Goal: Task Accomplishment & Management: Use online tool/utility

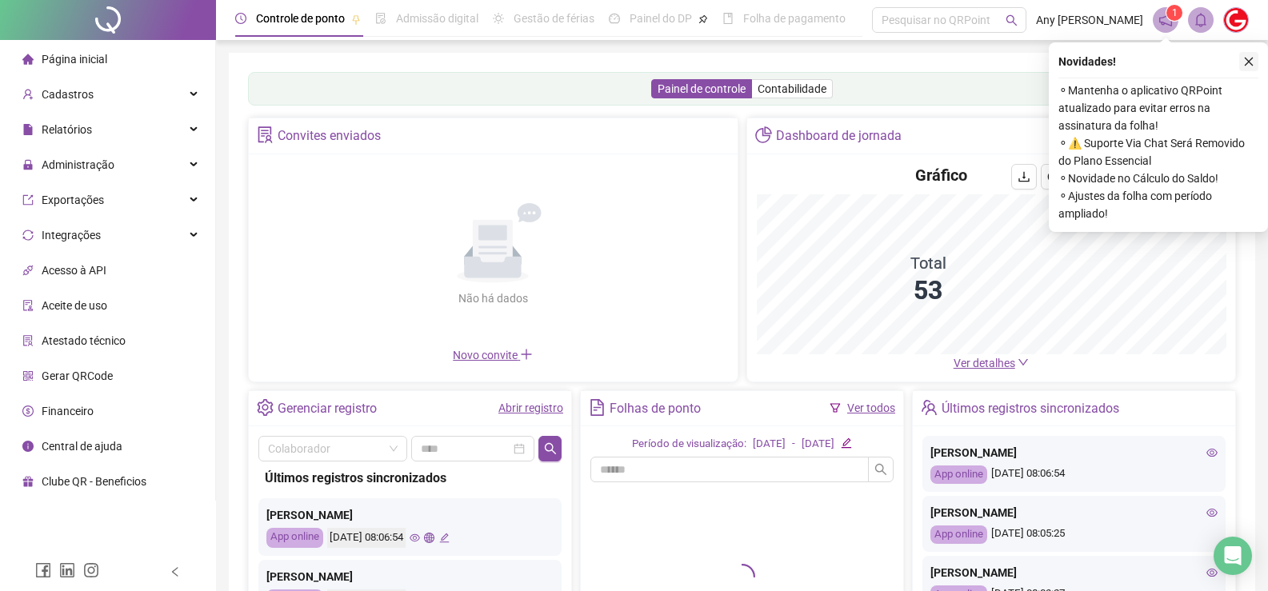
click at [1251, 68] on button "button" at bounding box center [1248, 61] width 19 height 19
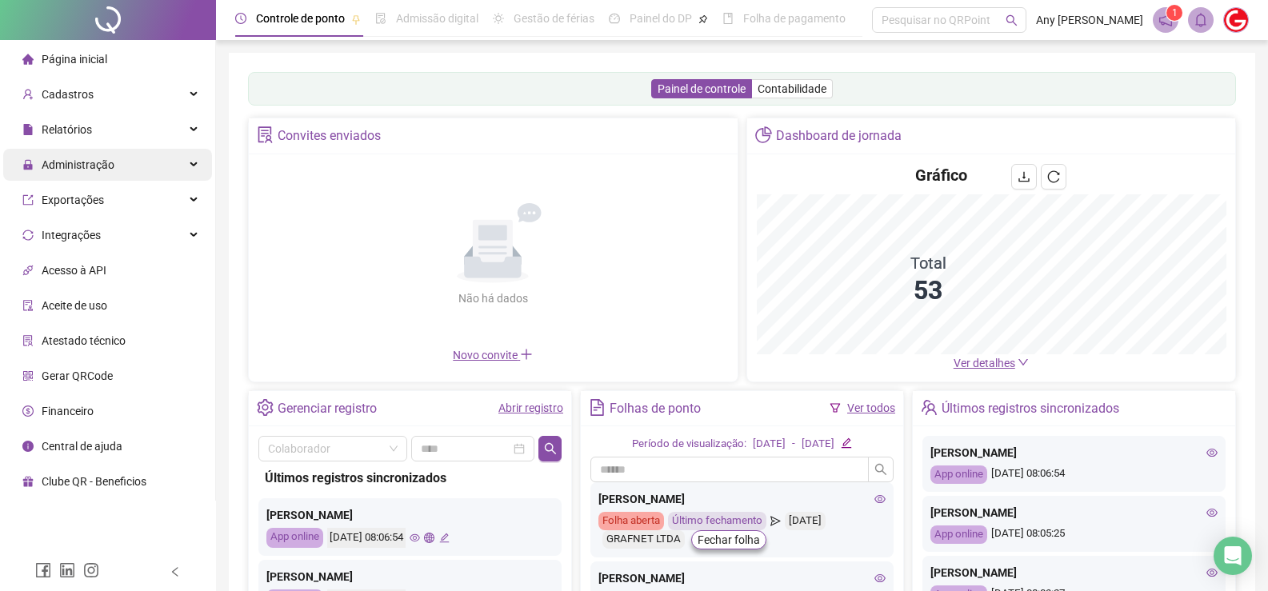
click at [55, 170] on span "Administração" at bounding box center [78, 164] width 73 height 13
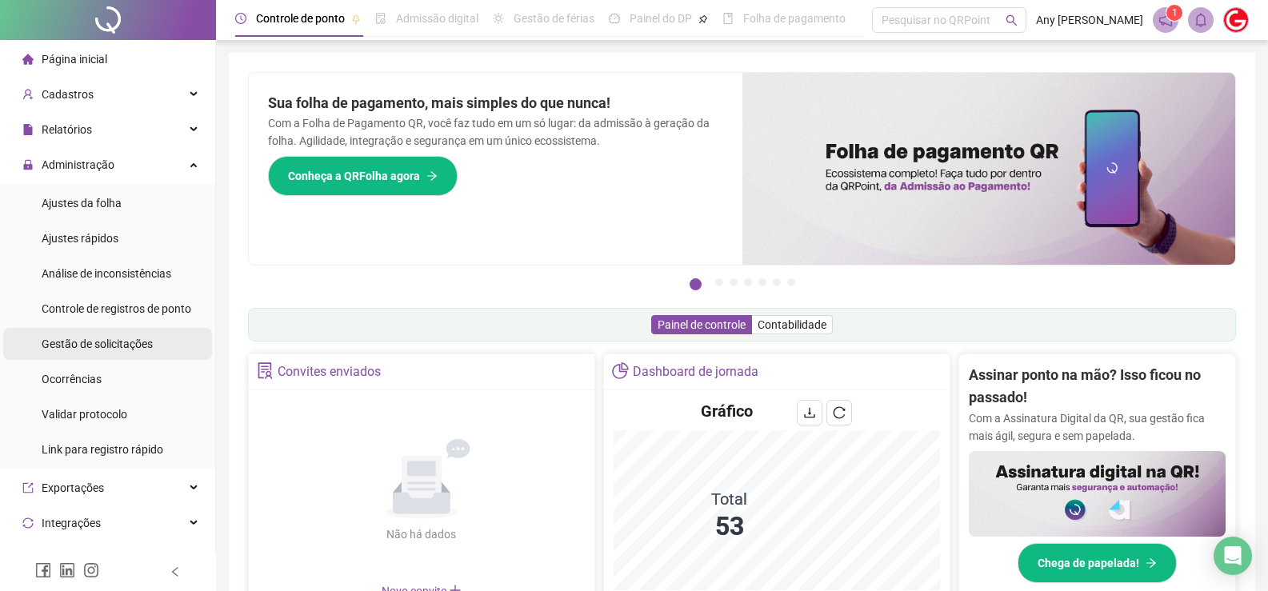
click at [88, 345] on span "Gestão de solicitações" at bounding box center [97, 344] width 111 height 13
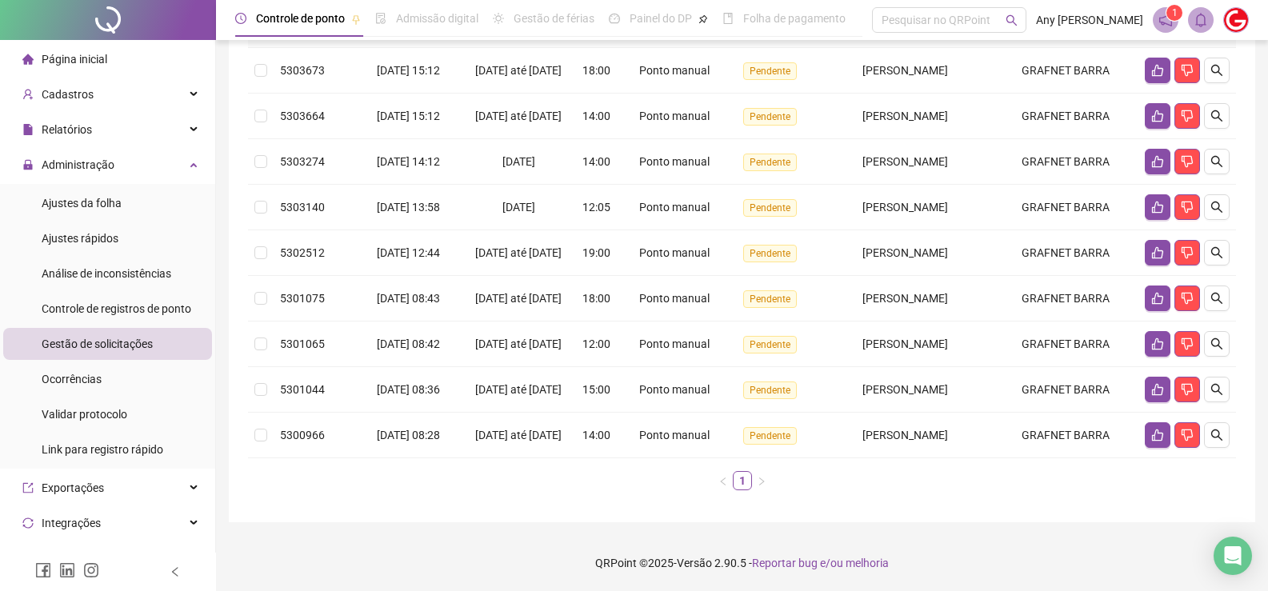
scroll to position [93, 0]
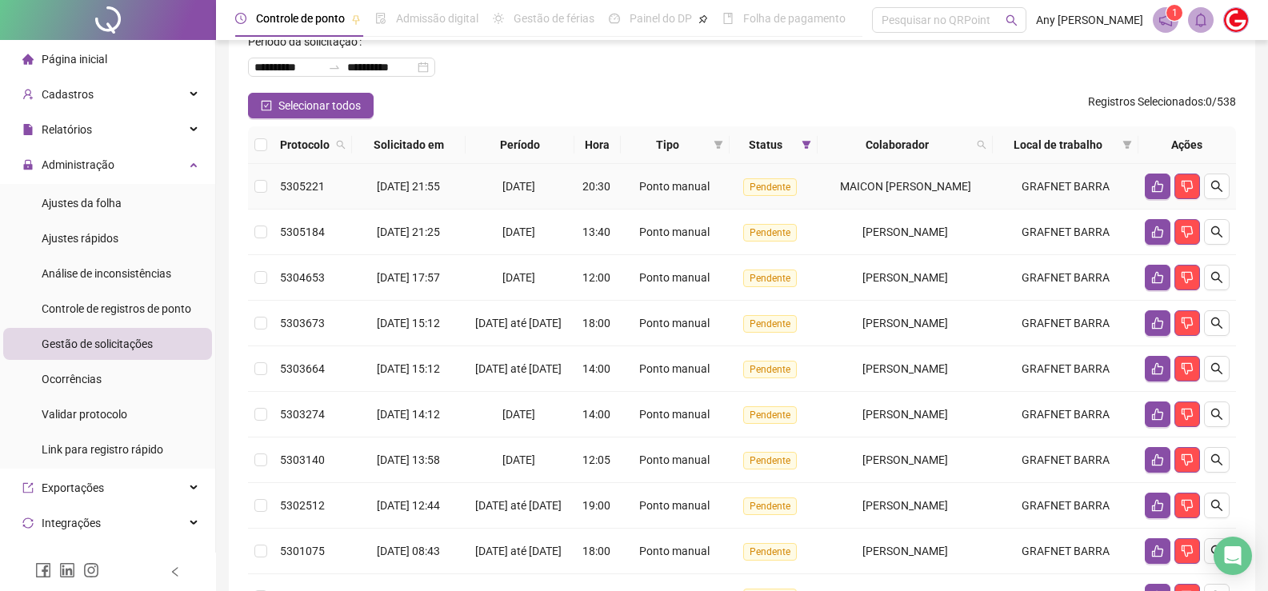
click at [251, 191] on td at bounding box center [261, 187] width 26 height 46
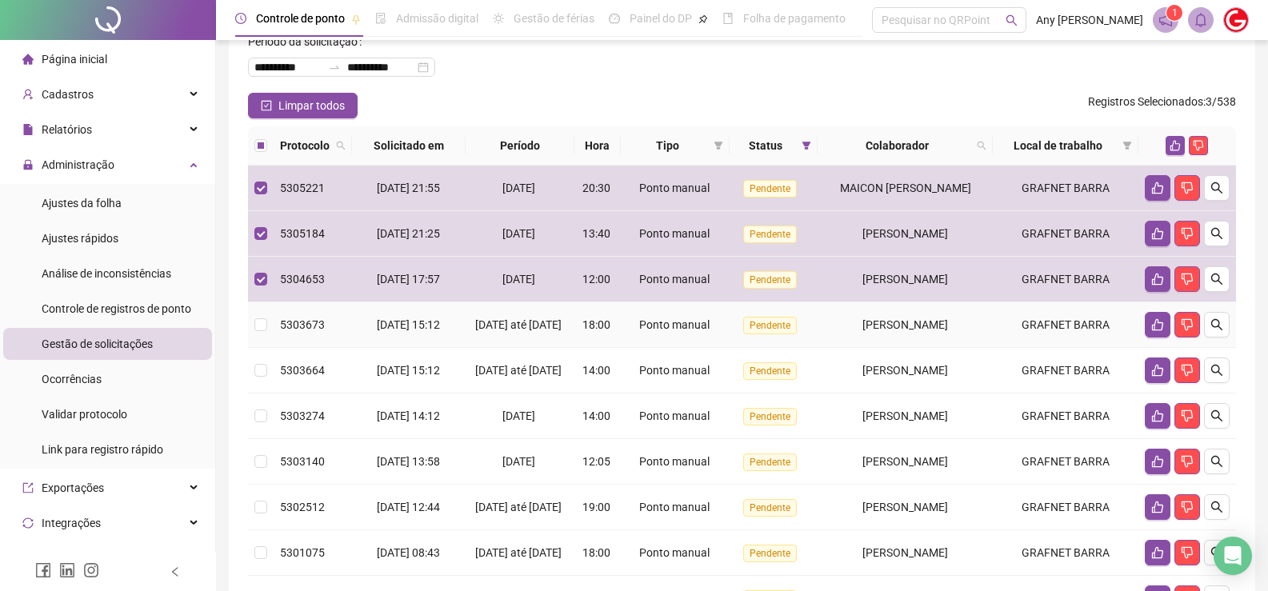
click at [259, 319] on td at bounding box center [261, 325] width 26 height 46
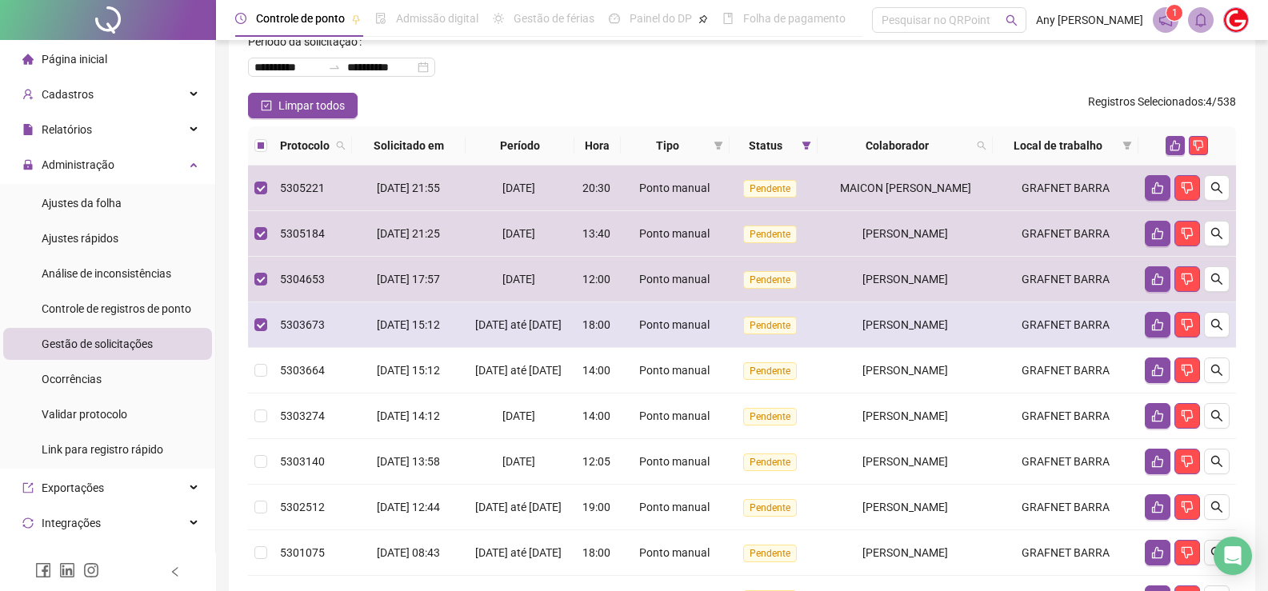
scroll to position [173, 0]
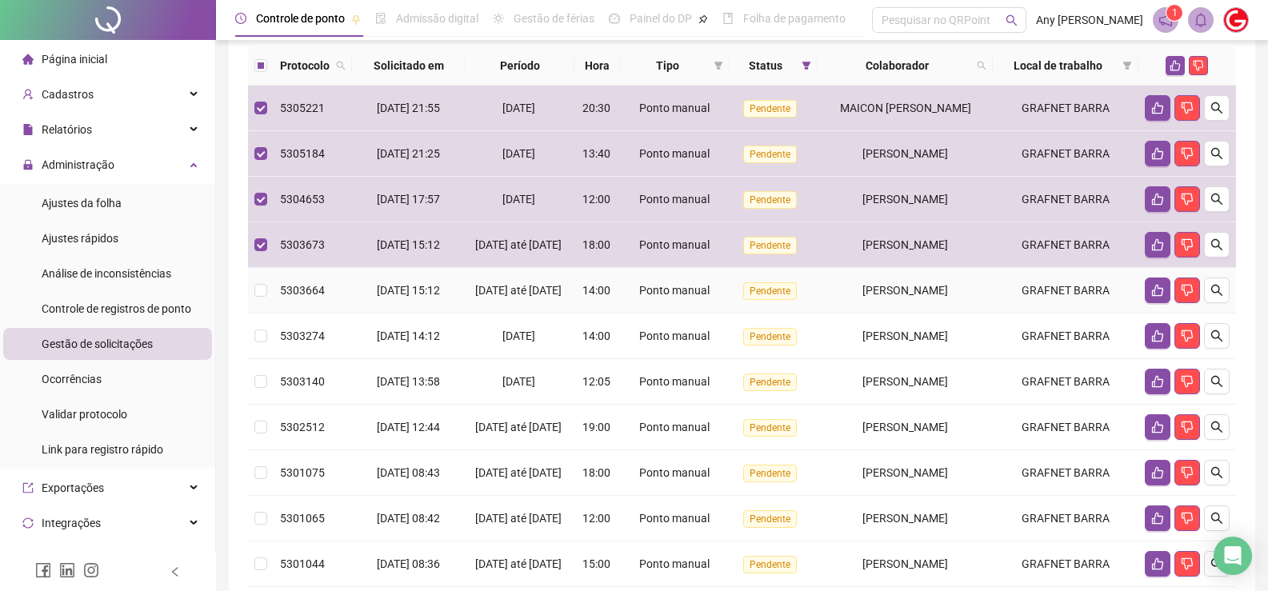
click at [254, 302] on td at bounding box center [261, 291] width 26 height 46
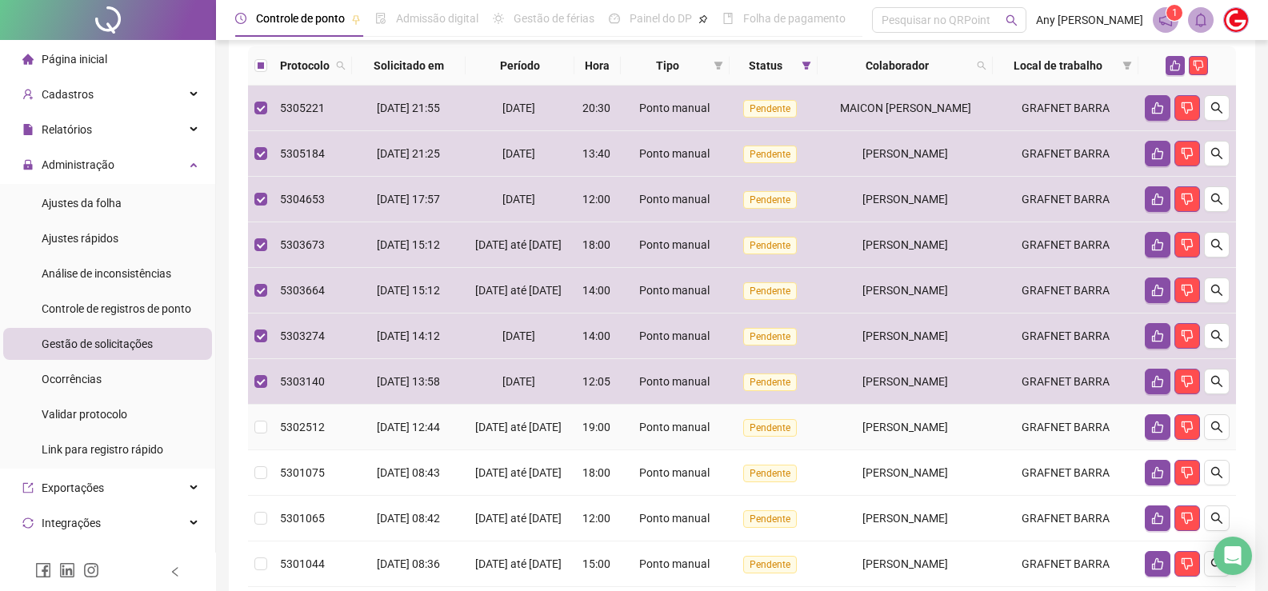
click at [269, 450] on td at bounding box center [261, 428] width 26 height 46
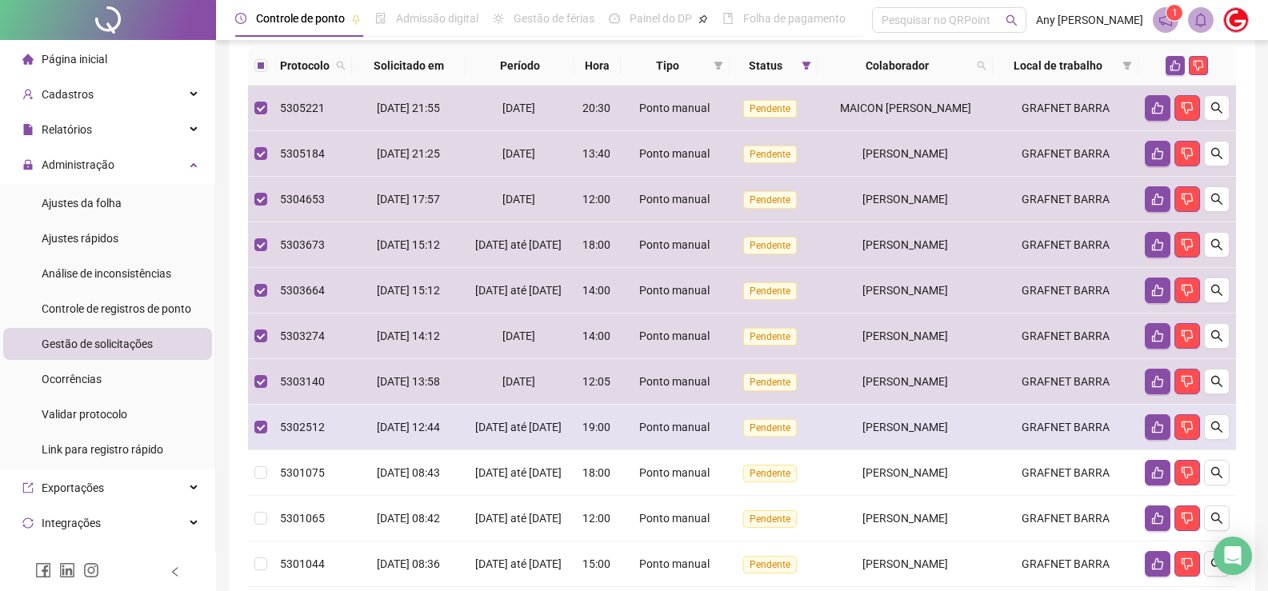
scroll to position [253, 0]
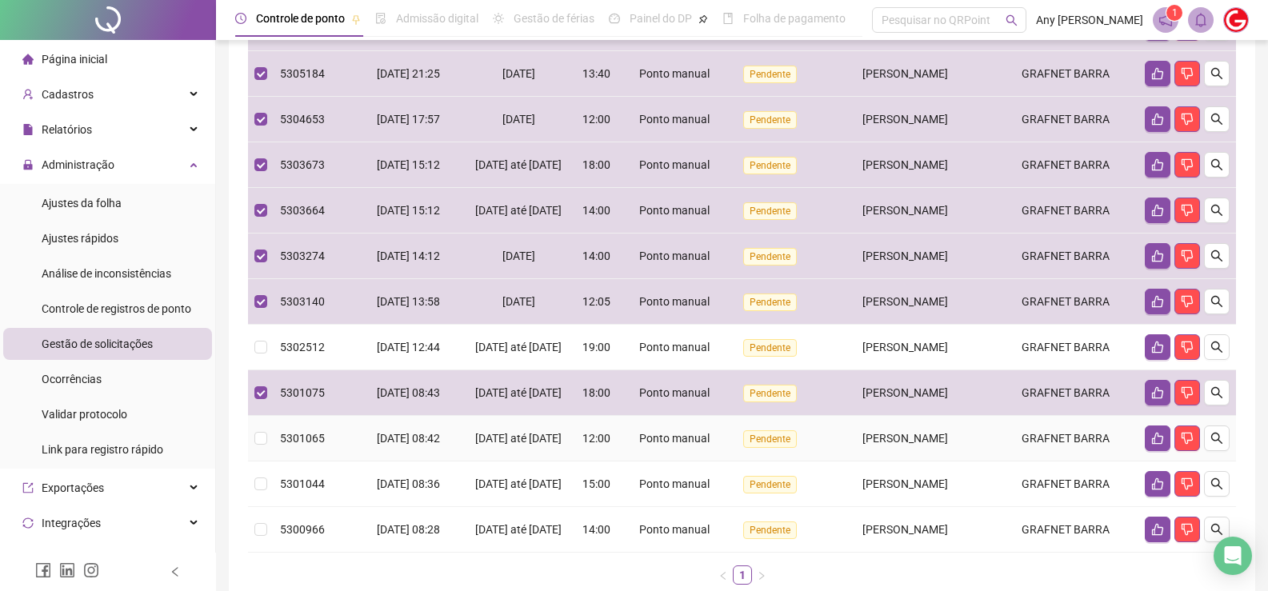
click at [265, 462] on td at bounding box center [261, 439] width 26 height 46
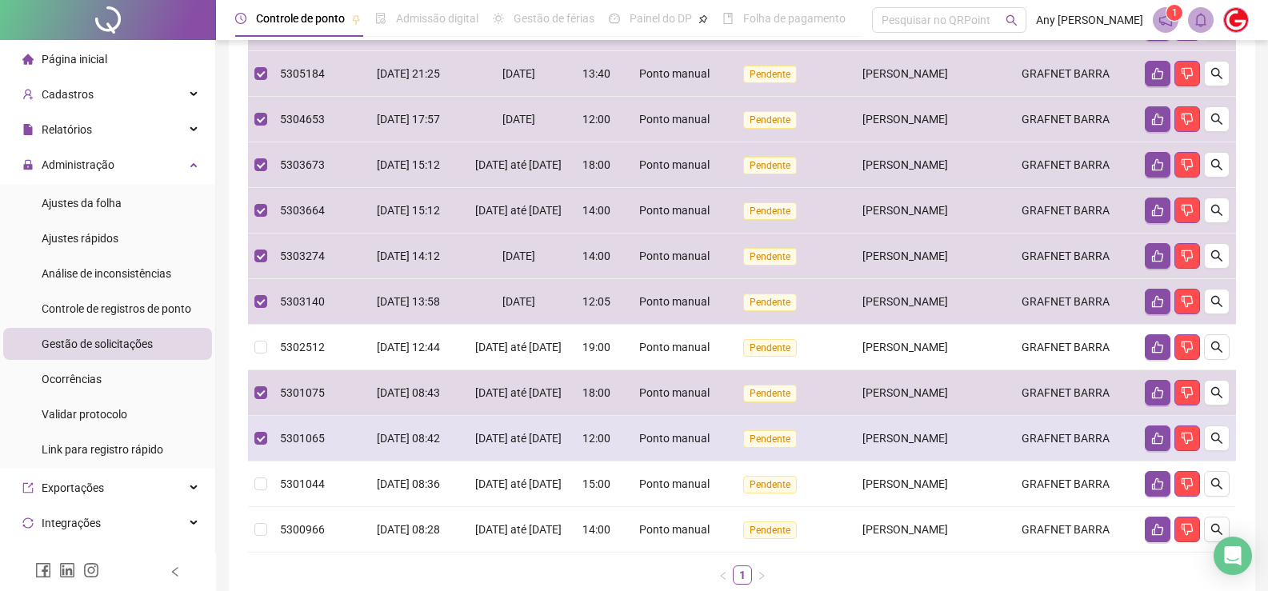
scroll to position [333, 0]
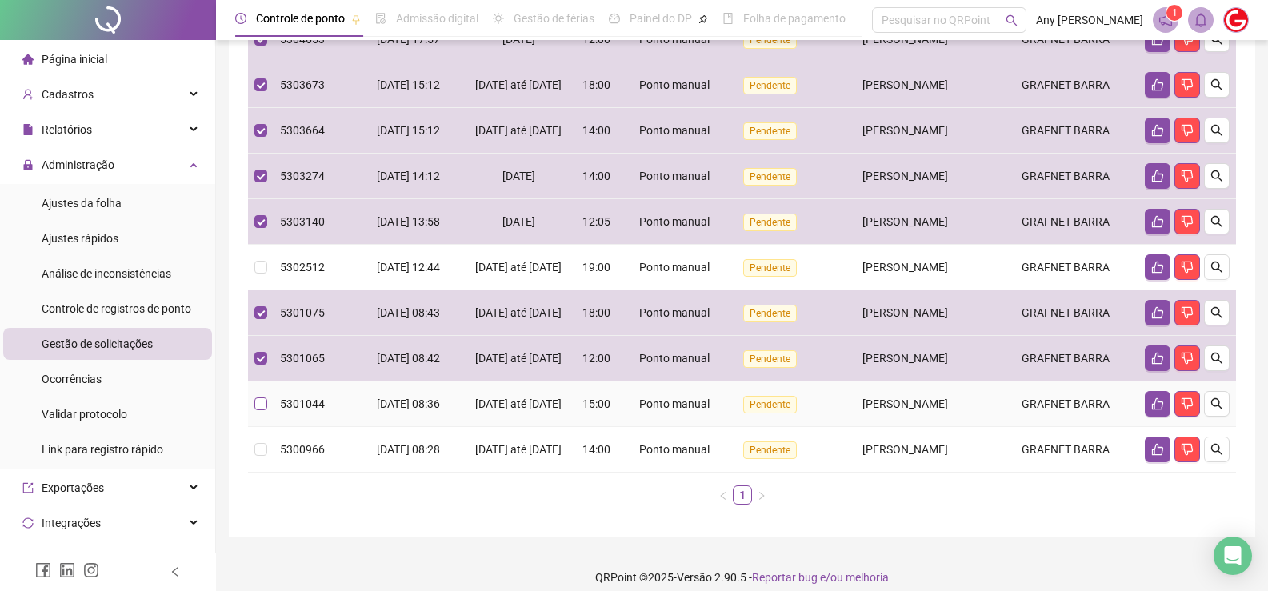
click at [255, 413] on label at bounding box center [260, 404] width 13 height 18
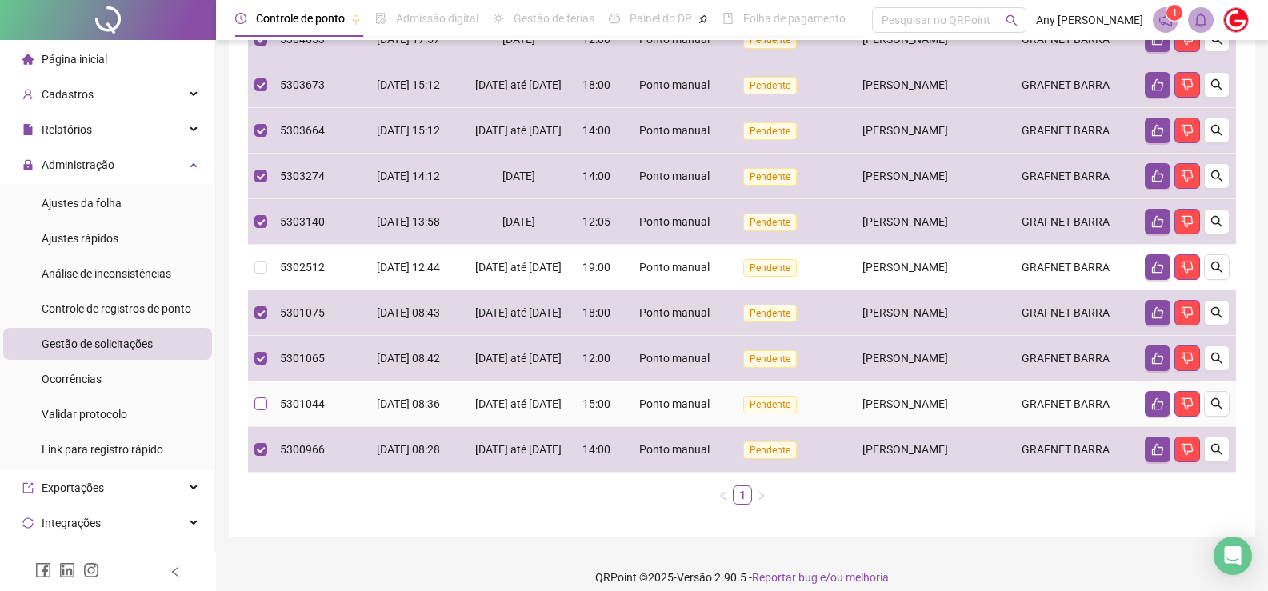
click at [257, 413] on label at bounding box center [260, 404] width 13 height 18
click at [270, 427] on td at bounding box center [261, 405] width 26 height 46
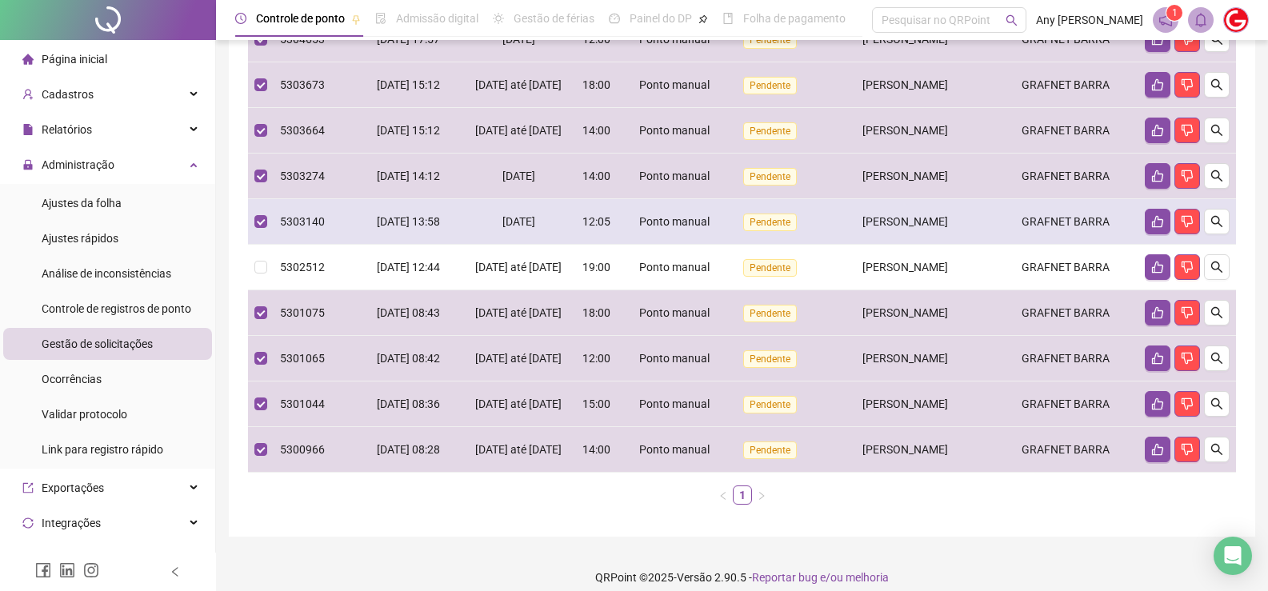
scroll to position [93, 0]
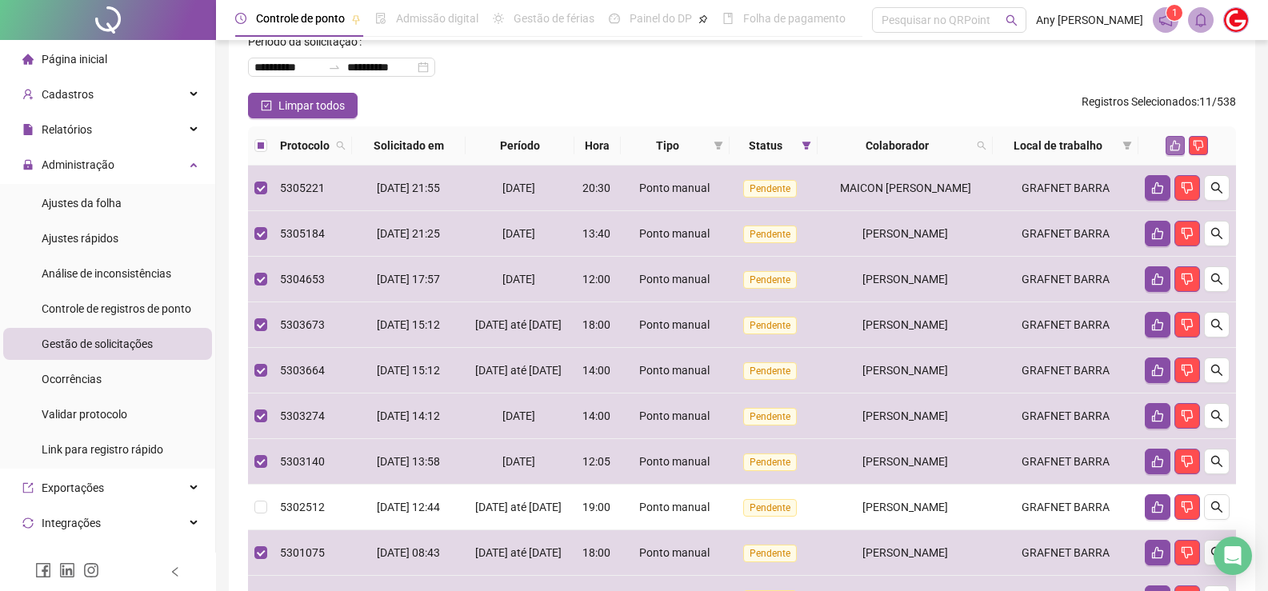
click at [1172, 145] on icon "like" at bounding box center [1174, 145] width 11 height 11
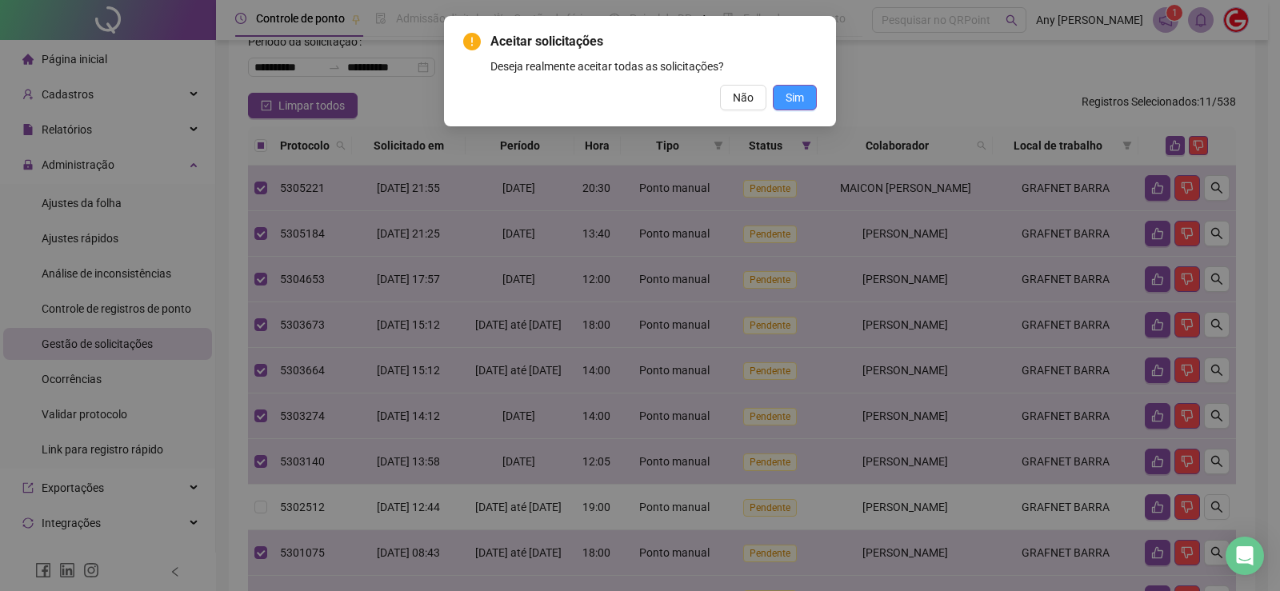
click at [788, 93] on span "Sim" at bounding box center [794, 98] width 18 height 18
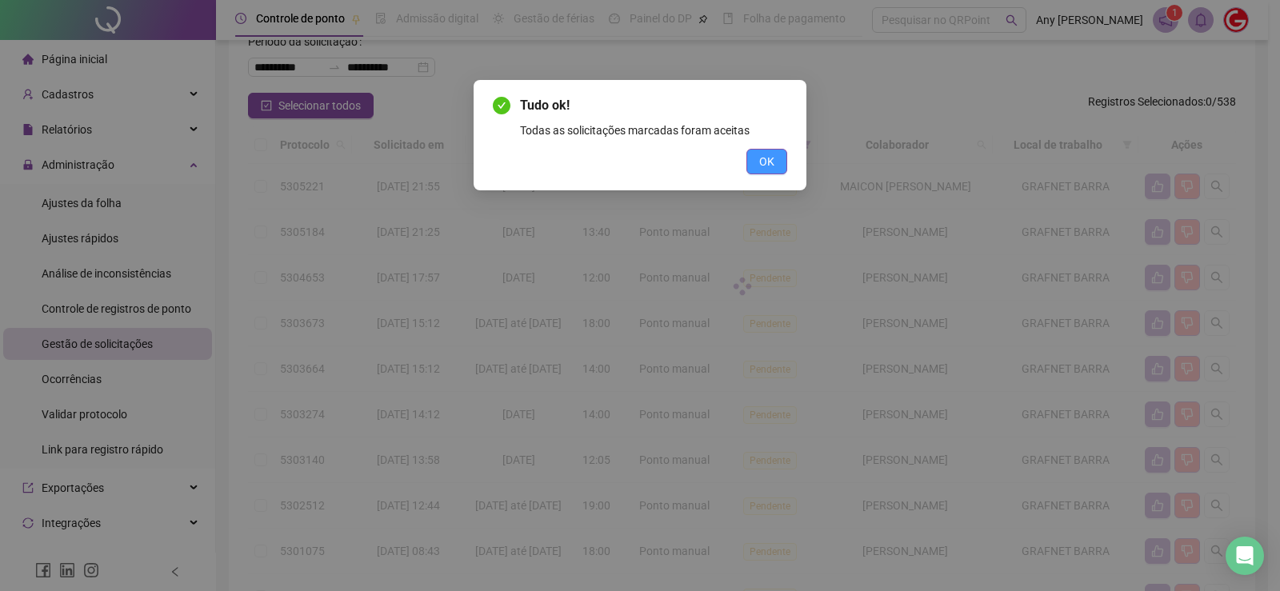
click at [760, 164] on span "OK" at bounding box center [766, 162] width 15 height 18
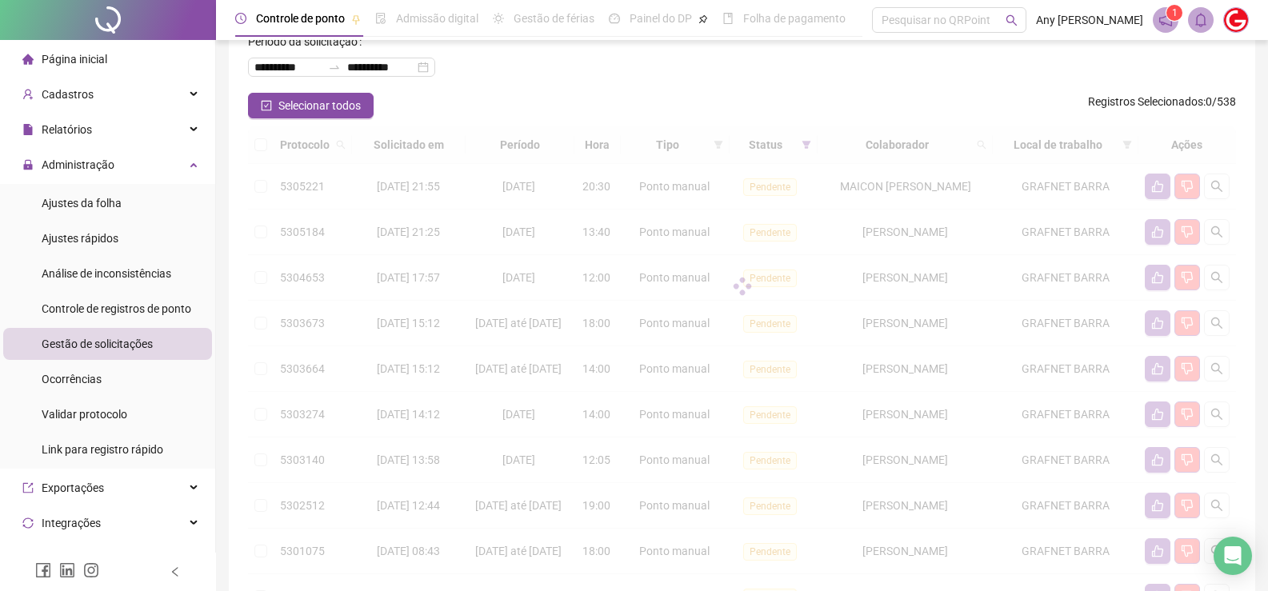
scroll to position [0, 0]
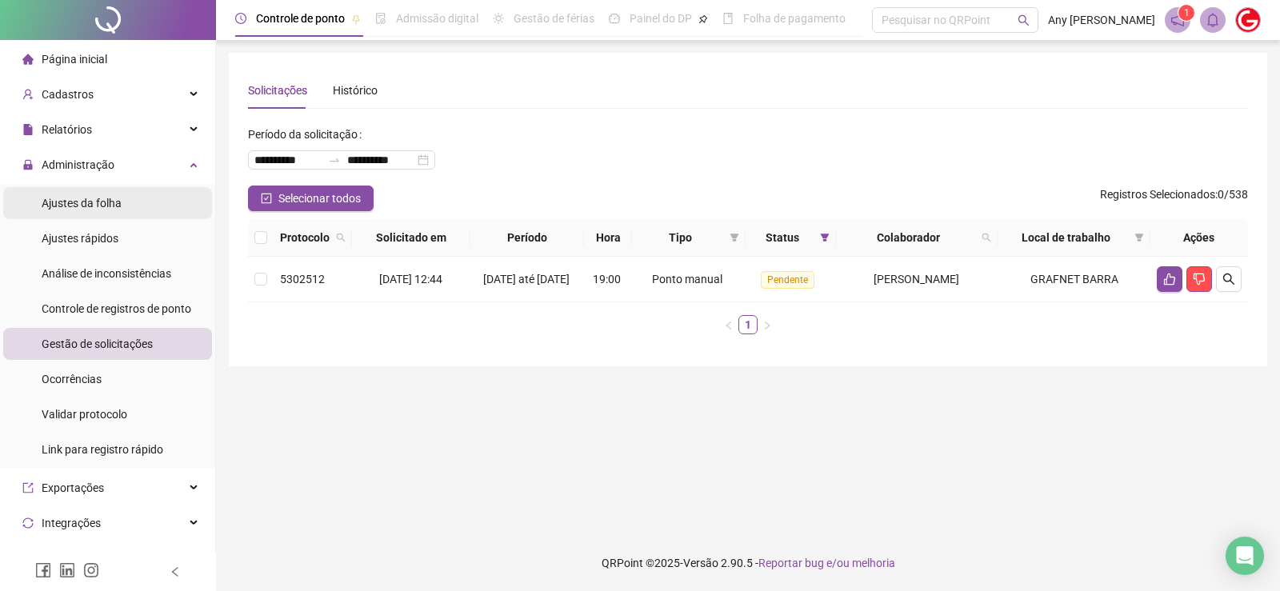
click at [105, 202] on span "Ajustes da folha" at bounding box center [82, 203] width 80 height 13
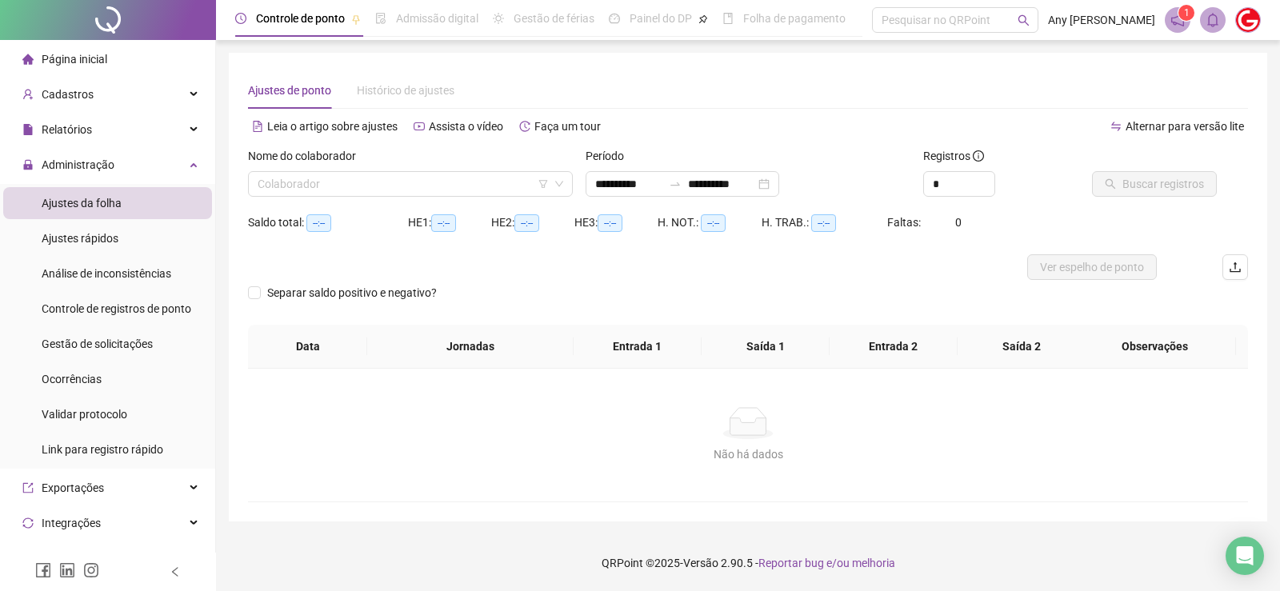
type input "**********"
click at [331, 192] on input "search" at bounding box center [403, 184] width 291 height 24
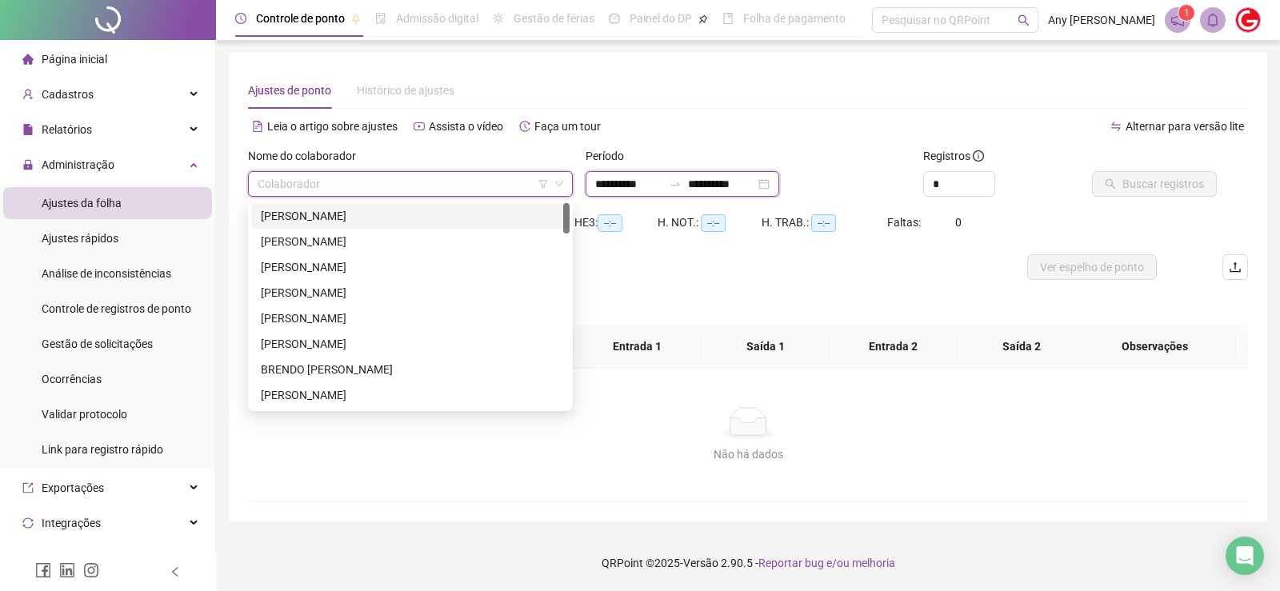
click at [641, 182] on input "**********" at bounding box center [628, 184] width 67 height 18
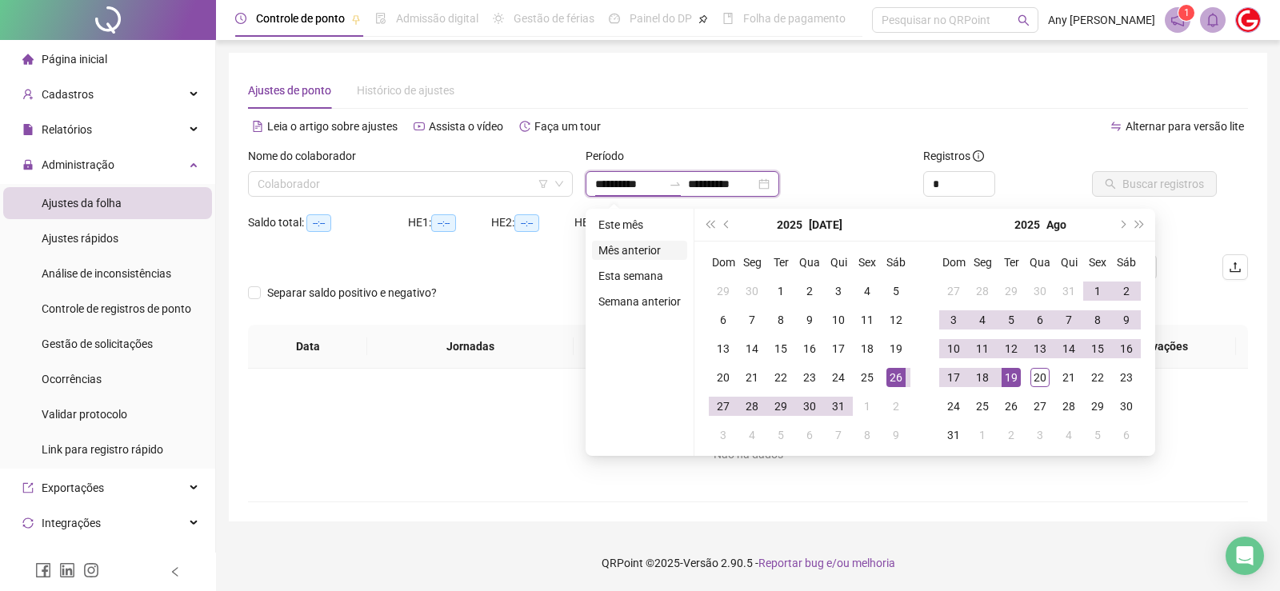
type input "**********"
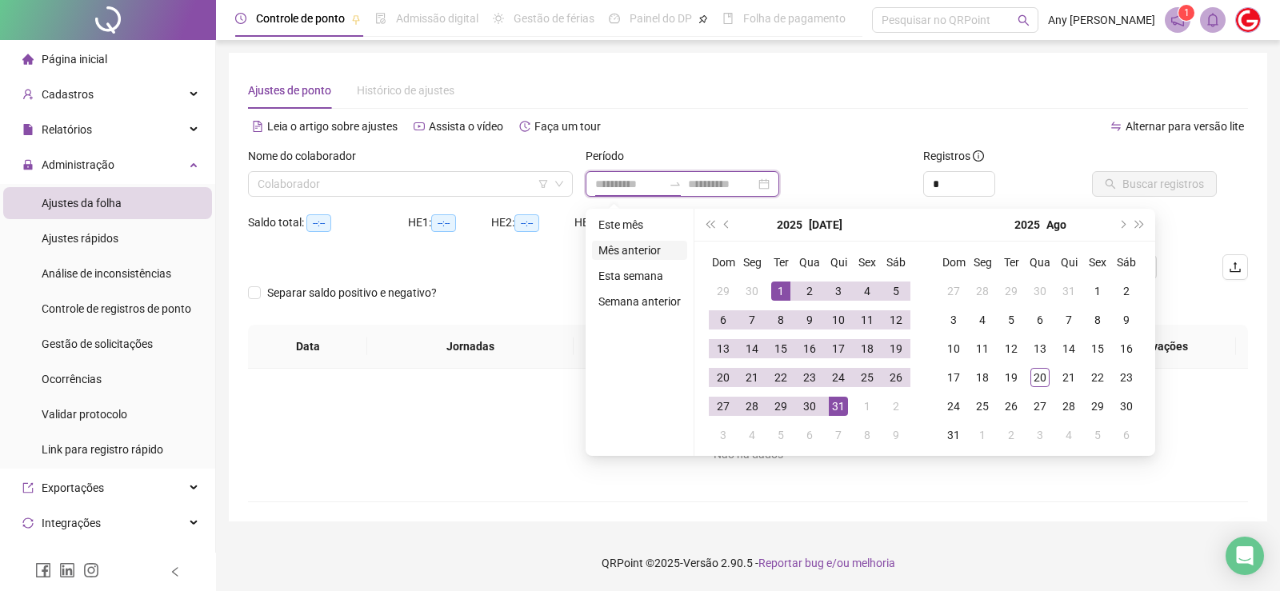
type input "**********"
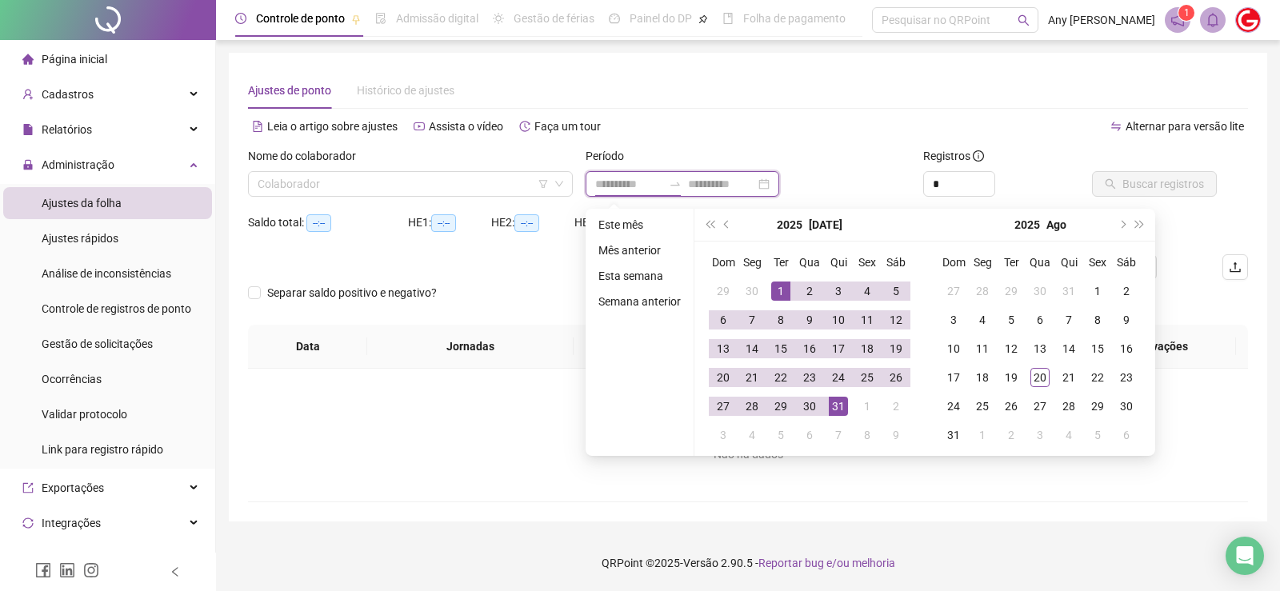
type input "**********"
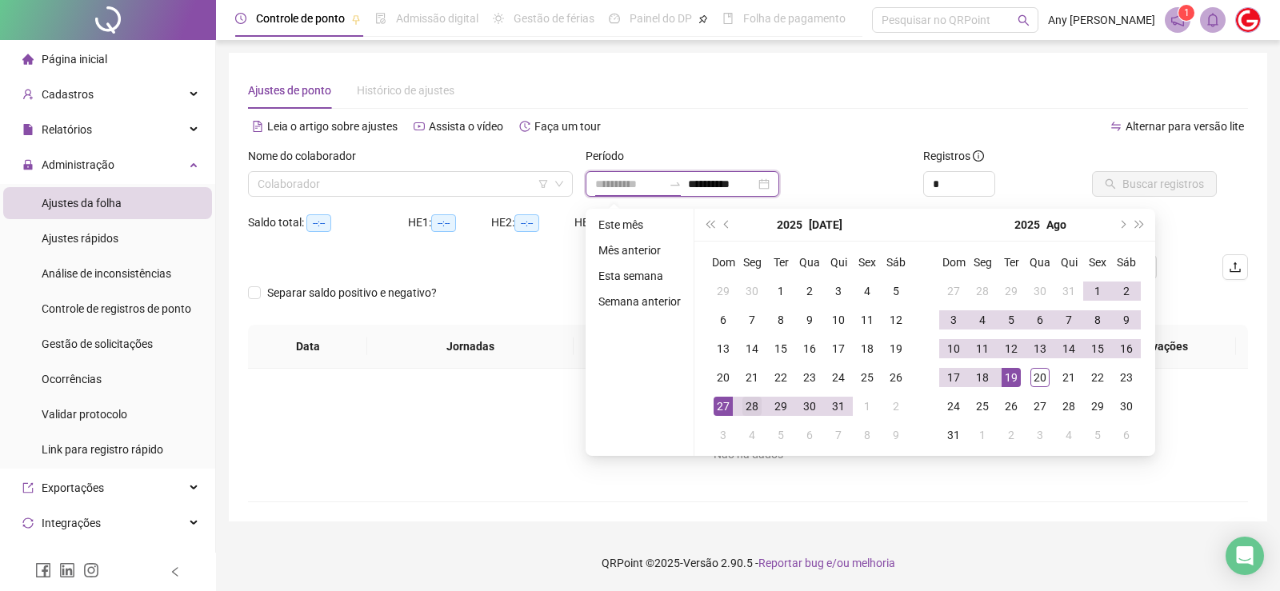
type input "**********"
click at [755, 405] on div "28" at bounding box center [751, 406] width 19 height 19
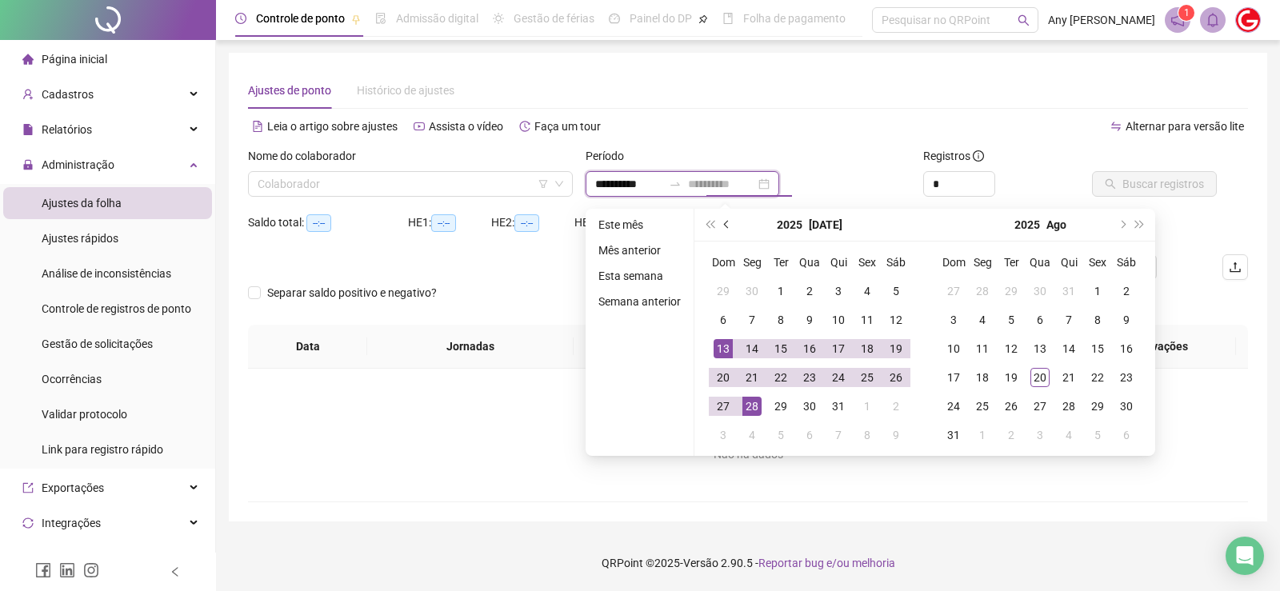
type input "**********"
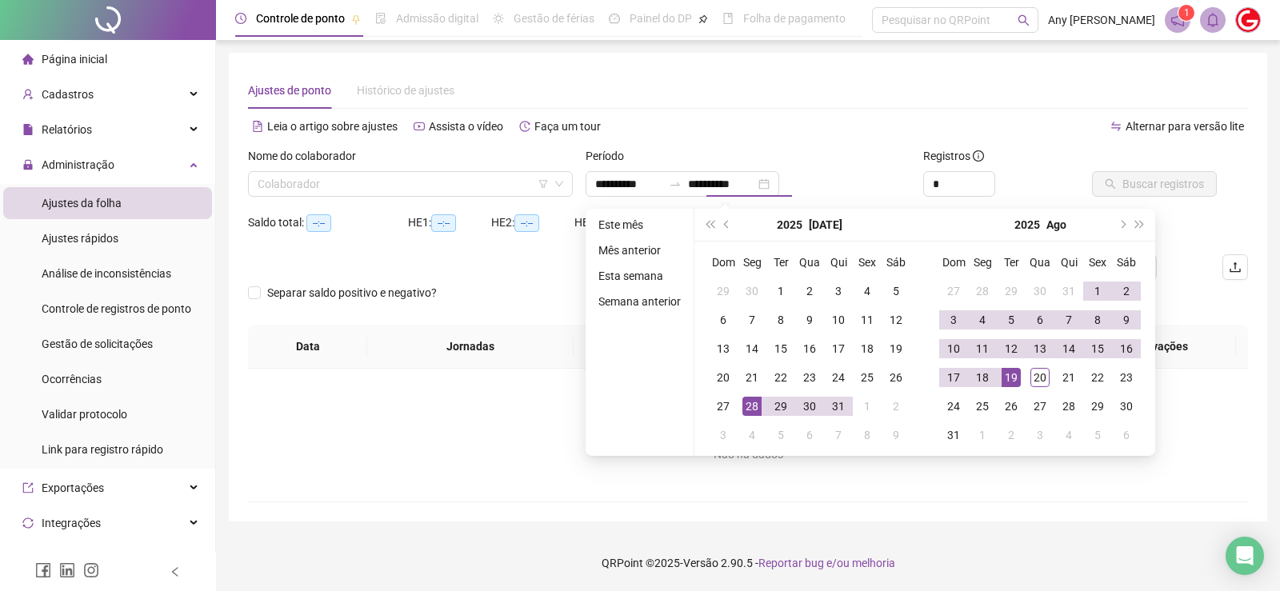
click at [729, 144] on div "Leia o artigo sobre ajustes Assista o vídeo Faça um tour" at bounding box center [498, 135] width 500 height 26
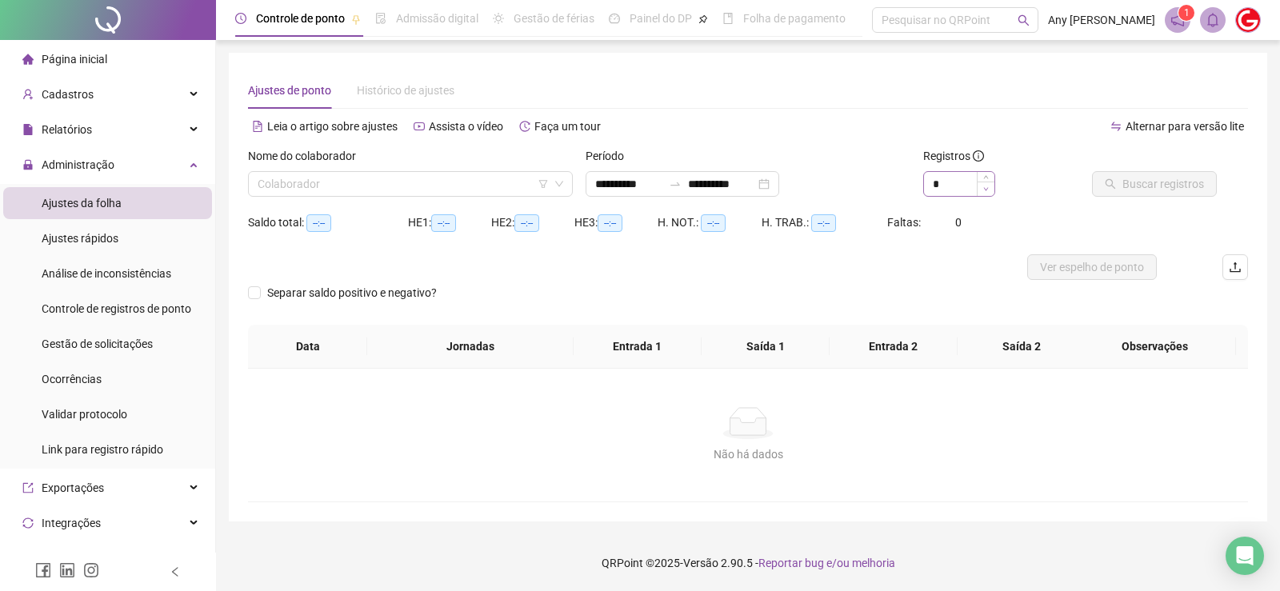
click at [986, 183] on span "Decrease Value" at bounding box center [986, 189] width 18 height 14
type input "*"
click at [986, 178] on icon "up" at bounding box center [986, 180] width 6 height 6
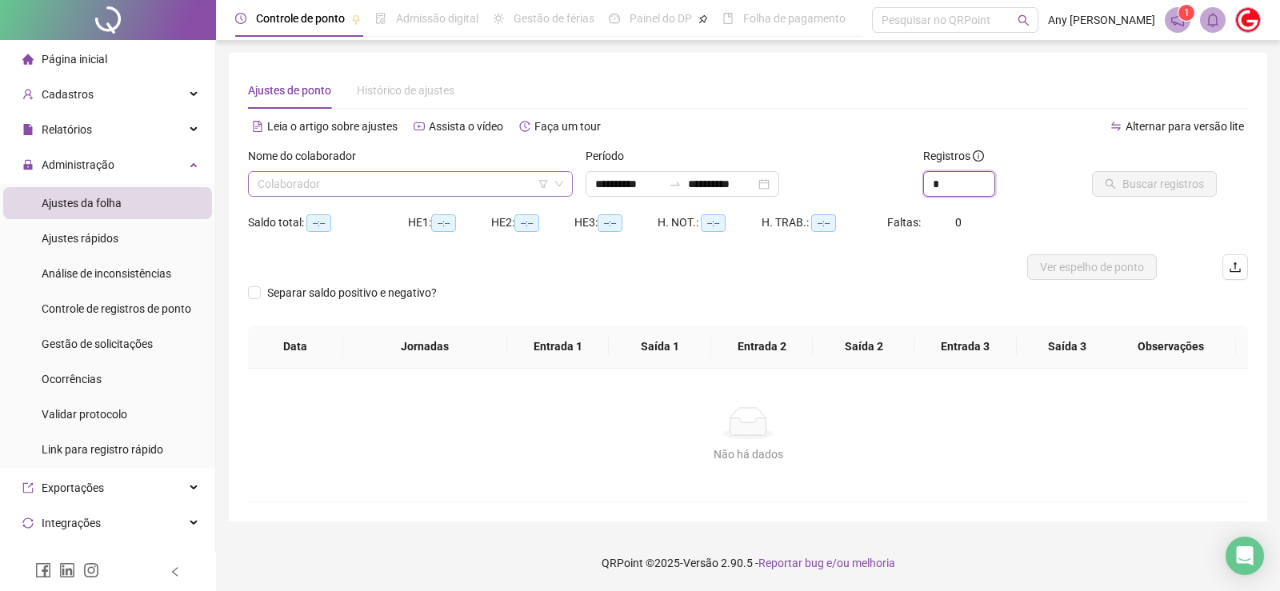
click at [560, 185] on icon "down" at bounding box center [559, 185] width 8 height 6
click at [561, 181] on icon "down" at bounding box center [559, 184] width 10 height 10
click at [405, 192] on input "search" at bounding box center [403, 184] width 291 height 24
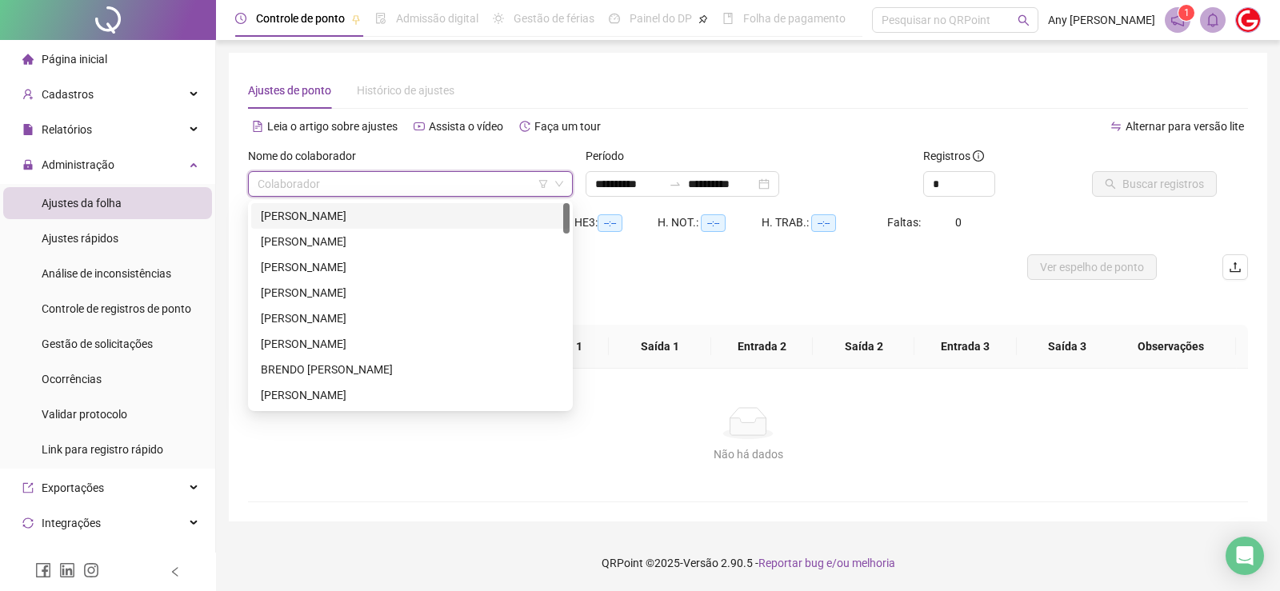
click at [324, 218] on div "[PERSON_NAME]" at bounding box center [410, 216] width 299 height 18
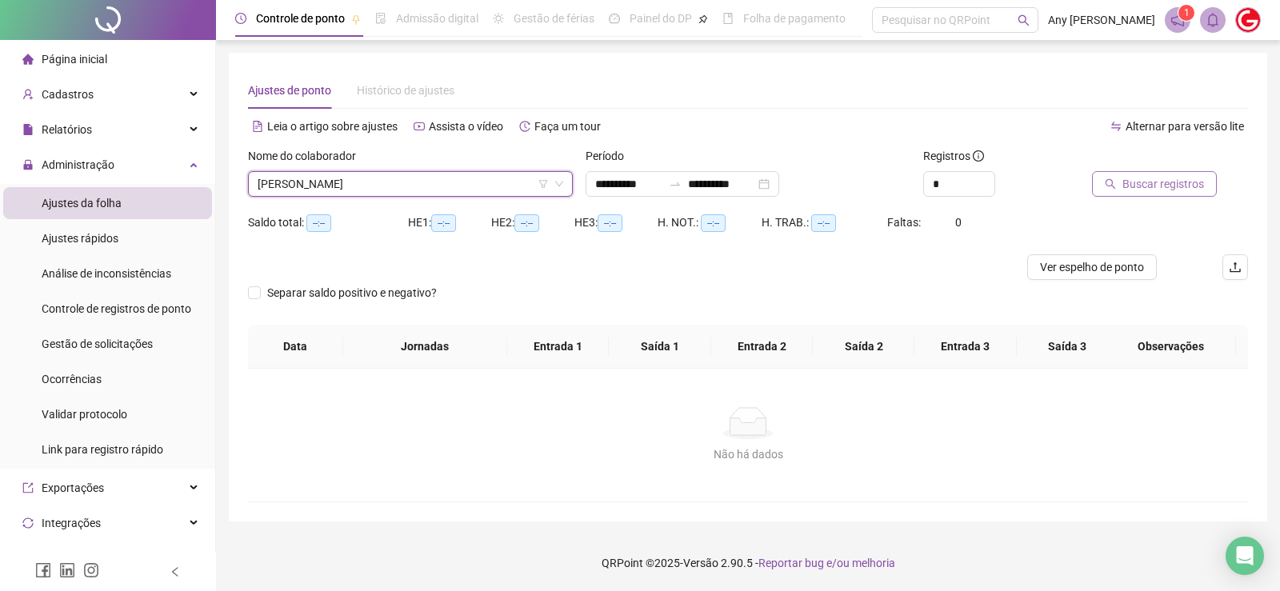
click at [1118, 186] on button "Buscar registros" at bounding box center [1154, 184] width 125 height 26
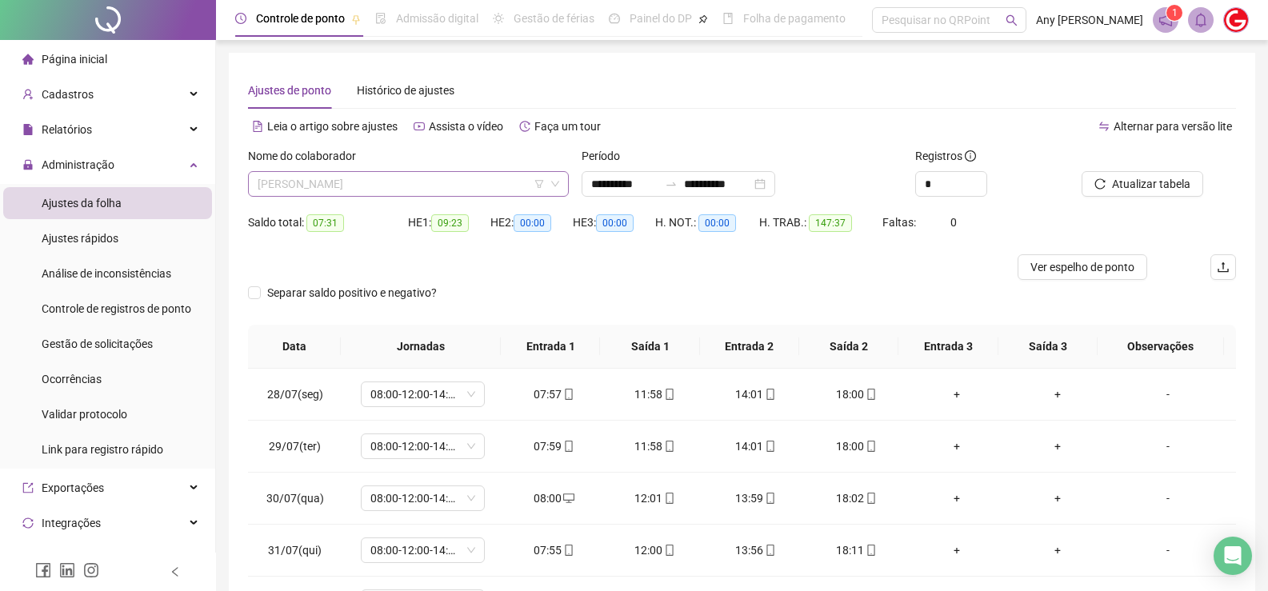
click at [325, 185] on span "[PERSON_NAME]" at bounding box center [409, 184] width 302 height 24
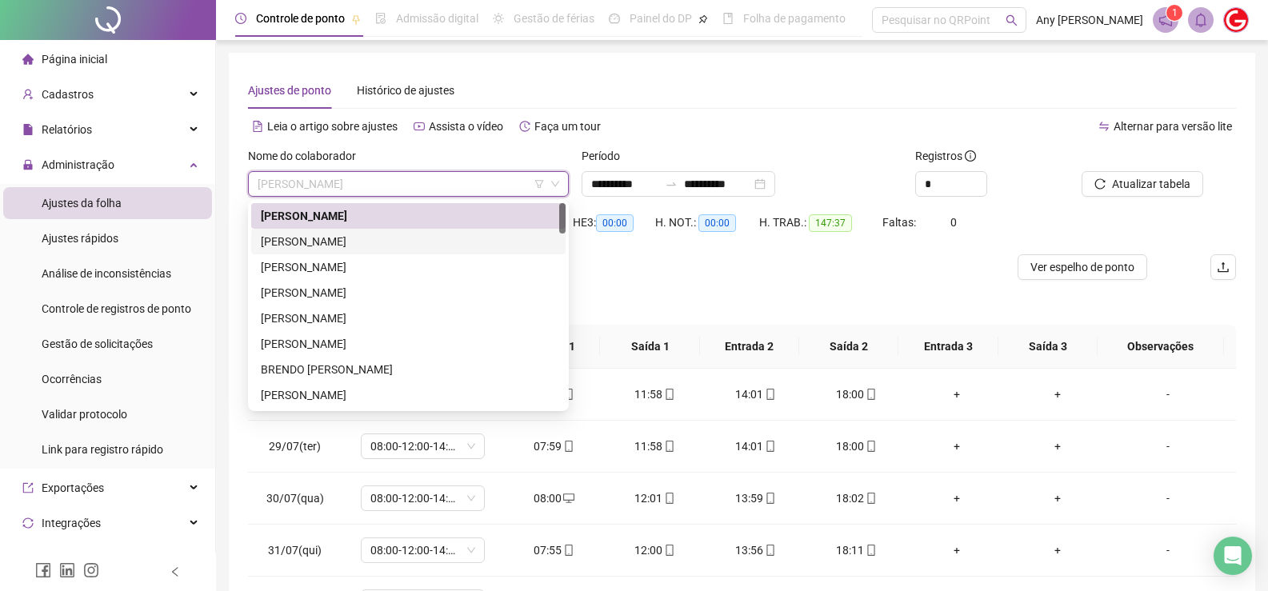
click at [317, 244] on div "[PERSON_NAME]" at bounding box center [408, 242] width 295 height 18
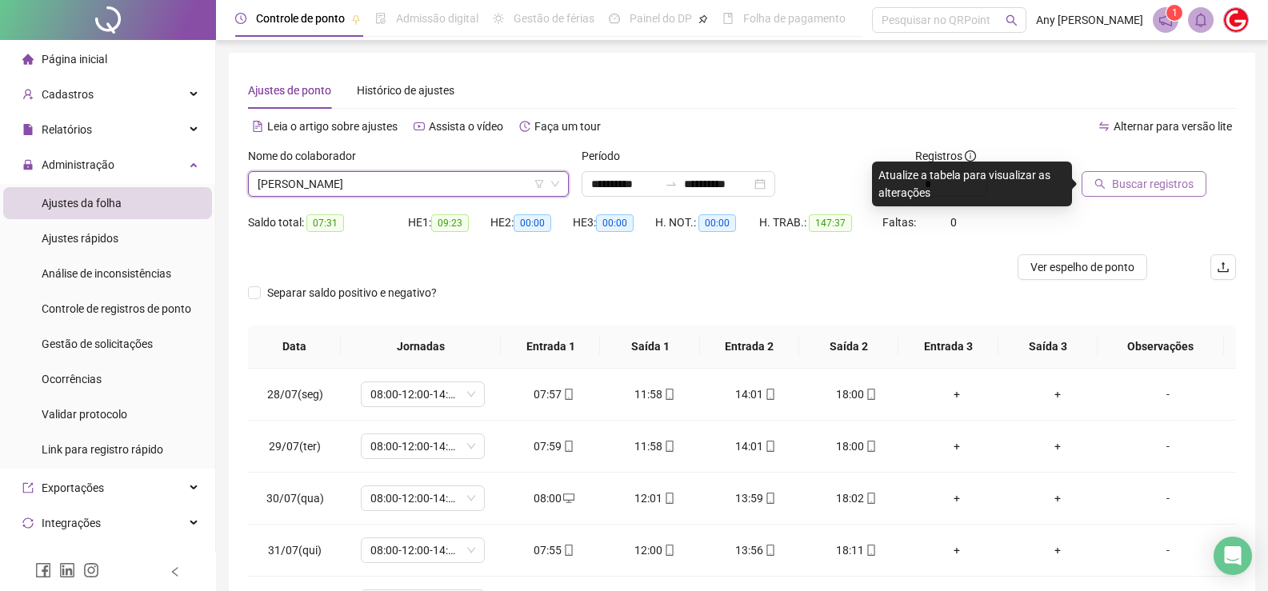
click at [1113, 173] on button "Buscar registros" at bounding box center [1143, 184] width 125 height 26
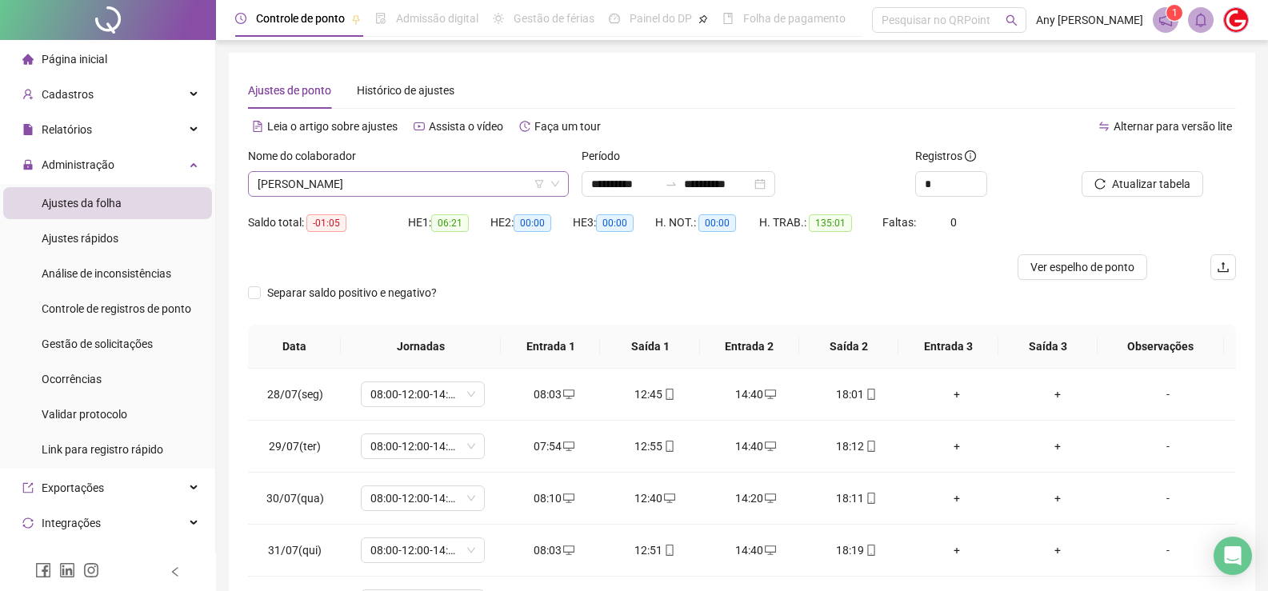
click at [315, 193] on span "[PERSON_NAME]" at bounding box center [409, 184] width 302 height 24
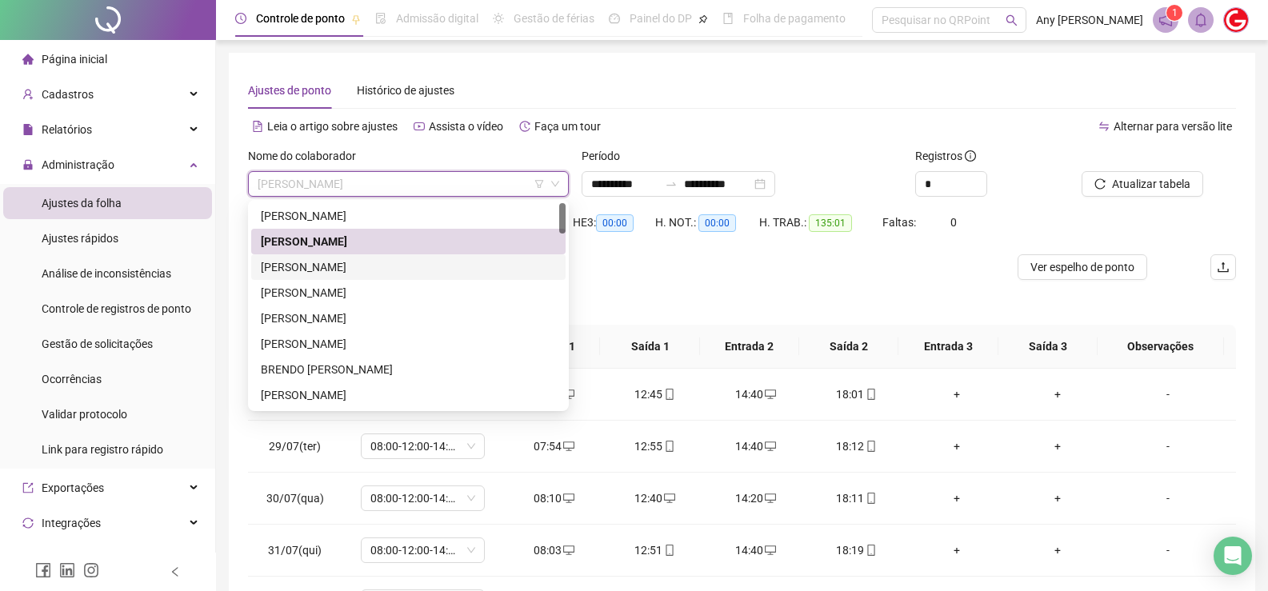
click at [322, 261] on div "[PERSON_NAME]" at bounding box center [408, 267] width 295 height 18
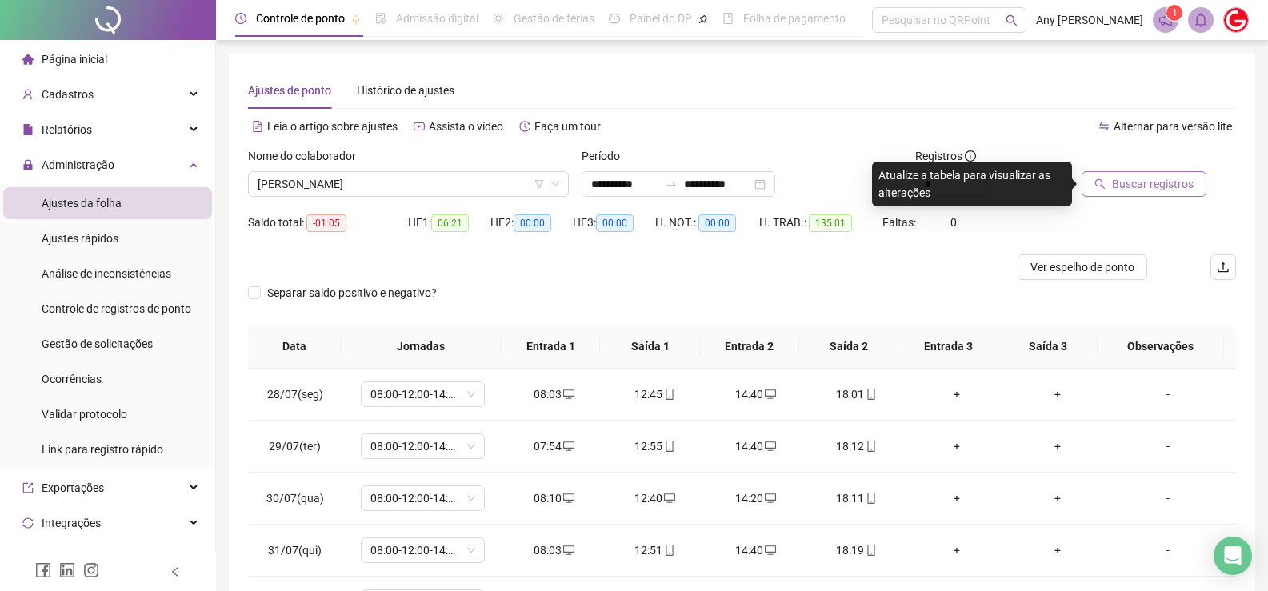
click at [1143, 180] on span "Buscar registros" at bounding box center [1153, 184] width 82 height 18
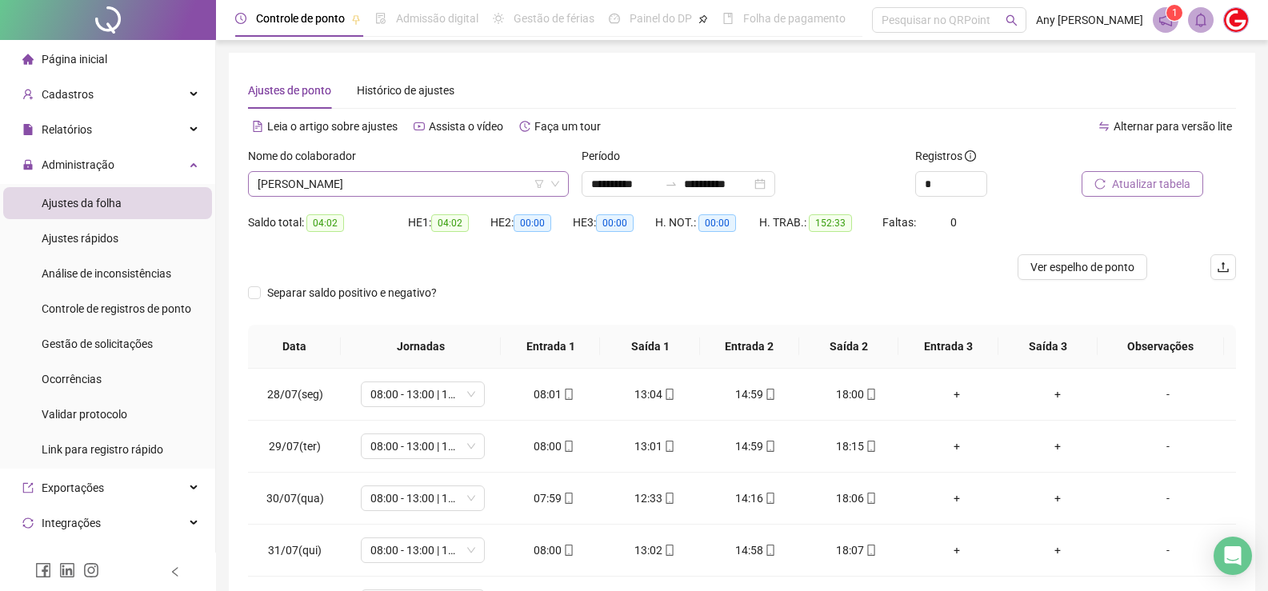
click at [324, 188] on span "[PERSON_NAME]" at bounding box center [409, 184] width 302 height 24
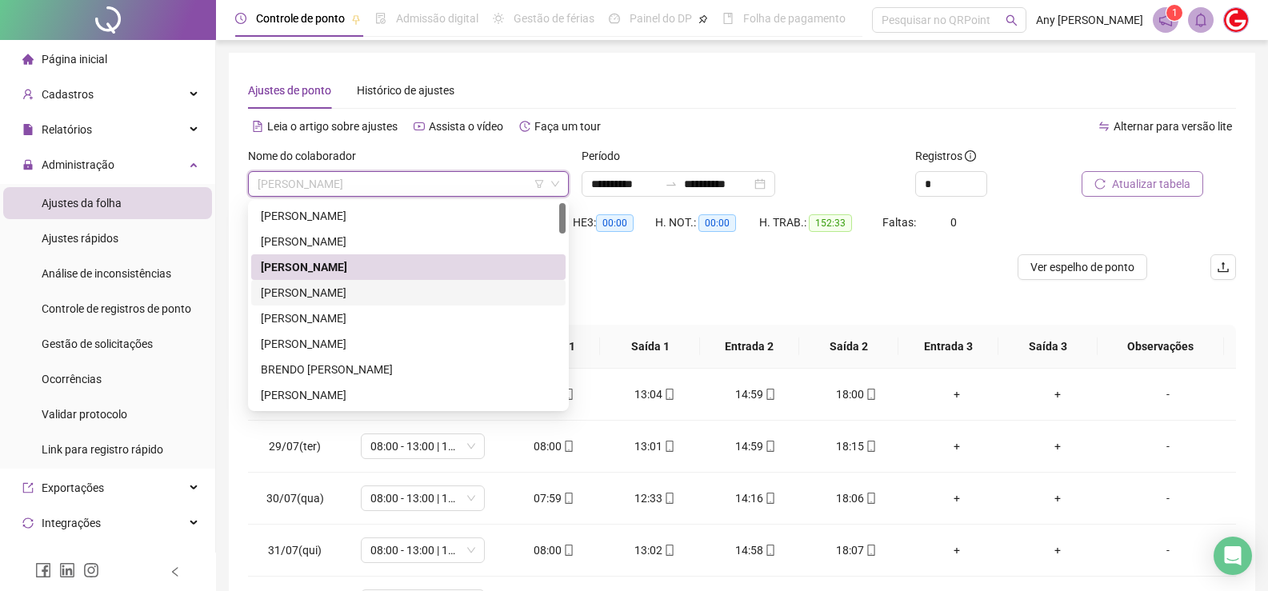
click at [344, 285] on div "[PERSON_NAME]" at bounding box center [408, 293] width 295 height 18
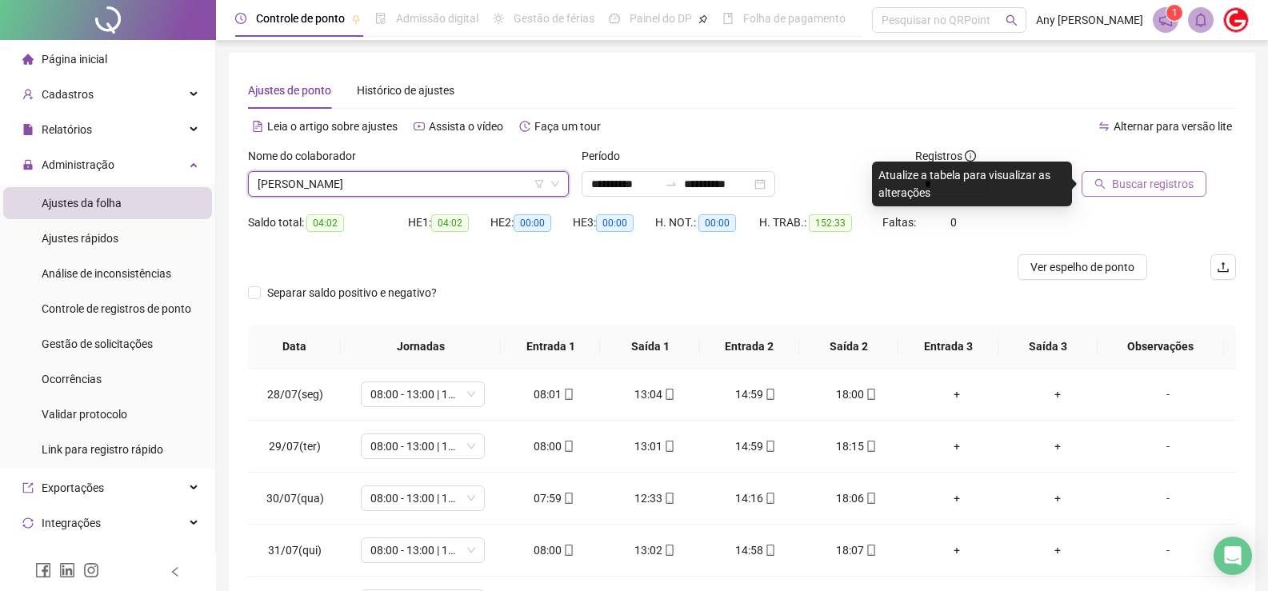
click at [1138, 185] on span "Buscar registros" at bounding box center [1153, 184] width 82 height 18
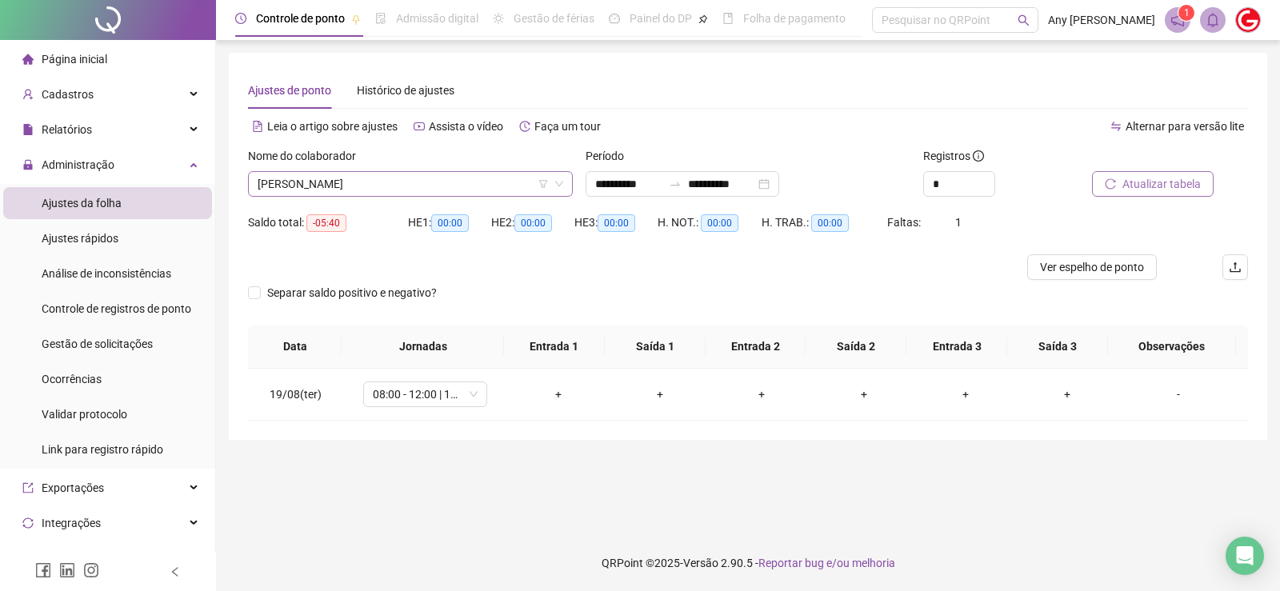
click at [272, 179] on span "[PERSON_NAME]" at bounding box center [411, 184] width 306 height 24
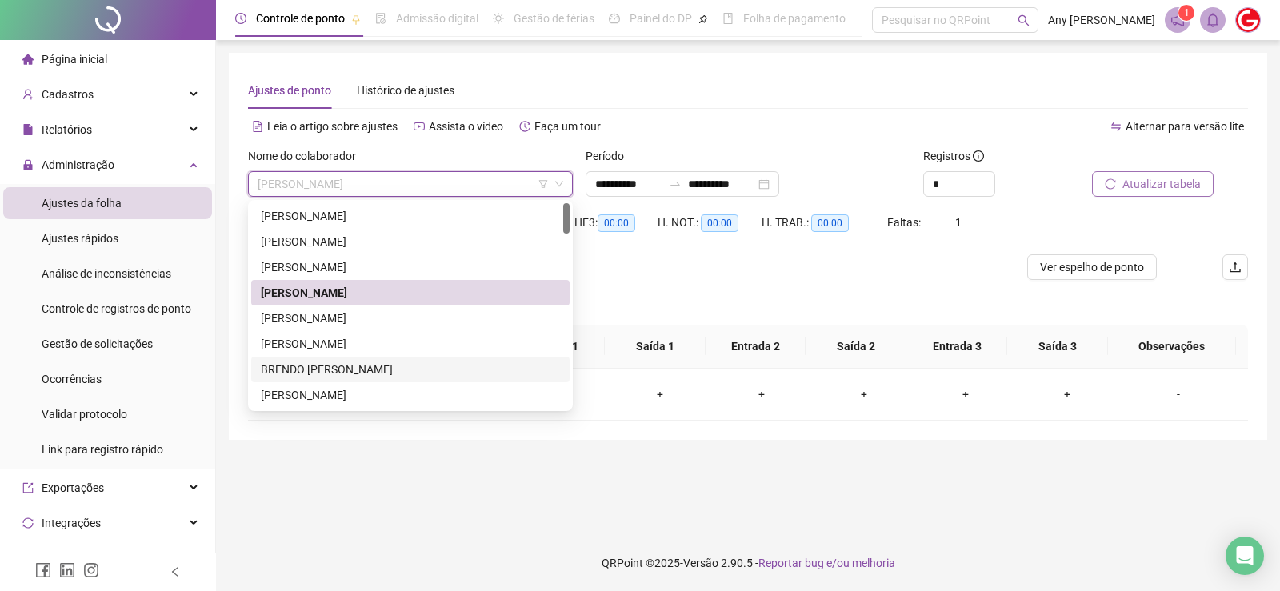
click at [592, 496] on main "**********" at bounding box center [748, 288] width 1038 height 470
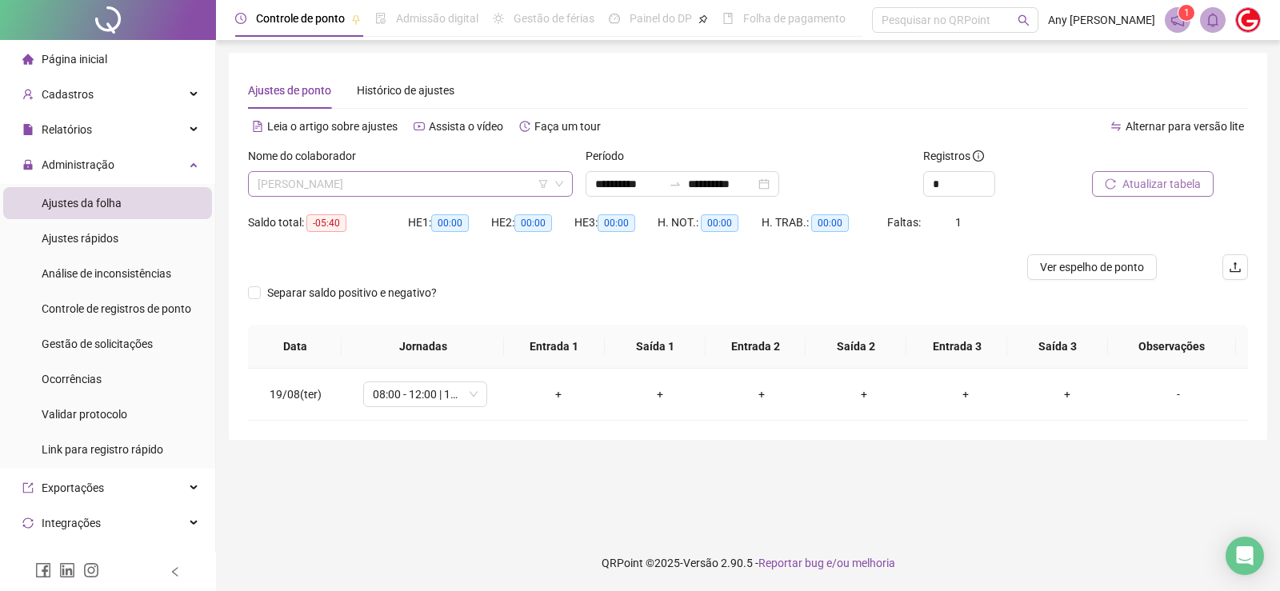
click at [325, 182] on span "[PERSON_NAME]" at bounding box center [411, 184] width 306 height 24
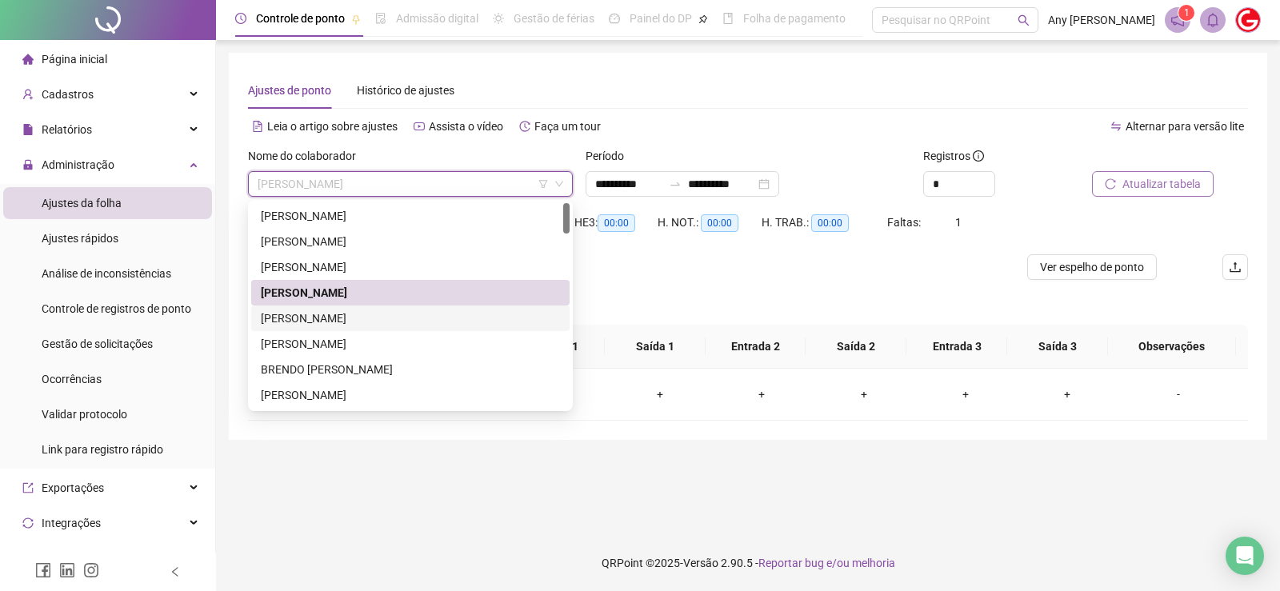
click at [291, 318] on div "[PERSON_NAME]" at bounding box center [410, 319] width 299 height 18
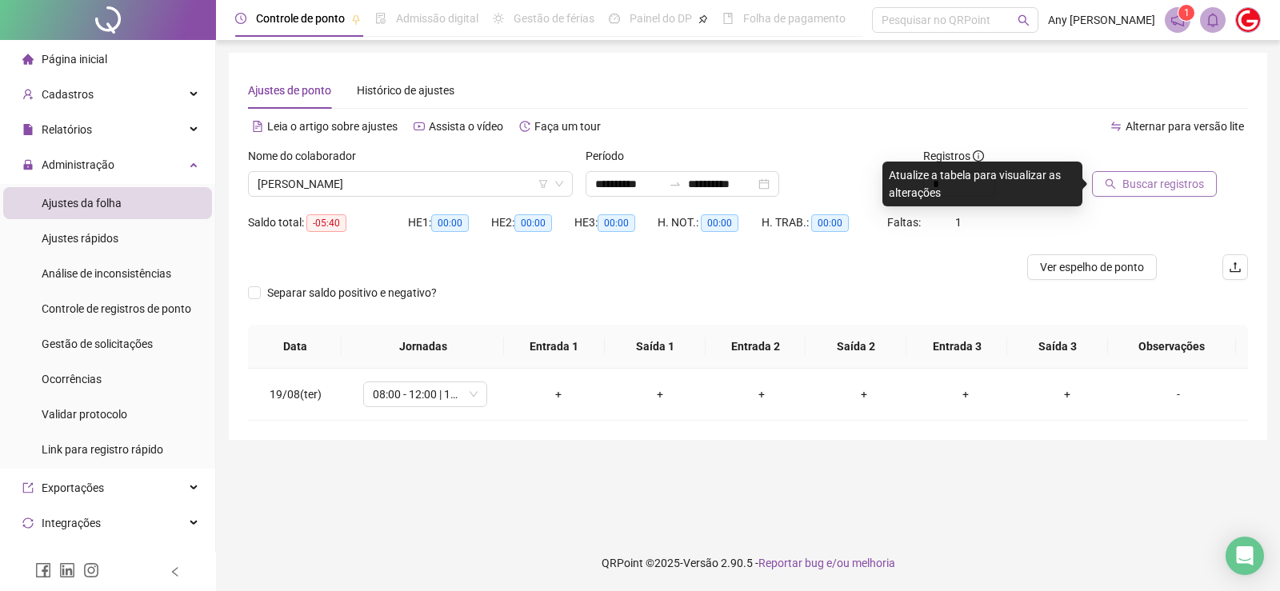
click at [1132, 176] on span "Buscar registros" at bounding box center [1163, 184] width 82 height 18
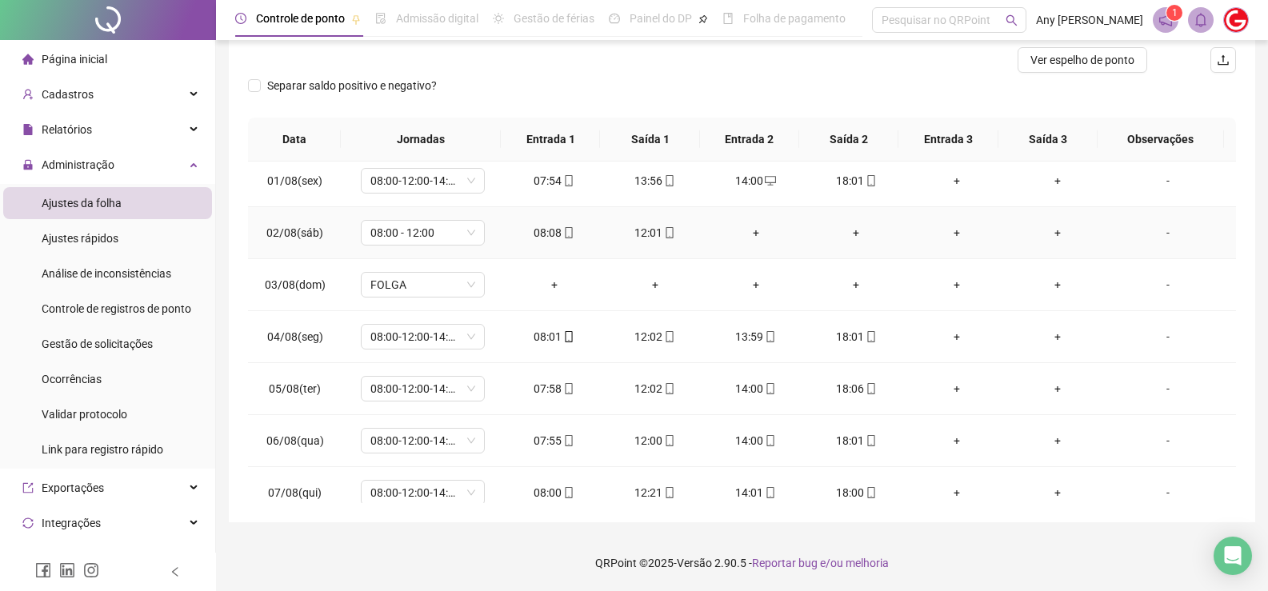
scroll to position [47, 0]
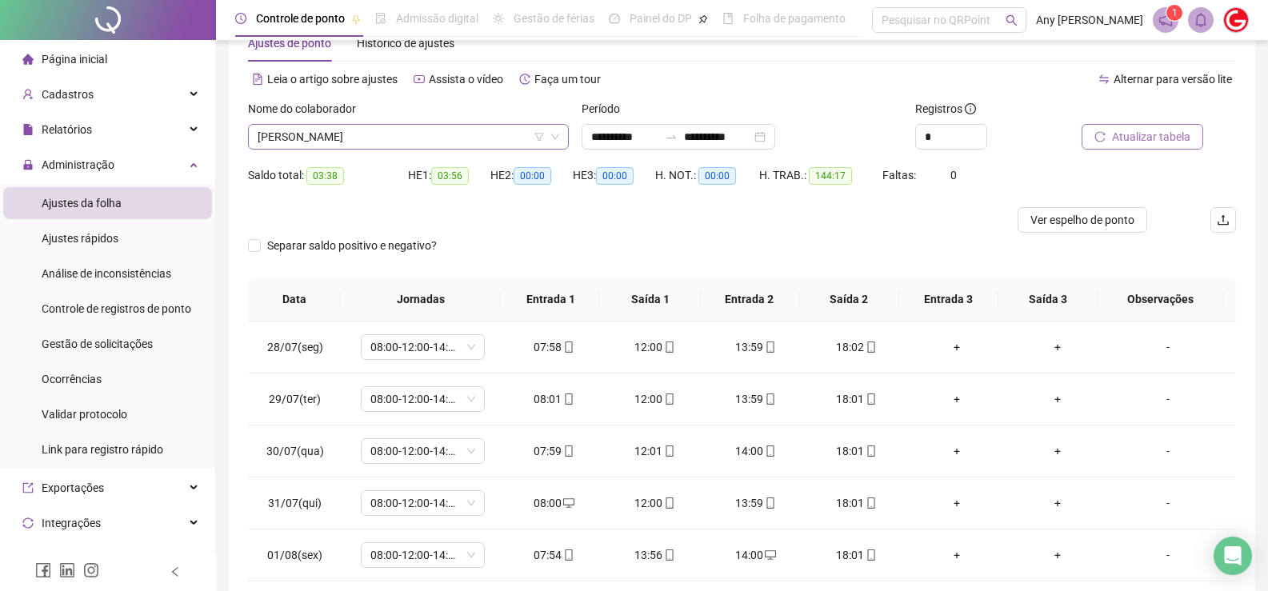
click at [318, 138] on span "[PERSON_NAME]" at bounding box center [409, 137] width 302 height 24
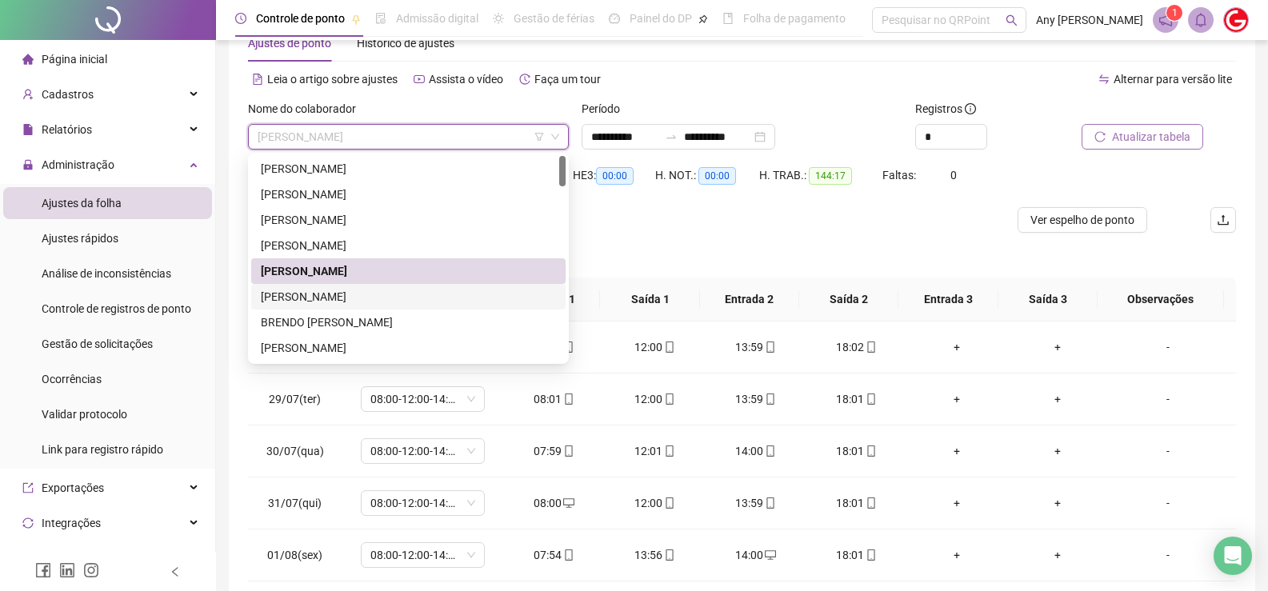
drag, startPoint x: 301, startPoint y: 302, endPoint x: 356, endPoint y: 280, distance: 59.3
click at [302, 302] on div "[PERSON_NAME]" at bounding box center [408, 297] width 295 height 18
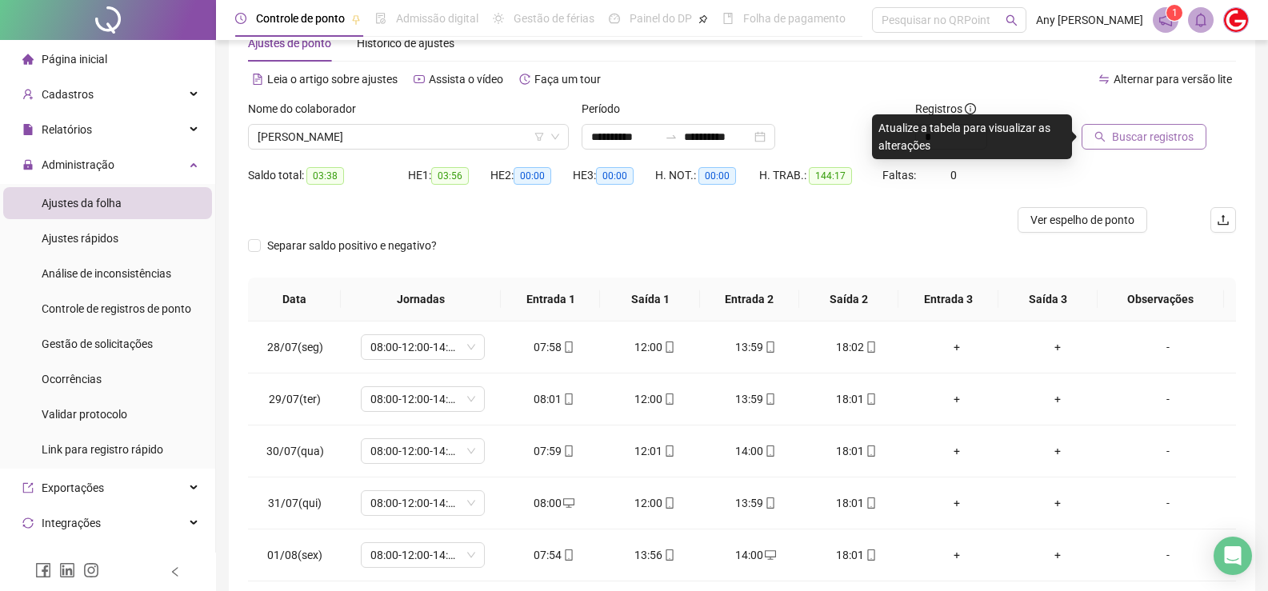
click at [1145, 124] on button "Buscar registros" at bounding box center [1143, 137] width 125 height 26
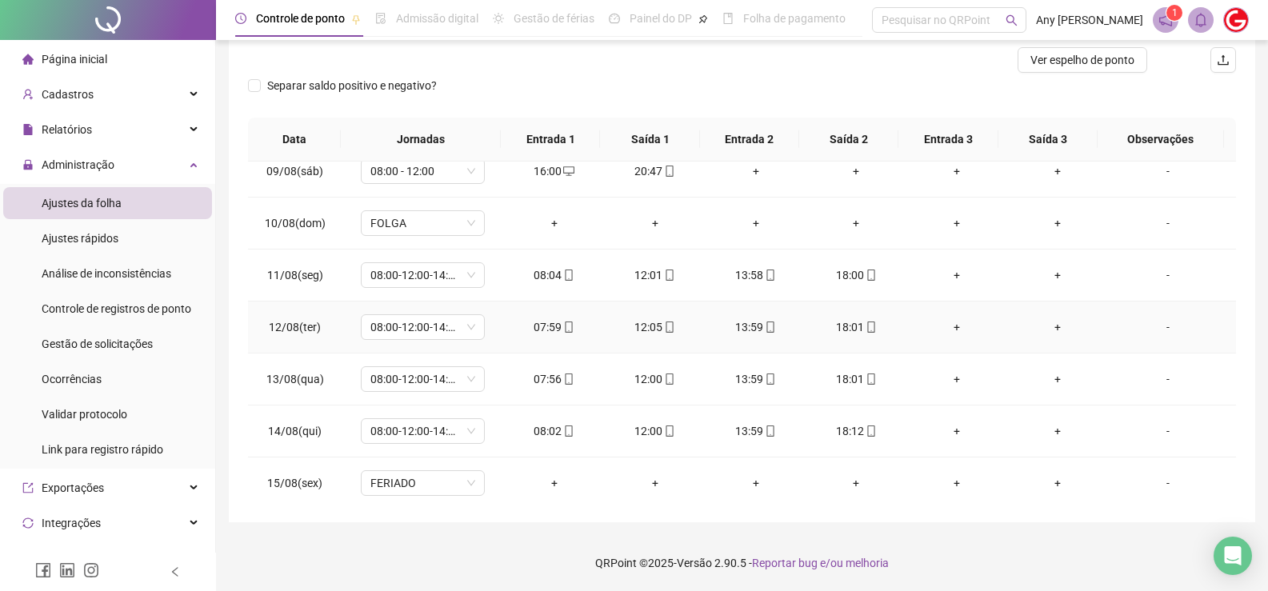
scroll to position [854, 0]
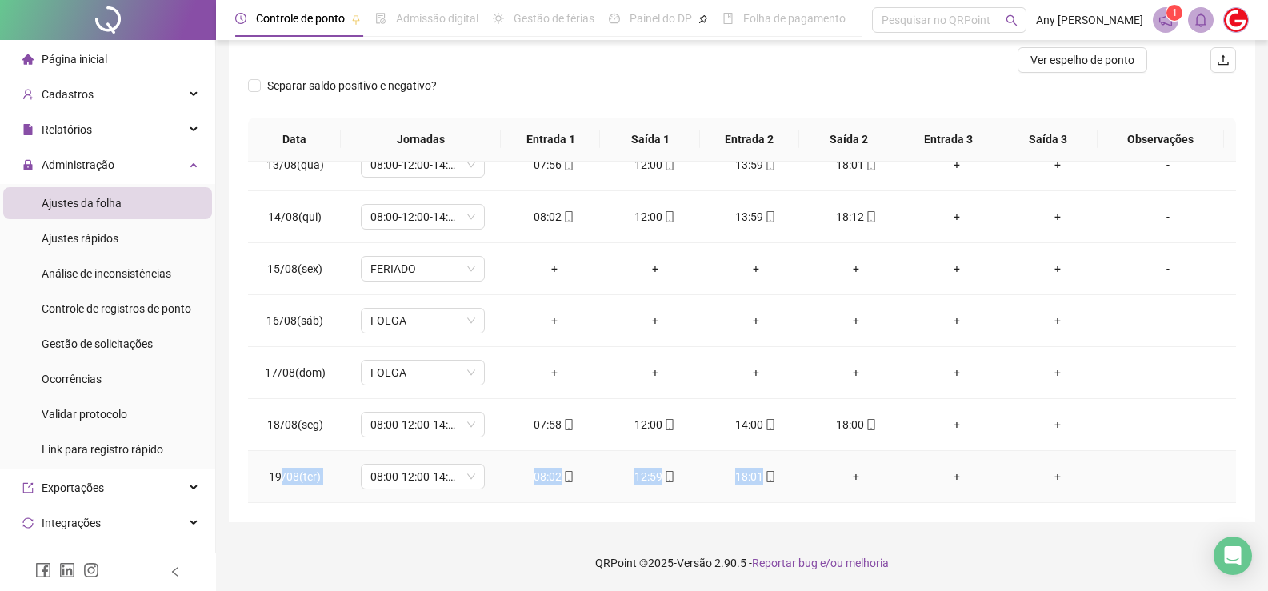
copy tr "/08(ter) 08:00-12:00-14:00-18:00 08:02 12:59 18:01"
drag, startPoint x: 279, startPoint y: 478, endPoint x: 797, endPoint y: 474, distance: 518.3
click at [797, 474] on tr "19/08(ter) 08:00-12:00-14:00-18:00 08:02 12:59 18:01 + + + -" at bounding box center [742, 477] width 988 height 52
click at [294, 528] on div "**********" at bounding box center [742, 192] width 1052 height 798
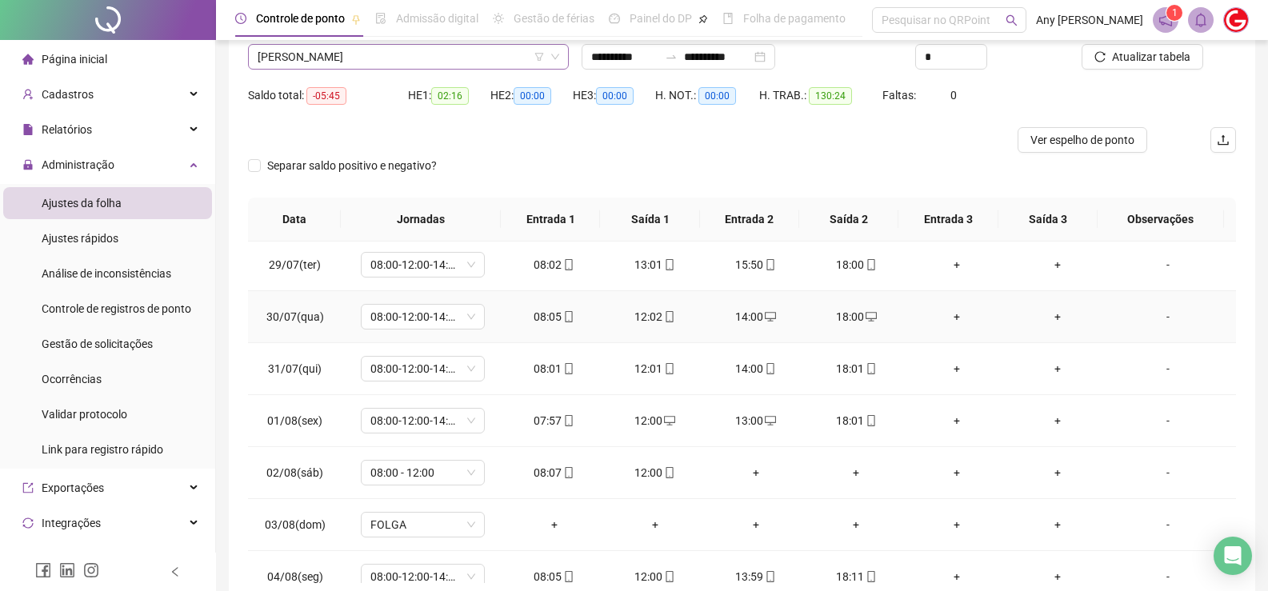
scroll to position [0, 0]
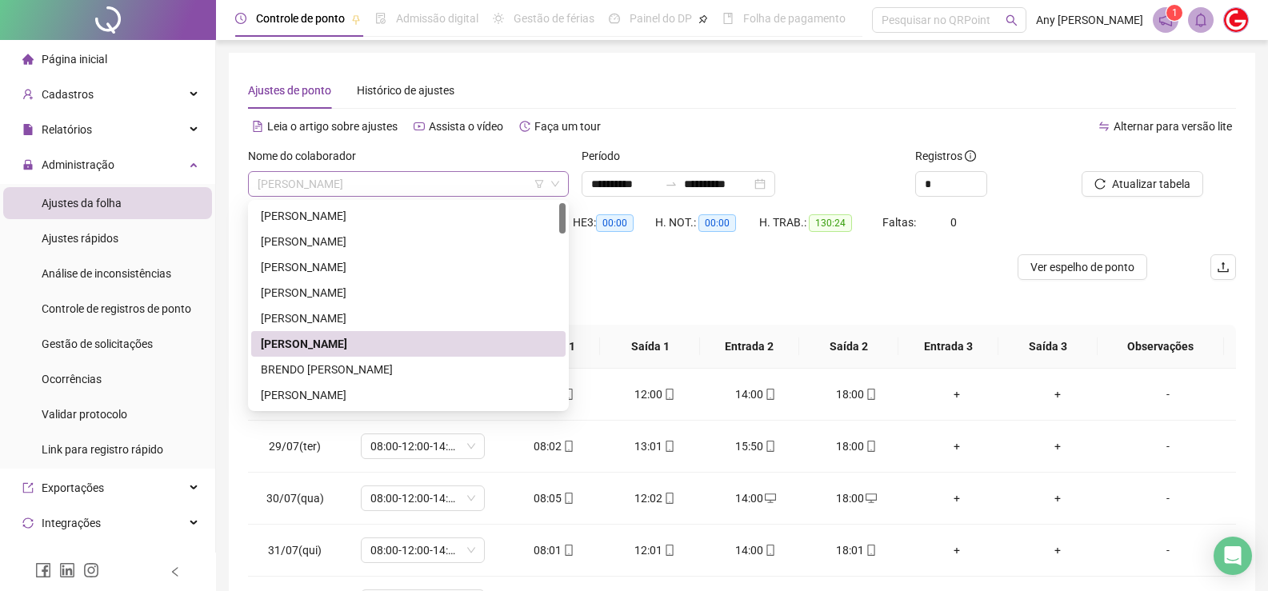
click at [280, 191] on span "[PERSON_NAME]" at bounding box center [409, 184] width 302 height 24
click at [299, 375] on div "BRENDO [PERSON_NAME]" at bounding box center [408, 370] width 295 height 18
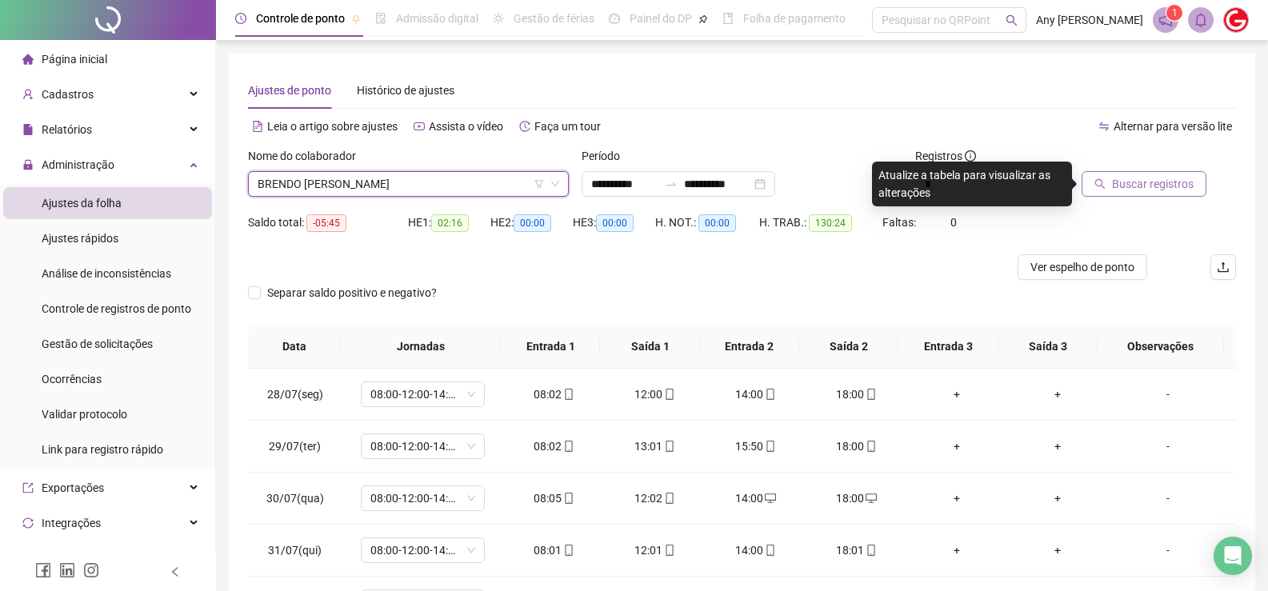
click at [1138, 185] on span "Buscar registros" at bounding box center [1153, 184] width 82 height 18
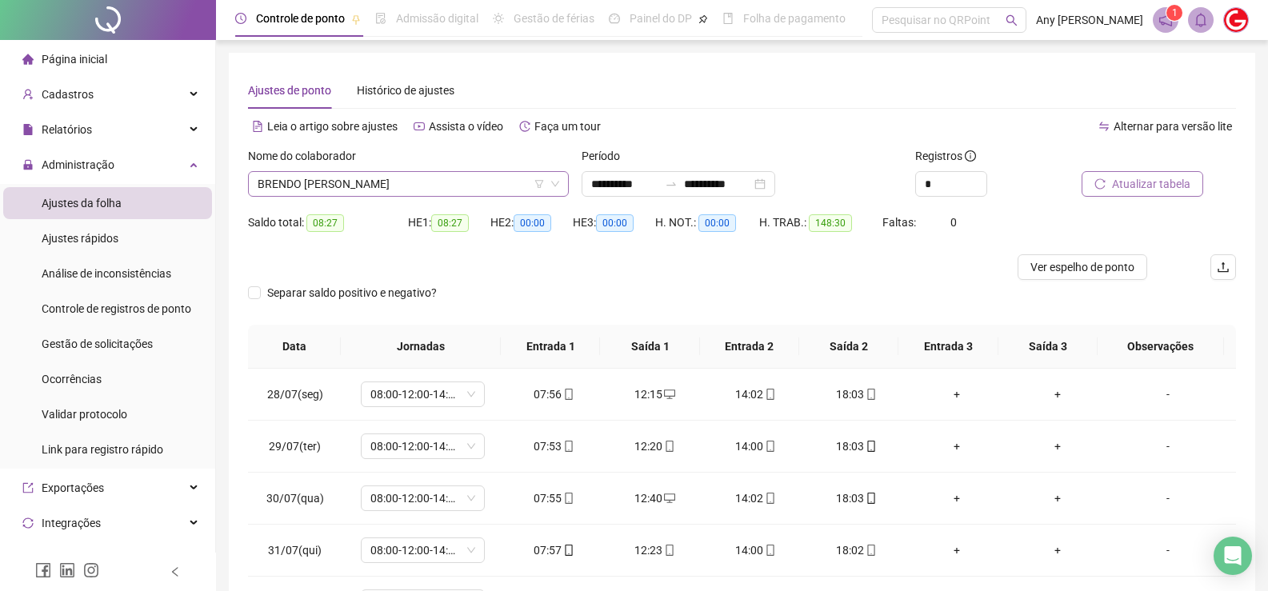
click at [341, 182] on span "BRENDO [PERSON_NAME]" at bounding box center [409, 184] width 302 height 24
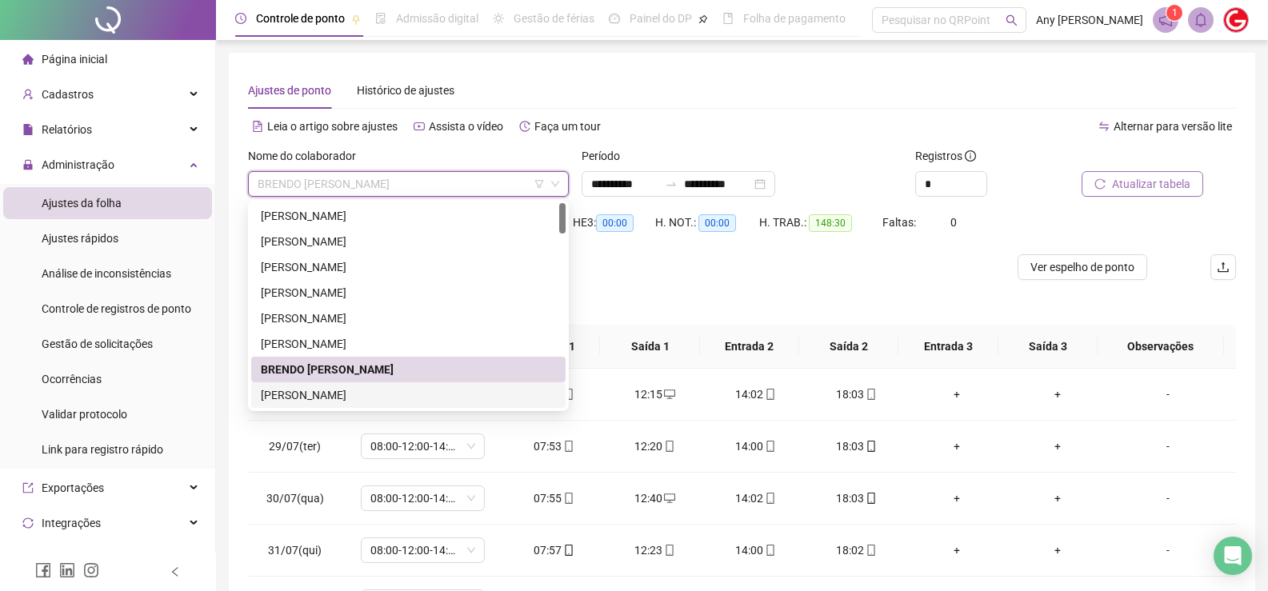
click at [306, 394] on div "[PERSON_NAME]" at bounding box center [408, 395] width 295 height 18
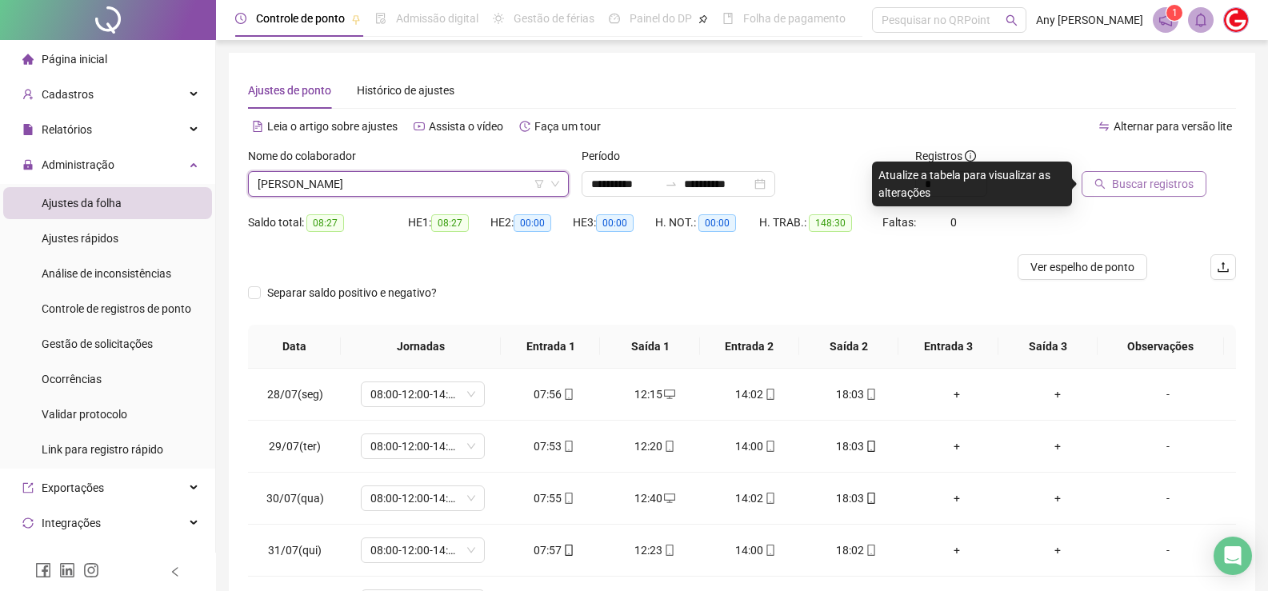
click at [1148, 174] on button "Buscar registros" at bounding box center [1143, 184] width 125 height 26
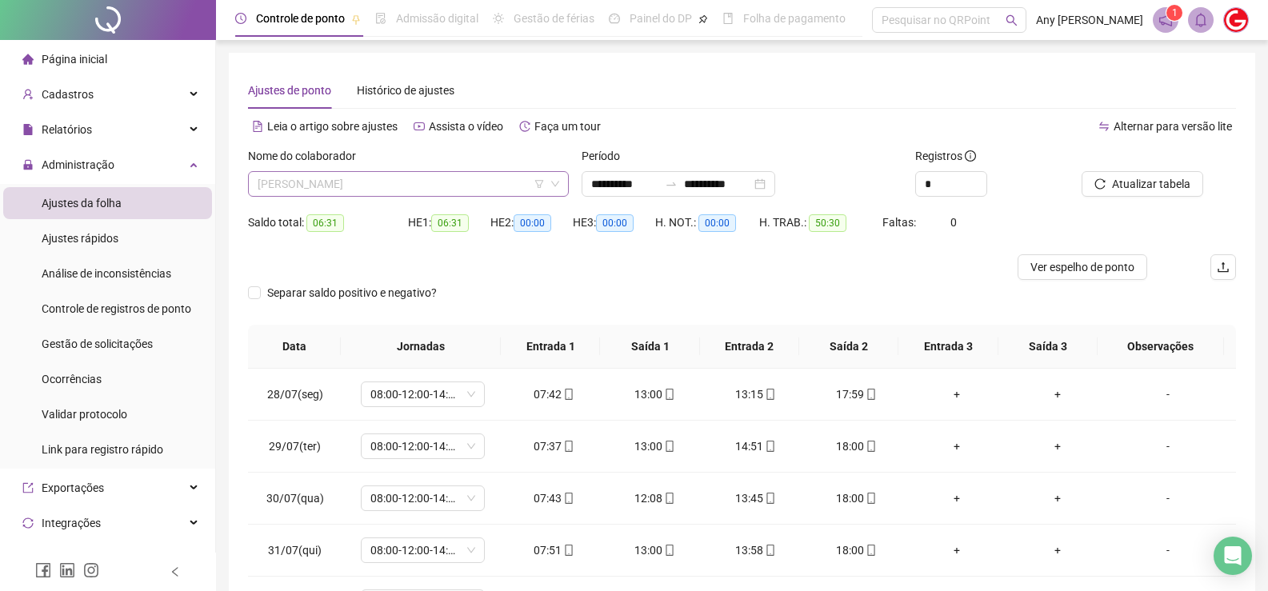
click at [326, 185] on span "[PERSON_NAME]" at bounding box center [409, 184] width 302 height 24
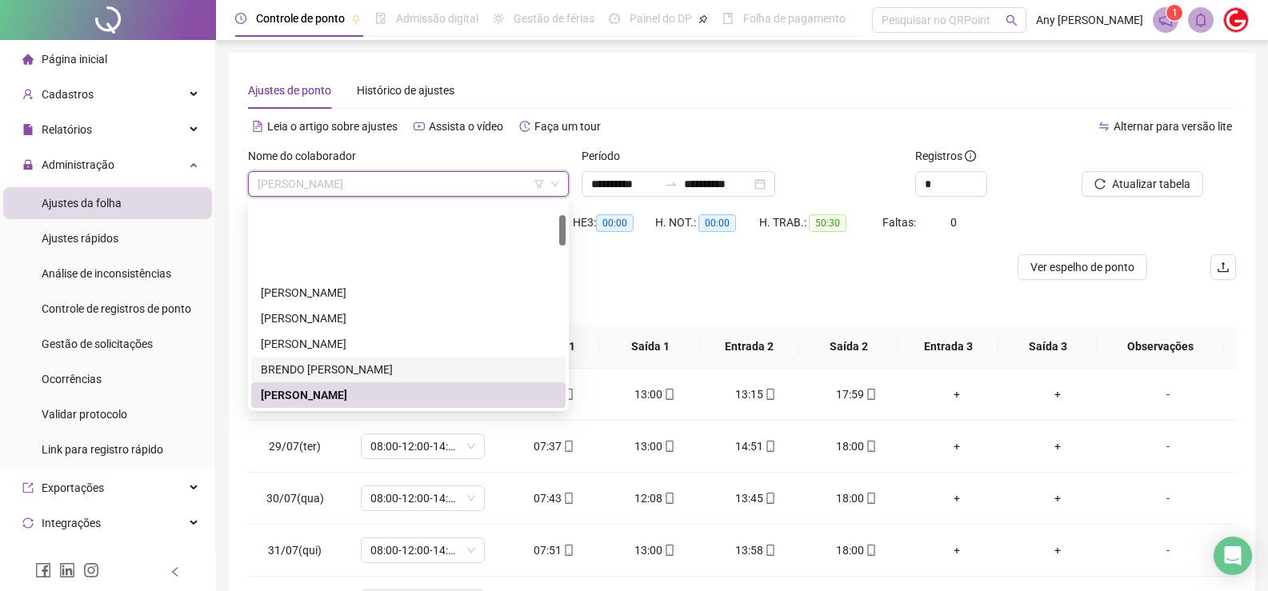
scroll to position [80, 0]
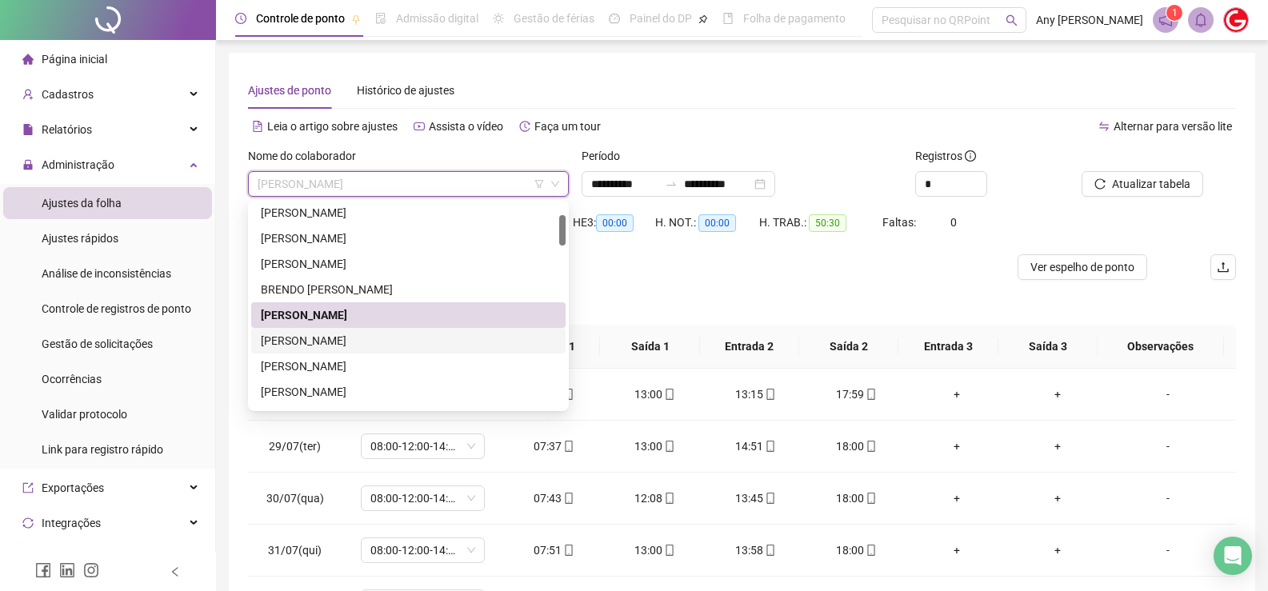
click at [334, 345] on div "[PERSON_NAME]" at bounding box center [408, 341] width 295 height 18
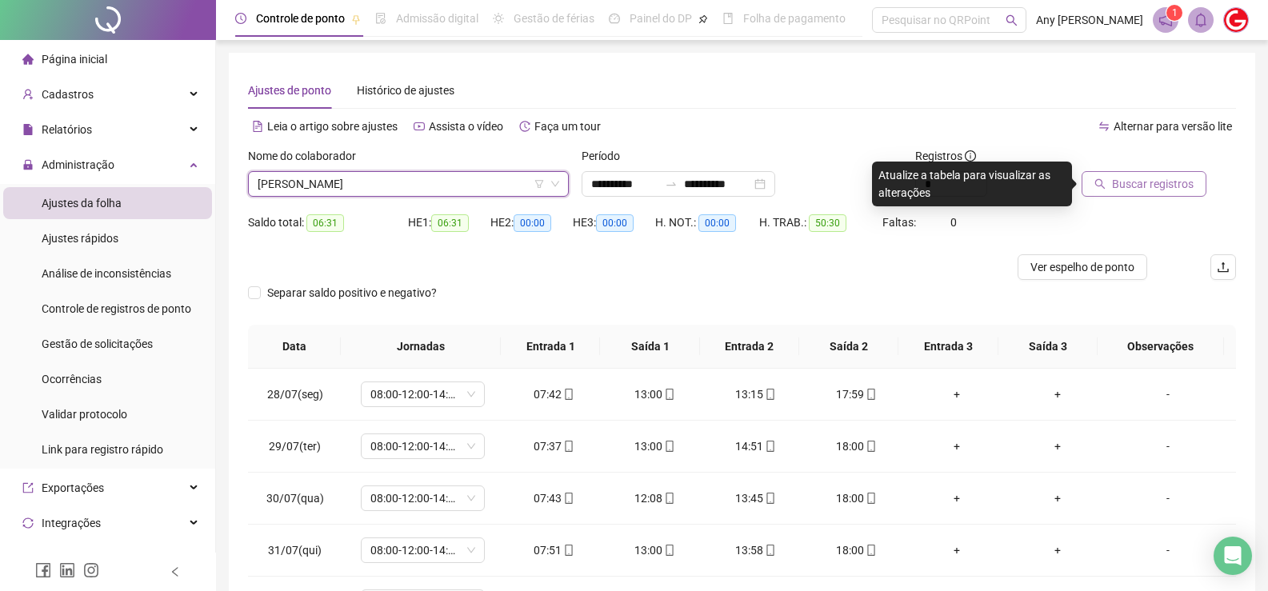
click at [1159, 182] on span "Buscar registros" at bounding box center [1153, 184] width 82 height 18
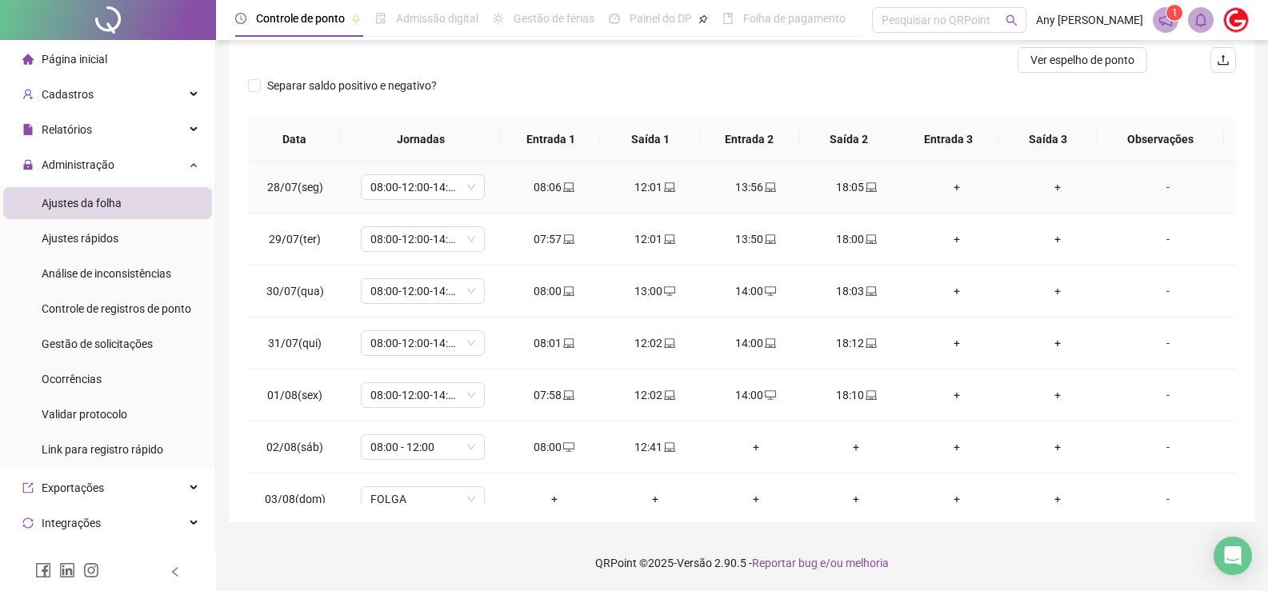
scroll to position [0, 0]
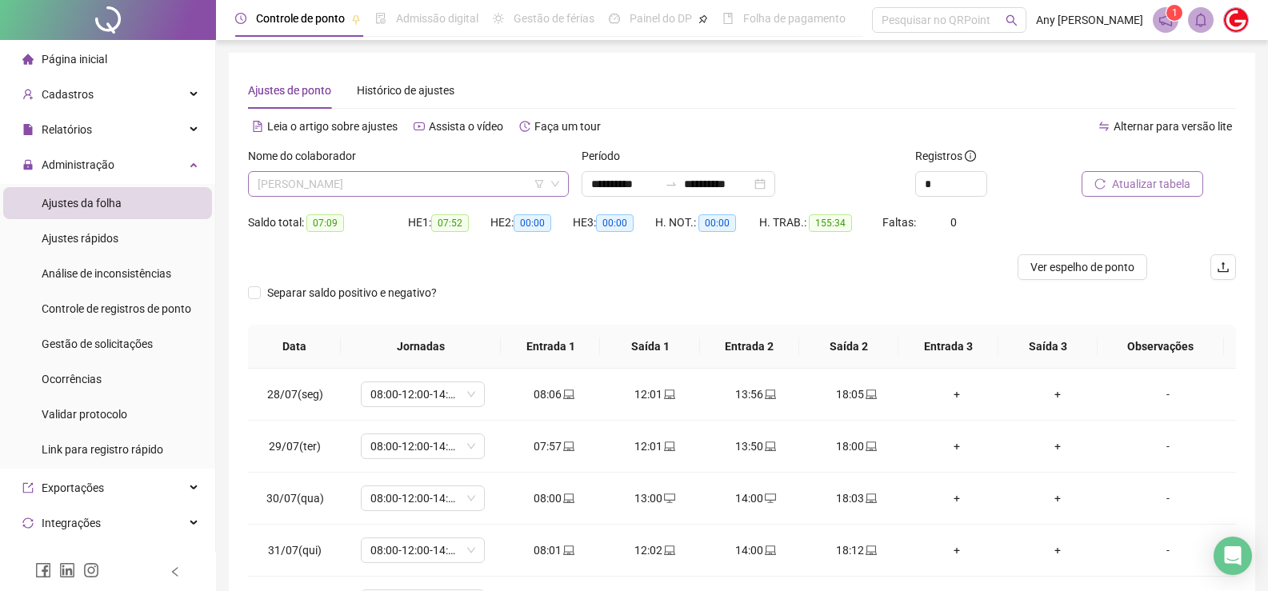
click at [287, 179] on span "[PERSON_NAME]" at bounding box center [409, 184] width 302 height 24
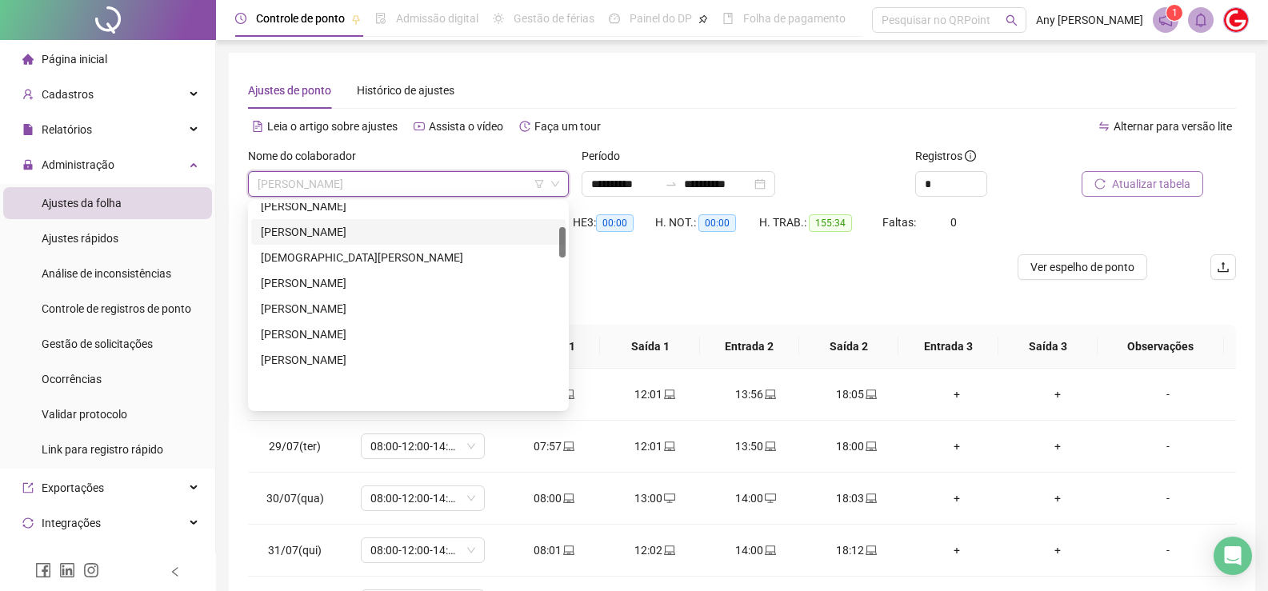
scroll to position [160, 0]
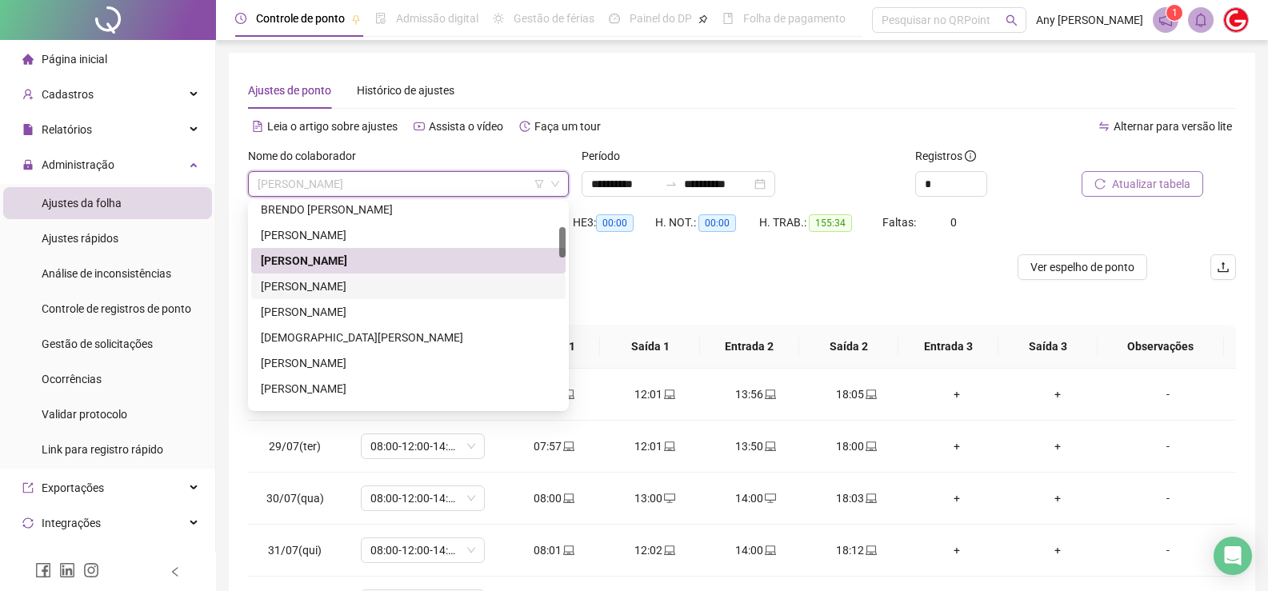
click at [273, 283] on div "[PERSON_NAME]" at bounding box center [408, 287] width 295 height 18
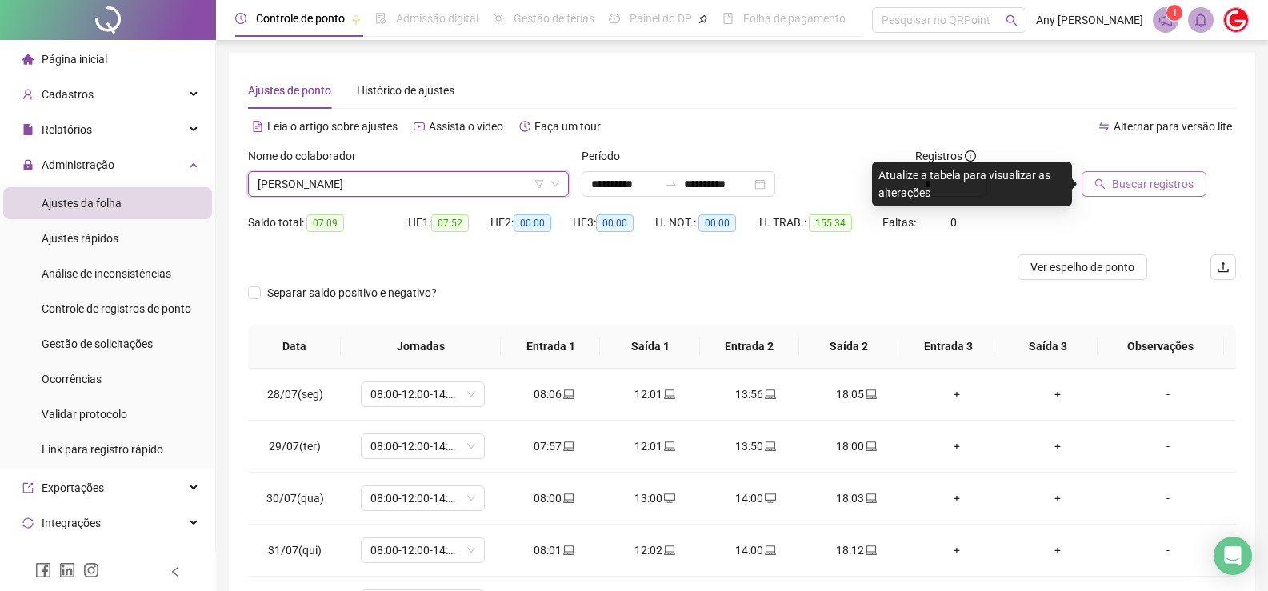
click at [1133, 186] on span "Buscar registros" at bounding box center [1153, 184] width 82 height 18
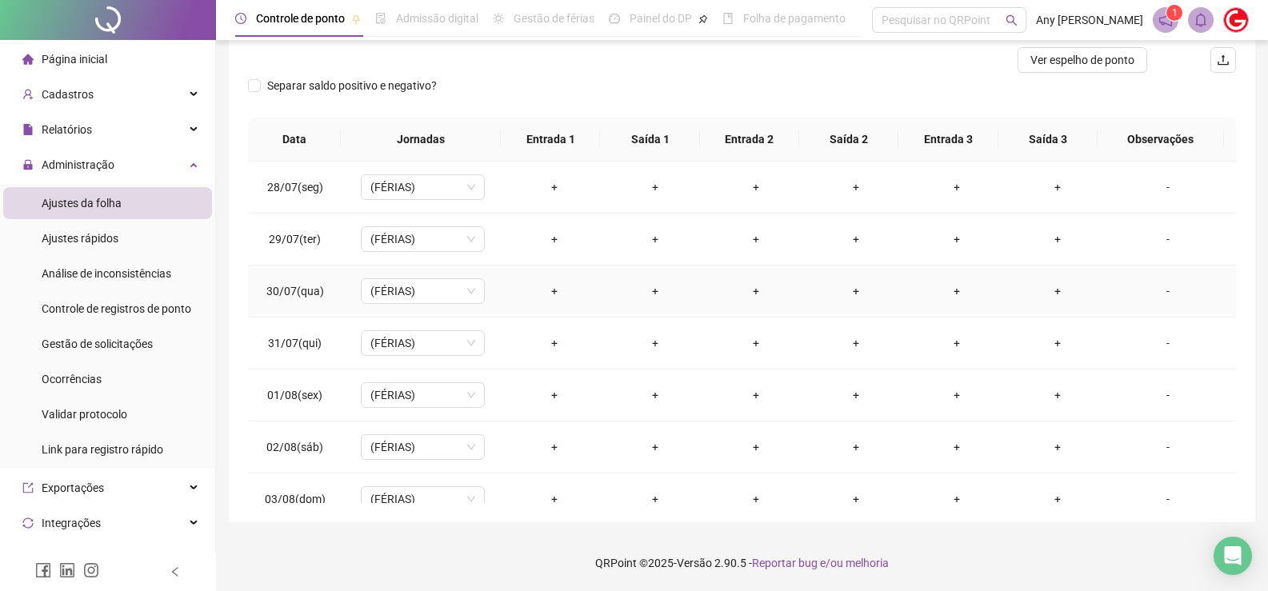
scroll to position [0, 0]
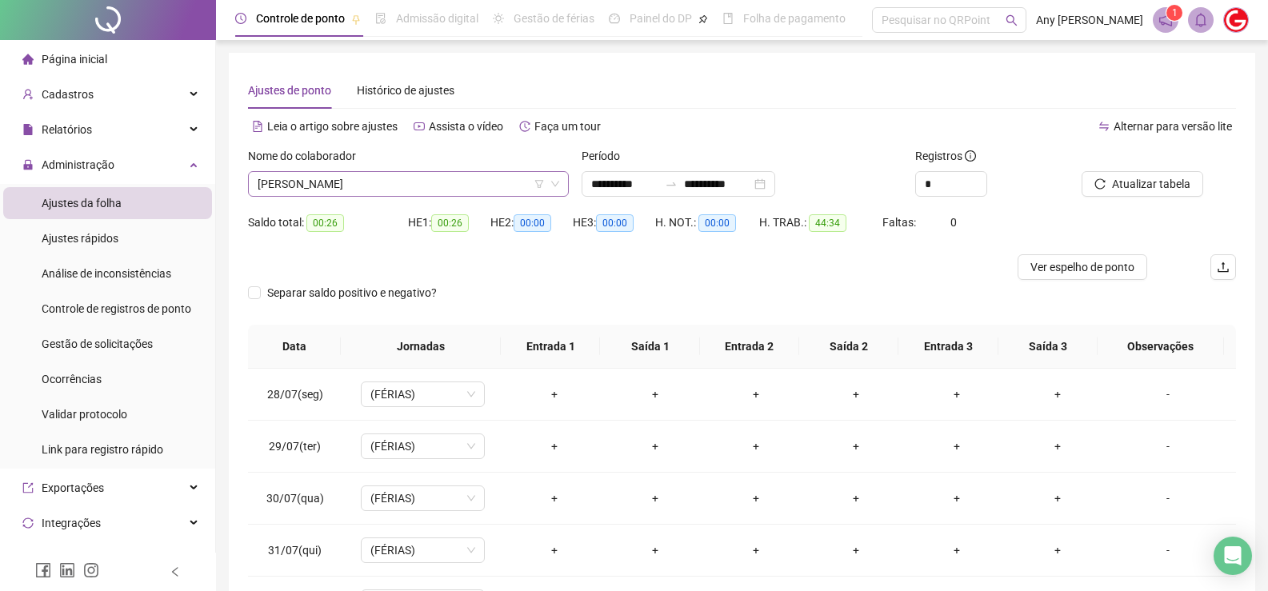
click at [310, 184] on span "[PERSON_NAME]" at bounding box center [409, 184] width 302 height 24
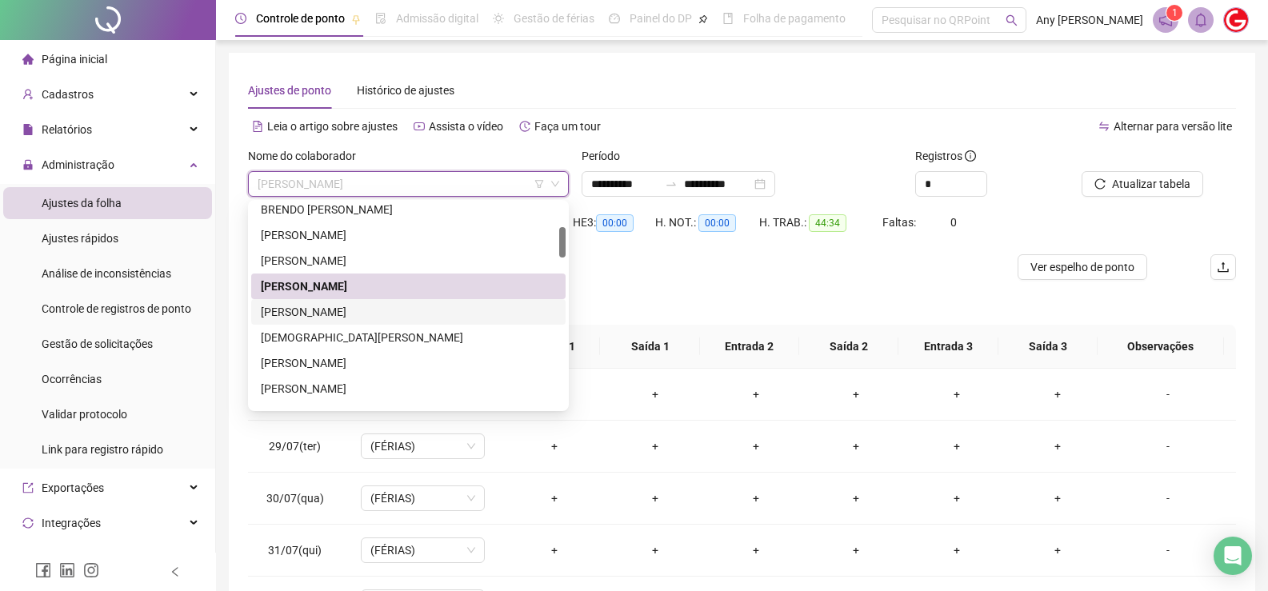
click at [322, 310] on div "[PERSON_NAME]" at bounding box center [408, 312] width 295 height 18
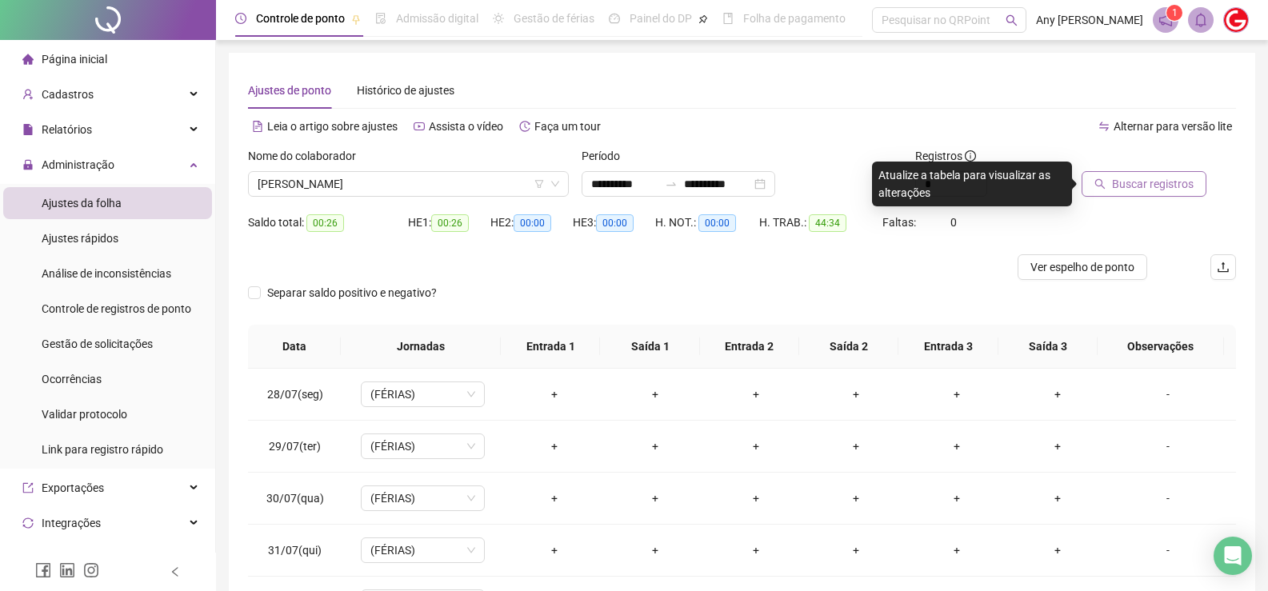
click at [1120, 190] on span "Buscar registros" at bounding box center [1153, 184] width 82 height 18
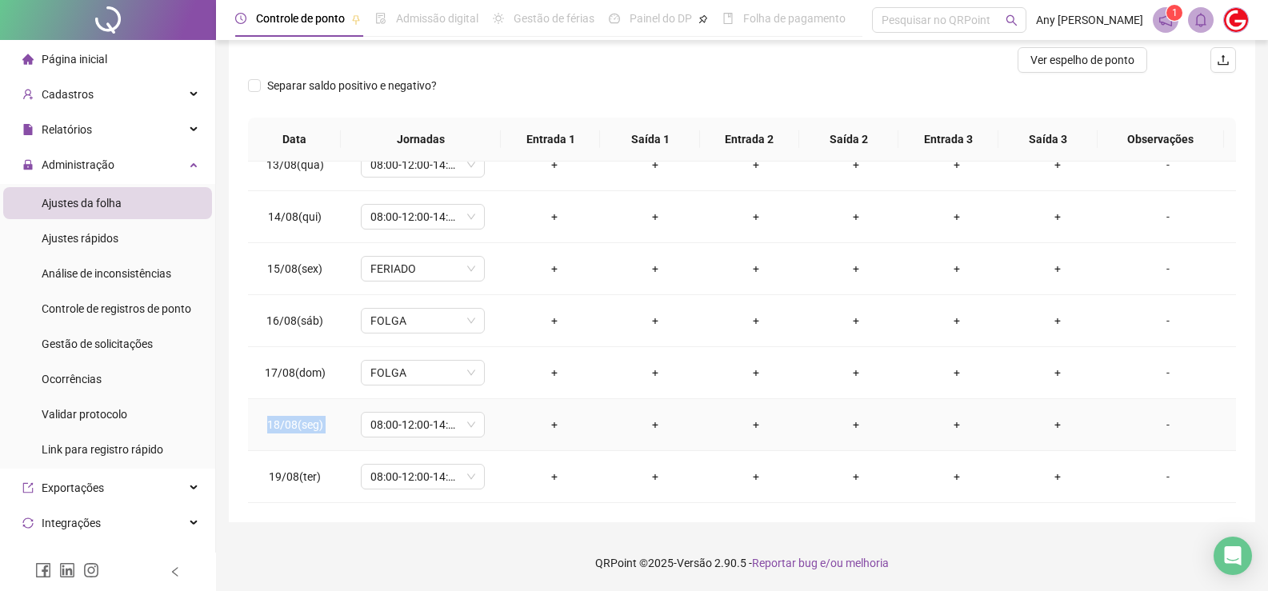
copy tr "18/08(seg) 08:00-12:00-14:00-18:00"
drag, startPoint x: 266, startPoint y: 425, endPoint x: 542, endPoint y: 414, distance: 276.9
click at [542, 414] on tr "18/08(seg) 08:00-12:00-14:00-18:00 + + + + + + -" at bounding box center [742, 425] width 988 height 52
copy span "19/08(ter)"
drag, startPoint x: 270, startPoint y: 474, endPoint x: 350, endPoint y: 479, distance: 79.3
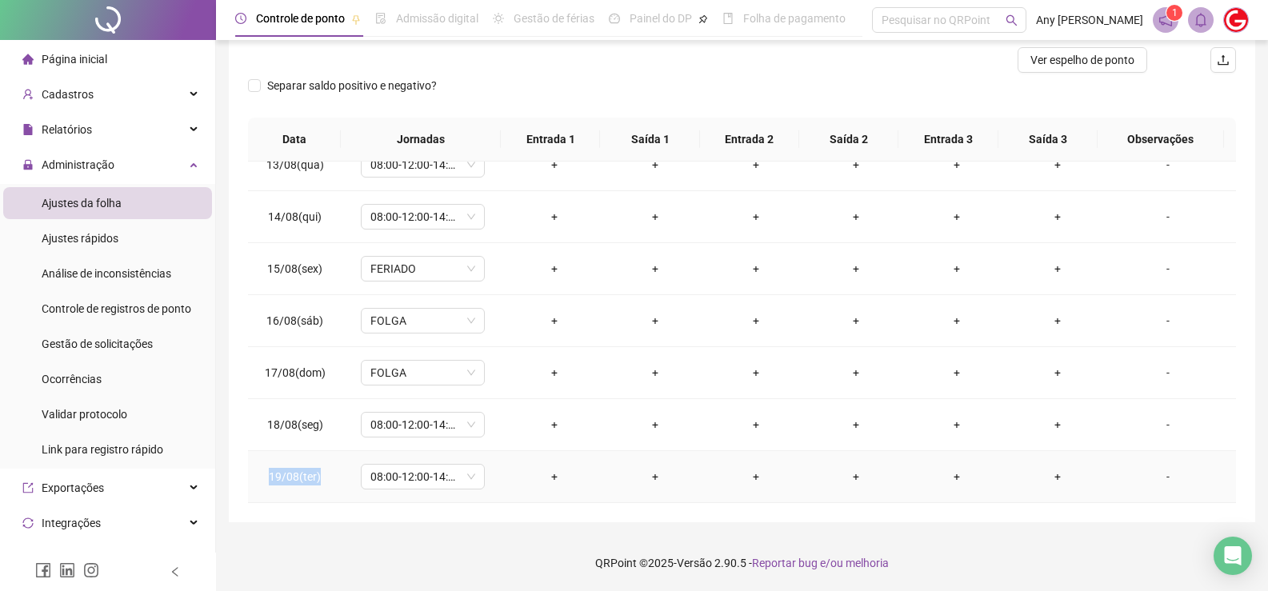
click at [350, 479] on tr "19/08(ter) 08:00-12:00-14:00-18:00 + + + + + + -" at bounding box center [742, 477] width 988 height 52
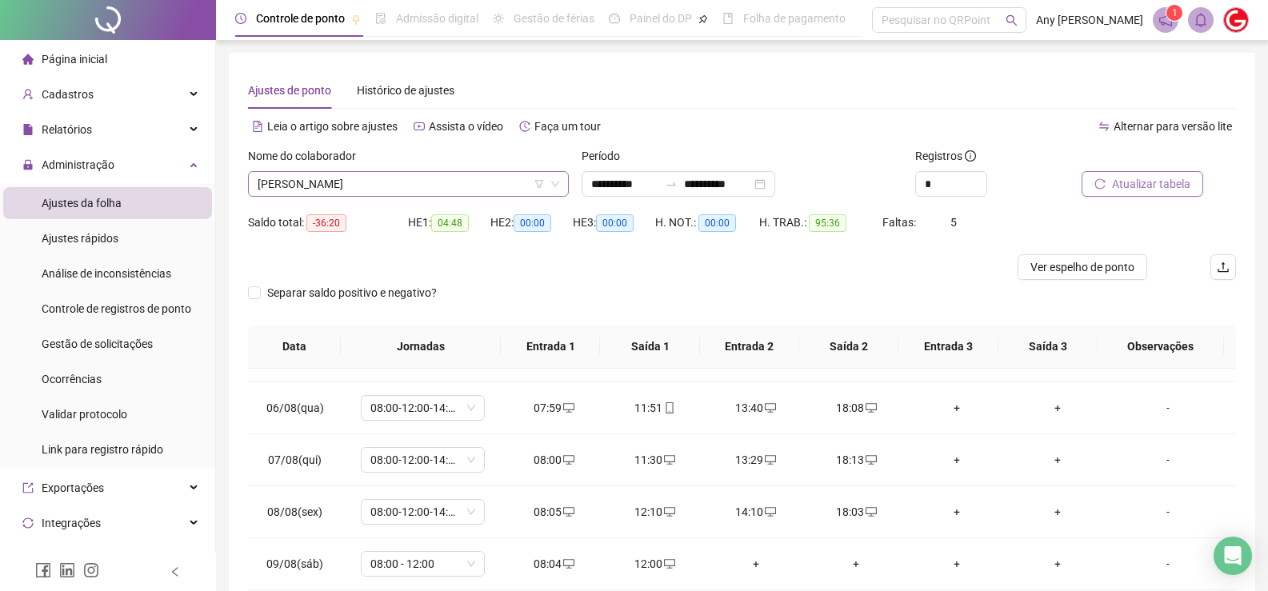
click at [296, 174] on span "[PERSON_NAME]" at bounding box center [409, 184] width 302 height 24
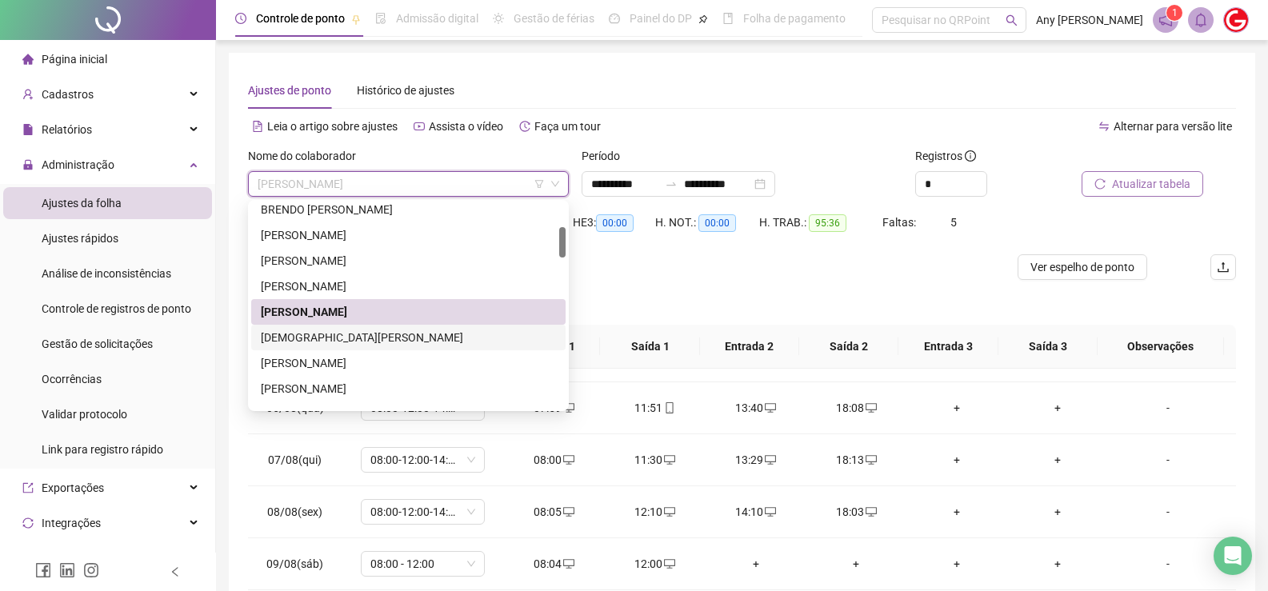
click at [318, 336] on div "[DEMOGRAPHIC_DATA][PERSON_NAME]" at bounding box center [408, 338] width 295 height 18
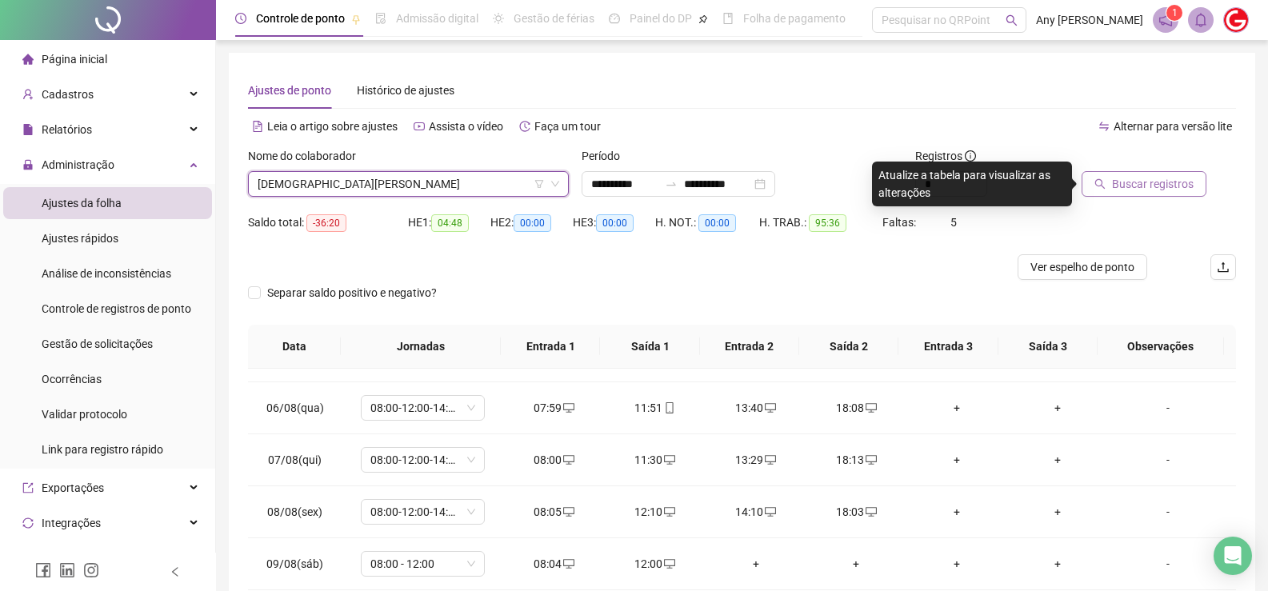
click at [1114, 182] on span "Buscar registros" at bounding box center [1153, 184] width 82 height 18
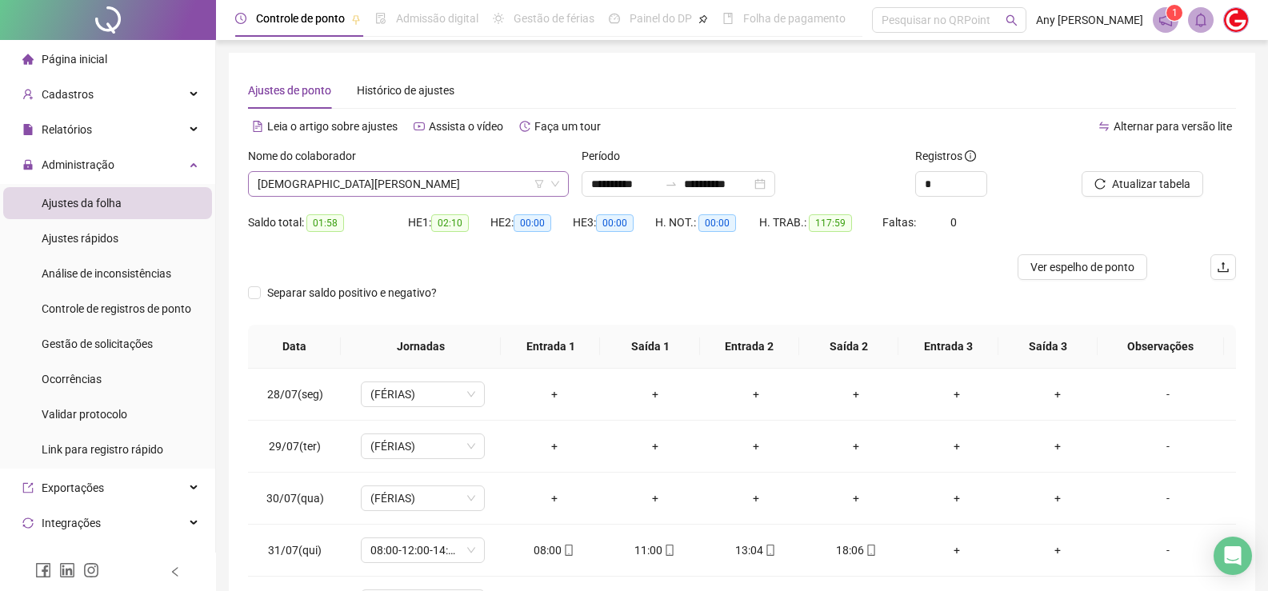
click at [280, 183] on span "[DEMOGRAPHIC_DATA][PERSON_NAME]" at bounding box center [409, 184] width 302 height 24
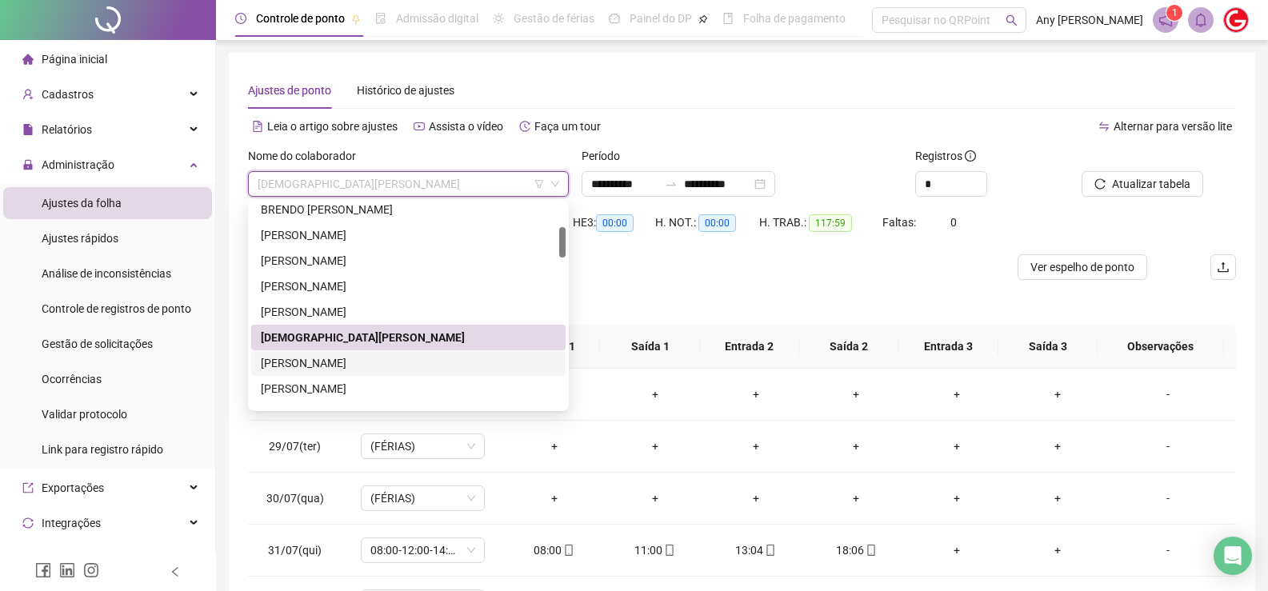
click at [318, 365] on div "[PERSON_NAME]" at bounding box center [408, 363] width 295 height 18
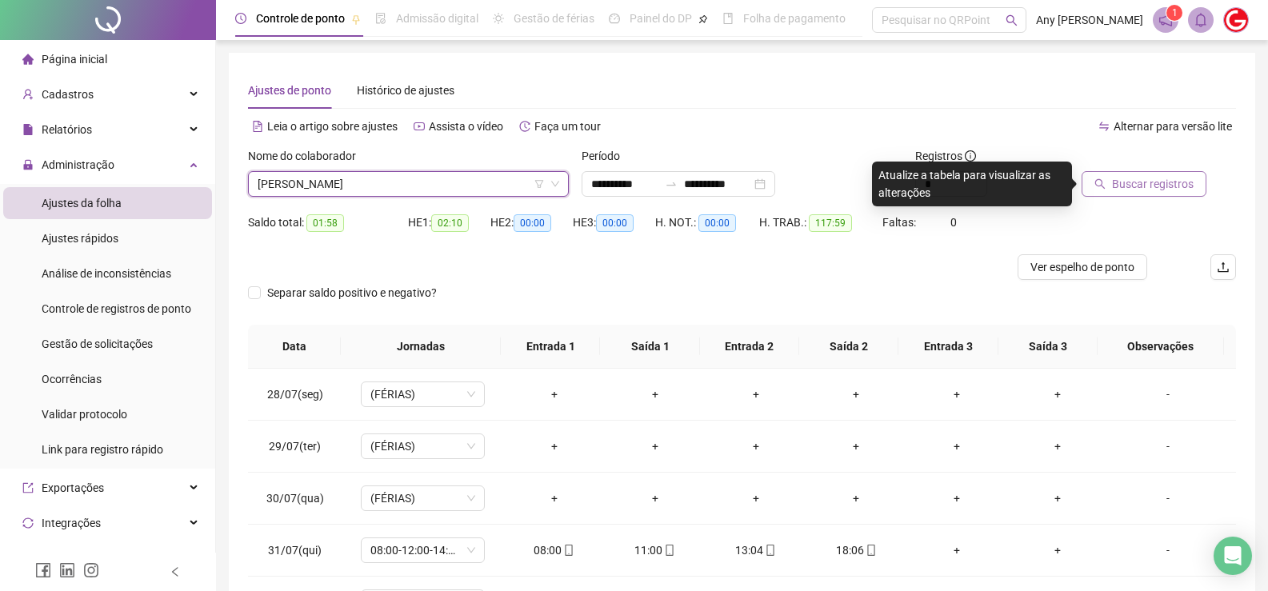
click at [1089, 178] on button "Buscar registros" at bounding box center [1143, 184] width 125 height 26
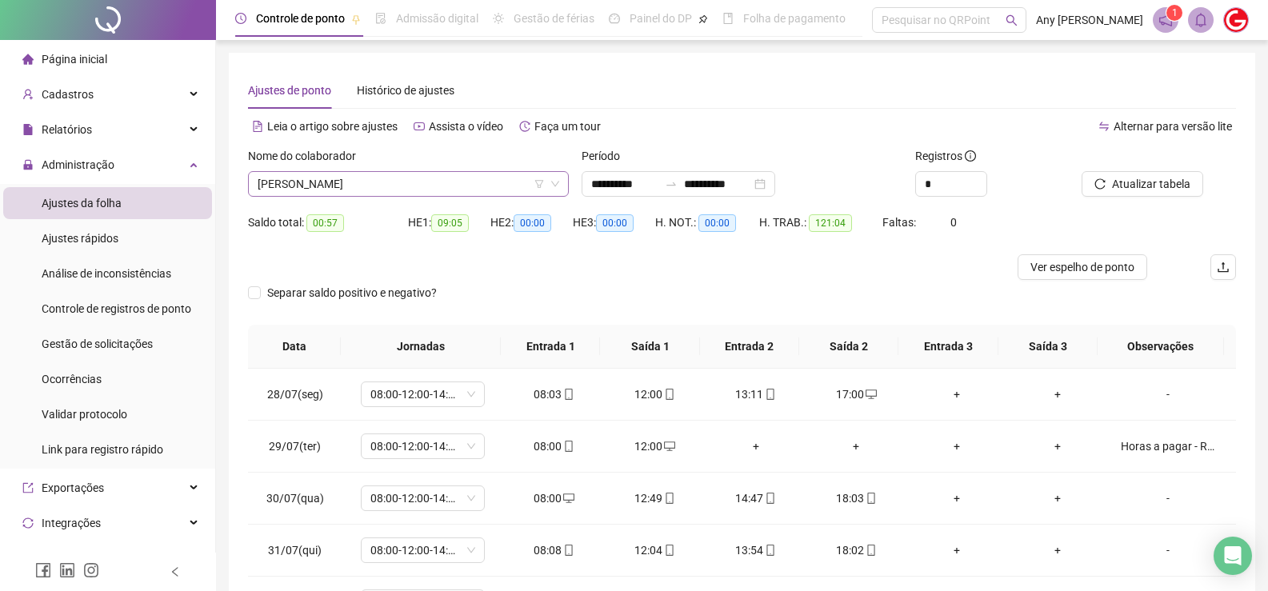
click at [346, 182] on span "[PERSON_NAME]" at bounding box center [409, 184] width 302 height 24
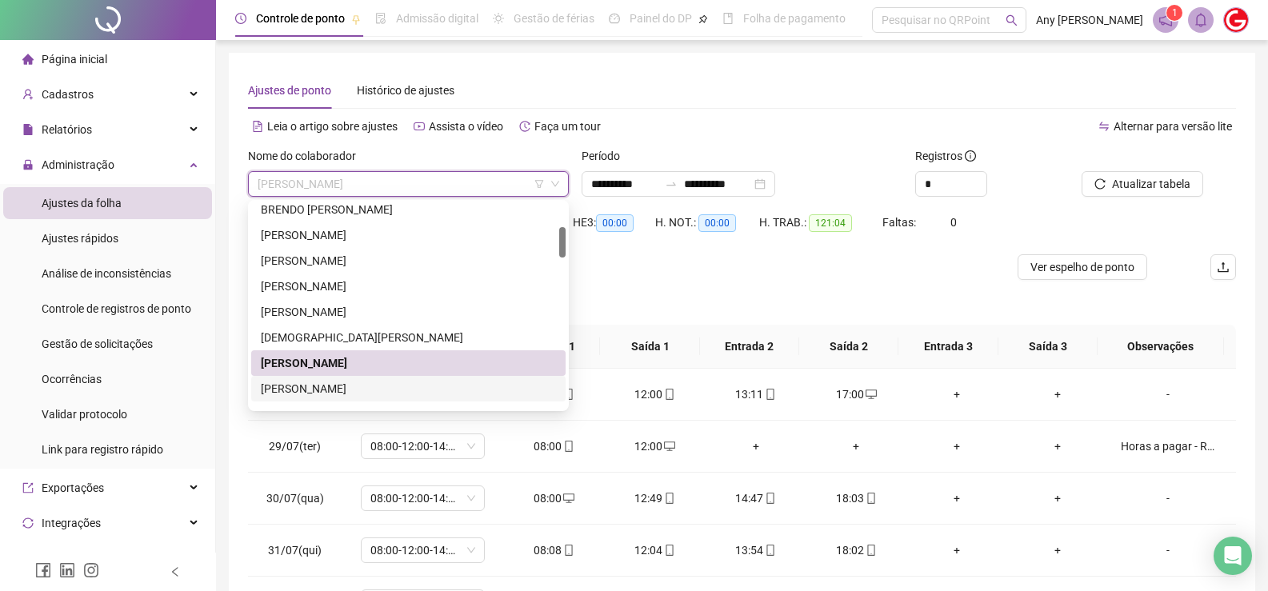
click at [322, 382] on div "[PERSON_NAME]" at bounding box center [408, 389] width 295 height 18
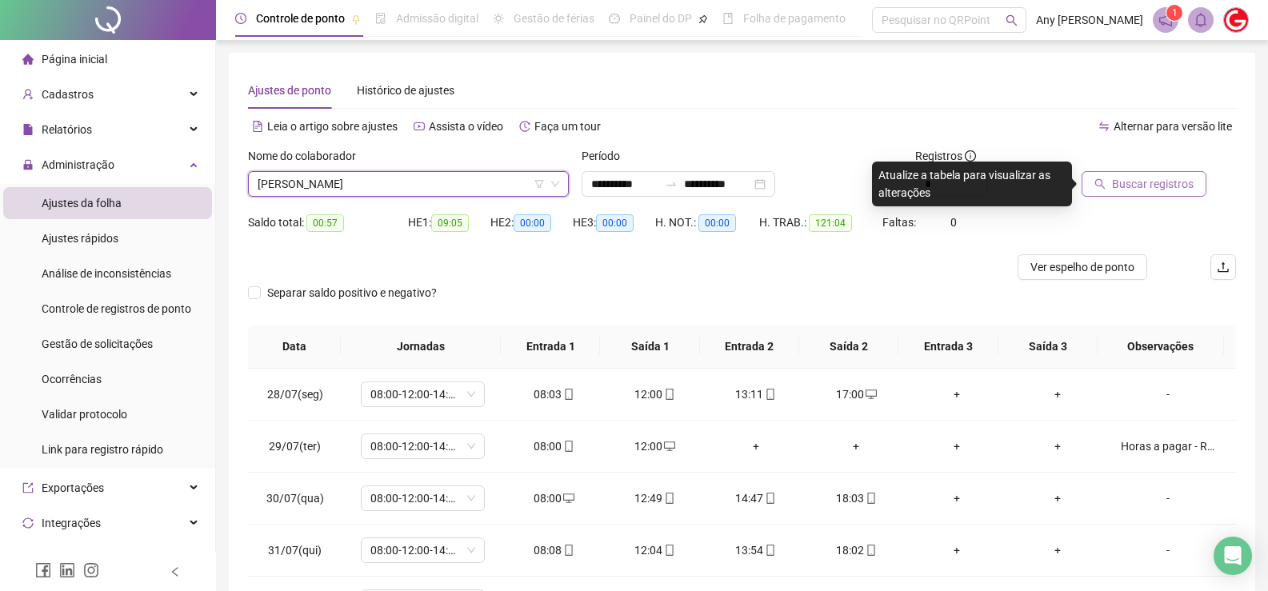
click at [1147, 188] on span "Buscar registros" at bounding box center [1153, 184] width 82 height 18
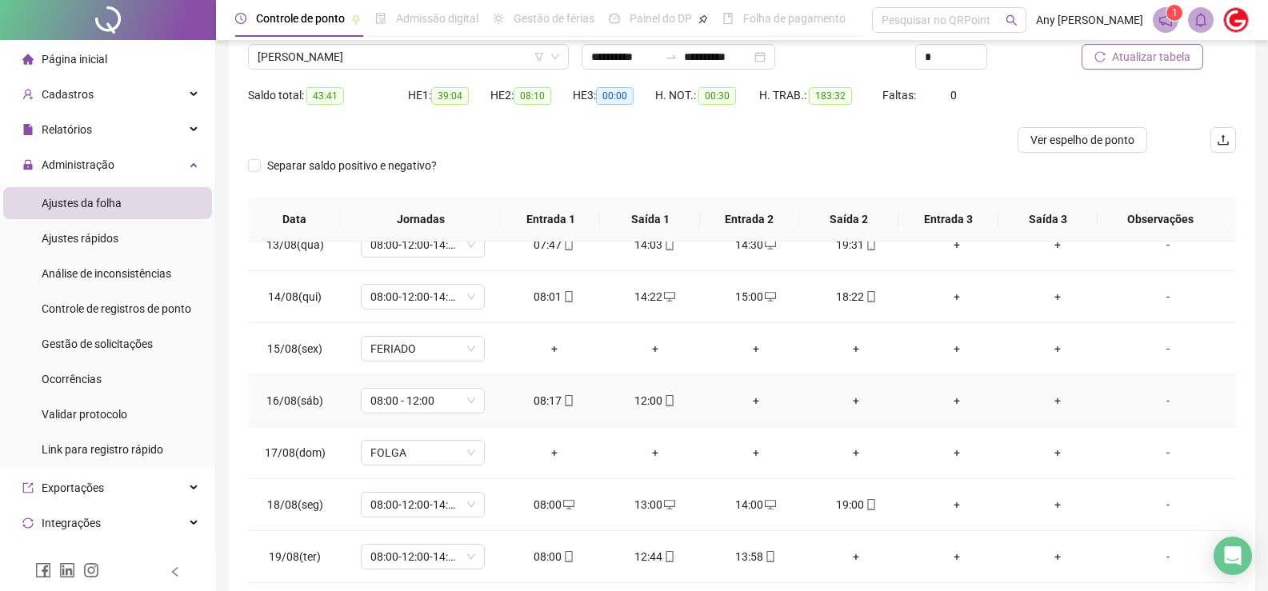
scroll to position [207, 0]
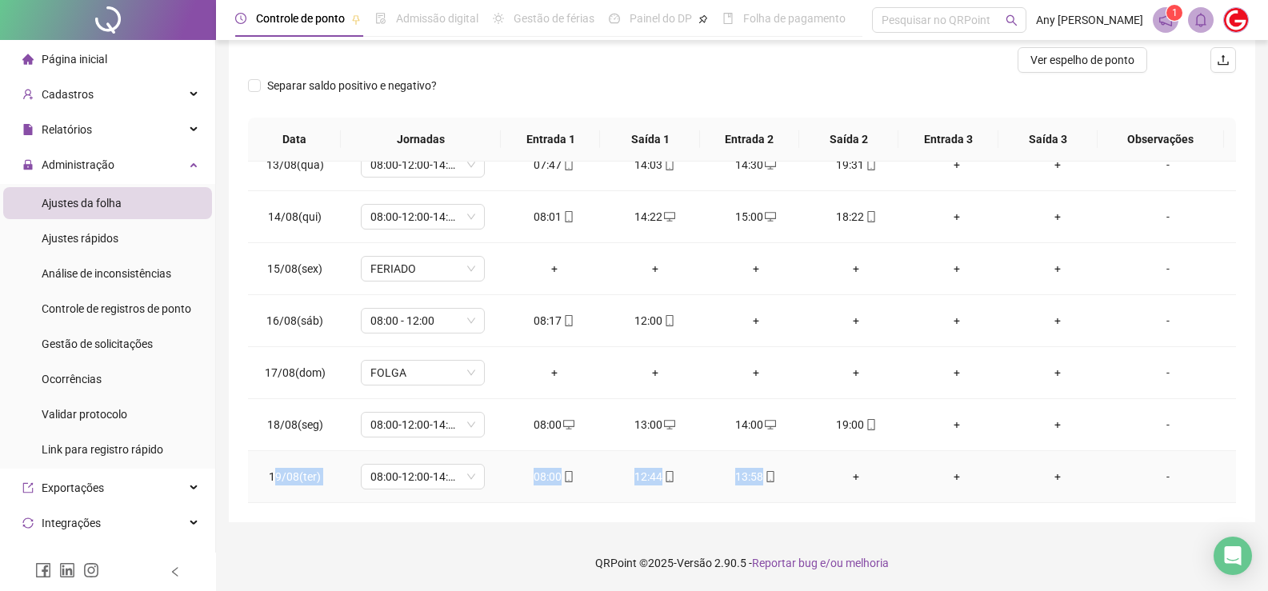
copy tr "9/08(ter) 08:00-12:00-14:00-18:00 08:00 12:44 13:58"
drag, startPoint x: 278, startPoint y: 471, endPoint x: 797, endPoint y: 483, distance: 518.4
click at [797, 483] on tr "19/08(ter) 08:00-12:00-14:00-18:00 08:00 12:44 13:58 + + + -" at bounding box center [742, 477] width 988 height 52
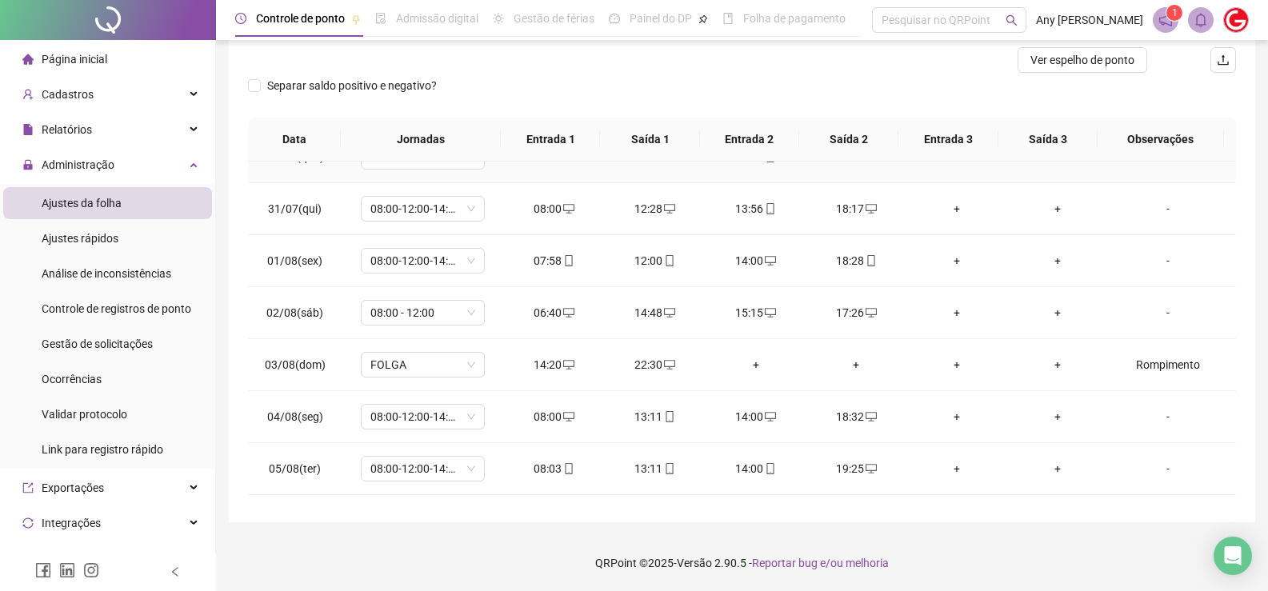
scroll to position [0, 0]
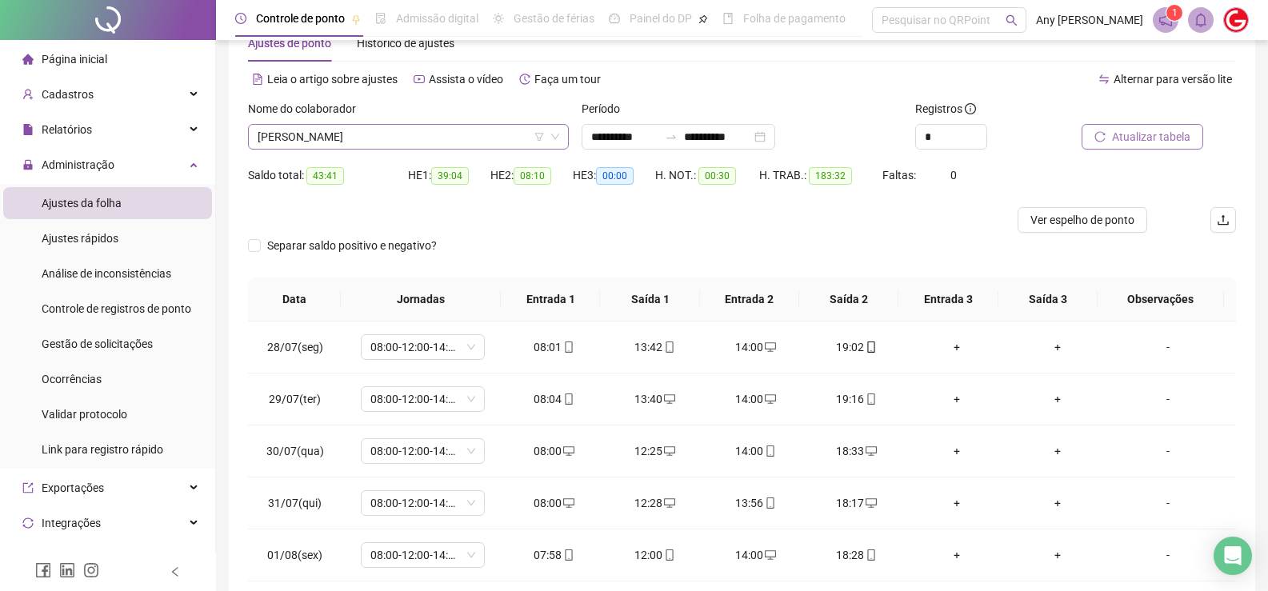
click at [363, 143] on span "[PERSON_NAME]" at bounding box center [409, 137] width 302 height 24
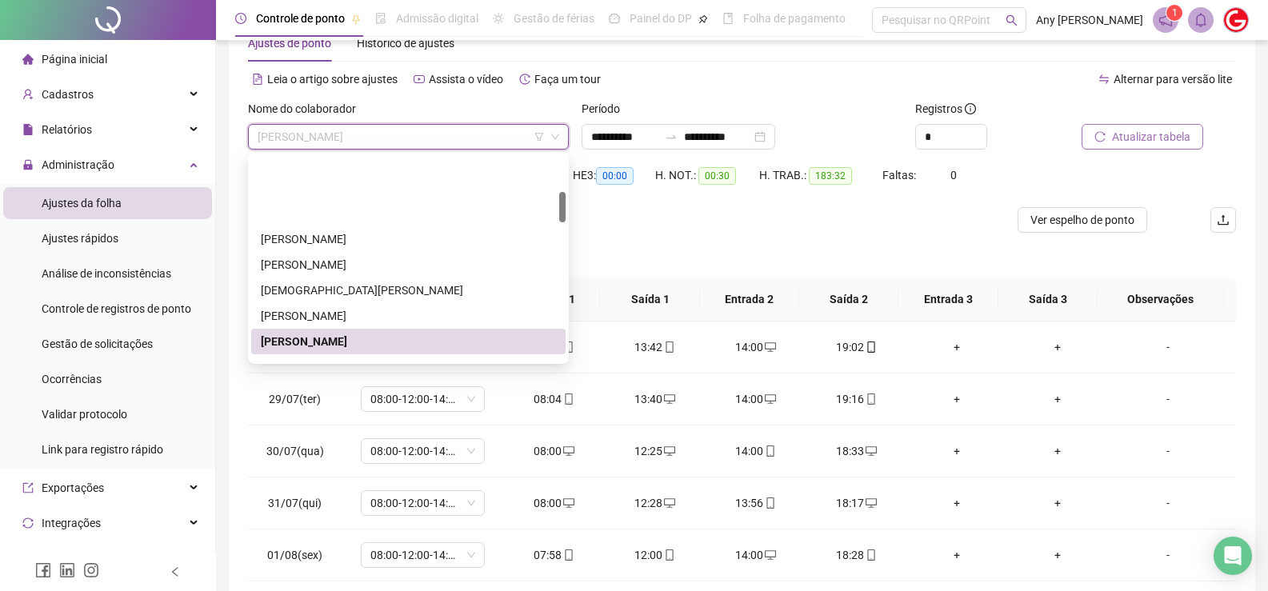
scroll to position [240, 0]
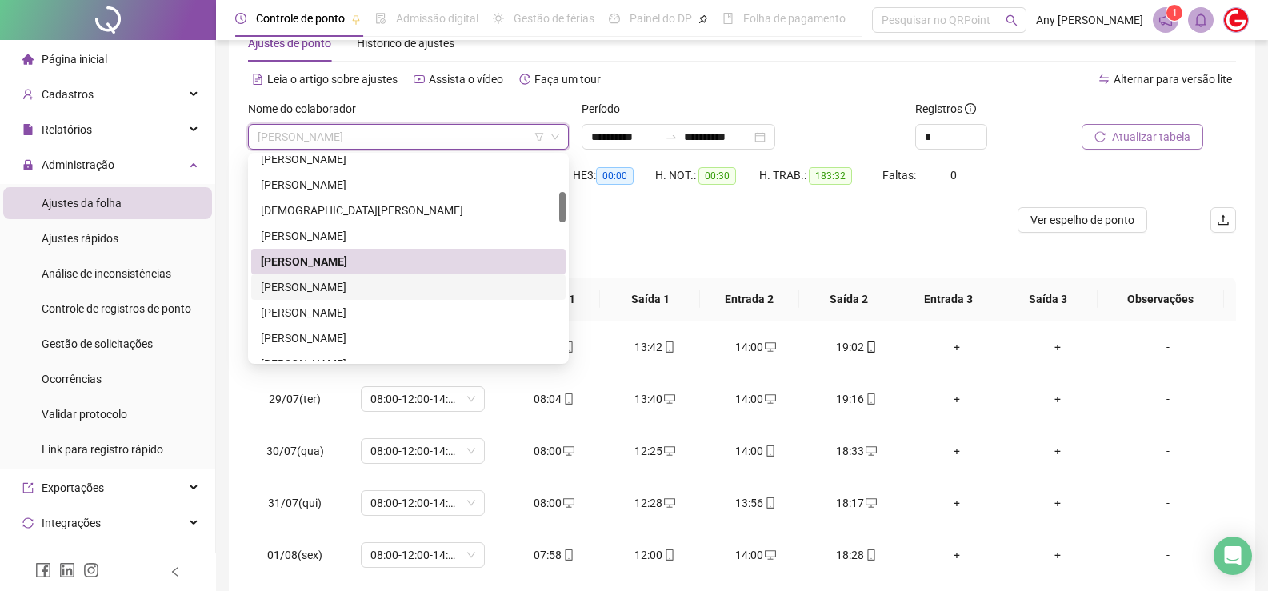
click at [295, 284] on div "[PERSON_NAME]" at bounding box center [408, 287] width 295 height 18
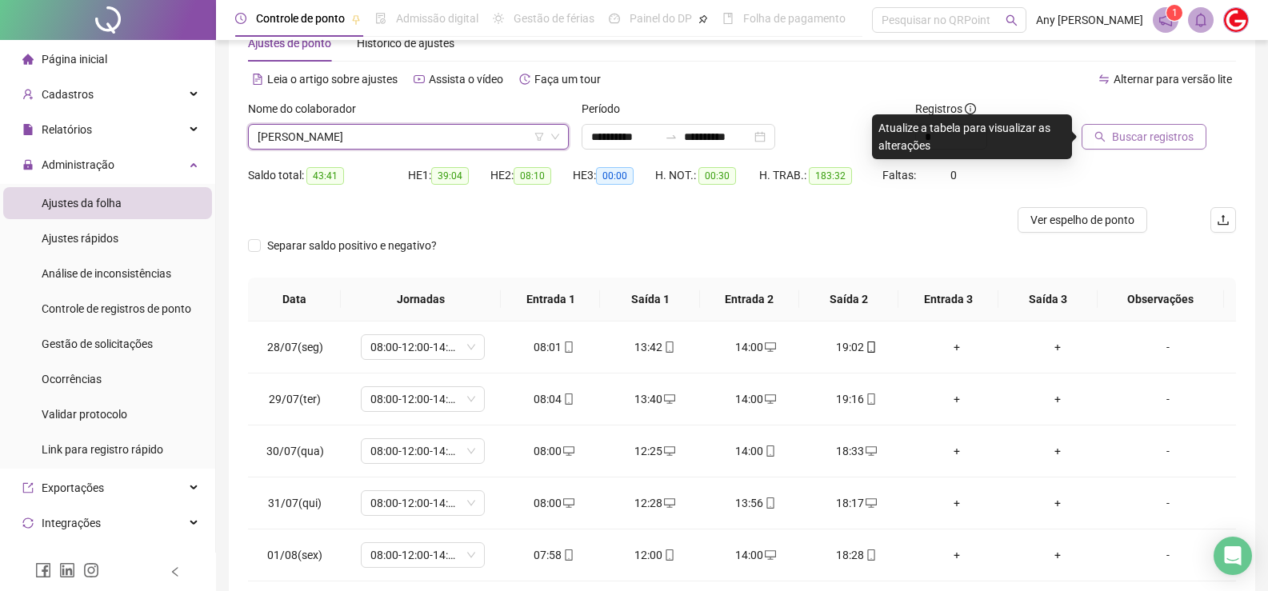
click at [1101, 146] on button "Buscar registros" at bounding box center [1143, 137] width 125 height 26
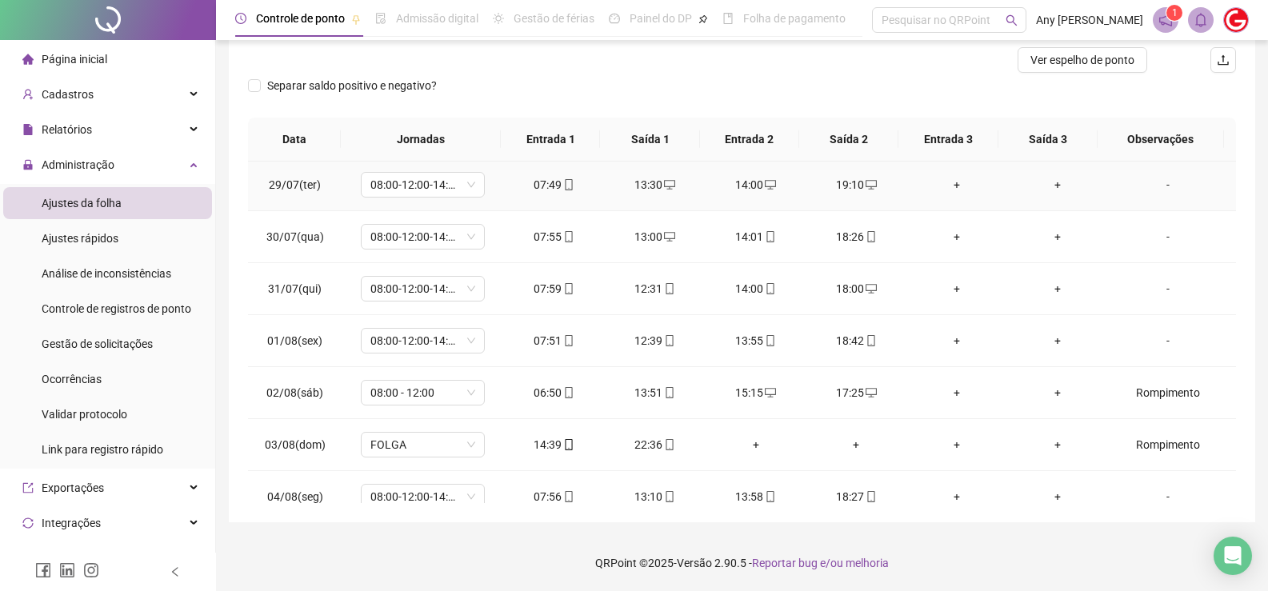
scroll to position [0, 0]
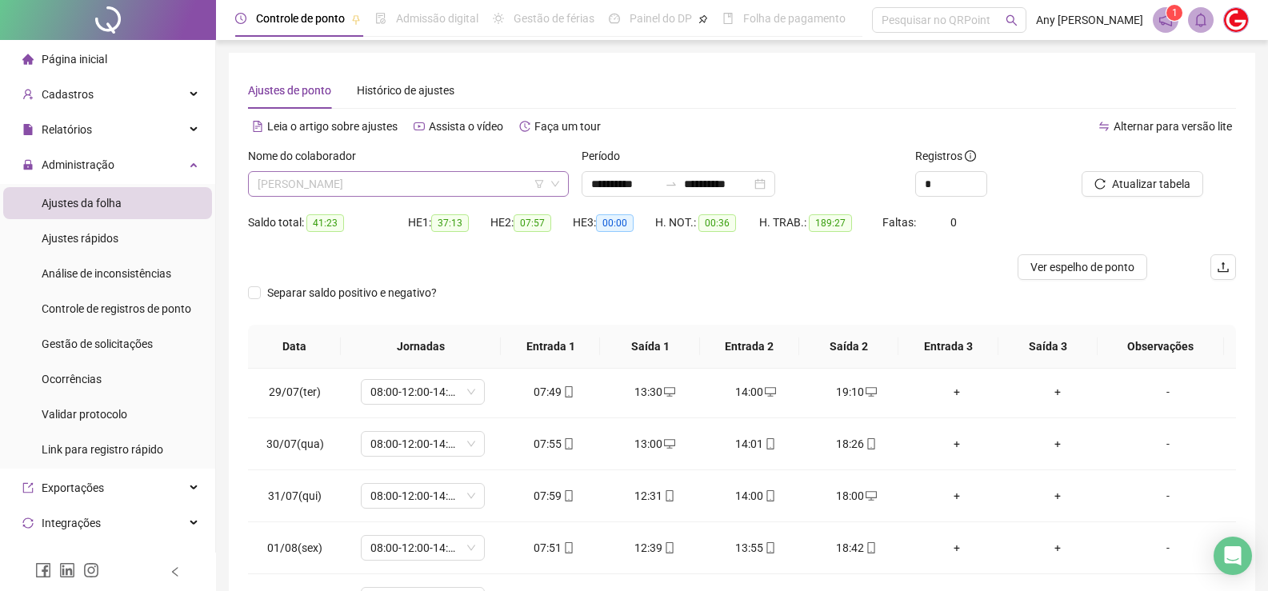
click at [335, 186] on span "[PERSON_NAME]" at bounding box center [409, 184] width 302 height 24
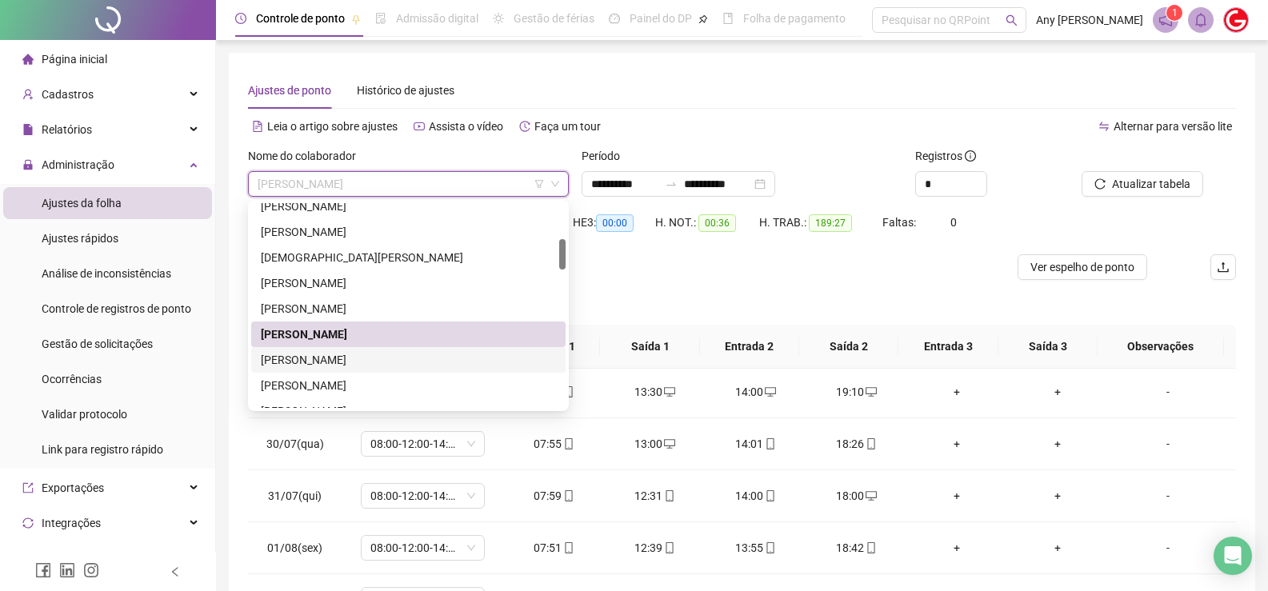
click at [295, 361] on div "[PERSON_NAME]" at bounding box center [408, 360] width 295 height 18
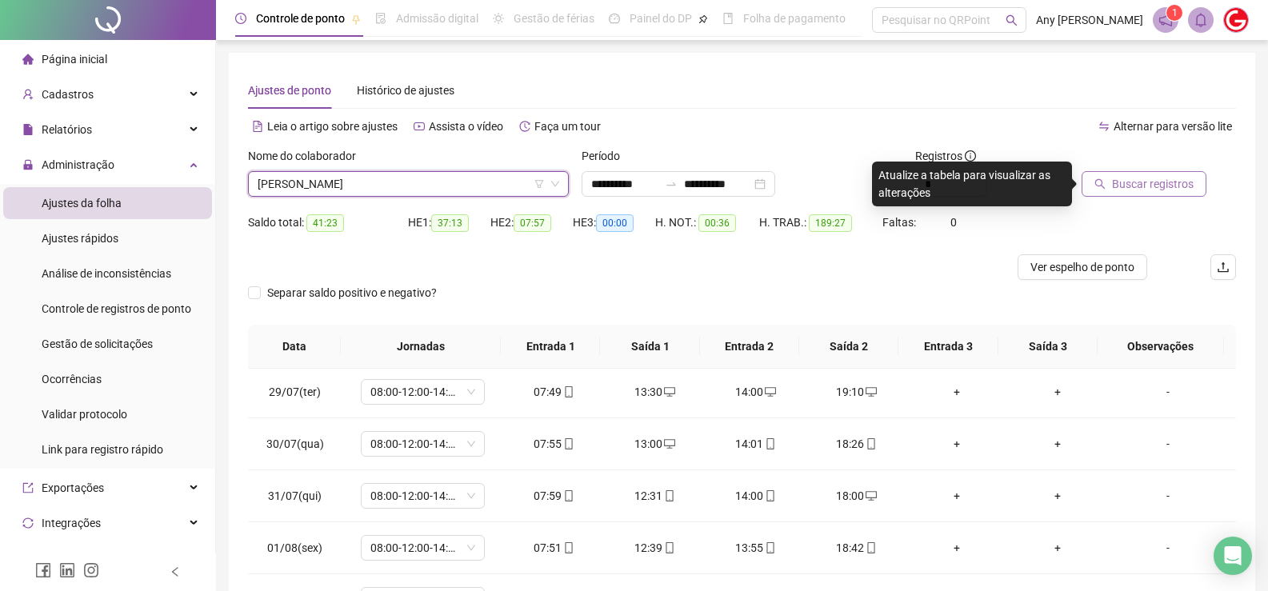
click at [1169, 180] on span "Buscar registros" at bounding box center [1153, 184] width 82 height 18
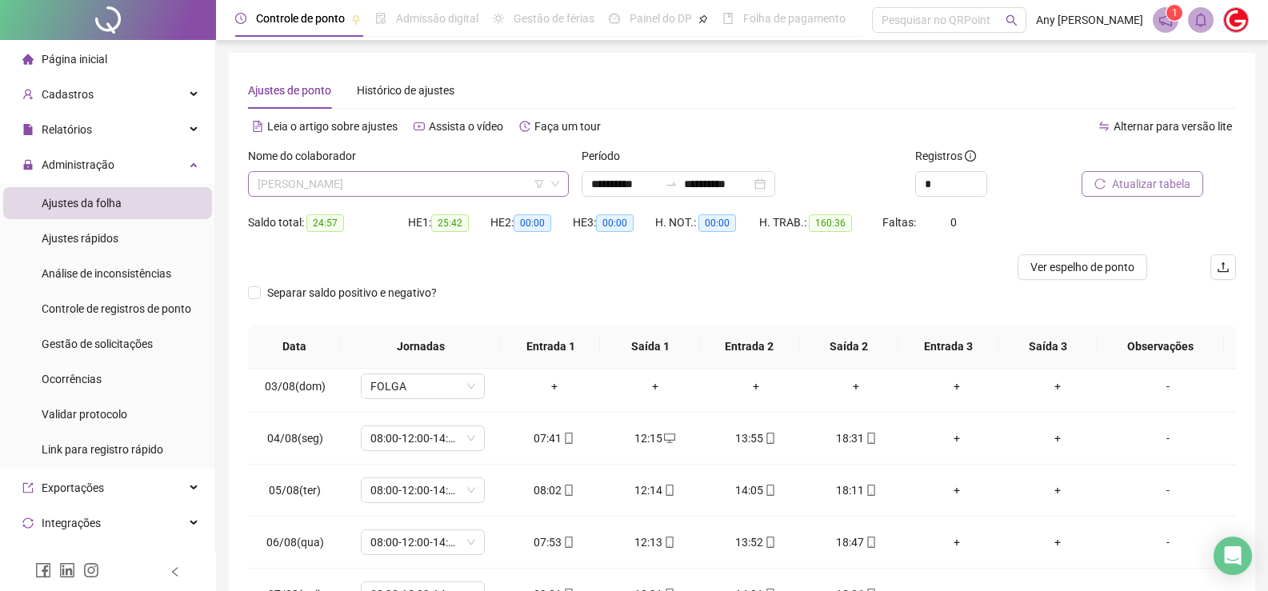
click at [322, 186] on span "[PERSON_NAME]" at bounding box center [409, 184] width 302 height 24
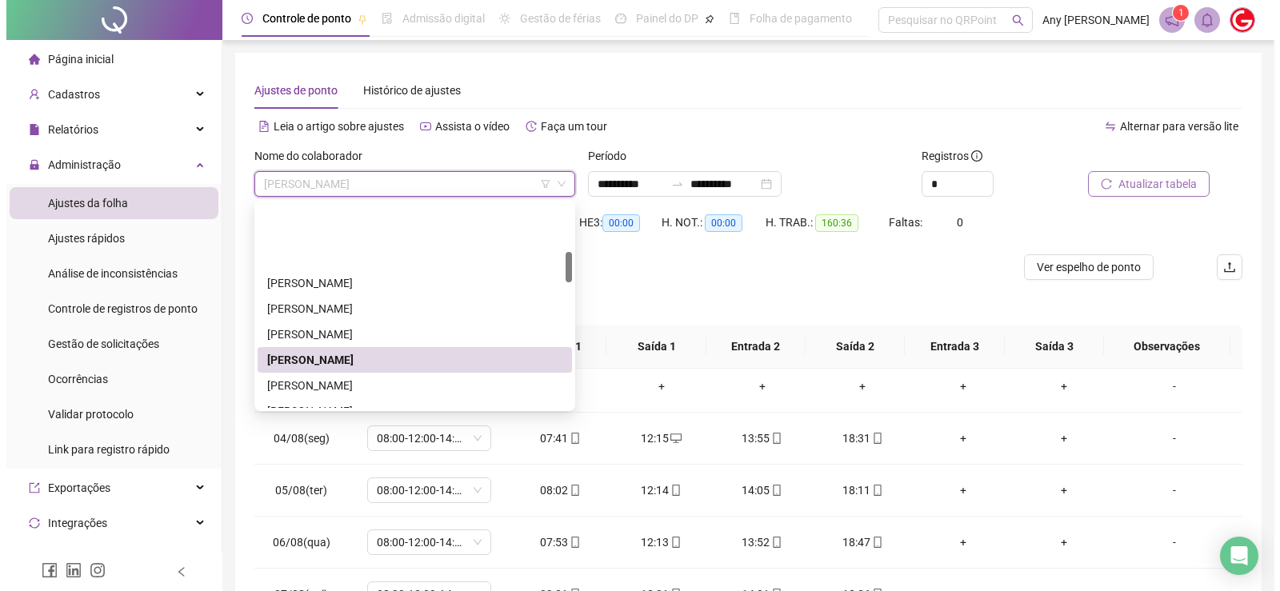
scroll to position [320, 0]
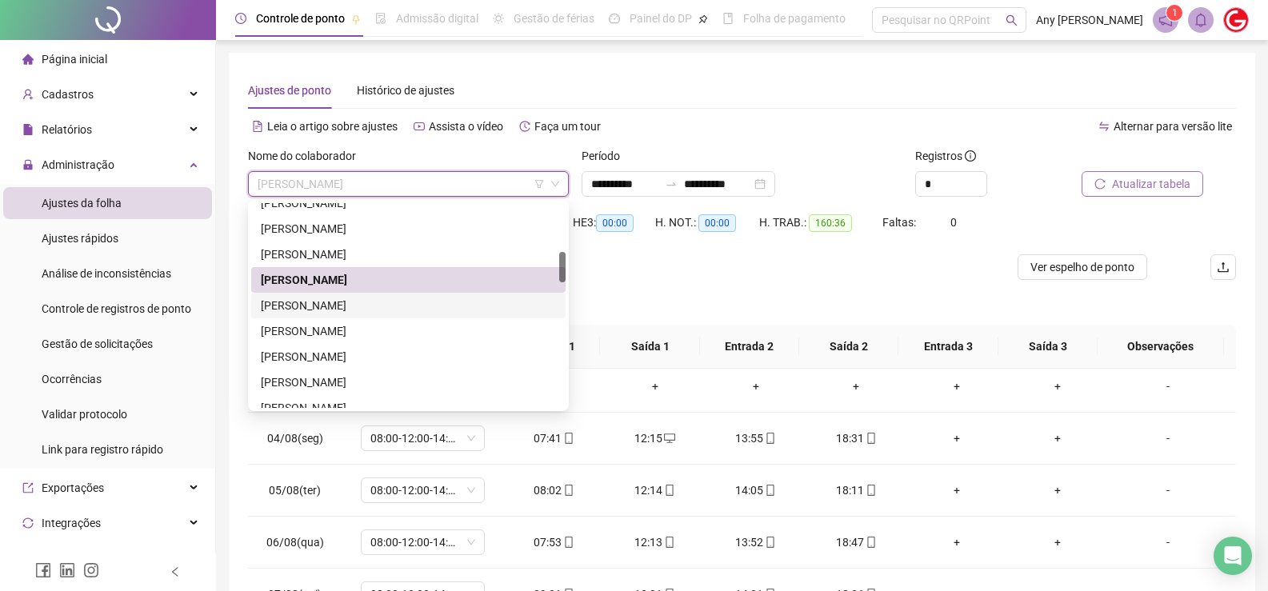
click at [309, 310] on div "[PERSON_NAME]" at bounding box center [408, 306] width 295 height 18
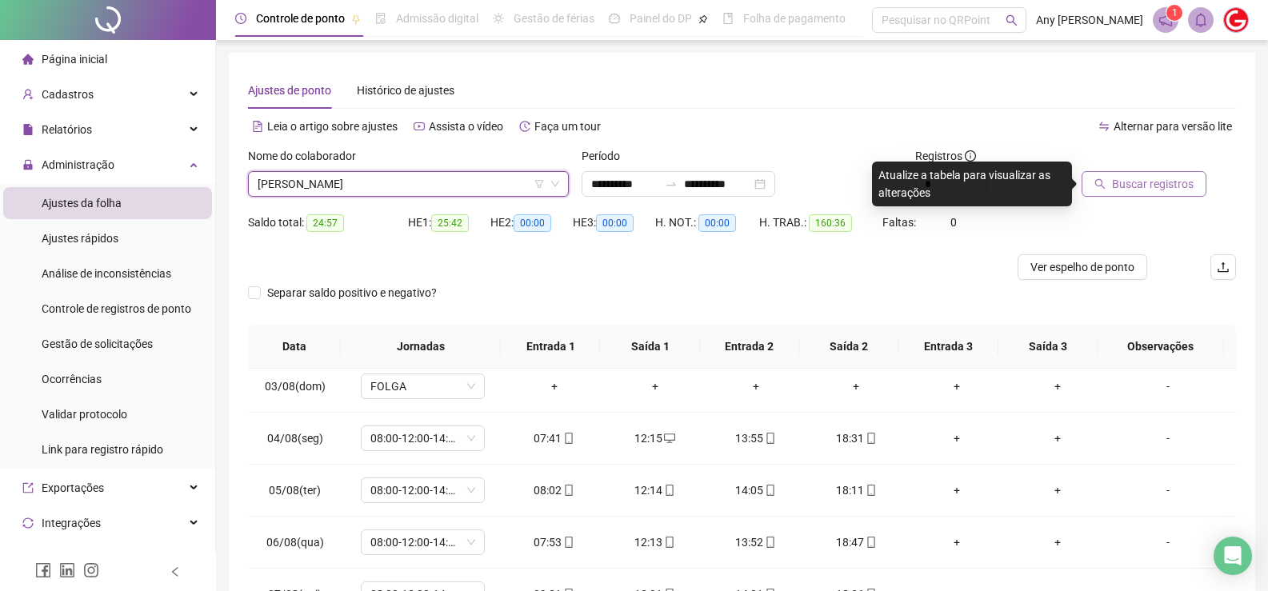
click at [1153, 189] on span "Buscar registros" at bounding box center [1153, 184] width 82 height 18
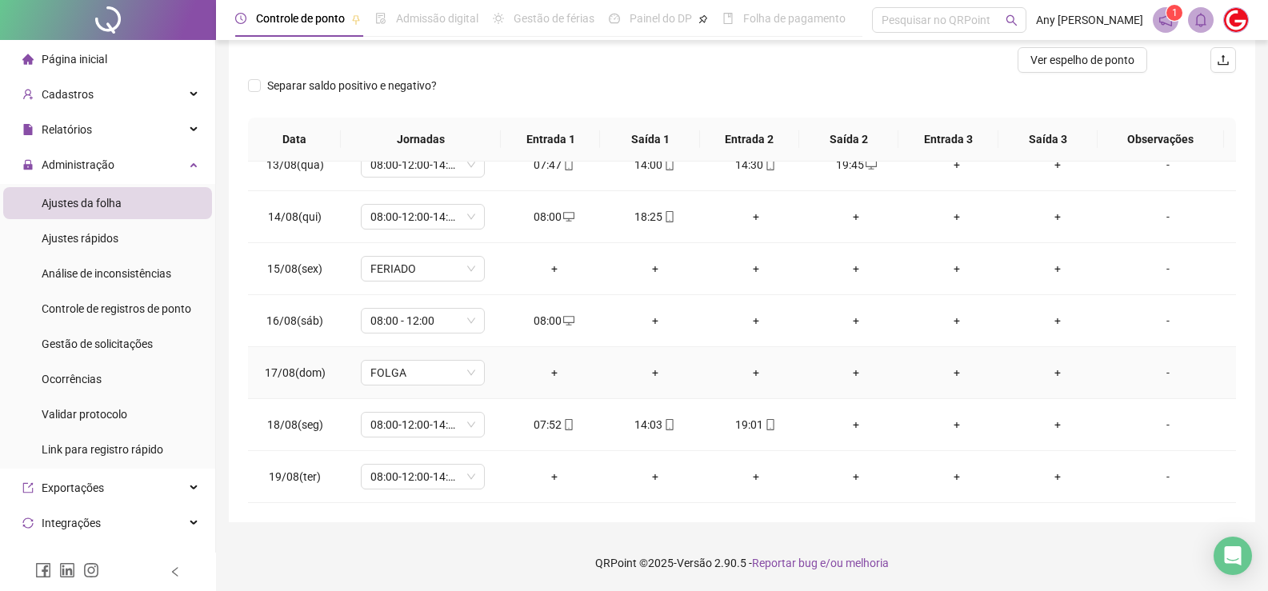
scroll to position [774, 0]
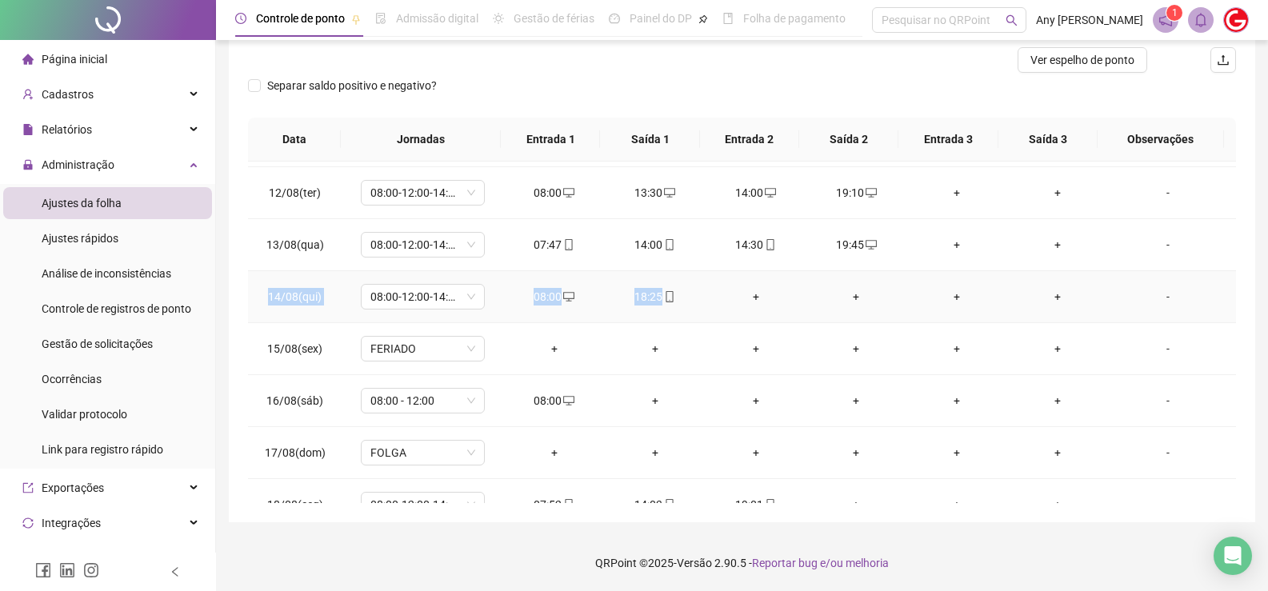
copy tr "14/08(qui) 08:00-12:00-14:00-18:00 08:00 18:25"
drag, startPoint x: 270, startPoint y: 294, endPoint x: 676, endPoint y: 274, distance: 406.0
click at [676, 274] on tr "14/08(qui) 08:00-12:00-14:00-18:00 08:00 18:25 + + + + -" at bounding box center [742, 297] width 988 height 52
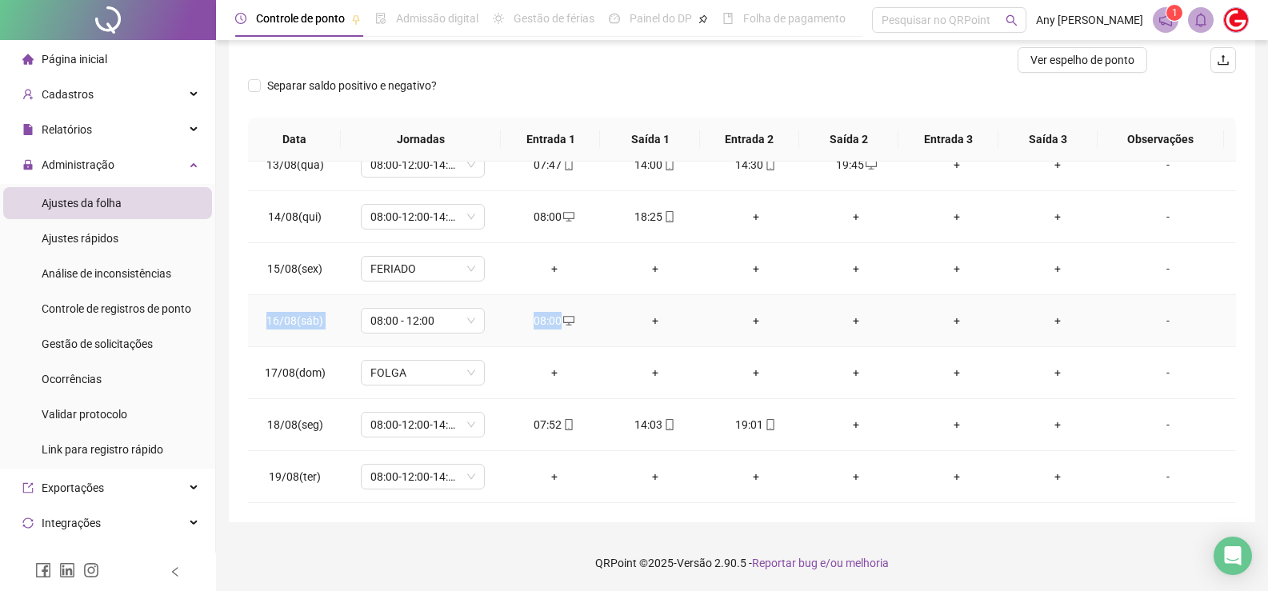
copy tr "16/08(sáb) 08:00 - 12:00 08:00"
drag, startPoint x: 265, startPoint y: 326, endPoint x: 579, endPoint y: 318, distance: 314.4
click at [579, 318] on tr "16/08(sáb) 08:00 - 12:00 08:00 + + + + + -" at bounding box center [742, 321] width 988 height 52
copy tr "18/08(seg) 08:00-12:00-14:00-18:00 07:52 14:03 19:01"
drag, startPoint x: 405, startPoint y: 432, endPoint x: 777, endPoint y: 422, distance: 372.9
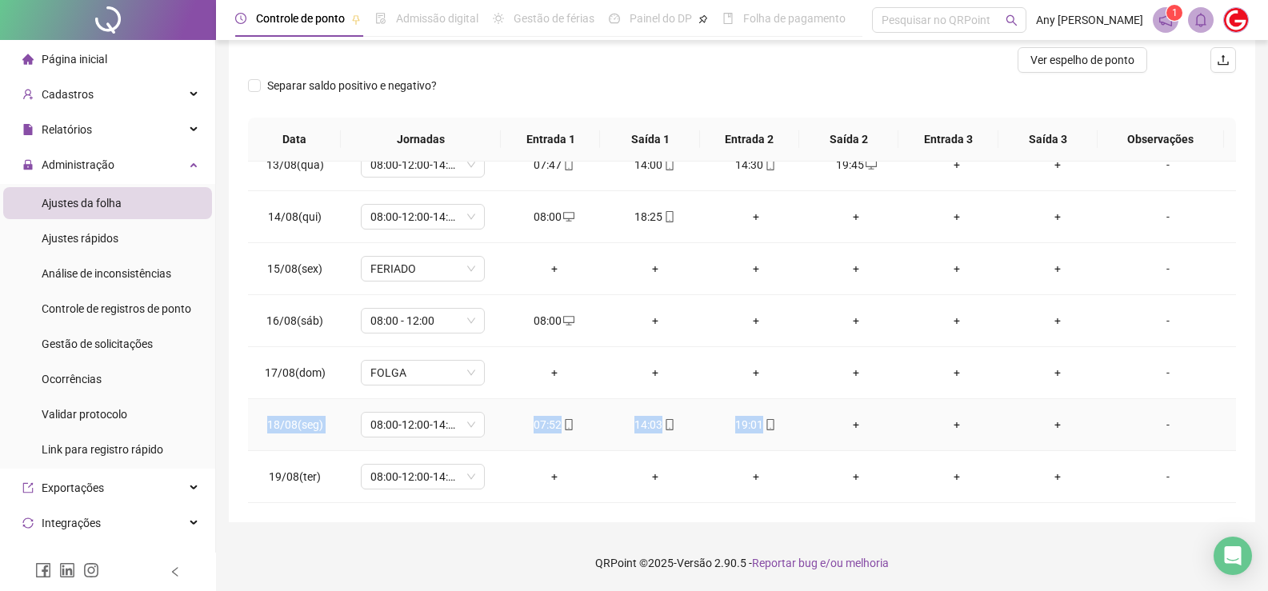
click at [777, 422] on tr "18/08(seg) 08:00-12:00-14:00-18:00 07:52 14:03 19:01 + + + -" at bounding box center [742, 425] width 988 height 52
copy tr "19/08(ter) 08:00-12:00-14:00-18:00"
drag, startPoint x: 270, startPoint y: 472, endPoint x: 467, endPoint y: 474, distance: 196.8
click at [467, 474] on tr "19/08(ter) 08:00-12:00-14:00-18:00 + + + + + + -" at bounding box center [742, 477] width 988 height 52
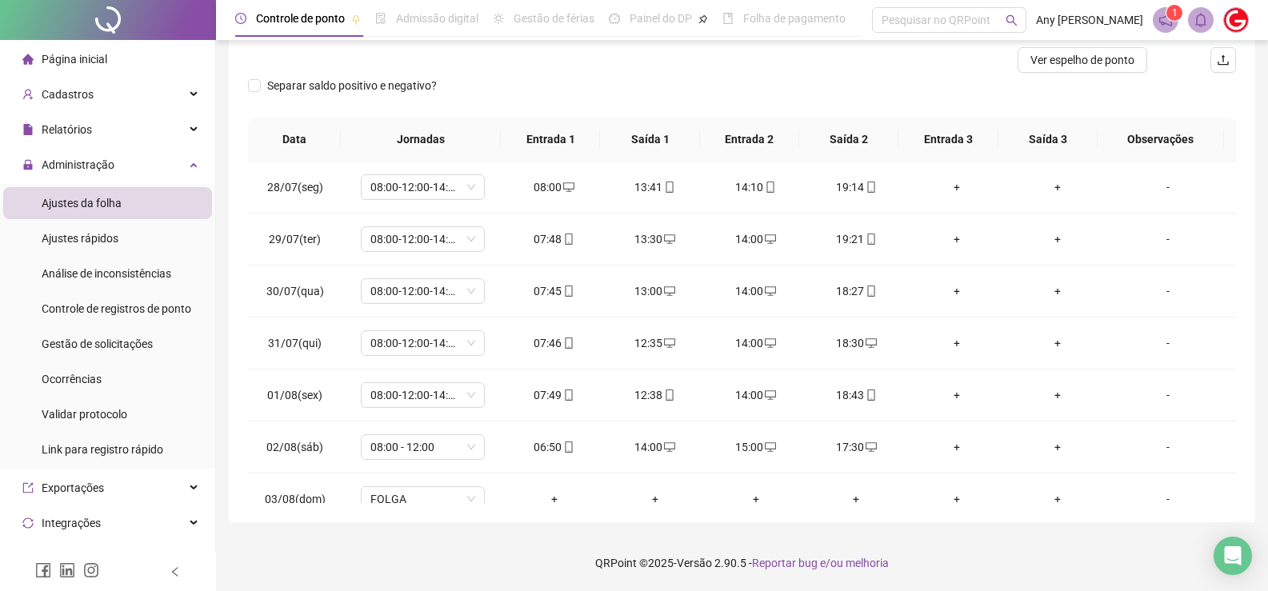
scroll to position [0, 0]
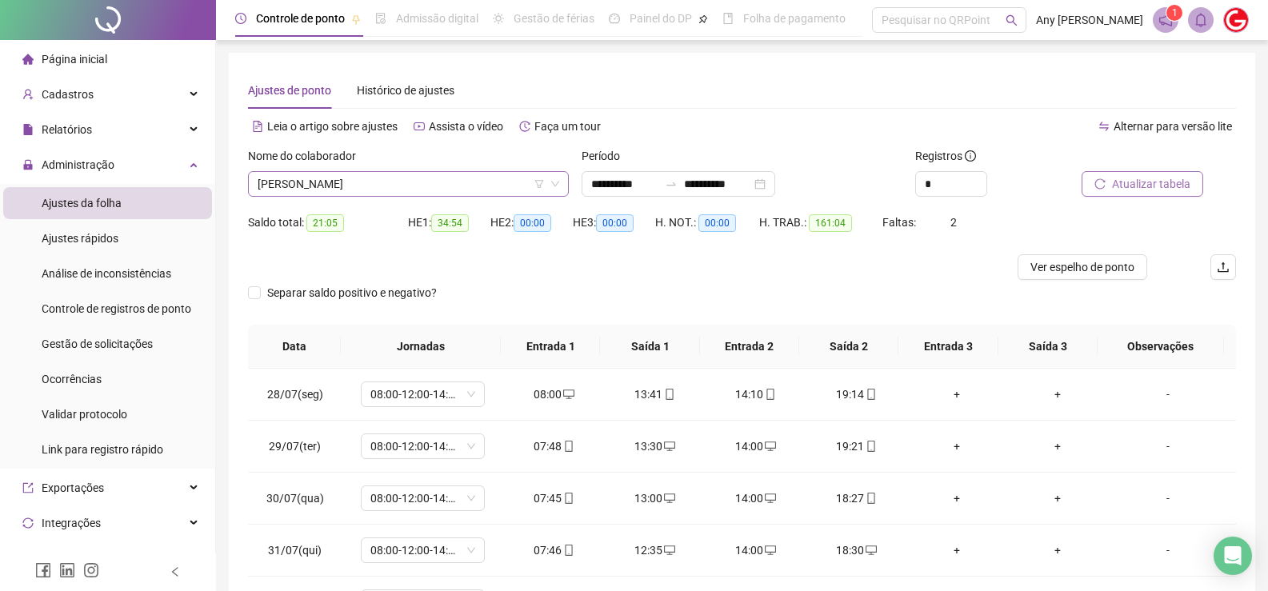
click at [332, 181] on span "[PERSON_NAME]" at bounding box center [409, 184] width 302 height 24
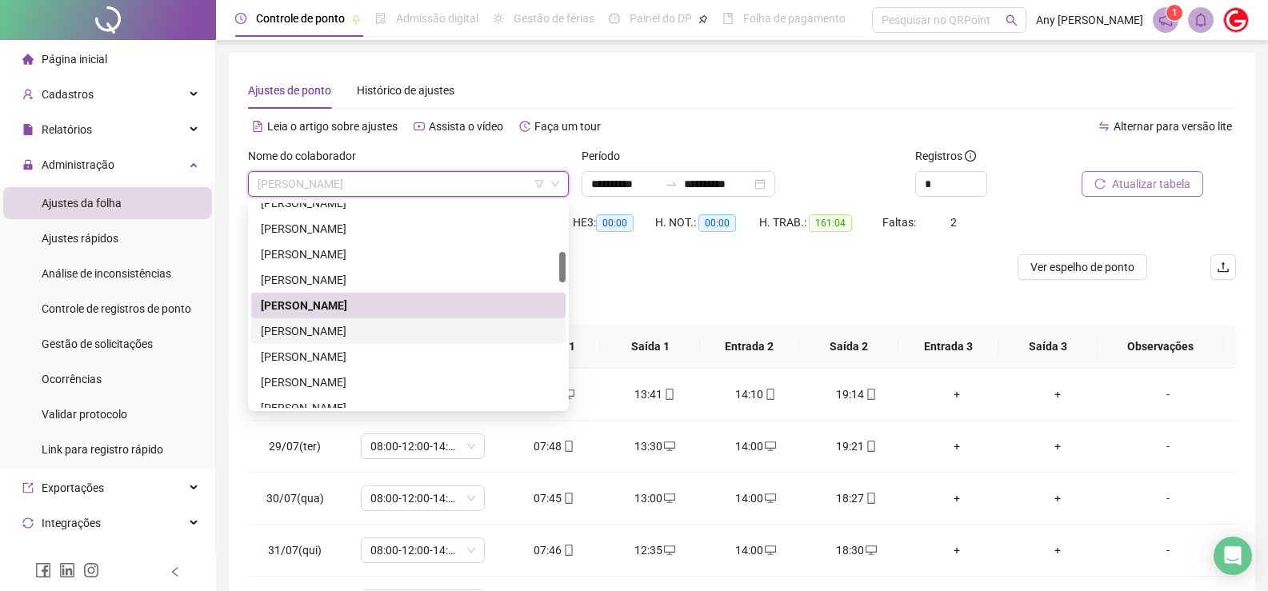
click at [334, 324] on div "[PERSON_NAME]" at bounding box center [408, 331] width 295 height 18
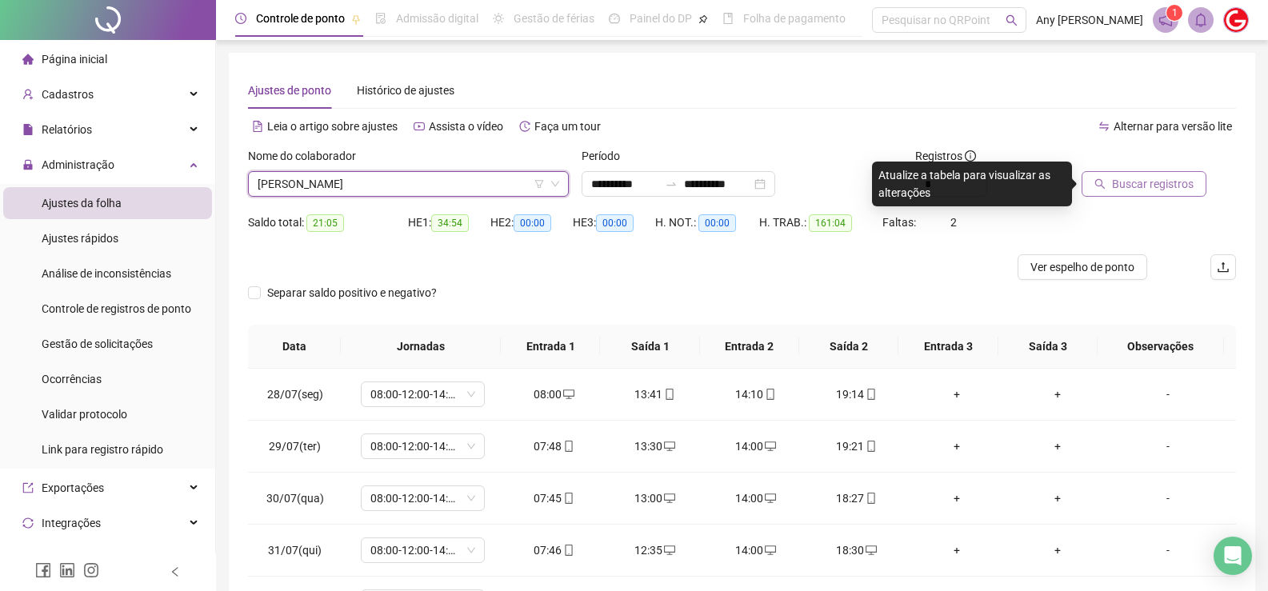
click at [1141, 180] on span "Buscar registros" at bounding box center [1153, 184] width 82 height 18
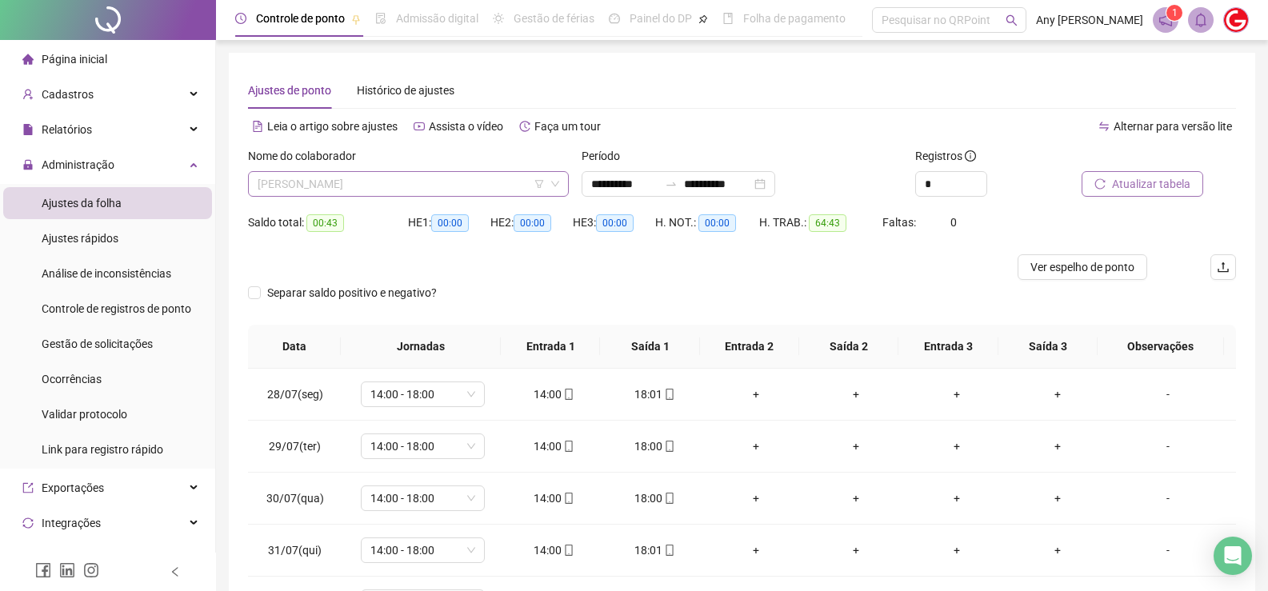
click at [330, 194] on span "[PERSON_NAME]" at bounding box center [409, 184] width 302 height 24
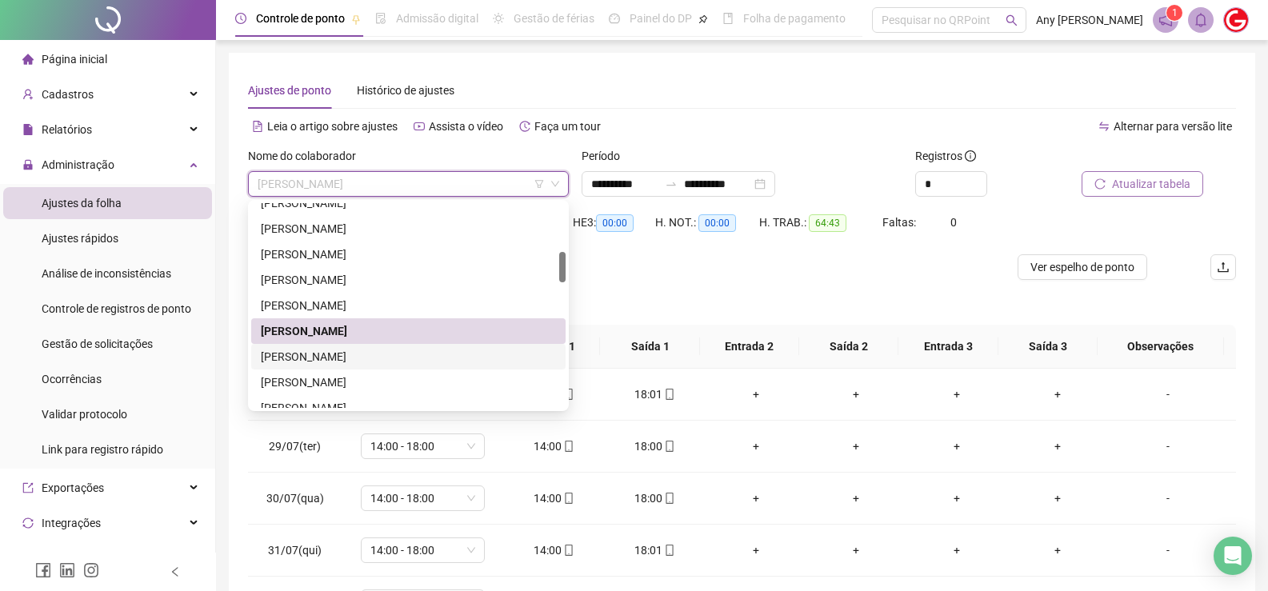
click at [311, 352] on div "[PERSON_NAME]" at bounding box center [408, 357] width 295 height 18
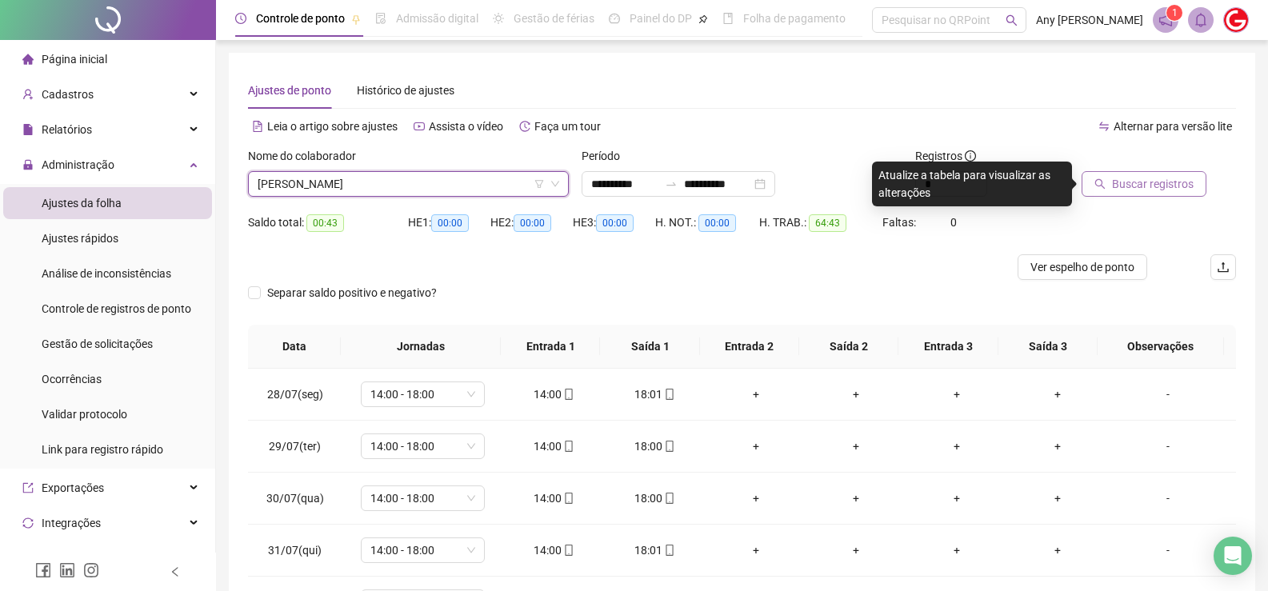
click at [1130, 190] on span "Buscar registros" at bounding box center [1153, 184] width 82 height 18
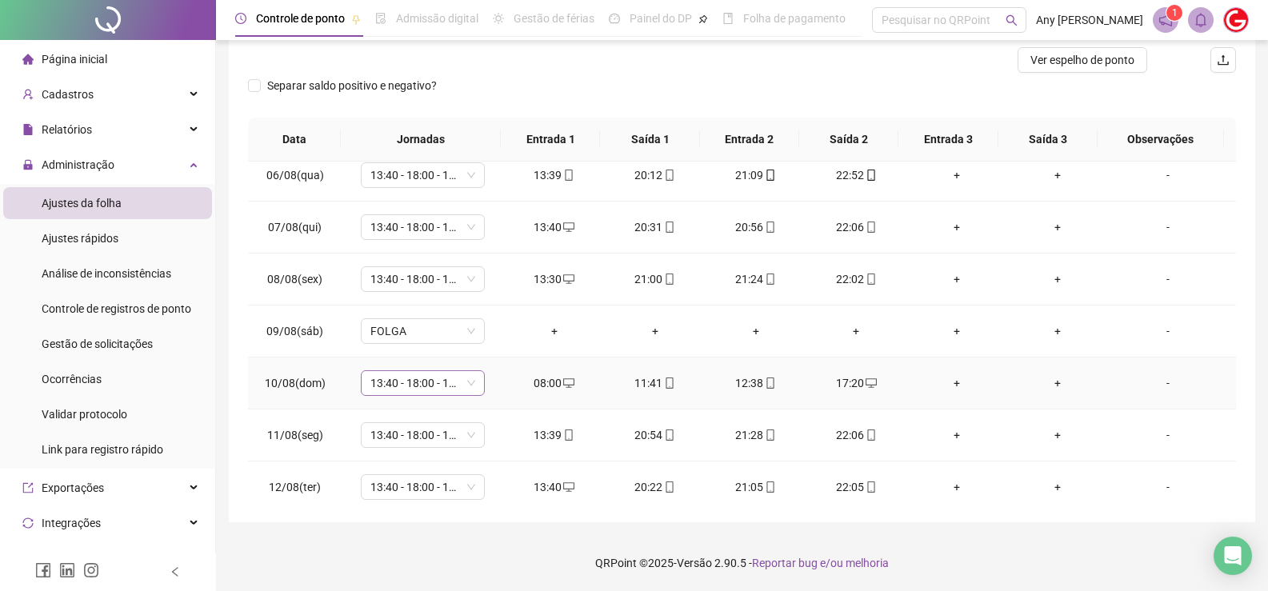
scroll to position [854, 0]
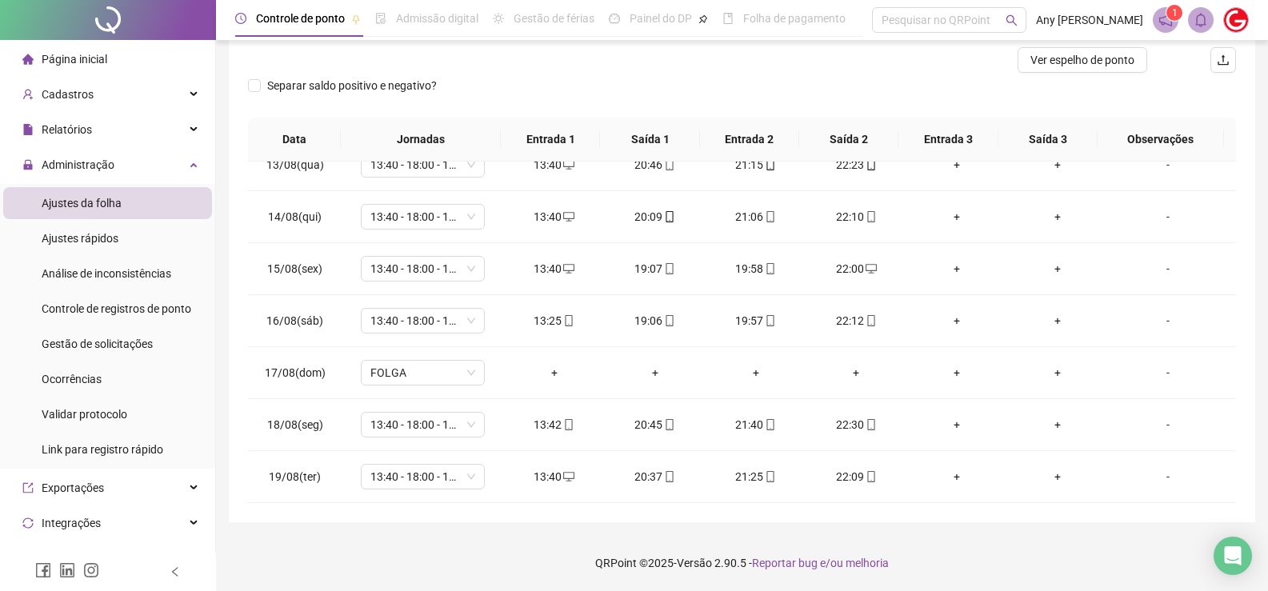
click at [299, 528] on div "**********" at bounding box center [742, 192] width 1052 height 798
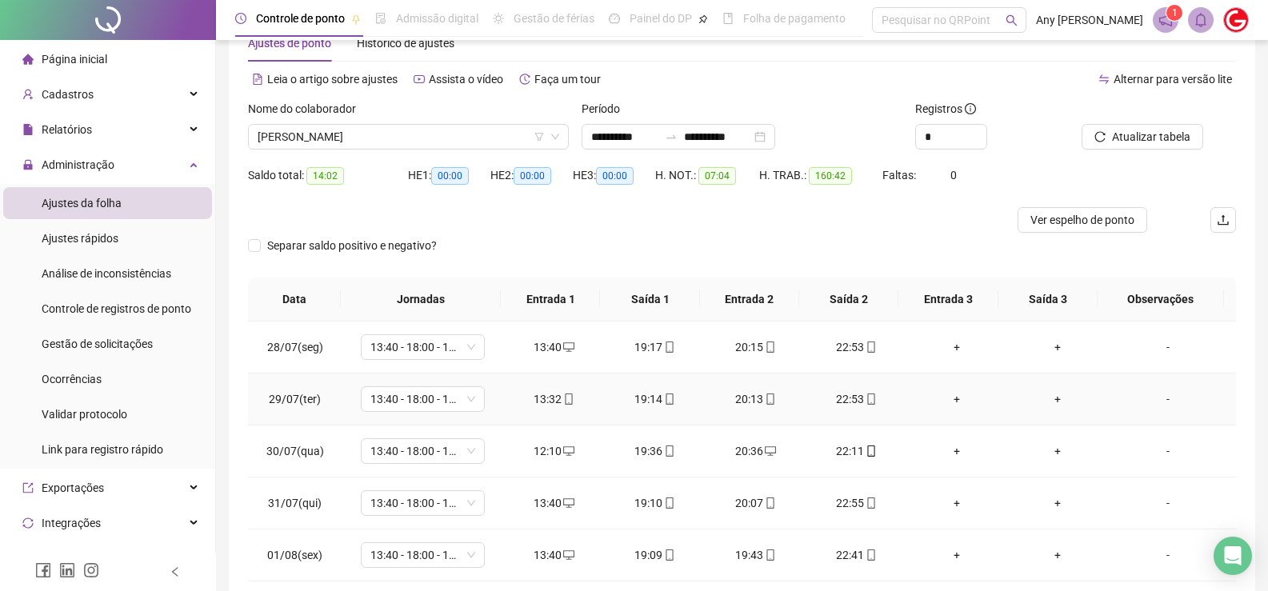
scroll to position [0, 0]
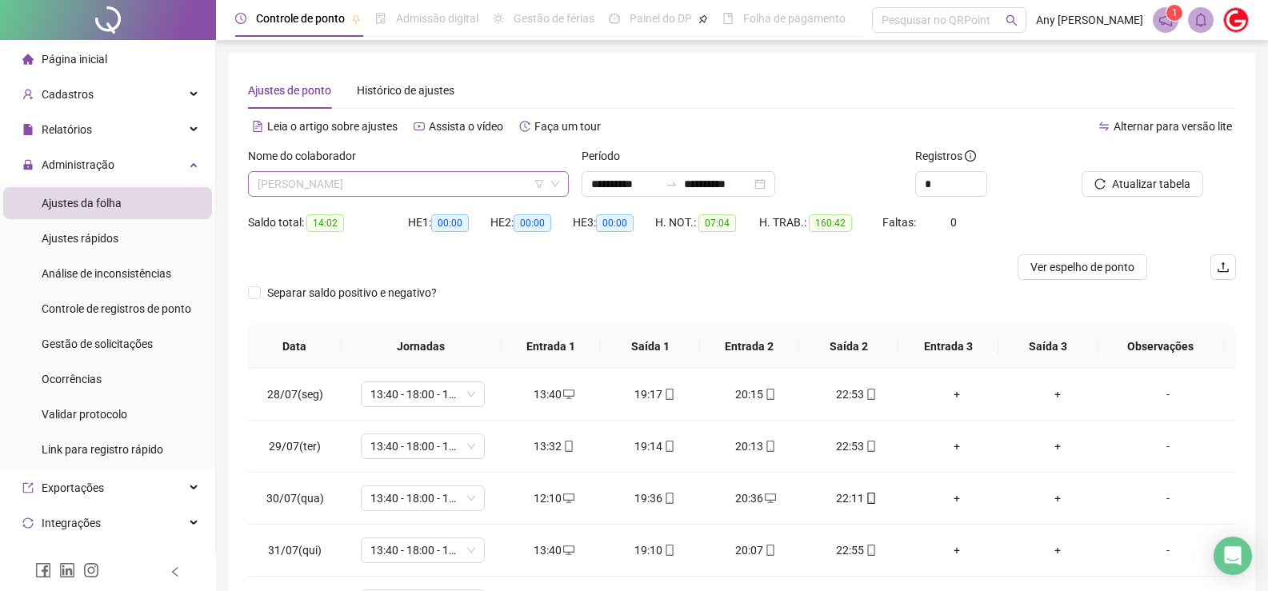
click at [314, 192] on span "[PERSON_NAME]" at bounding box center [409, 184] width 302 height 24
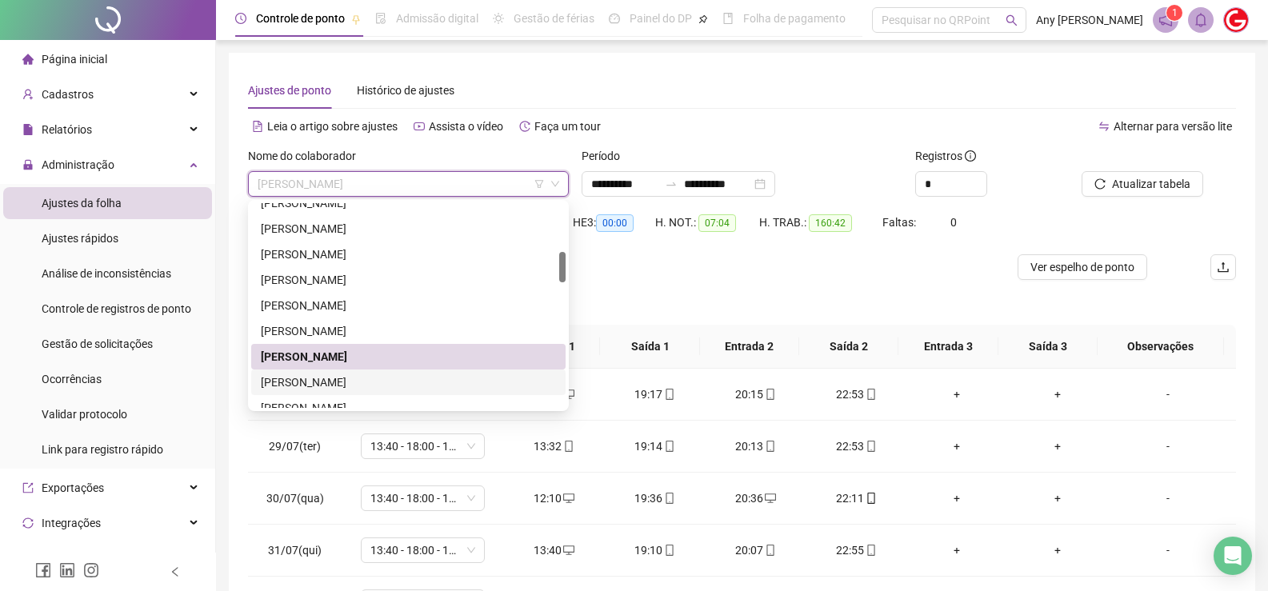
click at [326, 379] on div "[PERSON_NAME]" at bounding box center [408, 383] width 295 height 18
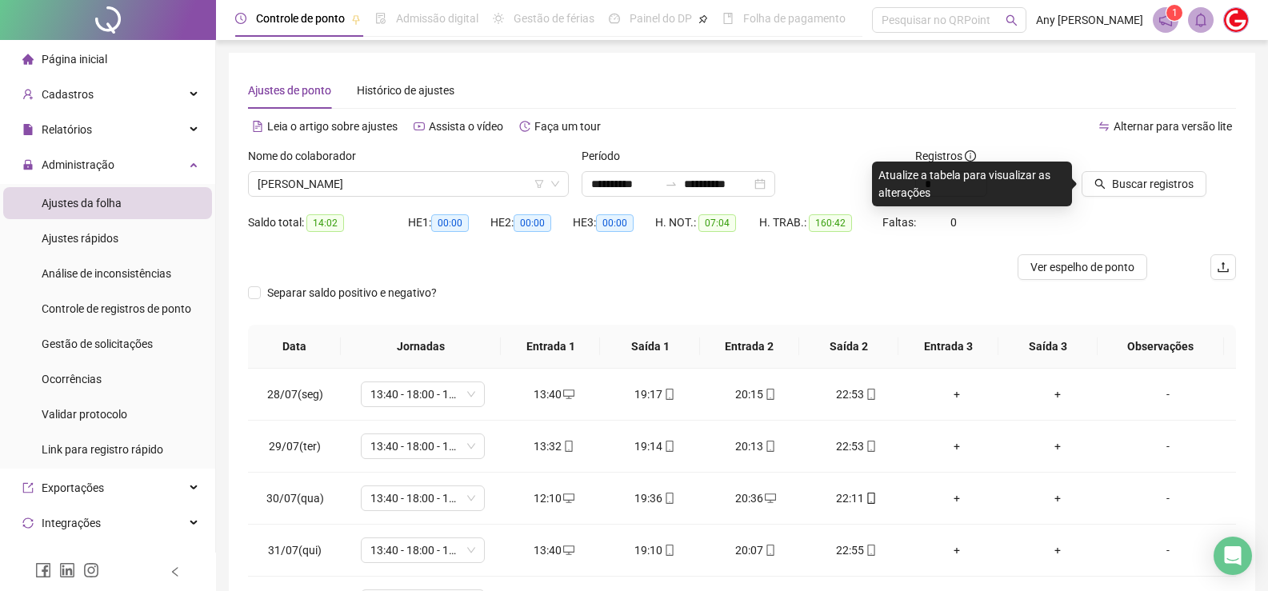
click at [1141, 202] on div "Buscar registros" at bounding box center [1158, 178] width 167 height 62
click at [1140, 188] on span "Buscar registros" at bounding box center [1153, 184] width 82 height 18
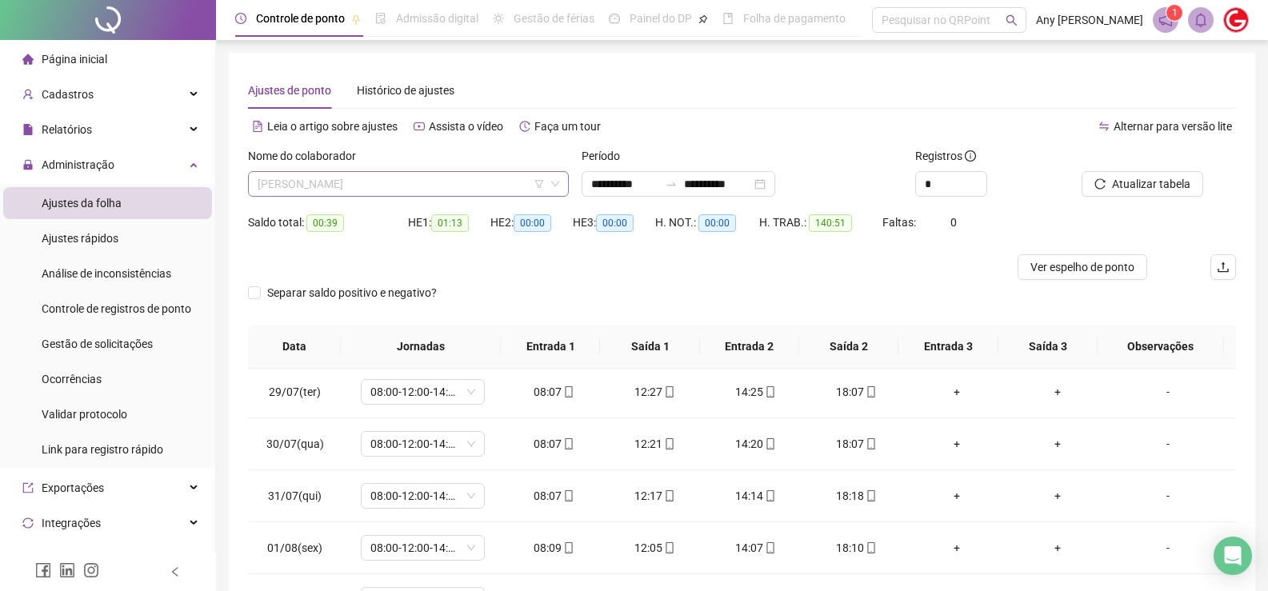
click at [304, 191] on span "[PERSON_NAME]" at bounding box center [409, 184] width 302 height 24
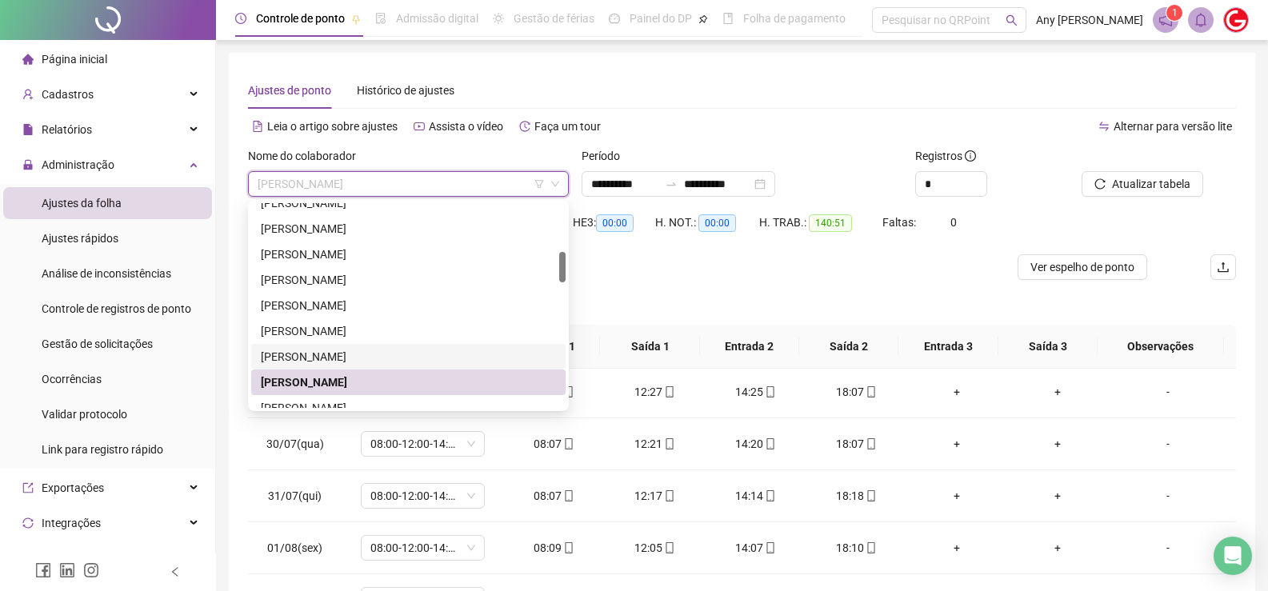
scroll to position [400, 0]
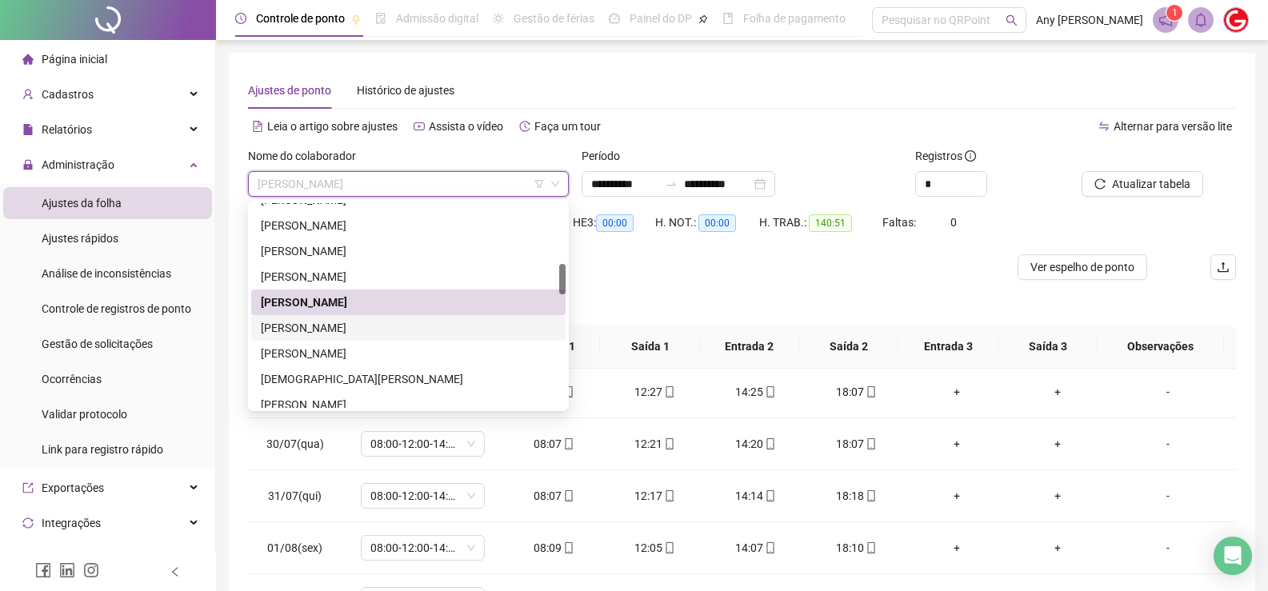
click at [326, 331] on div "[PERSON_NAME]" at bounding box center [408, 328] width 295 height 18
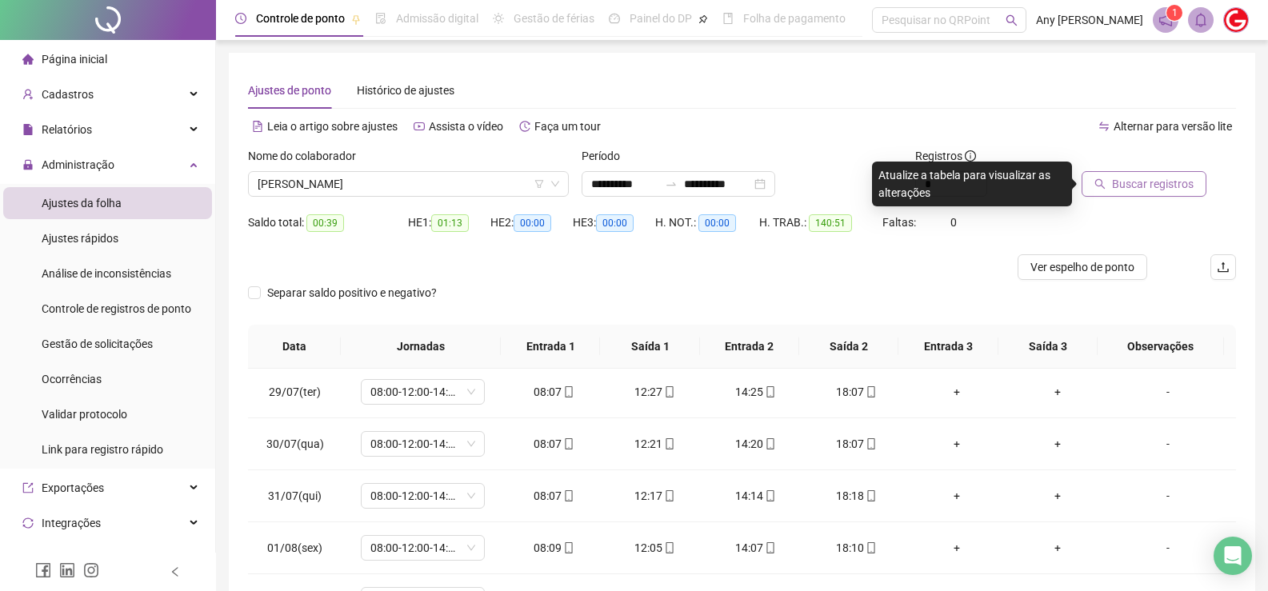
click at [1119, 190] on span "Buscar registros" at bounding box center [1153, 184] width 82 height 18
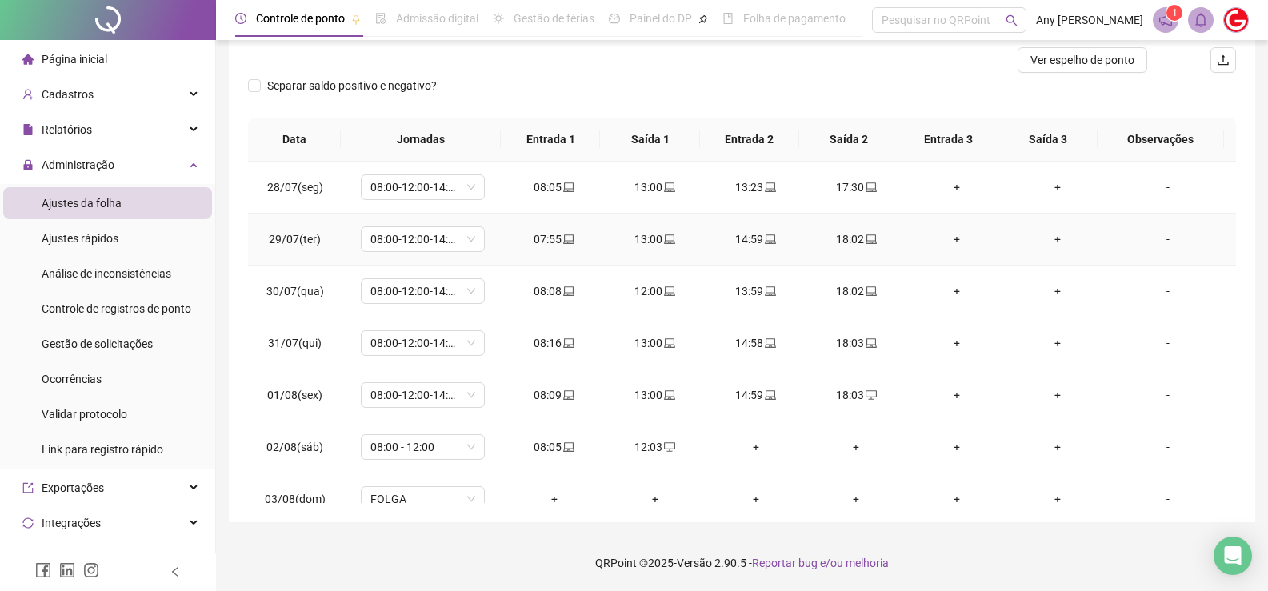
scroll to position [0, 0]
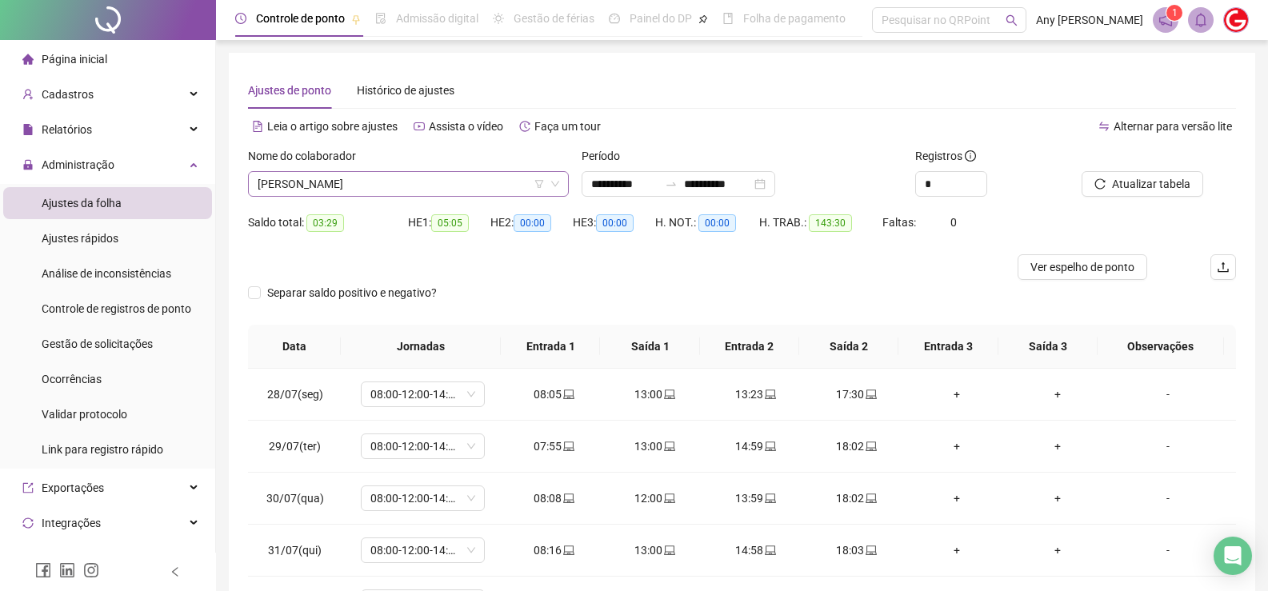
click at [296, 185] on span "[PERSON_NAME]" at bounding box center [409, 184] width 302 height 24
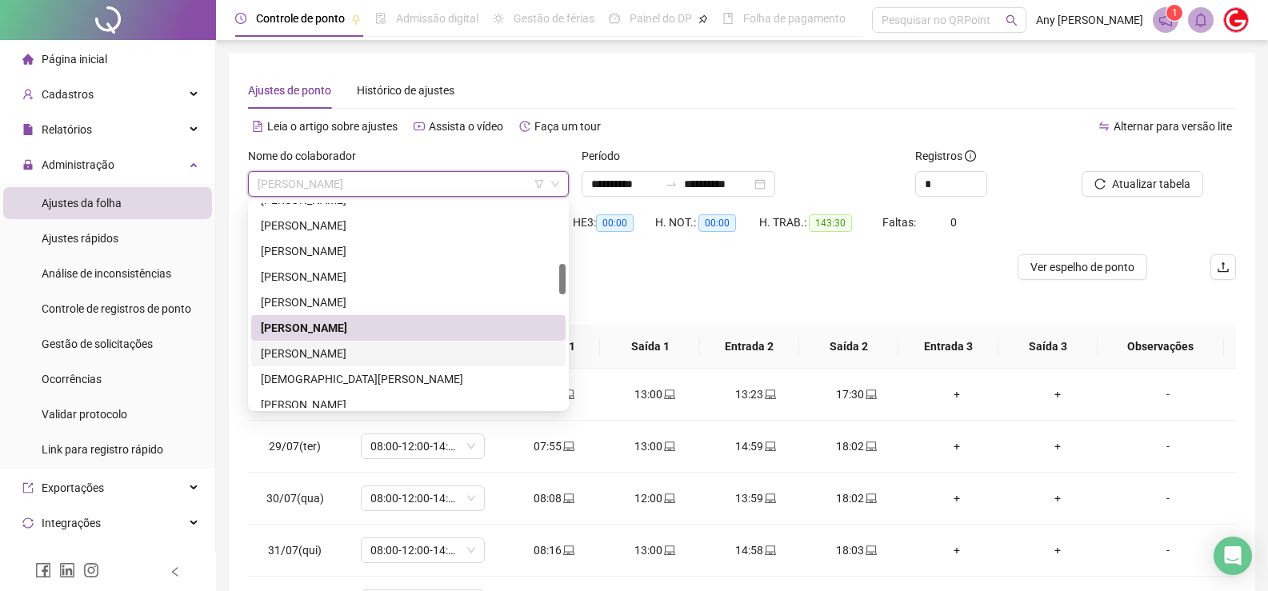
click at [288, 360] on div "[PERSON_NAME]" at bounding box center [408, 354] width 295 height 18
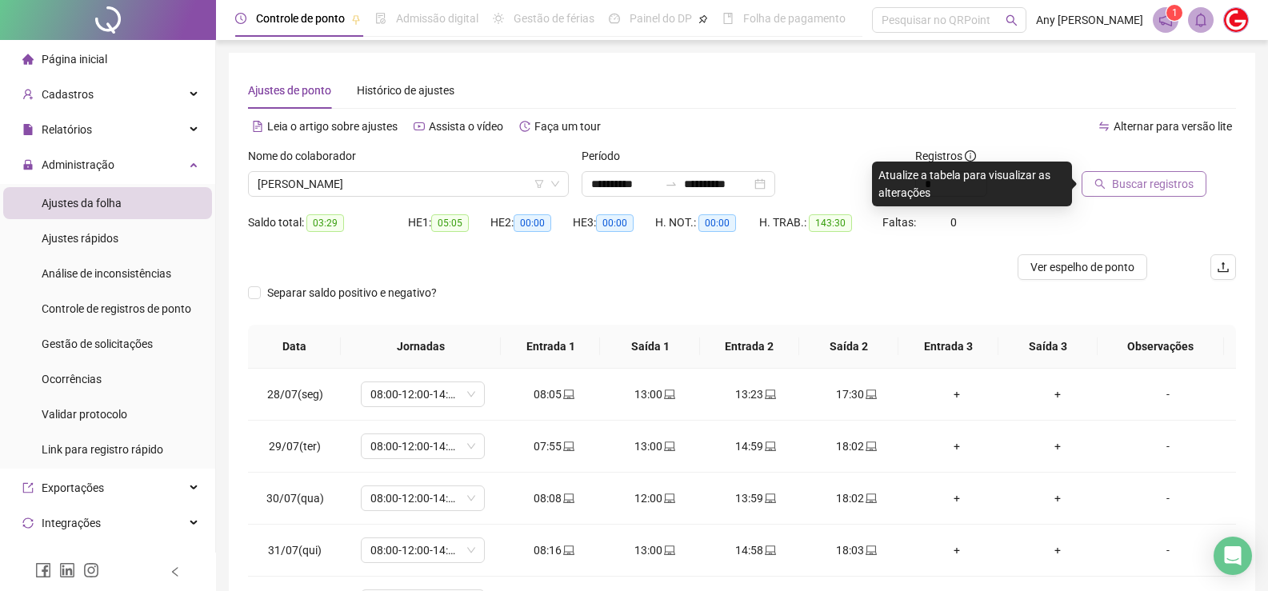
click at [1123, 187] on span "Buscar registros" at bounding box center [1153, 184] width 82 height 18
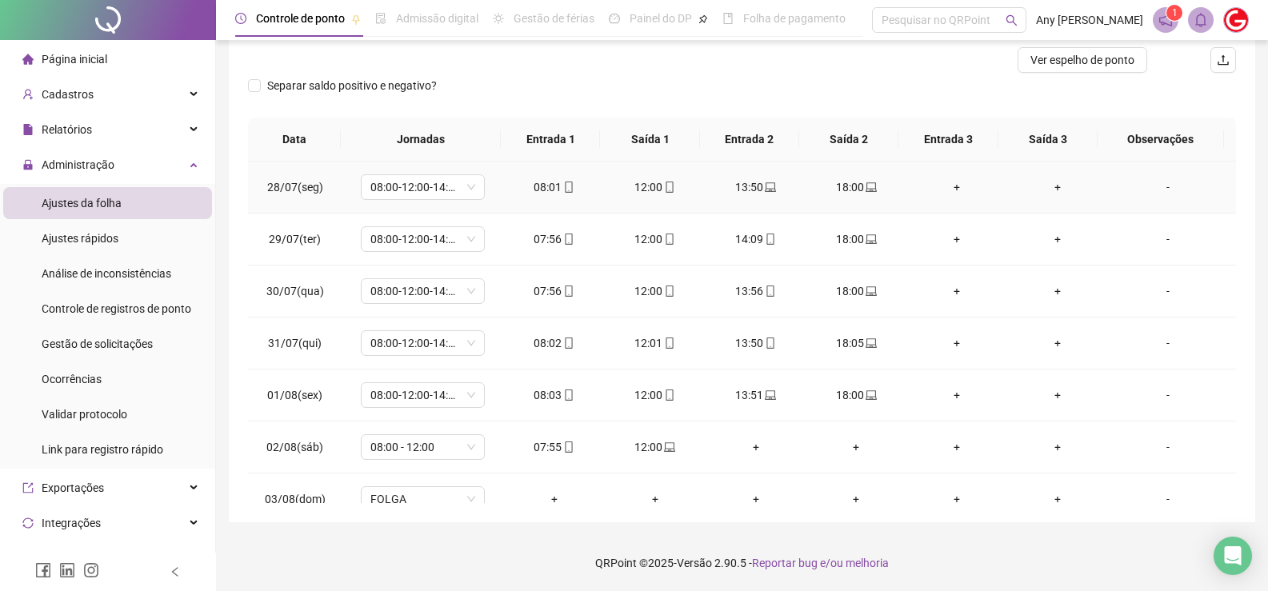
scroll to position [47, 0]
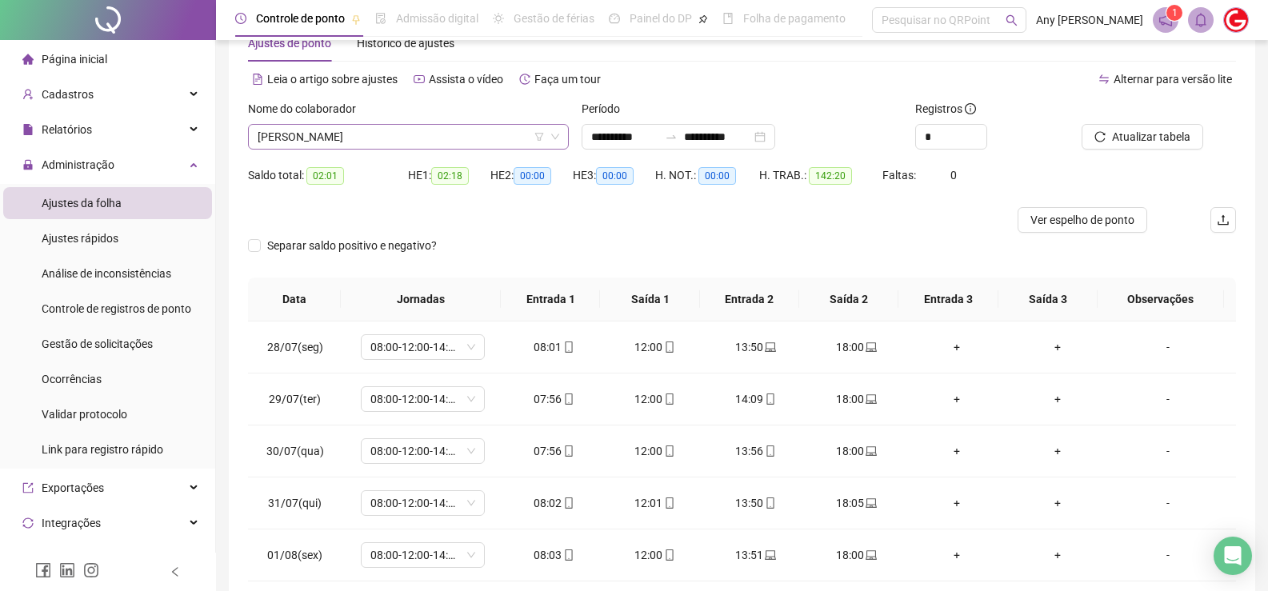
click at [318, 138] on span "[PERSON_NAME]" at bounding box center [409, 137] width 302 height 24
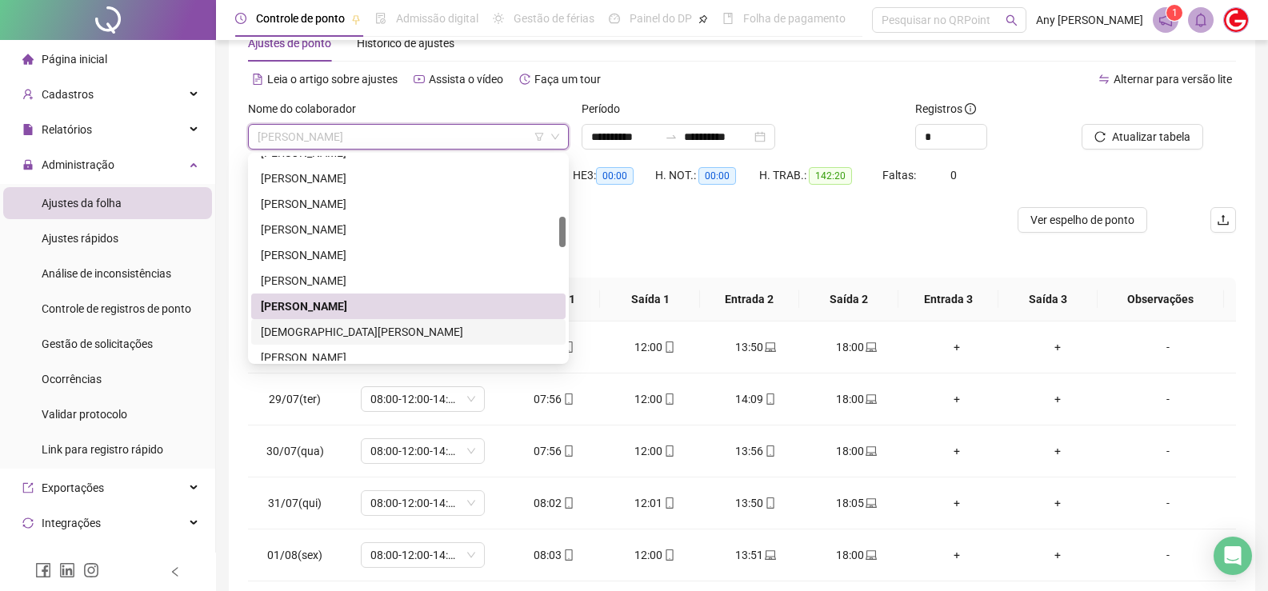
click at [335, 325] on div "[DEMOGRAPHIC_DATA][PERSON_NAME]" at bounding box center [408, 332] width 295 height 18
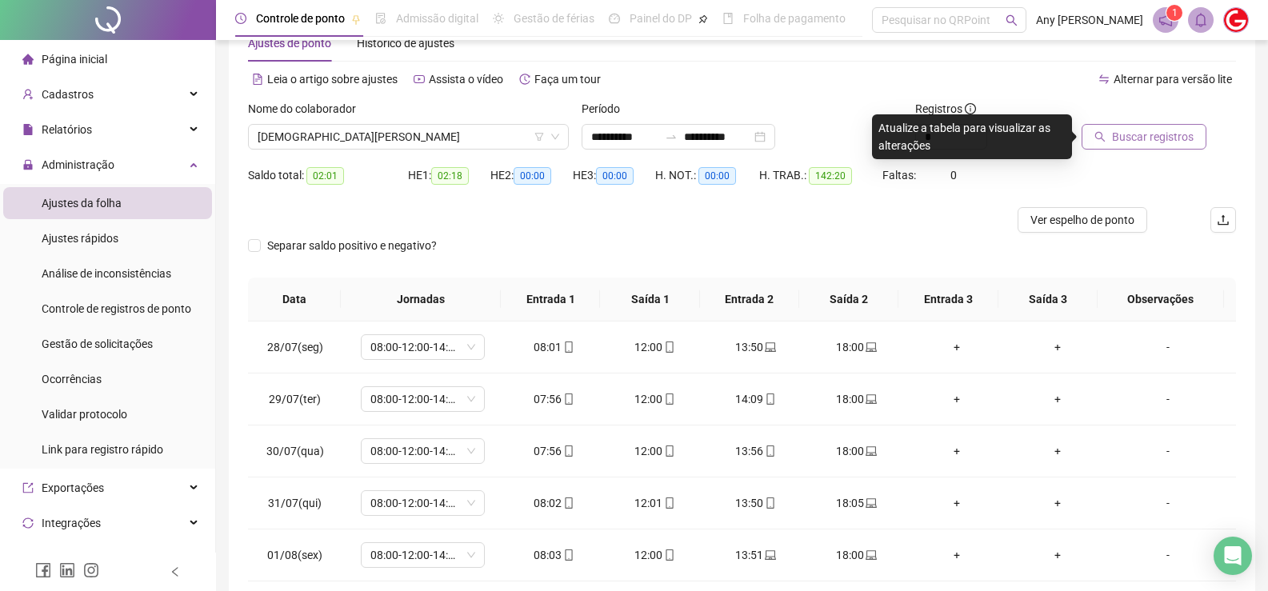
click at [1149, 148] on button "Buscar registros" at bounding box center [1143, 137] width 125 height 26
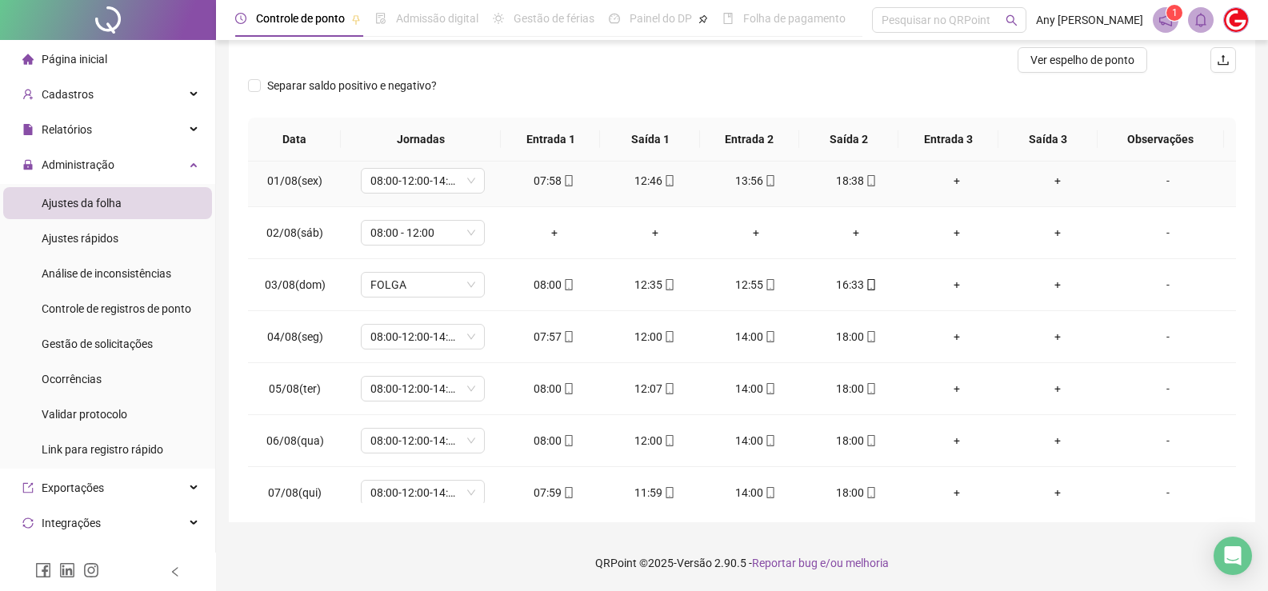
scroll to position [0, 0]
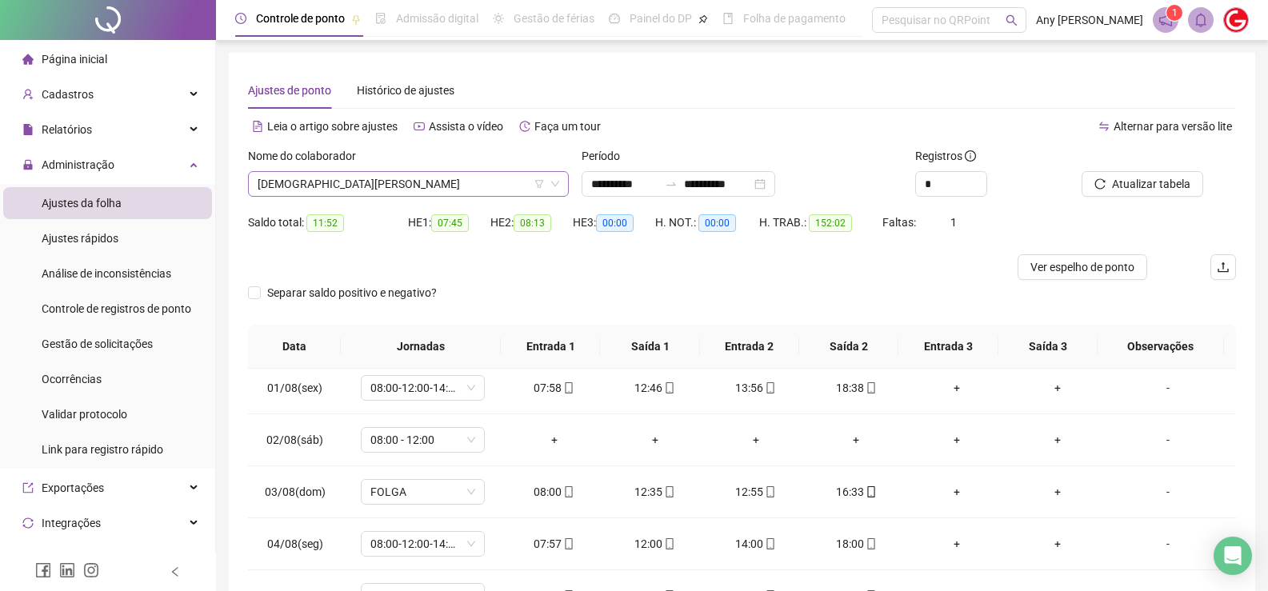
click at [319, 179] on span "[DEMOGRAPHIC_DATA][PERSON_NAME]" at bounding box center [409, 184] width 302 height 24
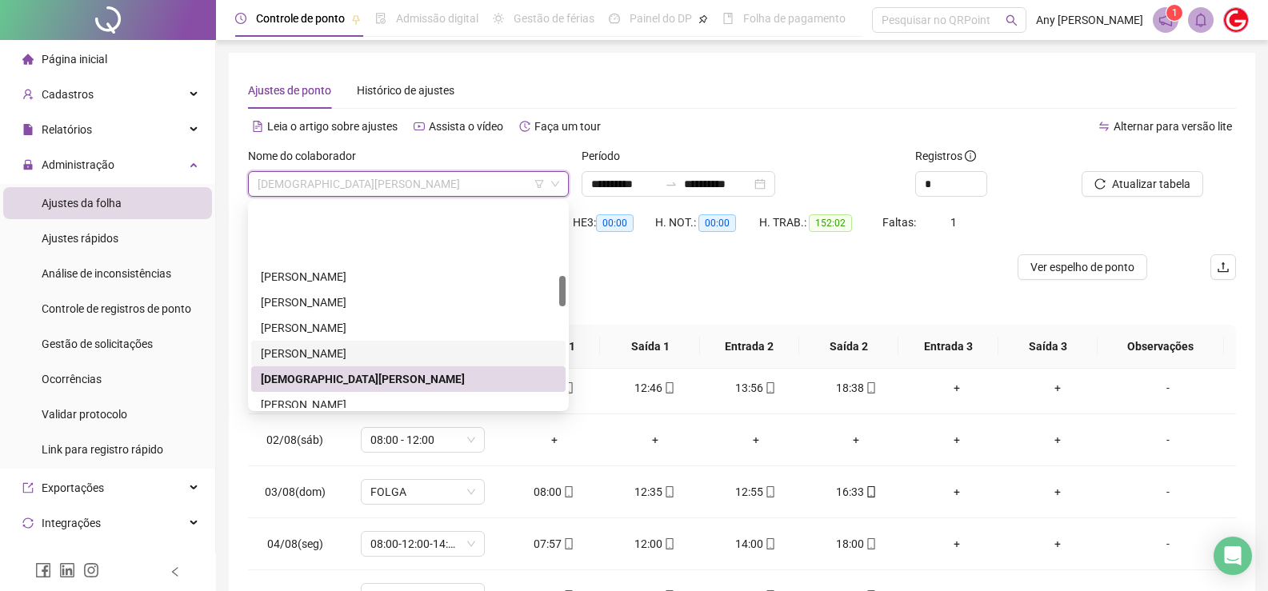
scroll to position [480, 0]
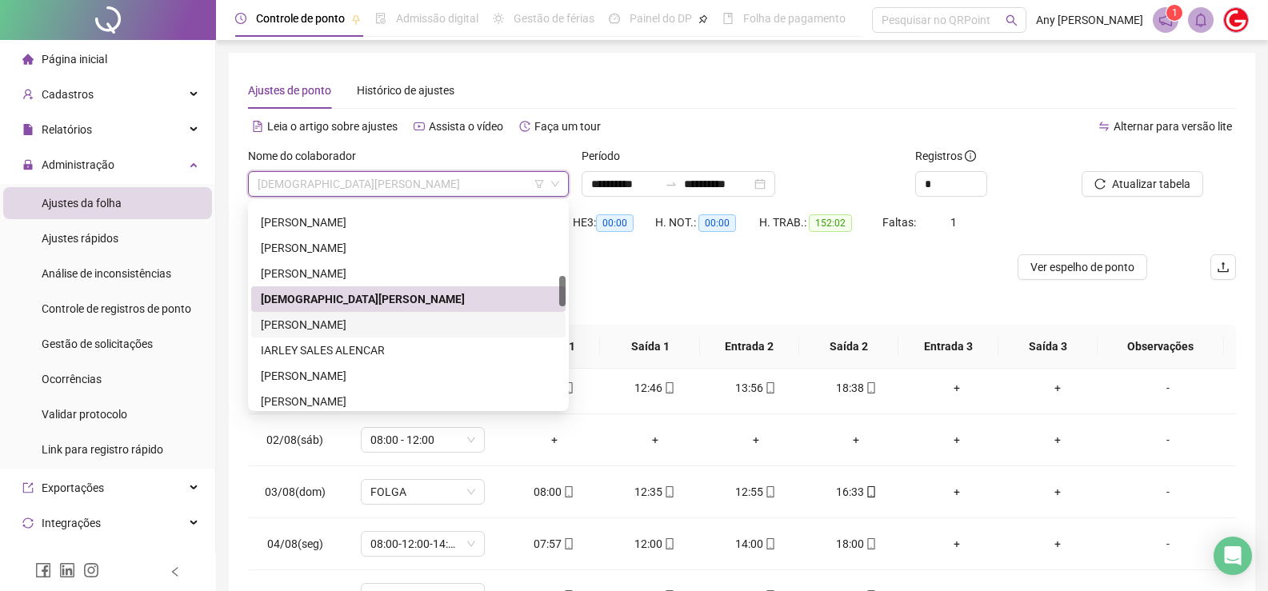
click at [334, 327] on div "[PERSON_NAME]" at bounding box center [408, 325] width 295 height 18
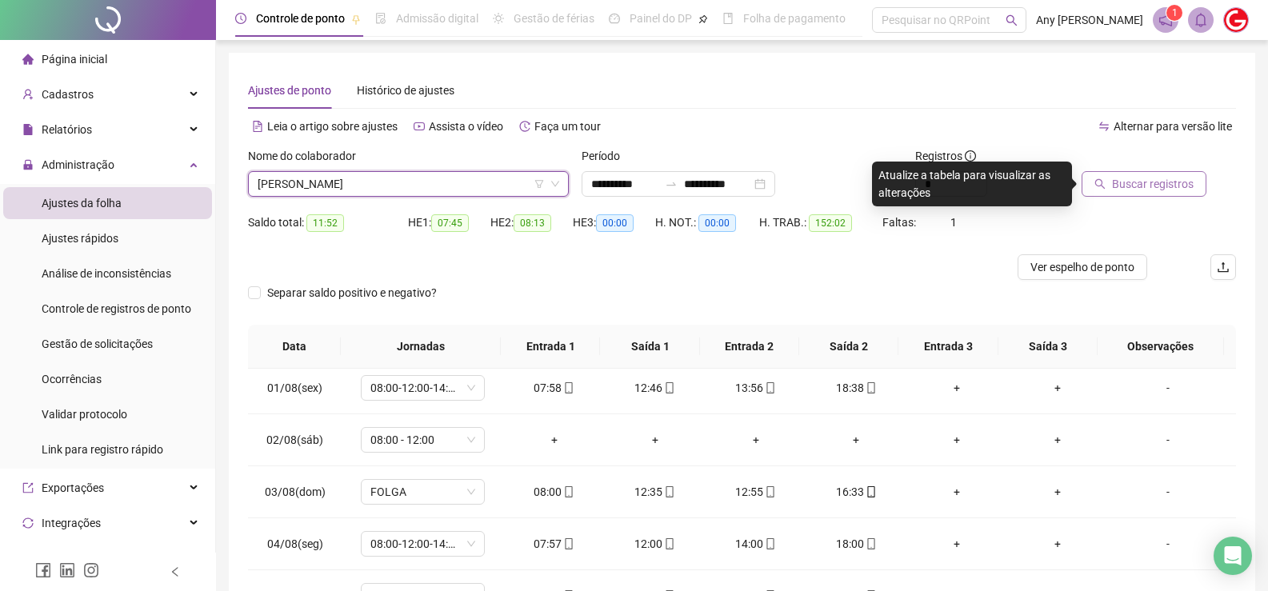
click at [1109, 181] on button "Buscar registros" at bounding box center [1143, 184] width 125 height 26
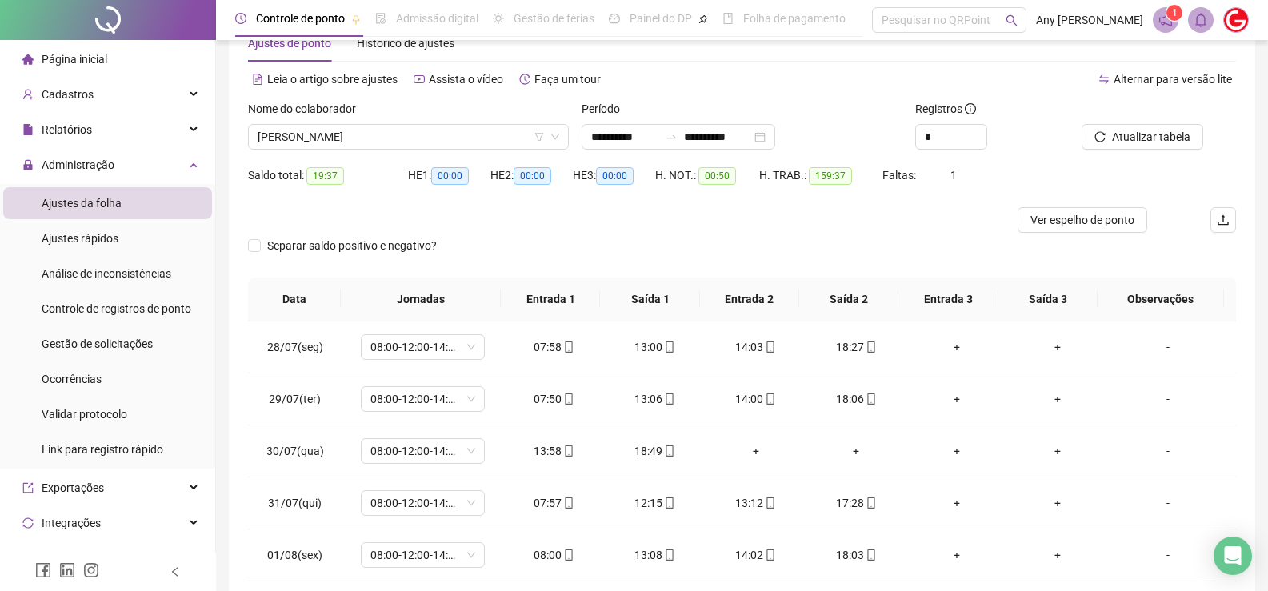
scroll to position [0, 0]
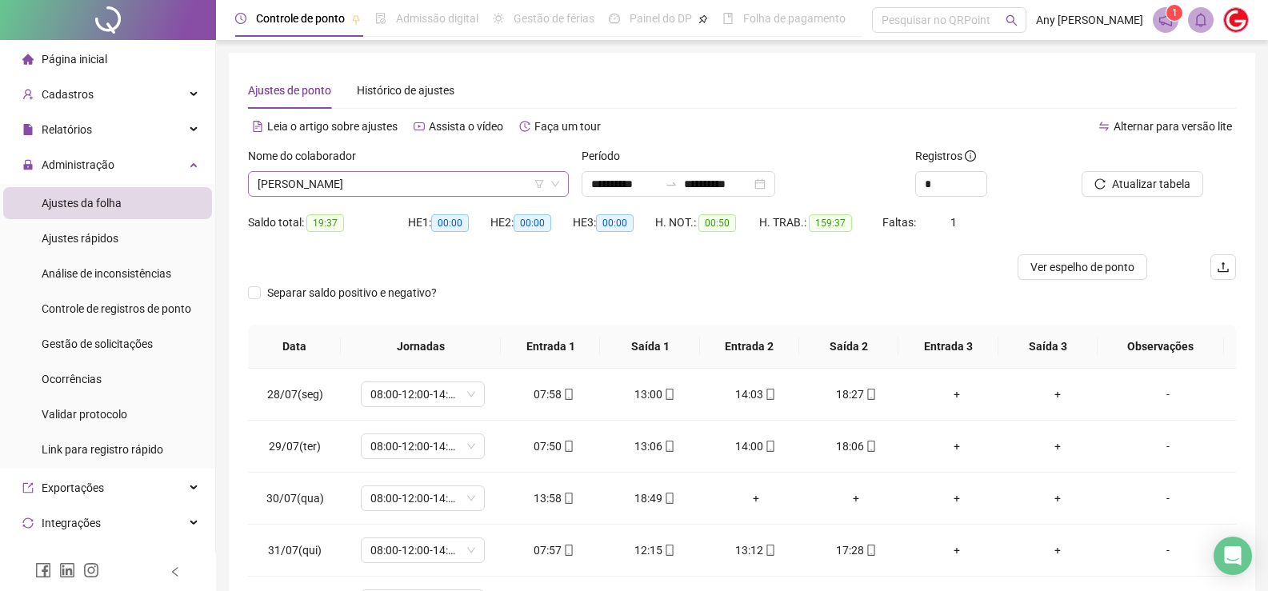
click at [305, 174] on span "[PERSON_NAME]" at bounding box center [409, 184] width 302 height 24
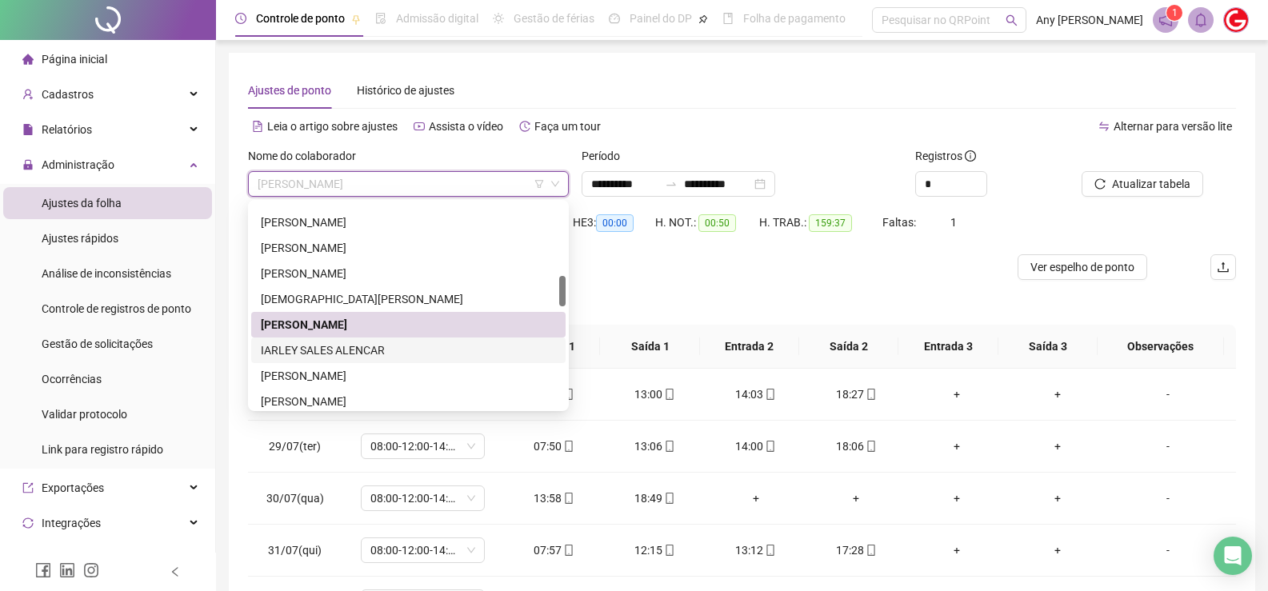
click at [307, 351] on div "IARLEY SALES ALENCAR" at bounding box center [408, 351] width 295 height 18
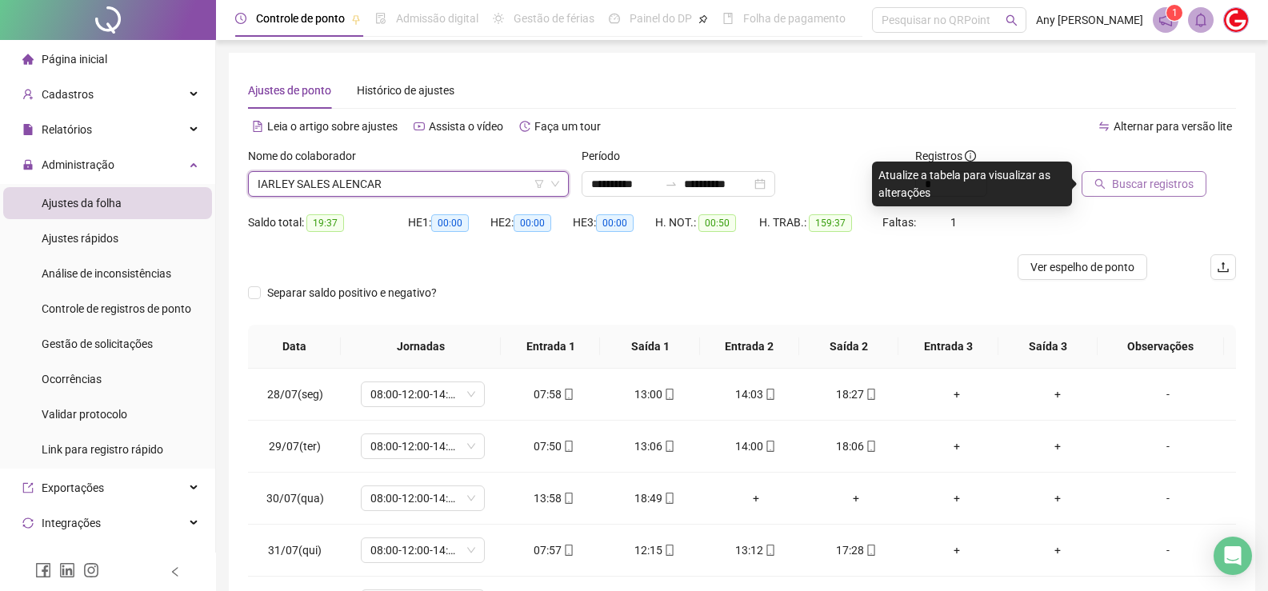
click at [1118, 182] on span "Buscar registros" at bounding box center [1153, 184] width 82 height 18
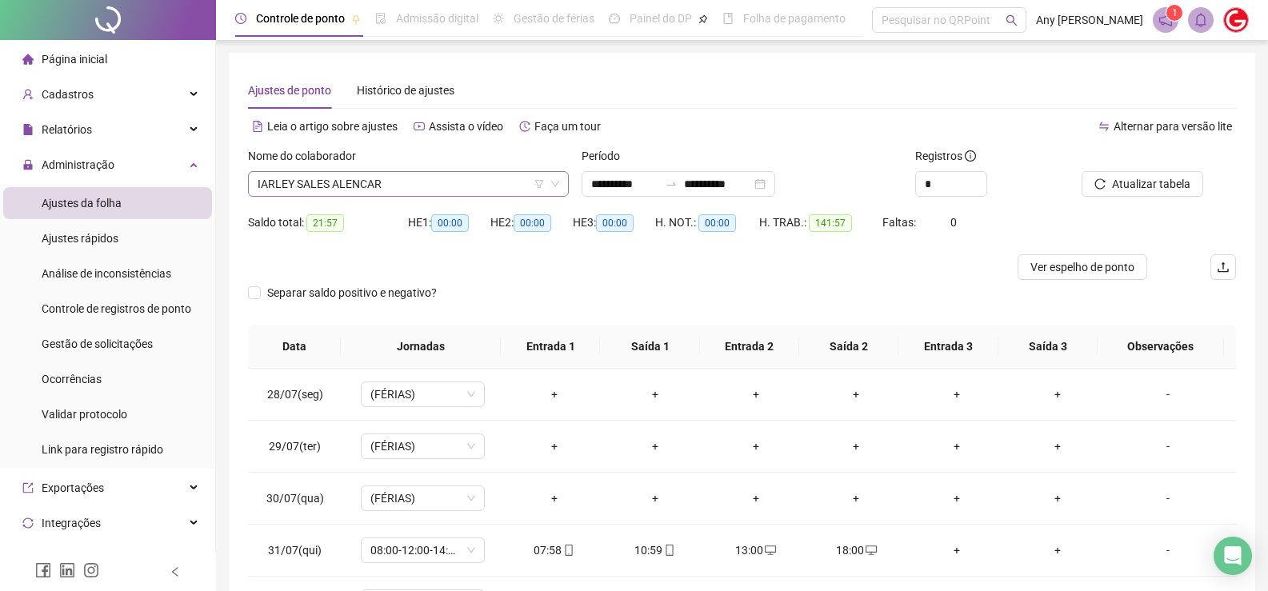
click at [327, 183] on span "IARLEY SALES ALENCAR" at bounding box center [409, 184] width 302 height 24
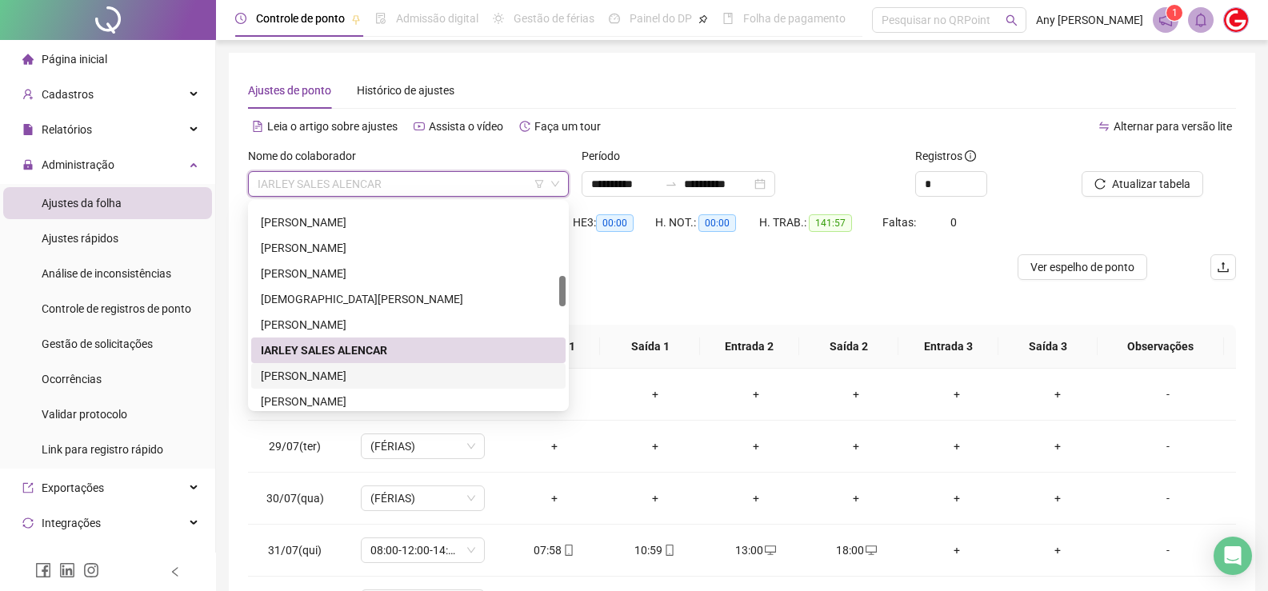
drag, startPoint x: 338, startPoint y: 370, endPoint x: 341, endPoint y: 362, distance: 8.6
click at [338, 370] on div "[PERSON_NAME]" at bounding box center [408, 376] width 295 height 18
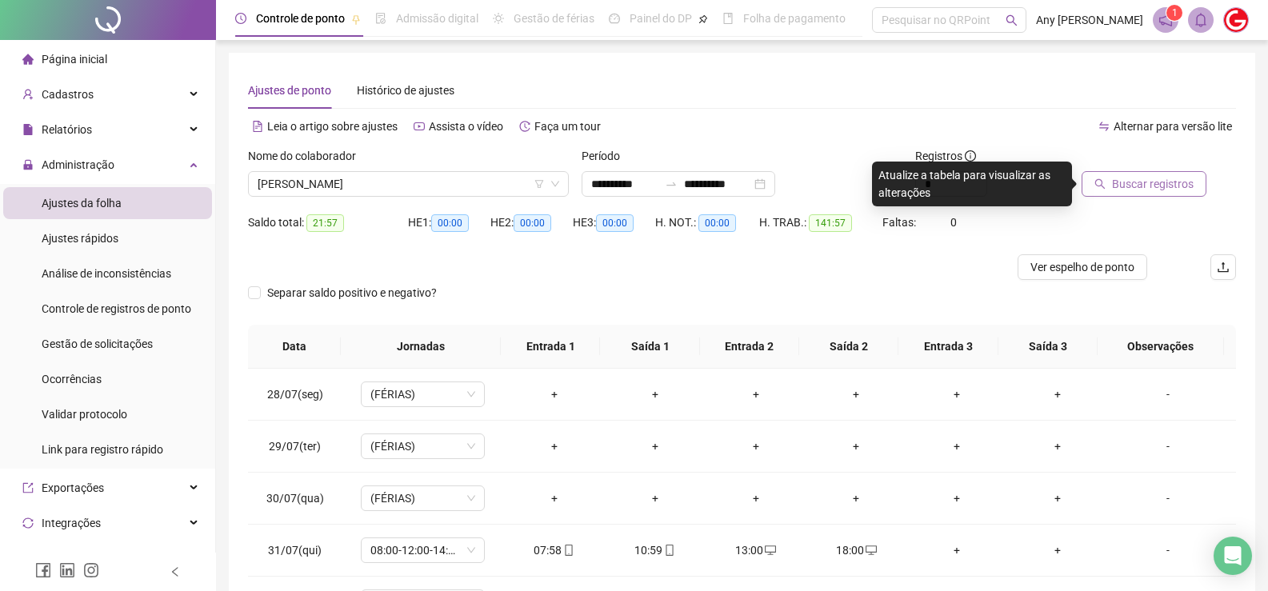
click at [1131, 185] on span "Buscar registros" at bounding box center [1153, 184] width 82 height 18
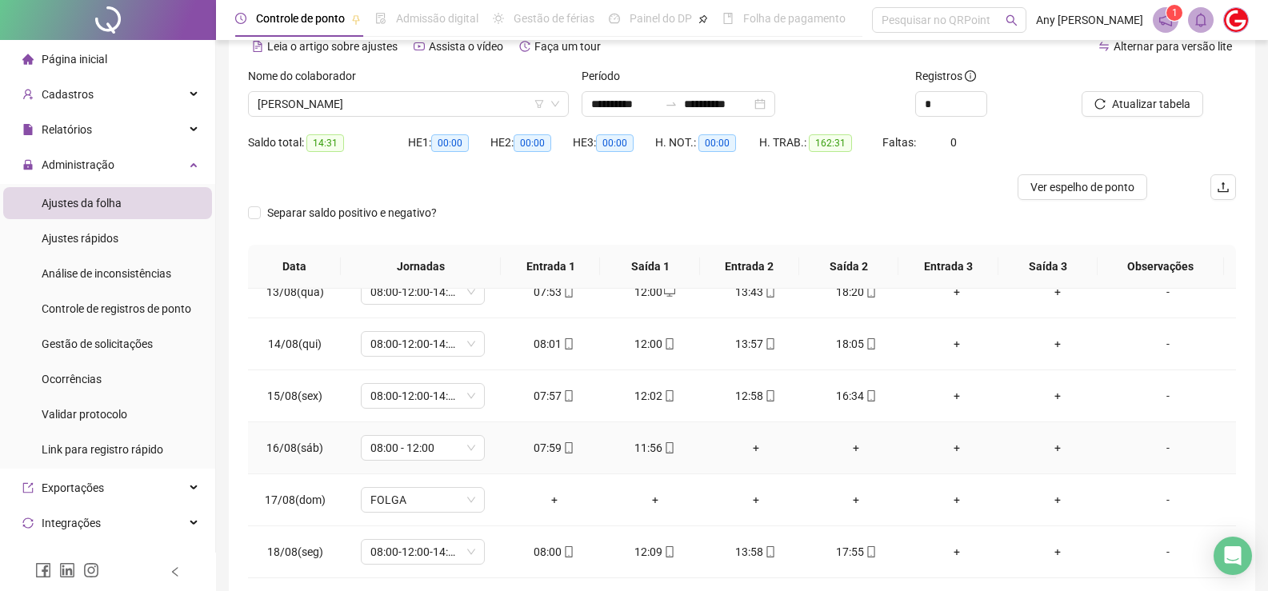
scroll to position [207, 0]
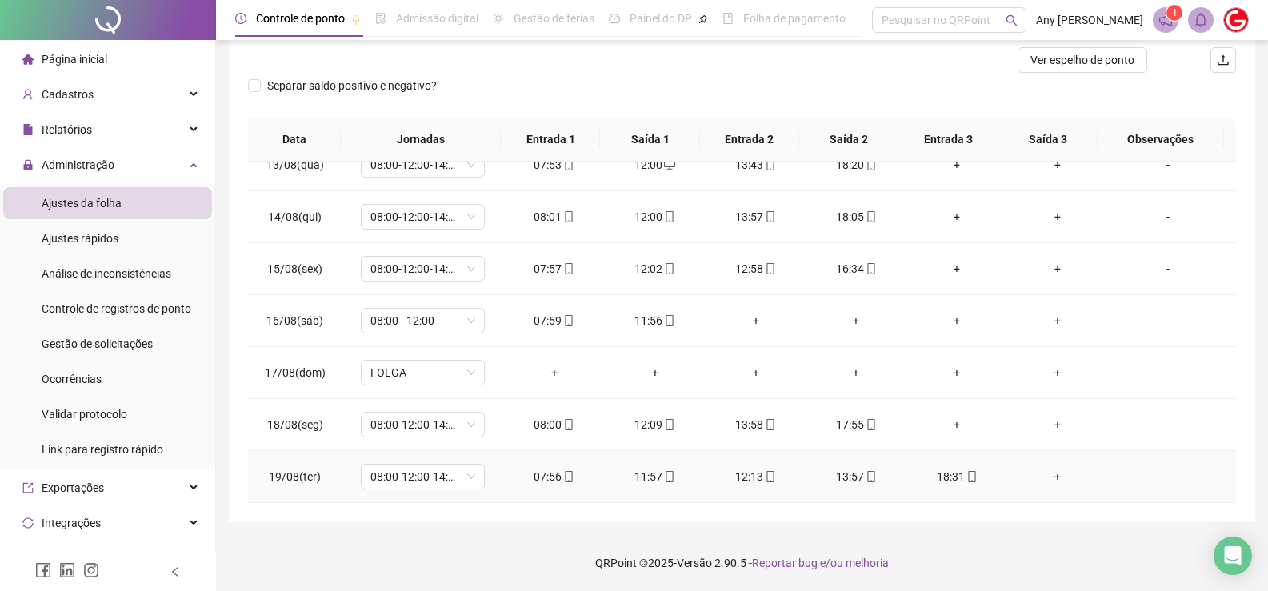
click at [741, 480] on div "12:13" at bounding box center [755, 477] width 75 height 18
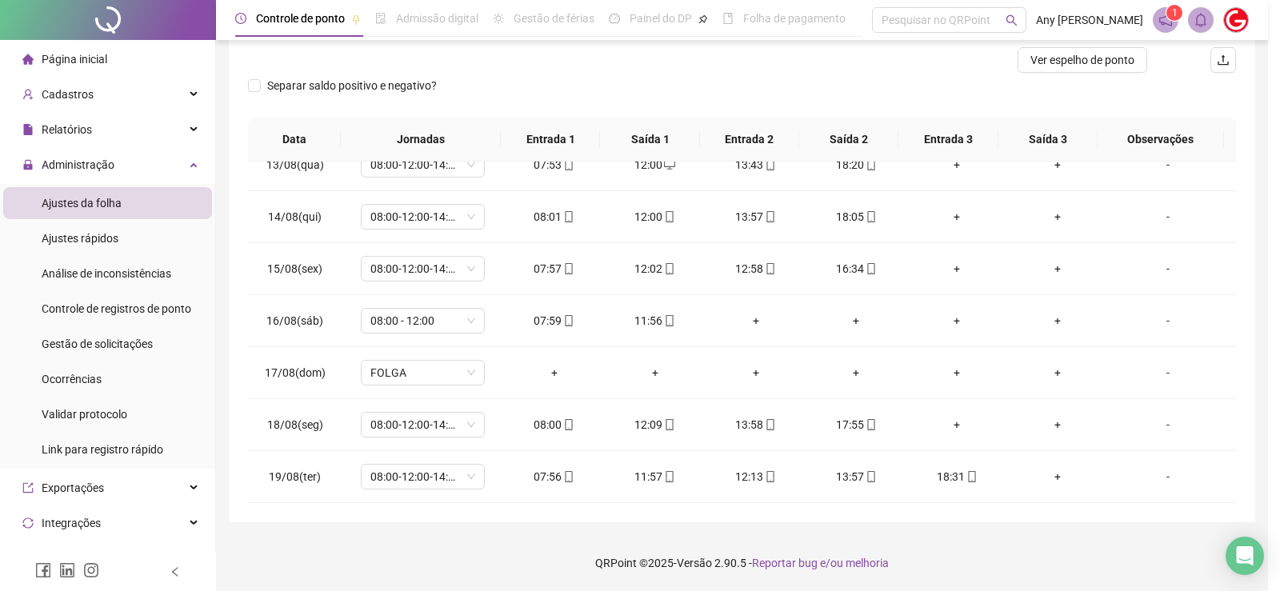
type input "**********"
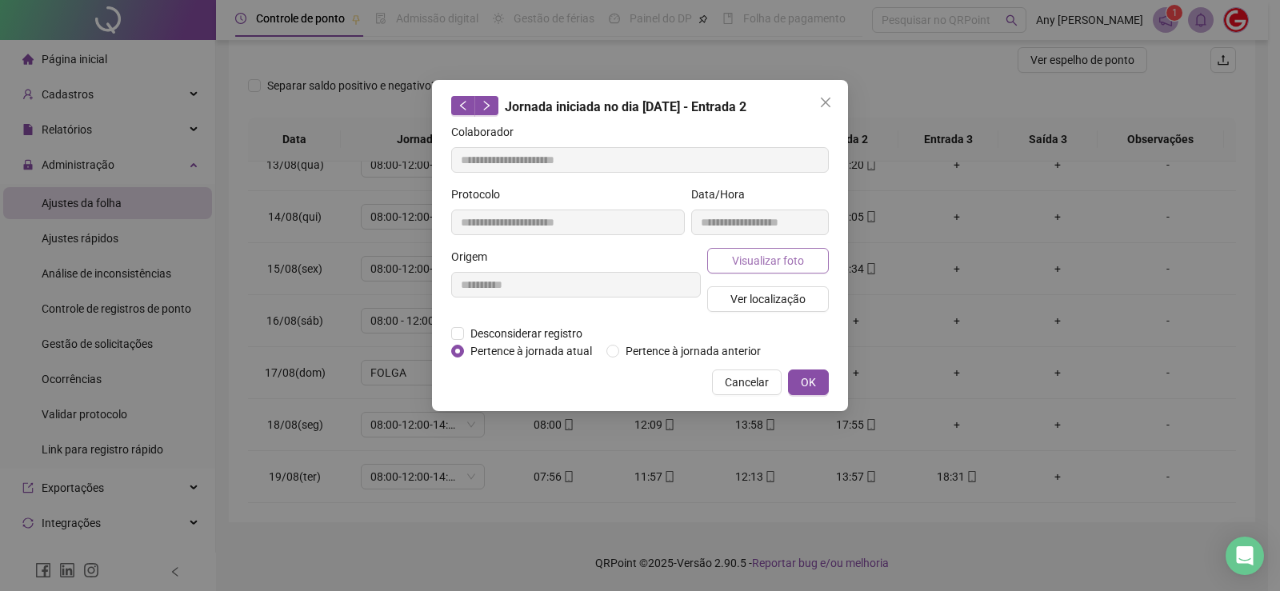
click at [763, 261] on span "Visualizar foto" at bounding box center [768, 261] width 72 height 18
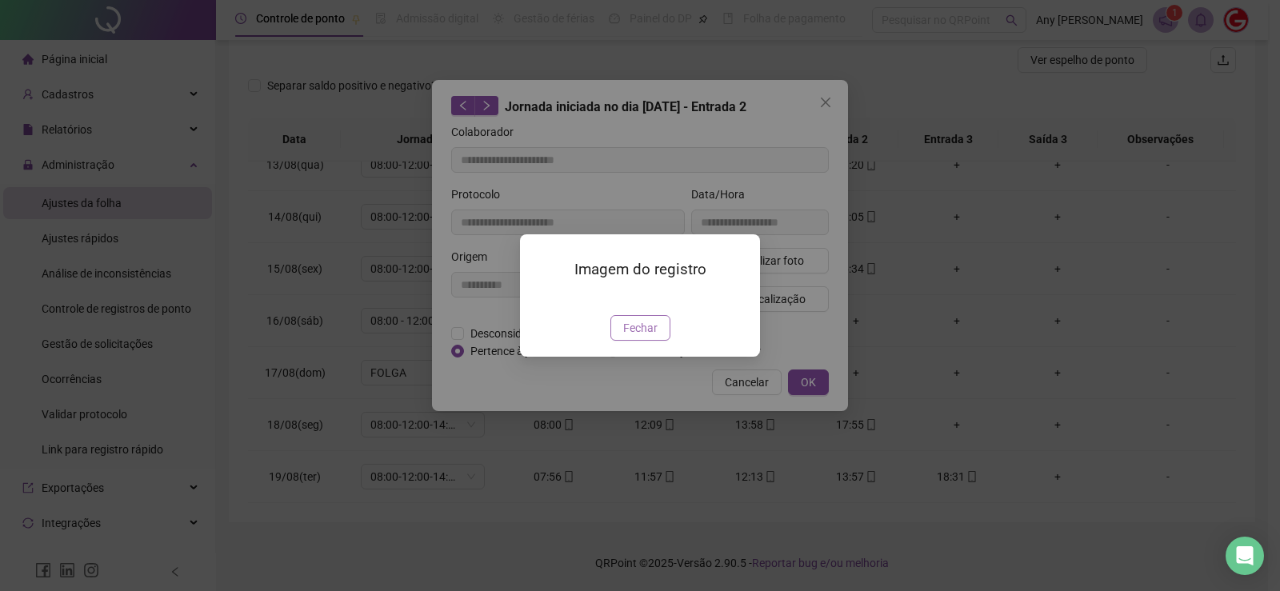
click at [645, 337] on span "Fechar" at bounding box center [640, 328] width 34 height 18
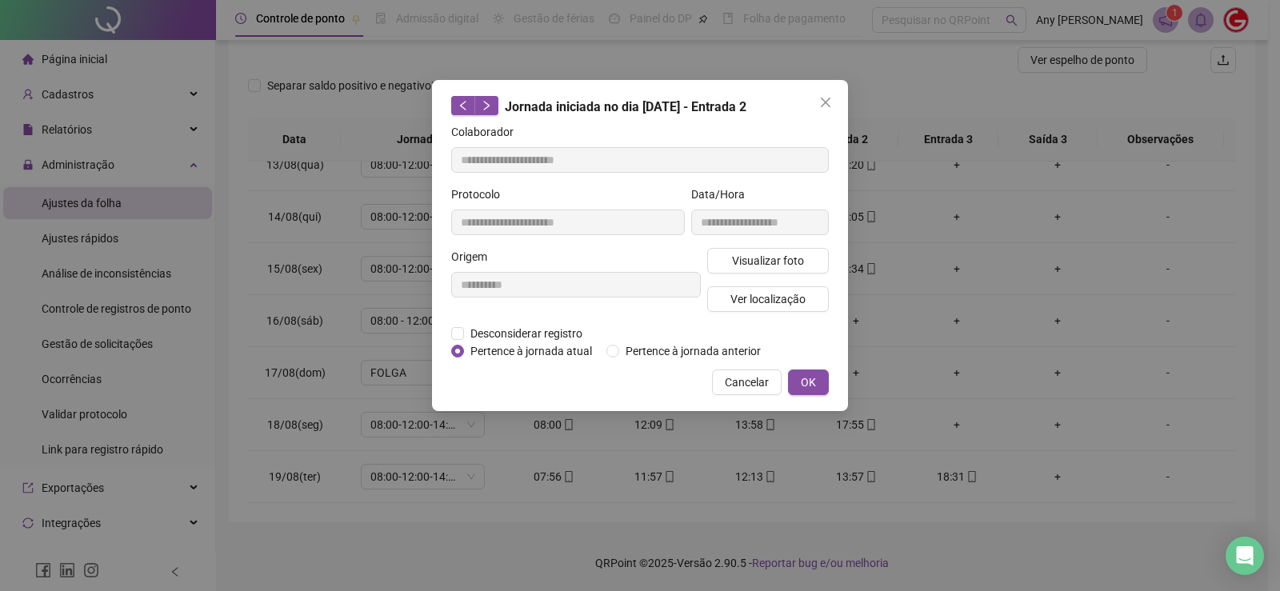
drag, startPoint x: 819, startPoint y: 95, endPoint x: 741, endPoint y: 212, distance: 140.6
click at [820, 95] on button "Close" at bounding box center [826, 103] width 26 height 26
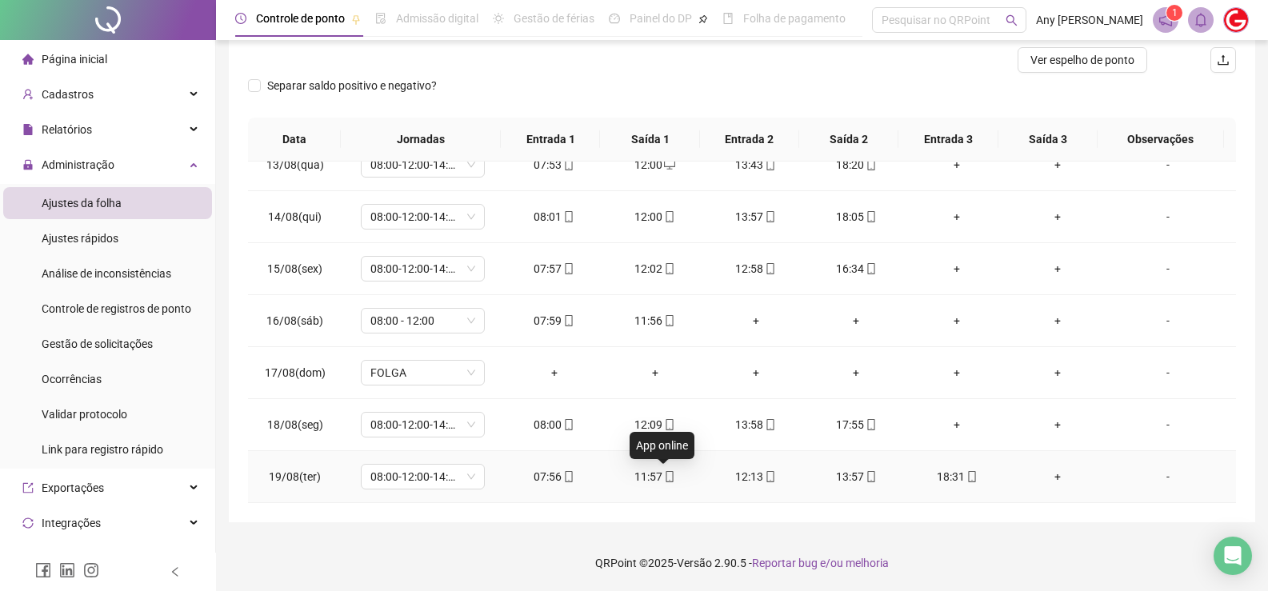
click at [669, 474] on icon "mobile" at bounding box center [669, 476] width 11 height 11
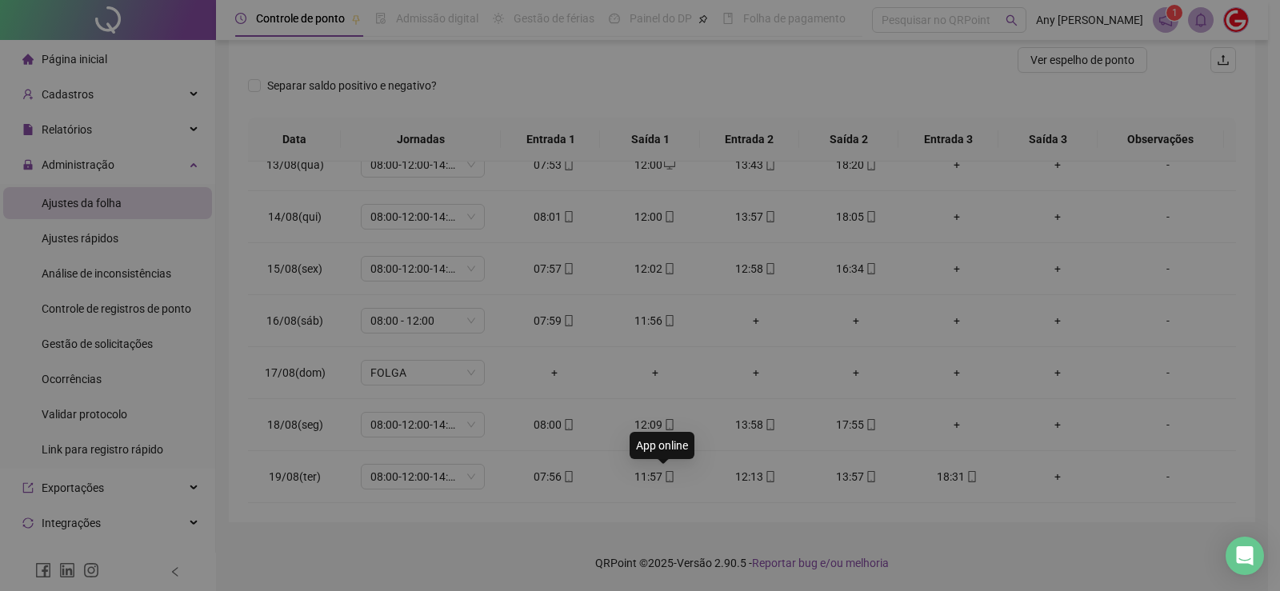
type input "**********"
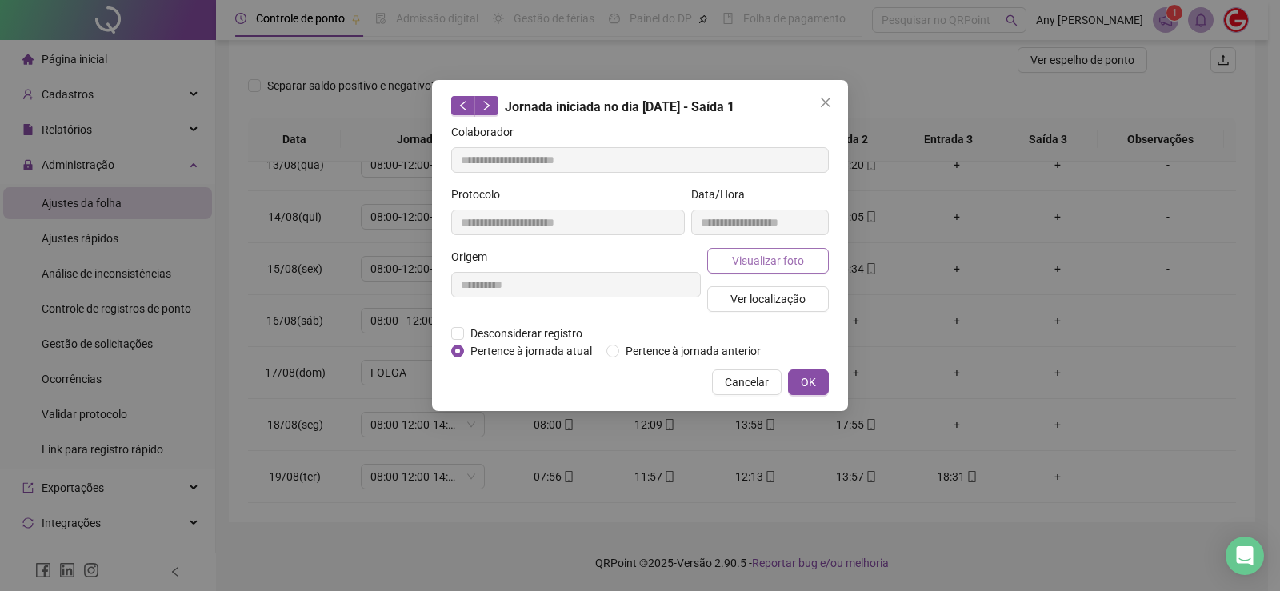
click at [741, 259] on span "Visualizar foto" at bounding box center [768, 261] width 72 height 18
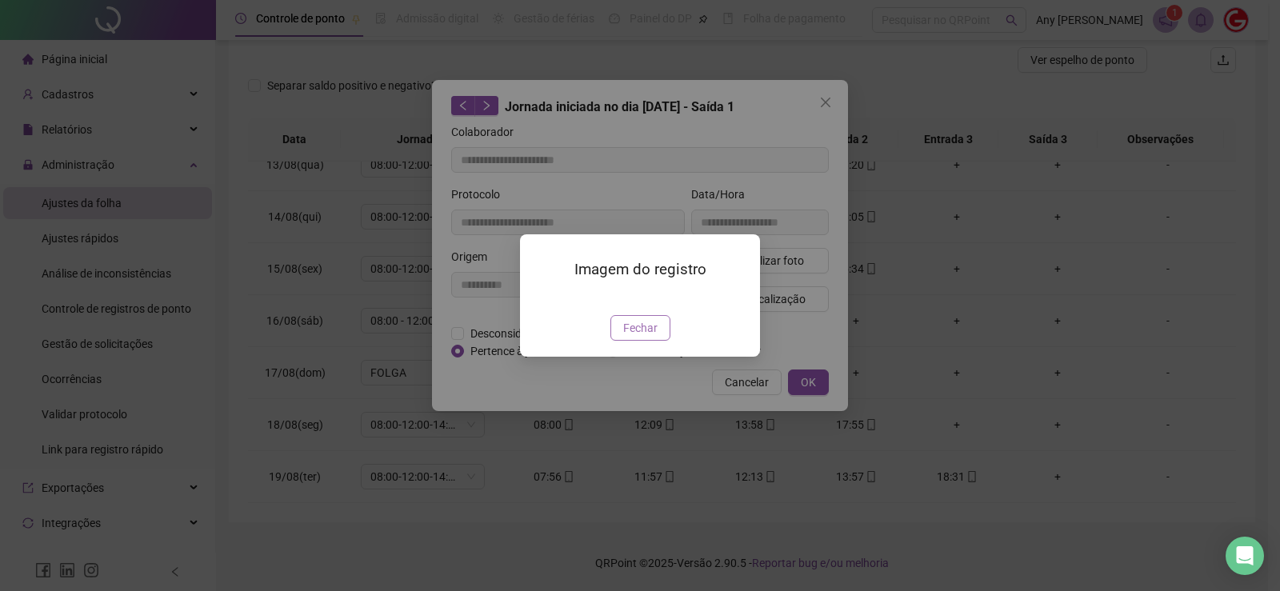
click at [657, 341] on button "Fechar" at bounding box center [640, 328] width 60 height 26
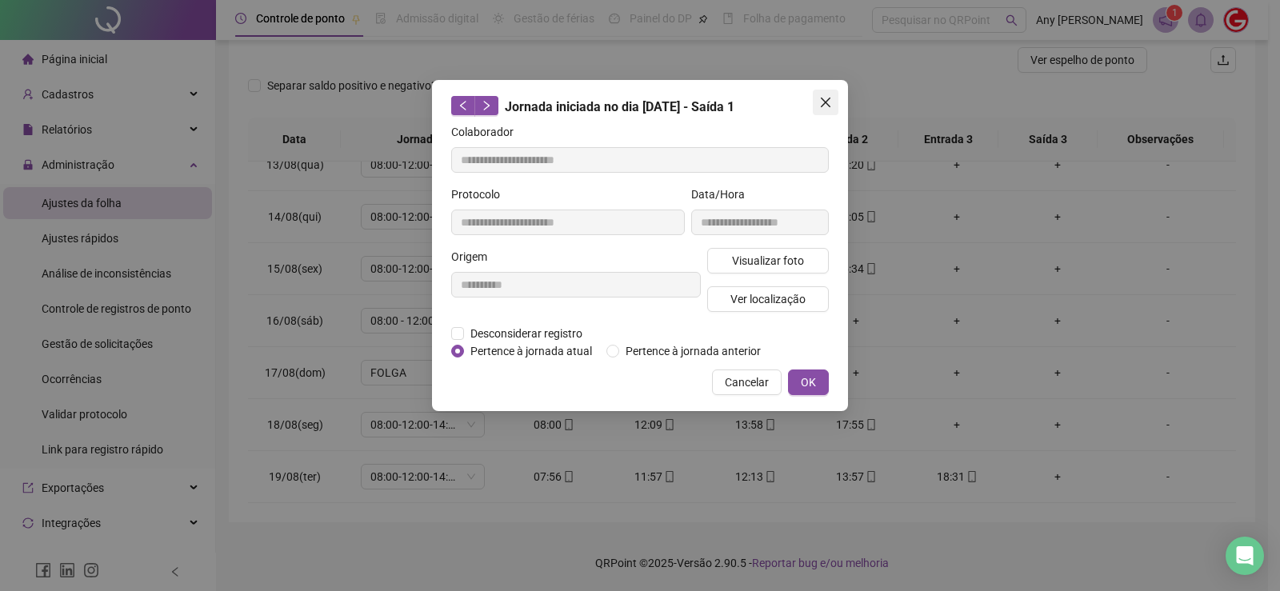
click at [824, 97] on icon "close" at bounding box center [825, 102] width 13 height 13
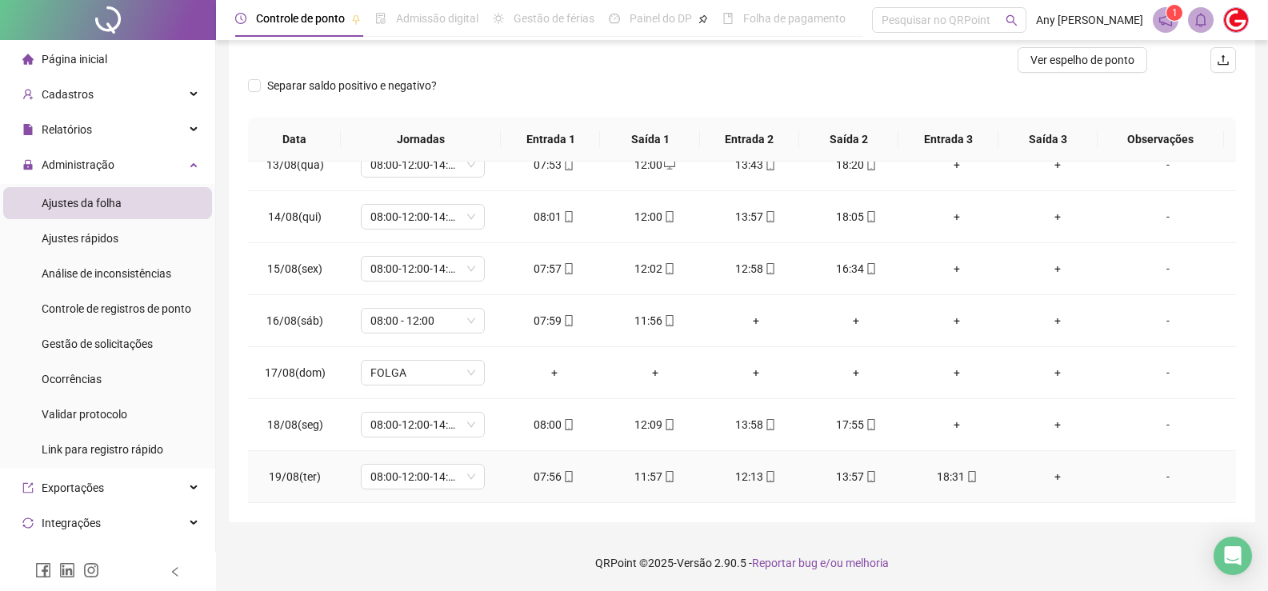
click at [842, 474] on div "13:57" at bounding box center [855, 477] width 75 height 18
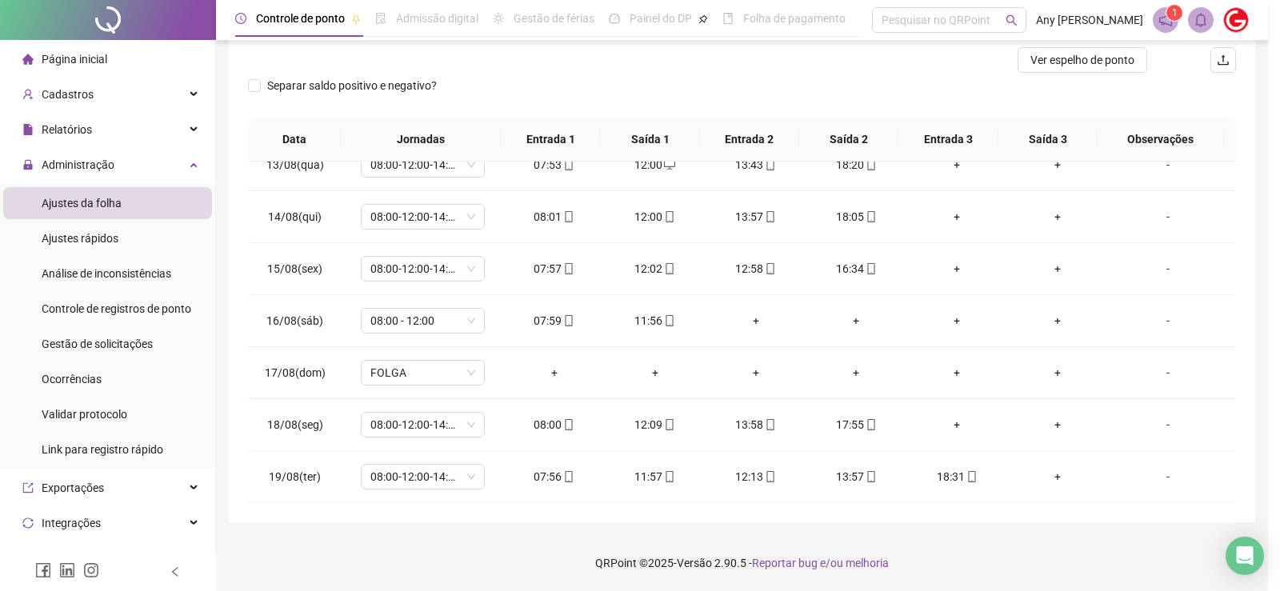
type input "**********"
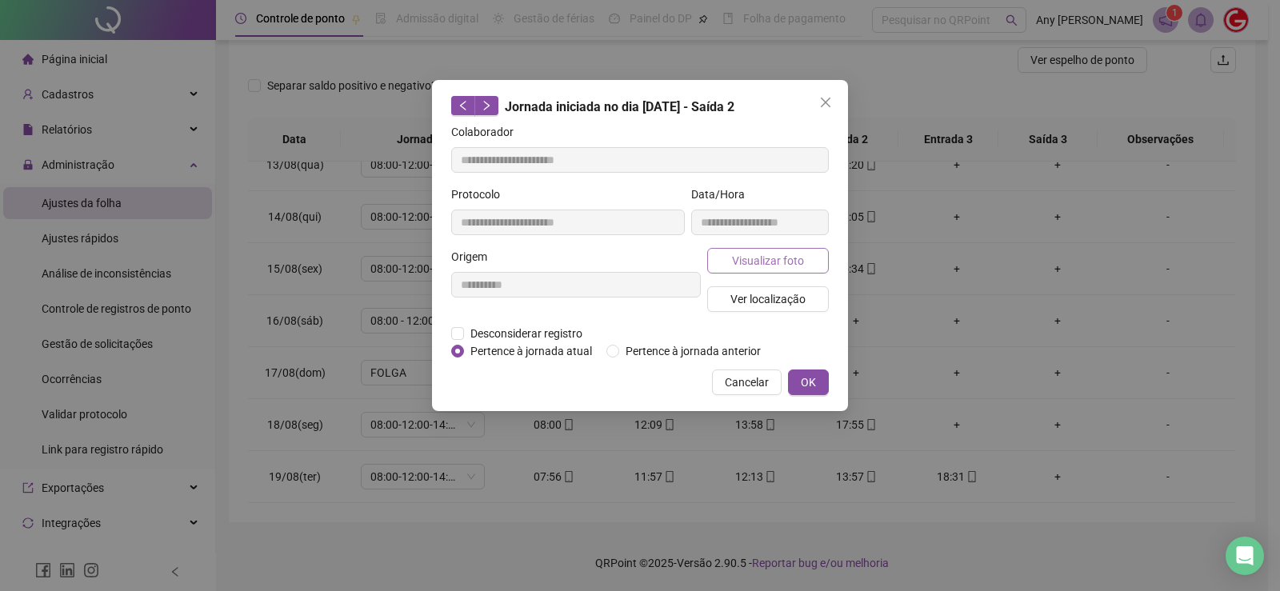
click at [756, 261] on span "Visualizar foto" at bounding box center [768, 261] width 72 height 18
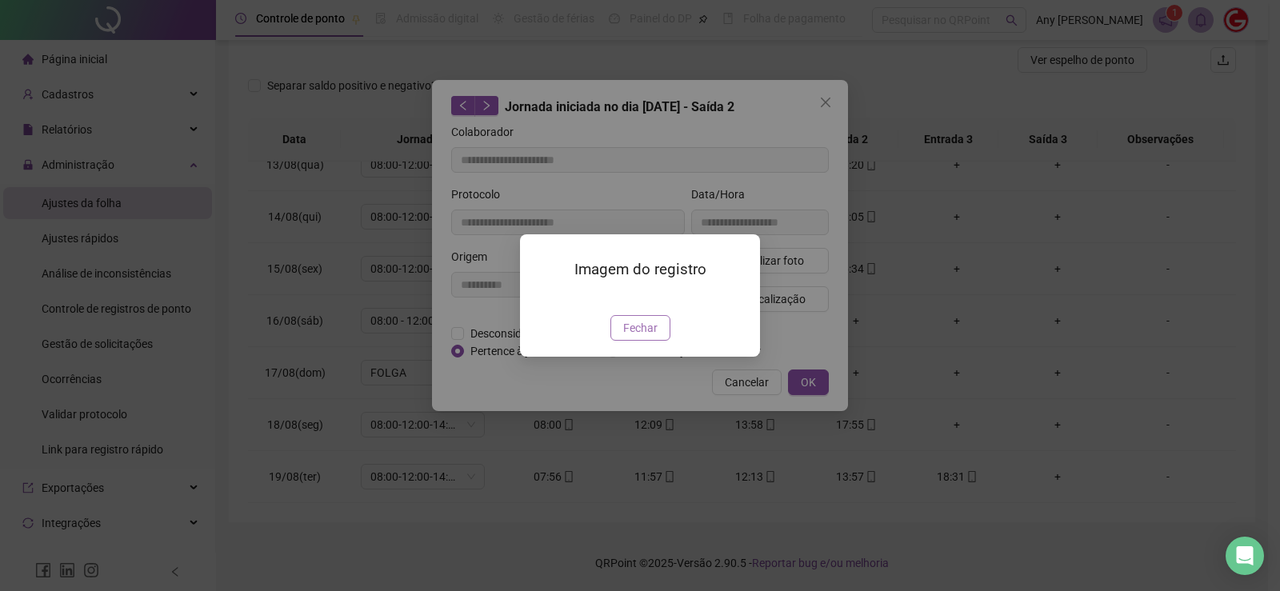
click at [639, 337] on span "Fechar" at bounding box center [640, 328] width 34 height 18
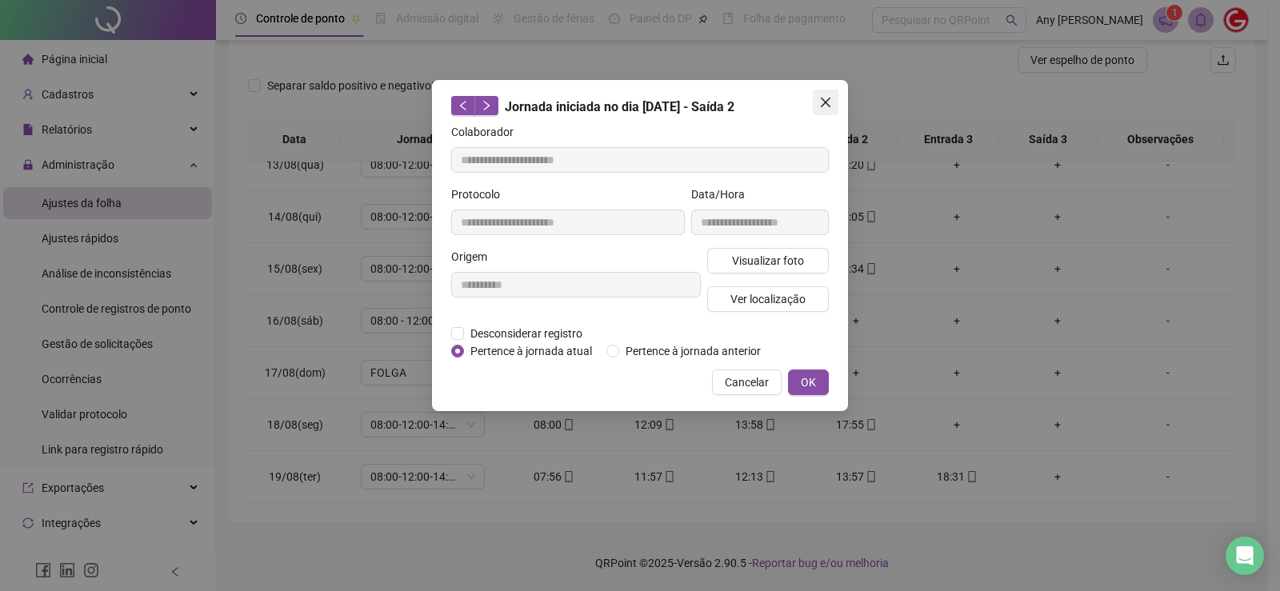
click at [828, 105] on icon "close" at bounding box center [826, 103] width 10 height 10
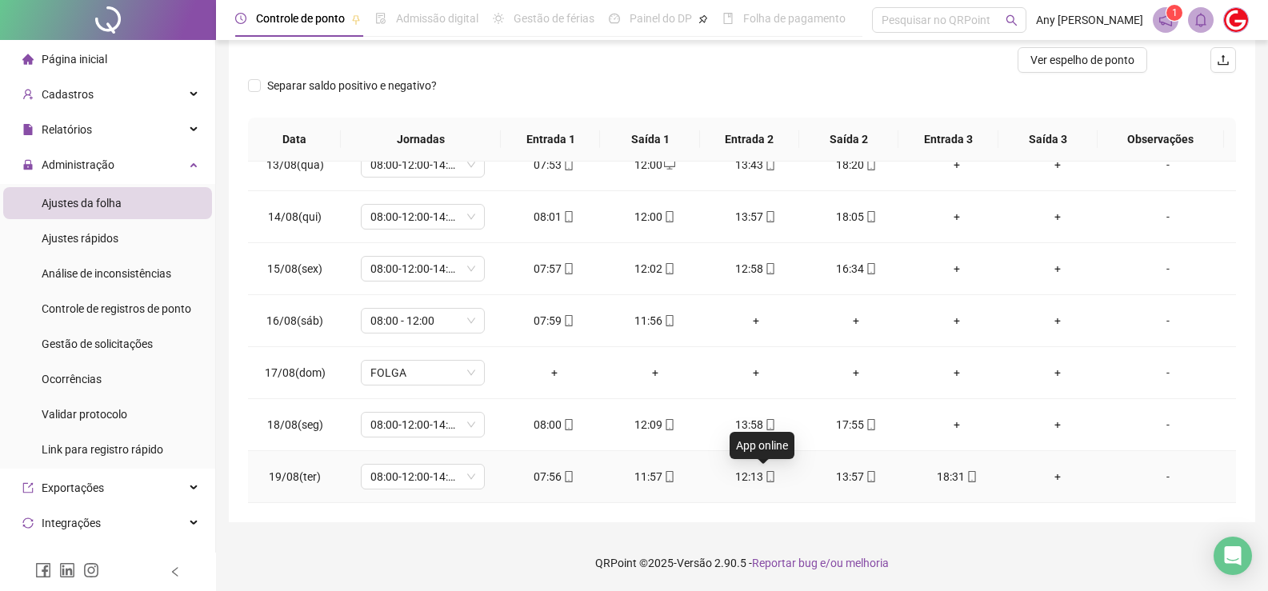
click at [765, 480] on icon "mobile" at bounding box center [770, 476] width 11 height 11
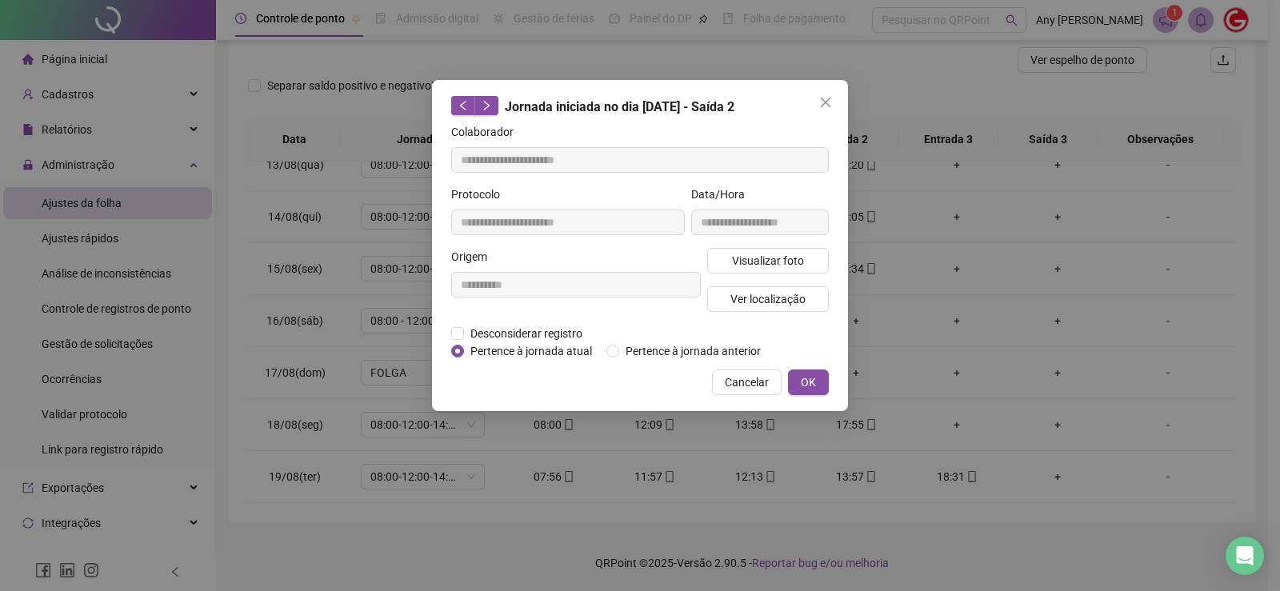
type input "**********"
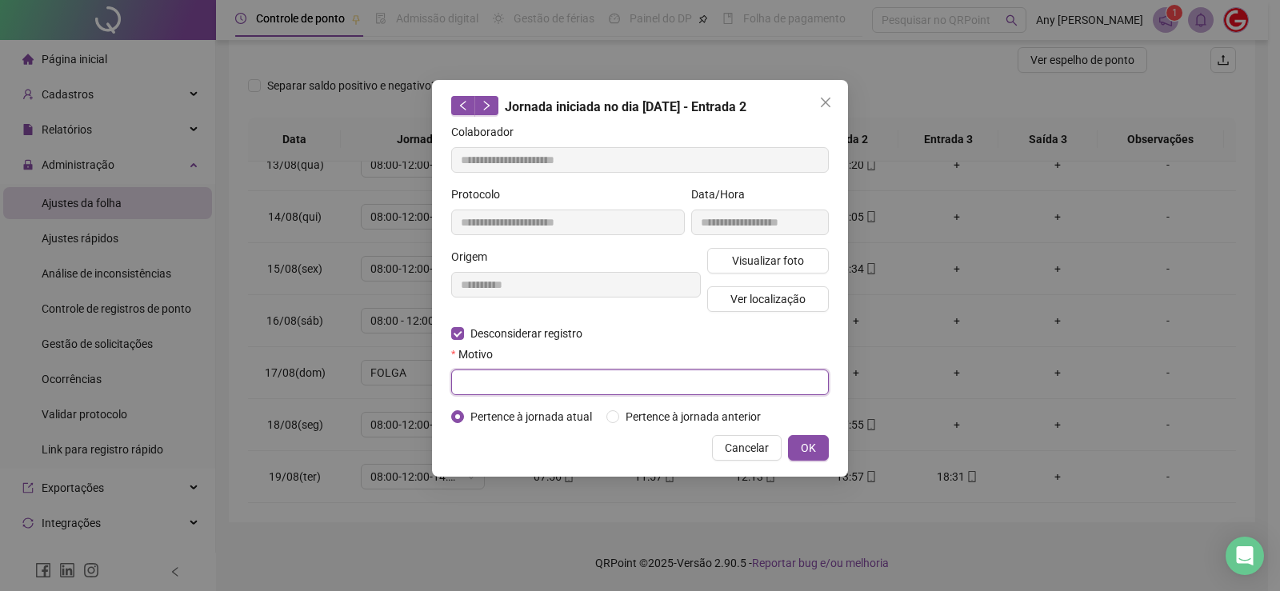
click at [509, 383] on input "text" at bounding box center [640, 383] width 378 height 26
type input "****"
click at [802, 457] on button "OK" at bounding box center [808, 448] width 41 height 26
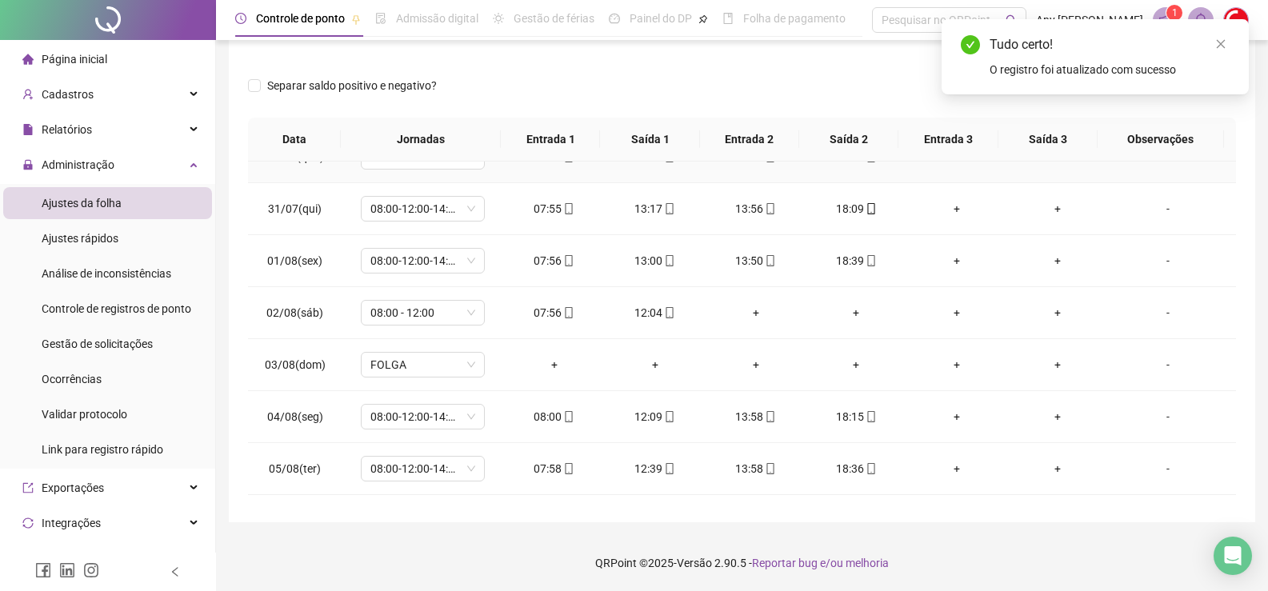
scroll to position [0, 0]
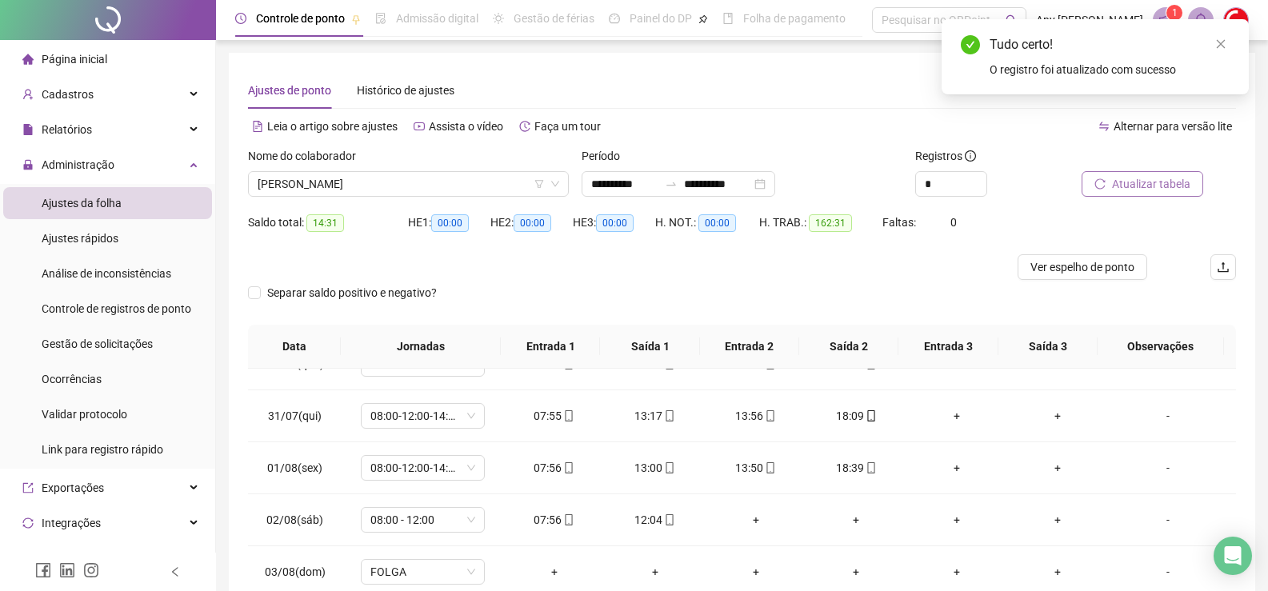
click at [1139, 178] on span "Atualizar tabela" at bounding box center [1151, 184] width 78 height 18
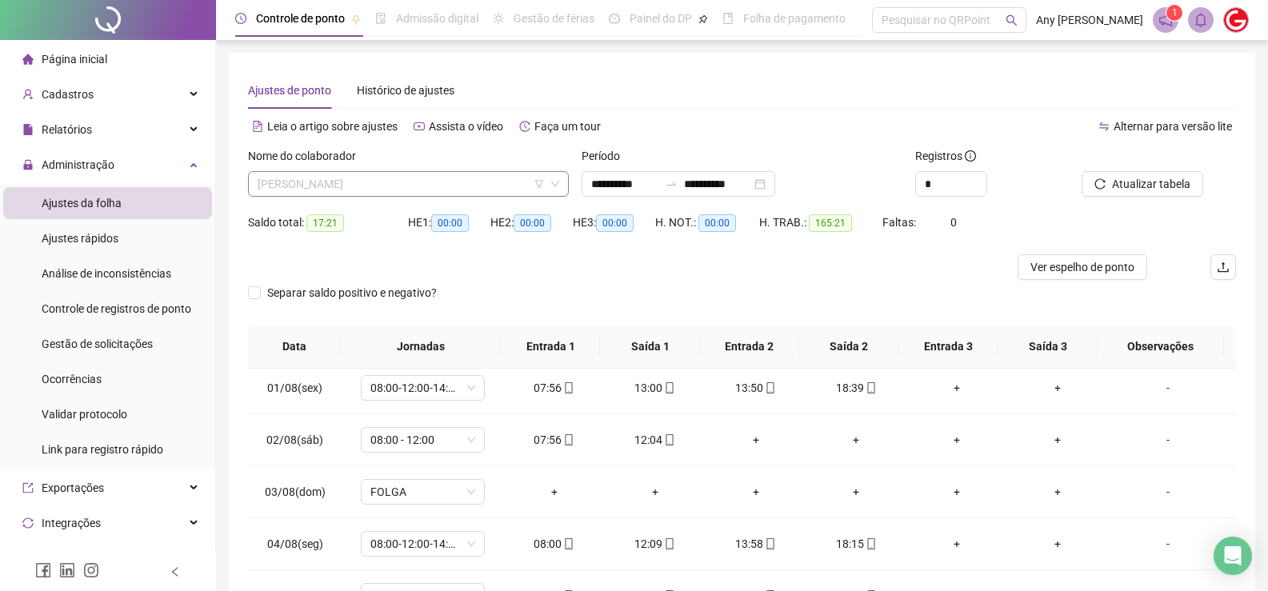
click at [330, 194] on span "[PERSON_NAME]" at bounding box center [409, 184] width 302 height 24
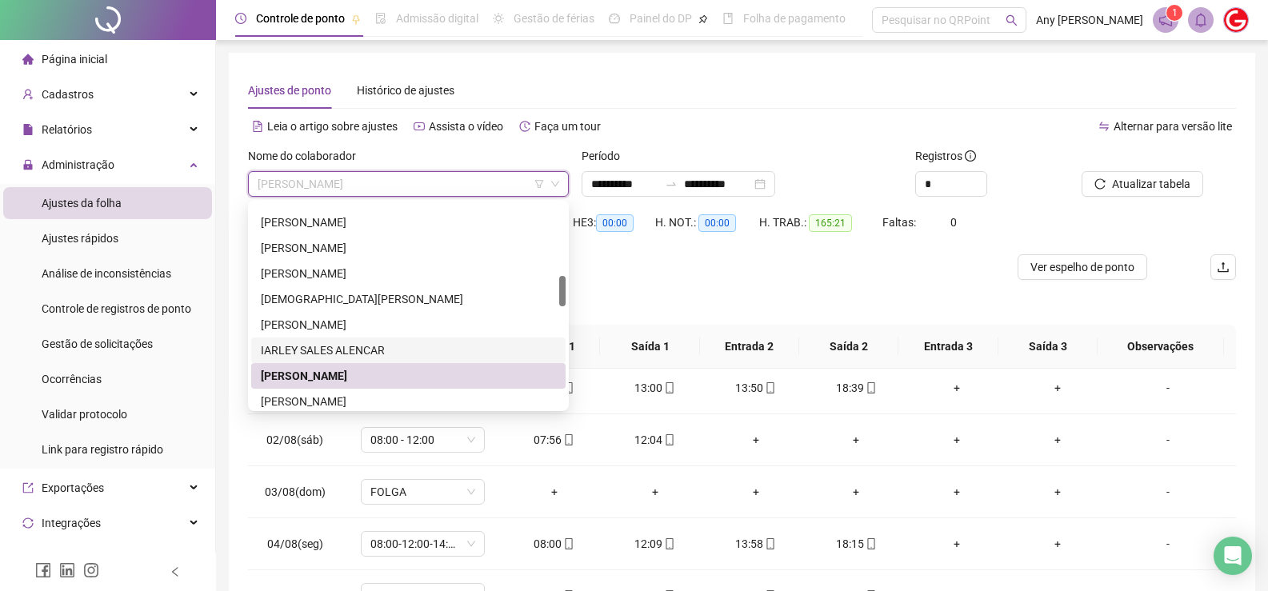
scroll to position [560, 0]
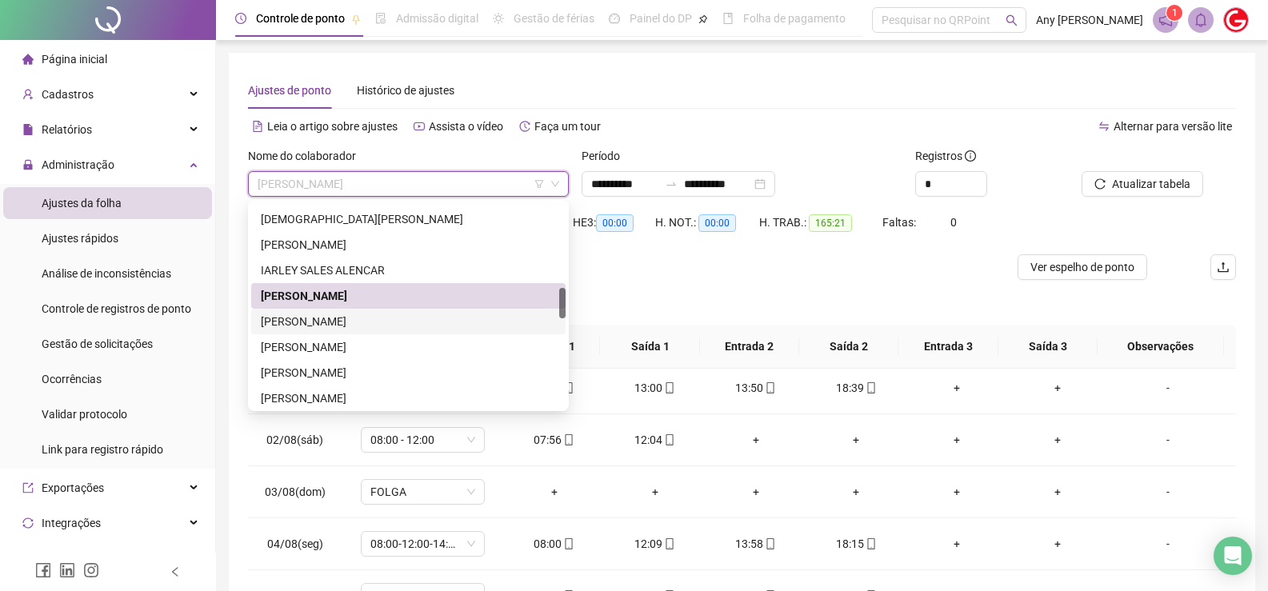
click at [292, 312] on div "[PERSON_NAME]" at bounding box center [408, 322] width 314 height 26
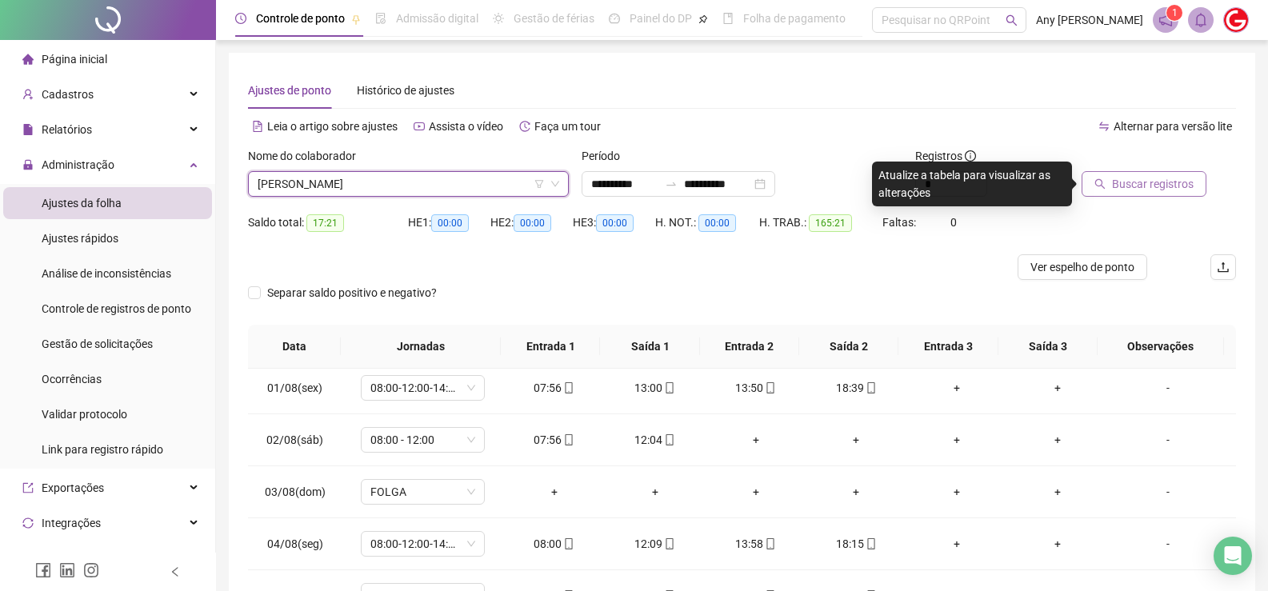
click at [1127, 188] on span "Buscar registros" at bounding box center [1153, 184] width 82 height 18
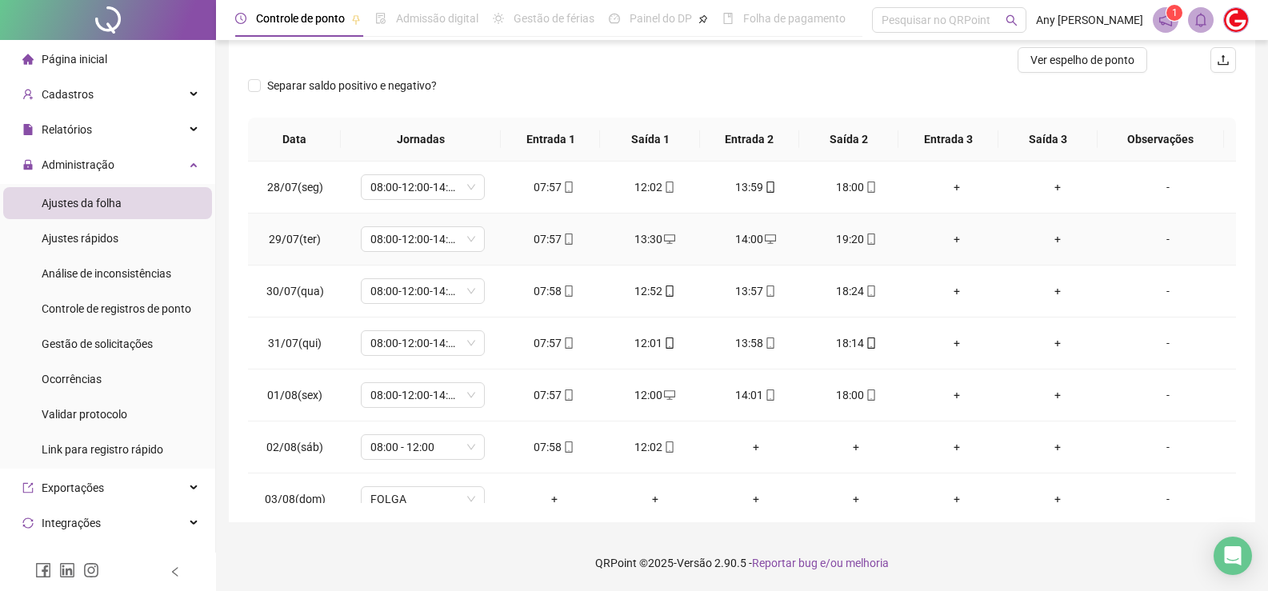
scroll to position [0, 0]
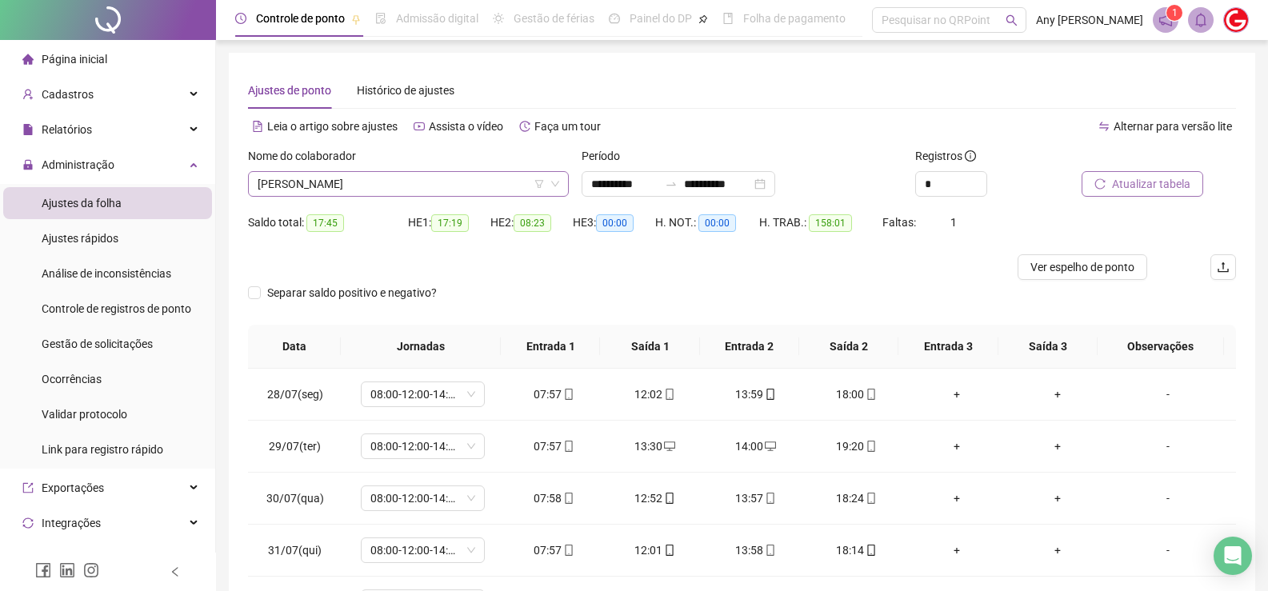
click at [334, 184] on span "[PERSON_NAME]" at bounding box center [409, 184] width 302 height 24
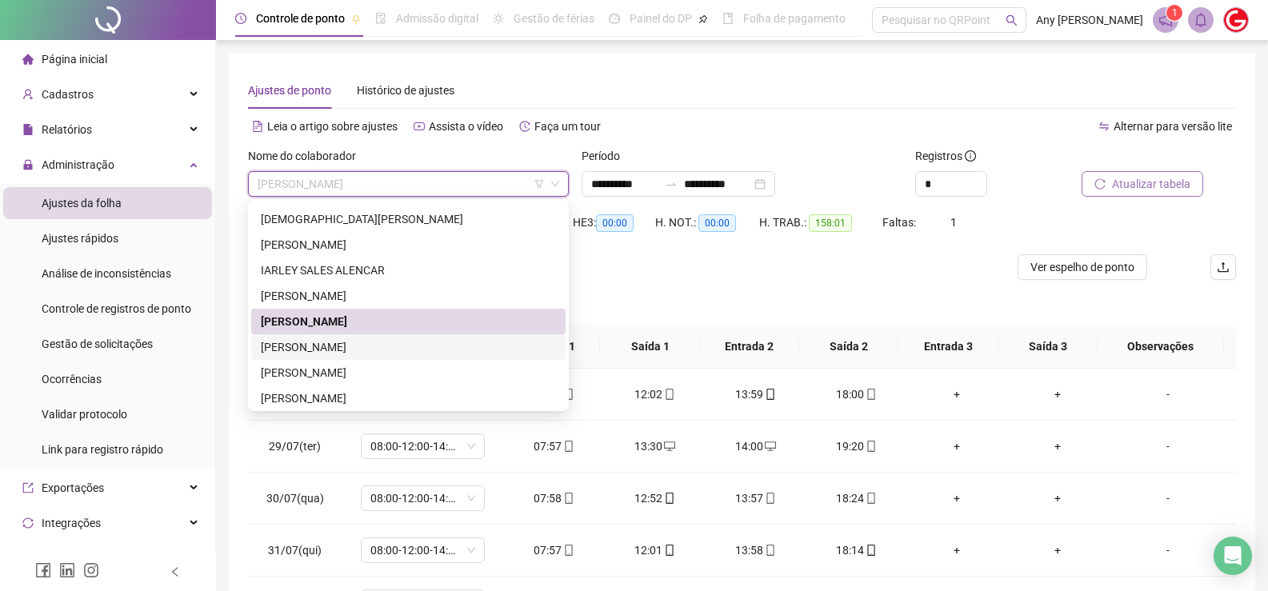
click at [324, 352] on div "[PERSON_NAME]" at bounding box center [408, 347] width 295 height 18
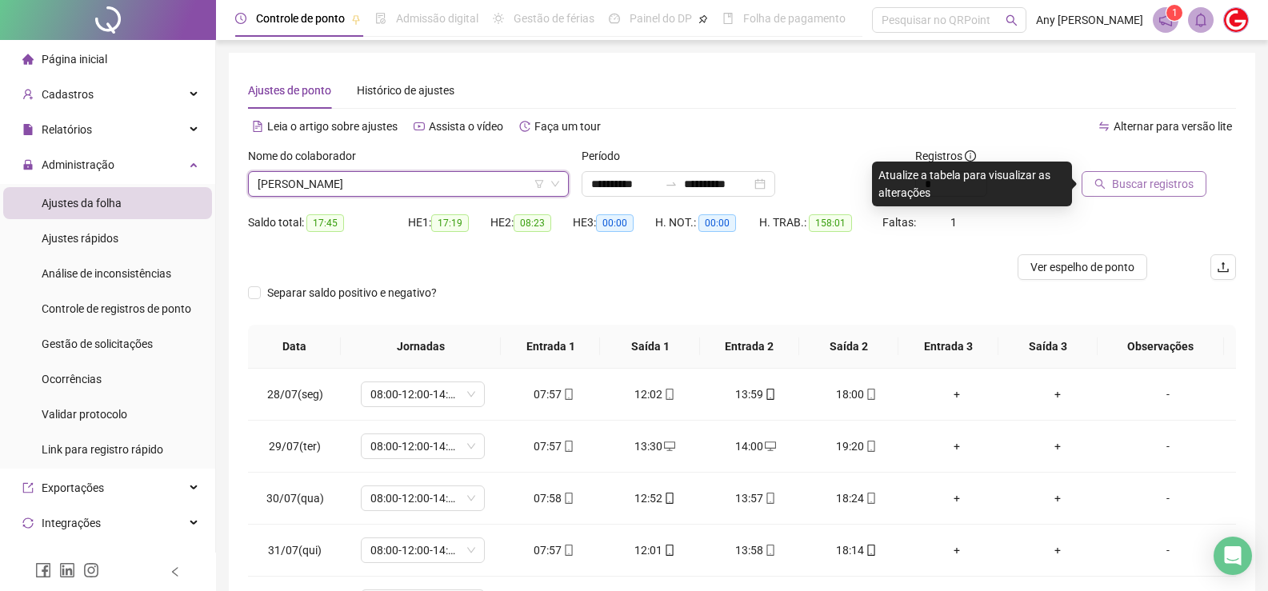
click at [1119, 180] on span "Buscar registros" at bounding box center [1153, 184] width 82 height 18
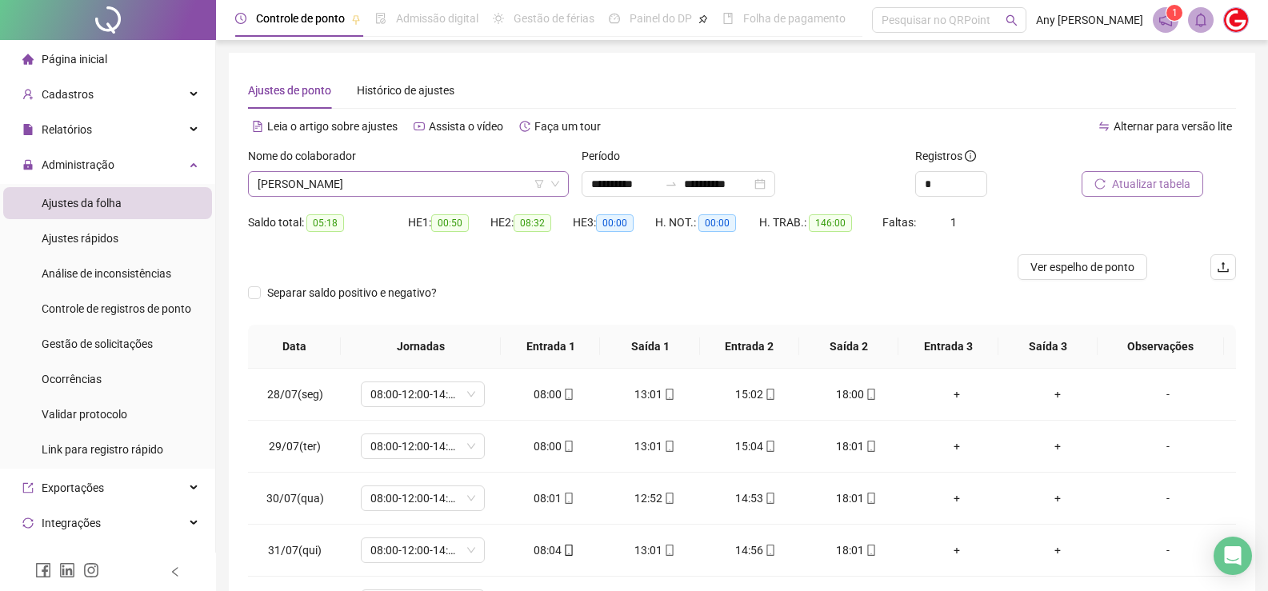
click at [310, 183] on span "[PERSON_NAME]" at bounding box center [409, 184] width 302 height 24
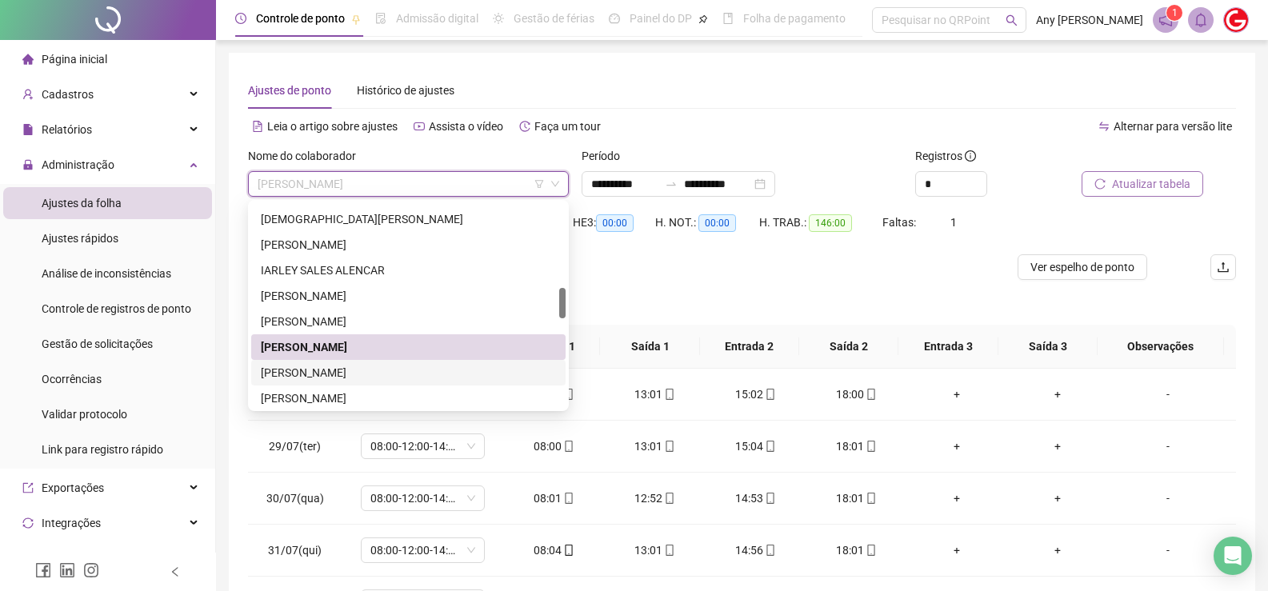
click at [332, 367] on div "[PERSON_NAME]" at bounding box center [408, 373] width 295 height 18
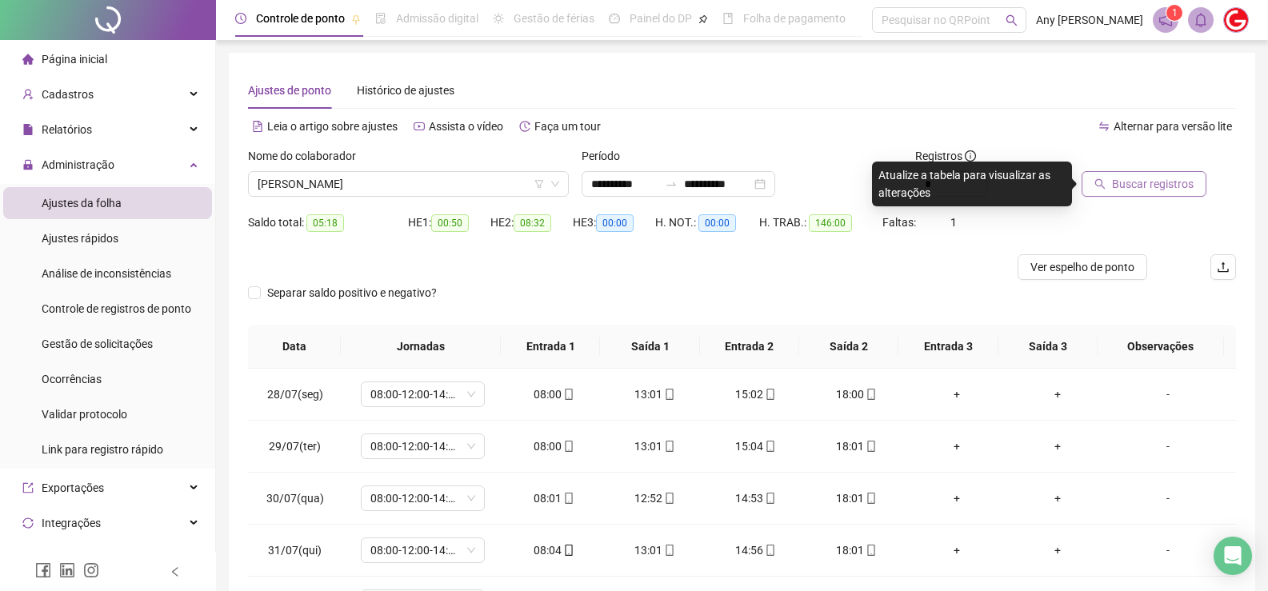
click at [1101, 190] on button "Buscar registros" at bounding box center [1143, 184] width 125 height 26
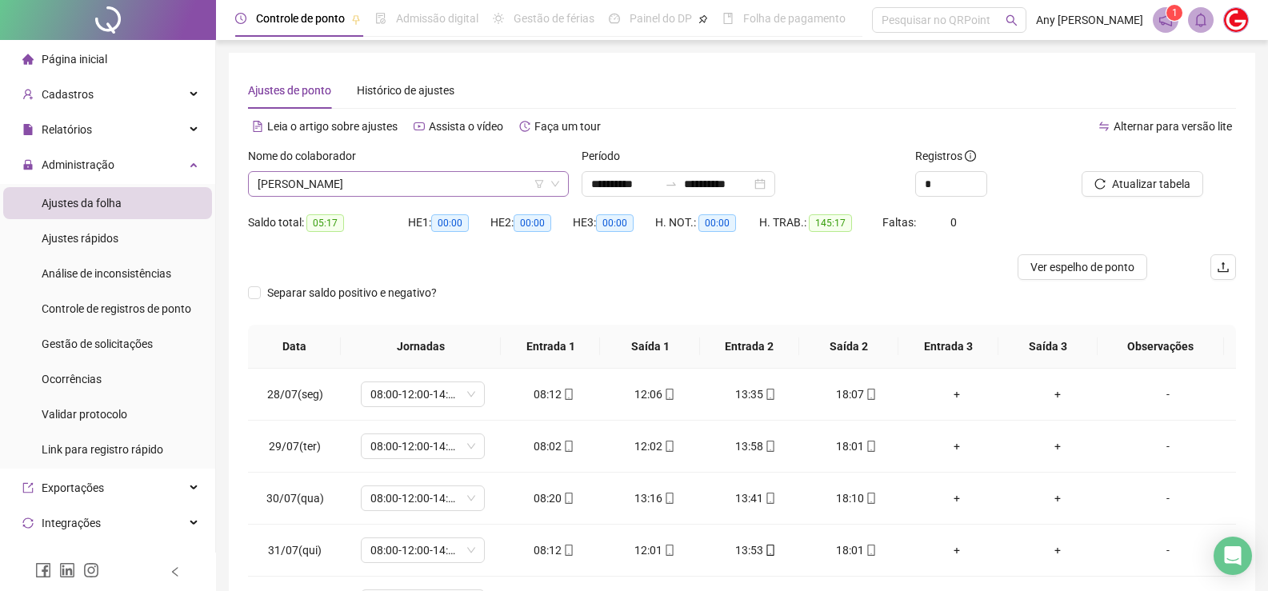
click at [309, 188] on span "[PERSON_NAME]" at bounding box center [409, 184] width 302 height 24
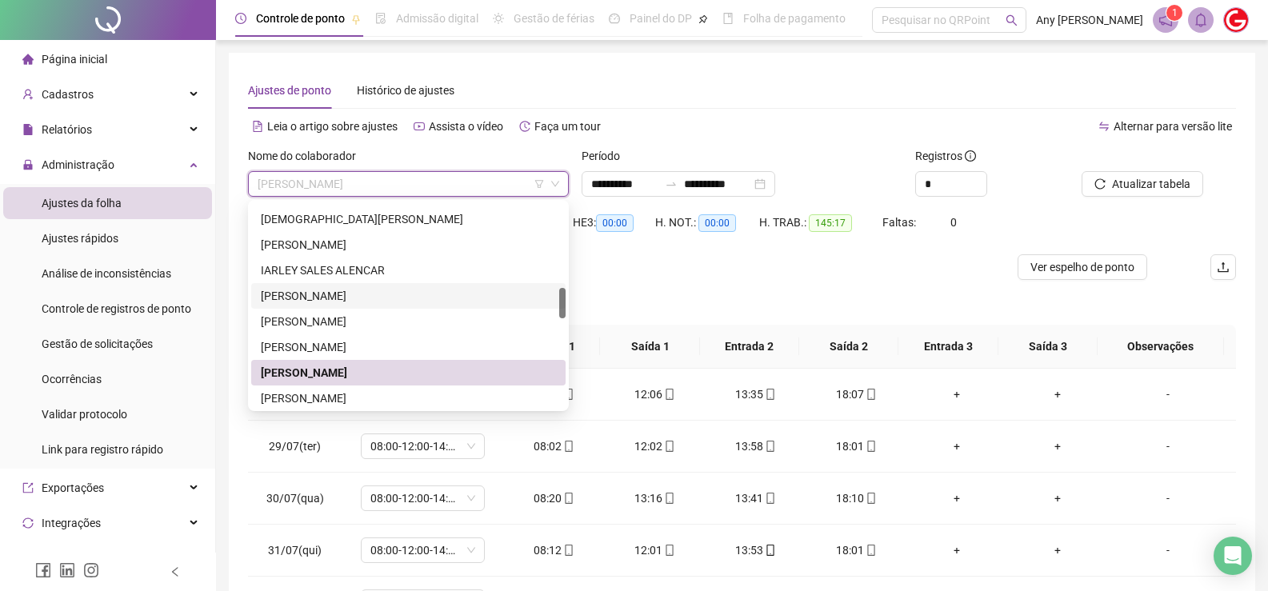
click at [234, 286] on div "**********" at bounding box center [742, 391] width 1026 height 677
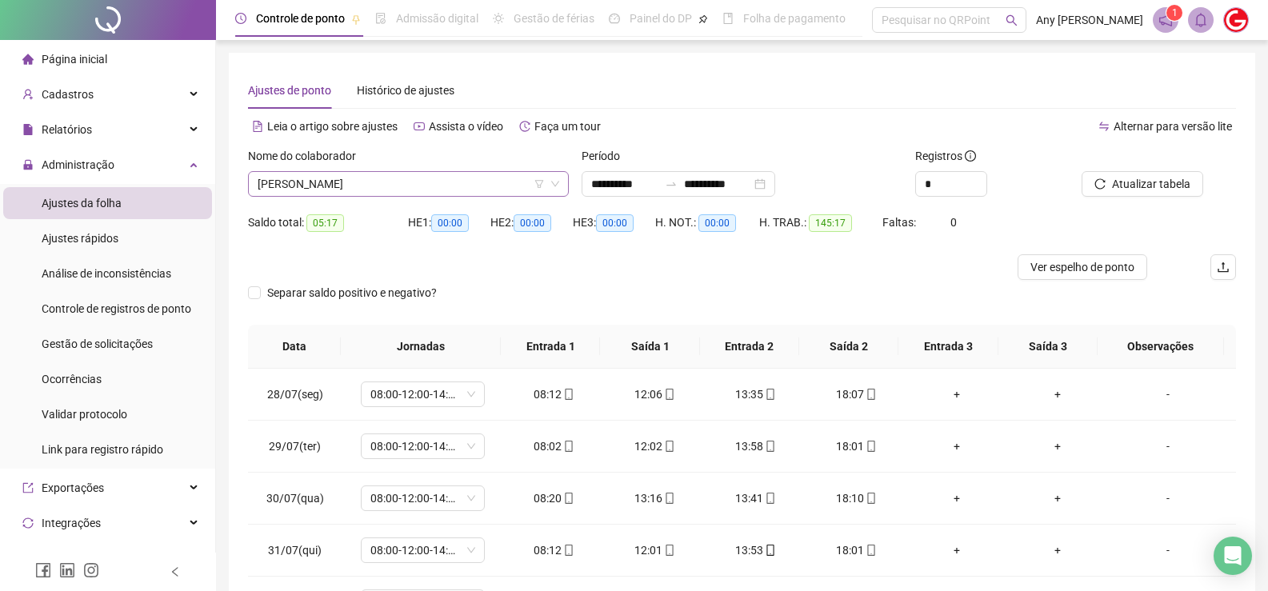
click at [334, 192] on span "[PERSON_NAME]" at bounding box center [409, 184] width 302 height 24
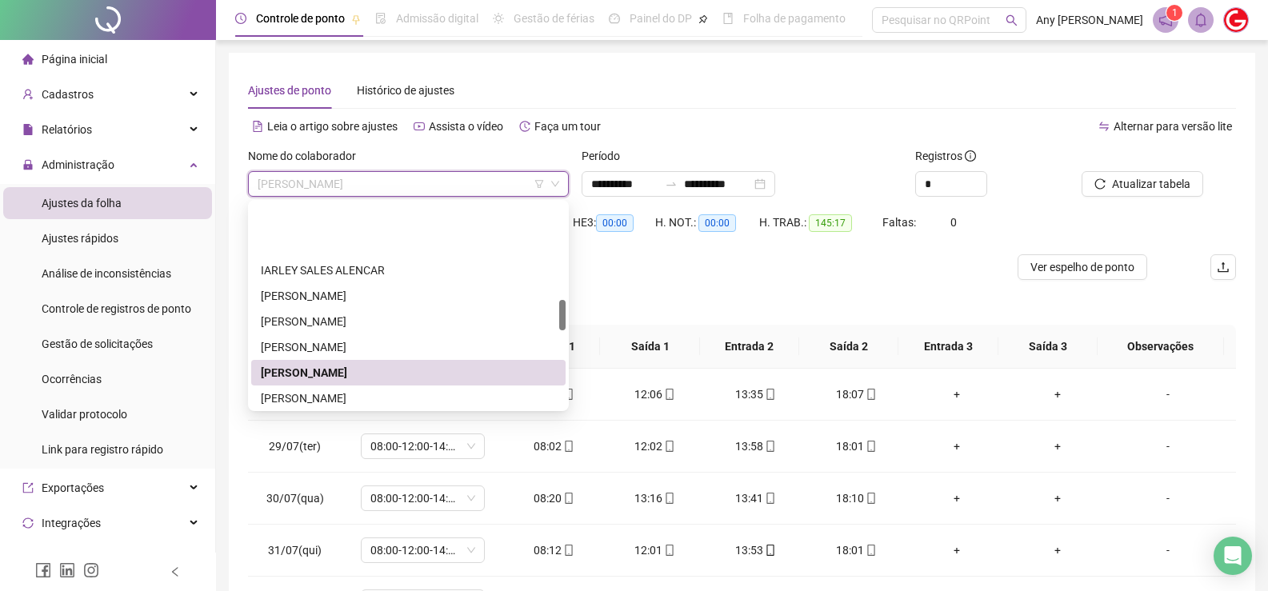
scroll to position [640, 0]
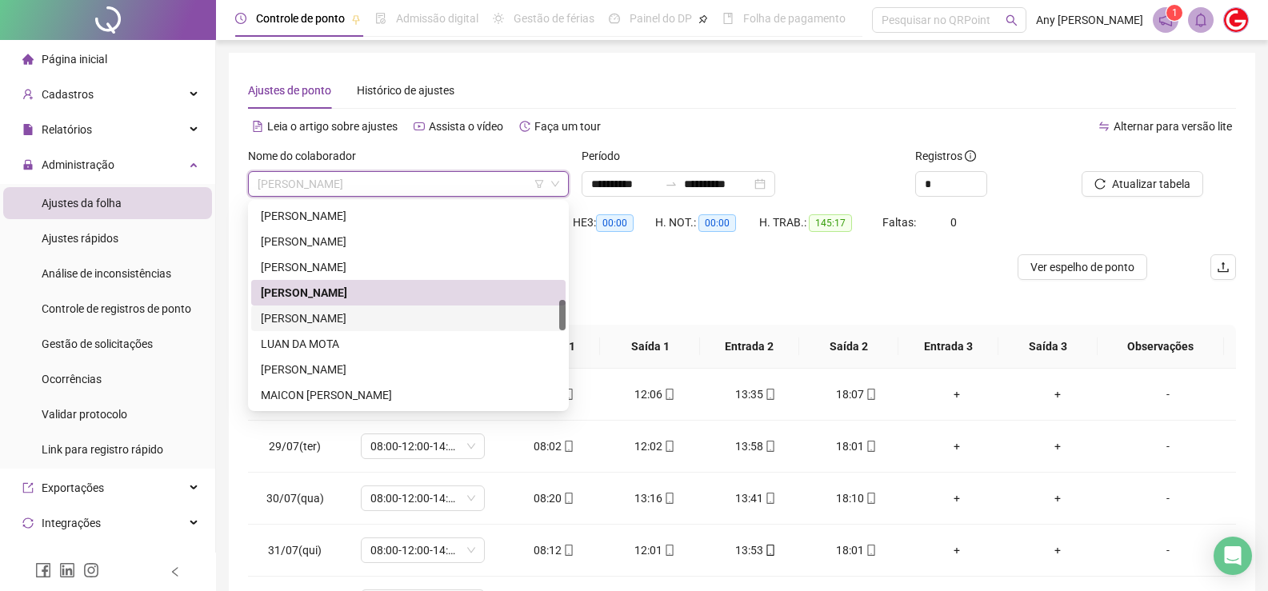
click at [304, 313] on div "[PERSON_NAME]" at bounding box center [408, 319] width 295 height 18
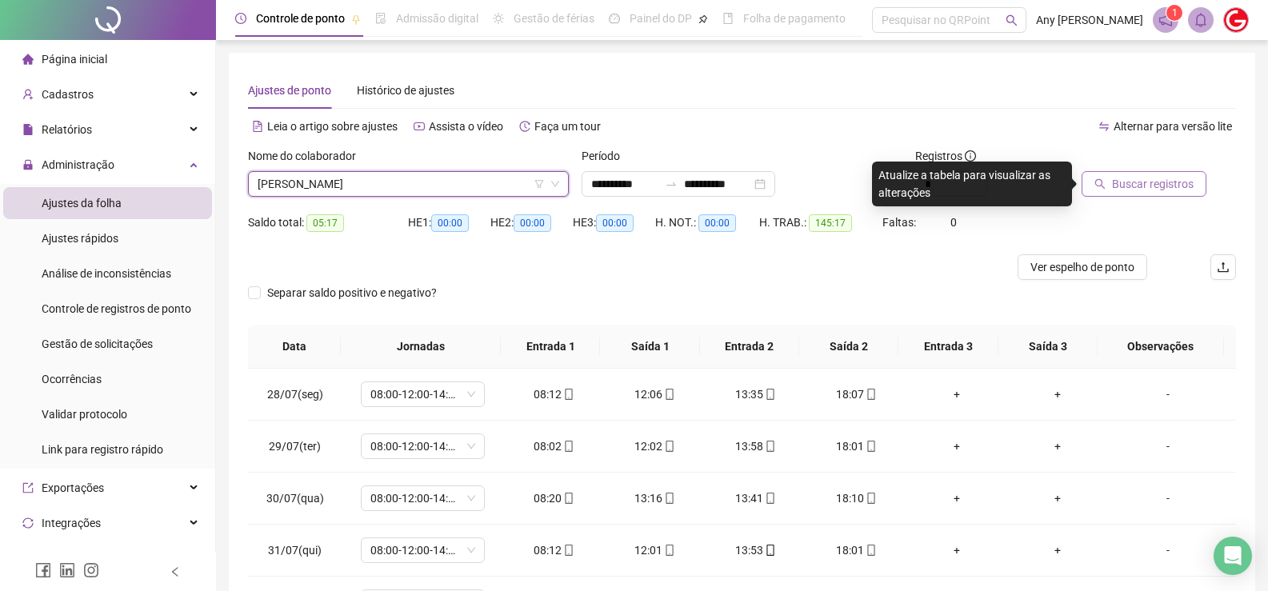
click at [1123, 181] on span "Buscar registros" at bounding box center [1153, 184] width 82 height 18
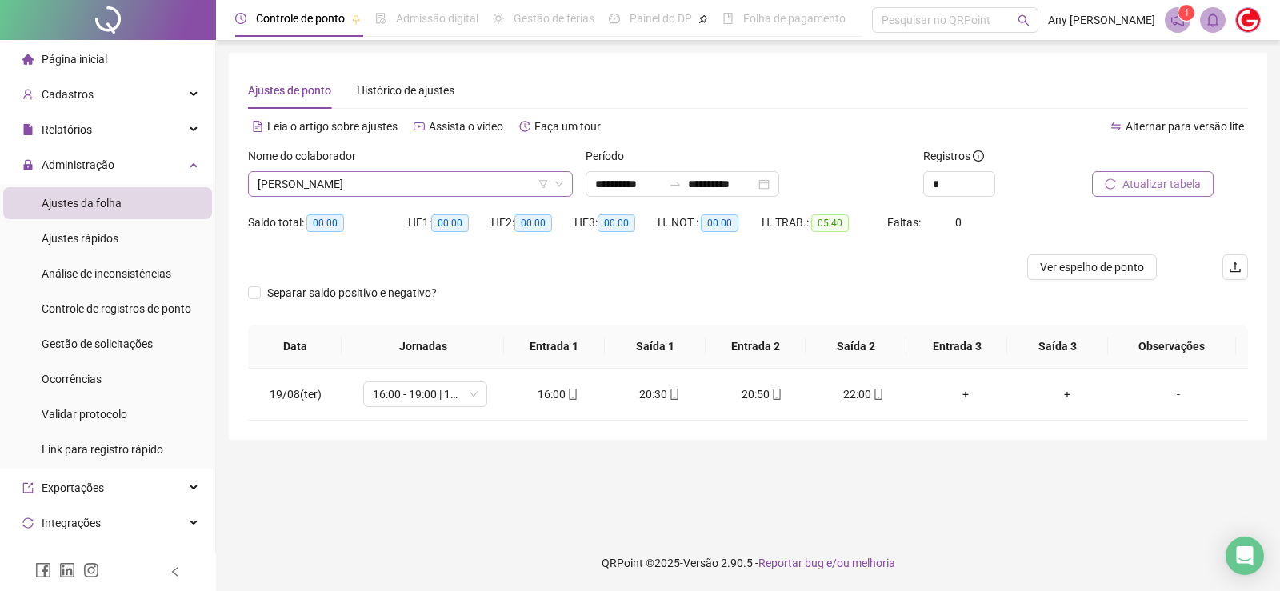
click at [333, 186] on span "[PERSON_NAME]" at bounding box center [411, 184] width 306 height 24
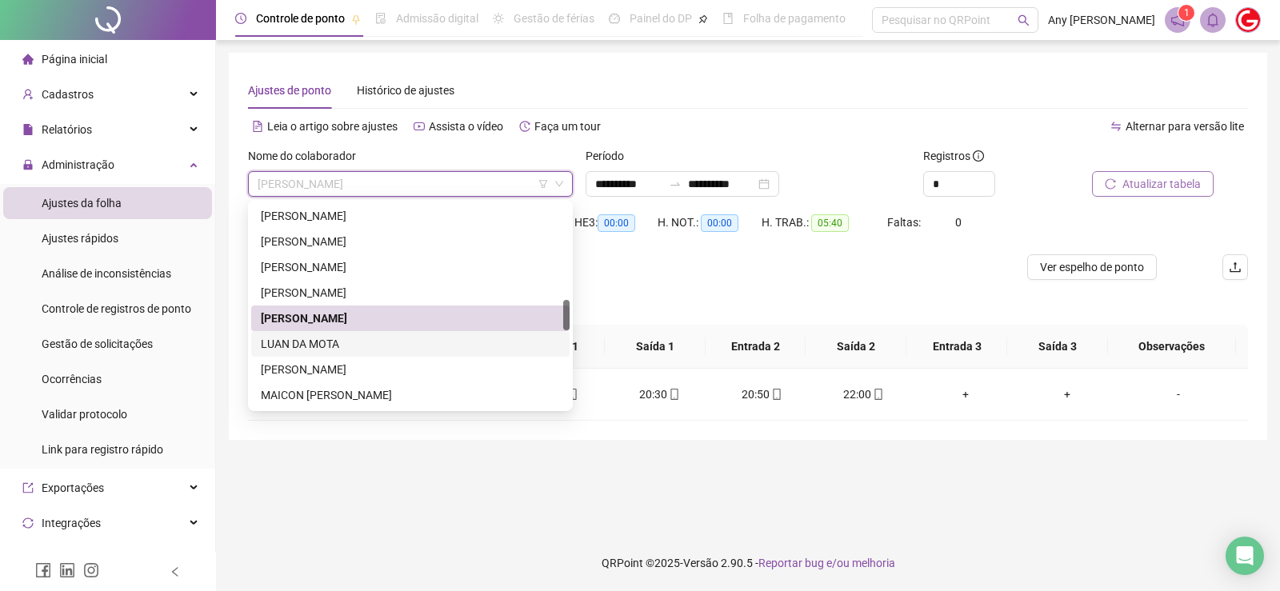
click at [298, 342] on div "LUAN DA MOTA" at bounding box center [410, 344] width 299 height 18
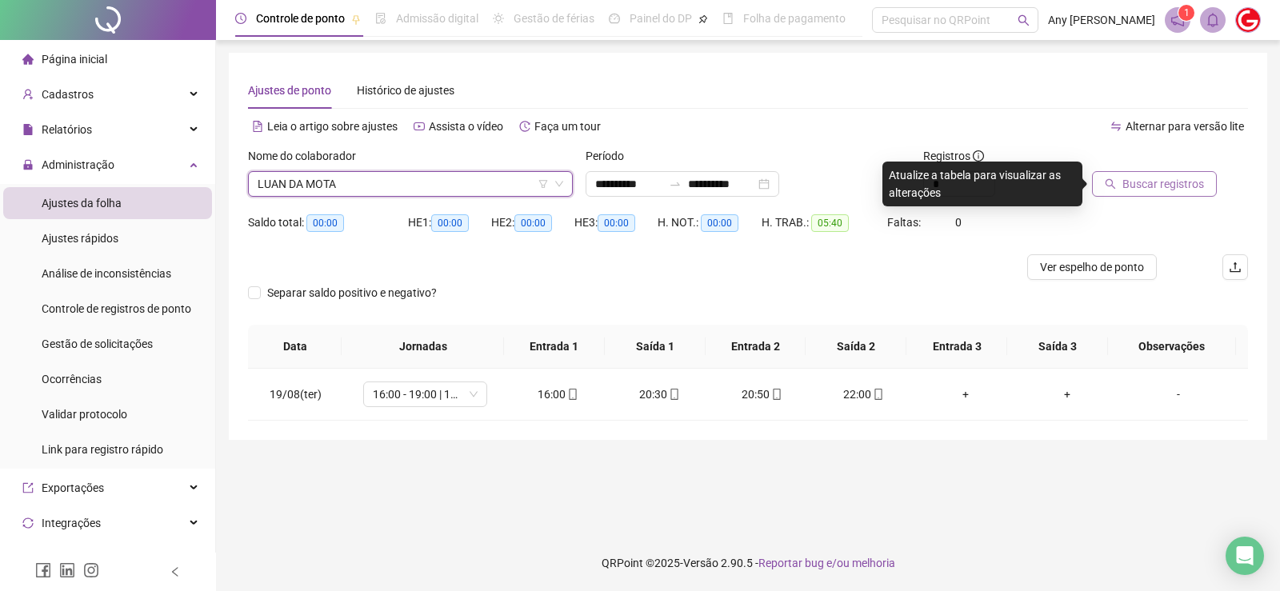
click at [1195, 182] on span "Buscar registros" at bounding box center [1163, 184] width 82 height 18
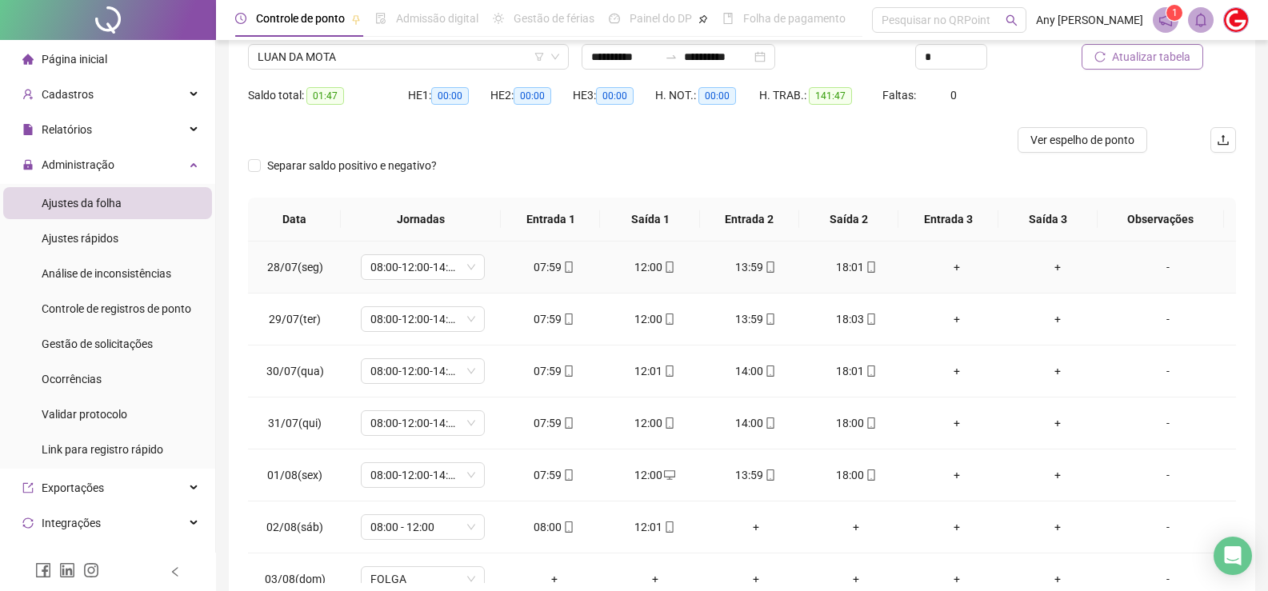
scroll to position [0, 0]
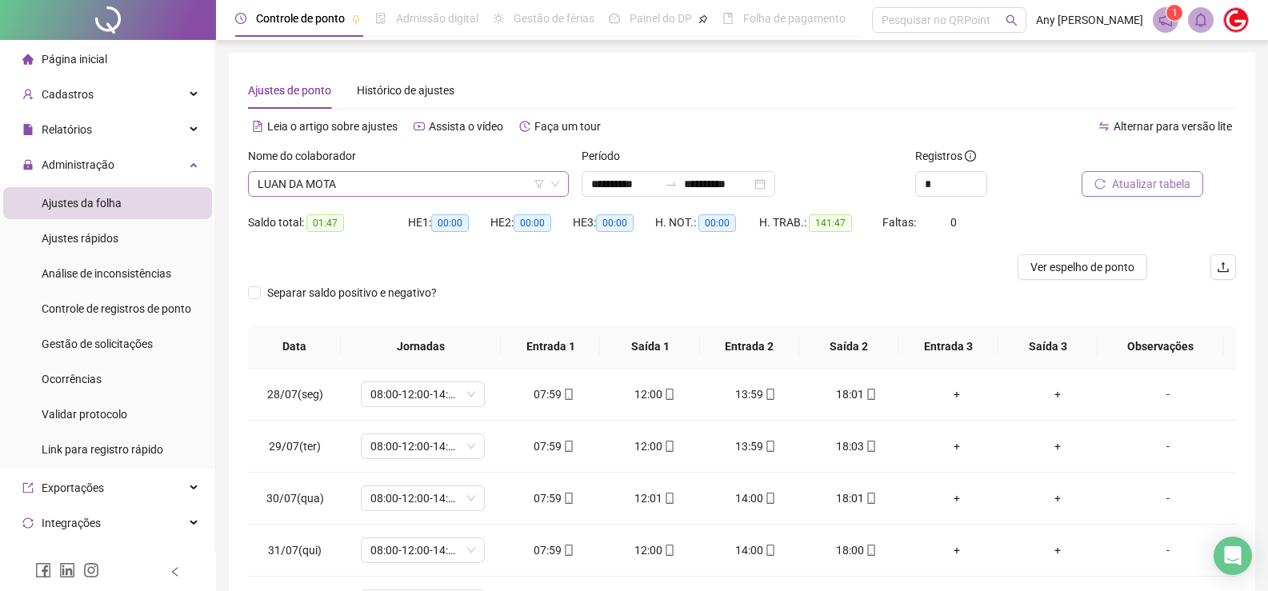
click at [324, 172] on span "LUAN DA MOTA" at bounding box center [409, 184] width 302 height 24
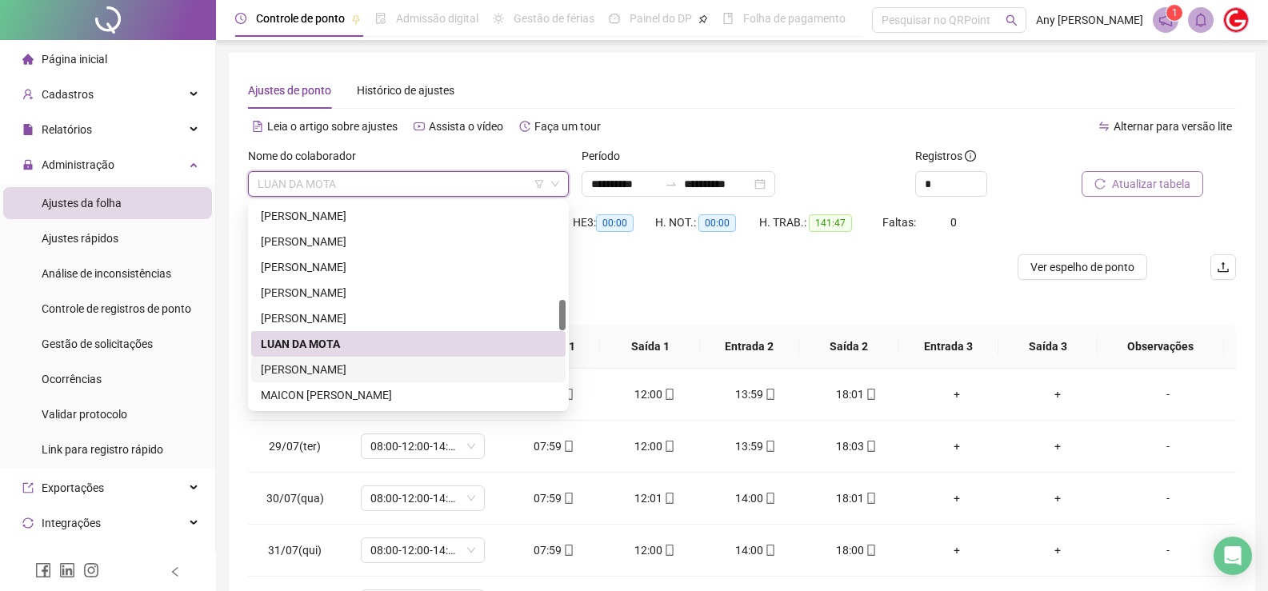
click at [329, 367] on div "[PERSON_NAME]" at bounding box center [408, 370] width 295 height 18
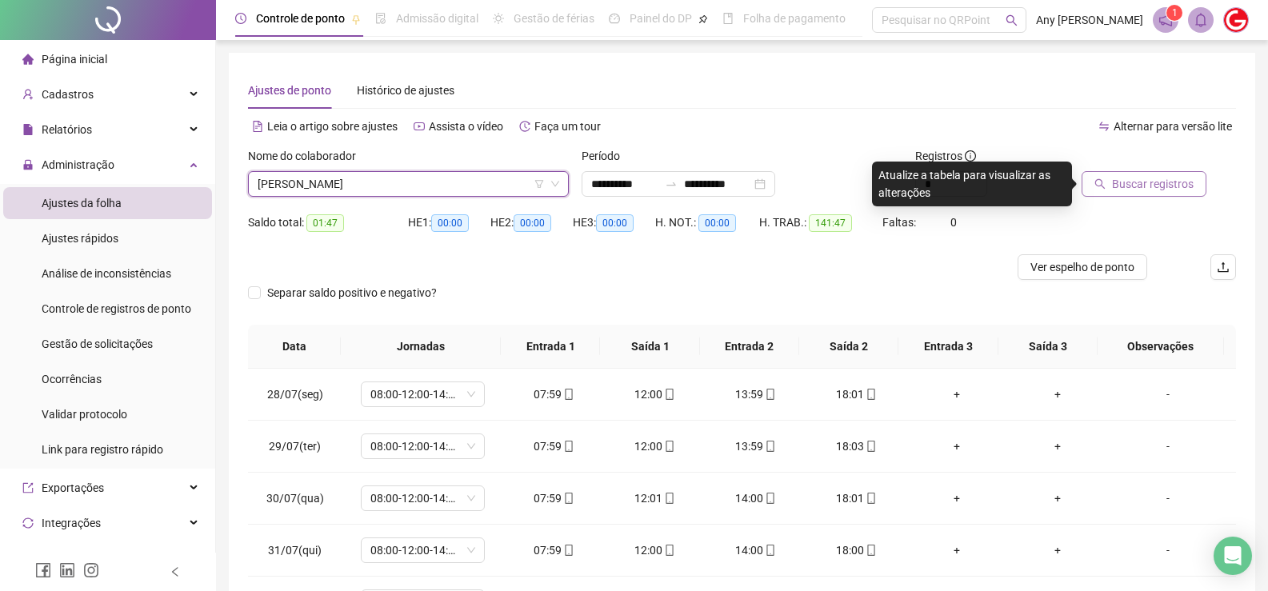
click at [1158, 186] on span "Buscar registros" at bounding box center [1153, 184] width 82 height 18
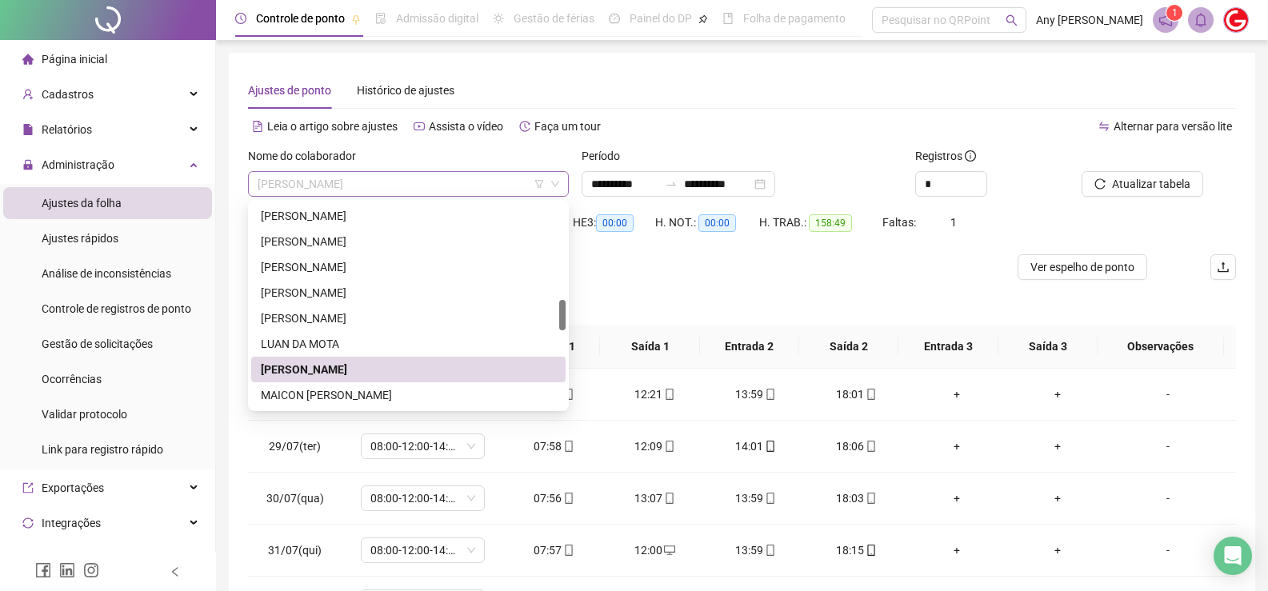
click at [331, 184] on span "[PERSON_NAME]" at bounding box center [409, 184] width 302 height 24
click at [315, 402] on div "MAICON [PERSON_NAME]" at bounding box center [408, 395] width 295 height 18
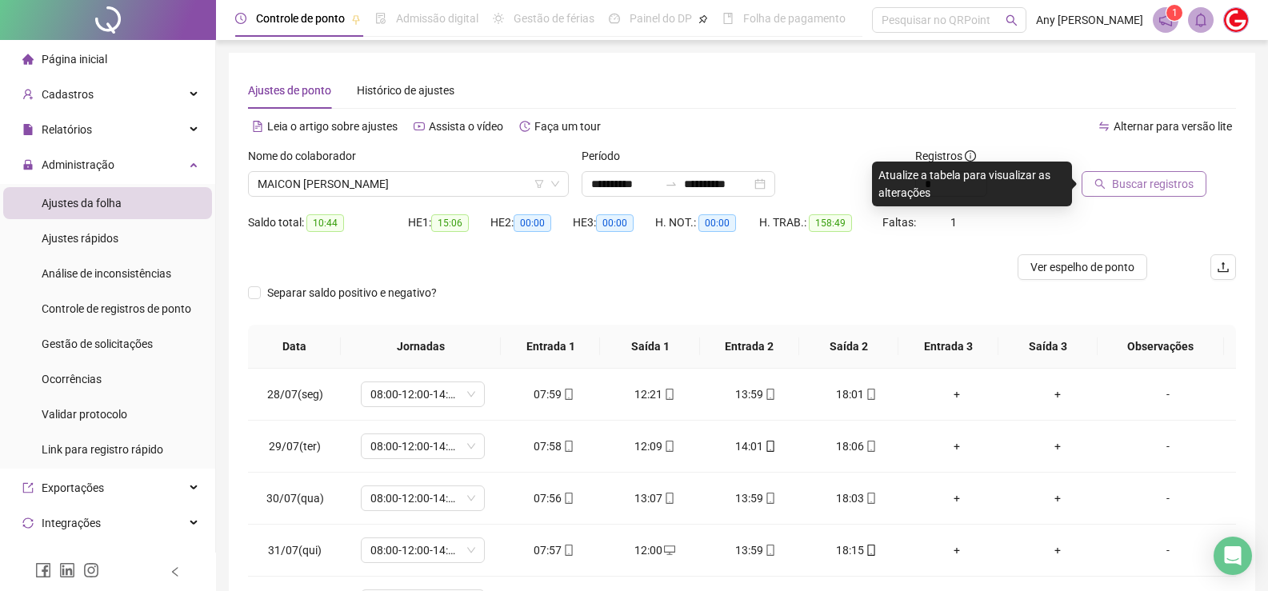
click at [1111, 189] on button "Buscar registros" at bounding box center [1143, 184] width 125 height 26
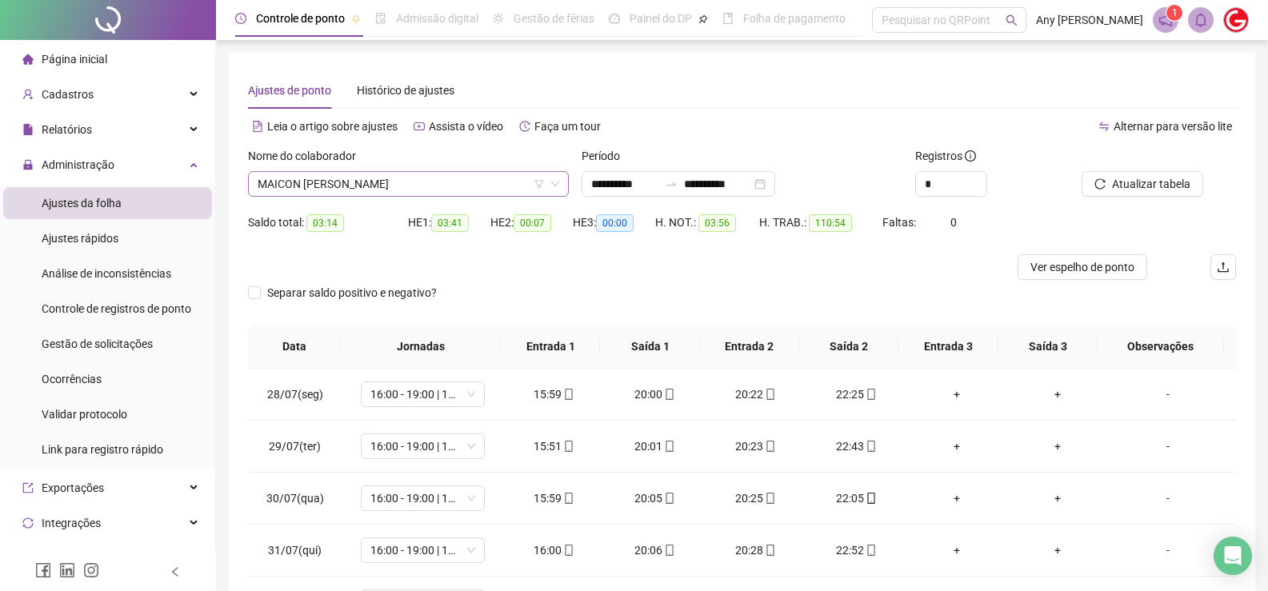
click at [303, 188] on span "MAICON [PERSON_NAME]" at bounding box center [409, 184] width 302 height 24
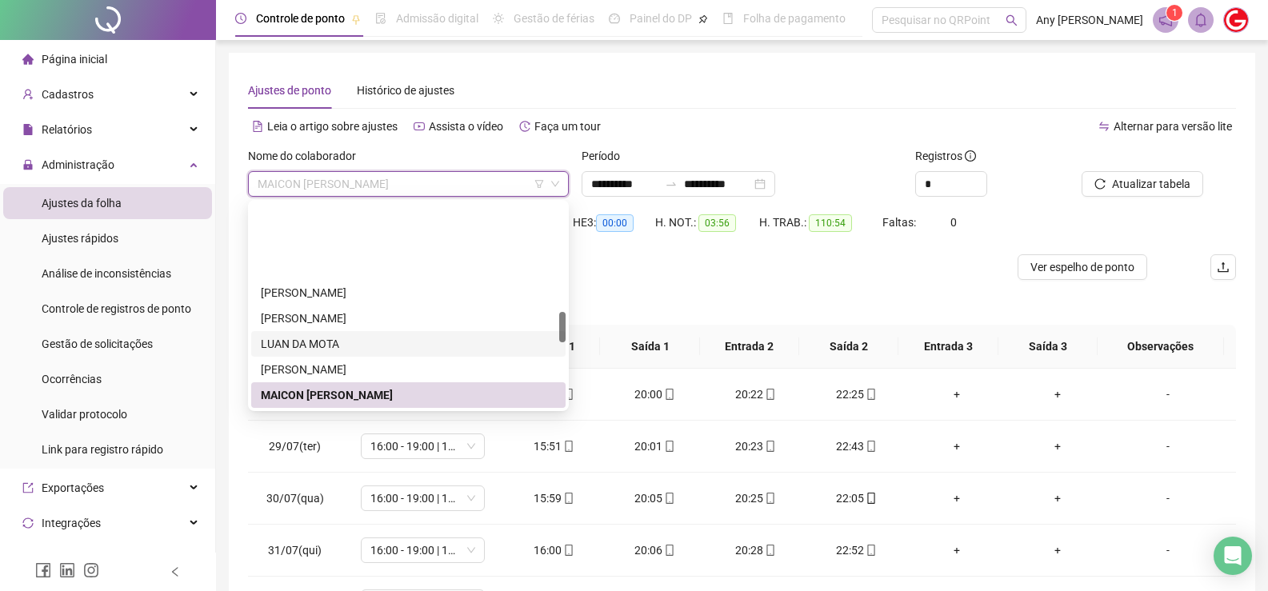
scroll to position [720, 0]
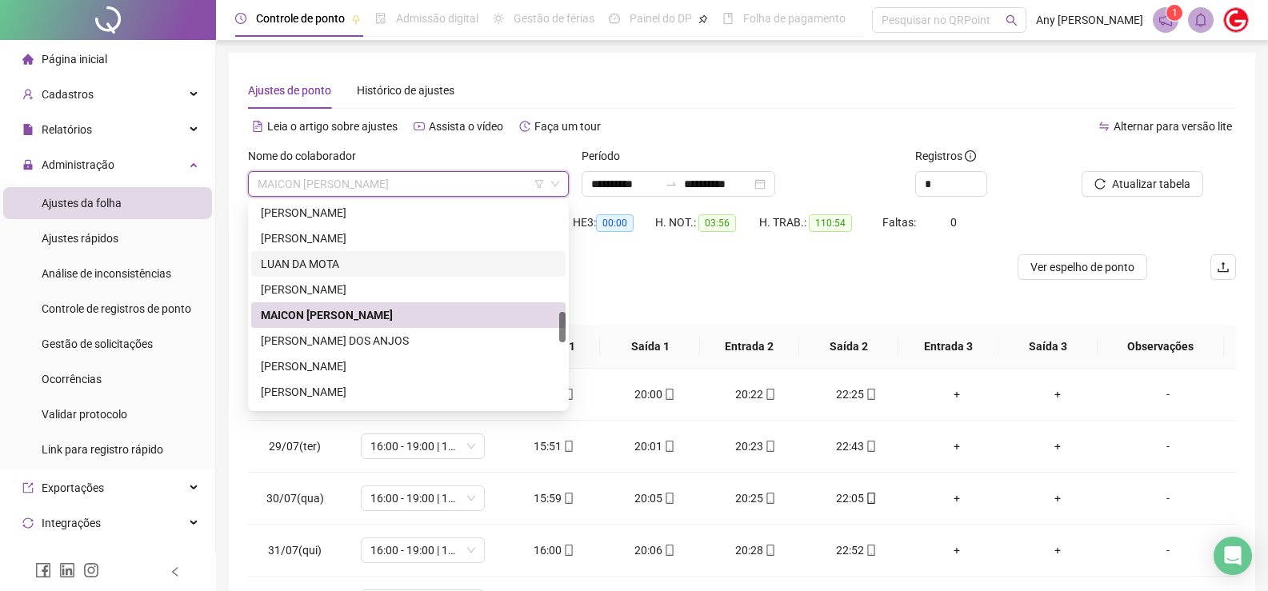
click at [314, 342] on div "[PERSON_NAME] DOS ANJOS" at bounding box center [408, 341] width 295 height 18
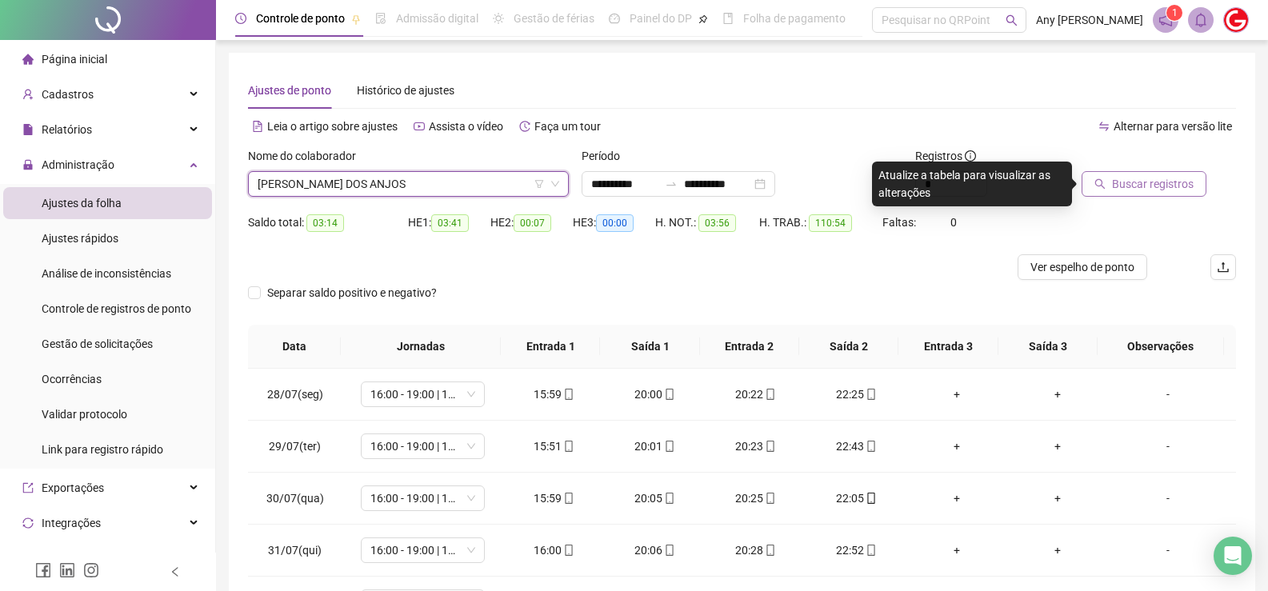
click at [1118, 189] on span "Buscar registros" at bounding box center [1153, 184] width 82 height 18
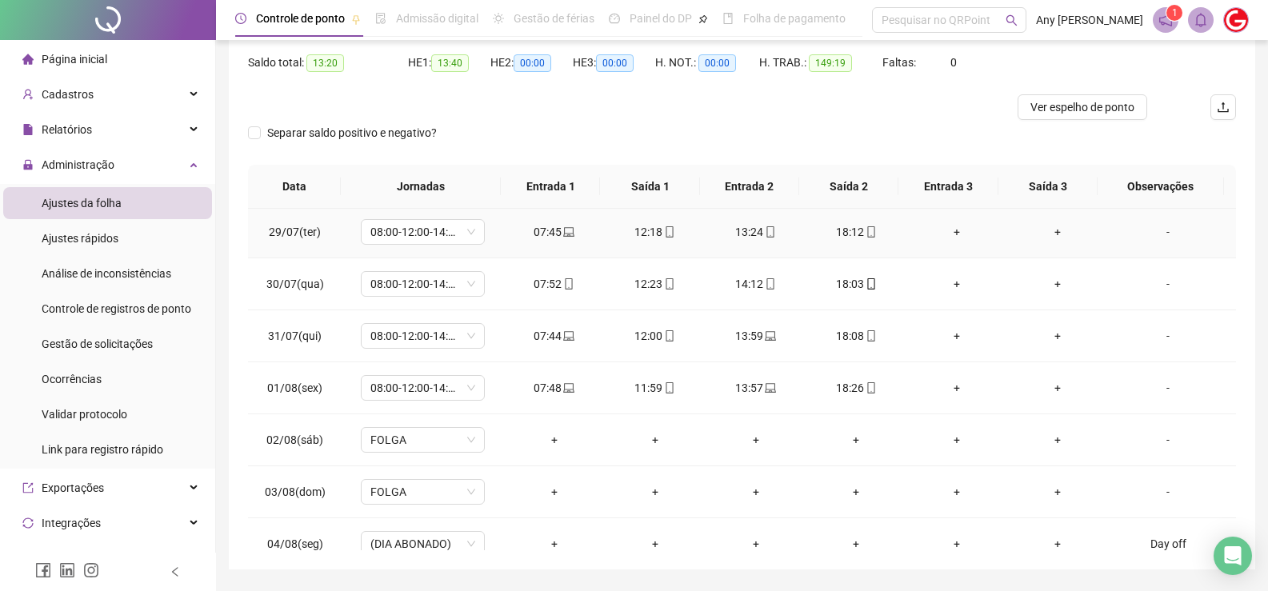
scroll to position [0, 0]
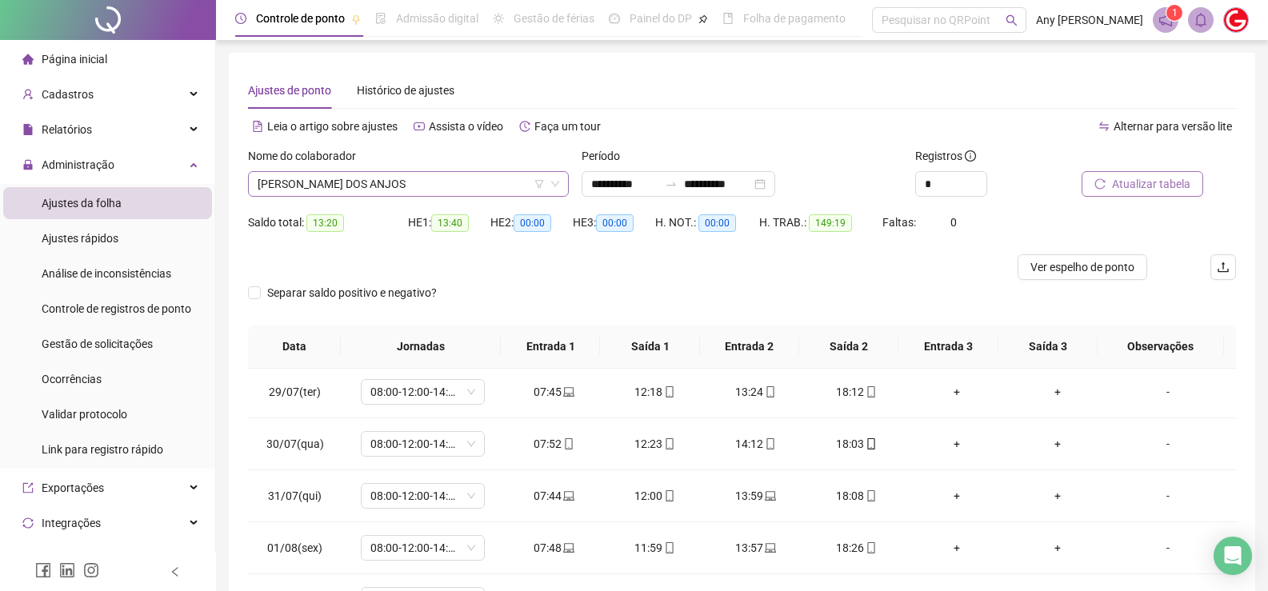
click at [310, 191] on span "[PERSON_NAME] DOS ANJOS" at bounding box center [409, 184] width 302 height 24
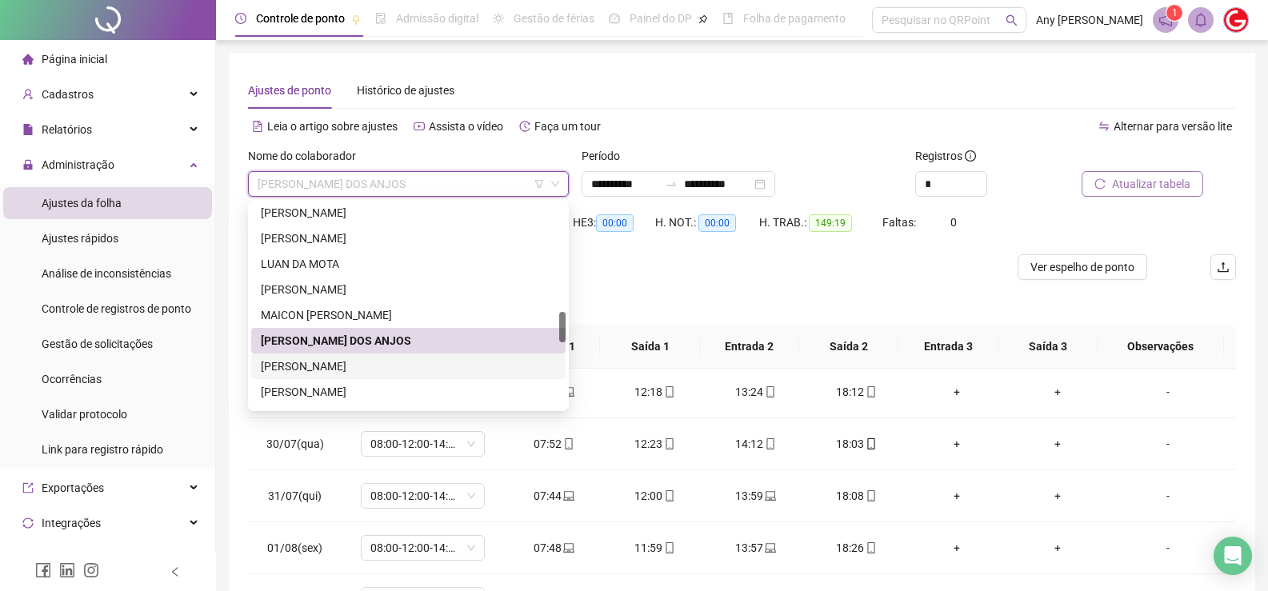
click at [370, 362] on div "[PERSON_NAME]" at bounding box center [408, 367] width 295 height 18
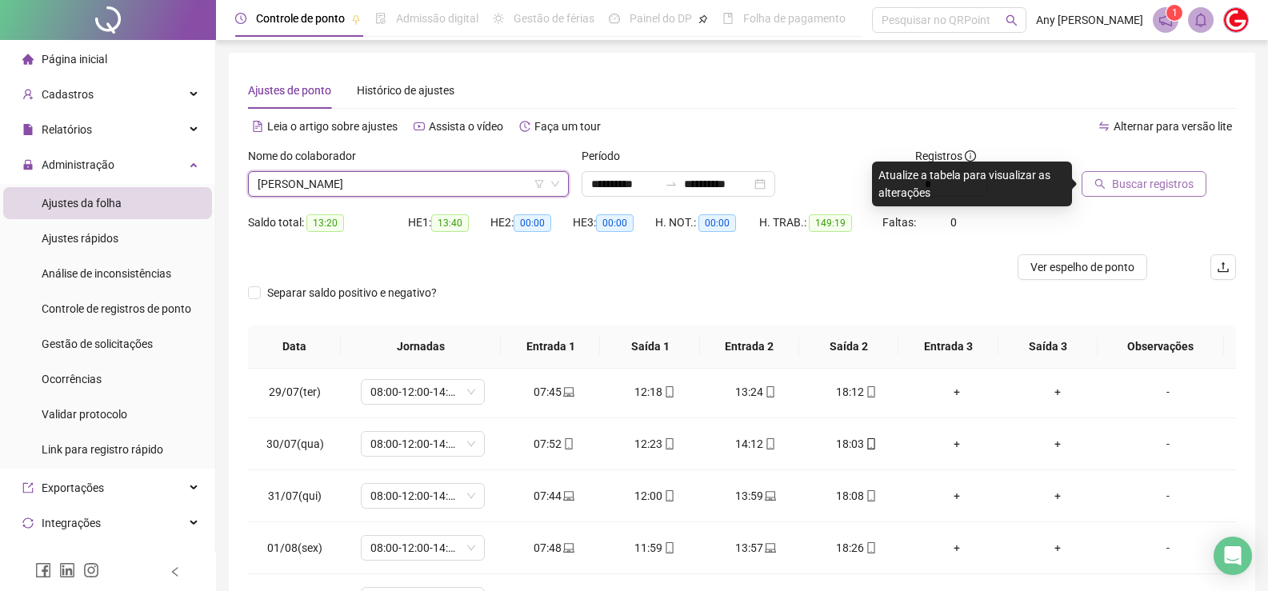
click at [1158, 179] on span "Buscar registros" at bounding box center [1153, 184] width 82 height 18
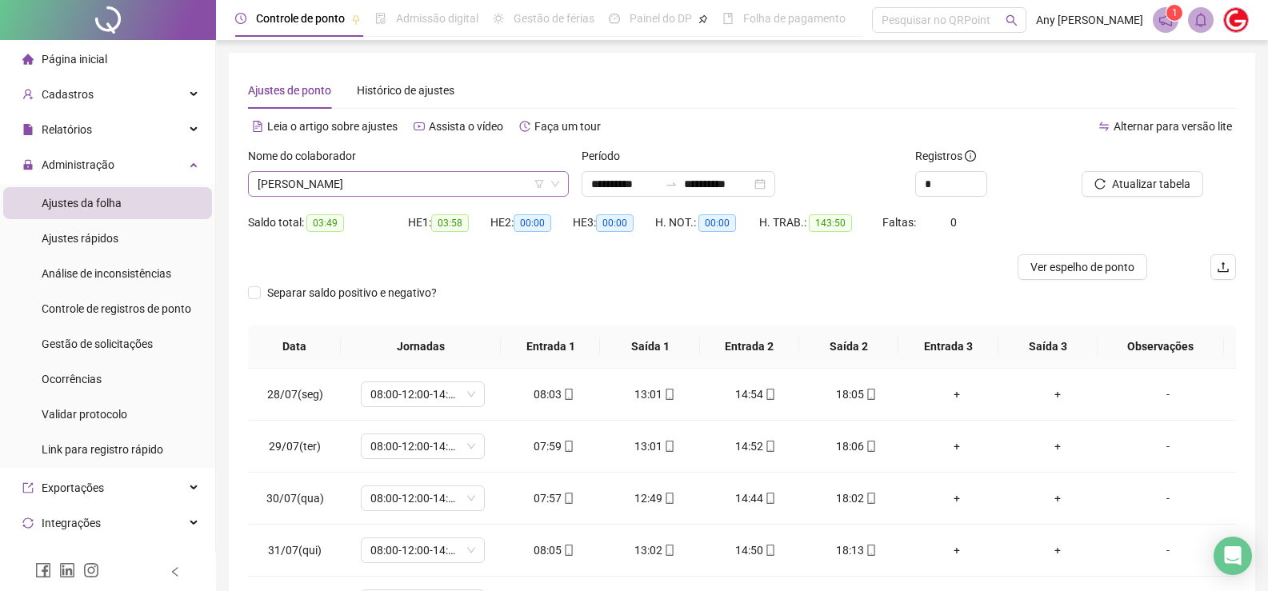
click at [308, 187] on span "[PERSON_NAME]" at bounding box center [409, 184] width 302 height 24
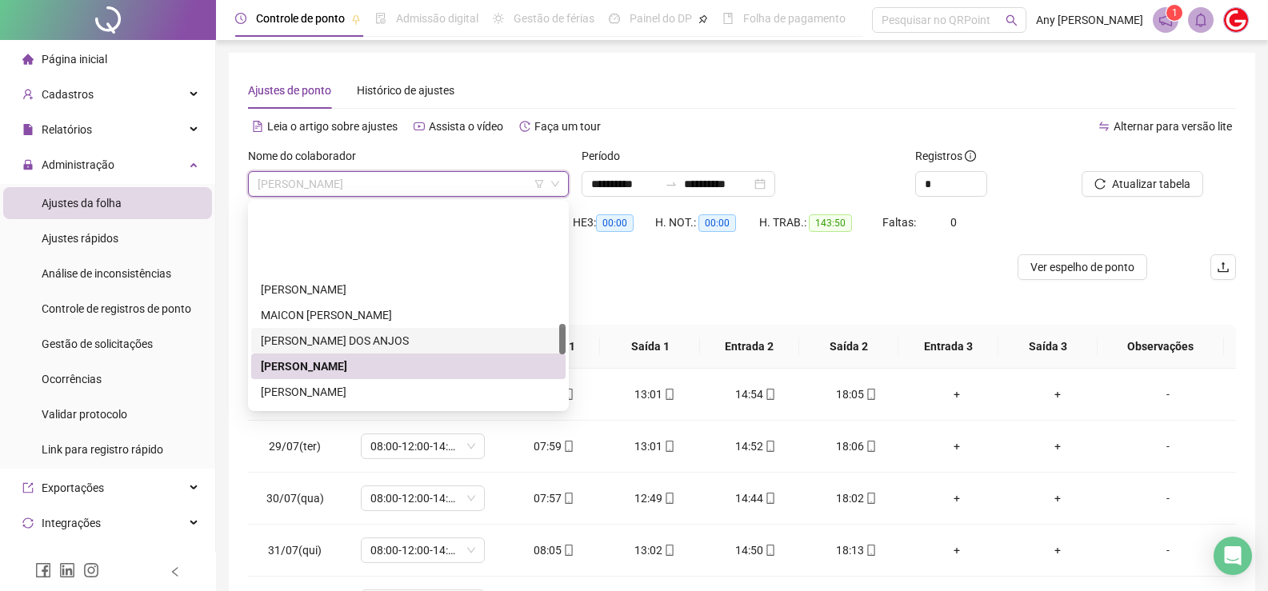
scroll to position [800, 0]
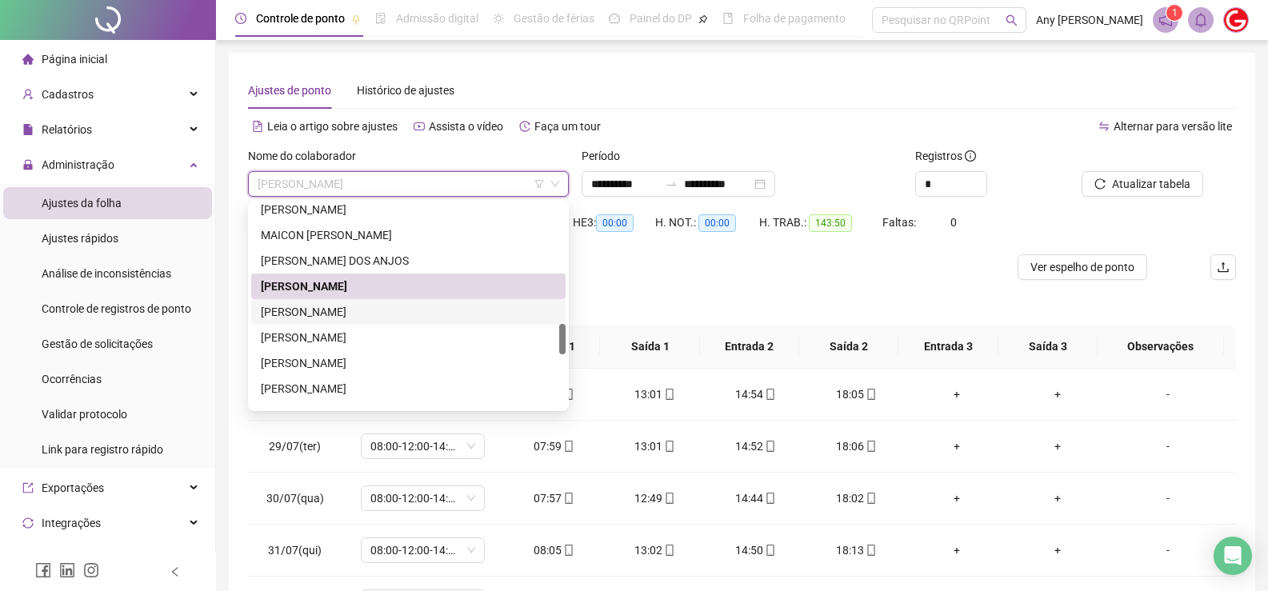
click at [326, 310] on div "[PERSON_NAME]" at bounding box center [408, 312] width 295 height 18
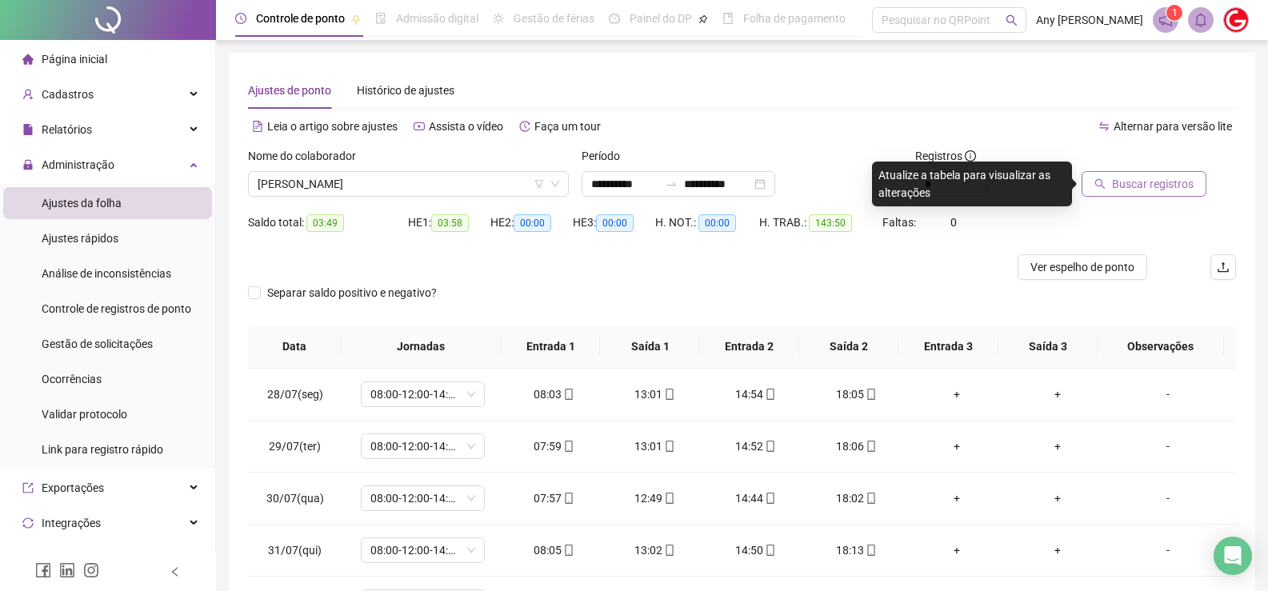
click at [1093, 183] on button "Buscar registros" at bounding box center [1143, 184] width 125 height 26
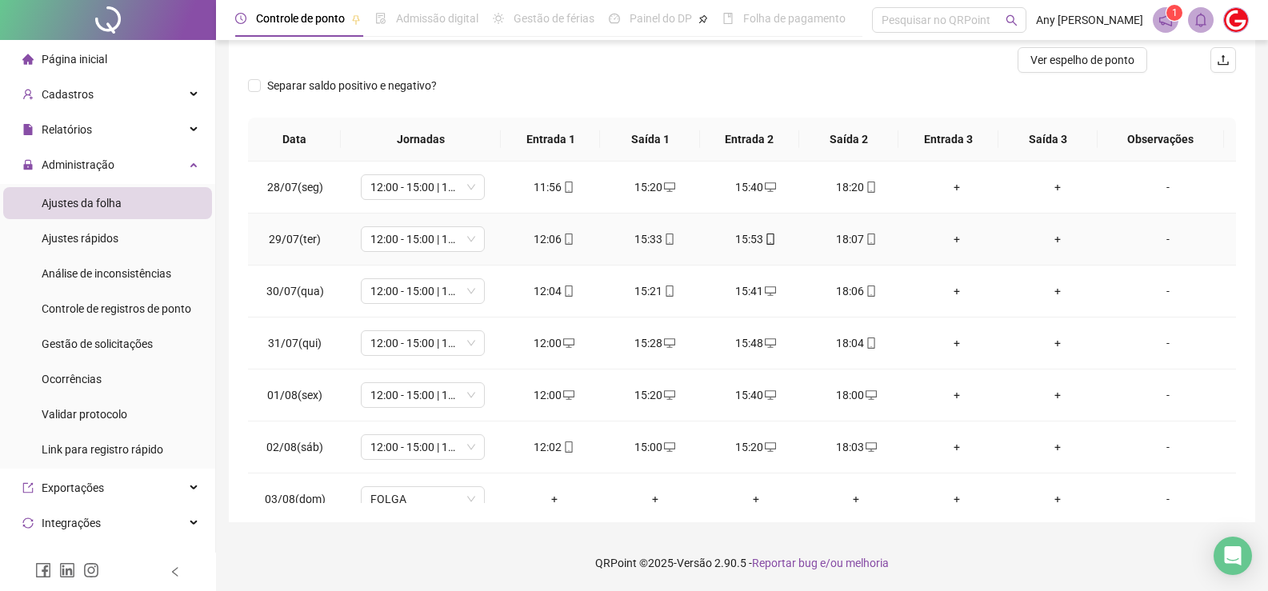
scroll to position [0, 0]
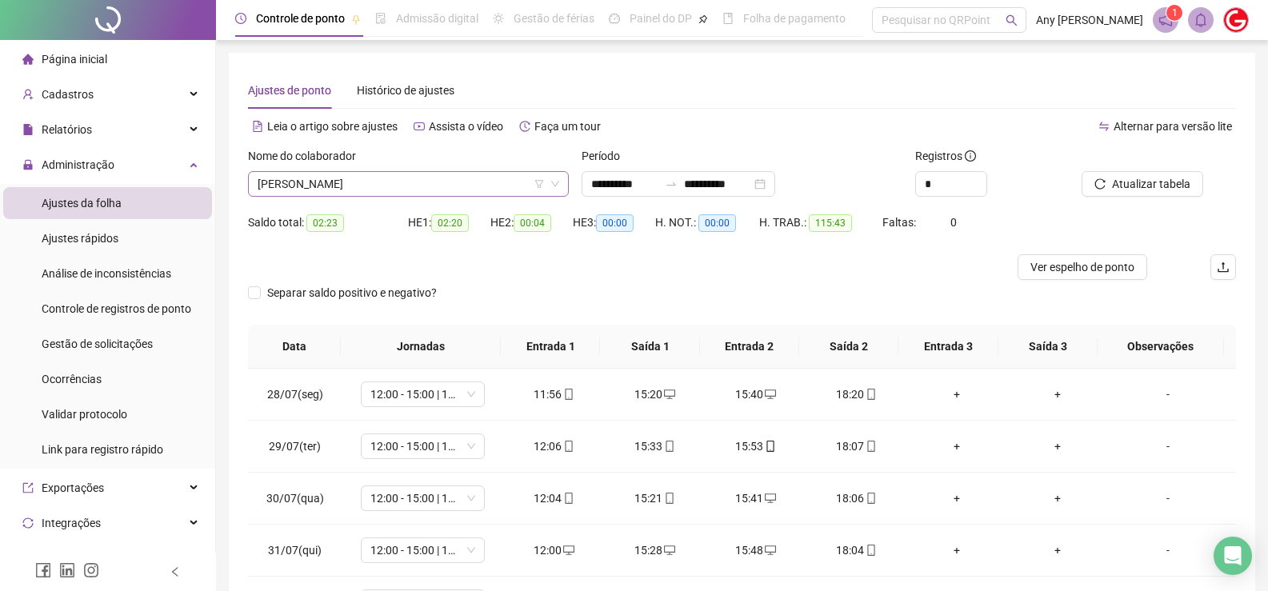
click at [315, 192] on span "[PERSON_NAME]" at bounding box center [409, 184] width 302 height 24
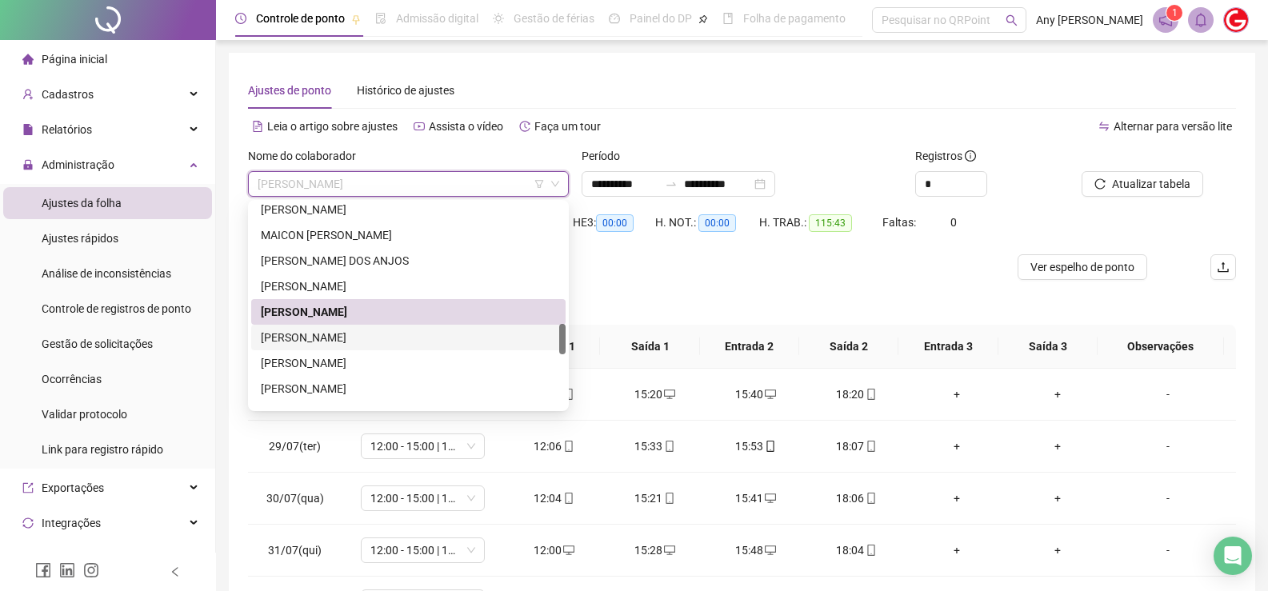
click at [310, 334] on div "[PERSON_NAME]" at bounding box center [408, 338] width 295 height 18
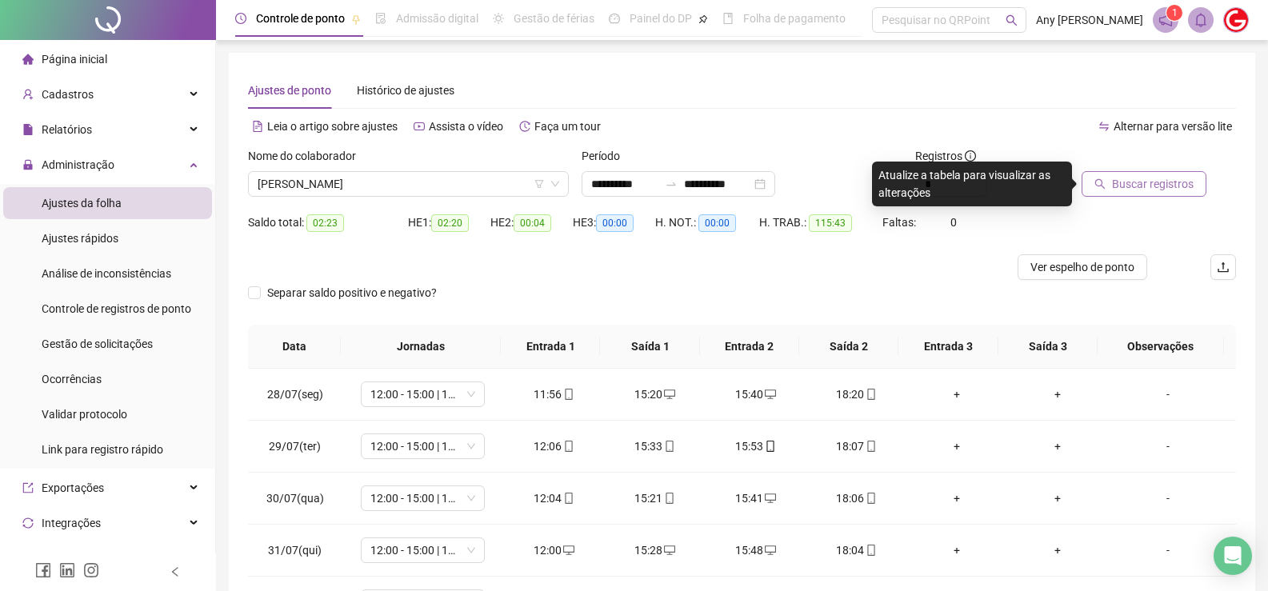
click at [1148, 188] on span "Buscar registros" at bounding box center [1153, 184] width 82 height 18
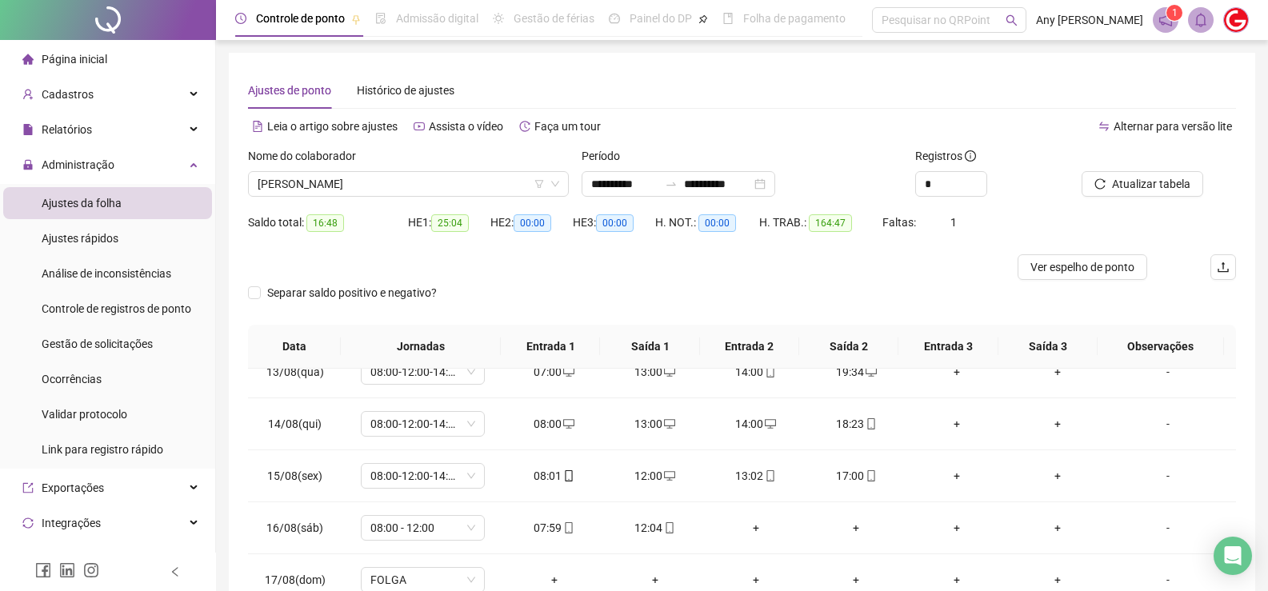
scroll to position [207, 0]
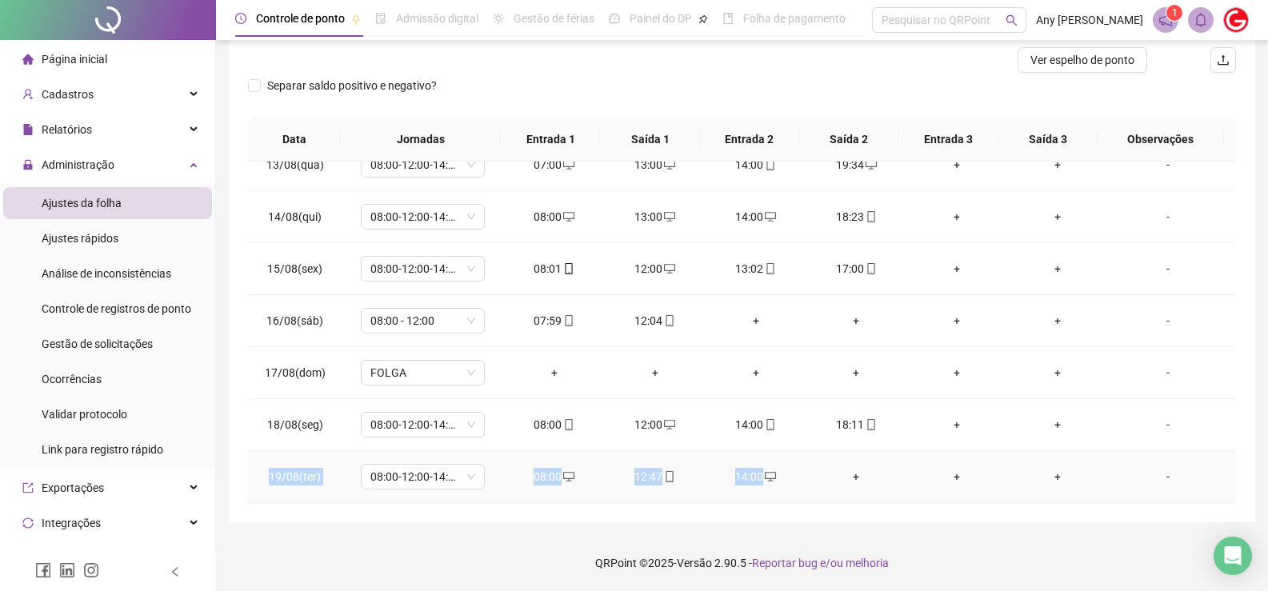
copy tr "19/08(ter) 08:00-12:00-14:00-18:00 08:00 12:47 14:00"
drag, startPoint x: 267, startPoint y: 477, endPoint x: 765, endPoint y: 491, distance: 498.5
click at [765, 491] on tr "19/08(ter) 08:00-12:00-14:00-18:00 08:00 12:47 14:00 + + + -" at bounding box center [742, 477] width 988 height 52
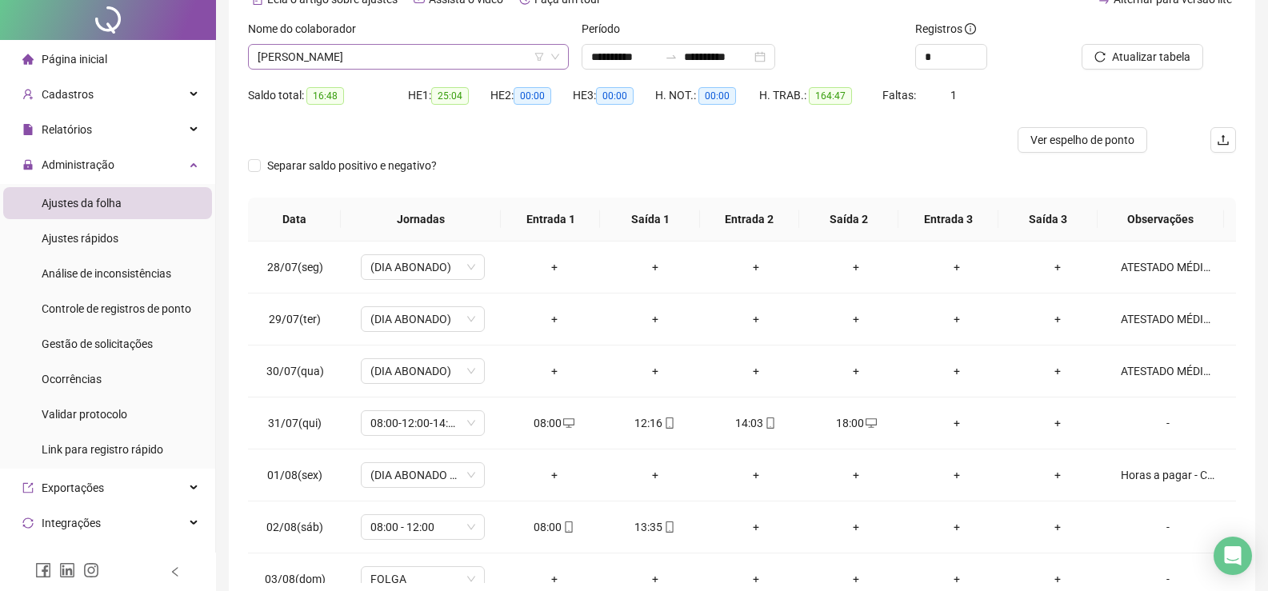
scroll to position [0, 0]
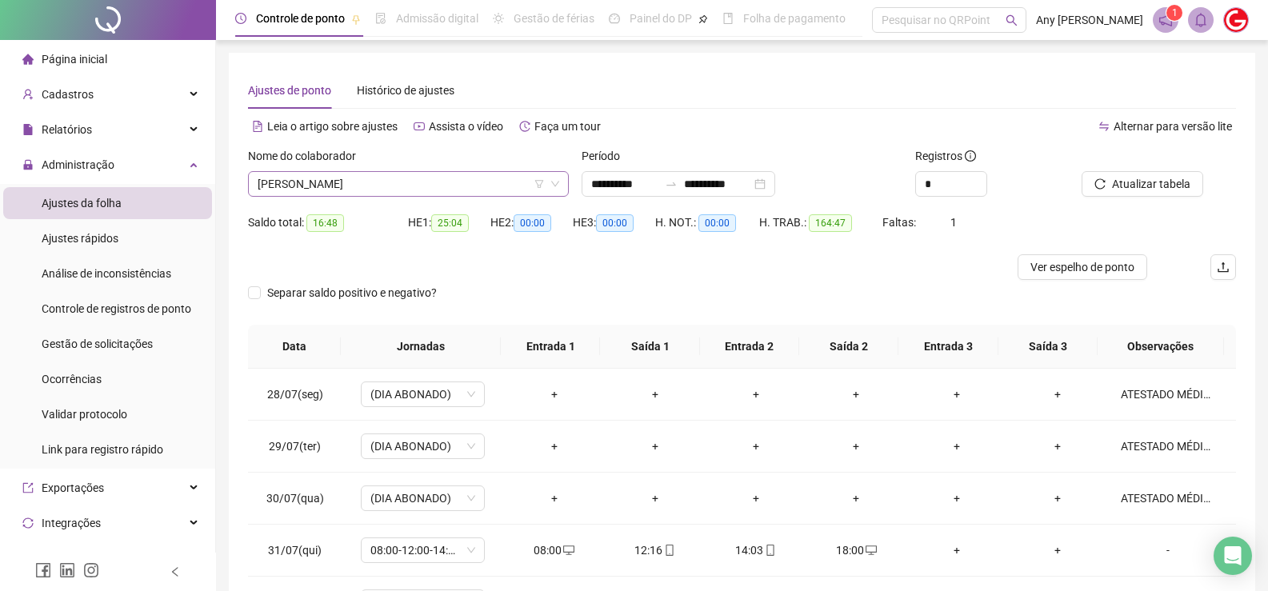
click at [314, 182] on span "[PERSON_NAME]" at bounding box center [409, 184] width 302 height 24
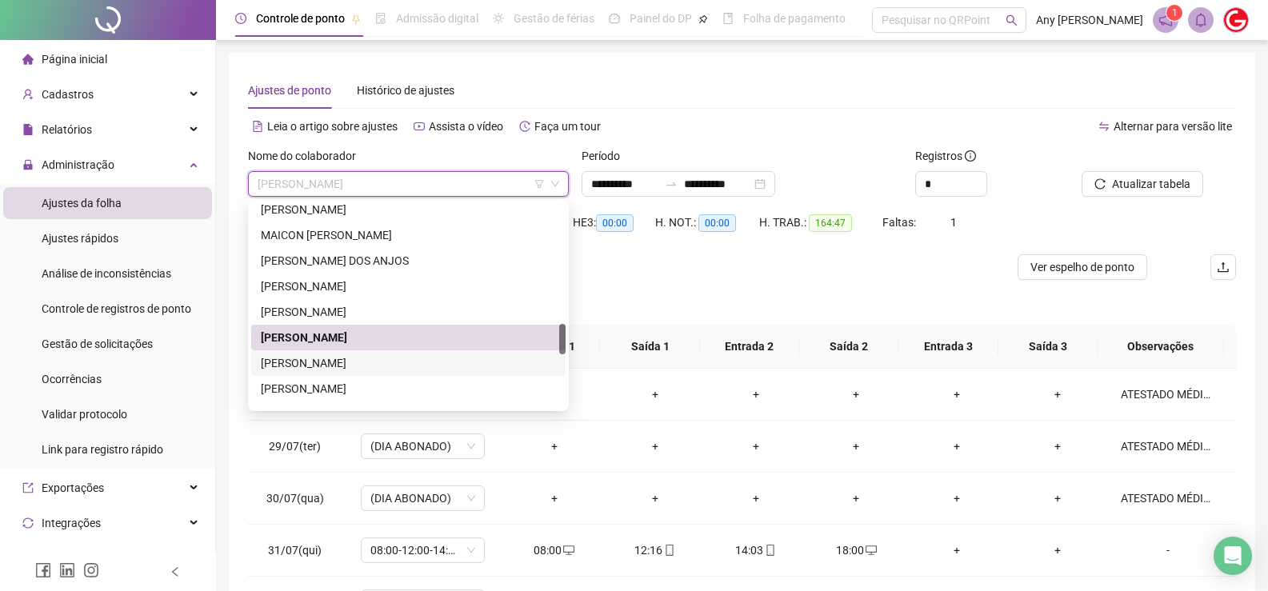
click at [332, 363] on div "[PERSON_NAME]" at bounding box center [408, 363] width 295 height 18
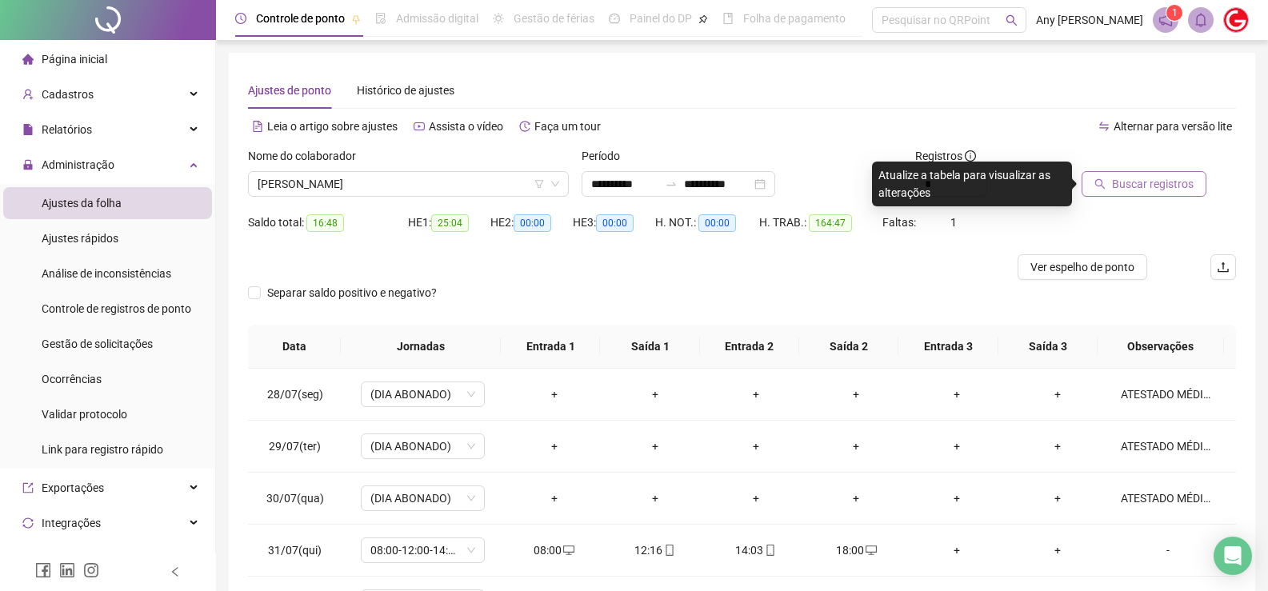
click at [1126, 186] on span "Buscar registros" at bounding box center [1153, 184] width 82 height 18
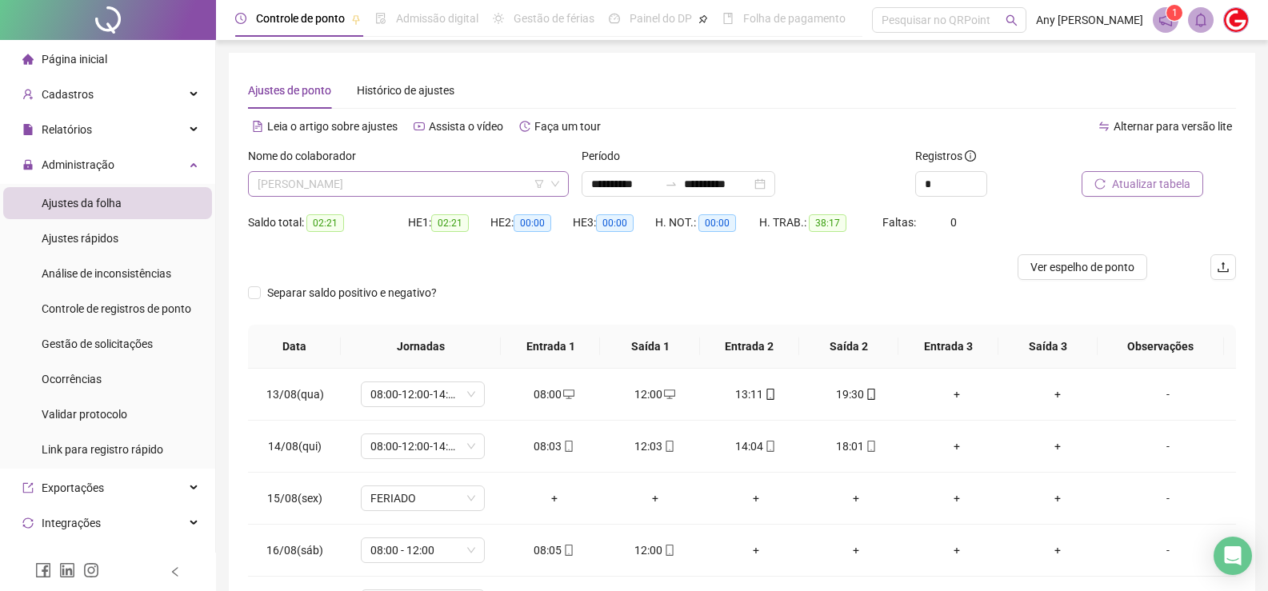
click at [324, 183] on span "[PERSON_NAME]" at bounding box center [409, 184] width 302 height 24
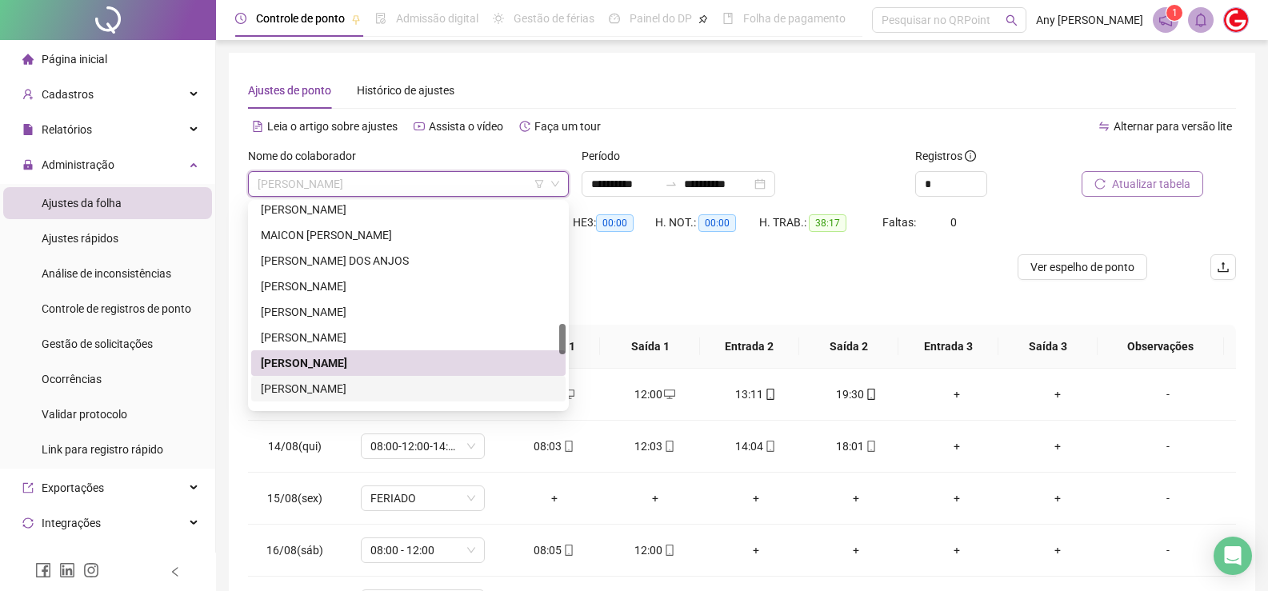
click at [325, 384] on div "[PERSON_NAME]" at bounding box center [408, 389] width 295 height 18
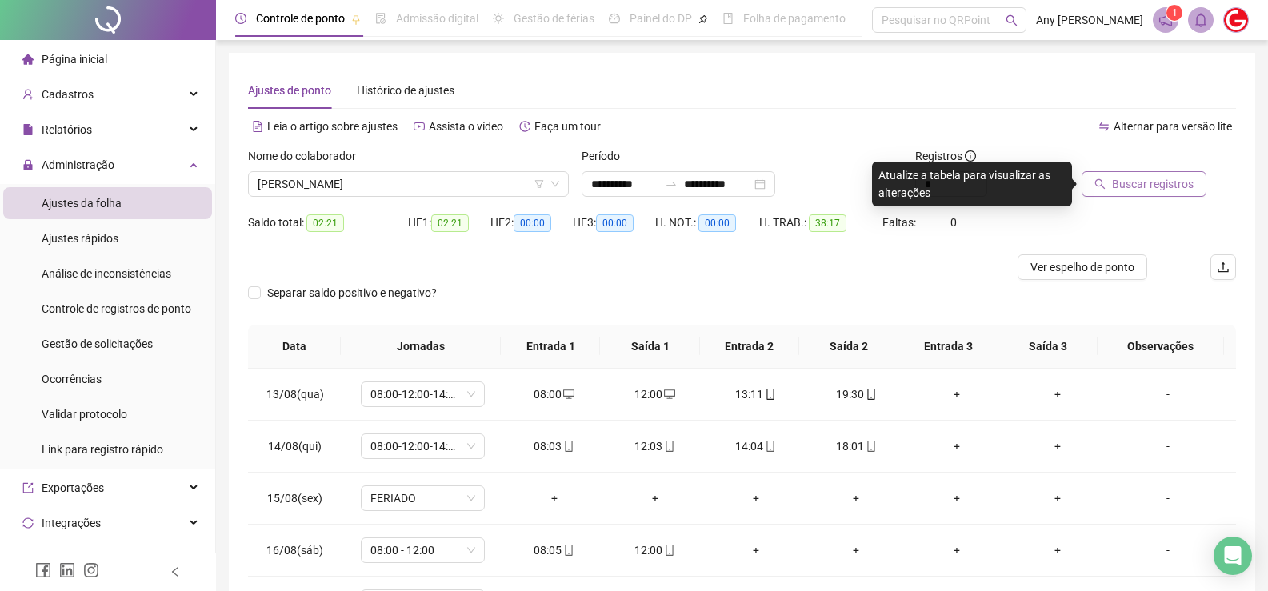
click at [1121, 179] on span "Buscar registros" at bounding box center [1153, 184] width 82 height 18
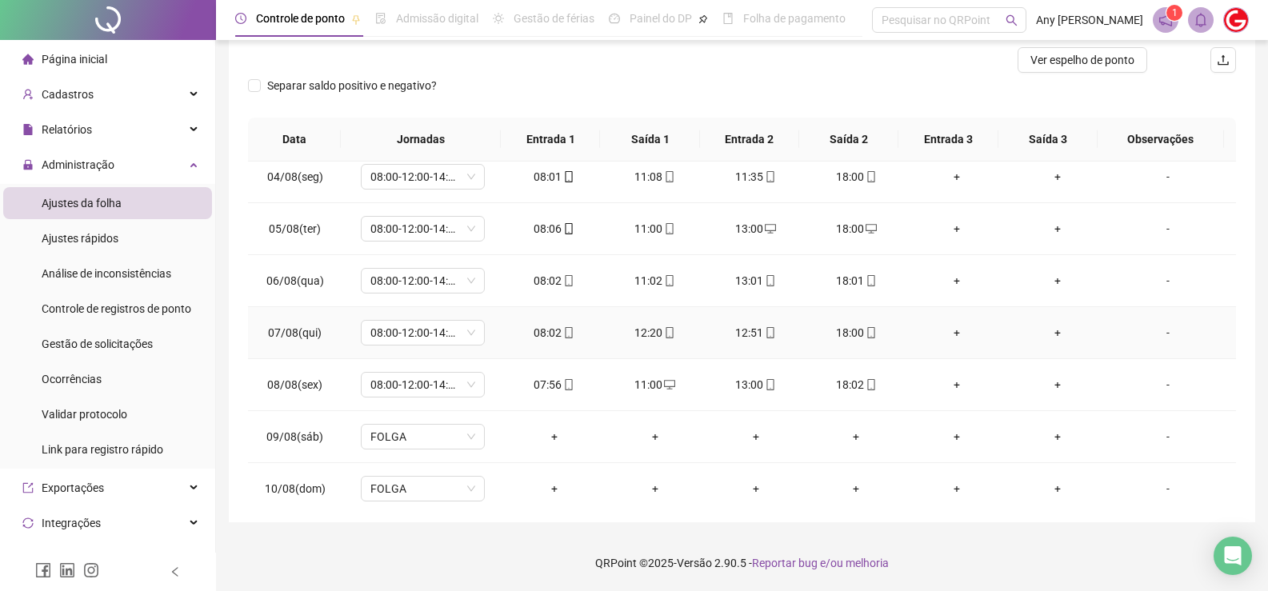
scroll to position [854, 0]
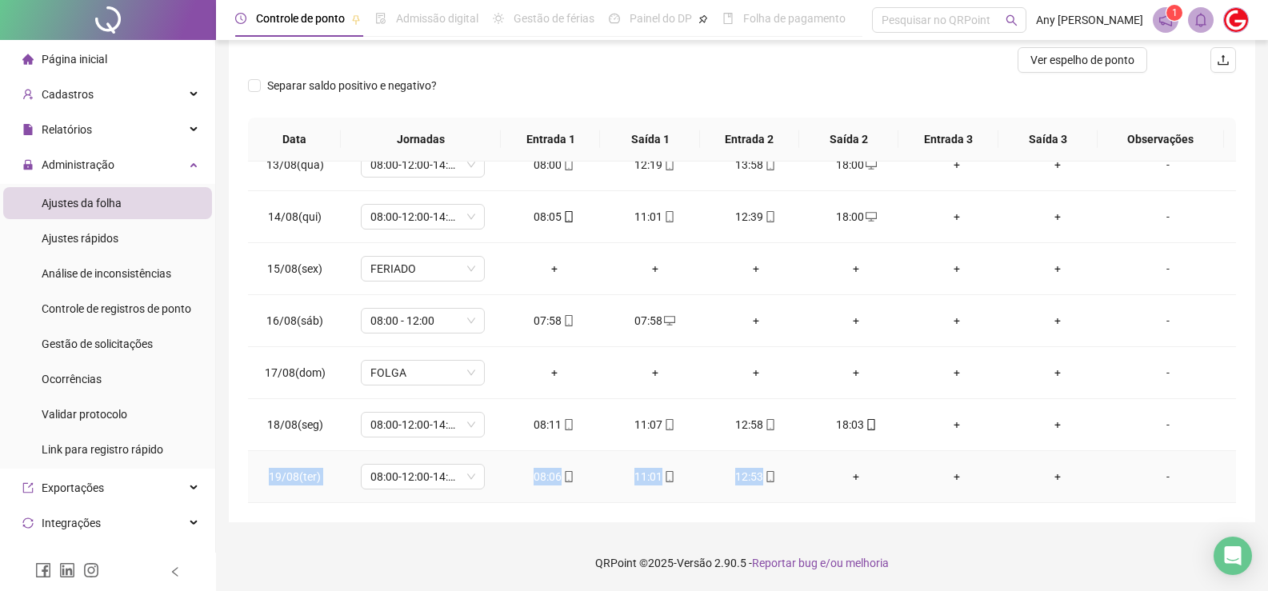
drag, startPoint x: 262, startPoint y: 478, endPoint x: 785, endPoint y: 476, distance: 522.3
click at [785, 476] on tr "19/08(ter) 08:00-12:00-14:00-18:00 08:06 11:01 12:53 + + + -" at bounding box center [742, 477] width 988 height 52
click at [329, 515] on div "**********" at bounding box center [742, 184] width 1026 height 677
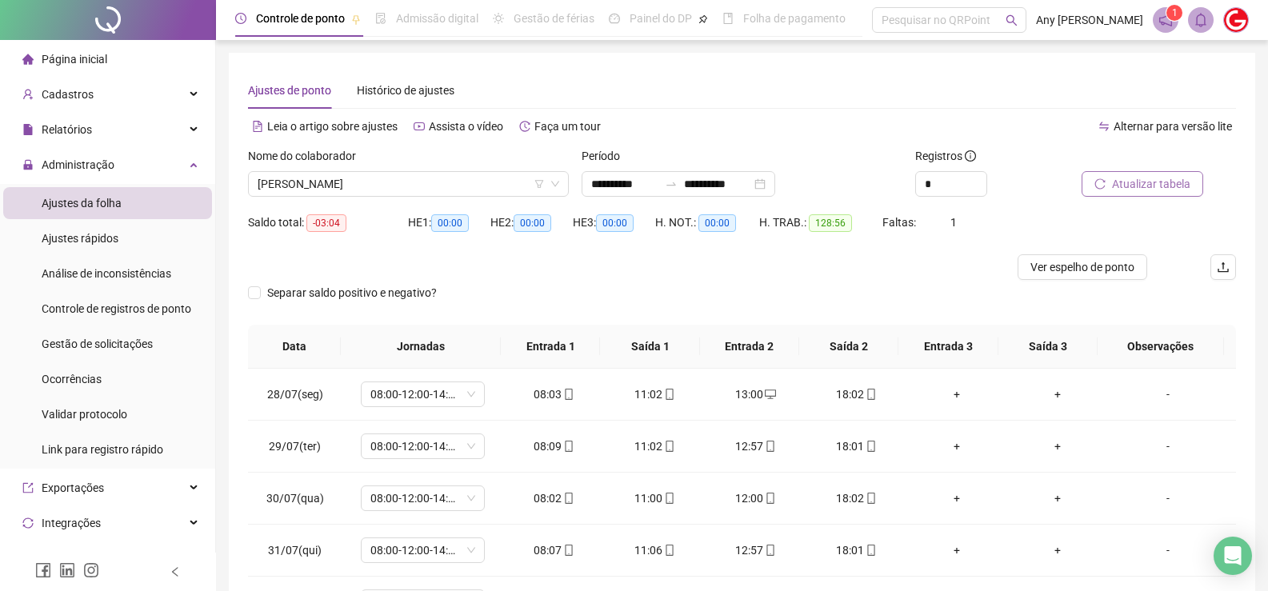
scroll to position [80, 0]
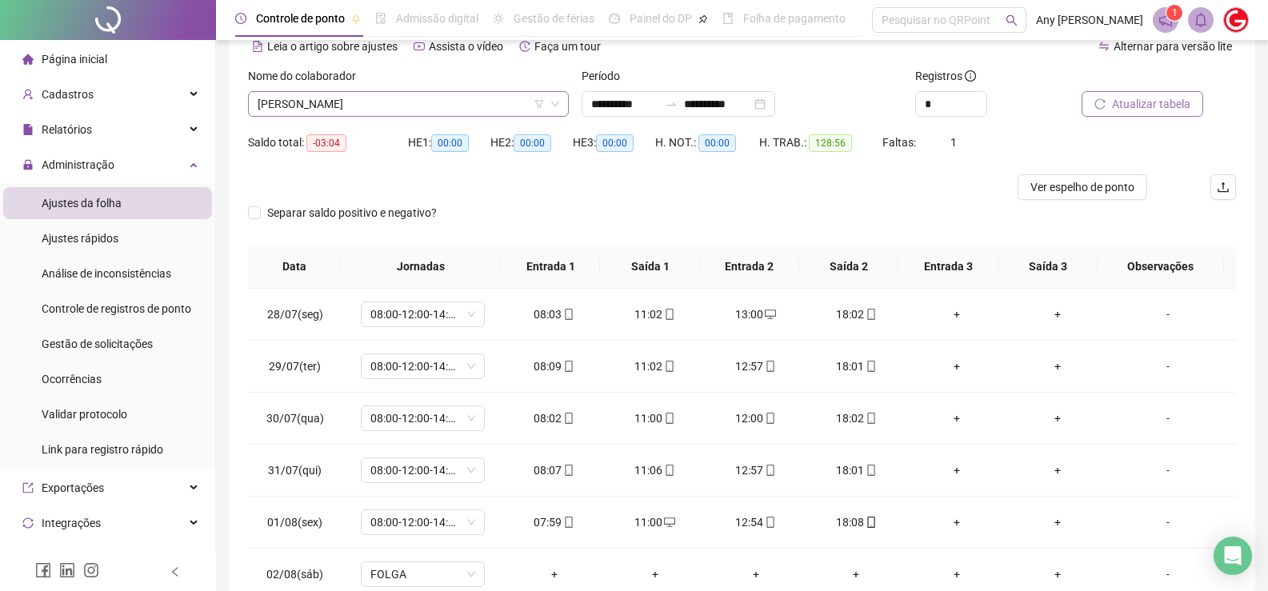
click at [350, 105] on span "[PERSON_NAME]" at bounding box center [409, 104] width 302 height 24
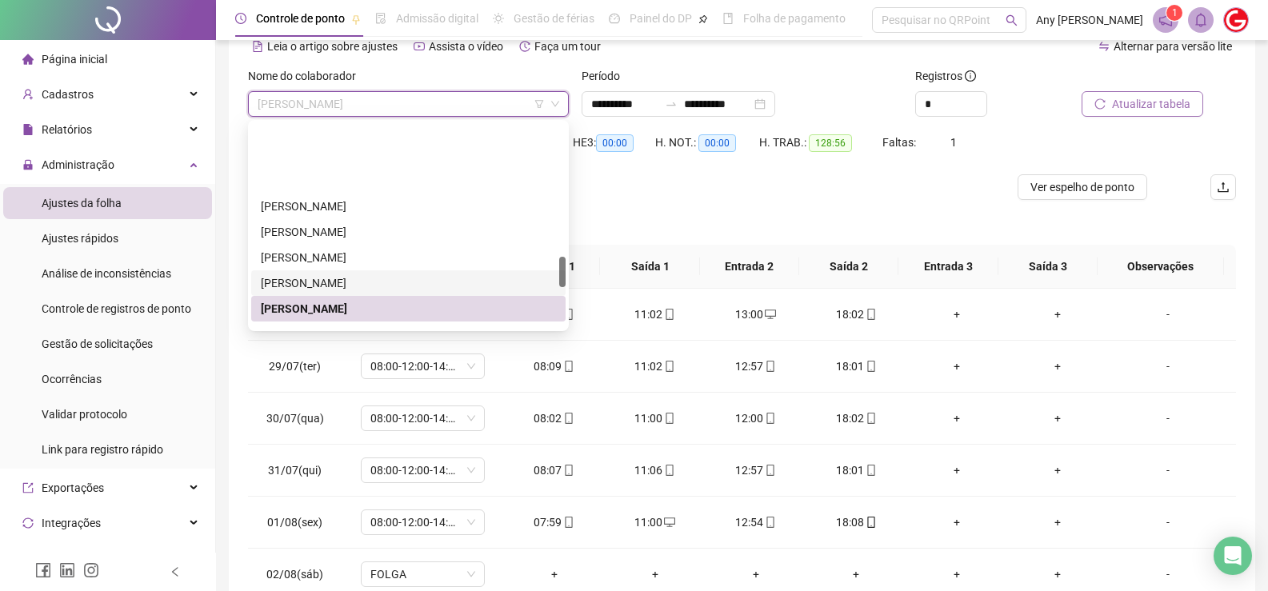
scroll to position [880, 0]
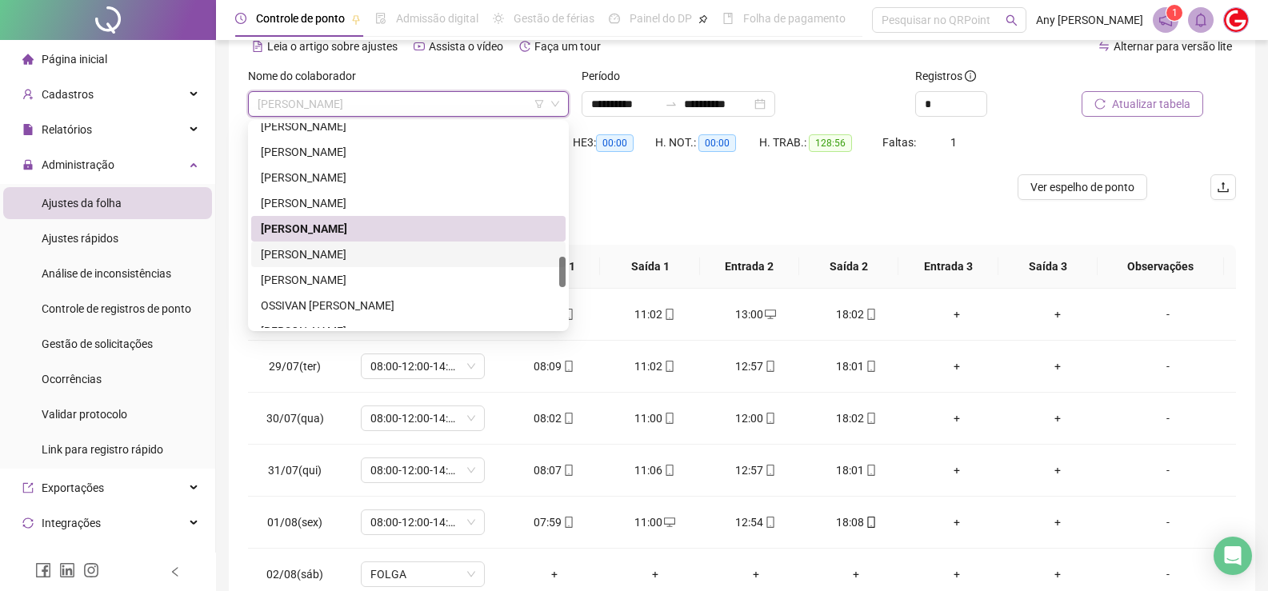
click at [337, 258] on div "[PERSON_NAME]" at bounding box center [408, 255] width 295 height 18
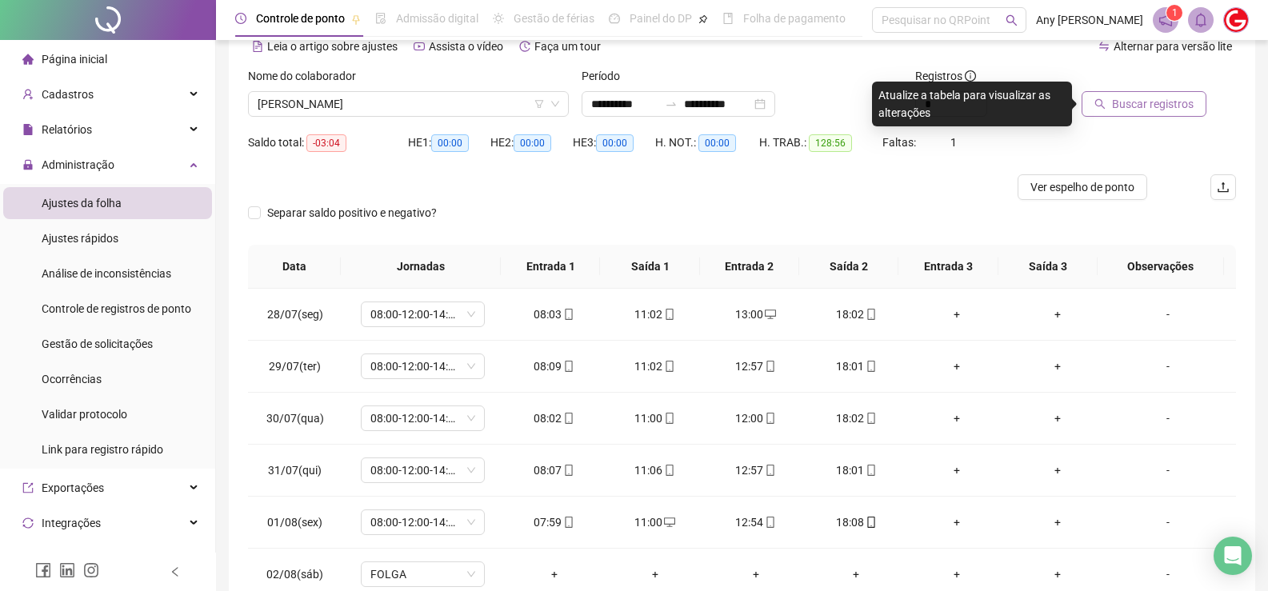
click at [1141, 106] on span "Buscar registros" at bounding box center [1153, 104] width 82 height 18
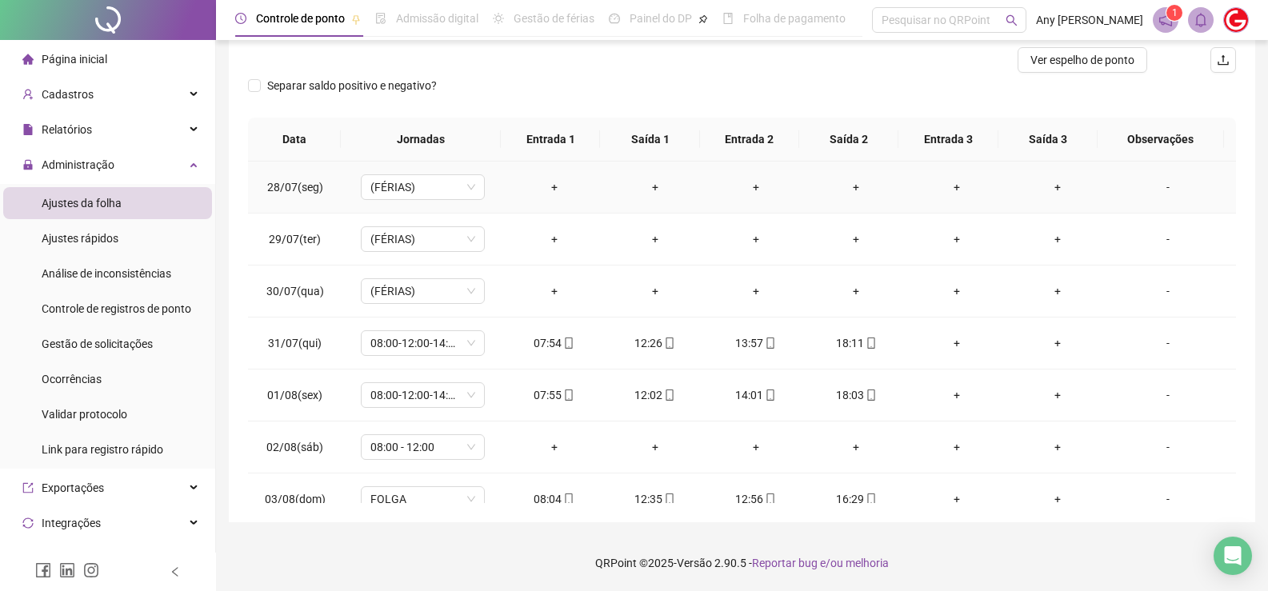
scroll to position [0, 0]
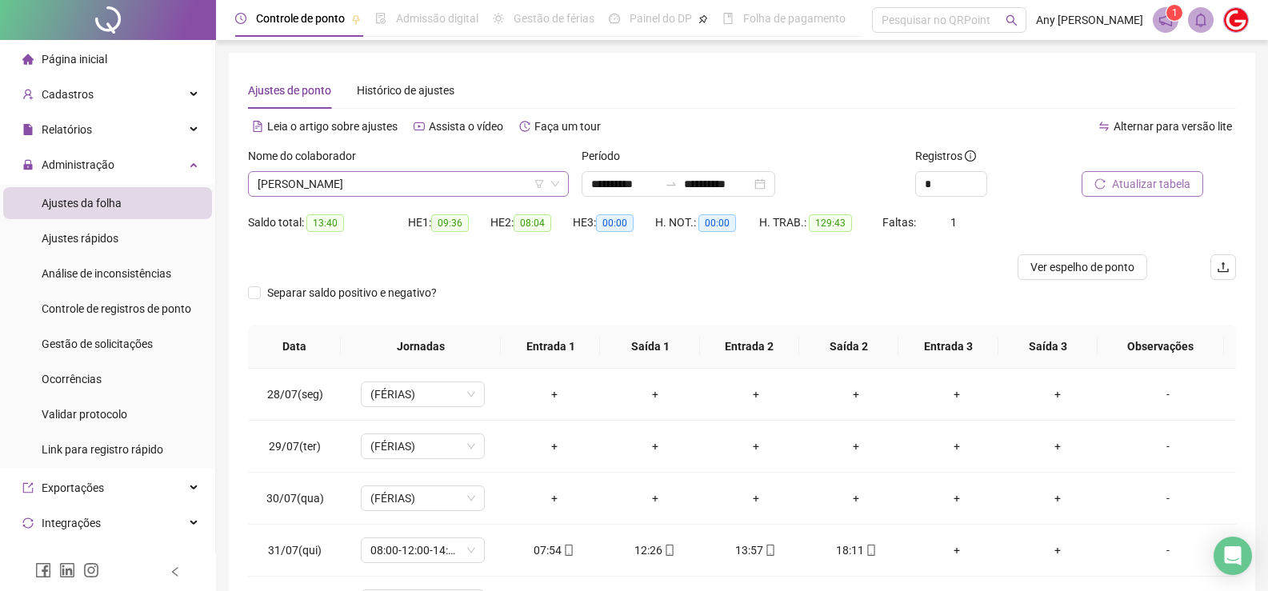
click at [314, 180] on span "[PERSON_NAME]" at bounding box center [409, 184] width 302 height 24
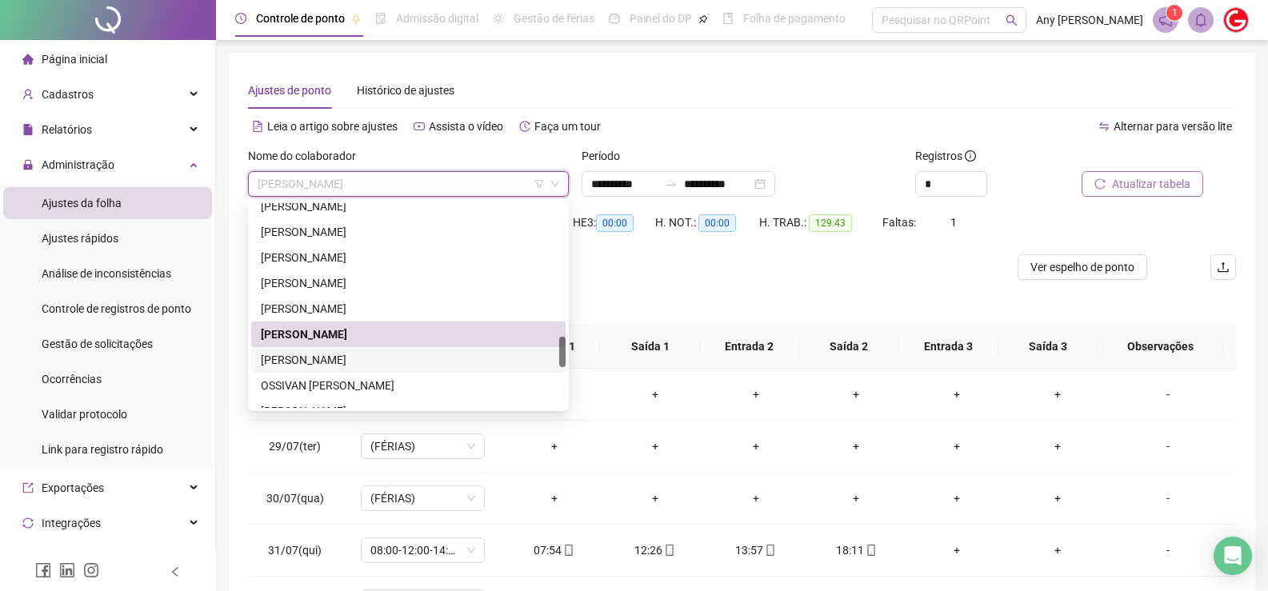
click at [331, 355] on div "[PERSON_NAME]" at bounding box center [408, 360] width 295 height 18
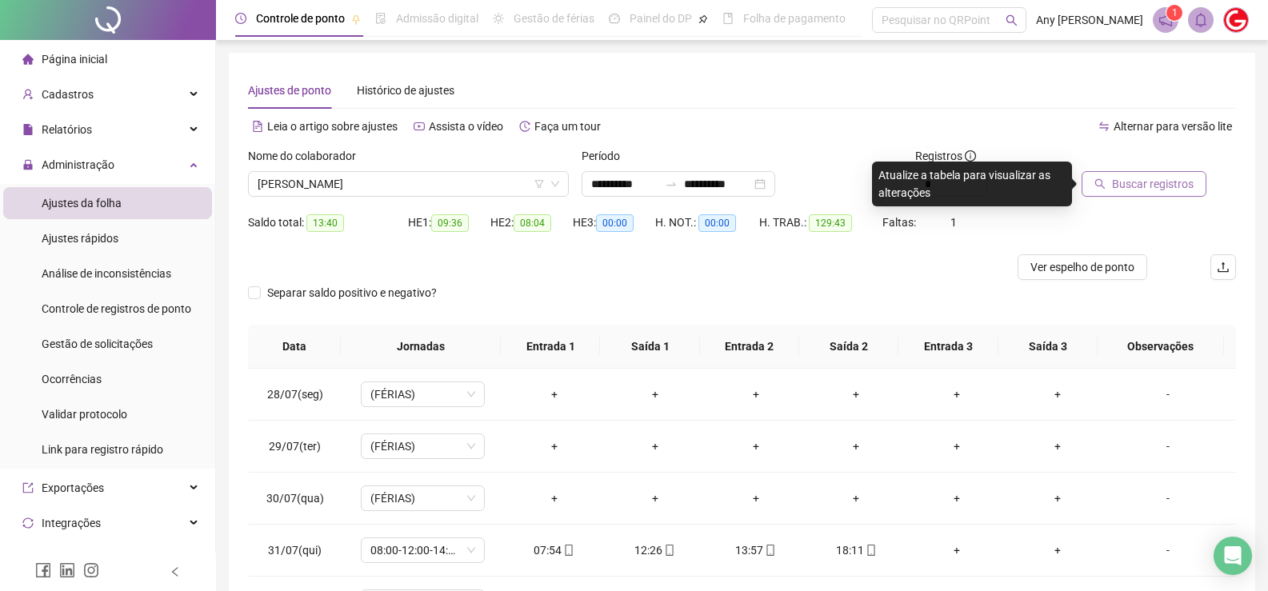
drag, startPoint x: 1105, startPoint y: 186, endPoint x: 1120, endPoint y: 181, distance: 16.2
click at [1120, 181] on button "Buscar registros" at bounding box center [1143, 184] width 125 height 26
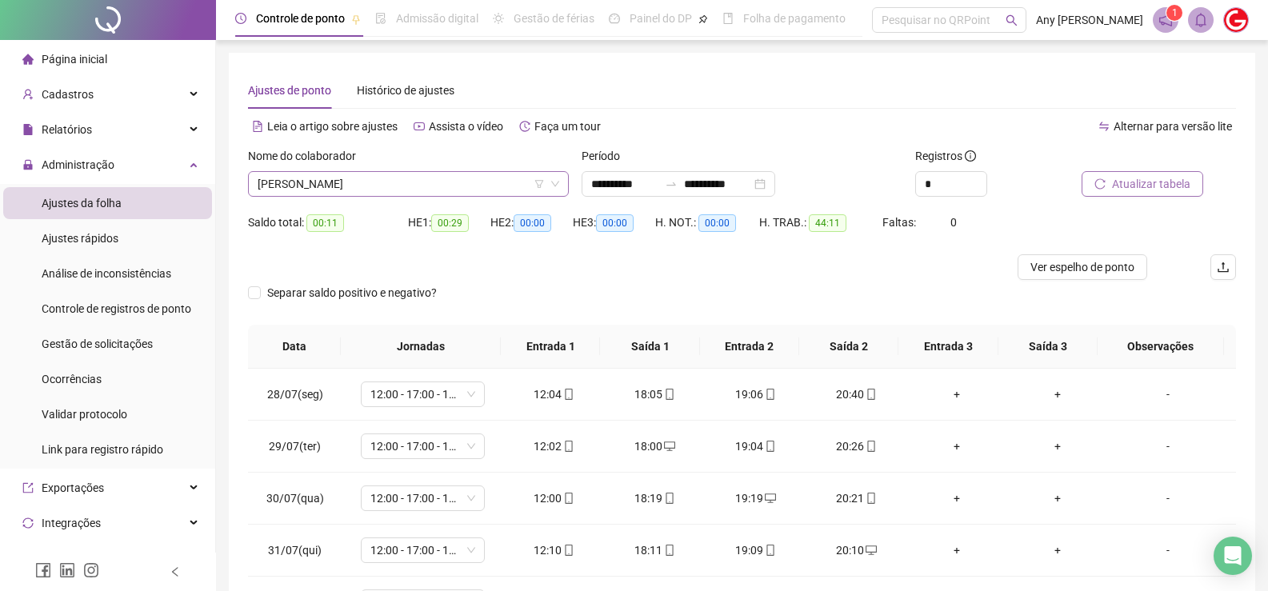
click at [299, 177] on span "[PERSON_NAME]" at bounding box center [409, 184] width 302 height 24
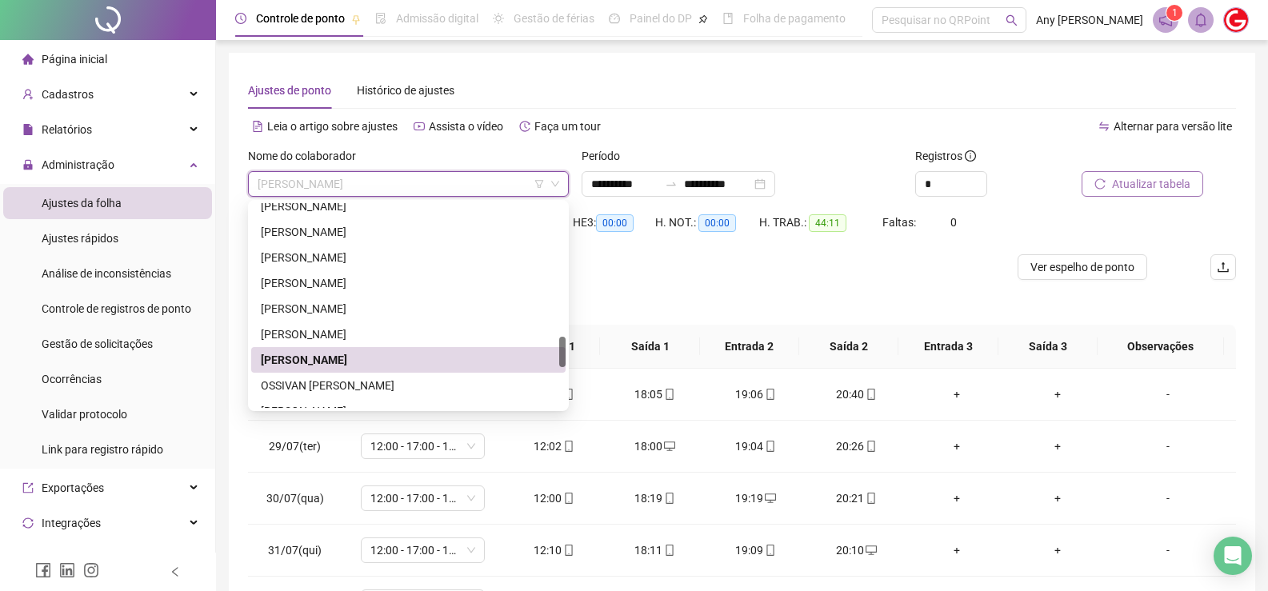
scroll to position [960, 0]
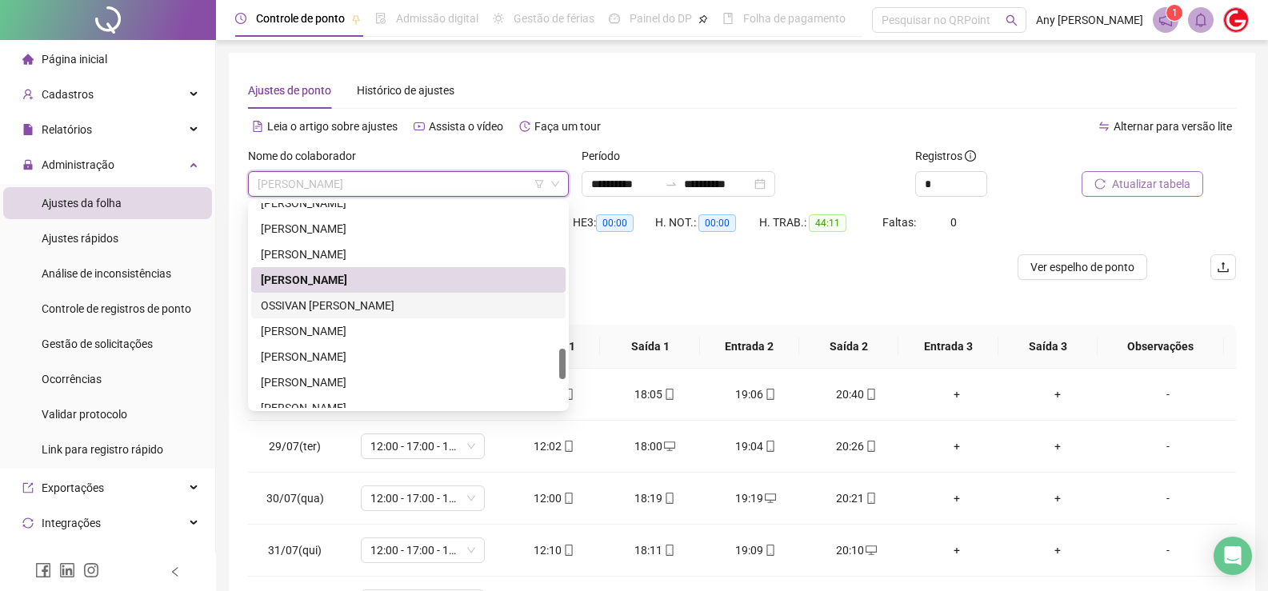
click at [304, 301] on div "OSSIVAN [PERSON_NAME]" at bounding box center [408, 306] width 295 height 18
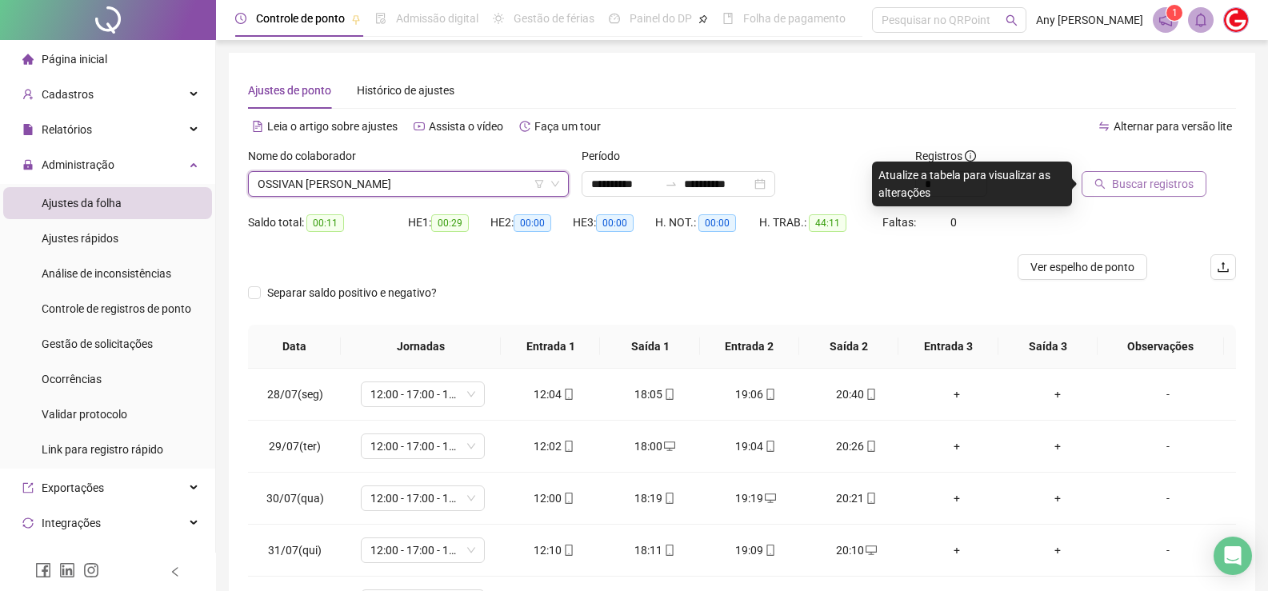
click at [1101, 183] on icon "search" at bounding box center [1099, 183] width 11 height 11
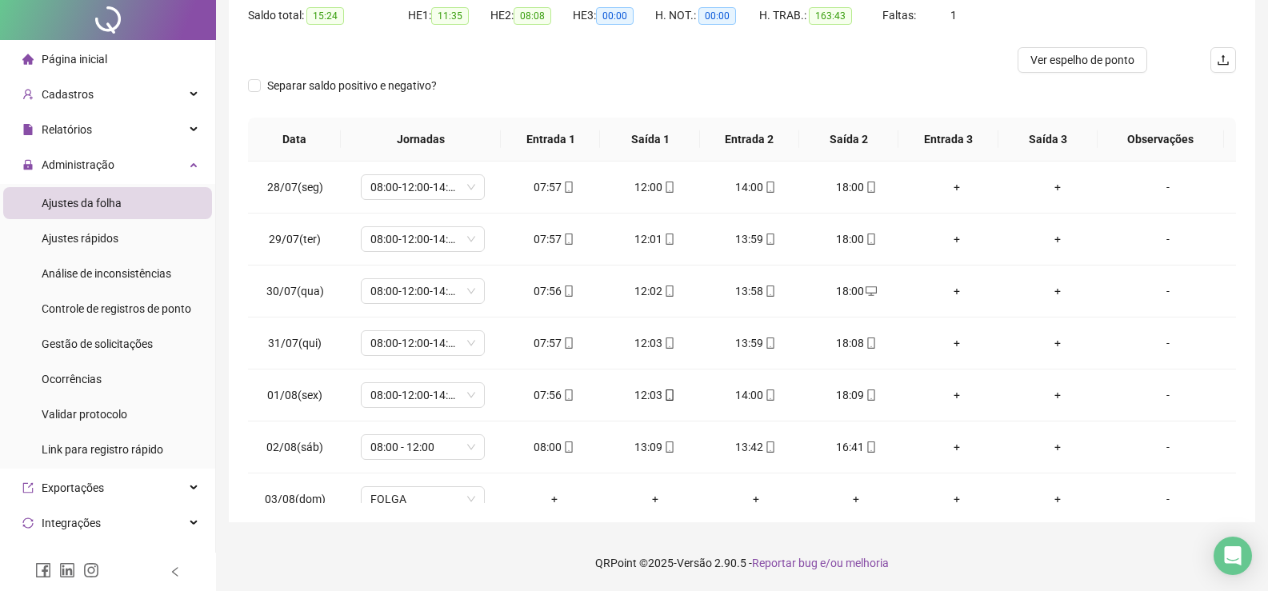
scroll to position [0, 0]
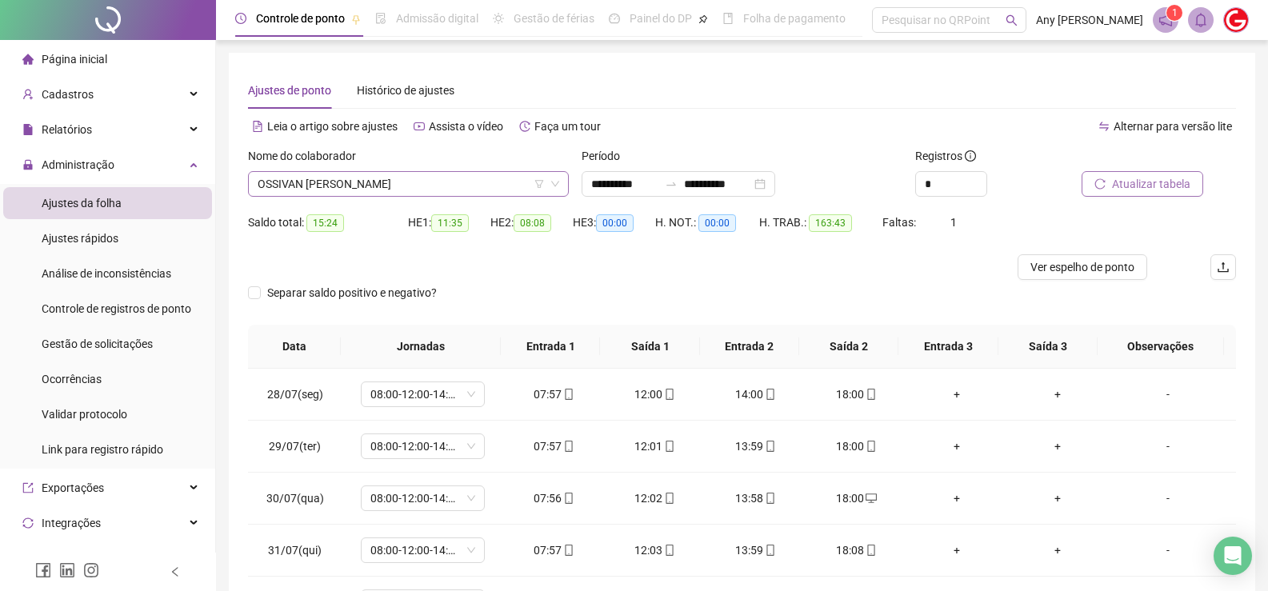
click at [306, 186] on span "OSSIVAN [PERSON_NAME]" at bounding box center [409, 184] width 302 height 24
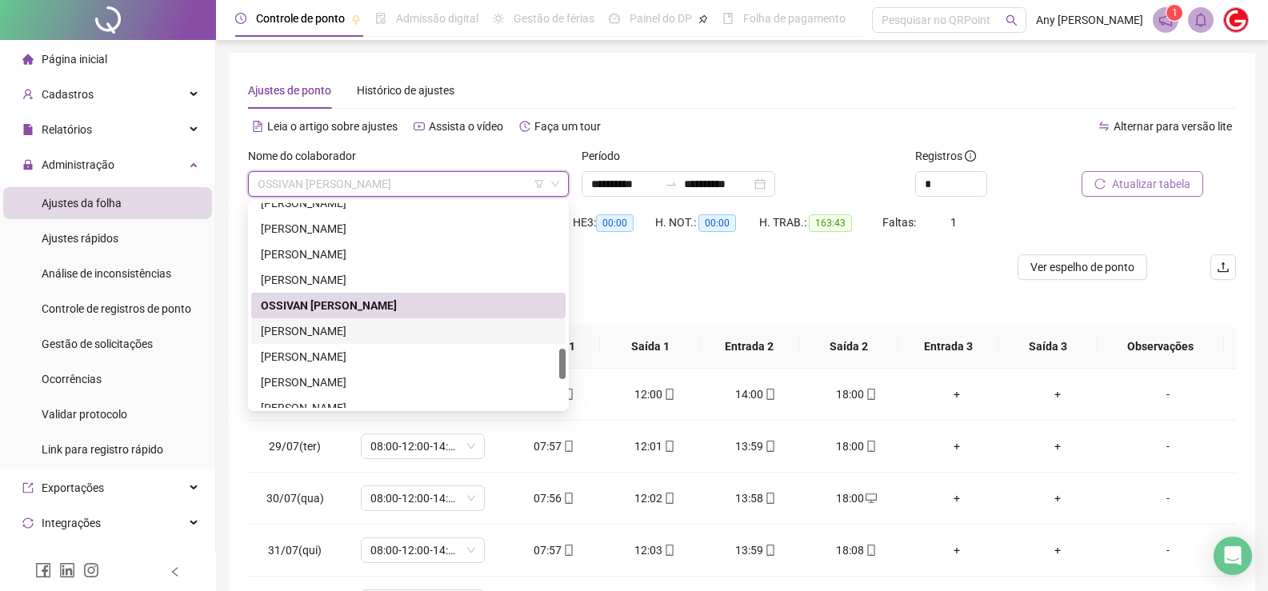
click at [308, 330] on div "[PERSON_NAME]" at bounding box center [408, 331] width 295 height 18
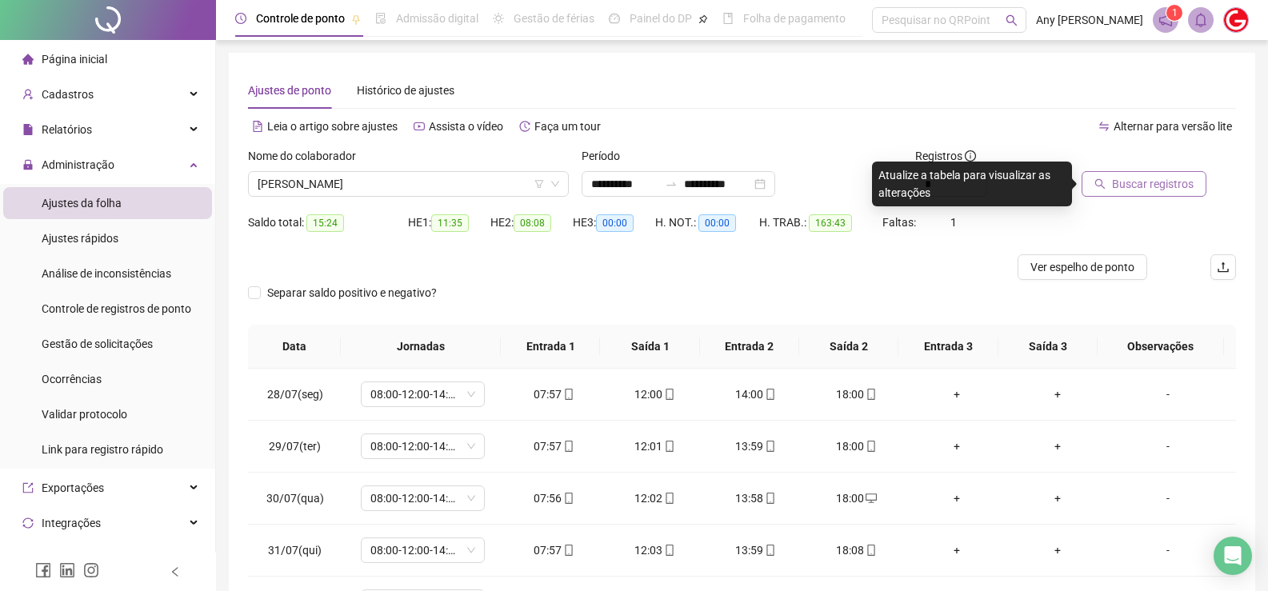
click at [1102, 182] on icon "search" at bounding box center [1100, 184] width 10 height 10
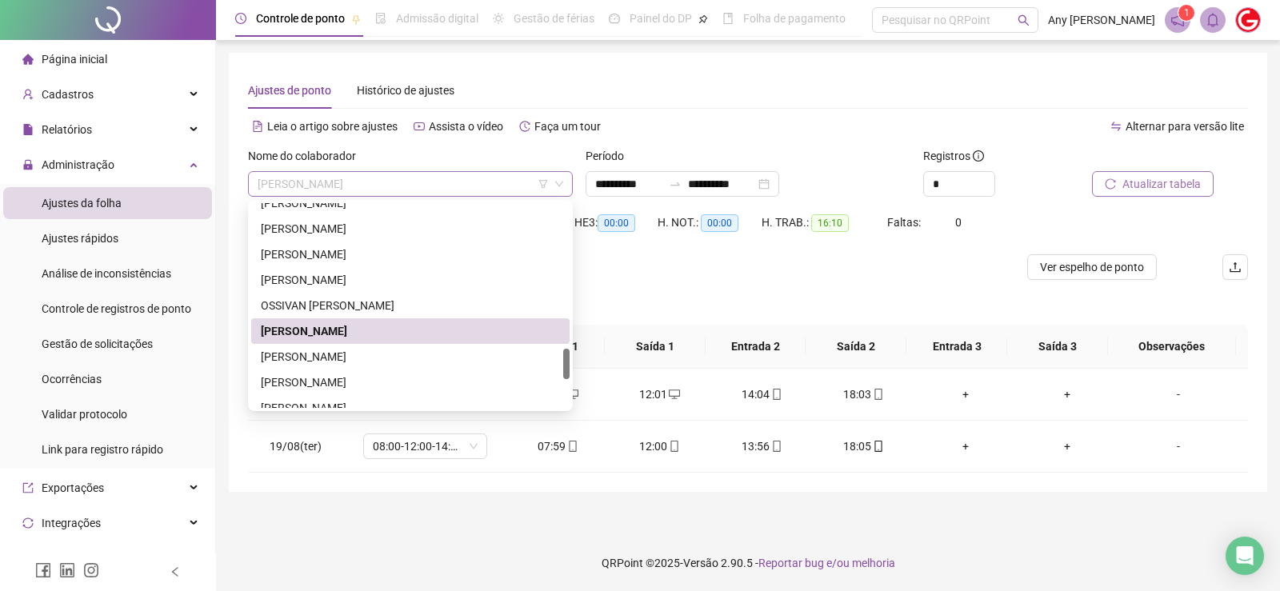
click at [365, 179] on span "[PERSON_NAME]" at bounding box center [411, 184] width 306 height 24
click at [358, 363] on div "[PERSON_NAME]" at bounding box center [410, 357] width 299 height 18
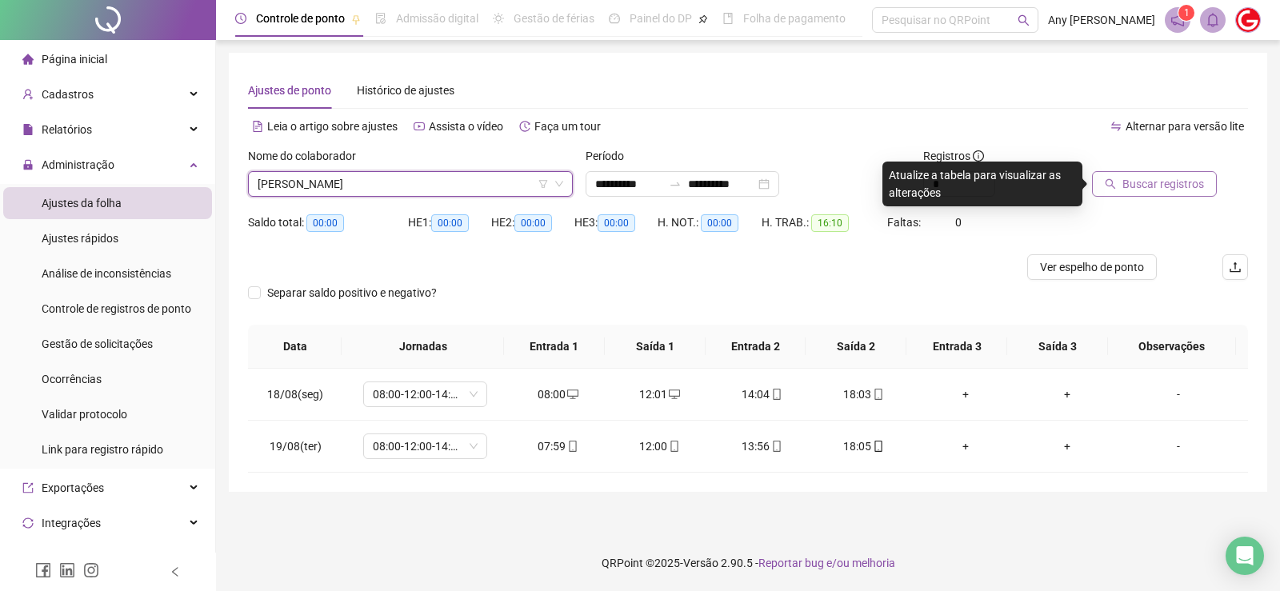
click at [1169, 181] on span "Buscar registros" at bounding box center [1163, 184] width 82 height 18
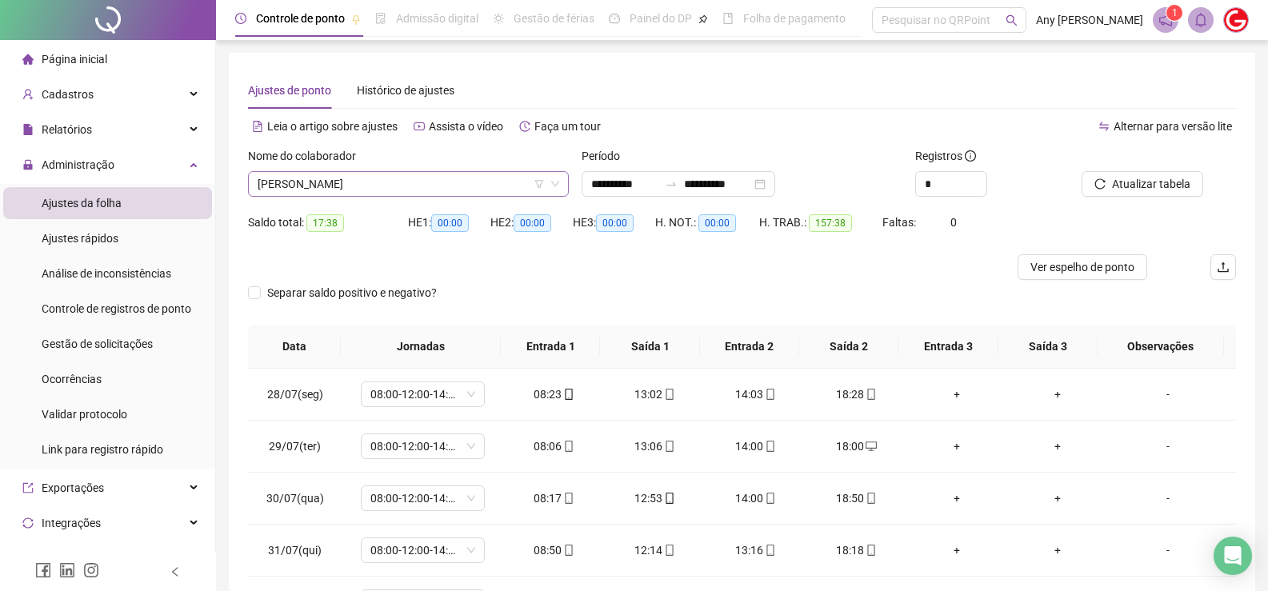
click at [307, 178] on span "[PERSON_NAME]" at bounding box center [409, 184] width 302 height 24
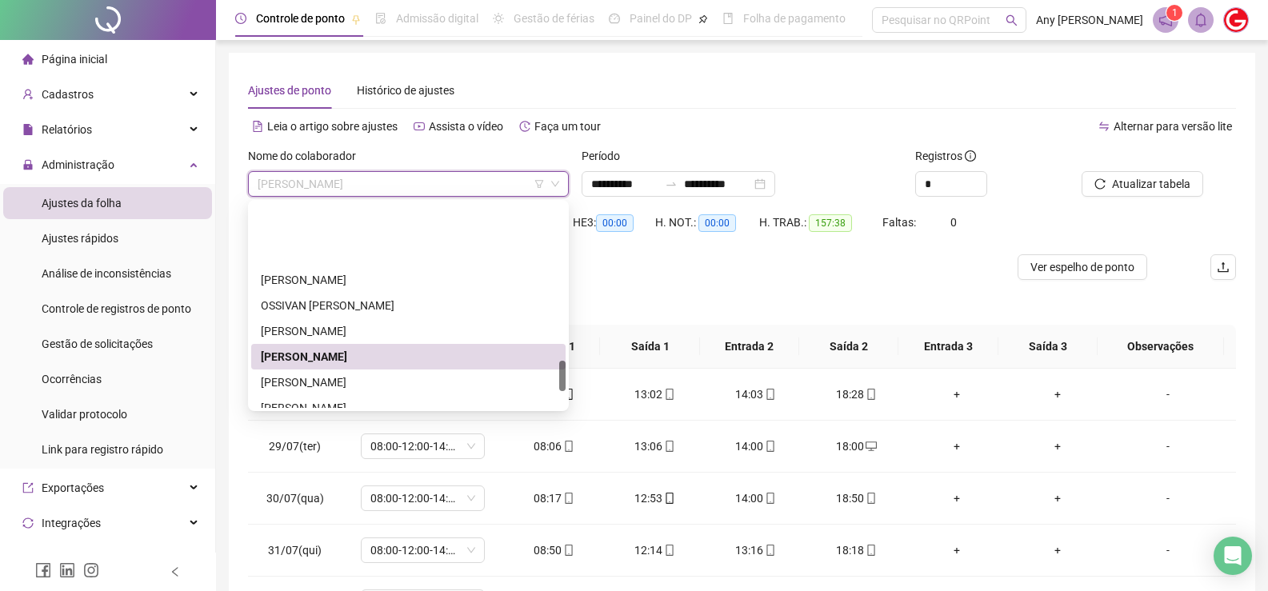
scroll to position [1040, 0]
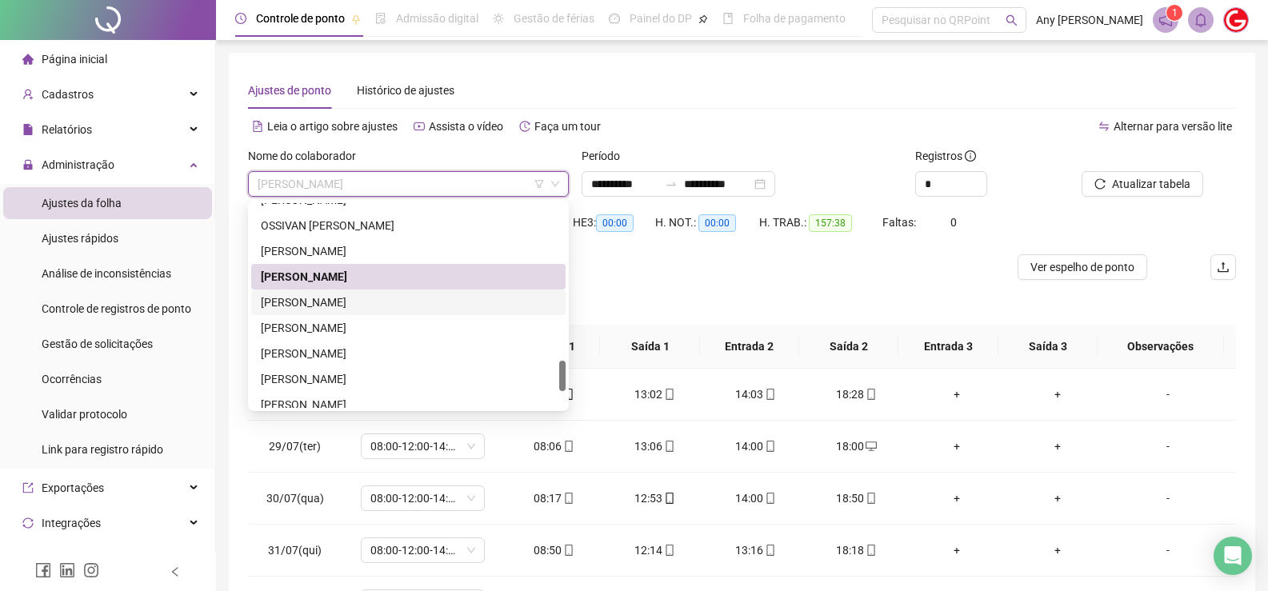
click at [305, 294] on div "[PERSON_NAME]" at bounding box center [408, 303] width 295 height 18
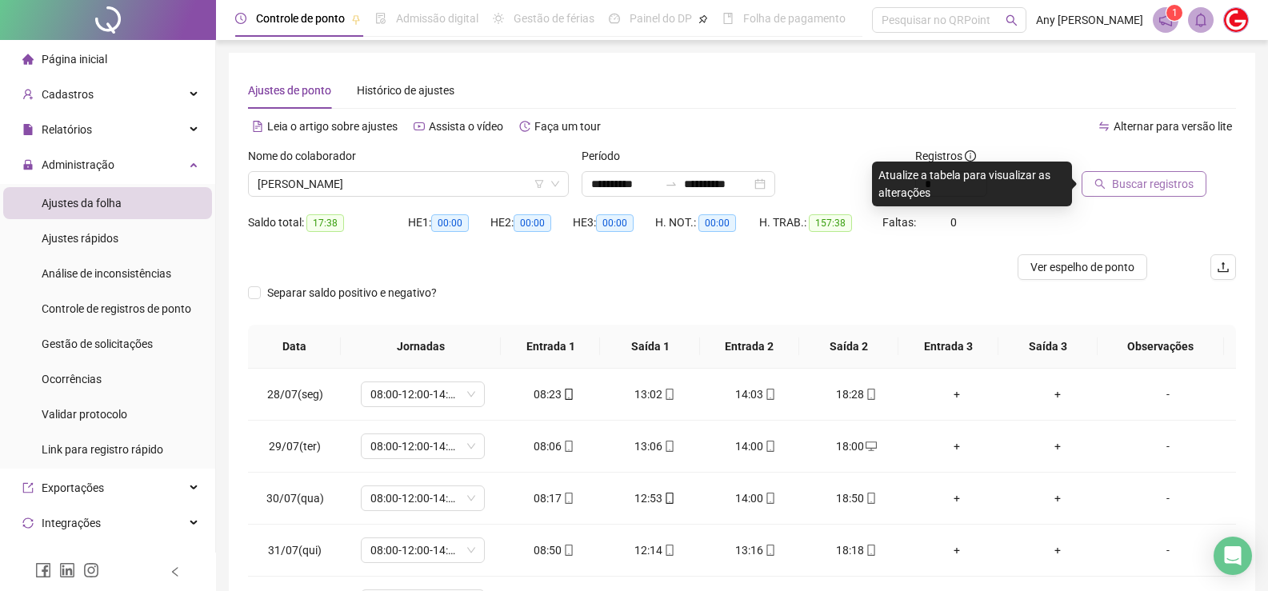
click at [1157, 193] on button "Buscar registros" at bounding box center [1143, 184] width 125 height 26
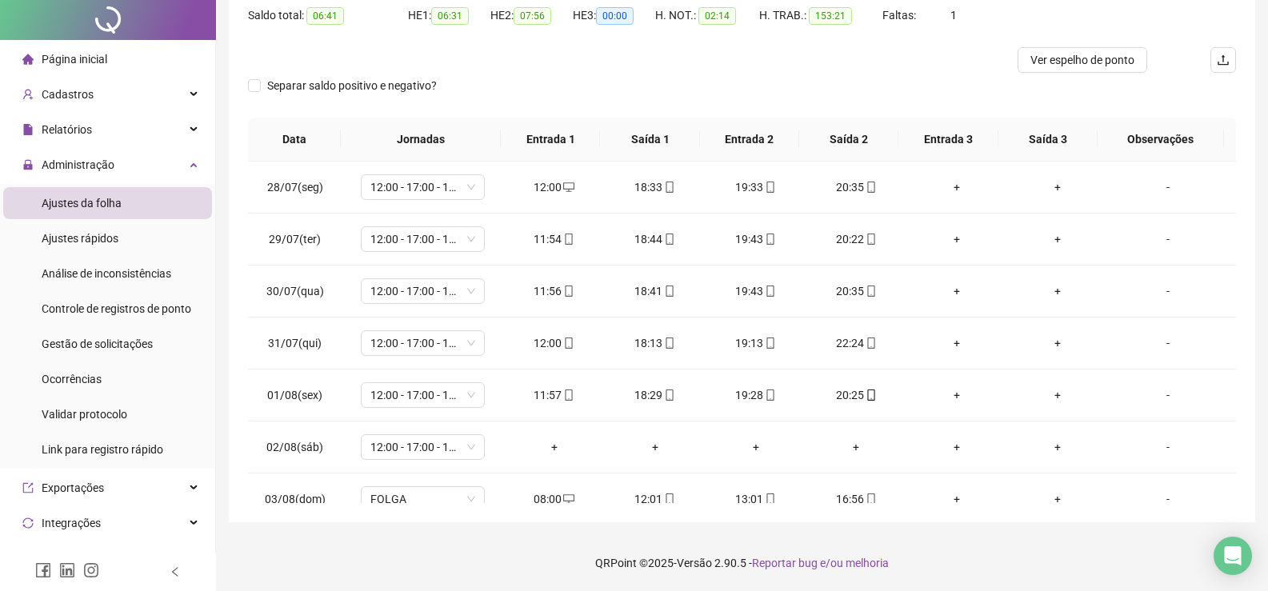
scroll to position [0, 0]
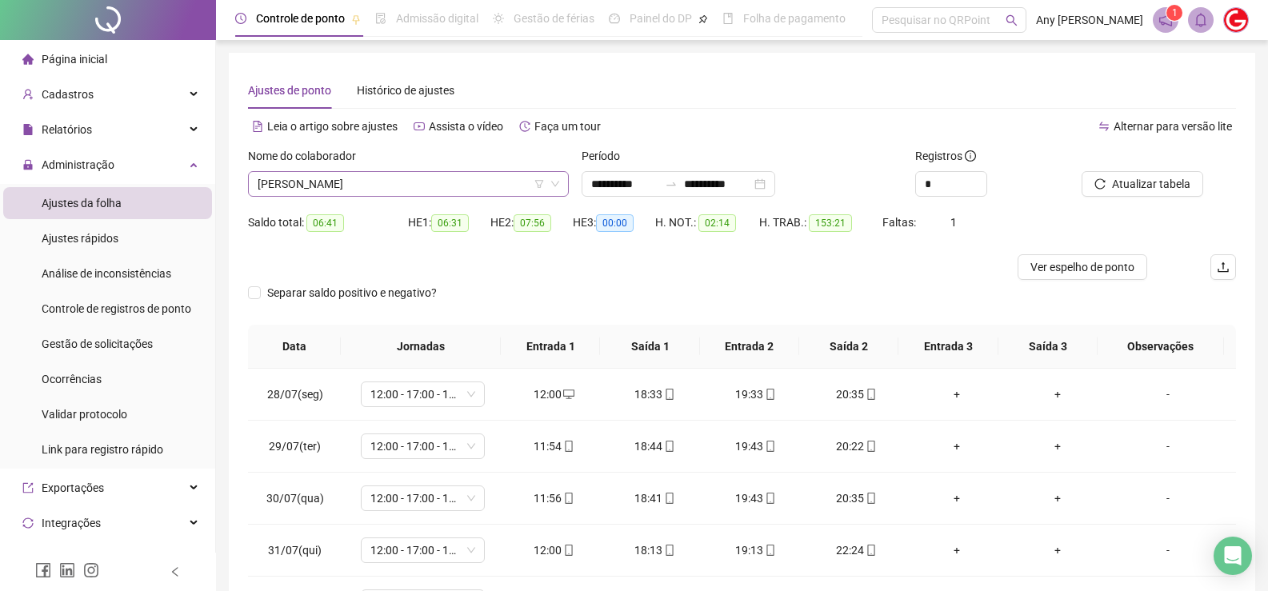
click at [320, 178] on span "[PERSON_NAME]" at bounding box center [409, 184] width 302 height 24
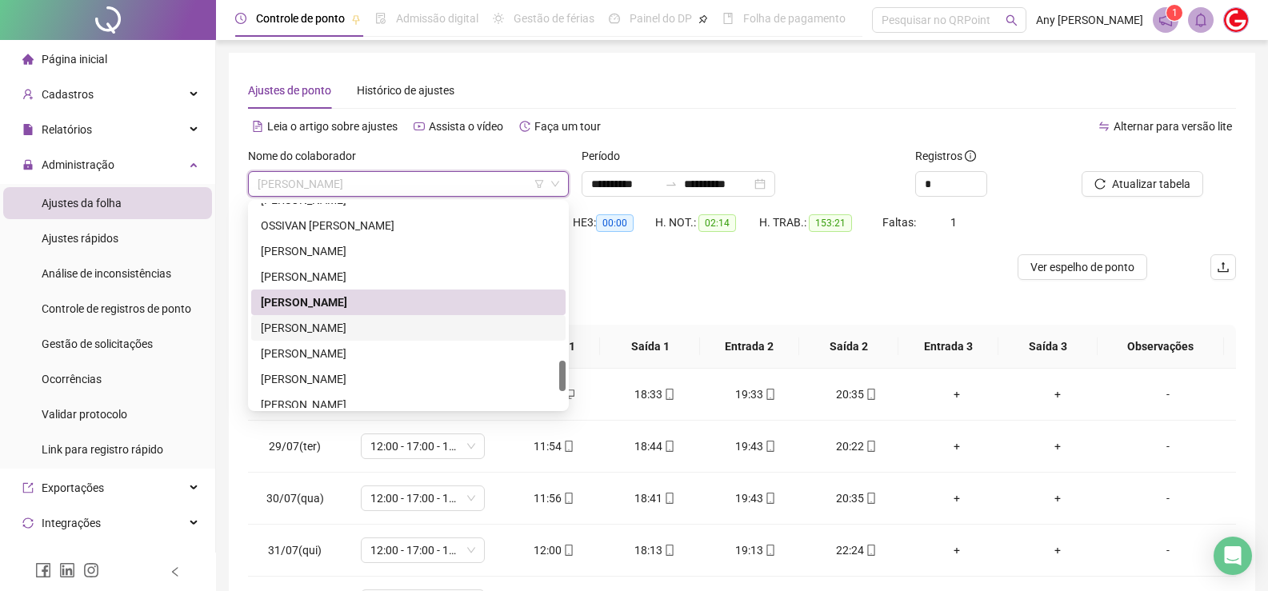
click at [327, 327] on div "[PERSON_NAME]" at bounding box center [408, 328] width 295 height 18
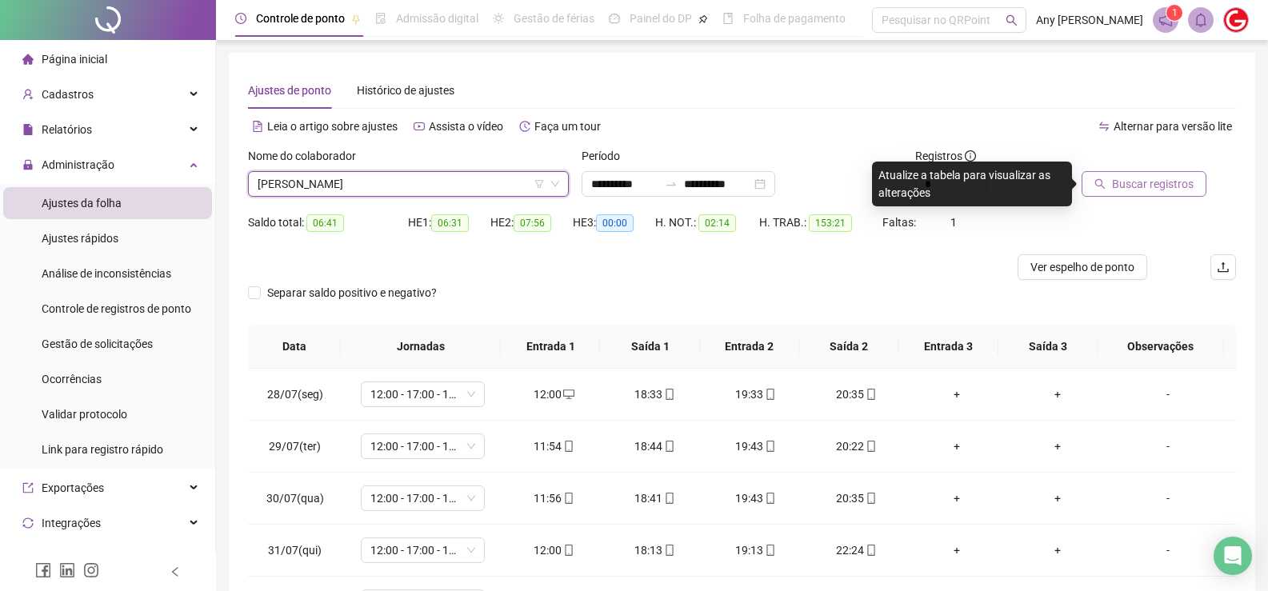
click at [1130, 182] on span "Buscar registros" at bounding box center [1153, 184] width 82 height 18
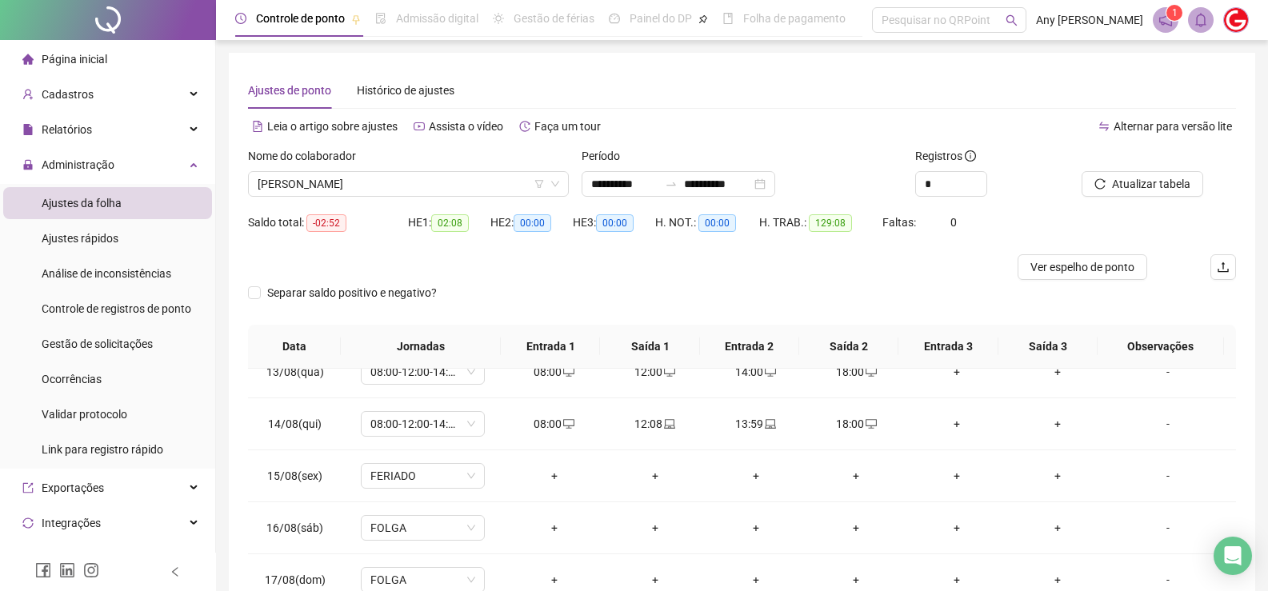
scroll to position [207, 0]
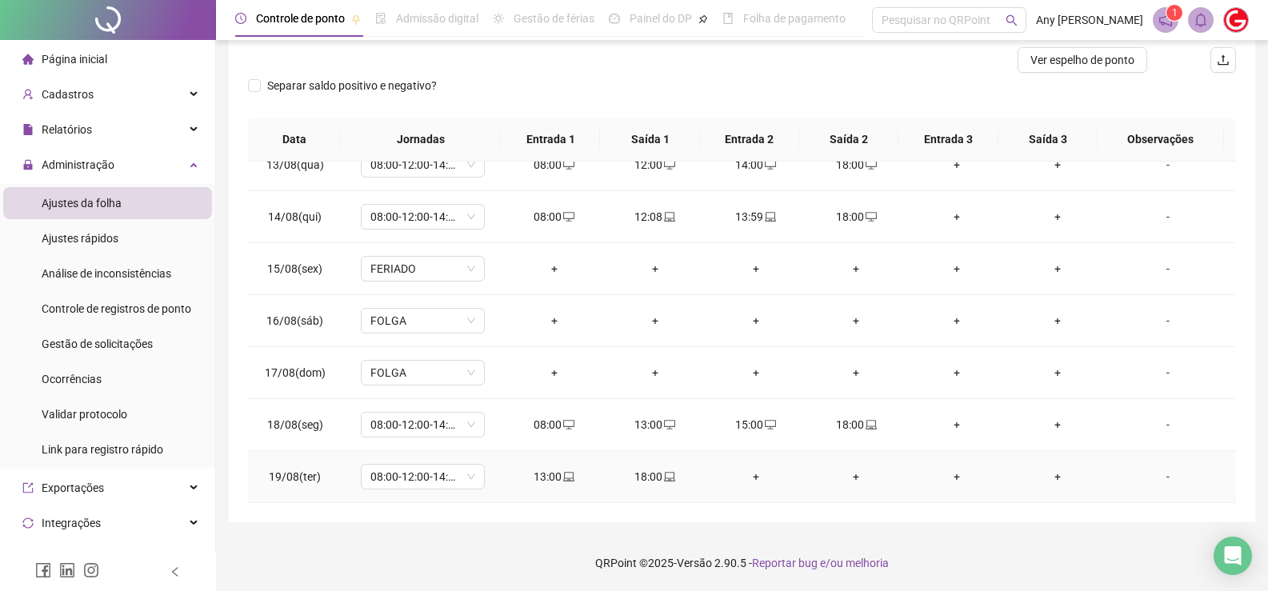
click at [745, 480] on div "+" at bounding box center [755, 477] width 75 height 18
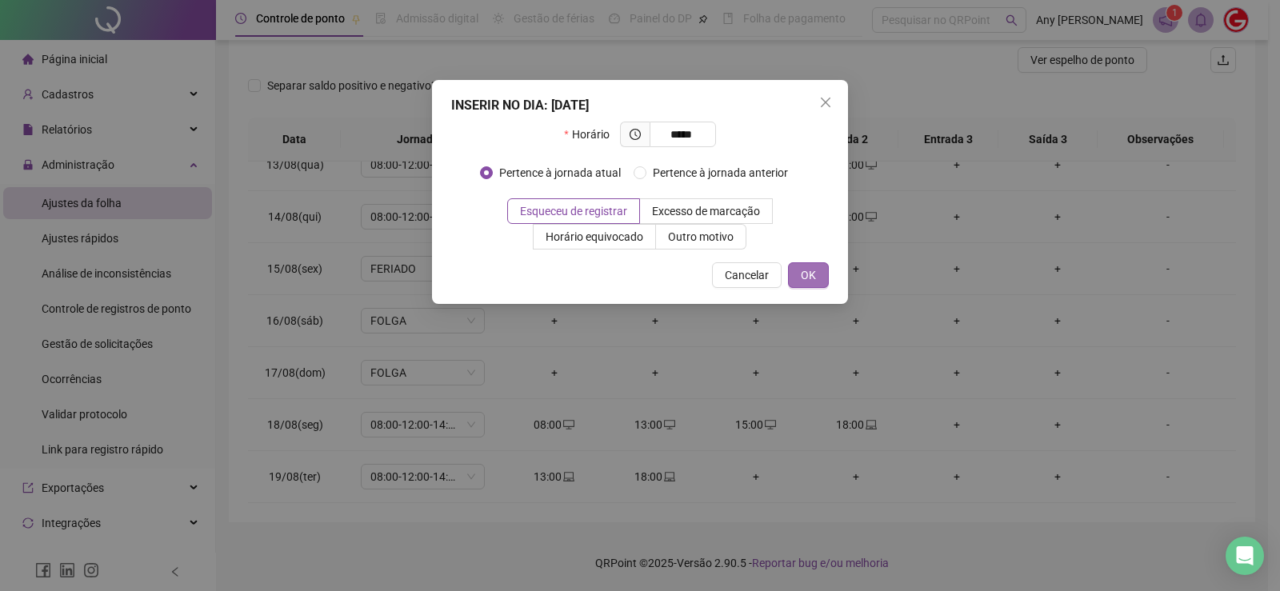
type input "*****"
click at [818, 280] on button "OK" at bounding box center [808, 275] width 41 height 26
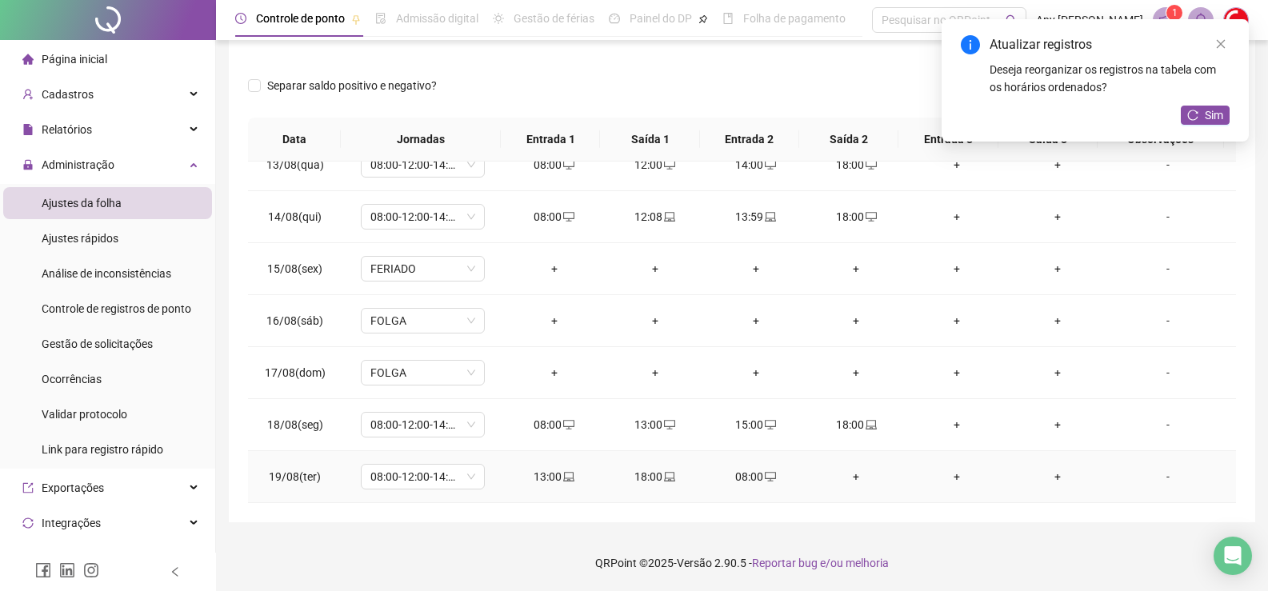
click at [851, 480] on div "+" at bounding box center [855, 477] width 75 height 18
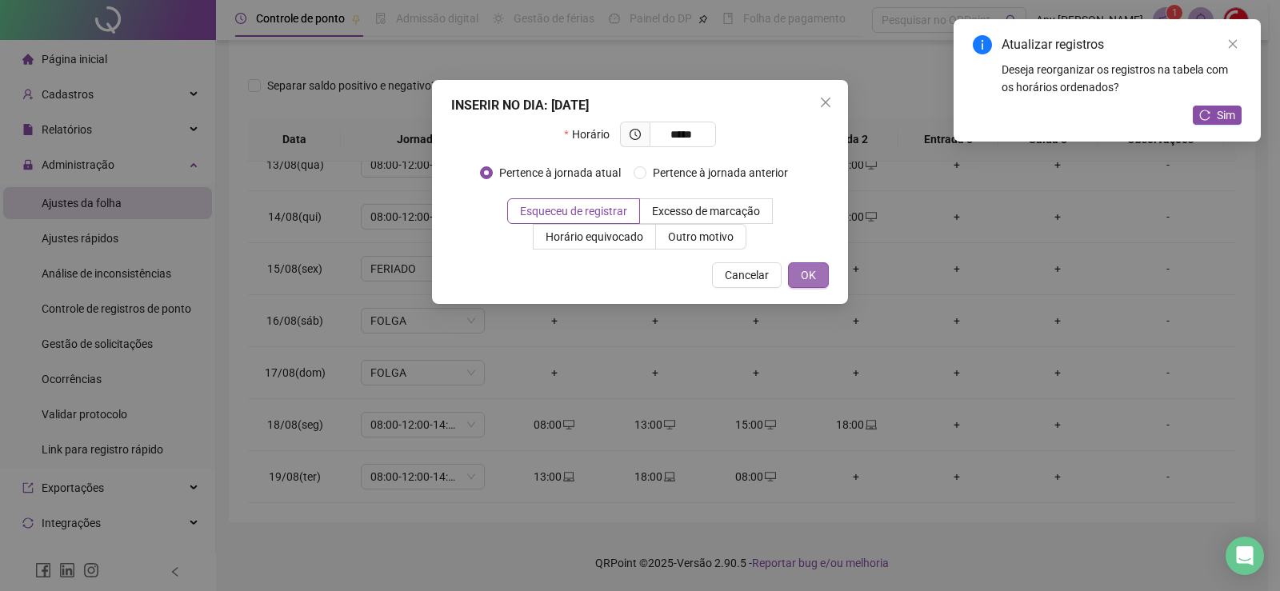
type input "*****"
click at [807, 273] on span "OK" at bounding box center [808, 275] width 15 height 18
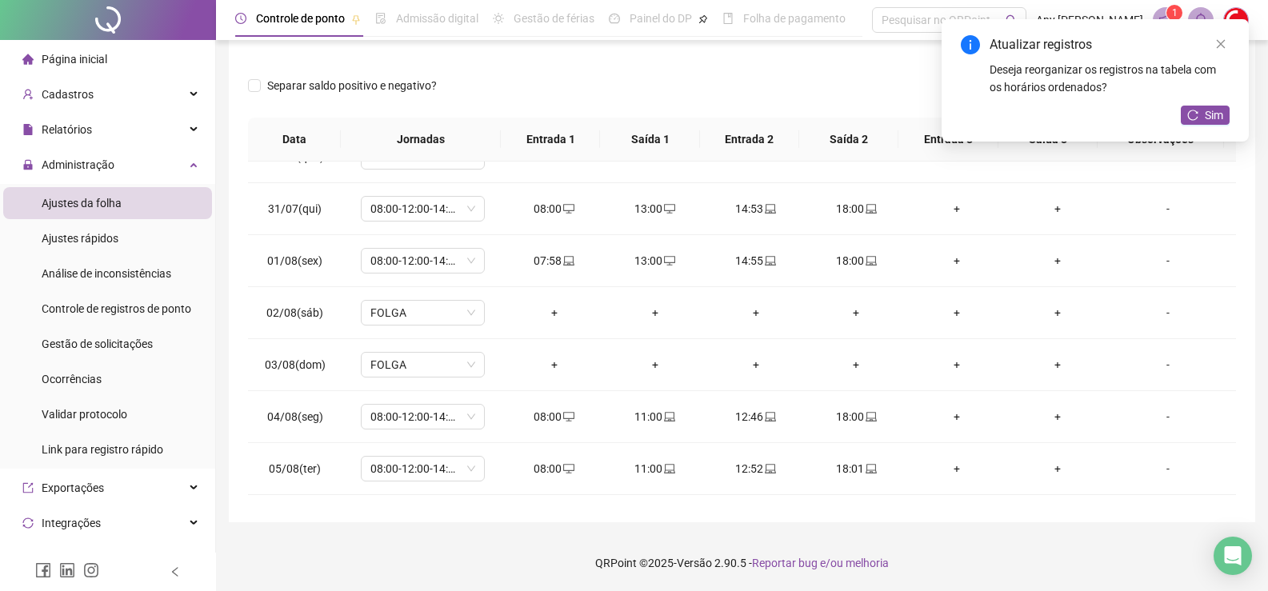
scroll to position [0, 0]
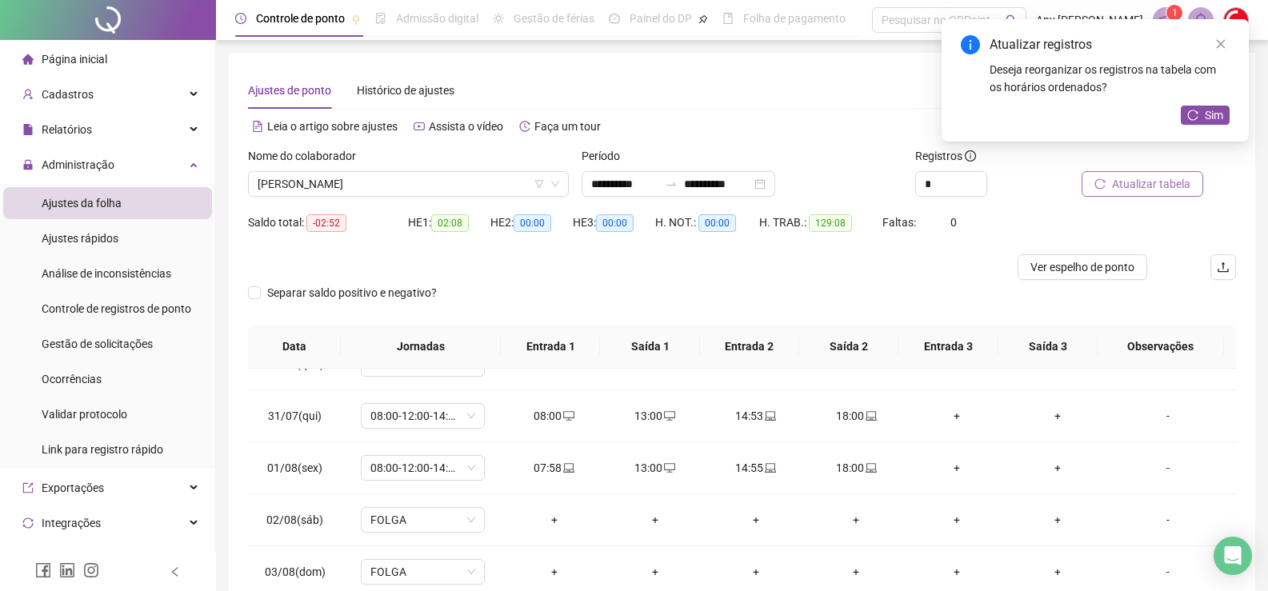
click at [1148, 182] on span "Atualizar tabela" at bounding box center [1151, 184] width 78 height 18
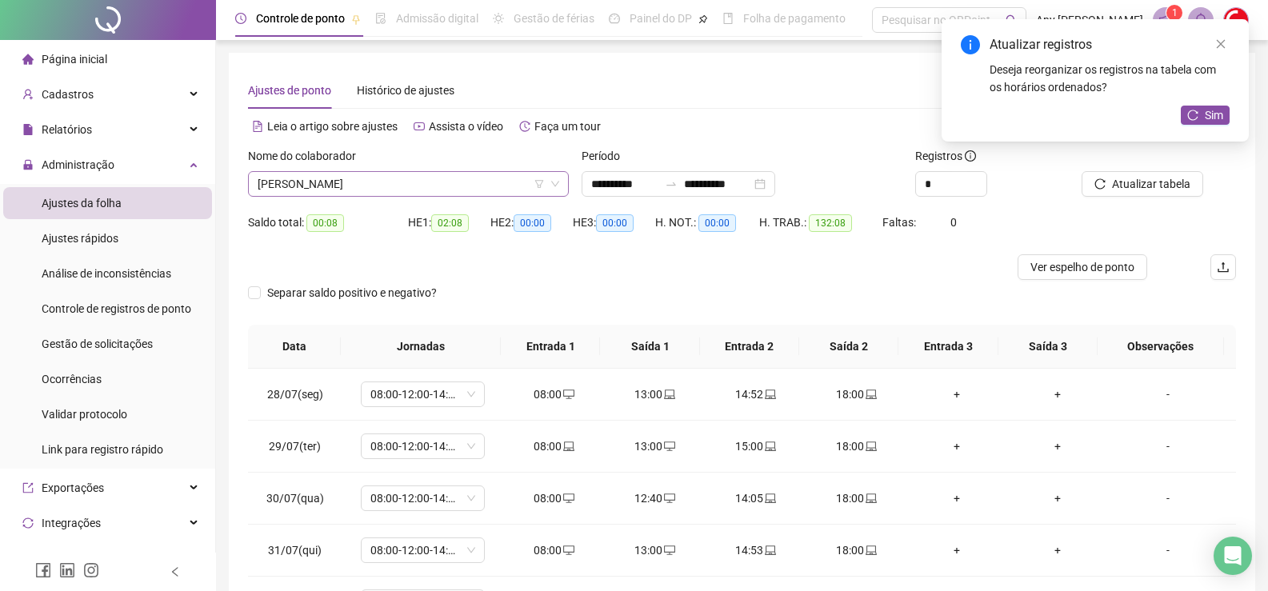
click at [363, 184] on span "[PERSON_NAME]" at bounding box center [409, 184] width 302 height 24
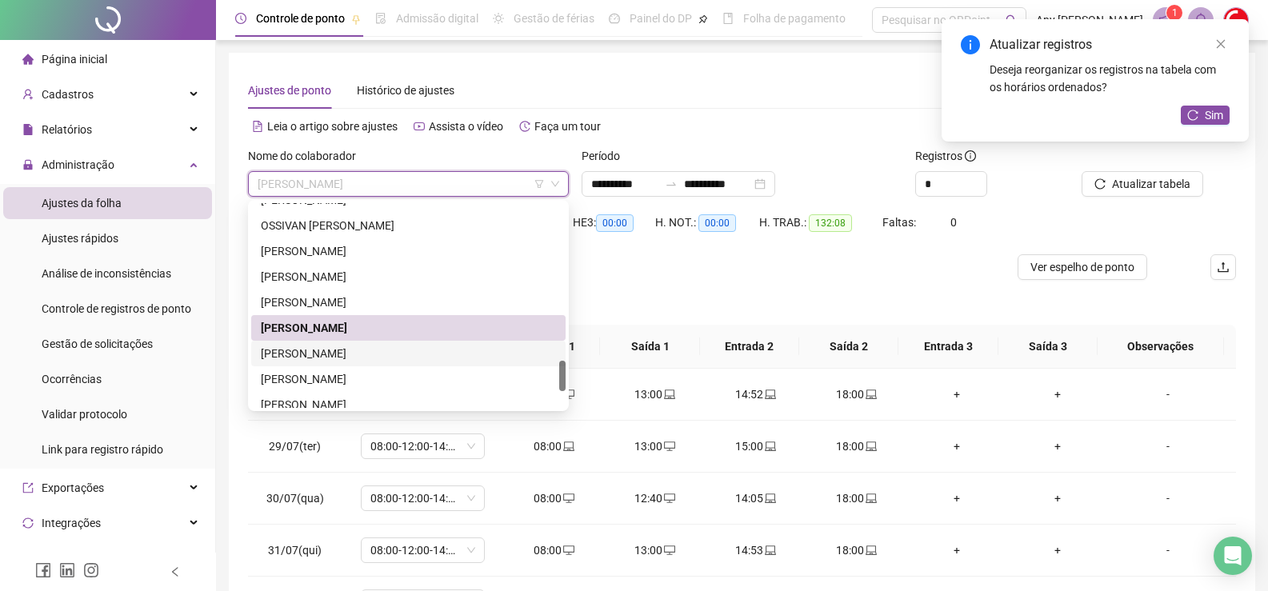
click at [326, 360] on div "[PERSON_NAME]" at bounding box center [408, 354] width 295 height 18
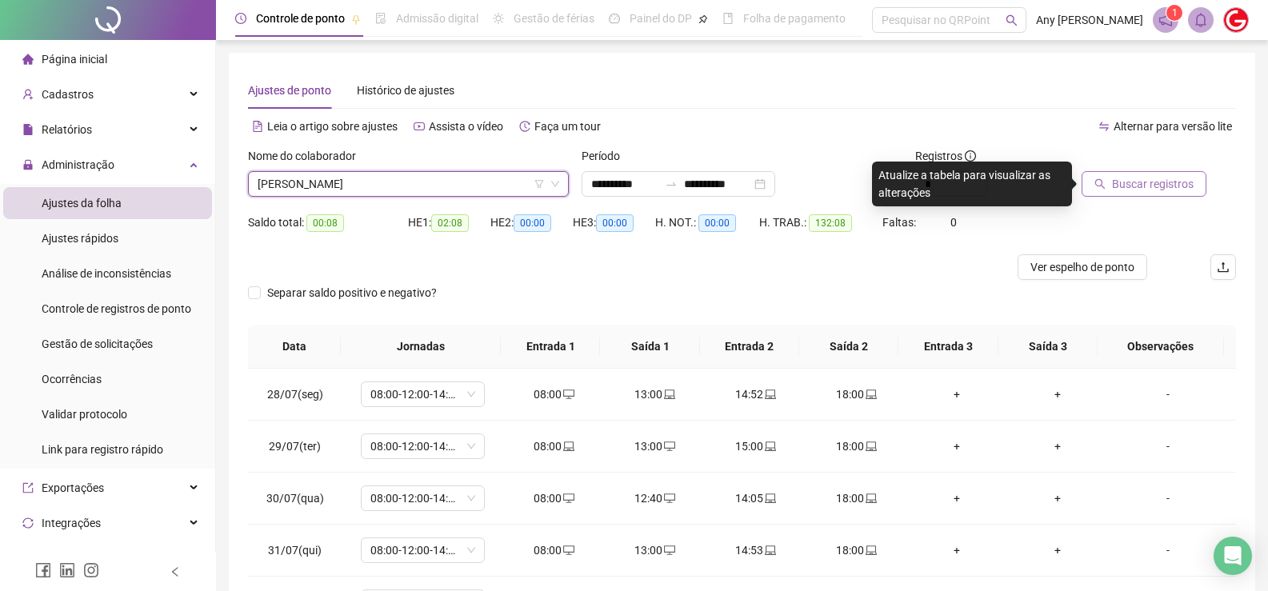
click at [1107, 189] on button "Buscar registros" at bounding box center [1143, 184] width 125 height 26
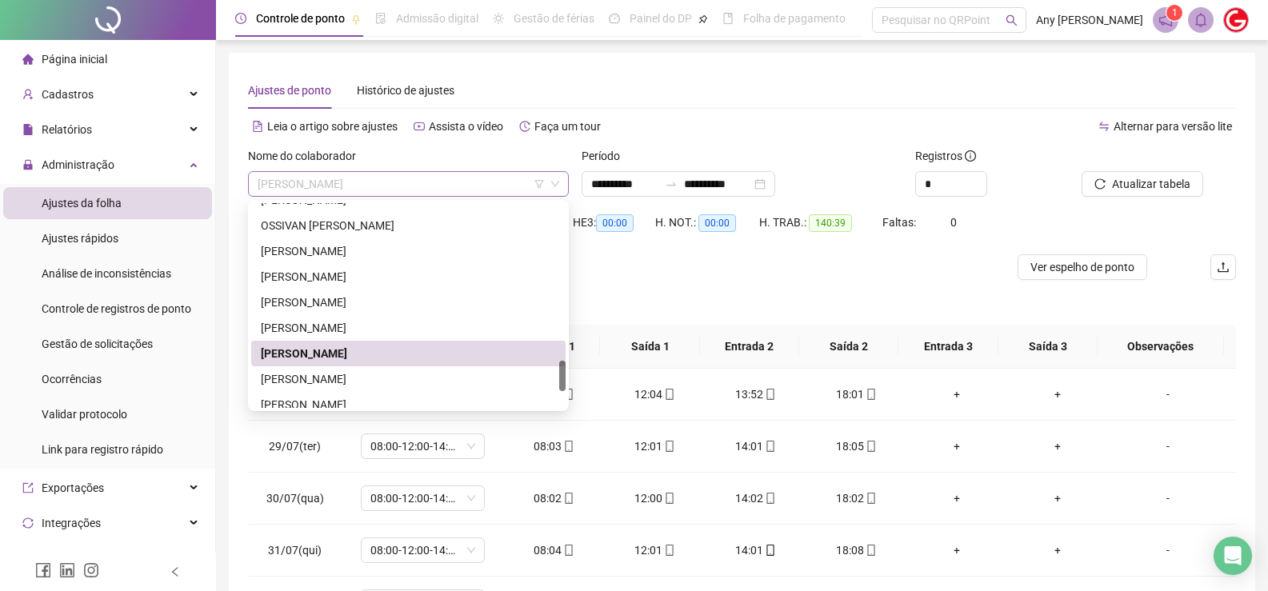
click at [303, 185] on span "[PERSON_NAME]" at bounding box center [409, 184] width 302 height 24
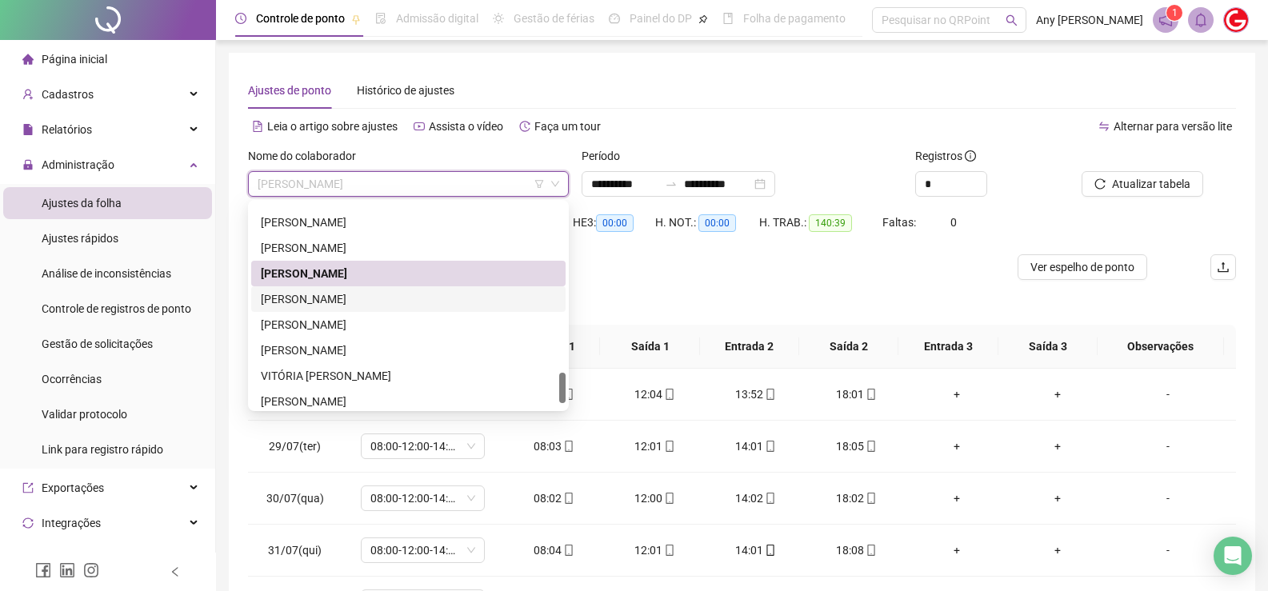
click at [313, 303] on div "[PERSON_NAME]" at bounding box center [408, 299] width 295 height 18
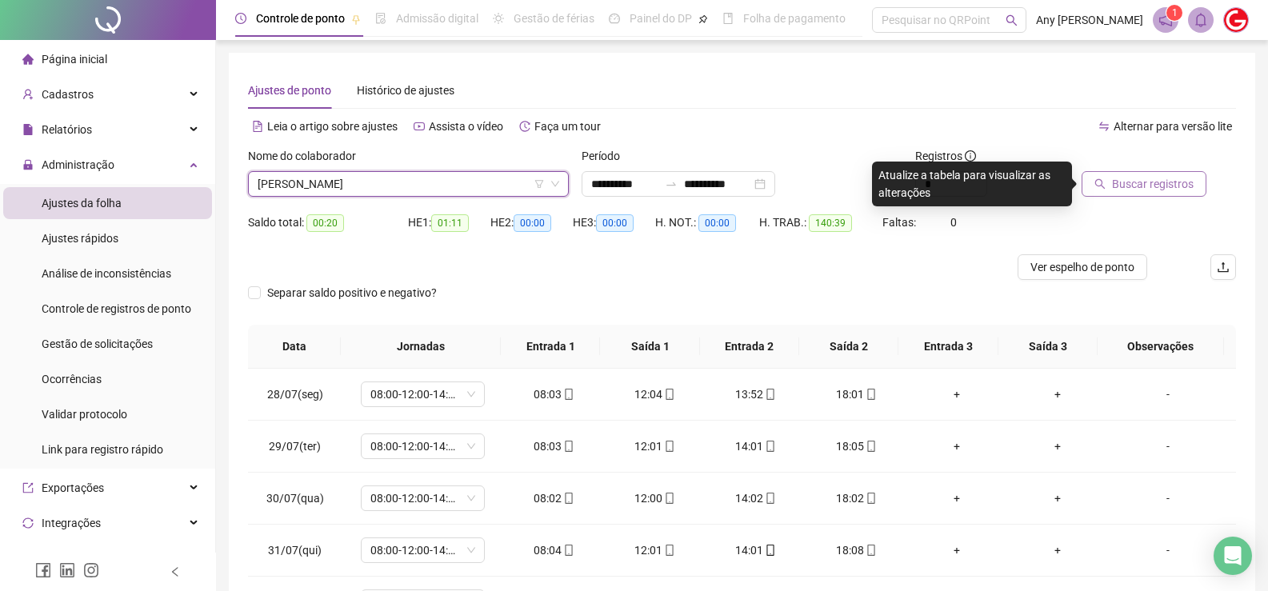
click at [1143, 191] on span "Buscar registros" at bounding box center [1153, 184] width 82 height 18
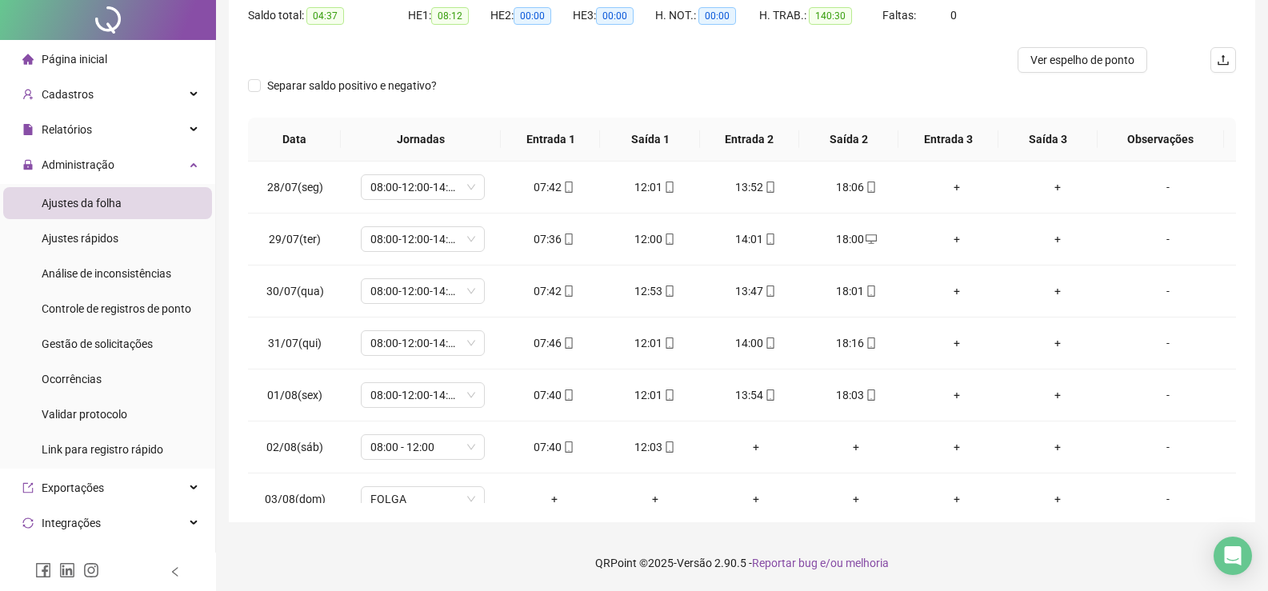
scroll to position [0, 0]
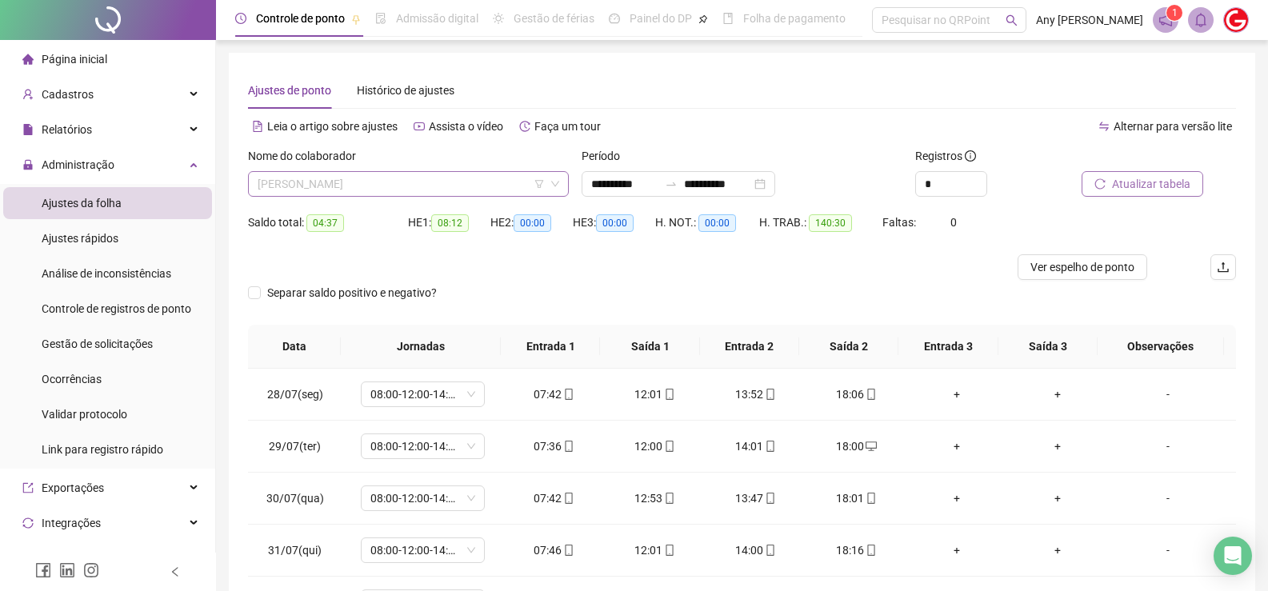
click at [324, 188] on span "[PERSON_NAME]" at bounding box center [409, 184] width 302 height 24
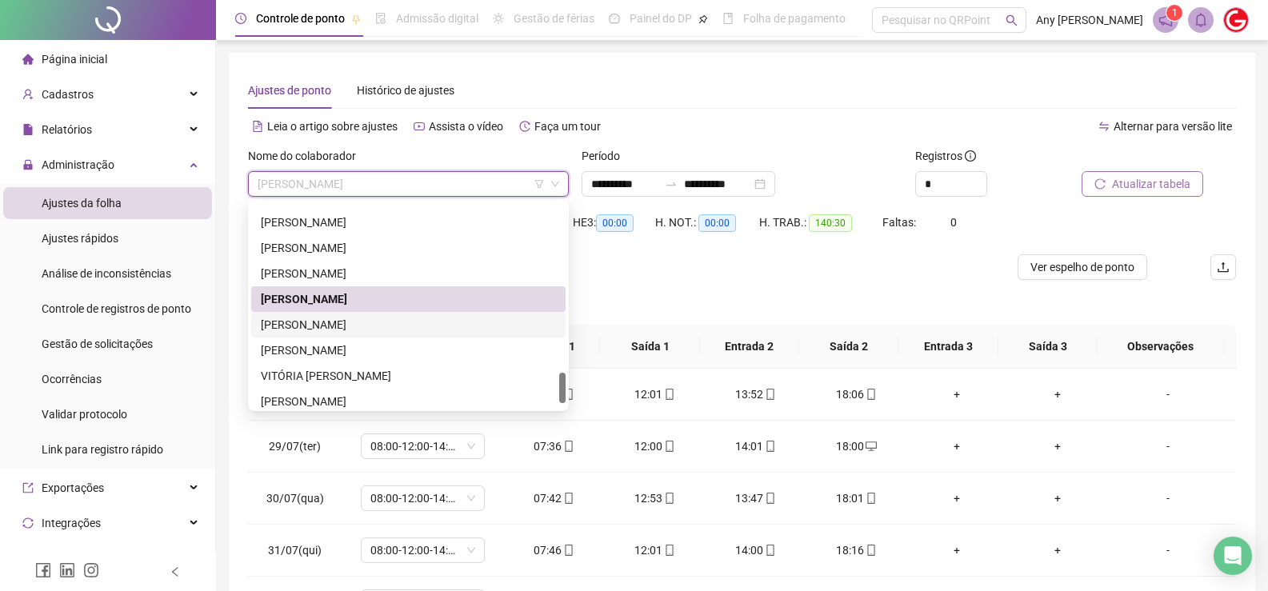
click at [297, 318] on div "[PERSON_NAME]" at bounding box center [408, 325] width 295 height 18
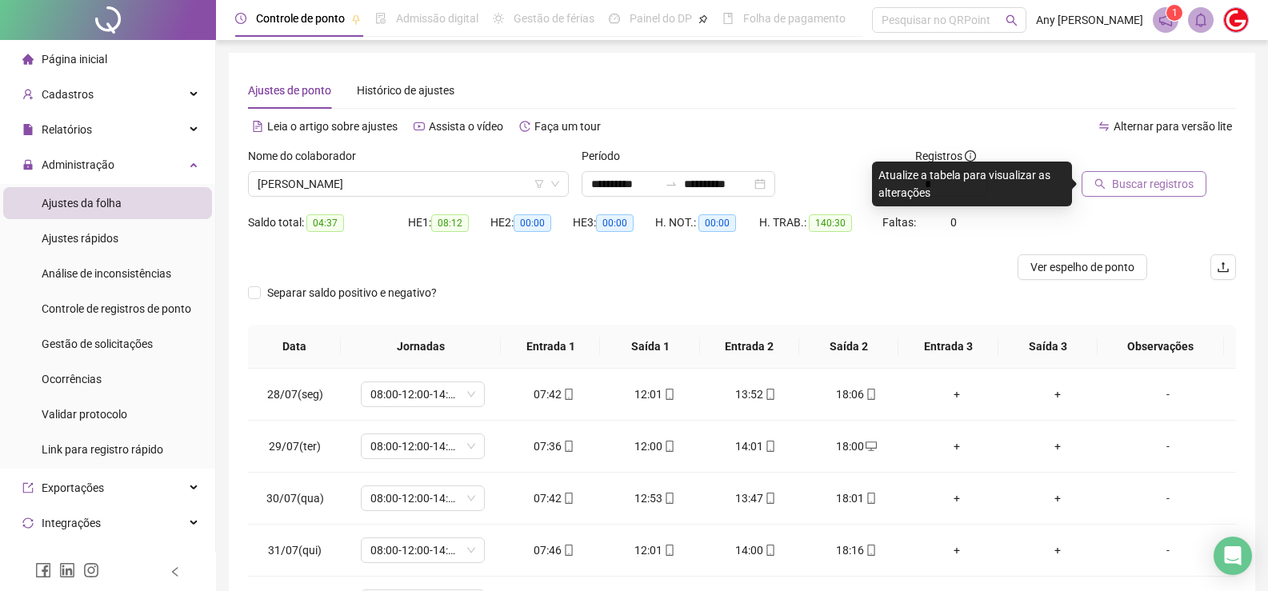
click at [1172, 191] on span "Buscar registros" at bounding box center [1153, 184] width 82 height 18
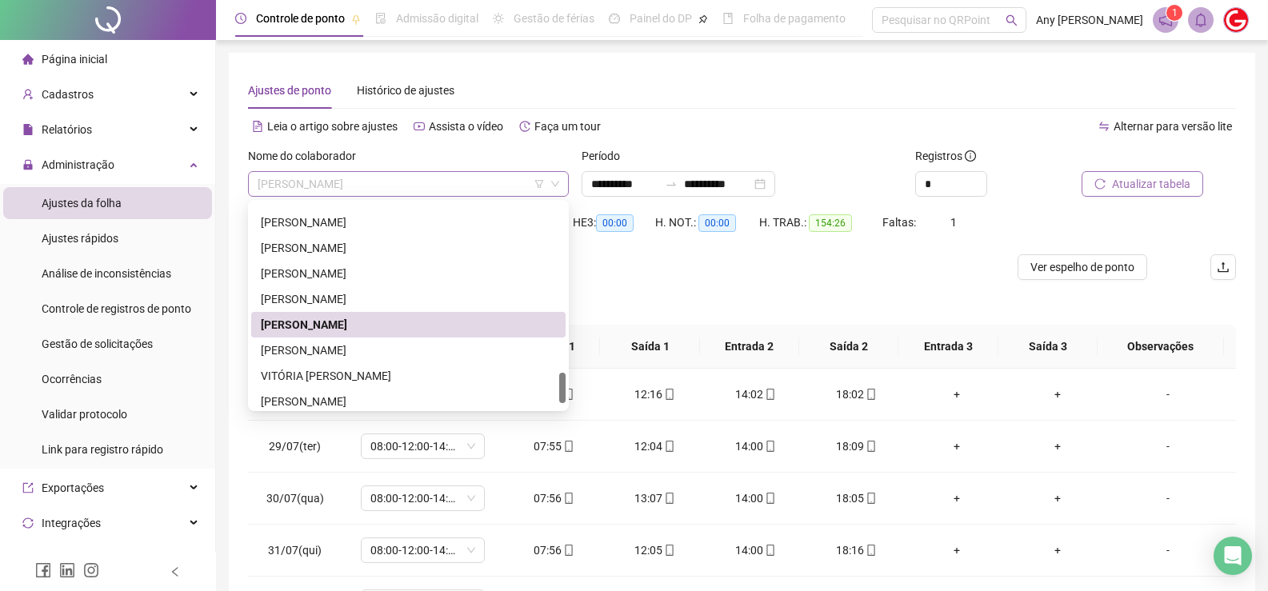
click at [313, 190] on span "[PERSON_NAME]" at bounding box center [409, 184] width 302 height 24
click at [309, 347] on div "[PERSON_NAME]" at bounding box center [408, 351] width 295 height 18
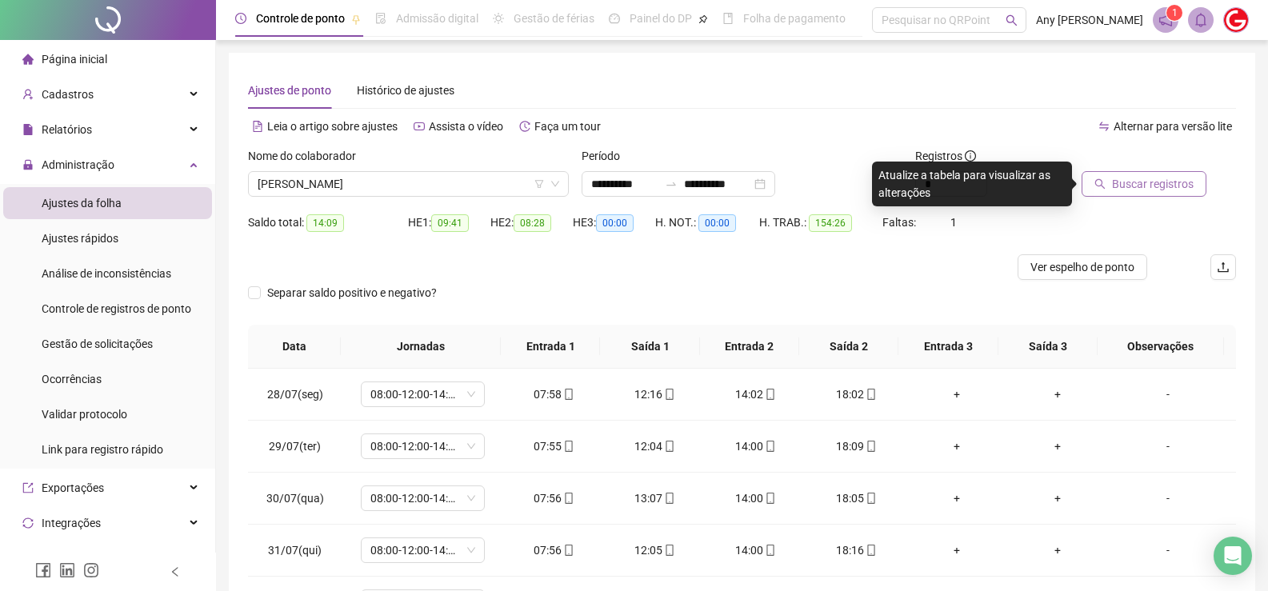
click at [1096, 182] on icon "search" at bounding box center [1100, 184] width 10 height 10
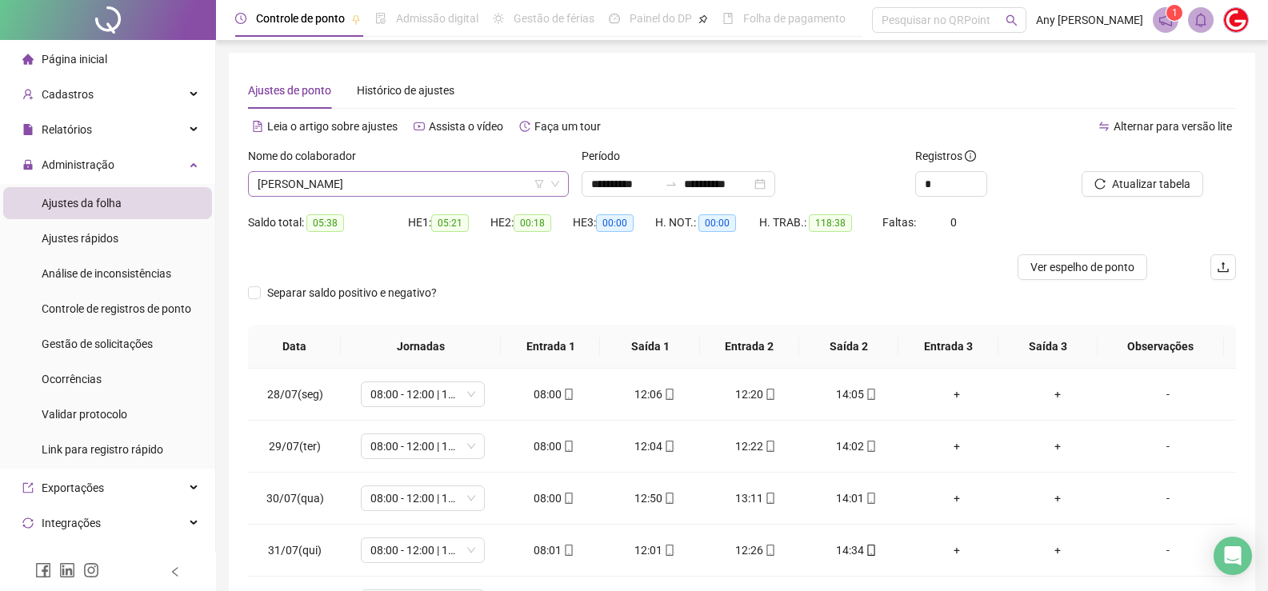
click at [314, 189] on span "[PERSON_NAME]" at bounding box center [409, 184] width 302 height 24
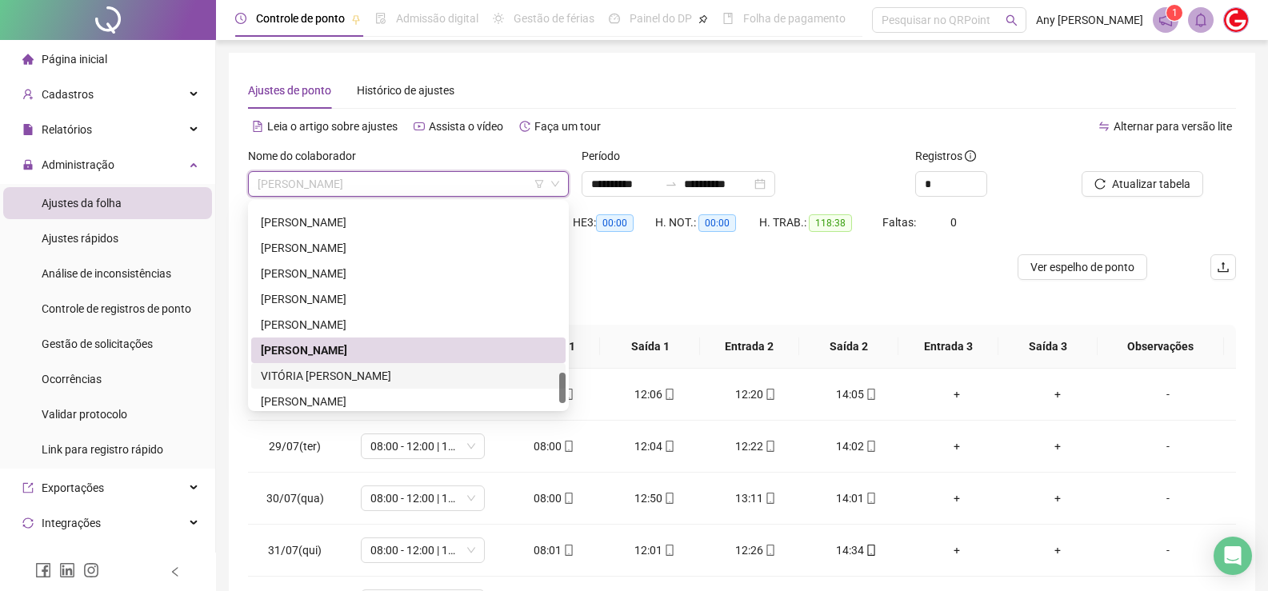
click at [310, 370] on div "VITÓRIA [PERSON_NAME]" at bounding box center [408, 376] width 295 height 18
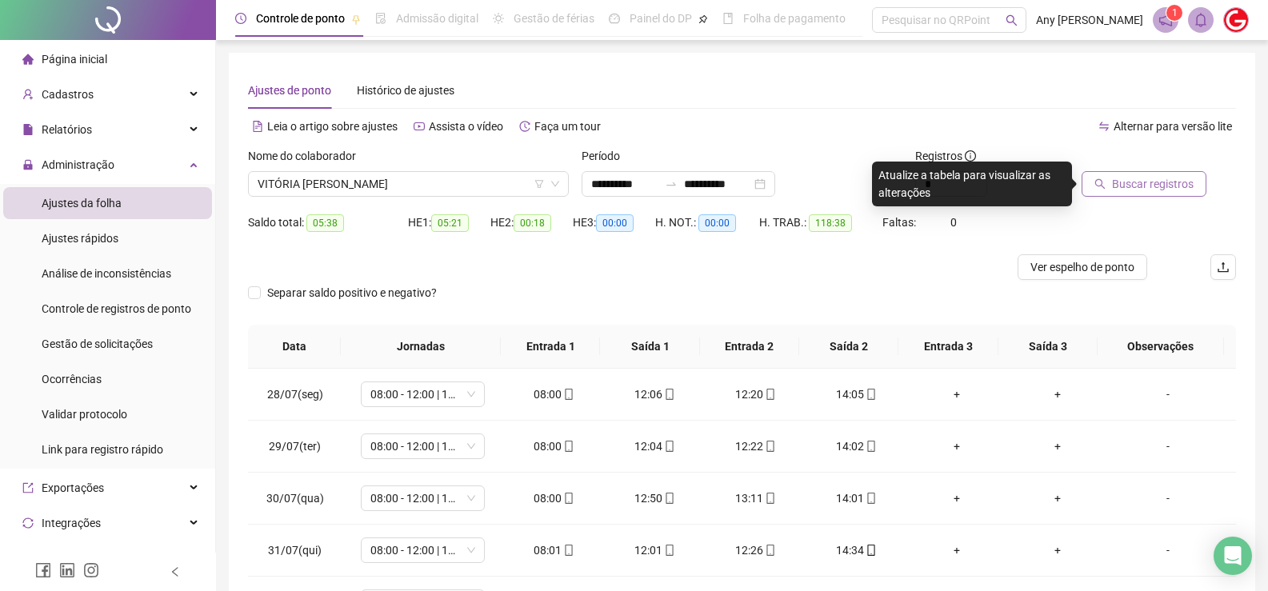
click at [1115, 187] on span "Buscar registros" at bounding box center [1153, 184] width 82 height 18
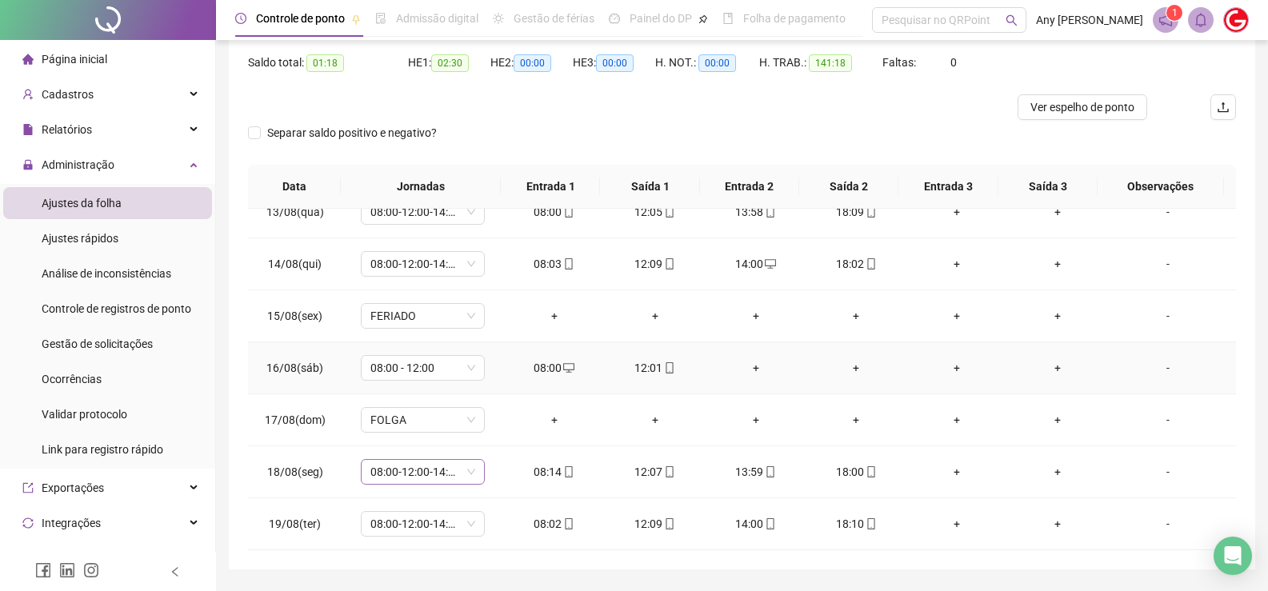
scroll to position [207, 0]
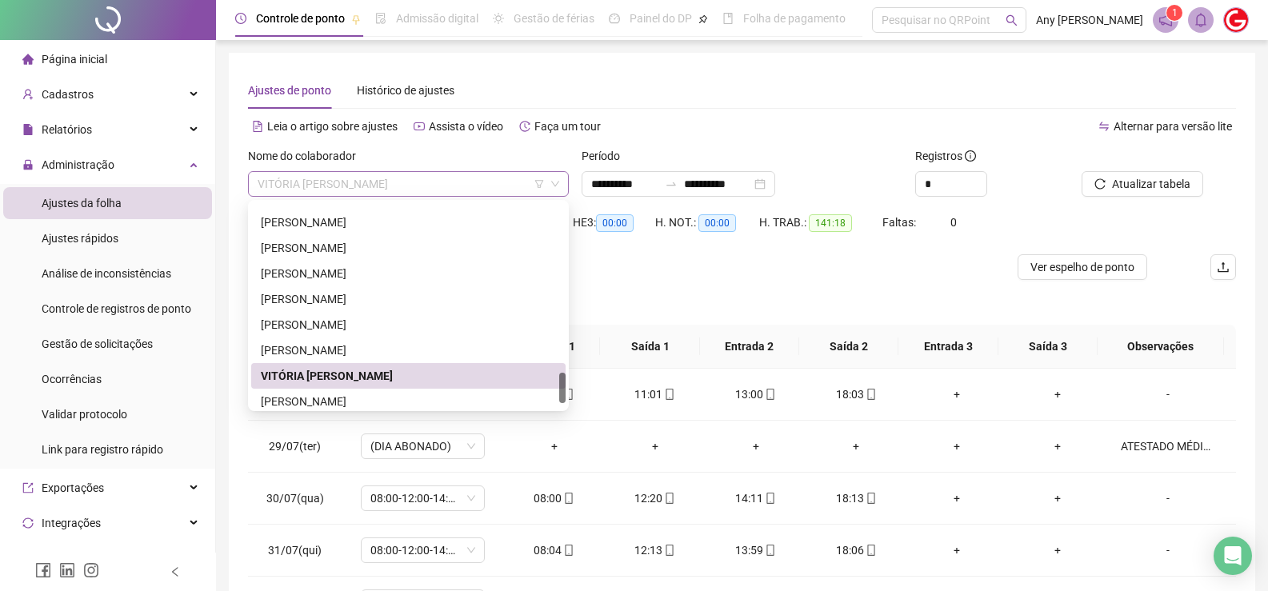
click at [320, 188] on span "VITÓRIA [PERSON_NAME]" at bounding box center [409, 184] width 302 height 24
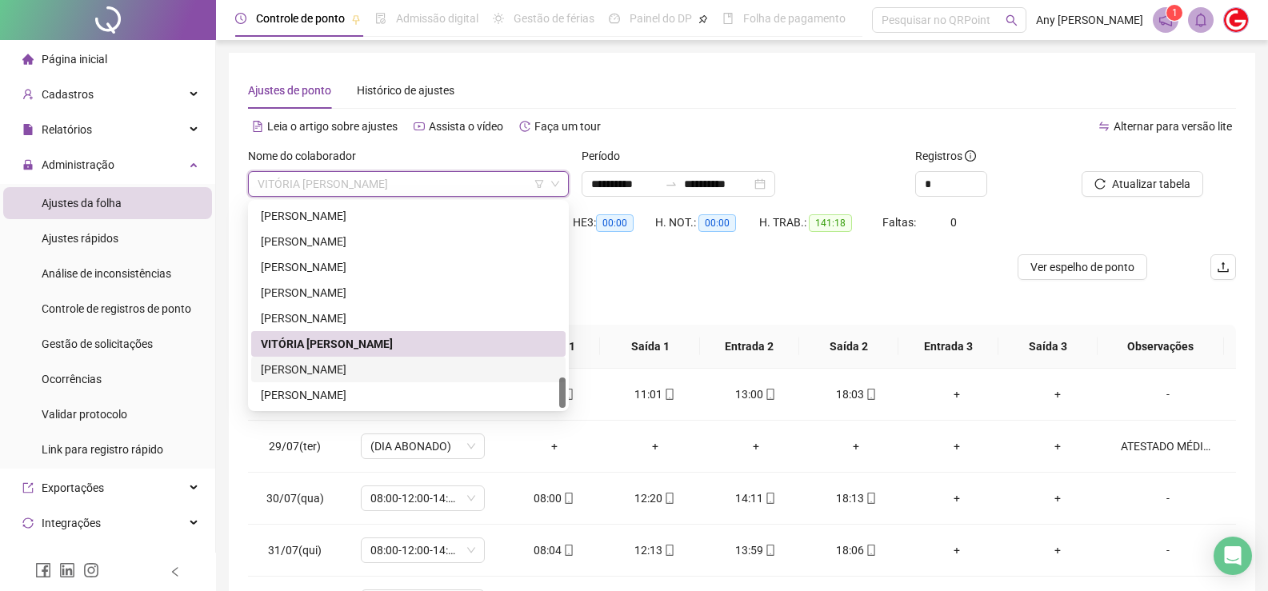
click at [314, 362] on div "[PERSON_NAME]" at bounding box center [408, 370] width 295 height 18
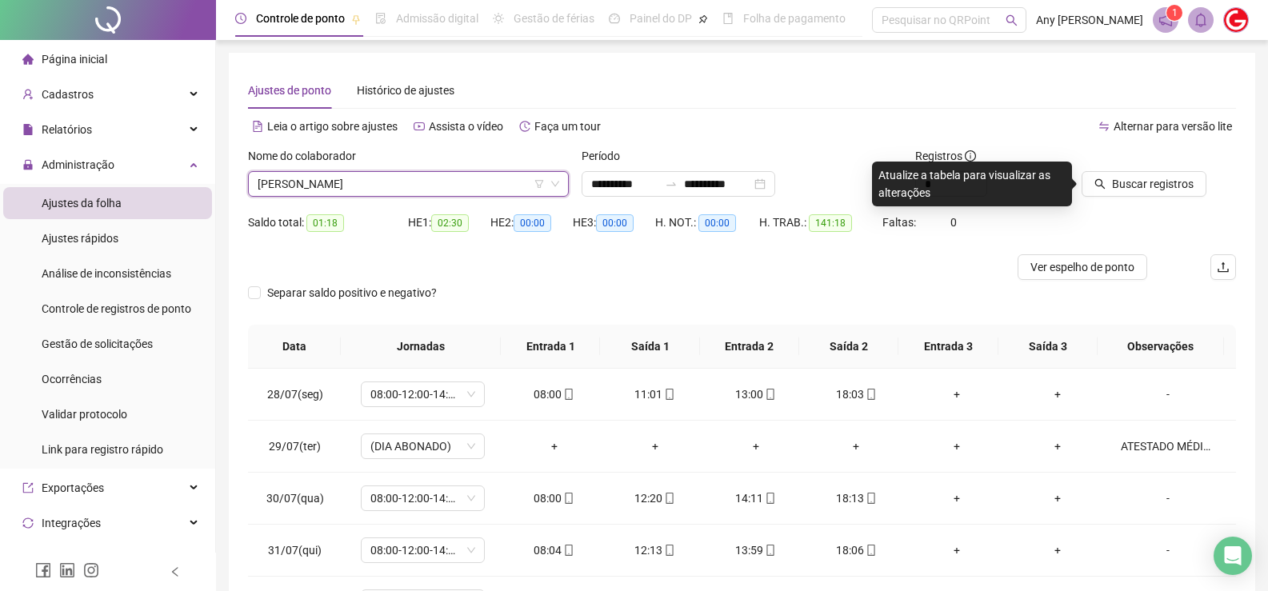
click at [428, 198] on div "Nome do colaborador [PERSON_NAME] DO NASCIMENTO DE [PERSON_NAME]" at bounding box center [409, 178] width 334 height 62
click at [418, 190] on span "[PERSON_NAME]" at bounding box center [409, 184] width 302 height 24
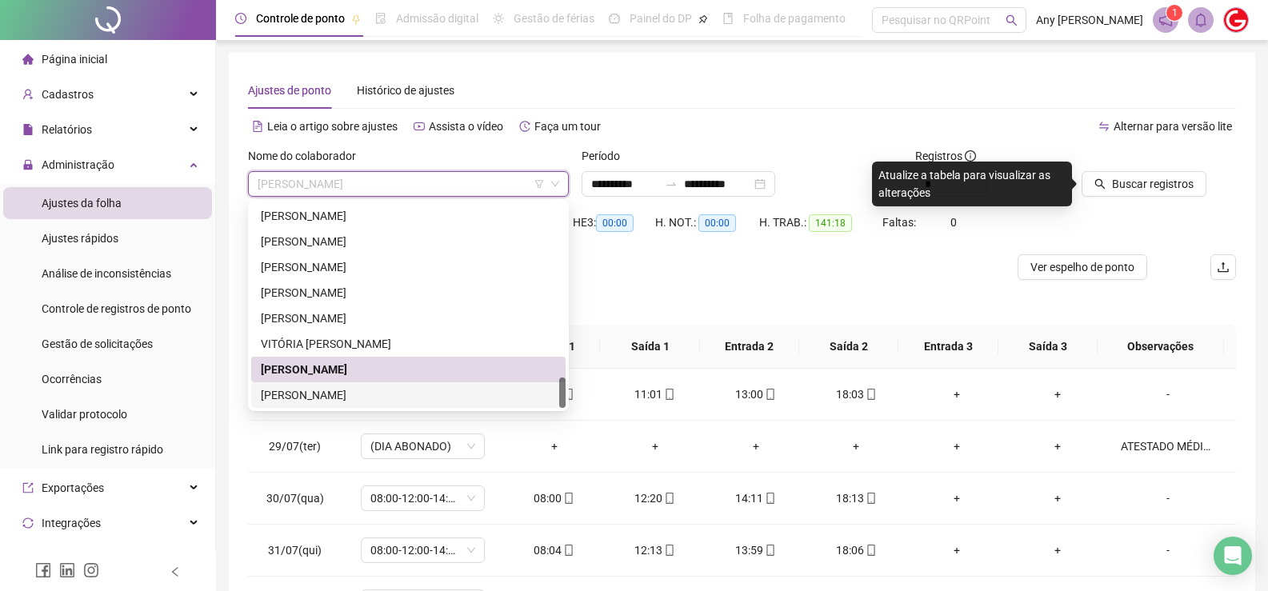
click at [355, 395] on div "[PERSON_NAME]" at bounding box center [408, 395] width 295 height 18
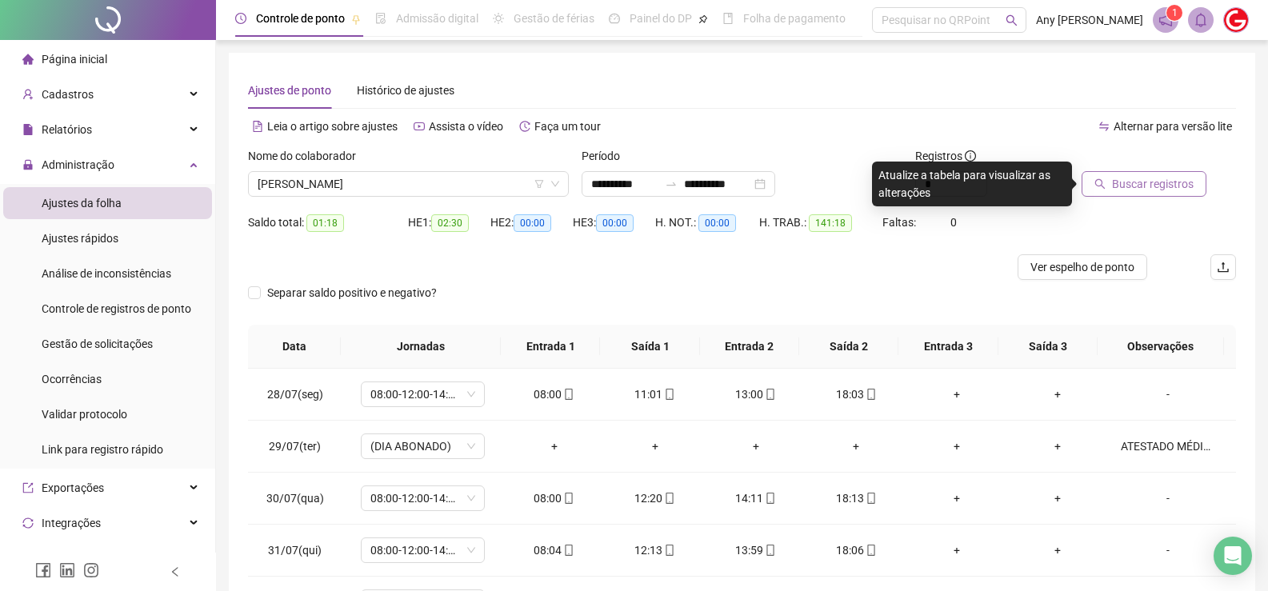
click at [1119, 187] on span "Buscar registros" at bounding box center [1153, 184] width 82 height 18
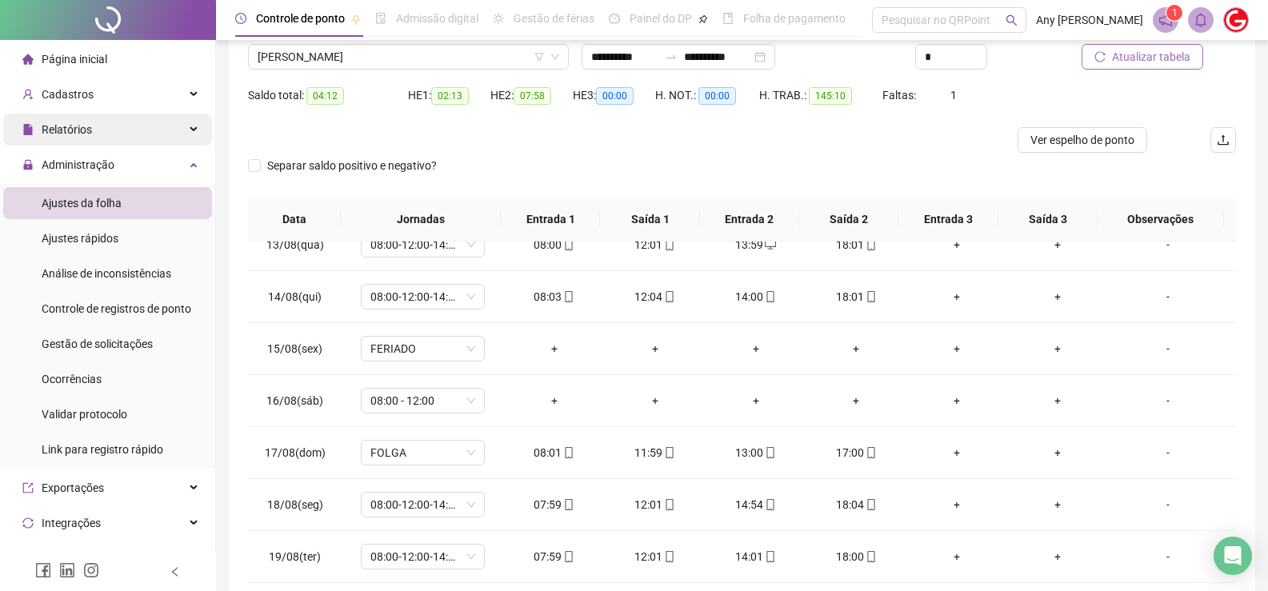
scroll to position [0, 0]
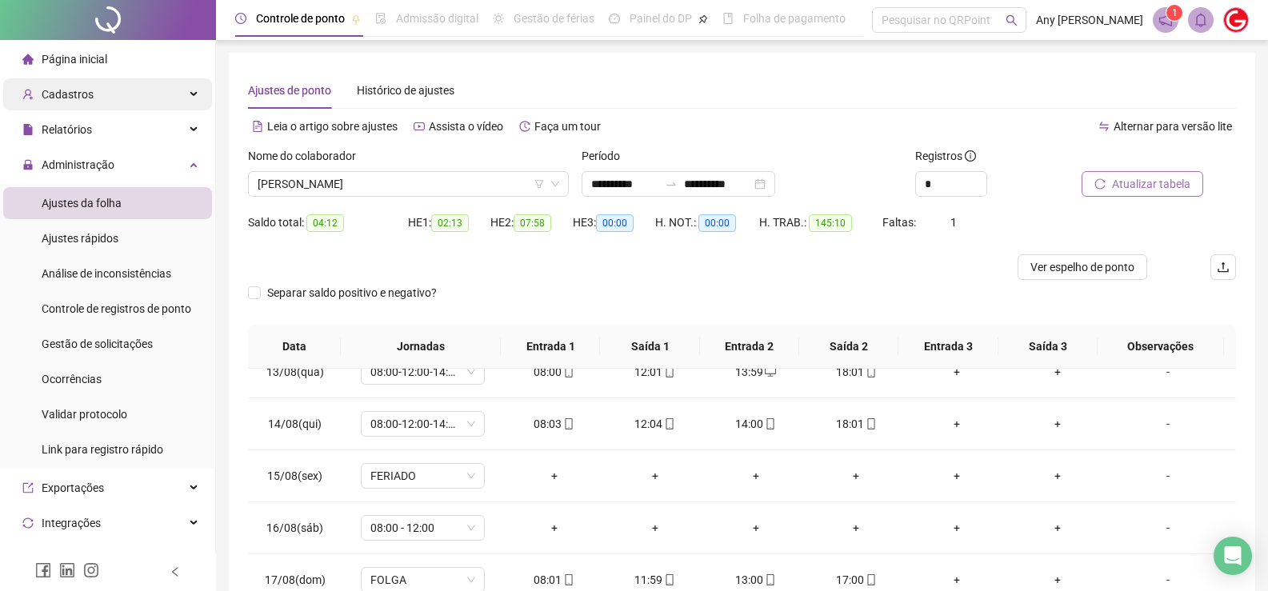
click at [46, 98] on span "Cadastros" at bounding box center [68, 94] width 52 height 13
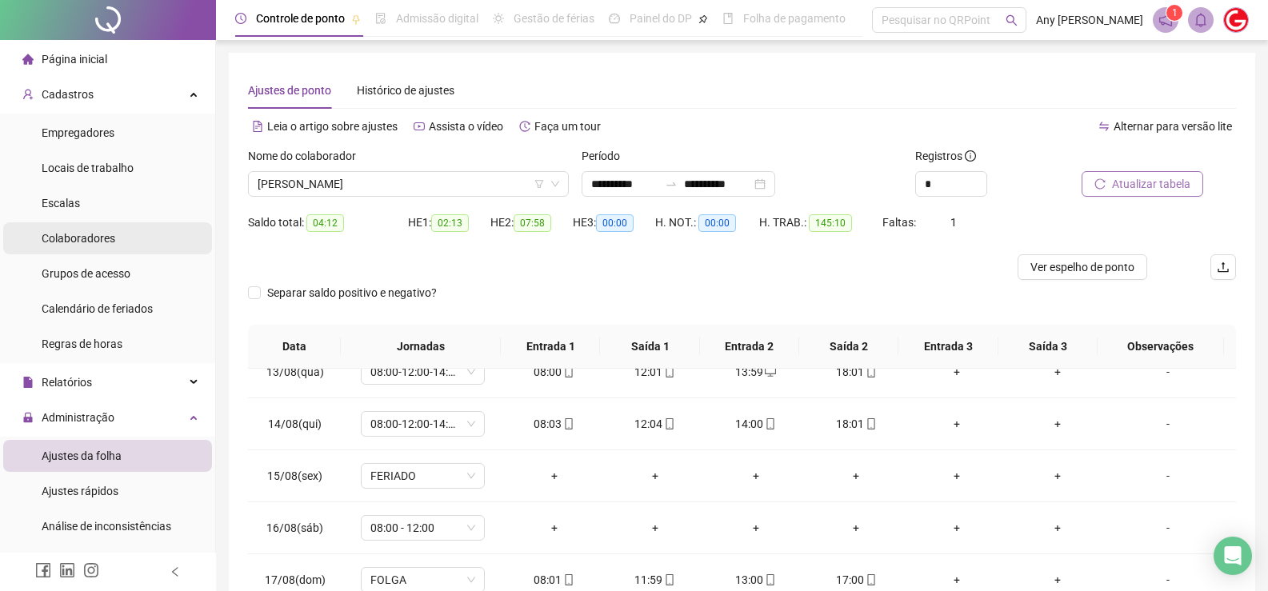
click at [77, 240] on span "Colaboradores" at bounding box center [79, 238] width 74 height 13
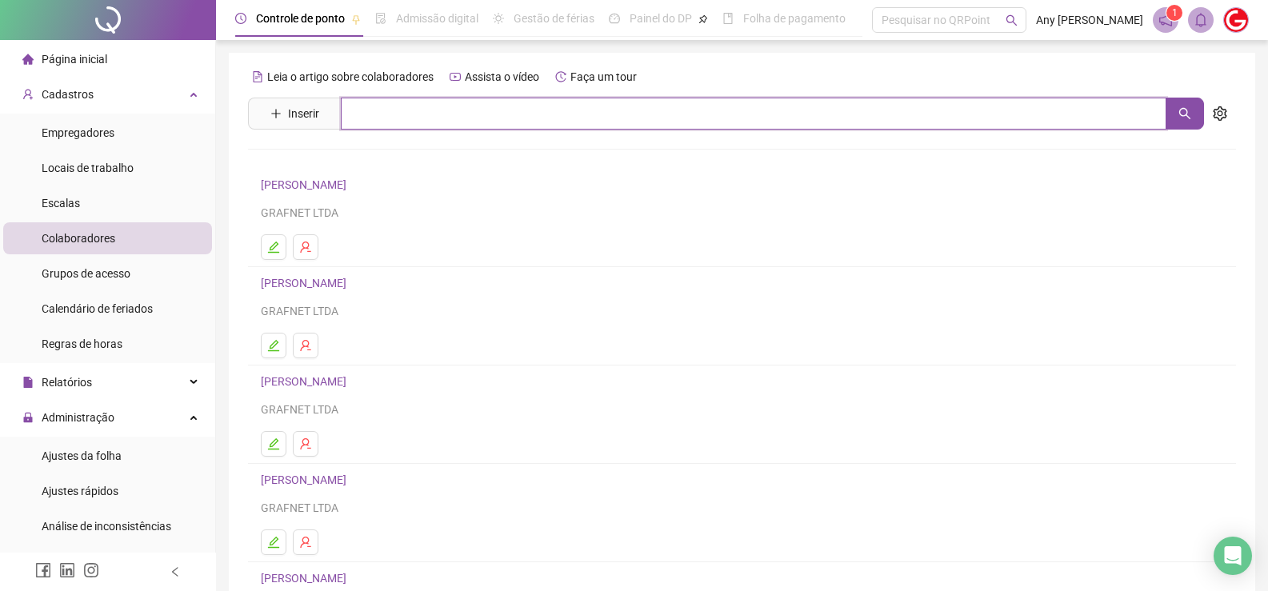
click at [420, 119] on input "text" at bounding box center [753, 114] width 825 height 32
click at [417, 112] on input "*****" at bounding box center [753, 114] width 825 height 32
type input "*****"
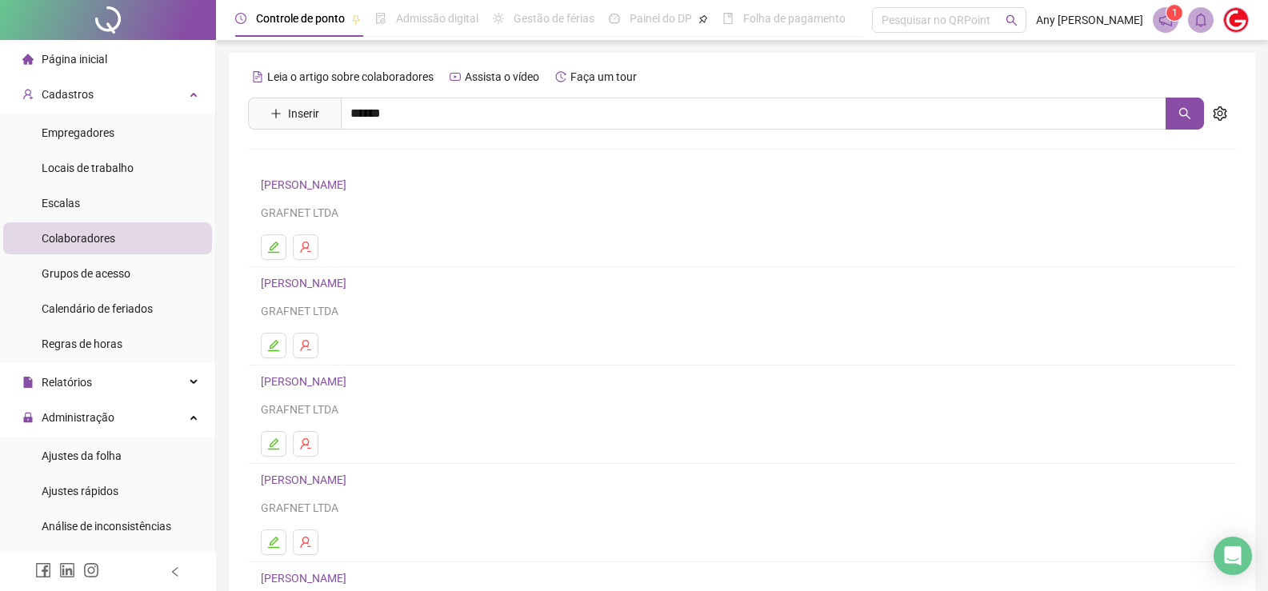
click at [363, 230] on link "[PERSON_NAME]" at bounding box center [321, 231] width 86 height 13
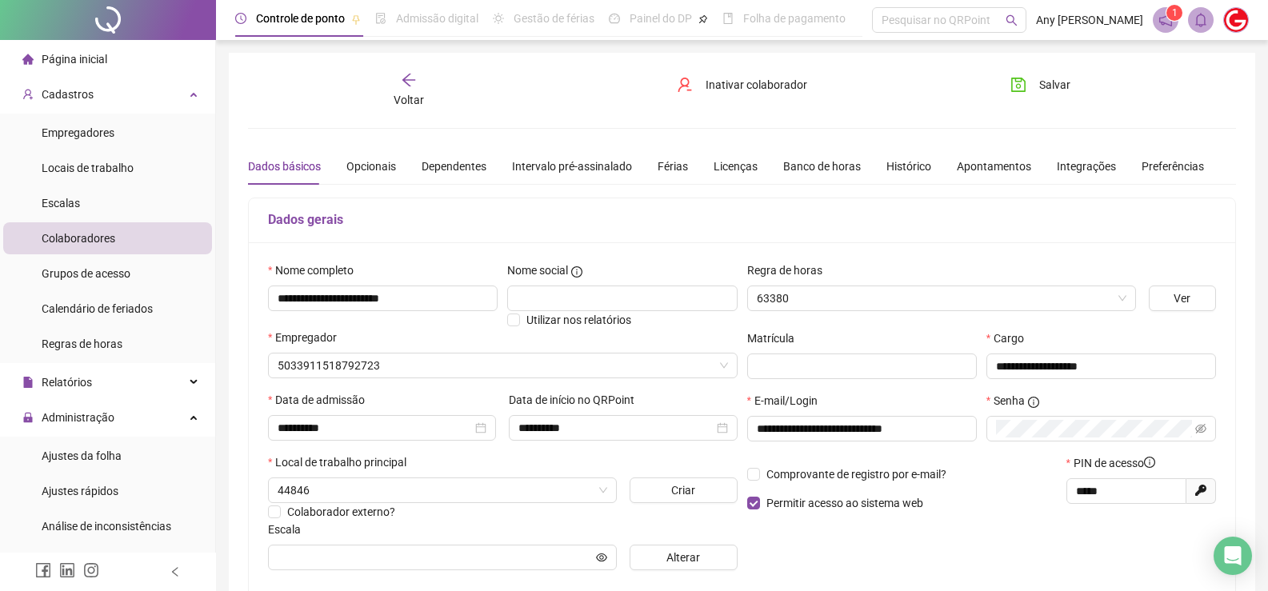
type input "**********"
click at [410, 88] on div "Voltar" at bounding box center [408, 90] width 154 height 37
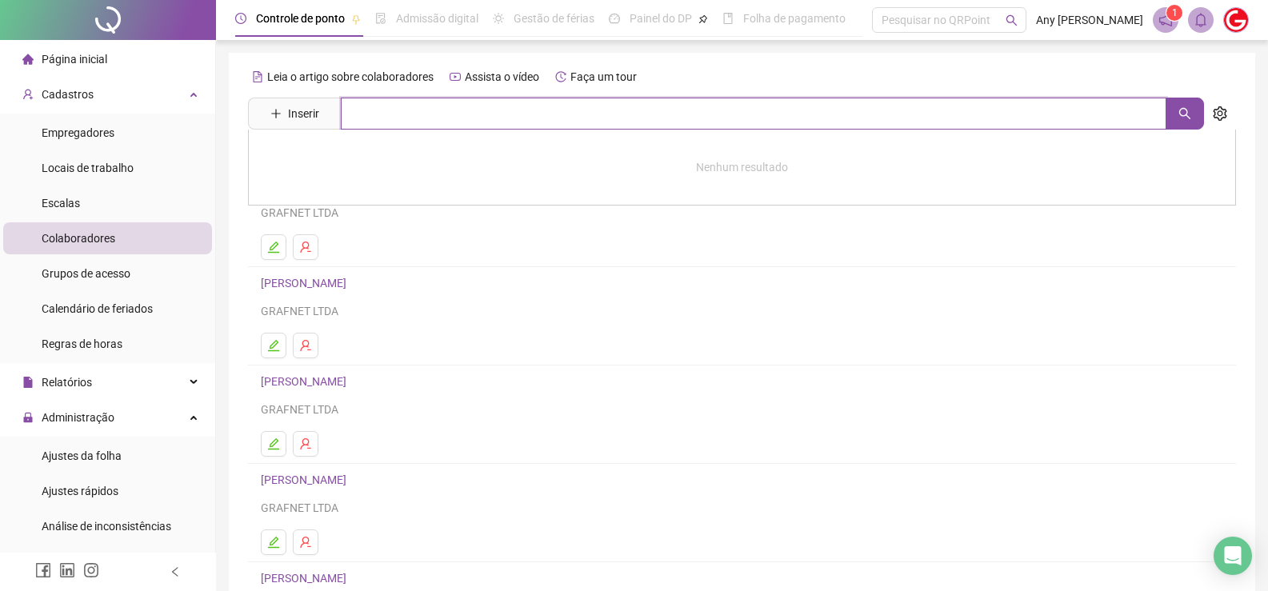
click at [388, 107] on input "text" at bounding box center [753, 114] width 825 height 32
type input "******"
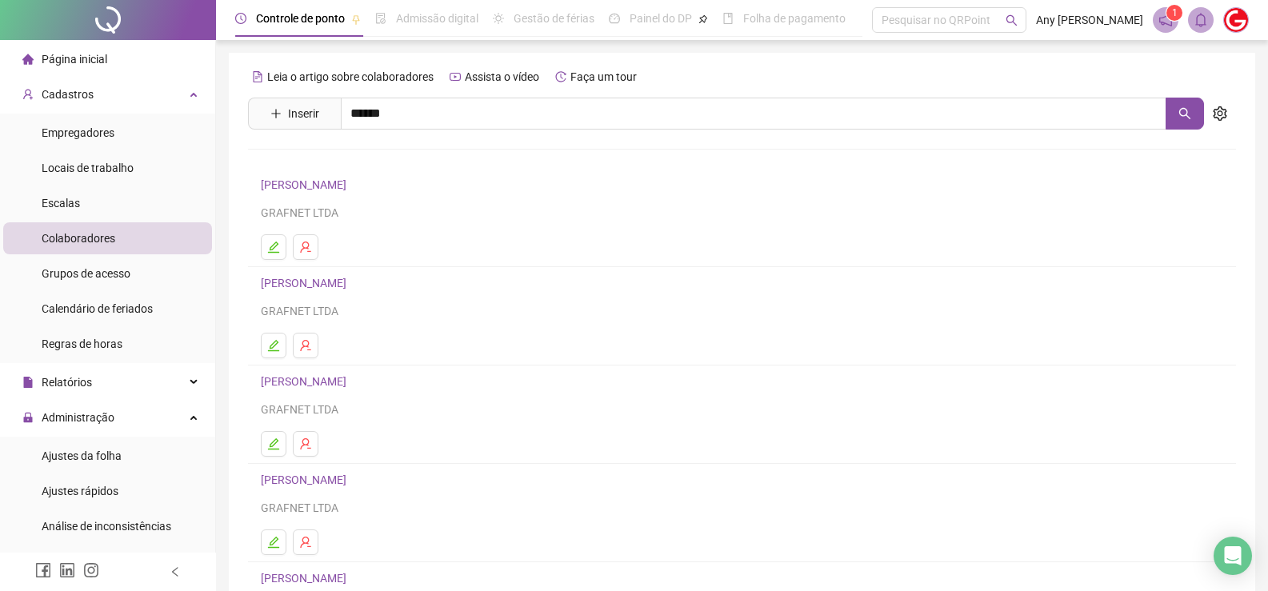
click at [346, 168] on div "[PERSON_NAME]" at bounding box center [742, 163] width 988 height 66
drag, startPoint x: 378, startPoint y: 124, endPoint x: 390, endPoint y: 118, distance: 14.3
click at [378, 123] on input "******" at bounding box center [753, 114] width 825 height 32
click at [361, 164] on link "[PERSON_NAME]" at bounding box center [321, 160] width 86 height 13
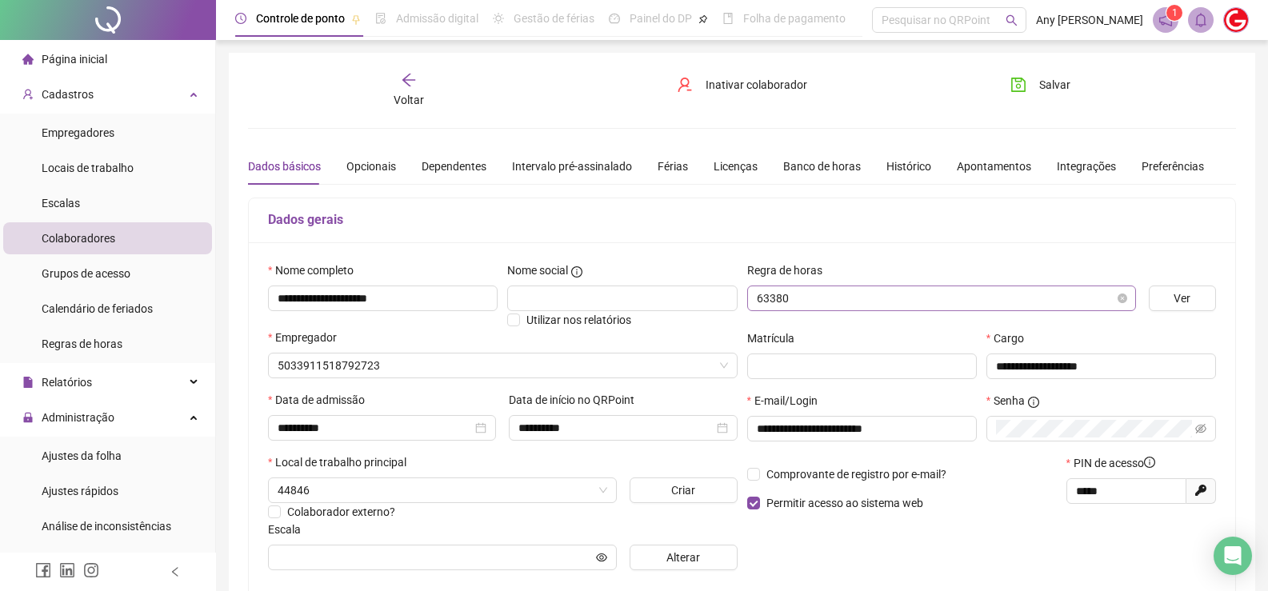
type input "**********"
click at [414, 89] on div "Voltar" at bounding box center [408, 90] width 154 height 37
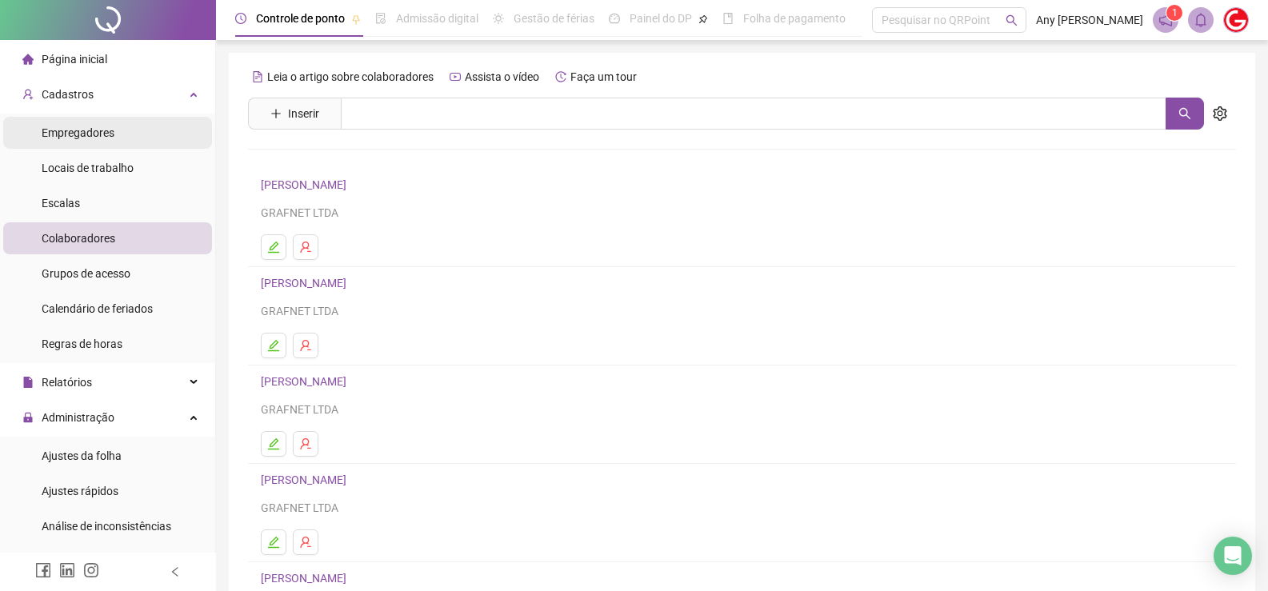
click at [73, 131] on span "Empregadores" at bounding box center [78, 132] width 73 height 13
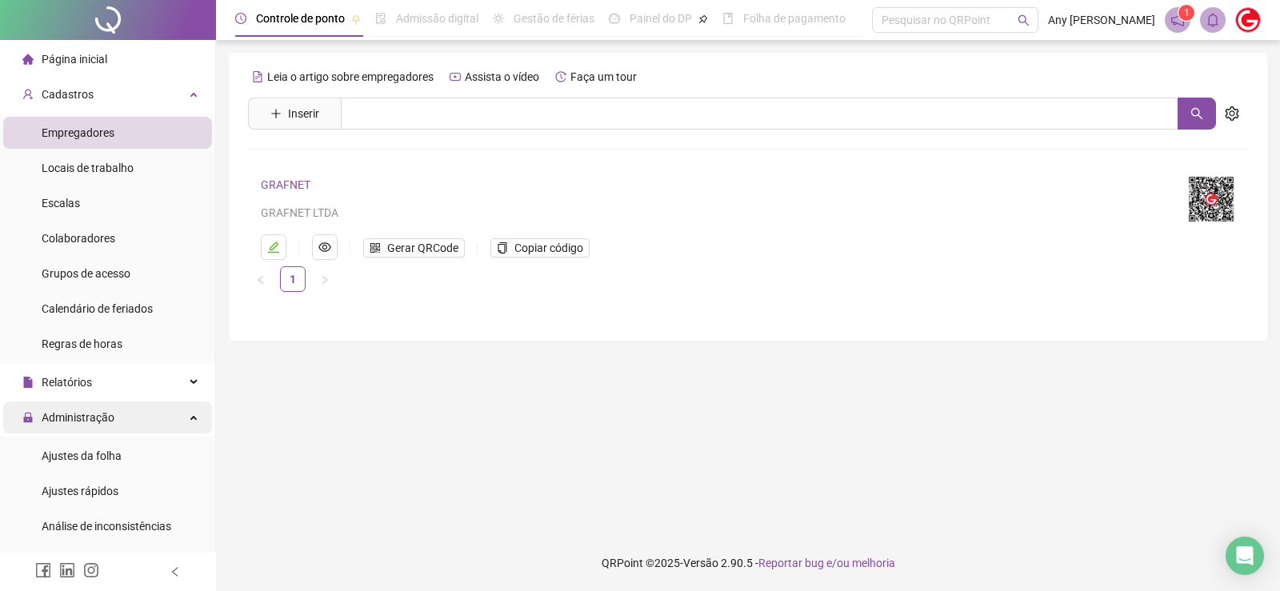
click at [70, 418] on span "Administração" at bounding box center [78, 417] width 73 height 13
click at [90, 417] on span "Administração" at bounding box center [78, 417] width 73 height 13
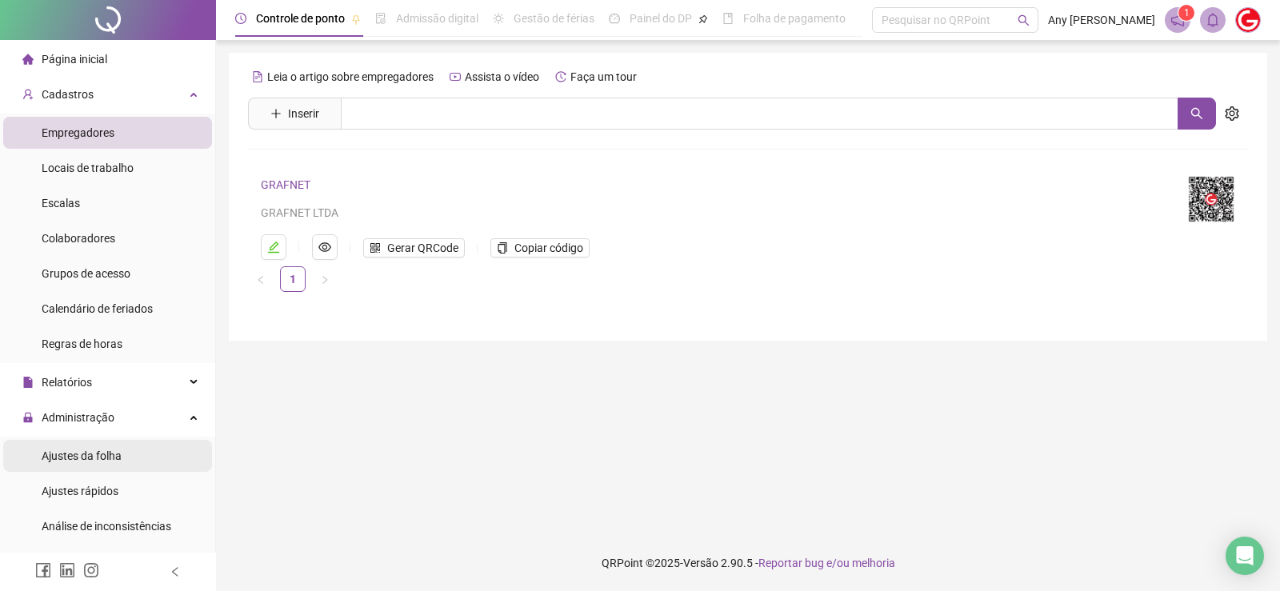
click at [78, 458] on span "Ajustes da folha" at bounding box center [82, 456] width 80 height 13
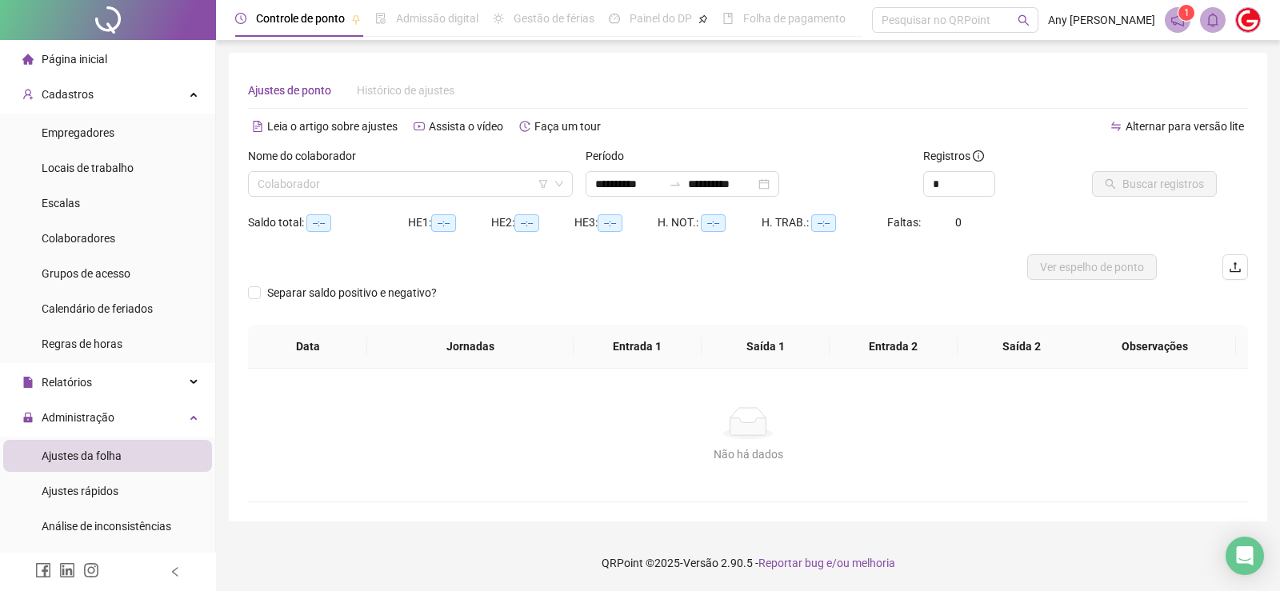
type input "**********"
click at [351, 185] on input "search" at bounding box center [403, 184] width 291 height 24
click at [616, 183] on input "**********" at bounding box center [628, 184] width 67 height 18
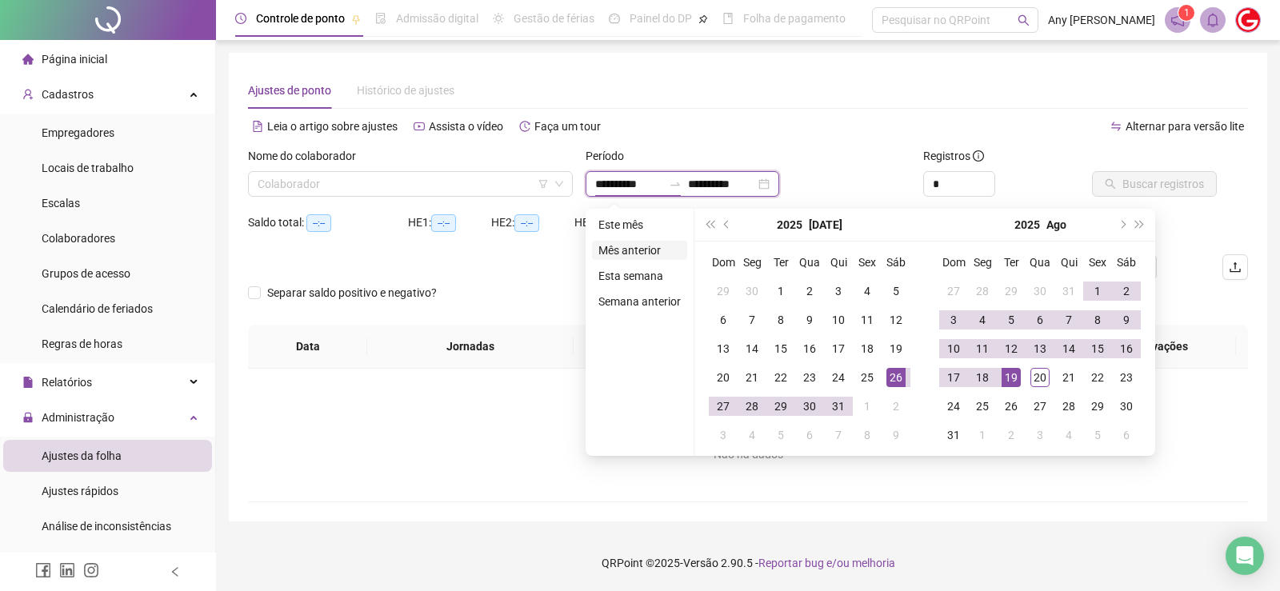
type input "**********"
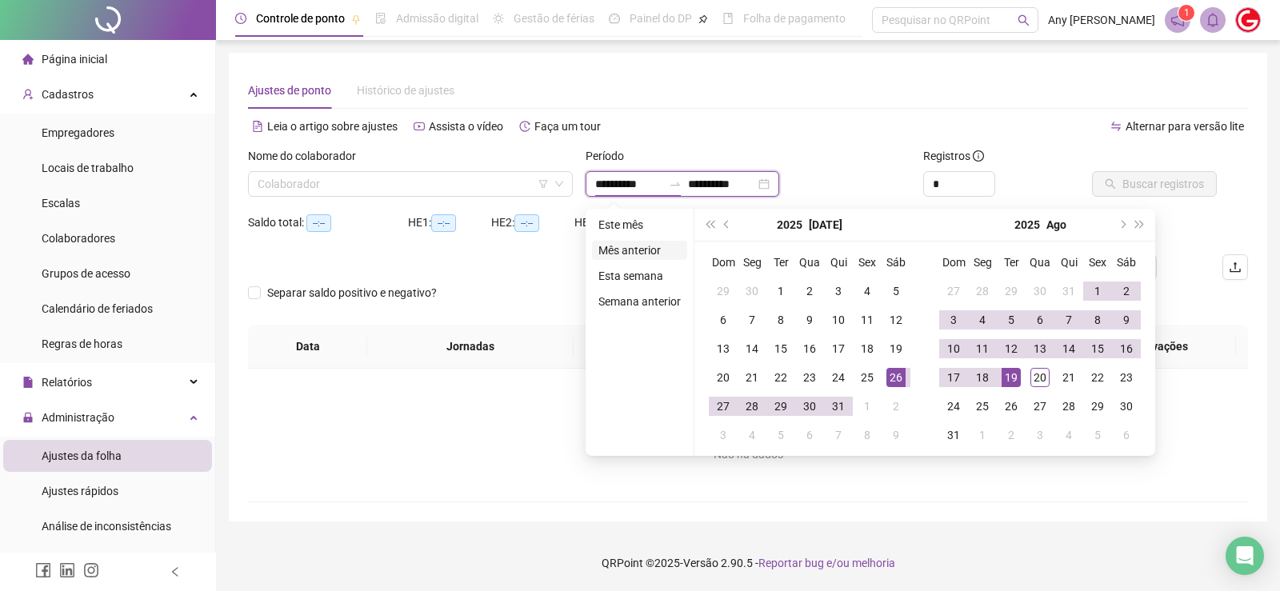
type input "**********"
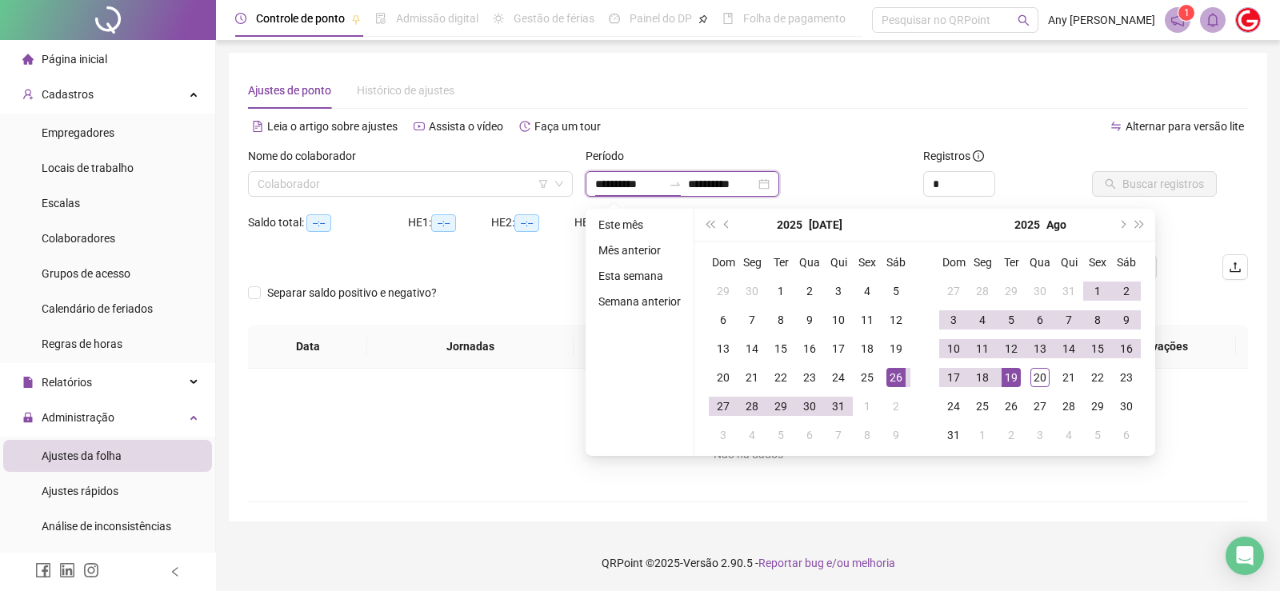
type input "**********"
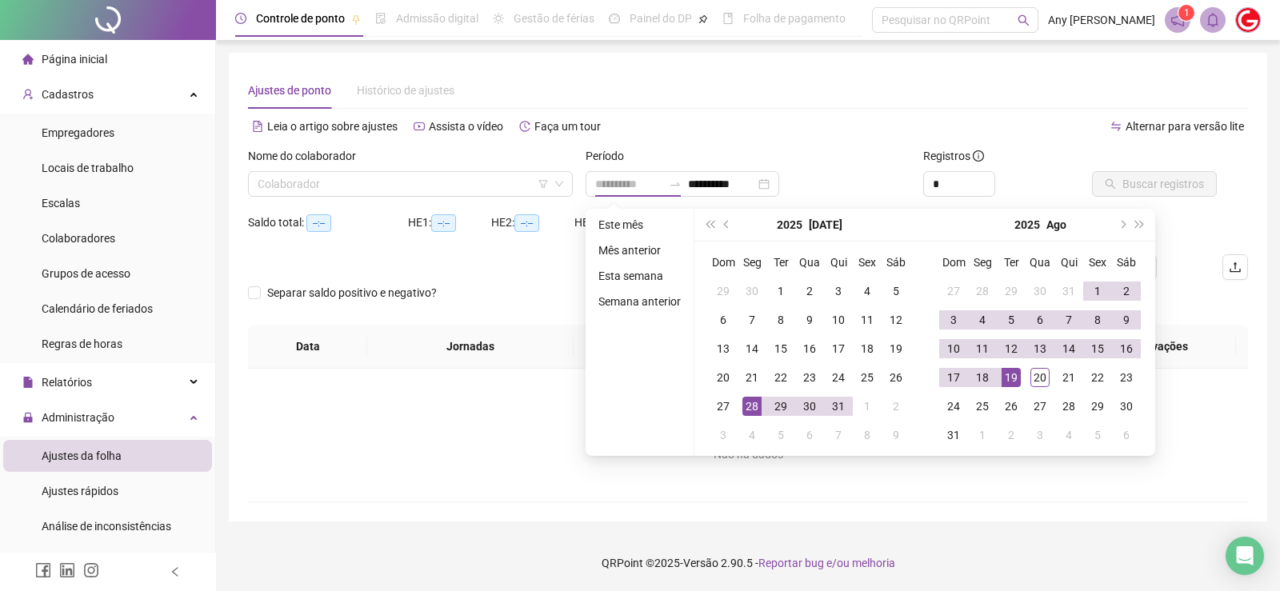
click at [759, 408] on div "28" at bounding box center [751, 406] width 19 height 19
type input "**********"
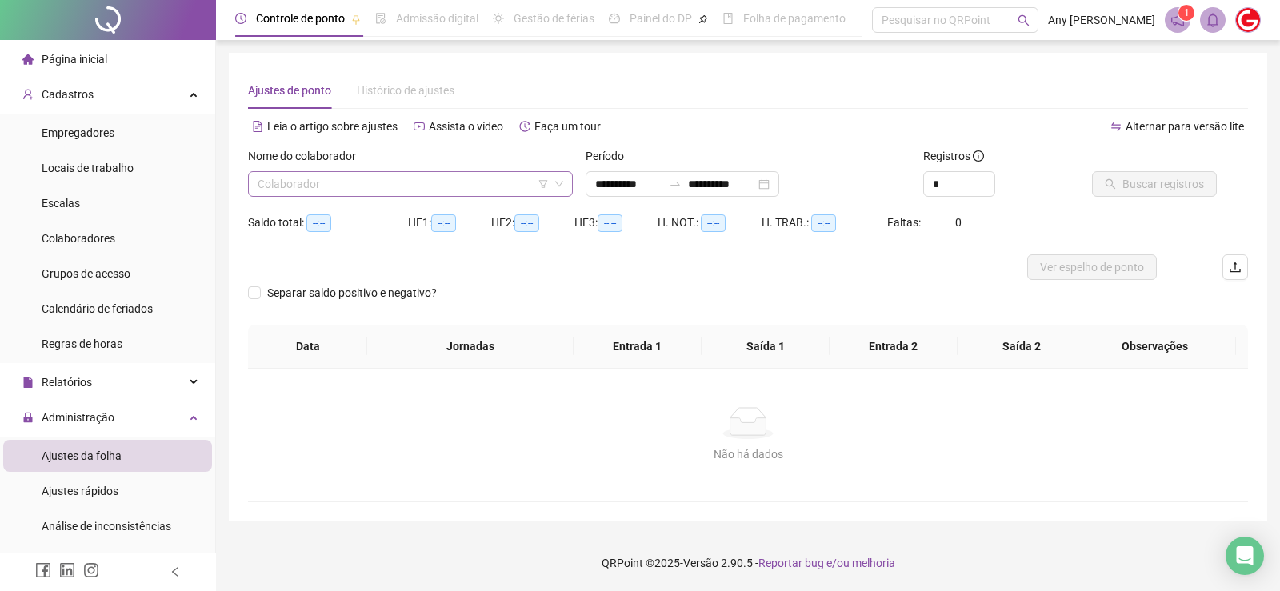
click at [297, 183] on input "search" at bounding box center [403, 184] width 291 height 24
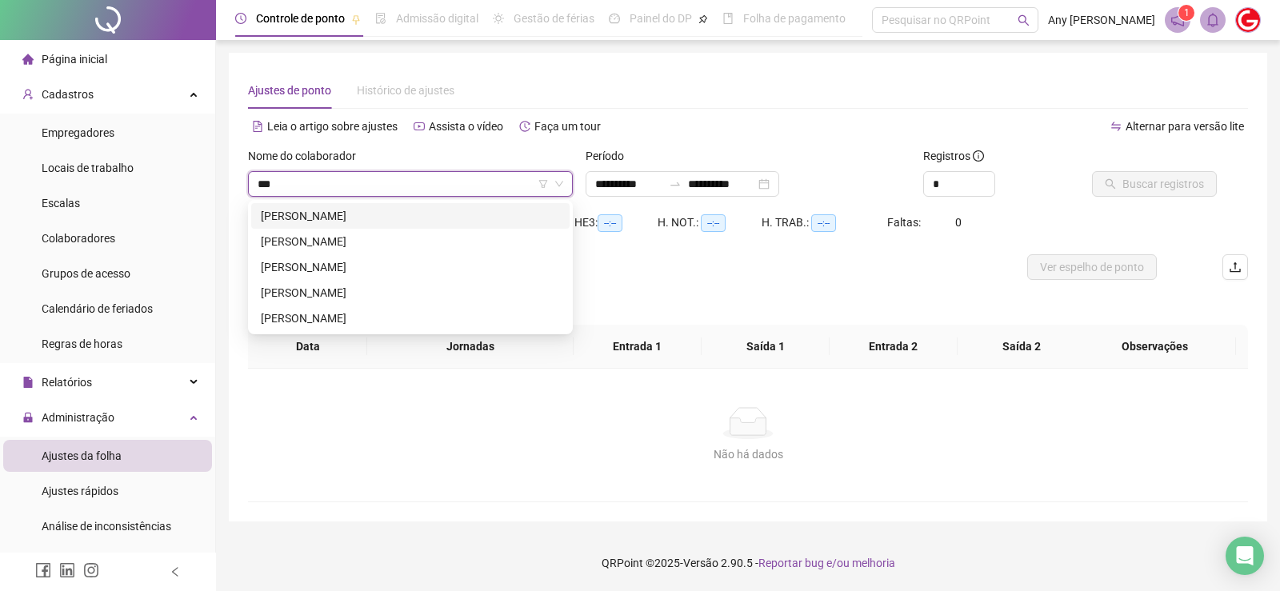
type input "****"
click at [323, 210] on div "[PERSON_NAME]" at bounding box center [410, 216] width 299 height 18
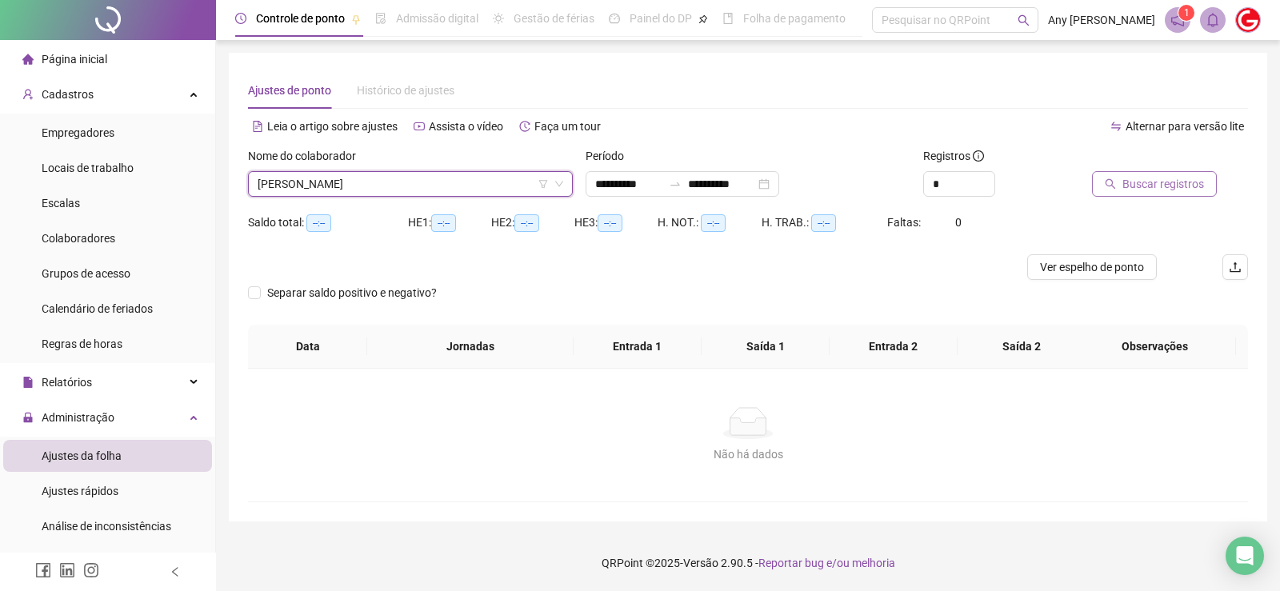
click at [1134, 182] on span "Buscar registros" at bounding box center [1163, 184] width 82 height 18
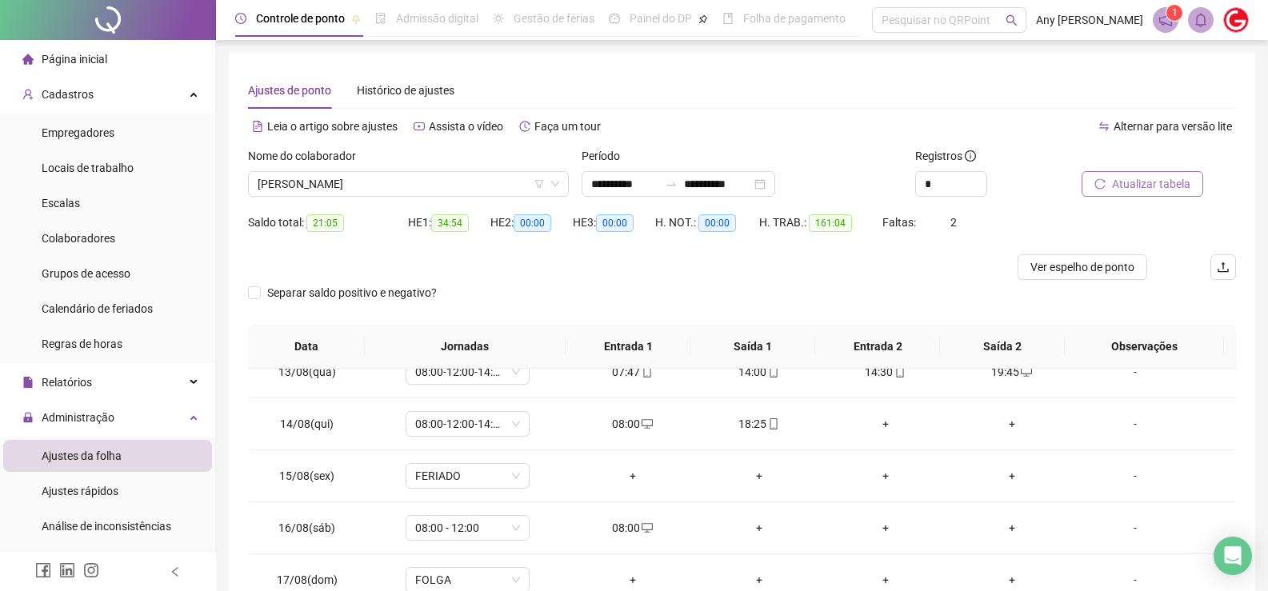
scroll to position [207, 0]
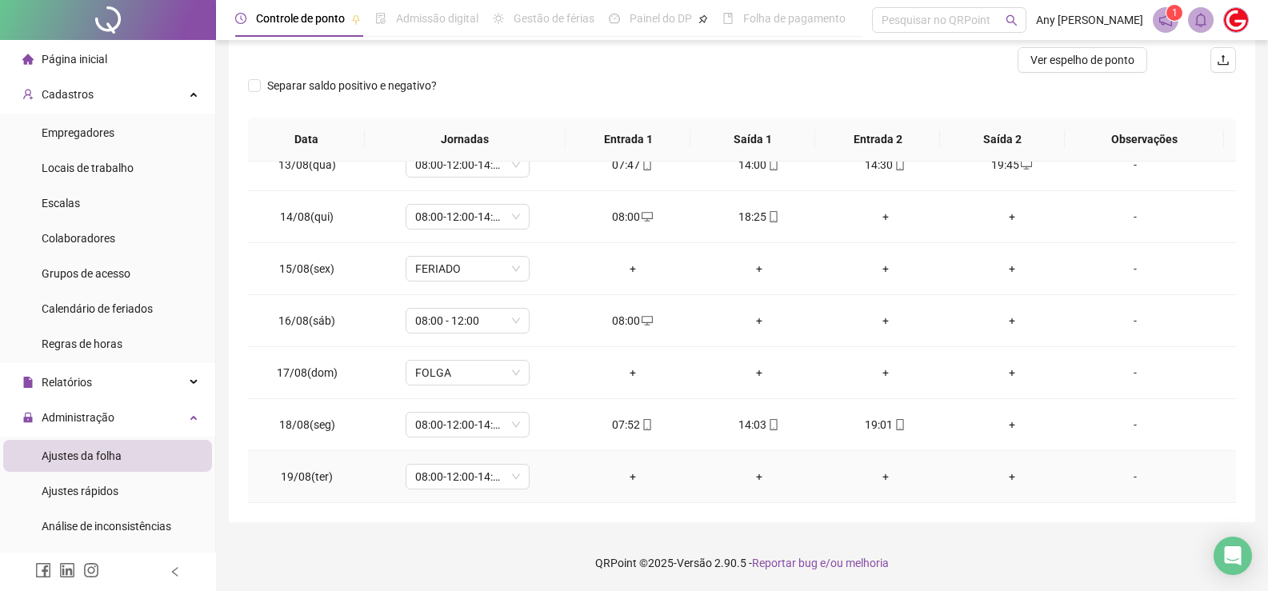
click at [1117, 478] on div "-" at bounding box center [1135, 477] width 94 height 18
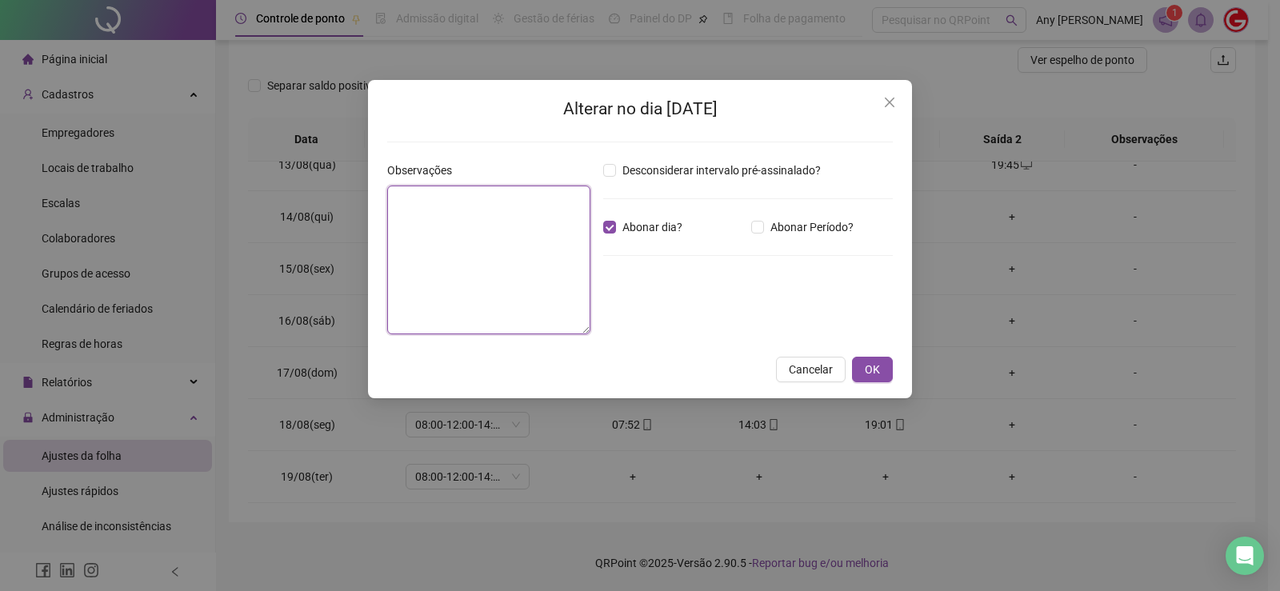
click at [530, 232] on textarea at bounding box center [488, 260] width 203 height 149
click at [512, 202] on textarea "**********" at bounding box center [488, 260] width 203 height 149
type textarea "**********"
click at [878, 367] on span "OK" at bounding box center [872, 370] width 15 height 18
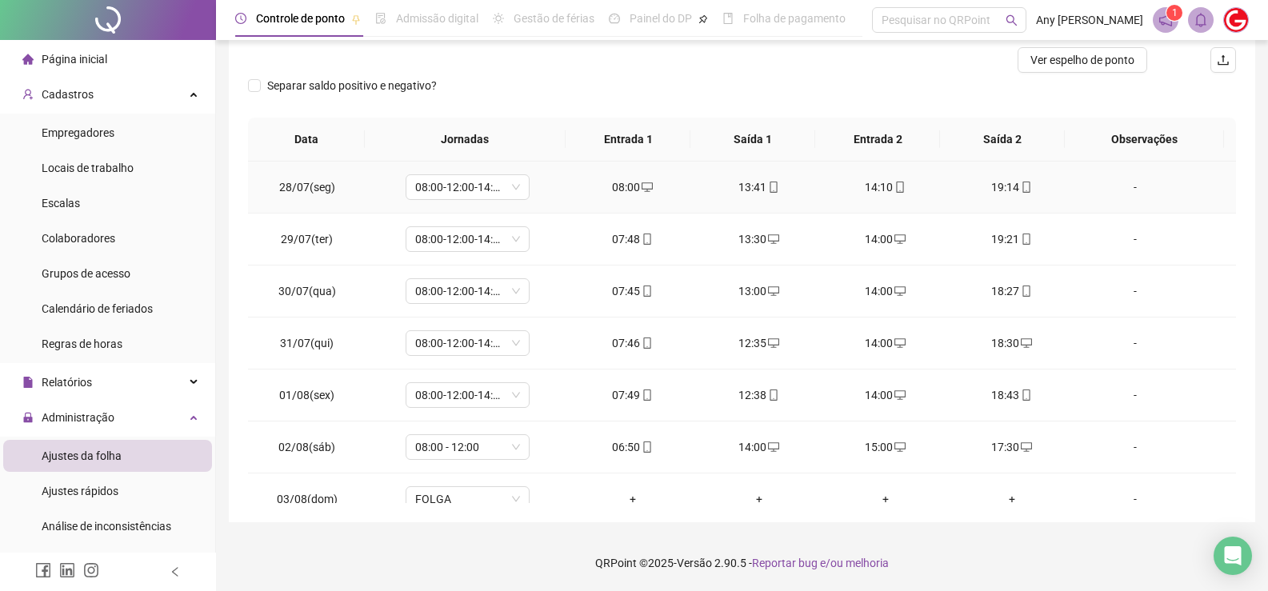
scroll to position [0, 0]
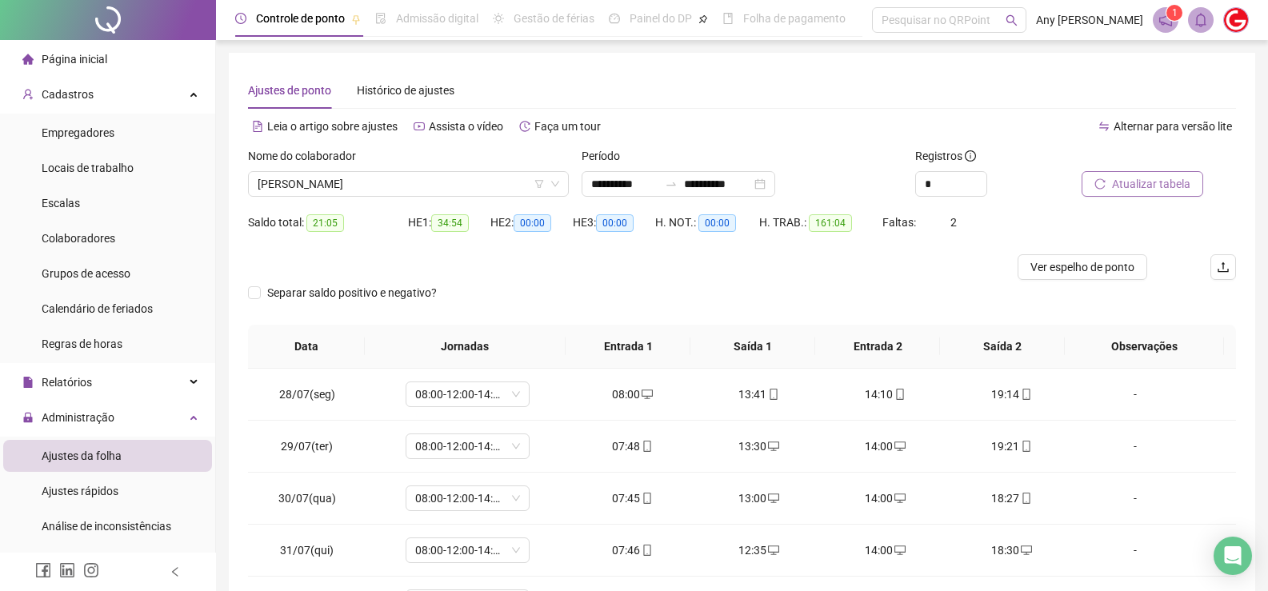
click at [1130, 183] on span "Atualizar tabela" at bounding box center [1151, 184] width 78 height 18
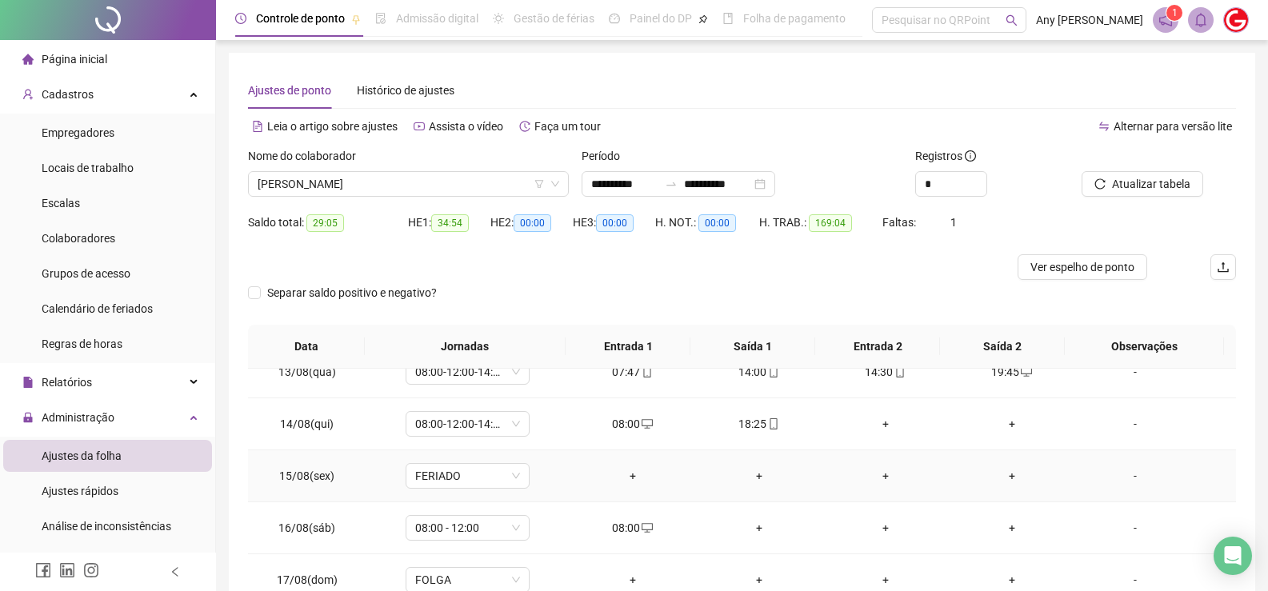
scroll to position [207, 0]
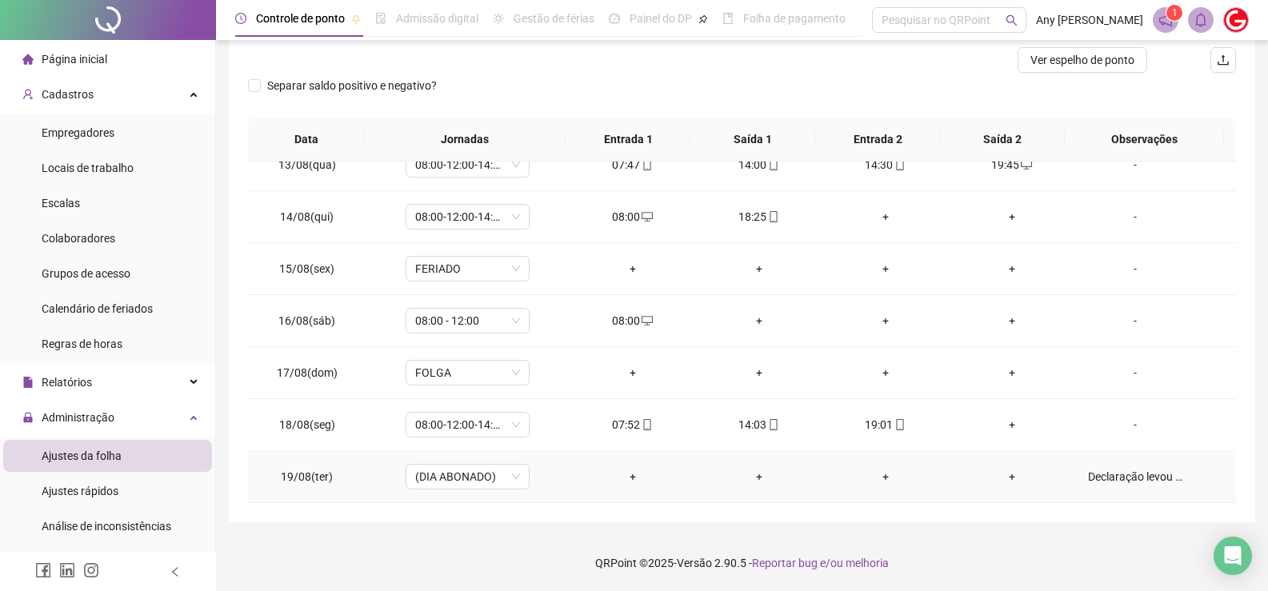
click at [1164, 481] on div "Declaração levou a filha(o) ao medico" at bounding box center [1135, 477] width 94 height 18
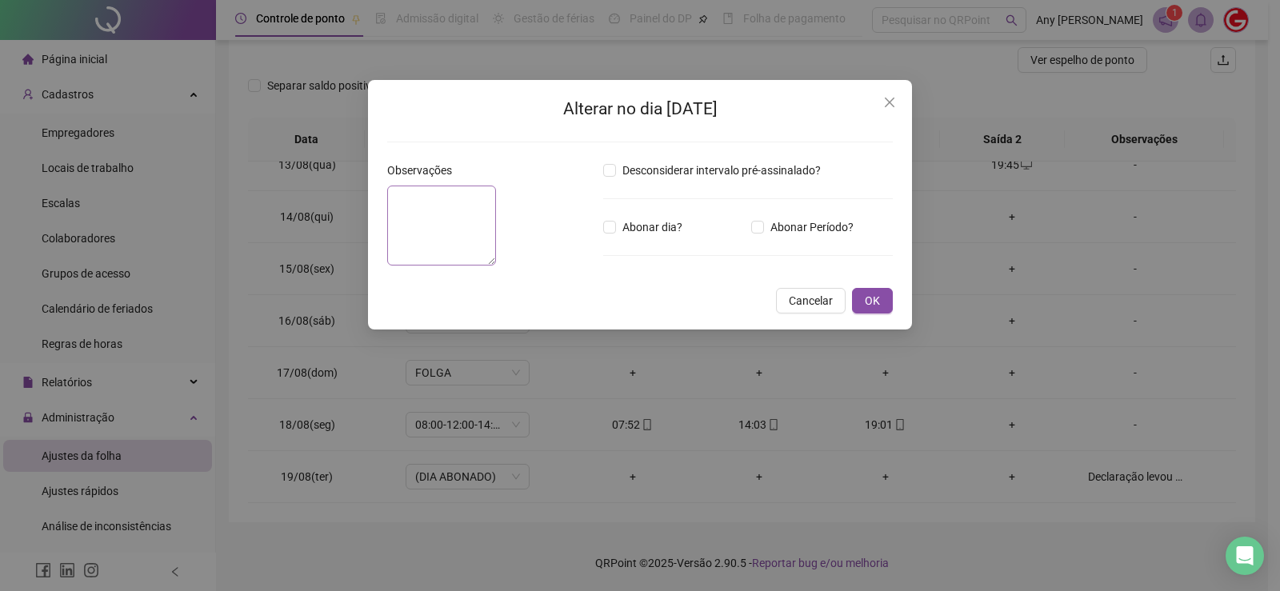
type textarea "**********"
click at [496, 234] on textarea "**********" at bounding box center [441, 226] width 109 height 80
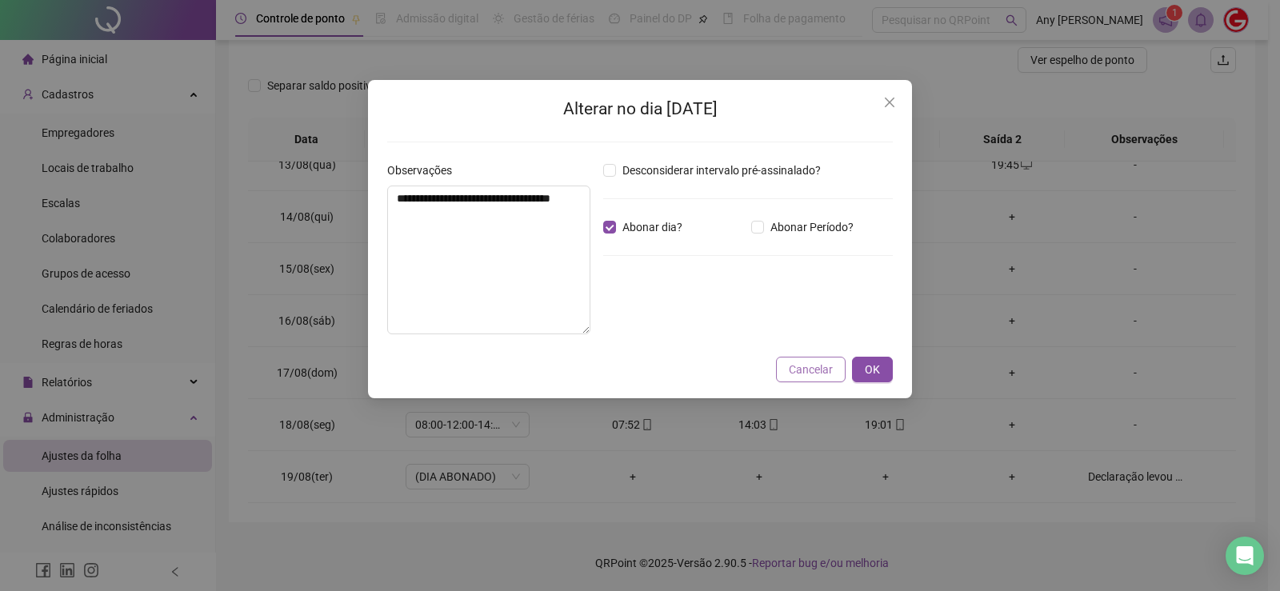
click at [811, 378] on span "Cancelar" at bounding box center [811, 370] width 44 height 18
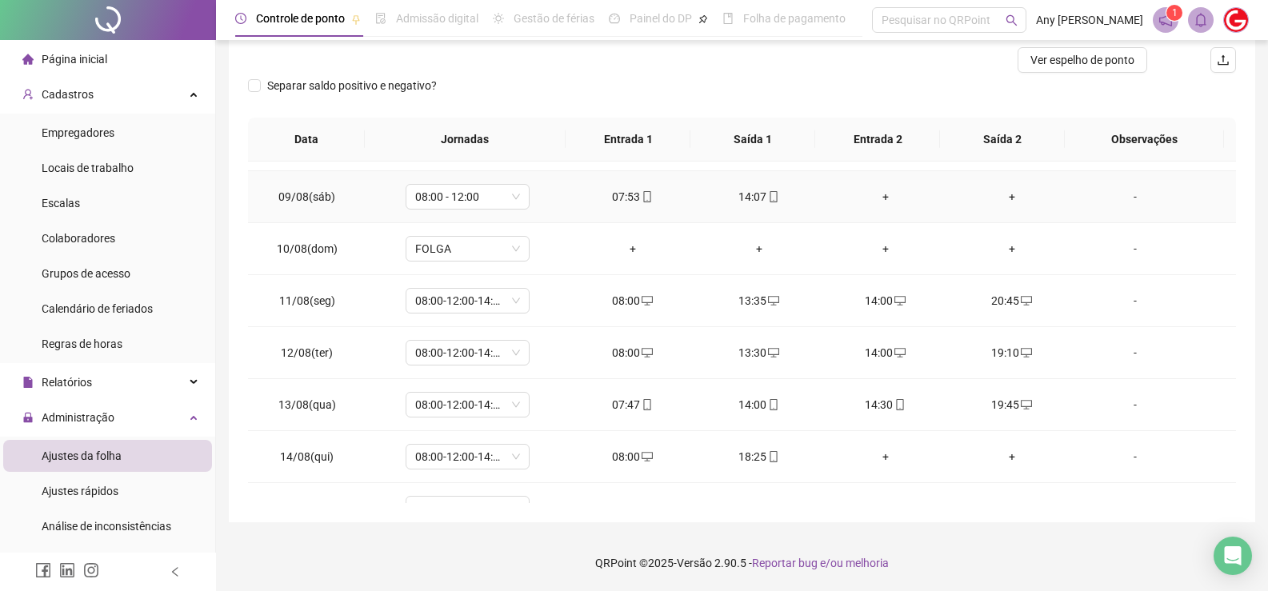
scroll to position [0, 0]
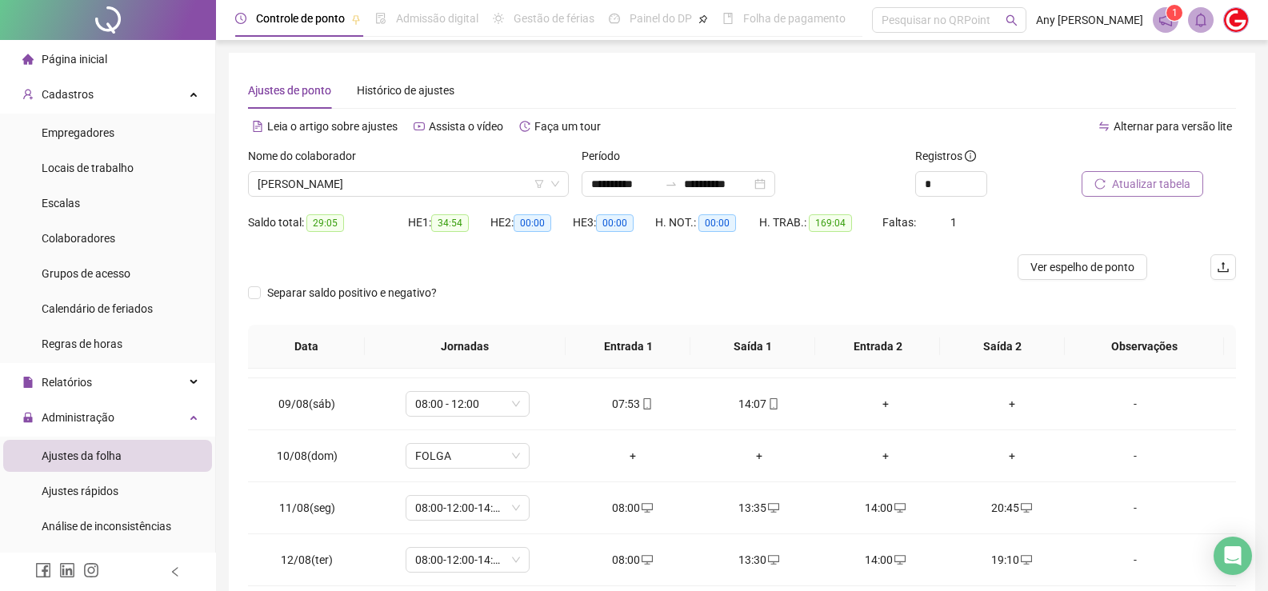
click at [1144, 186] on span "Atualizar tabela" at bounding box center [1151, 184] width 78 height 18
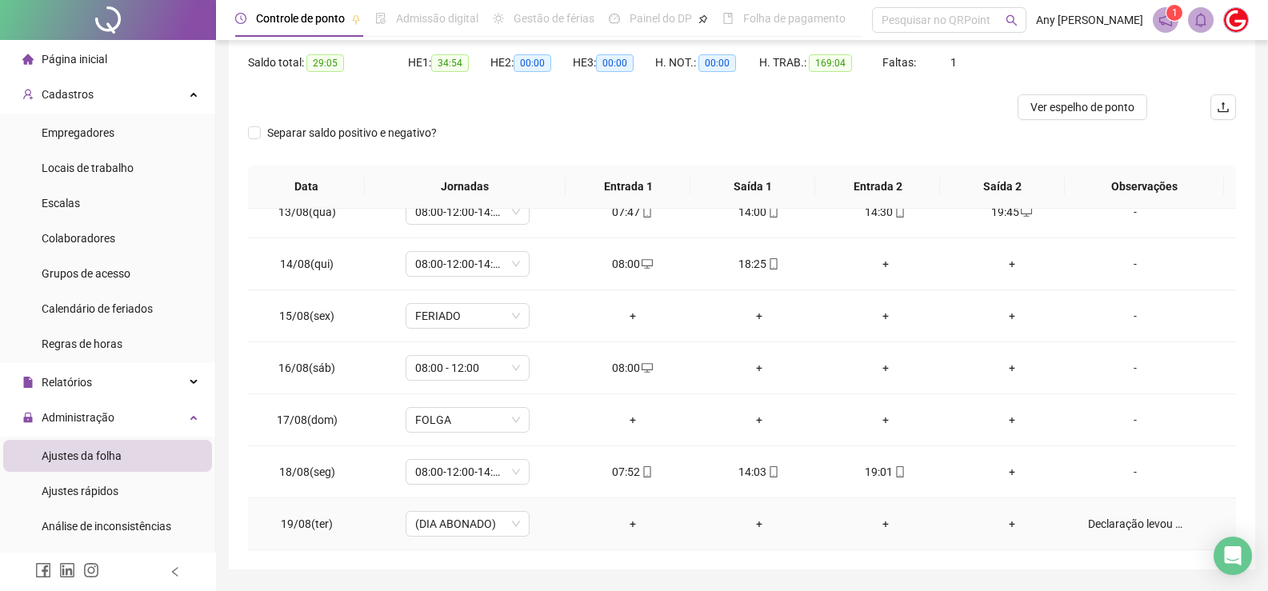
scroll to position [207, 0]
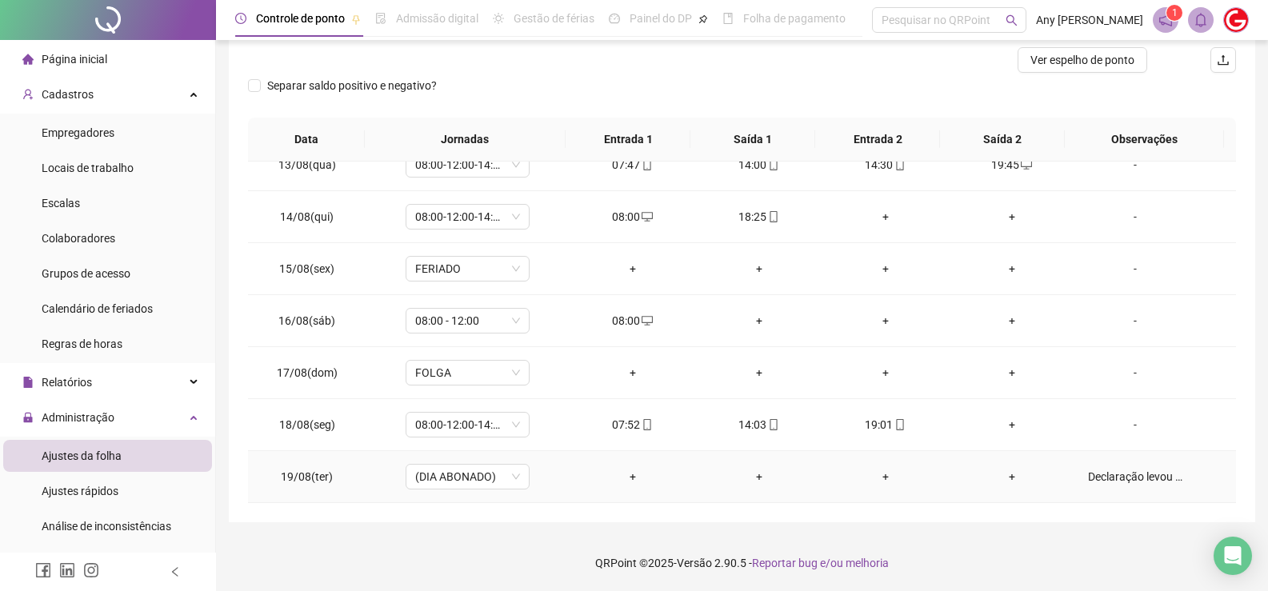
click at [1102, 471] on div "Declaração levou a filha(o) ao medico" at bounding box center [1135, 477] width 94 height 18
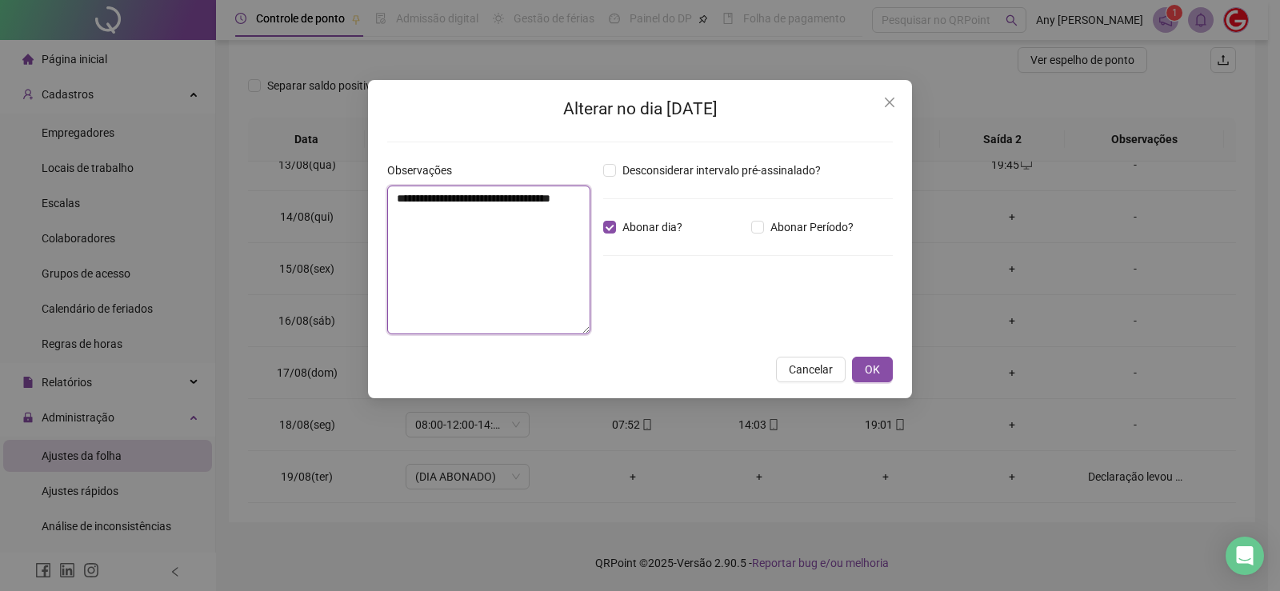
drag, startPoint x: 459, startPoint y: 198, endPoint x: 547, endPoint y: 218, distance: 90.4
click at [547, 218] on textarea "**********" at bounding box center [488, 260] width 203 height 149
click at [499, 221] on textarea "**********" at bounding box center [488, 260] width 203 height 149
drag, startPoint x: 454, startPoint y: 201, endPoint x: 554, endPoint y: 230, distance: 104.8
click at [554, 230] on textarea "**********" at bounding box center [488, 260] width 203 height 149
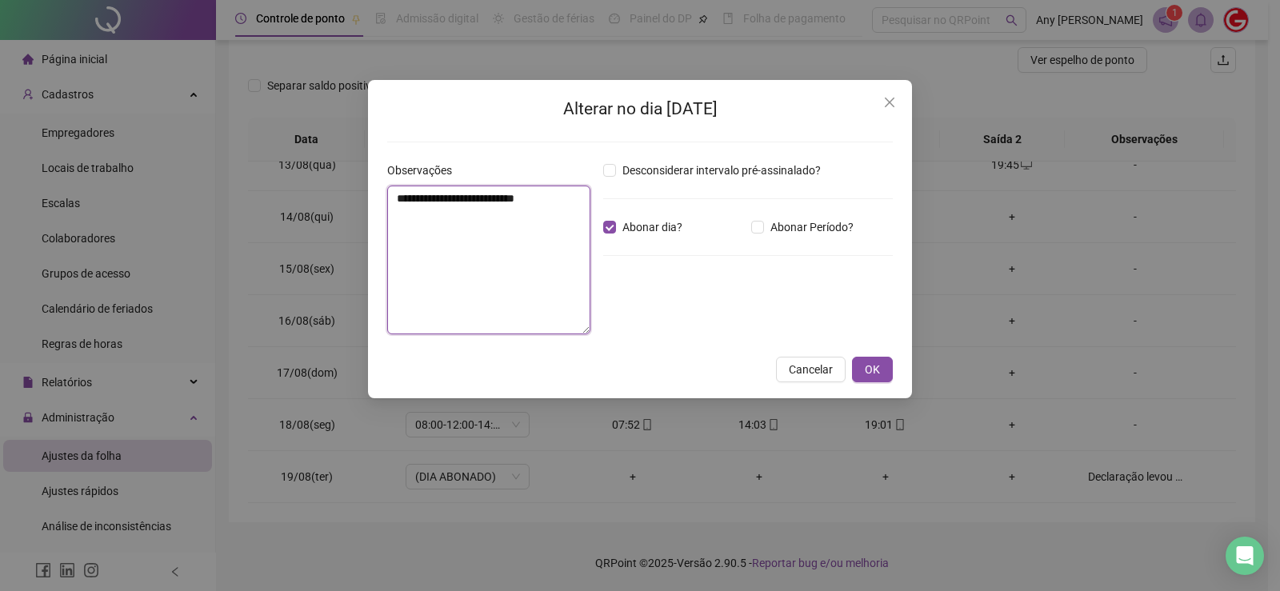
drag, startPoint x: 474, startPoint y: 200, endPoint x: 562, endPoint y: 203, distance: 88.8
click at [562, 203] on textarea "**********" at bounding box center [488, 260] width 203 height 149
type textarea "**********"
click at [867, 369] on span "OK" at bounding box center [872, 370] width 15 height 18
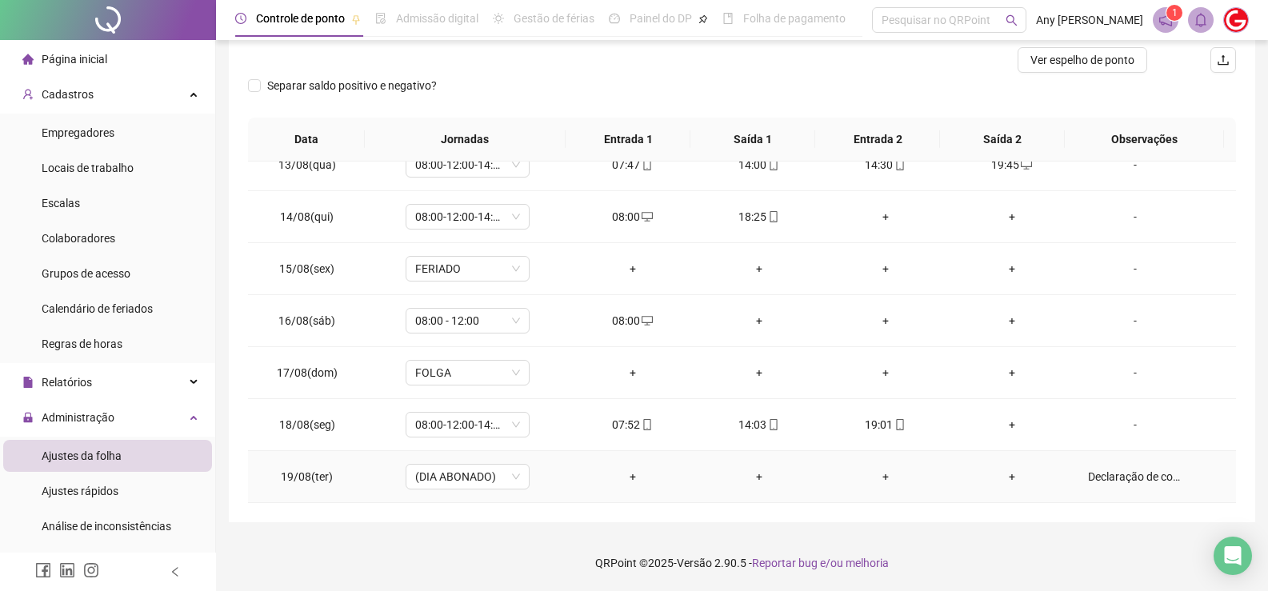
click at [1105, 479] on div "Declaração de comparecimento, acompanhando sua filha(o) ao medico" at bounding box center [1135, 477] width 94 height 18
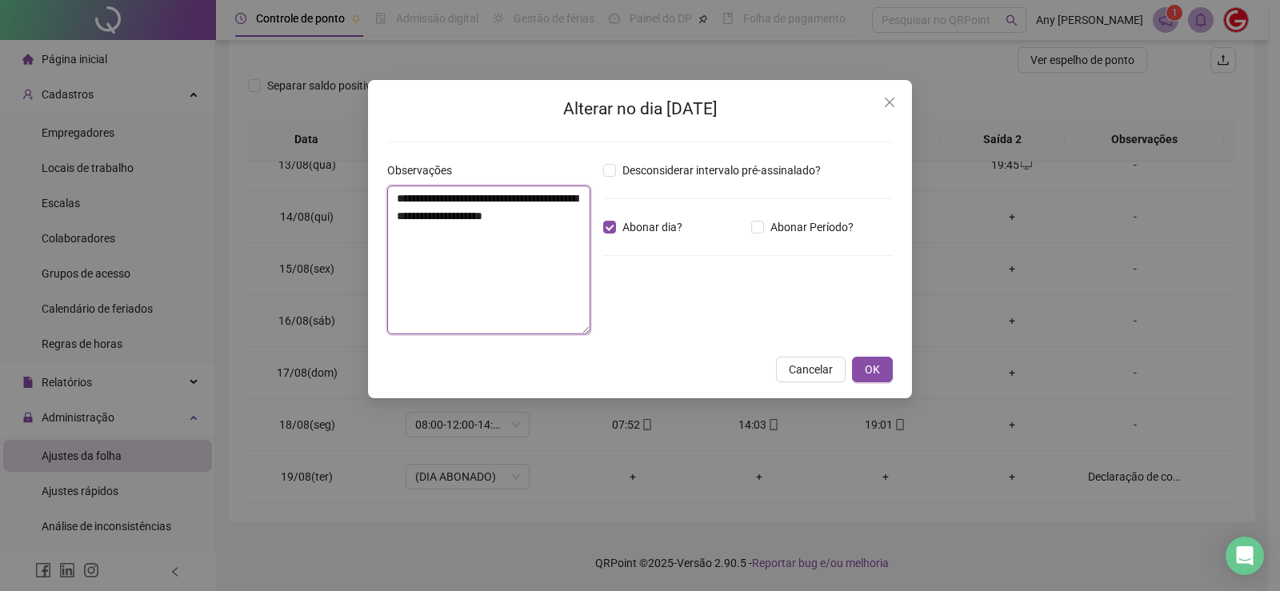
click at [555, 199] on textarea "**********" at bounding box center [488, 260] width 203 height 149
click at [560, 267] on textarea "**********" at bounding box center [488, 260] width 203 height 149
type textarea "**********"
click at [873, 376] on span "OK" at bounding box center [872, 370] width 15 height 18
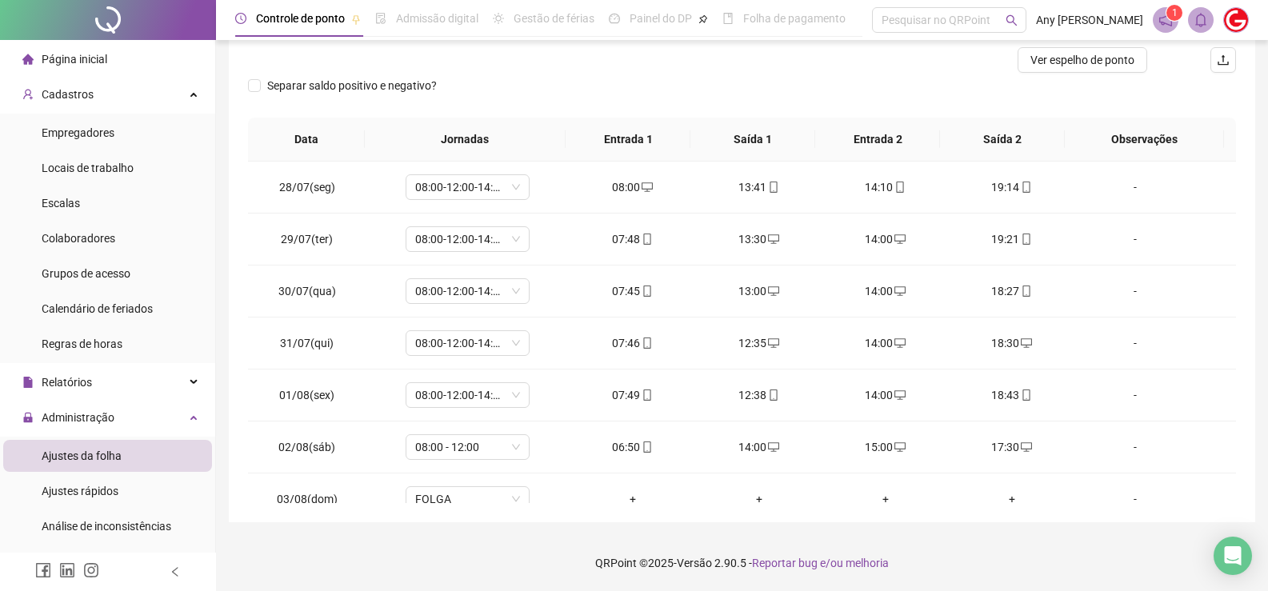
scroll to position [0, 0]
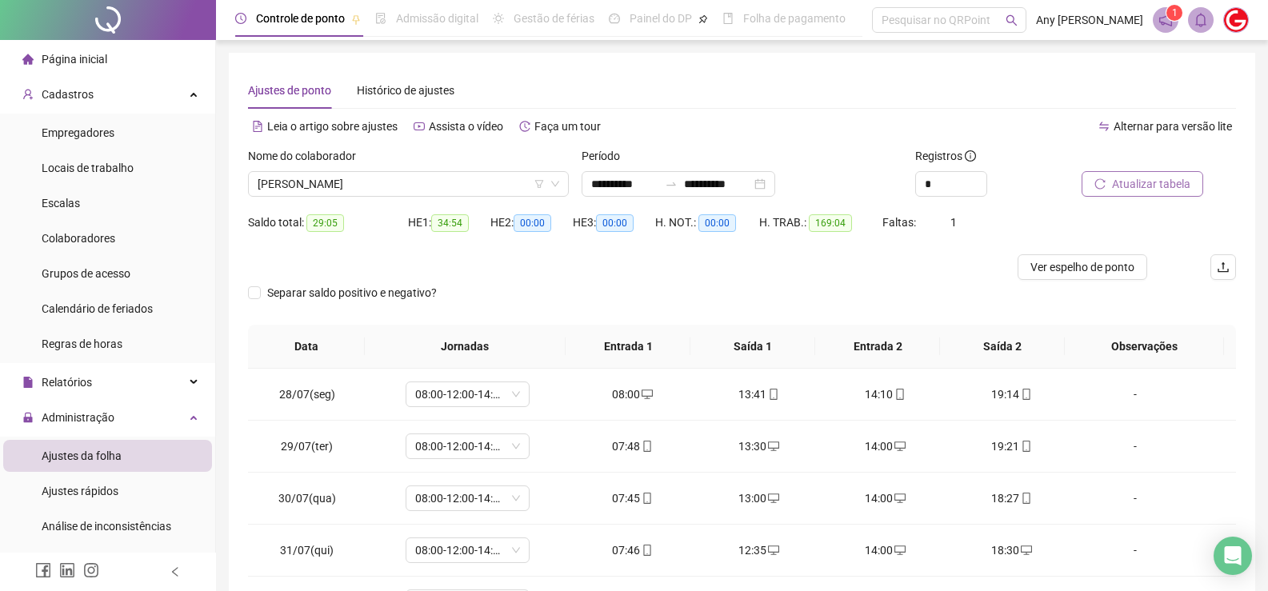
click at [1133, 186] on span "Atualizar tabela" at bounding box center [1151, 184] width 78 height 18
click at [290, 198] on div "Nome do colaborador [PERSON_NAME]" at bounding box center [409, 178] width 334 height 62
click at [290, 190] on span "[PERSON_NAME]" at bounding box center [409, 184] width 302 height 24
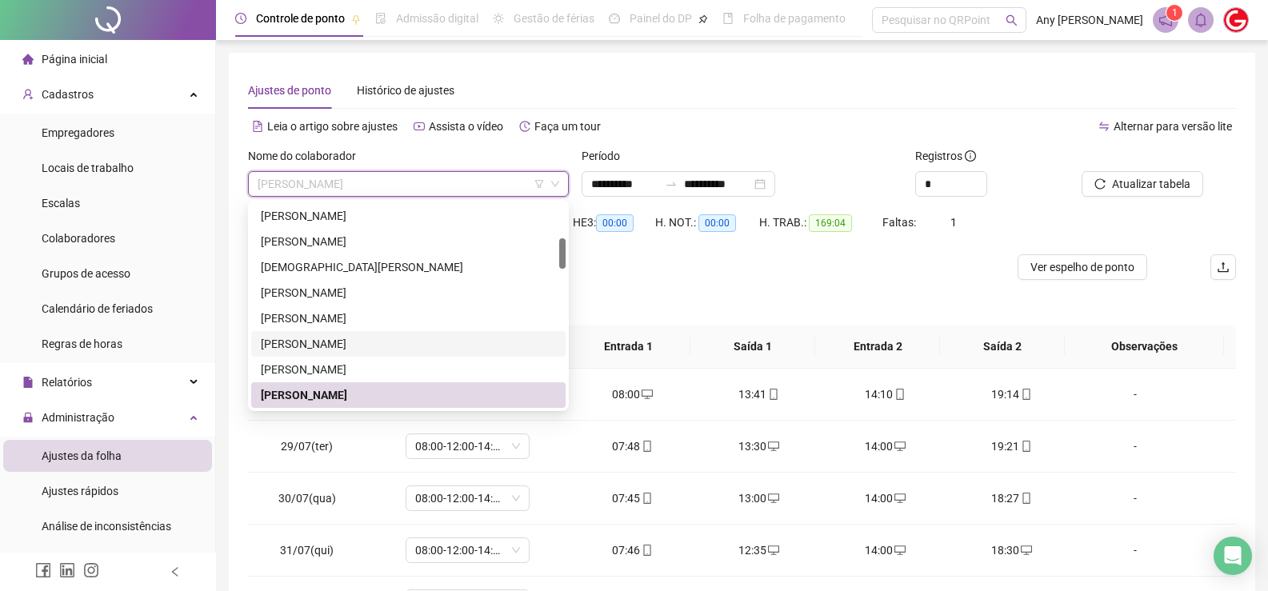
scroll to position [310, 0]
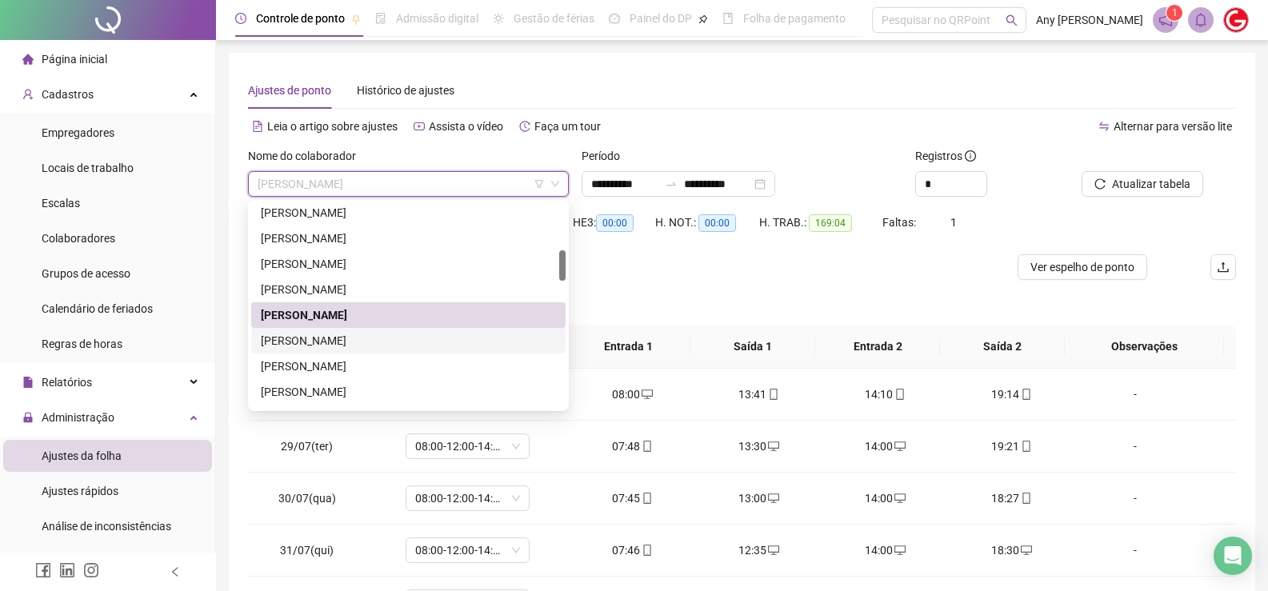
click at [314, 338] on div "[PERSON_NAME]" at bounding box center [408, 341] width 295 height 18
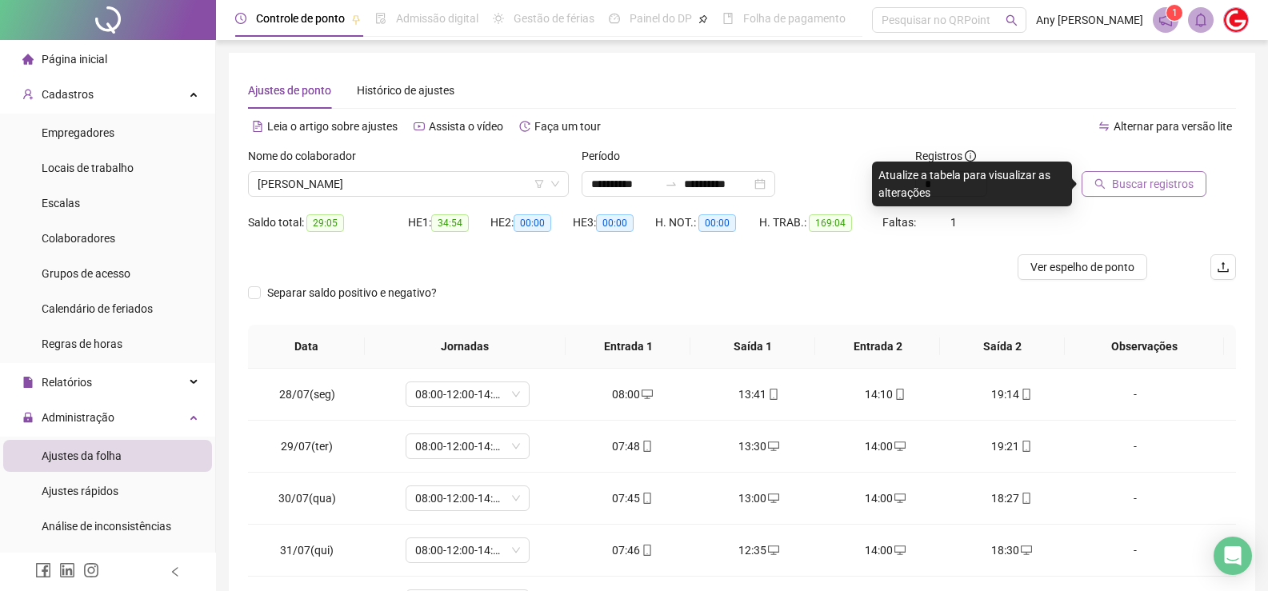
click at [1126, 180] on span "Buscar registros" at bounding box center [1153, 184] width 82 height 18
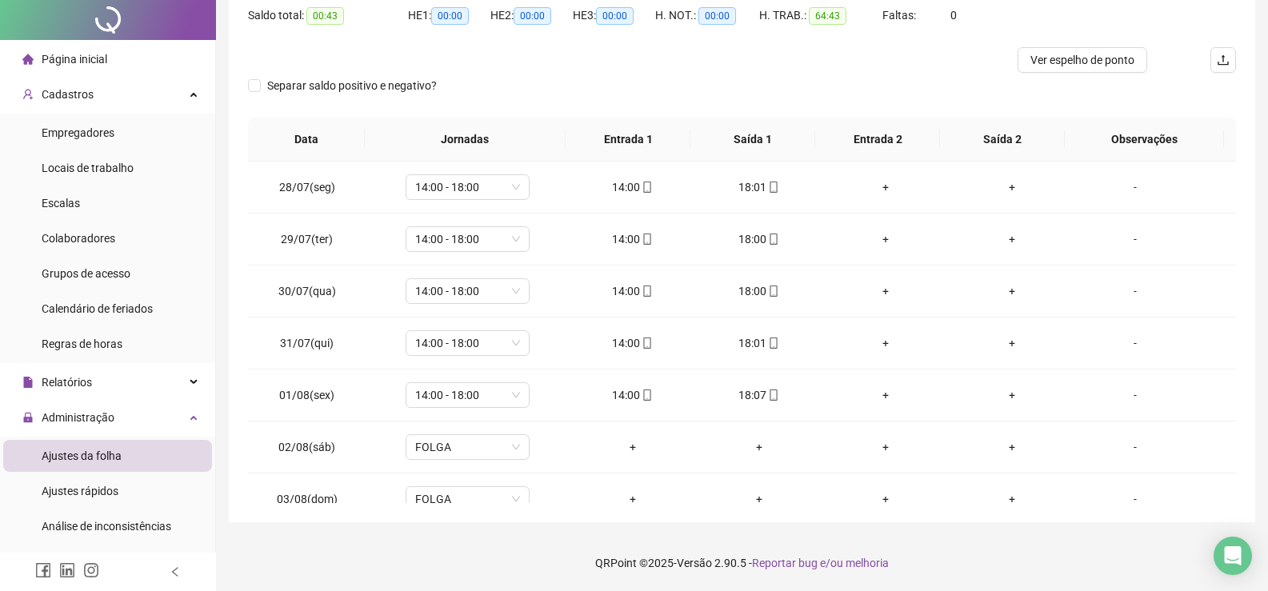
scroll to position [0, 0]
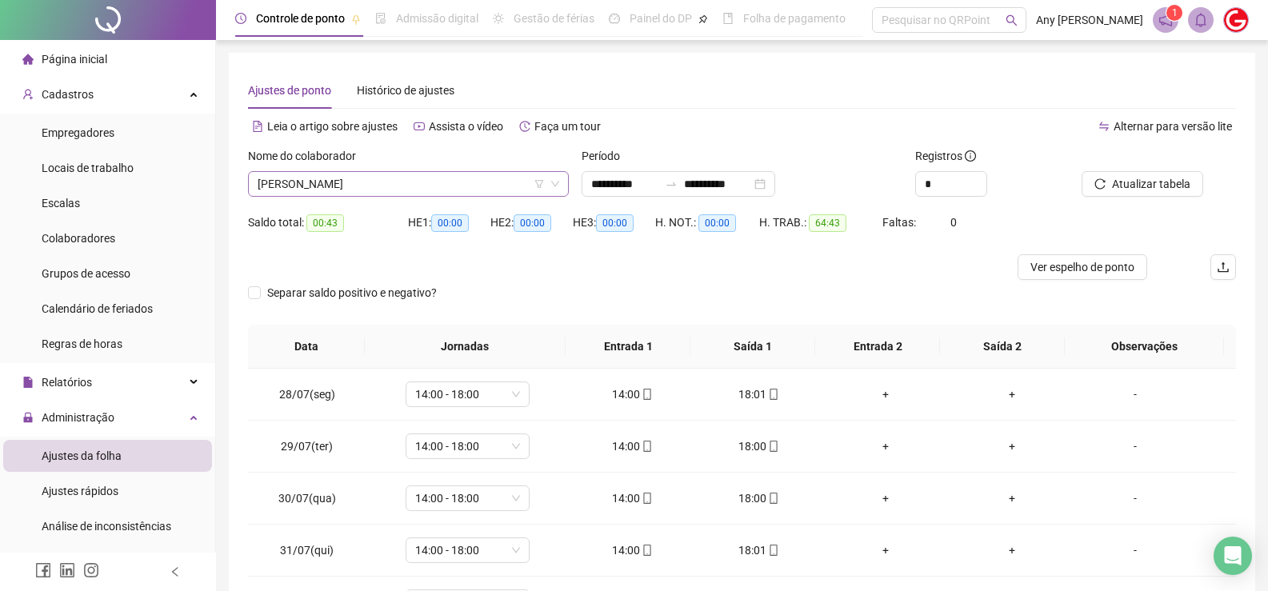
click at [316, 181] on span "[PERSON_NAME]" at bounding box center [409, 184] width 302 height 24
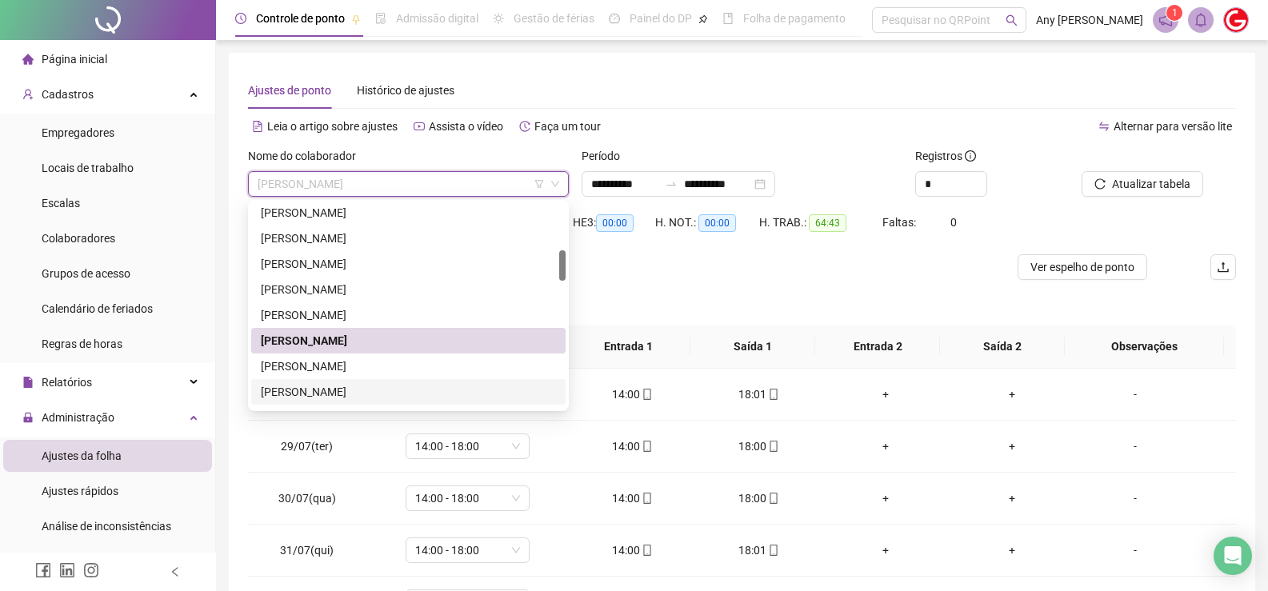
click at [340, 374] on div "[PERSON_NAME]" at bounding box center [408, 367] width 295 height 18
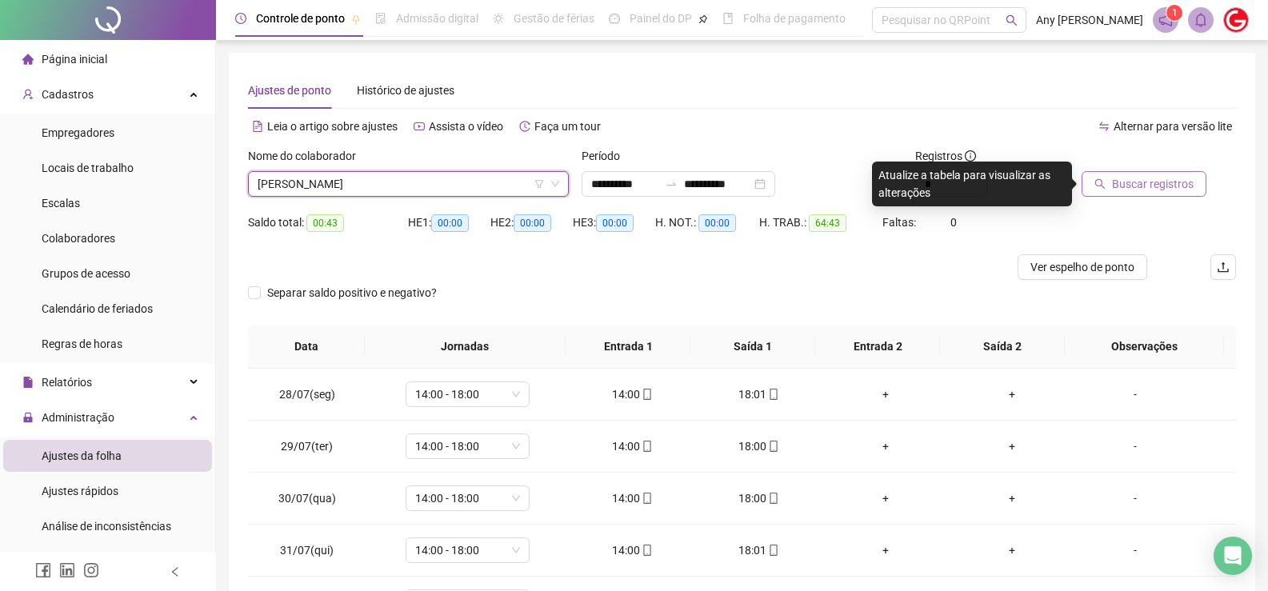
click at [1157, 175] on span "Buscar registros" at bounding box center [1153, 184] width 82 height 18
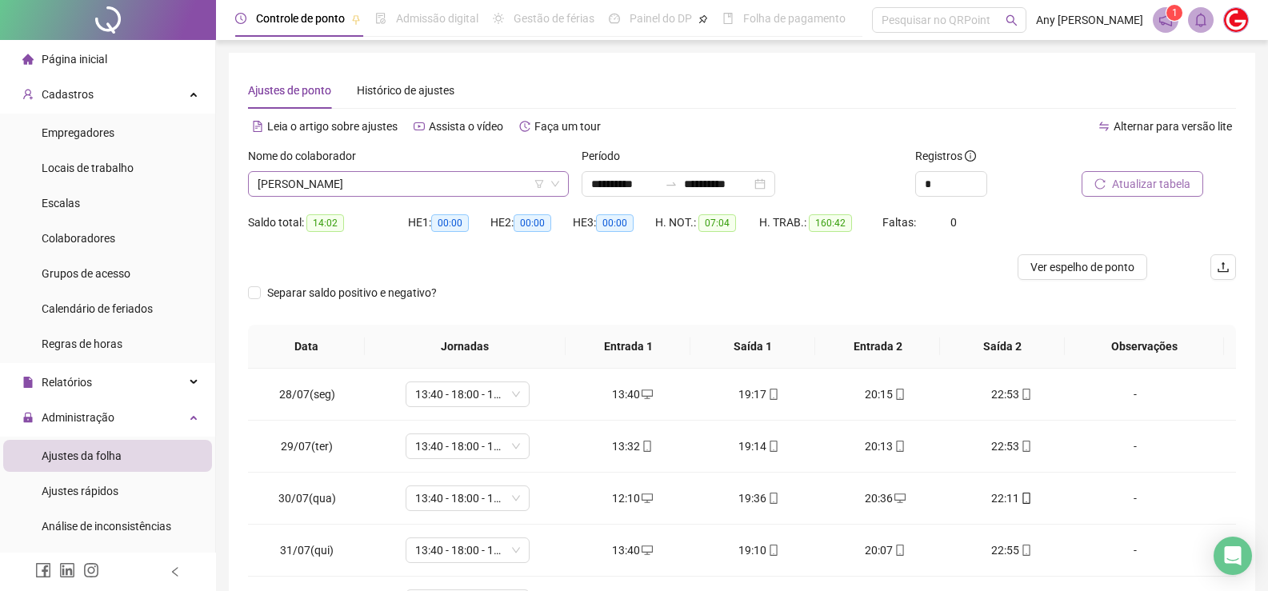
click at [313, 184] on span "[PERSON_NAME]" at bounding box center [409, 184] width 302 height 24
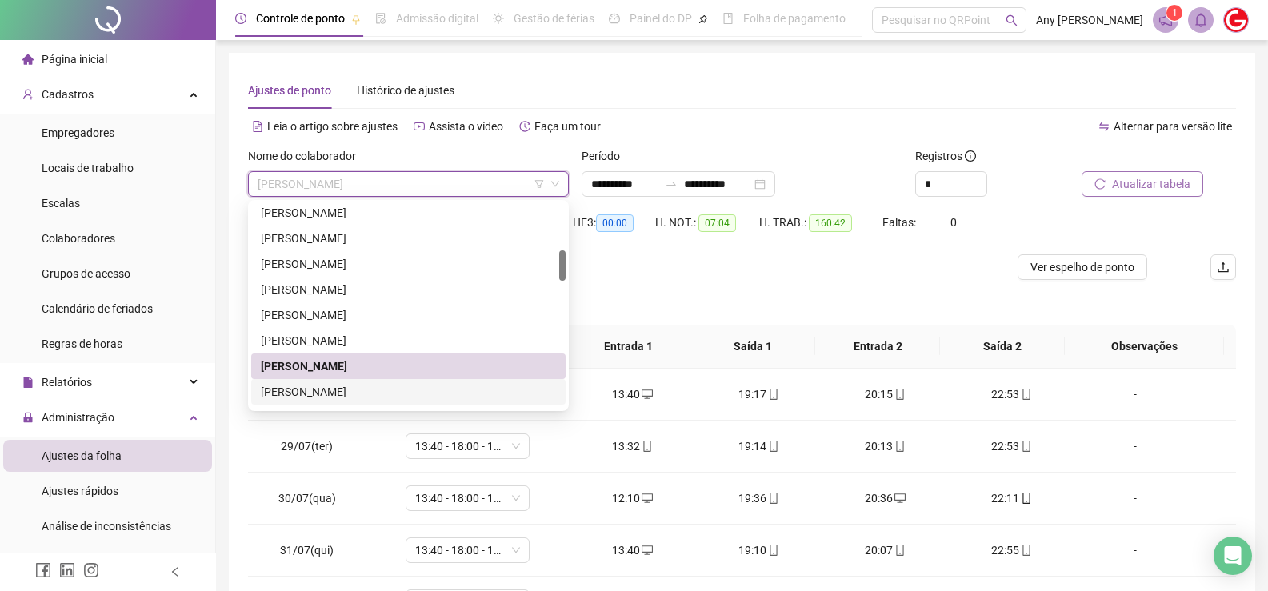
click at [346, 391] on div "[PERSON_NAME]" at bounding box center [408, 392] width 295 height 18
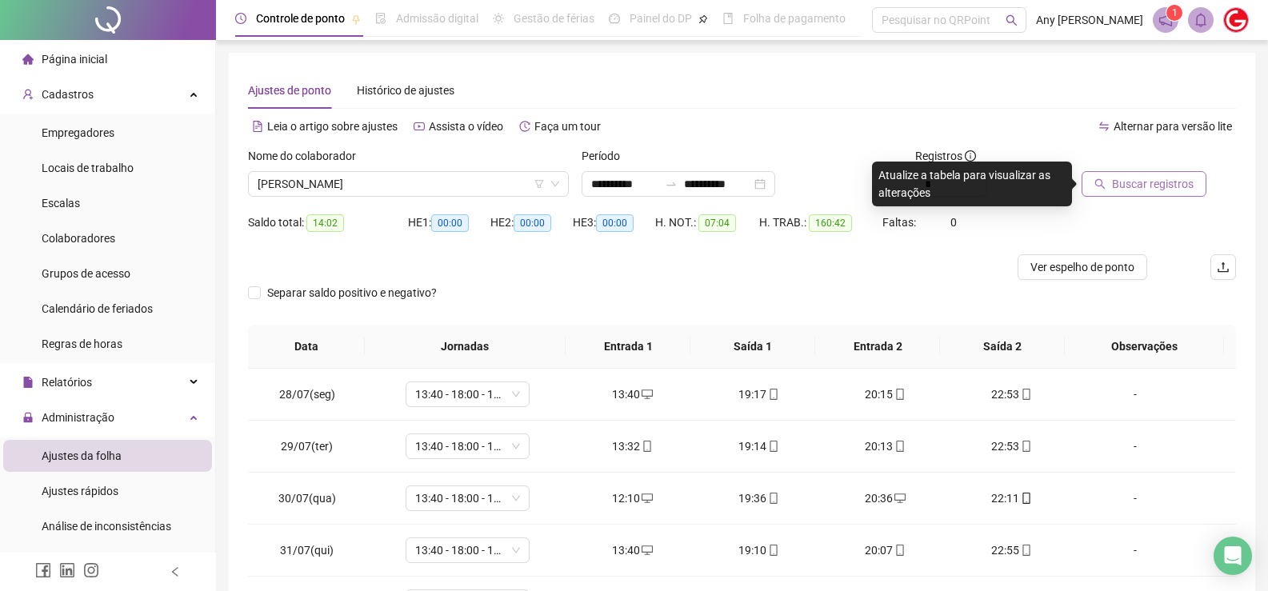
click at [1176, 188] on span "Buscar registros" at bounding box center [1153, 184] width 82 height 18
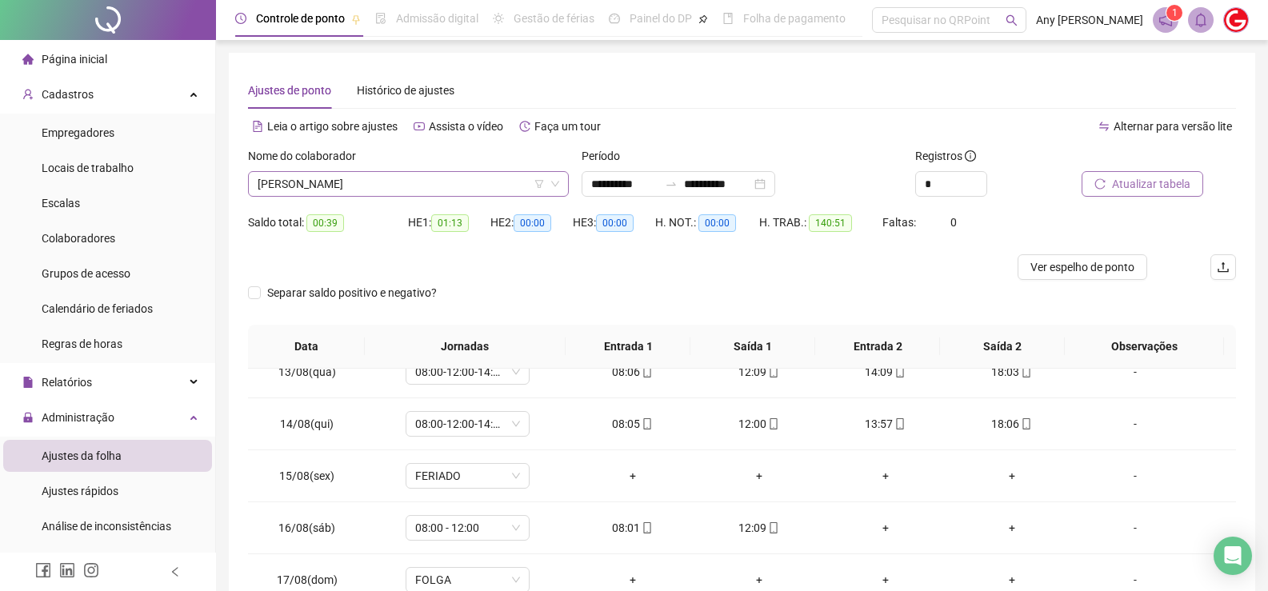
click at [323, 189] on span "[PERSON_NAME]" at bounding box center [409, 184] width 302 height 24
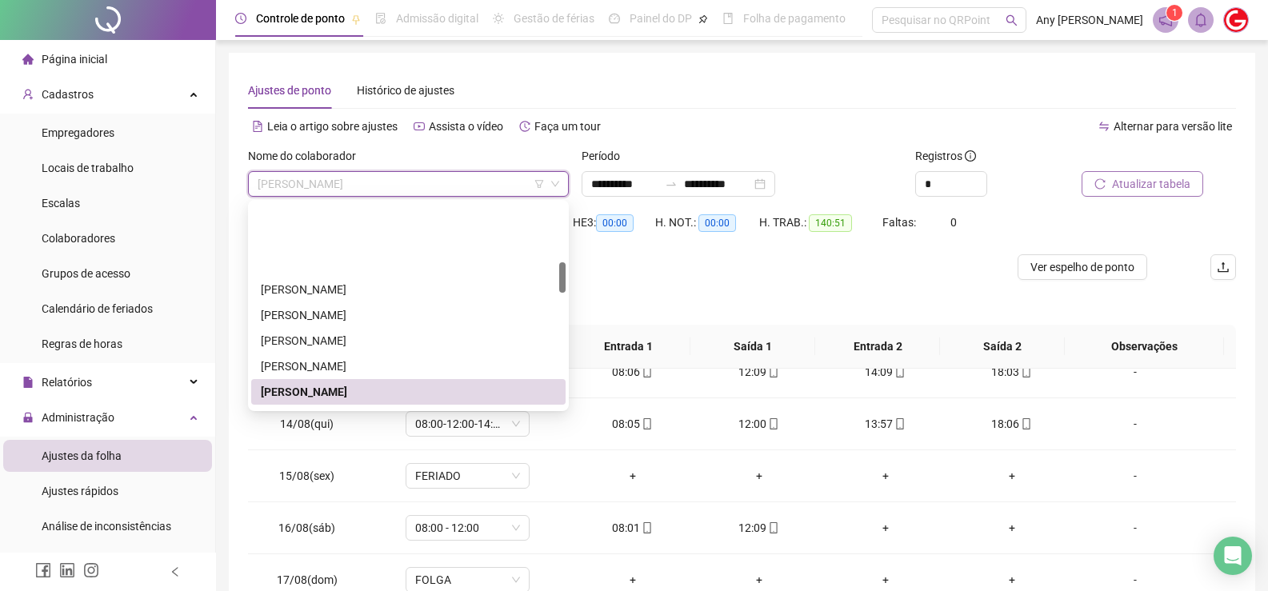
scroll to position [390, 0]
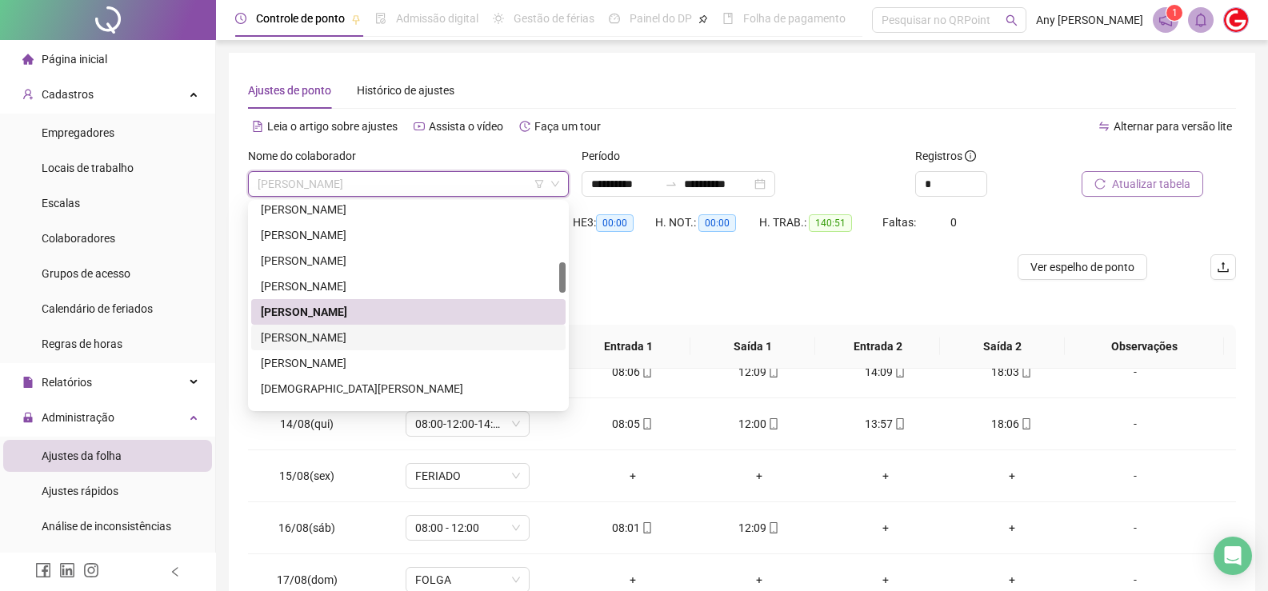
click at [315, 341] on div "[PERSON_NAME]" at bounding box center [408, 338] width 295 height 18
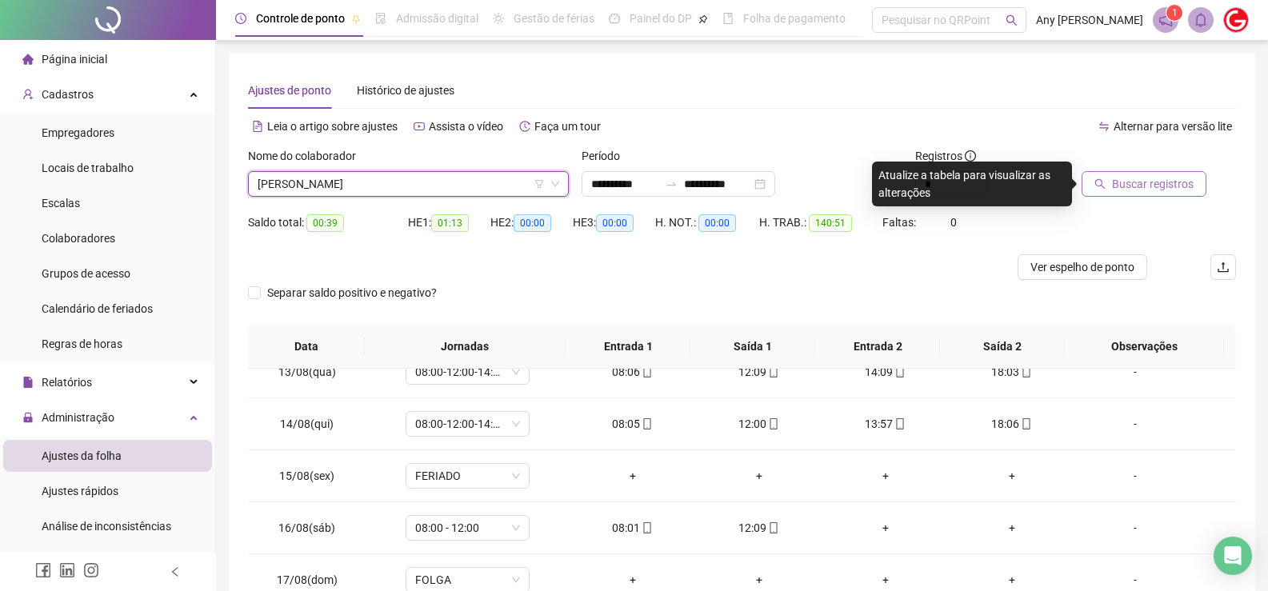
click at [1129, 191] on span "Buscar registros" at bounding box center [1153, 184] width 82 height 18
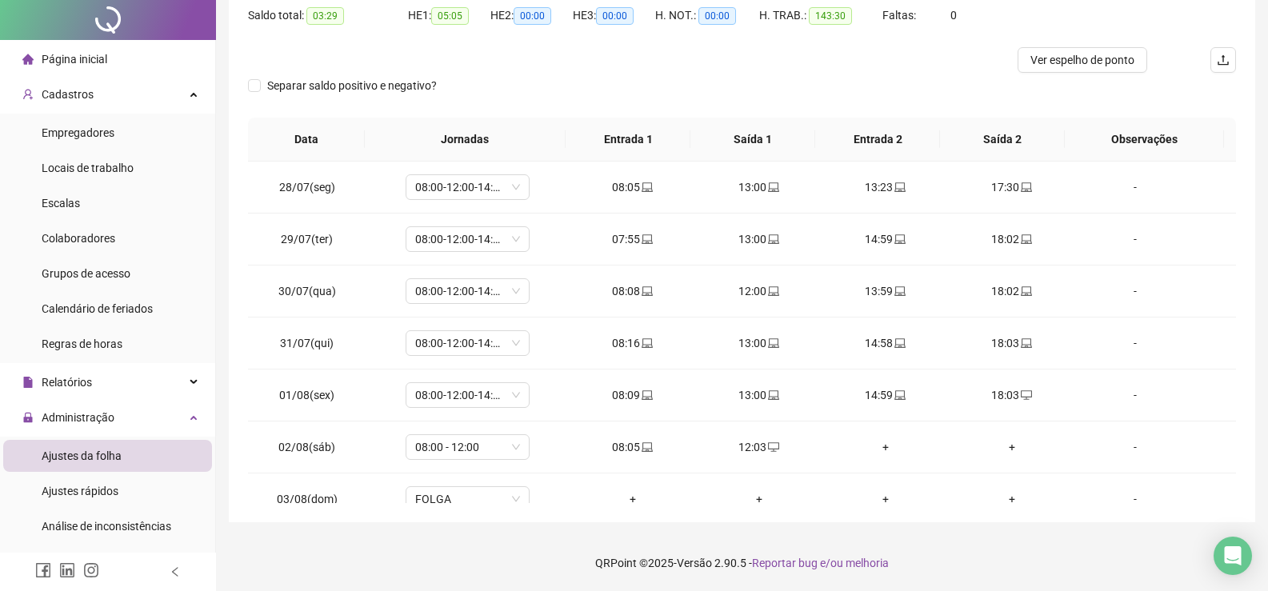
scroll to position [0, 0]
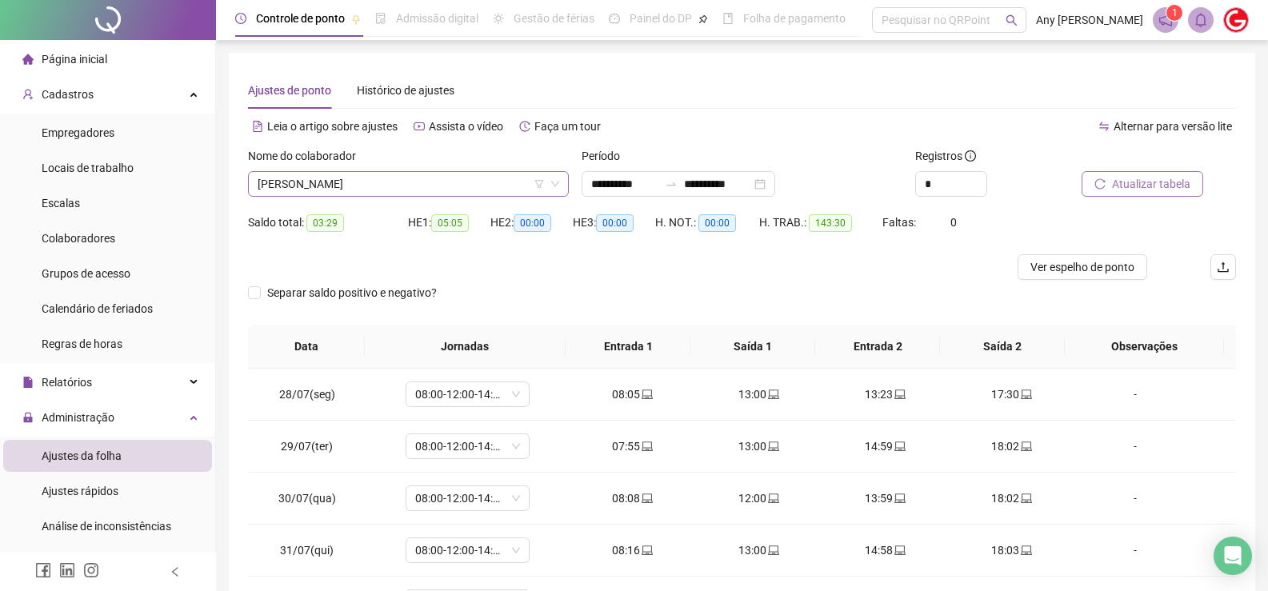
click at [321, 176] on span "[PERSON_NAME]" at bounding box center [409, 184] width 302 height 24
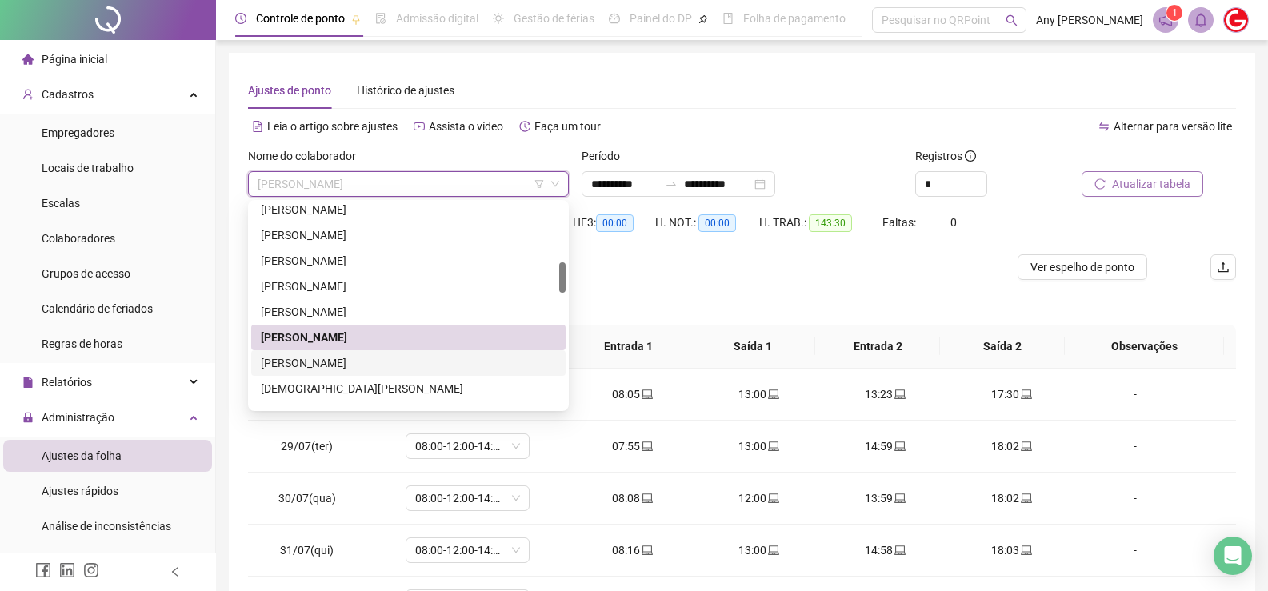
click at [323, 366] on div "[PERSON_NAME]" at bounding box center [408, 363] width 295 height 18
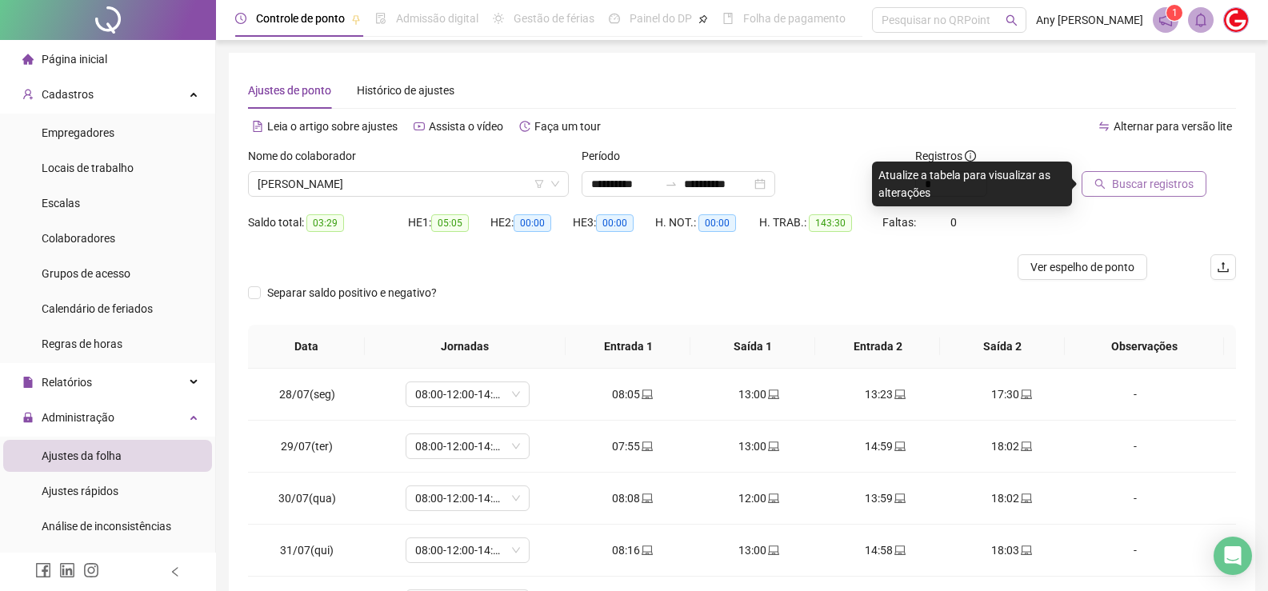
click at [1136, 175] on span "Buscar registros" at bounding box center [1153, 184] width 82 height 18
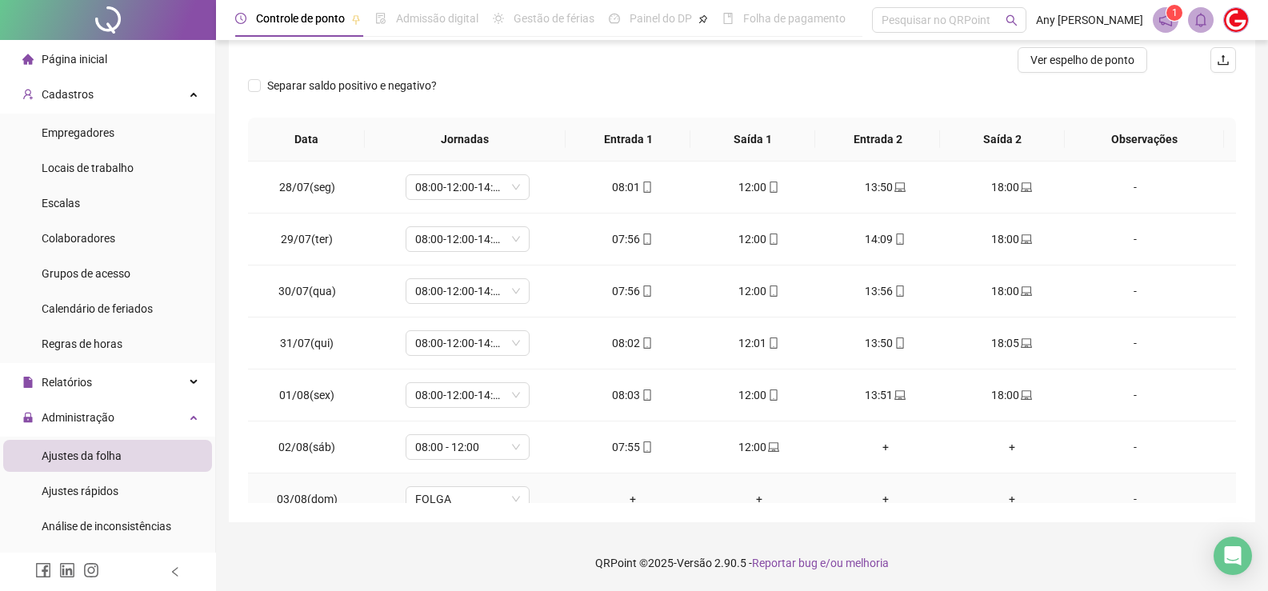
scroll to position [127, 0]
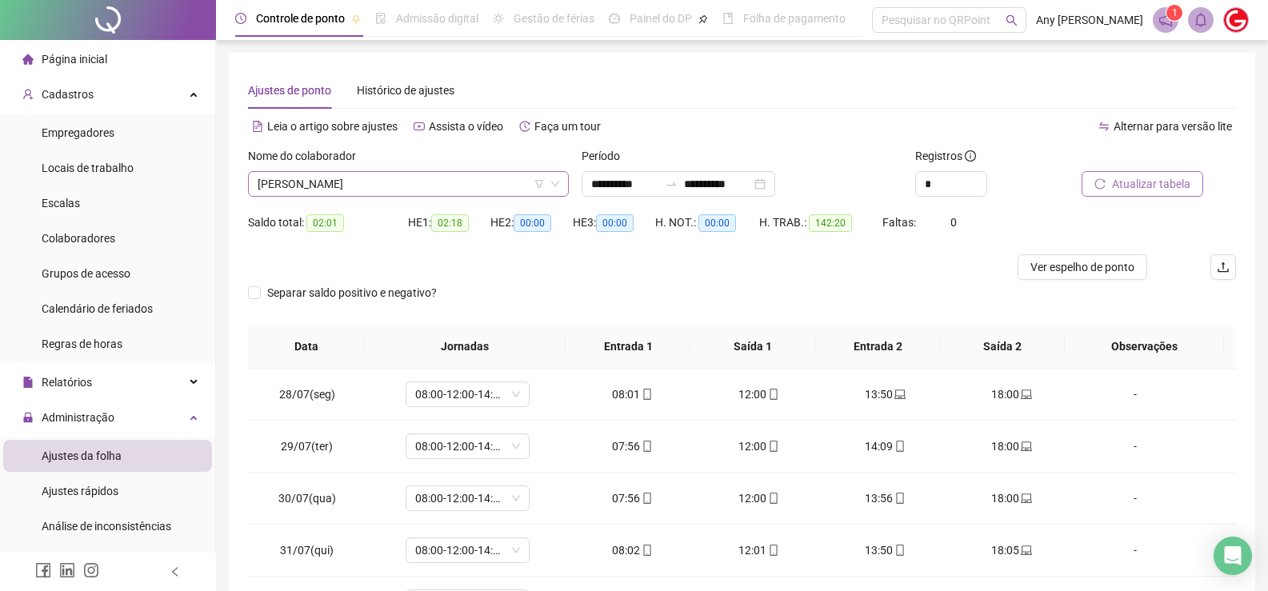
click at [320, 186] on span "[PERSON_NAME]" at bounding box center [409, 184] width 302 height 24
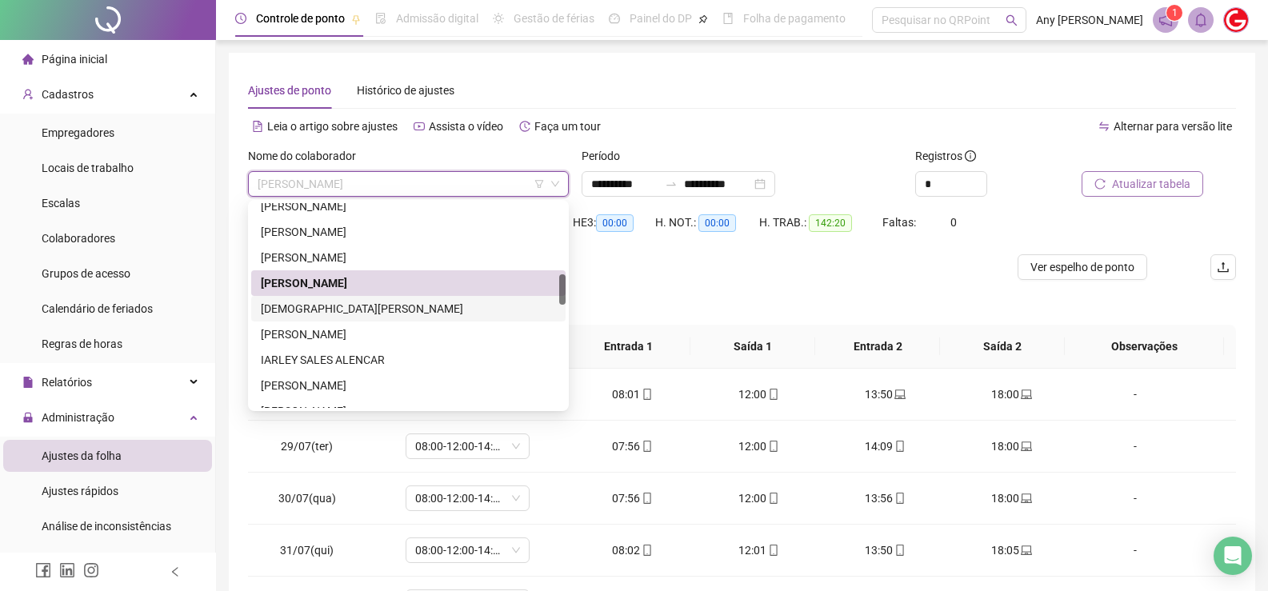
click at [329, 314] on div "[DEMOGRAPHIC_DATA][PERSON_NAME]" at bounding box center [408, 309] width 295 height 18
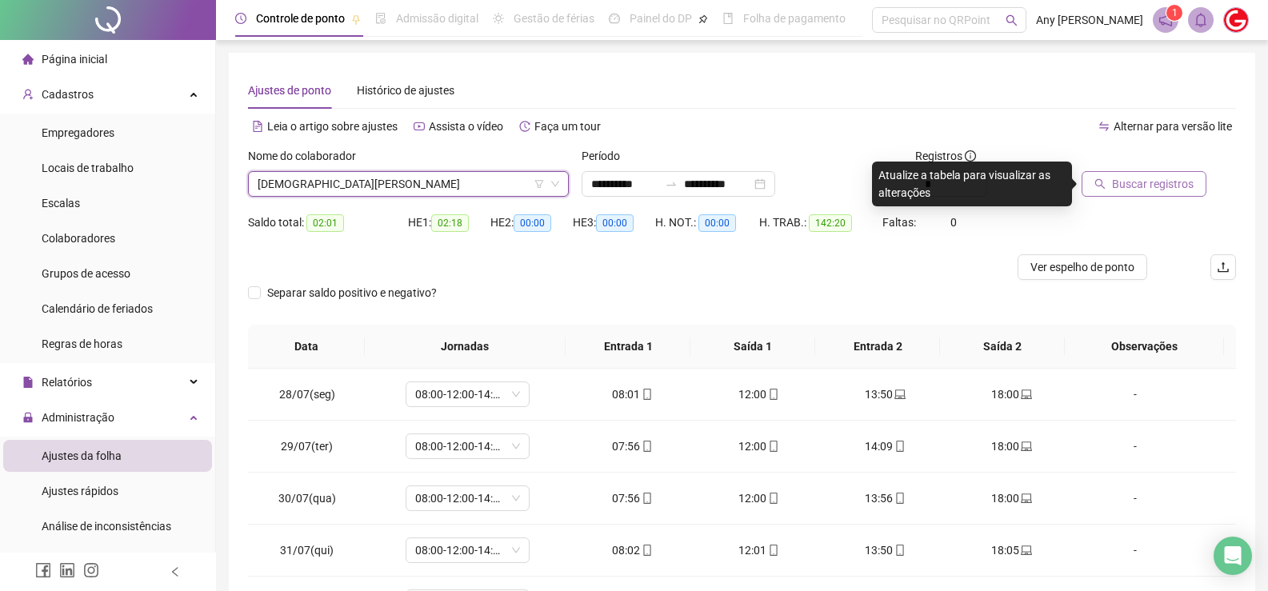
click at [1167, 178] on span "Buscar registros" at bounding box center [1153, 184] width 82 height 18
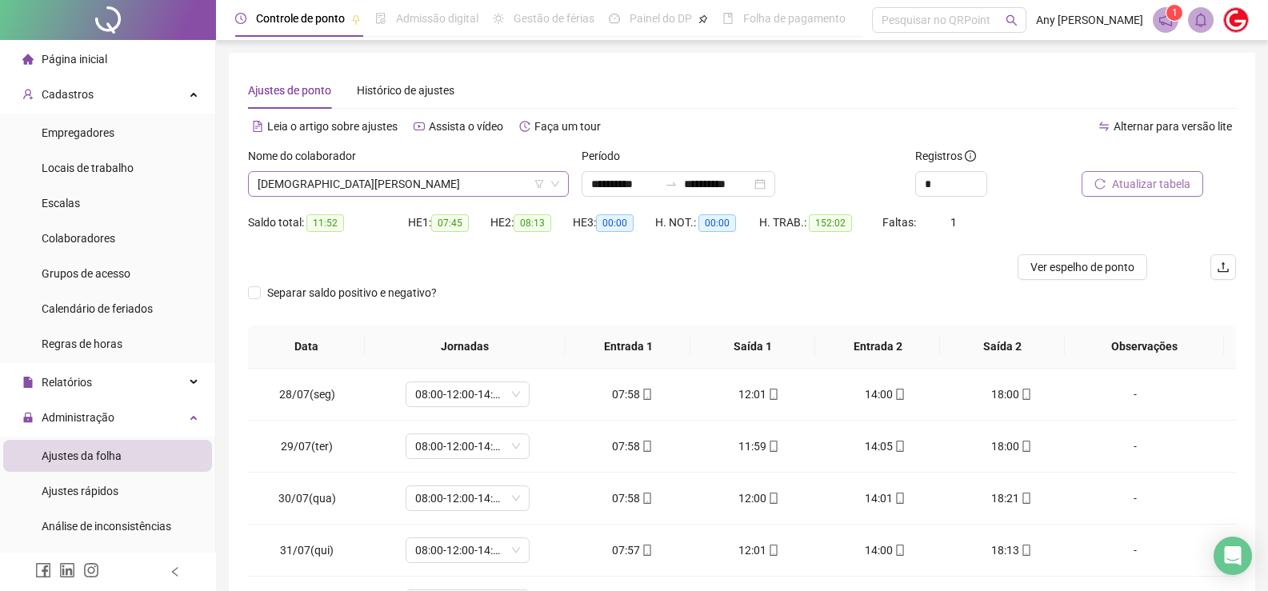
click at [298, 179] on span "[DEMOGRAPHIC_DATA][PERSON_NAME]" at bounding box center [409, 184] width 302 height 24
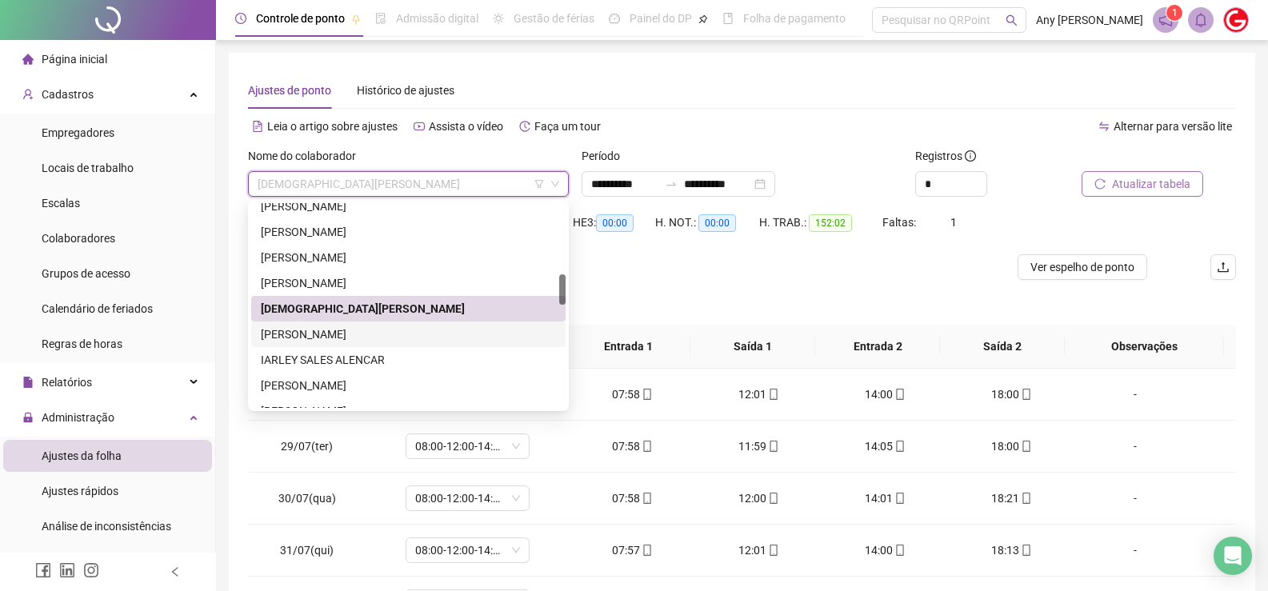
click at [354, 332] on div "[PERSON_NAME]" at bounding box center [408, 335] width 295 height 18
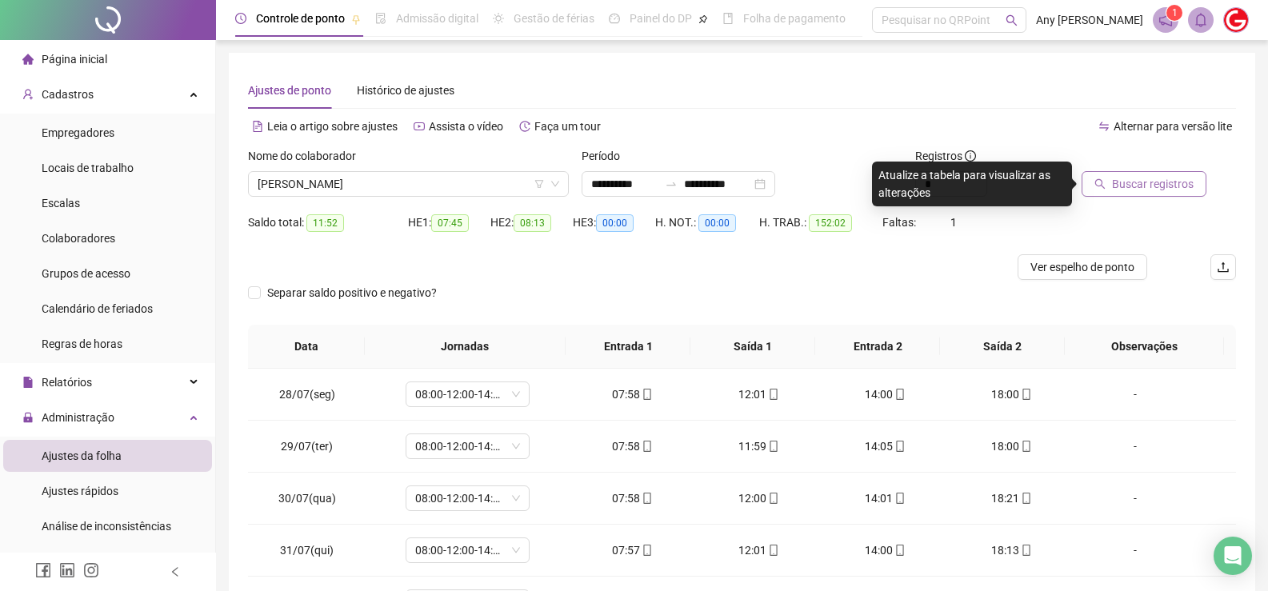
click at [1108, 180] on button "Buscar registros" at bounding box center [1143, 184] width 125 height 26
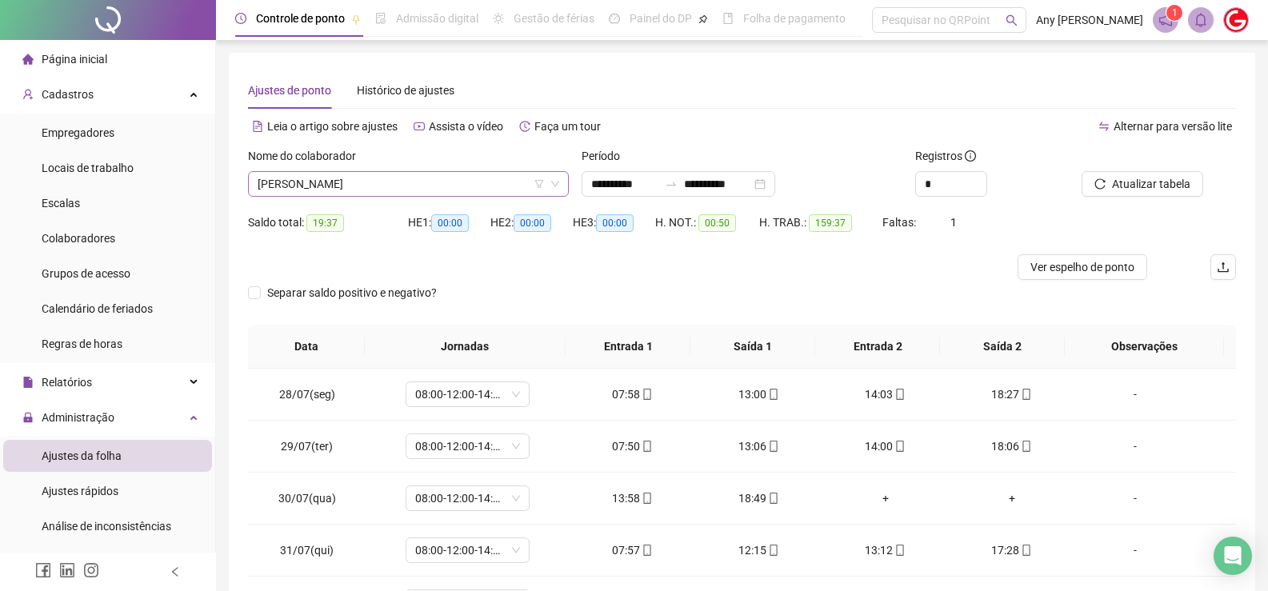
click at [326, 182] on span "[PERSON_NAME]" at bounding box center [409, 184] width 302 height 24
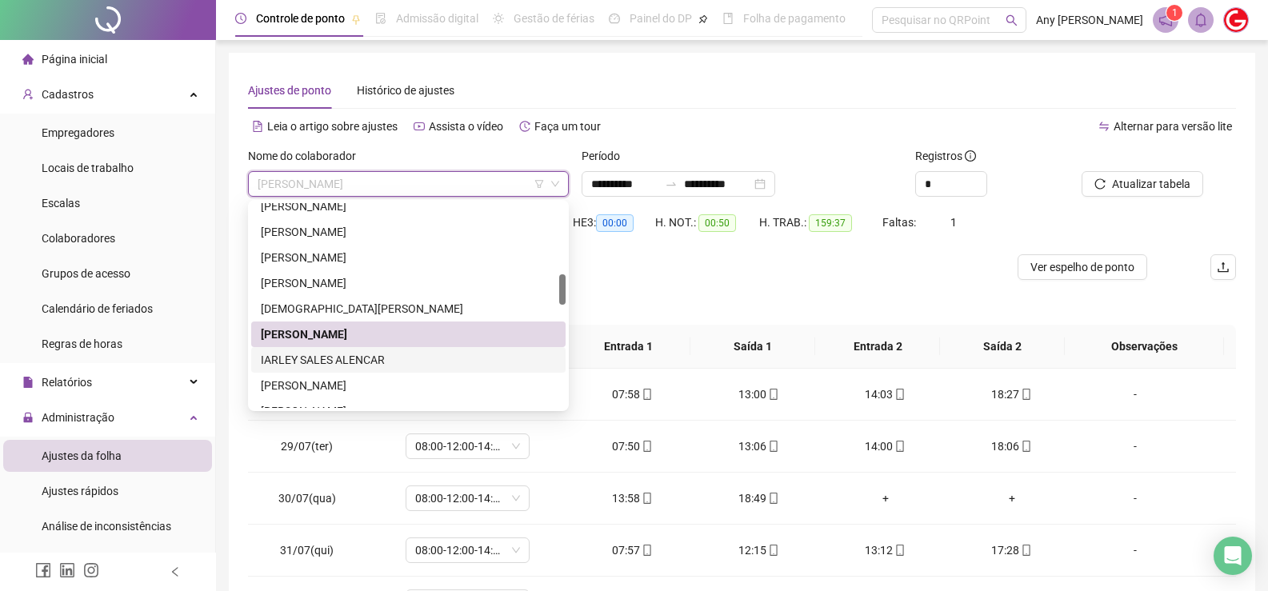
click at [335, 361] on div "IARLEY SALES ALENCAR" at bounding box center [408, 360] width 295 height 18
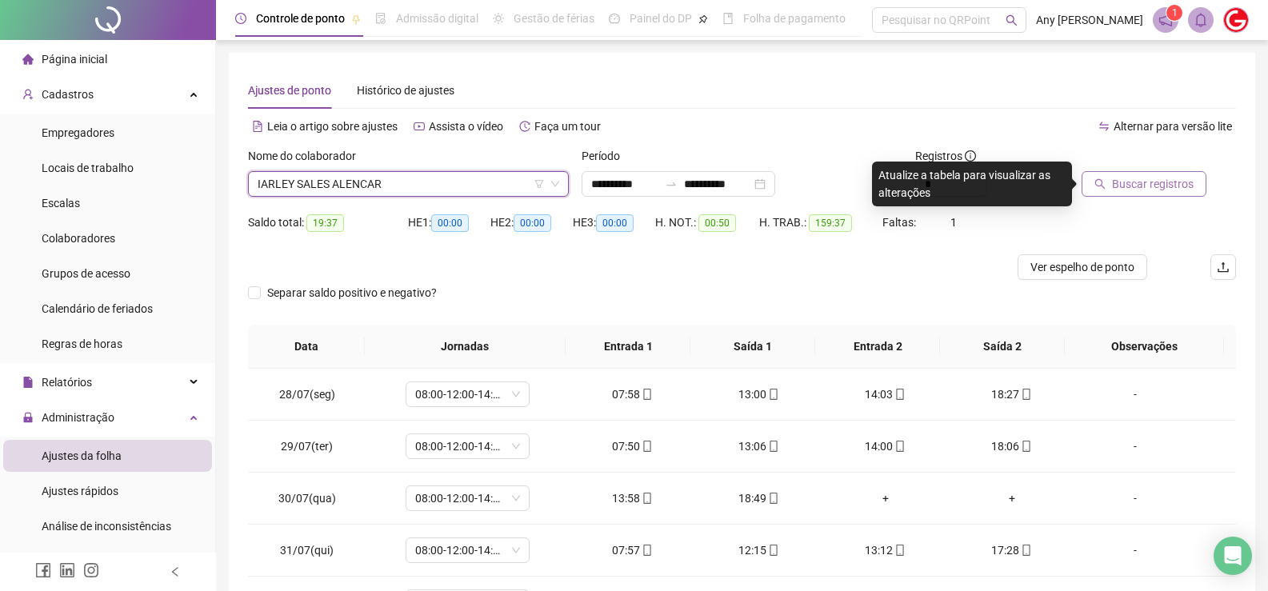
click at [1087, 183] on button "Buscar registros" at bounding box center [1143, 184] width 125 height 26
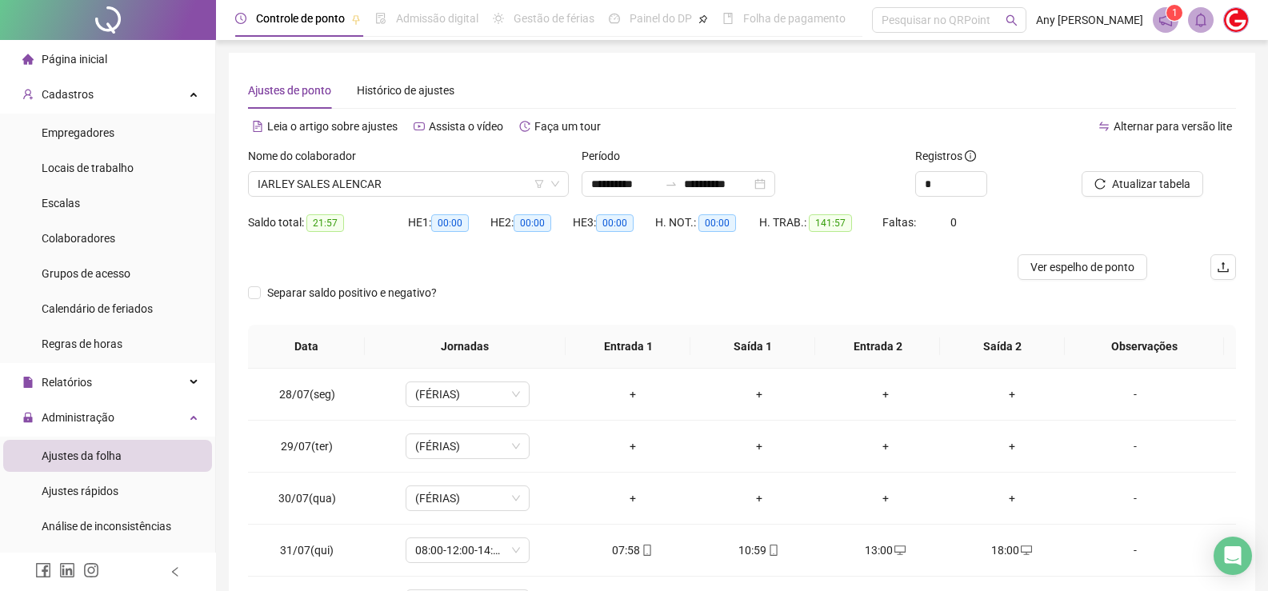
click at [294, 170] on div "Nome do colaborador" at bounding box center [408, 159] width 321 height 24
click at [296, 179] on span "IARLEY SALES ALENCAR" at bounding box center [409, 184] width 302 height 24
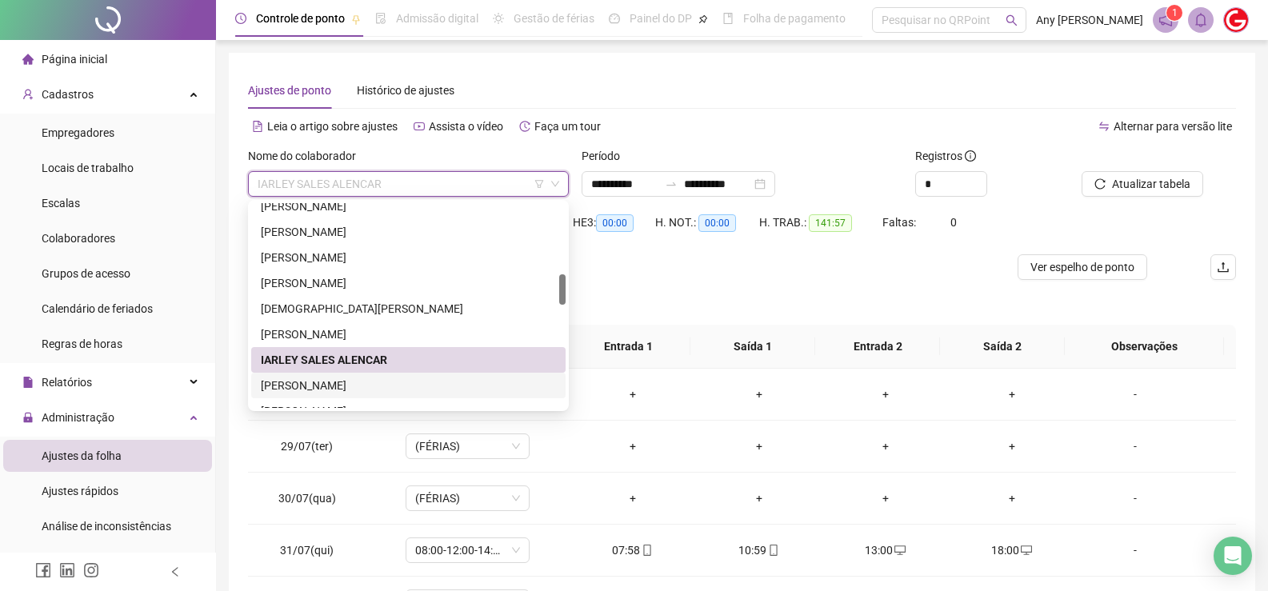
click at [348, 383] on div "[PERSON_NAME]" at bounding box center [408, 386] width 295 height 18
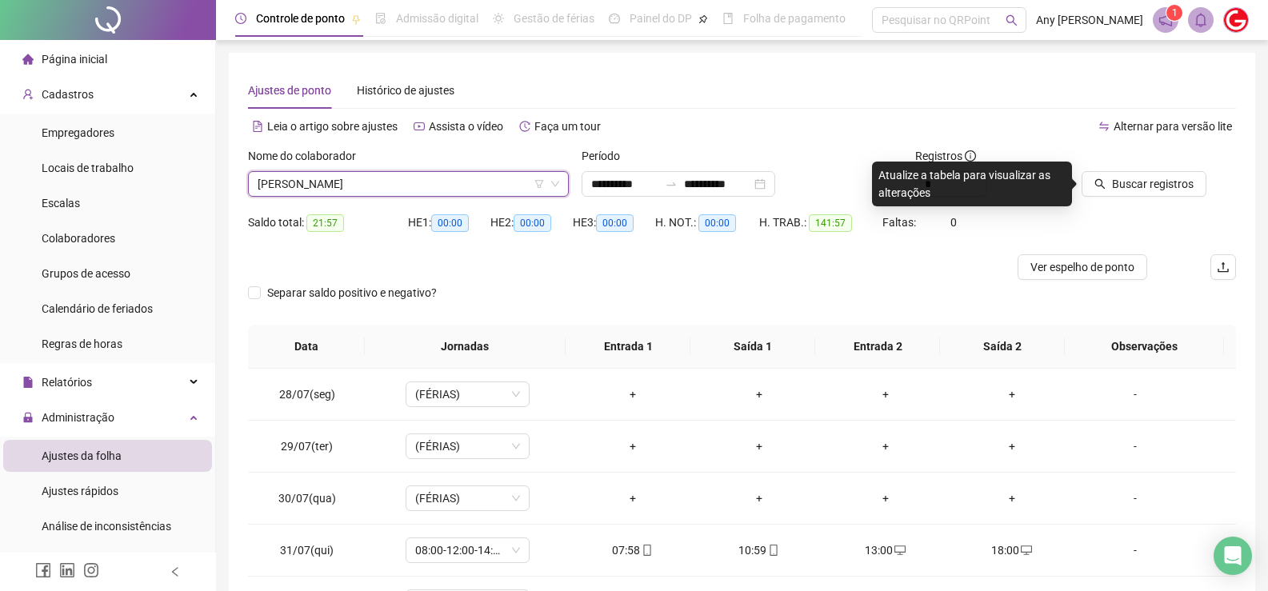
click at [1117, 202] on div "Buscar registros" at bounding box center [1158, 178] width 167 height 62
click at [1116, 182] on span "Buscar registros" at bounding box center [1153, 184] width 82 height 18
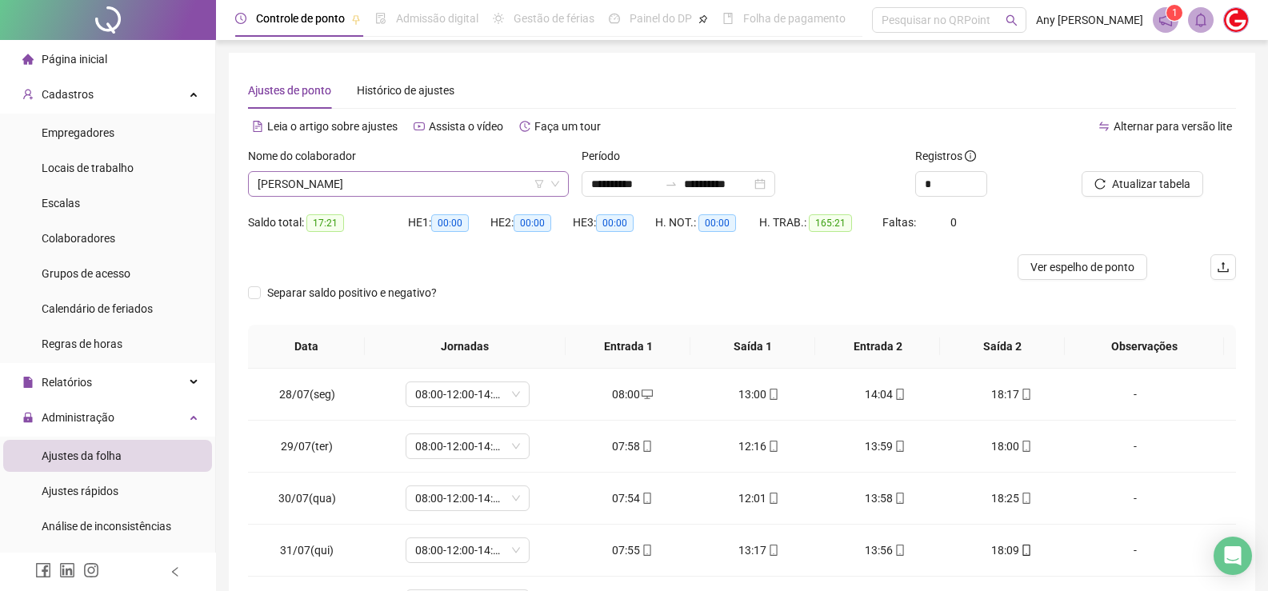
click at [311, 188] on span "[PERSON_NAME]" at bounding box center [409, 184] width 302 height 24
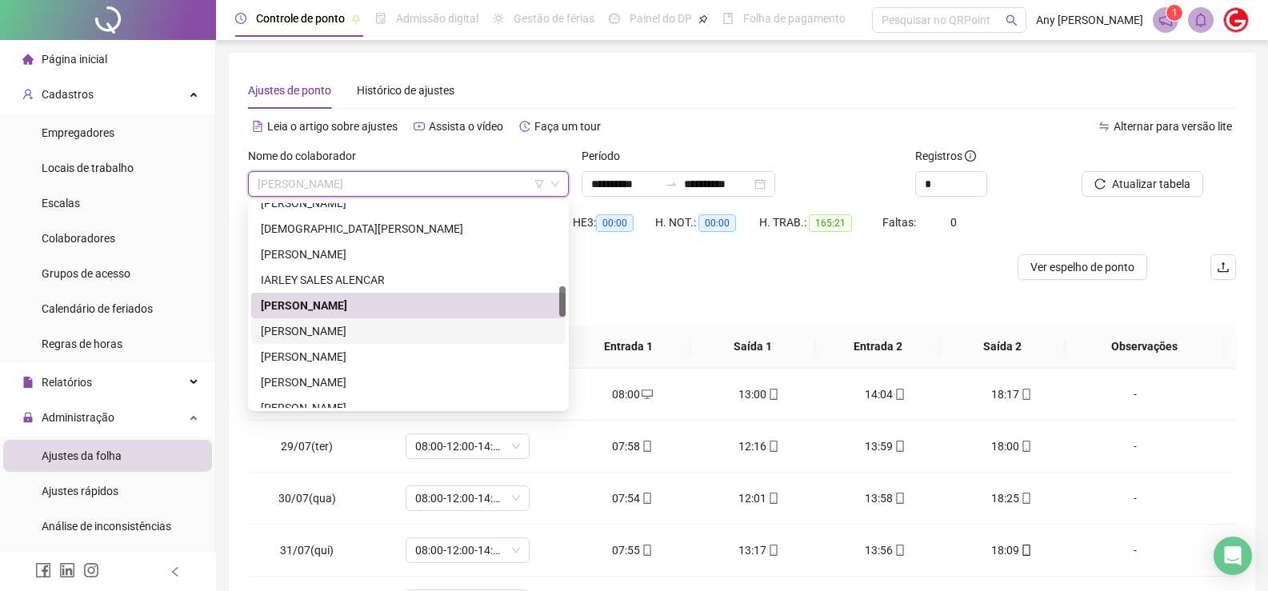
click at [326, 334] on div "[PERSON_NAME]" at bounding box center [408, 331] width 295 height 18
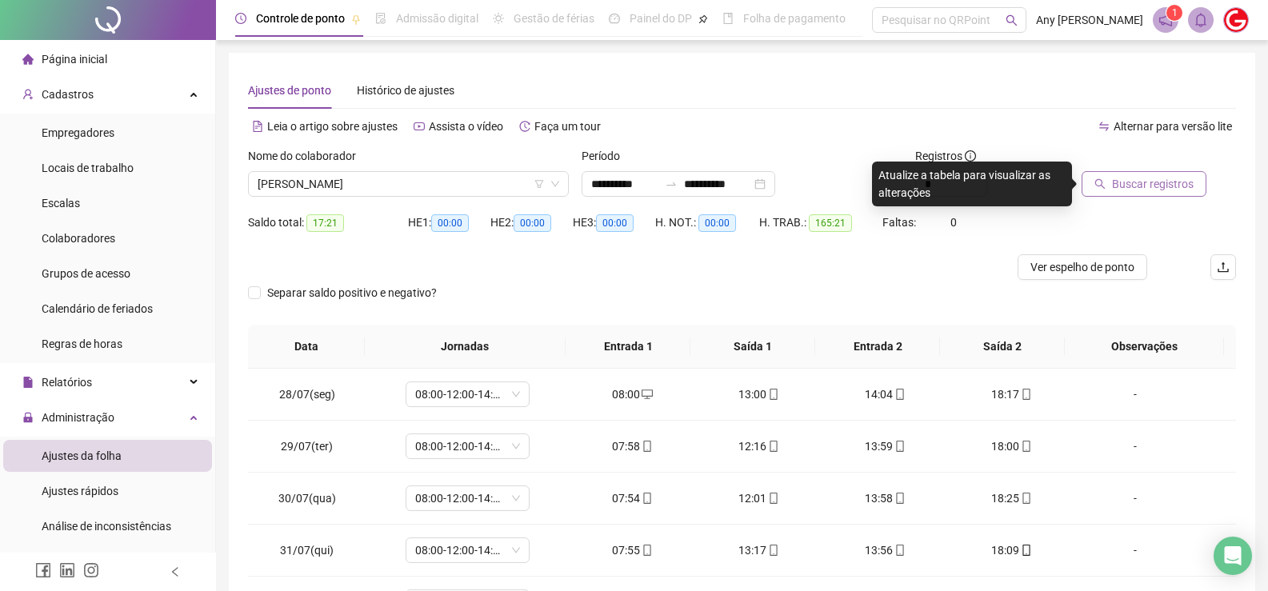
click at [1158, 184] on span "Buscar registros" at bounding box center [1153, 184] width 82 height 18
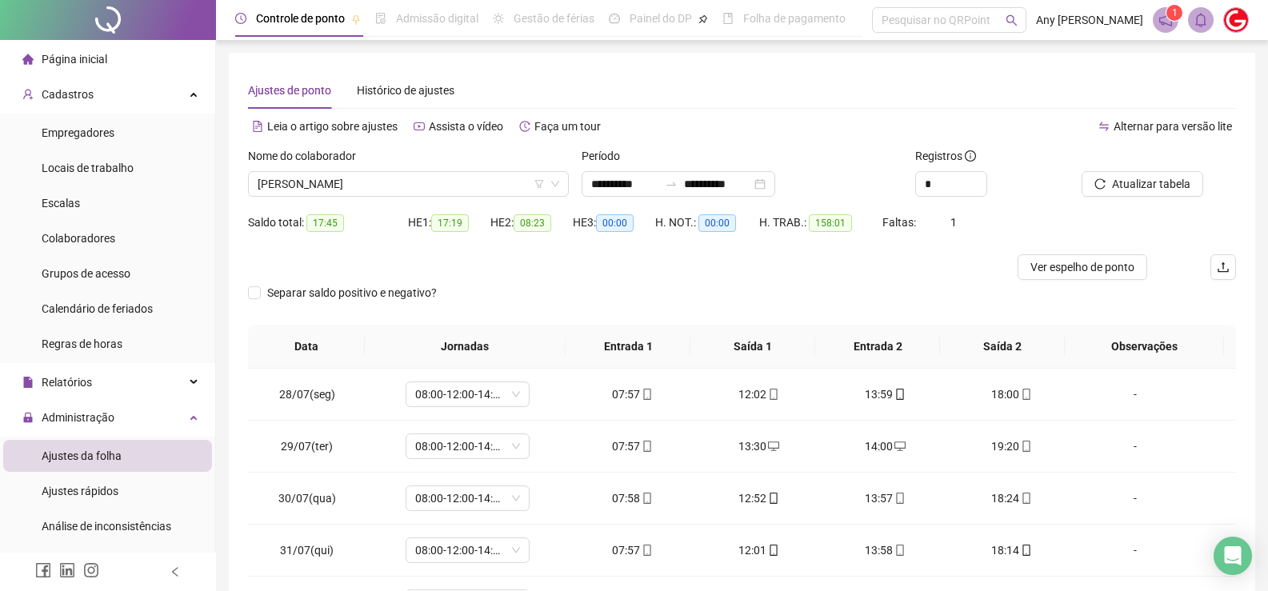
click at [332, 190] on span "[PERSON_NAME]" at bounding box center [409, 184] width 302 height 24
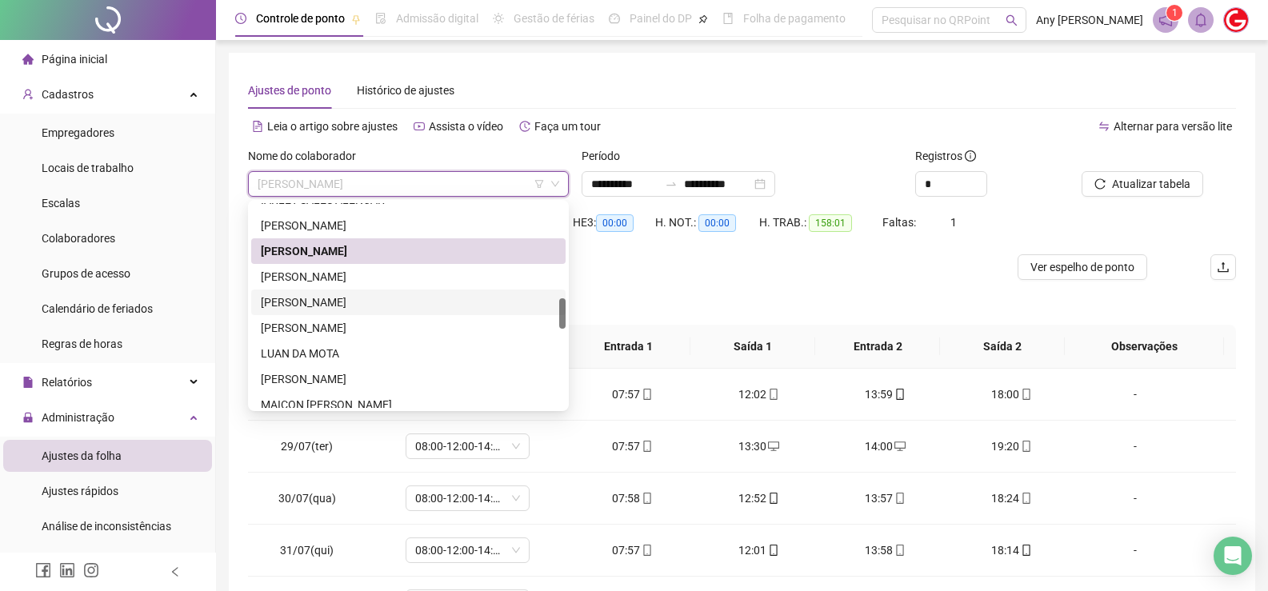
click at [293, 302] on div "[PERSON_NAME]" at bounding box center [408, 303] width 295 height 18
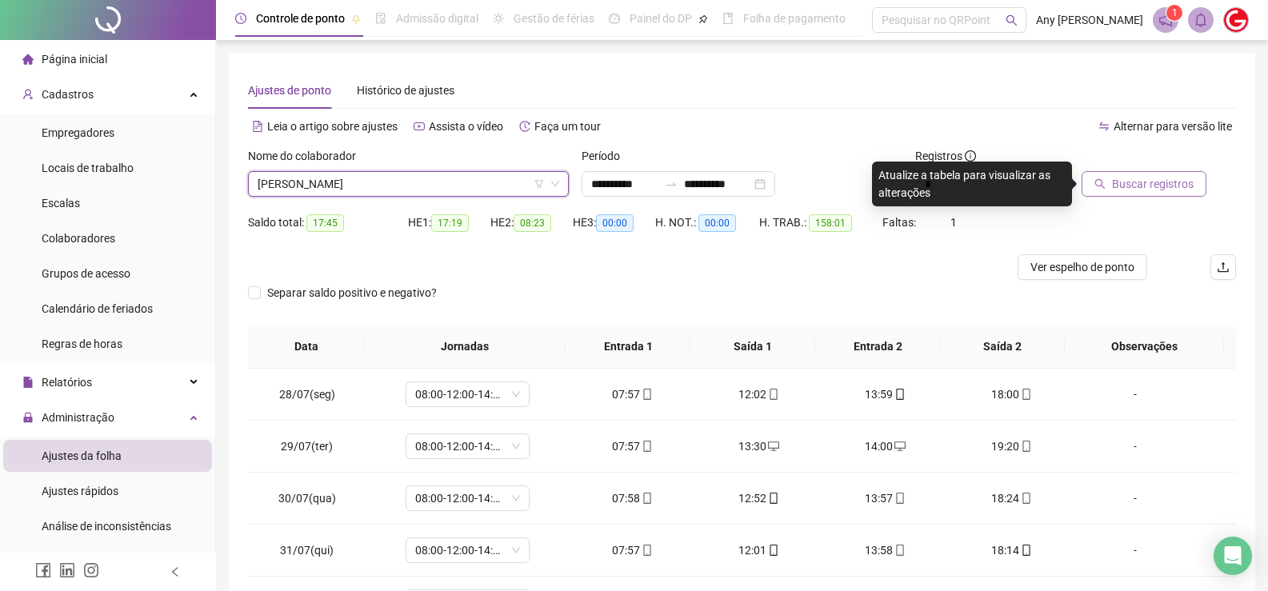
click at [1150, 183] on span "Buscar registros" at bounding box center [1153, 184] width 82 height 18
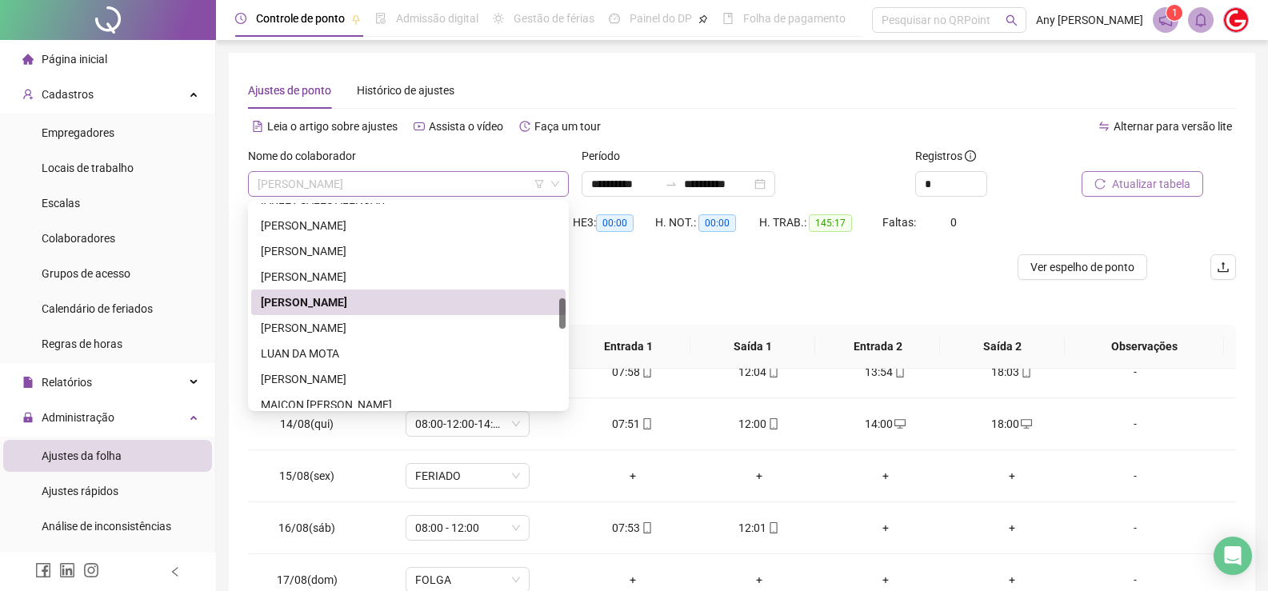
click at [309, 182] on span "[PERSON_NAME]" at bounding box center [409, 184] width 302 height 24
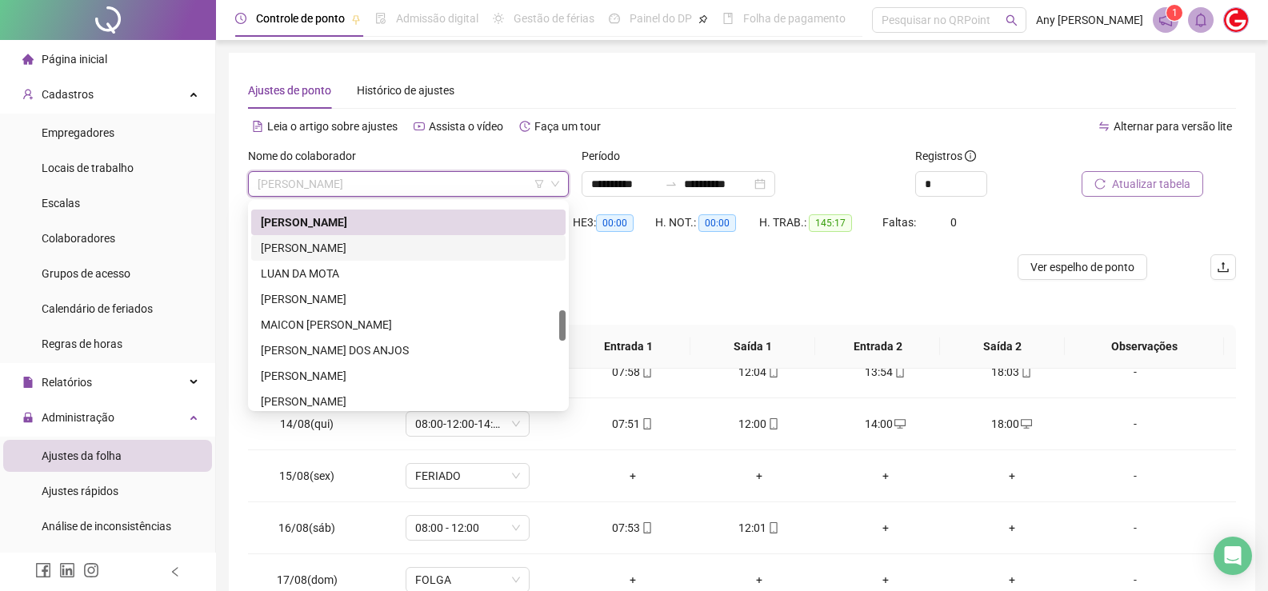
click at [288, 247] on div "[PERSON_NAME]" at bounding box center [408, 248] width 295 height 18
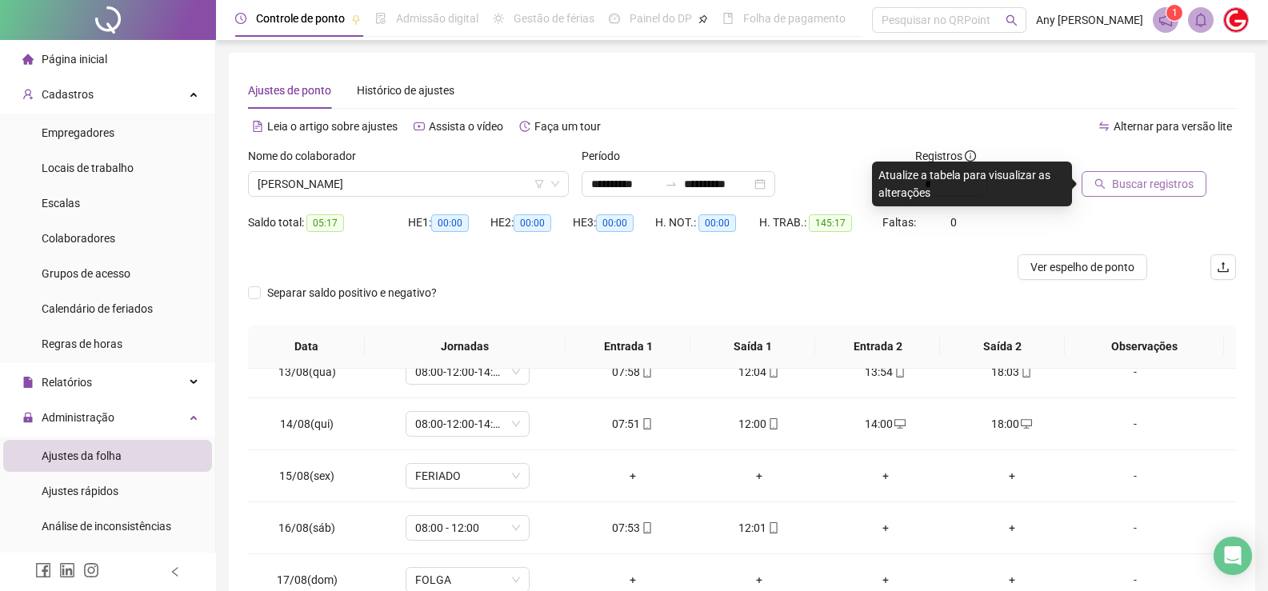
click at [1105, 182] on icon "search" at bounding box center [1099, 183] width 11 height 11
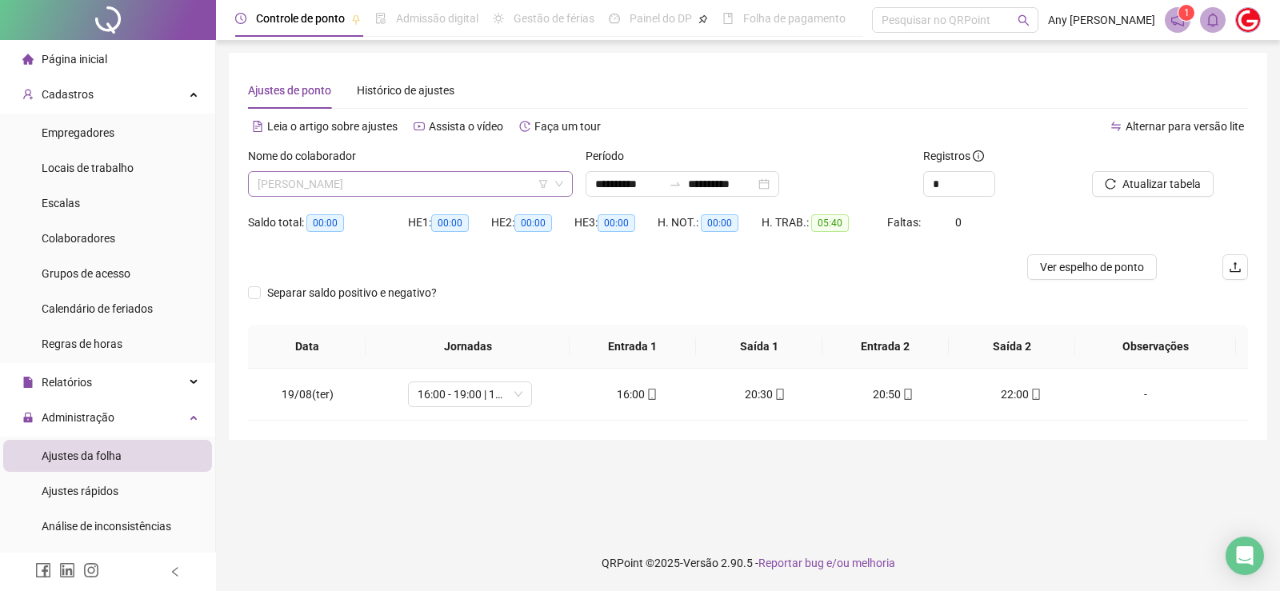
click at [273, 180] on span "[PERSON_NAME]" at bounding box center [411, 184] width 306 height 24
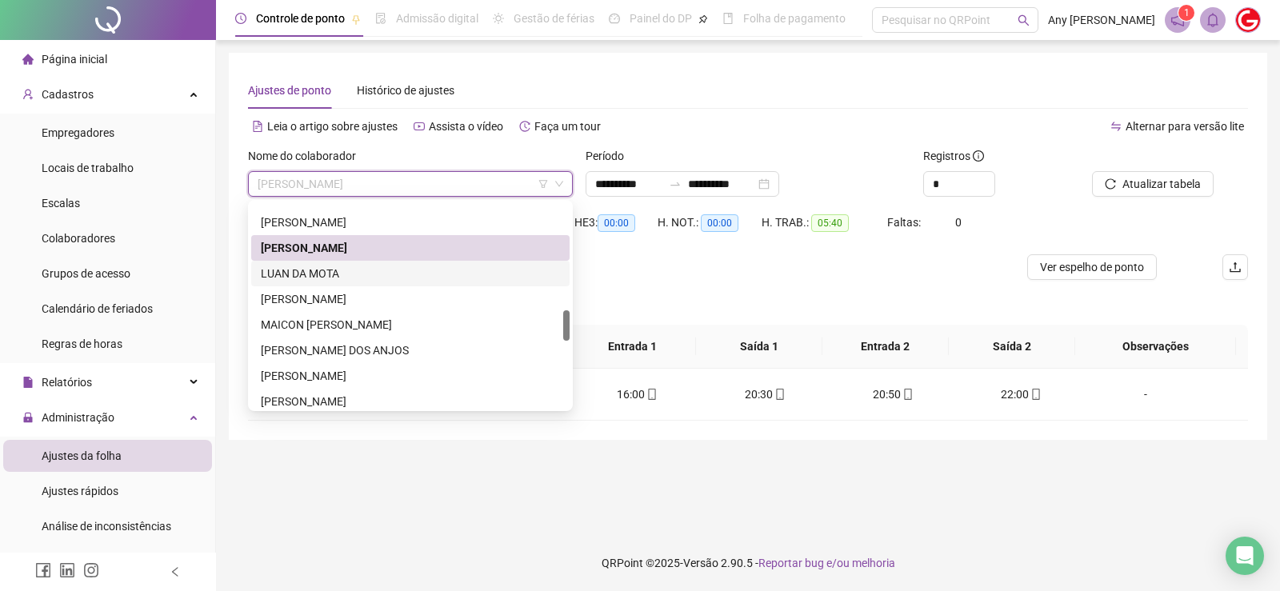
click at [287, 272] on div "LUAN DA MOTA" at bounding box center [410, 274] width 299 height 18
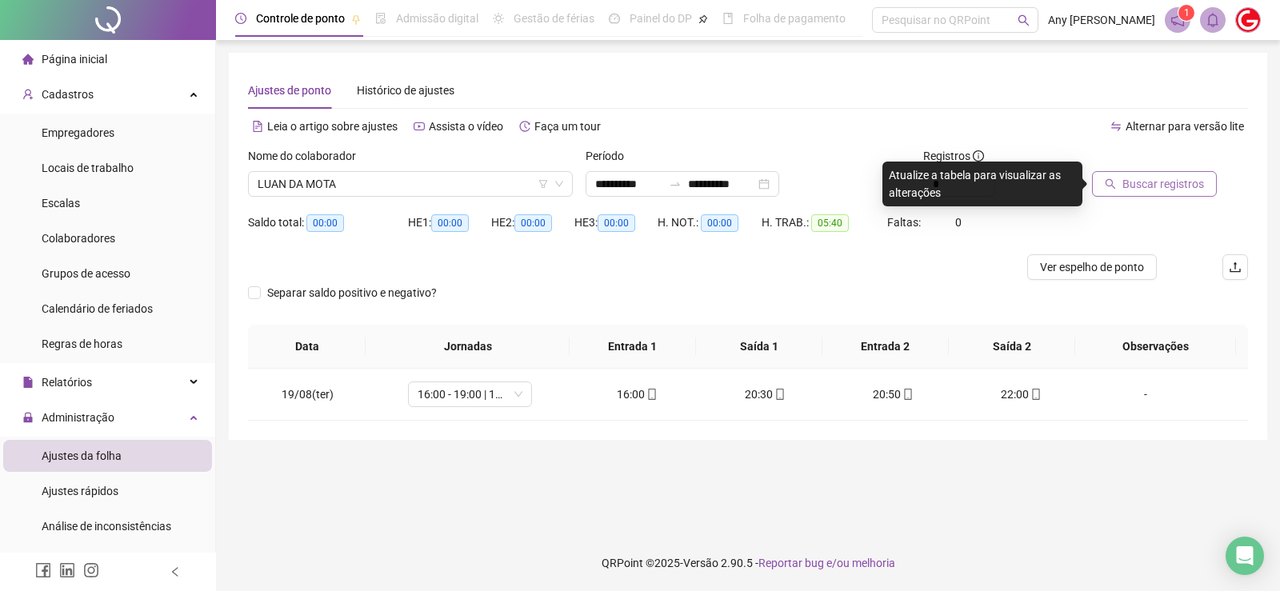
click at [1105, 195] on button "Buscar registros" at bounding box center [1154, 184] width 125 height 26
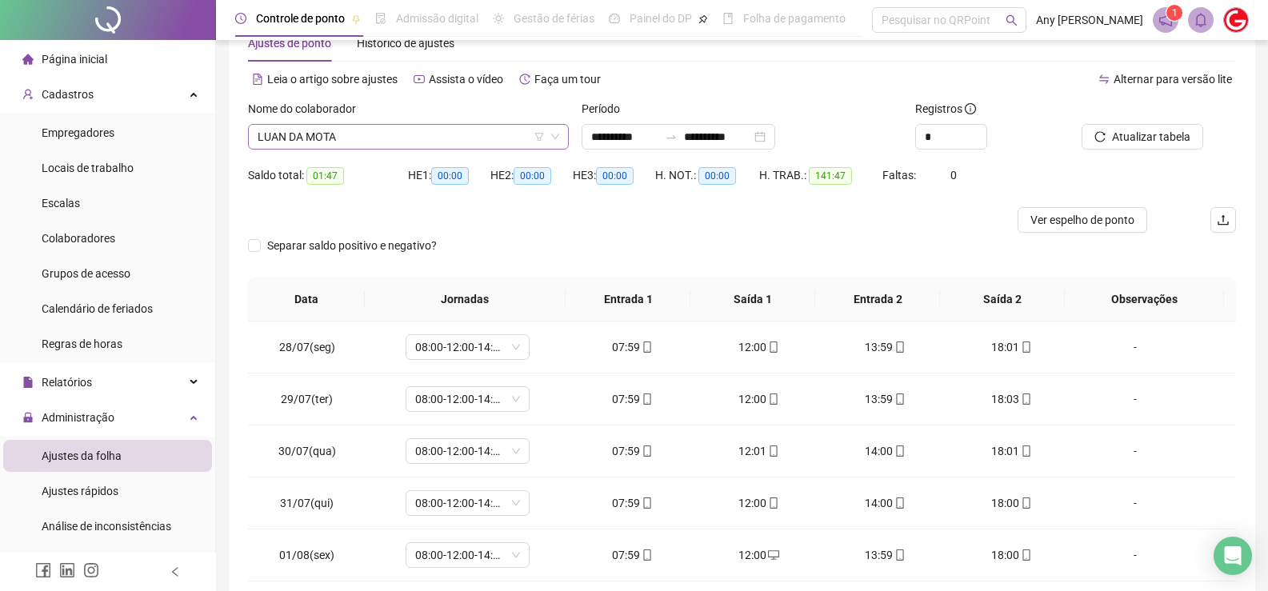
click at [296, 136] on span "LUAN DA MOTA" at bounding box center [409, 137] width 302 height 24
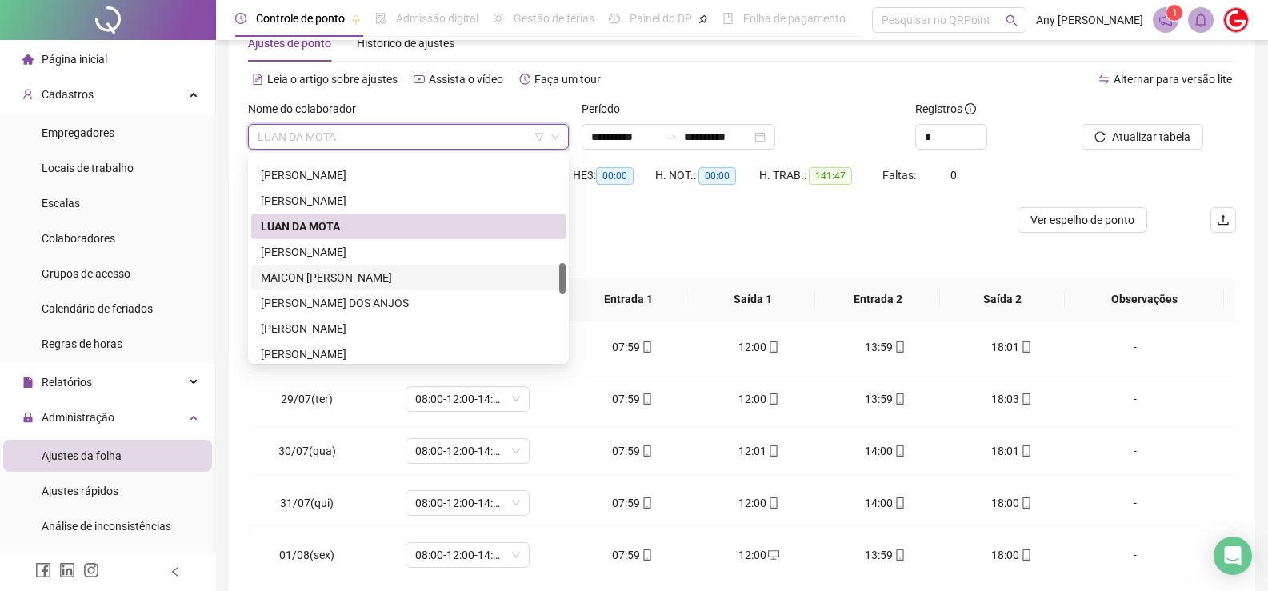
click at [304, 279] on div "MAICON [PERSON_NAME]" at bounding box center [408, 278] width 295 height 18
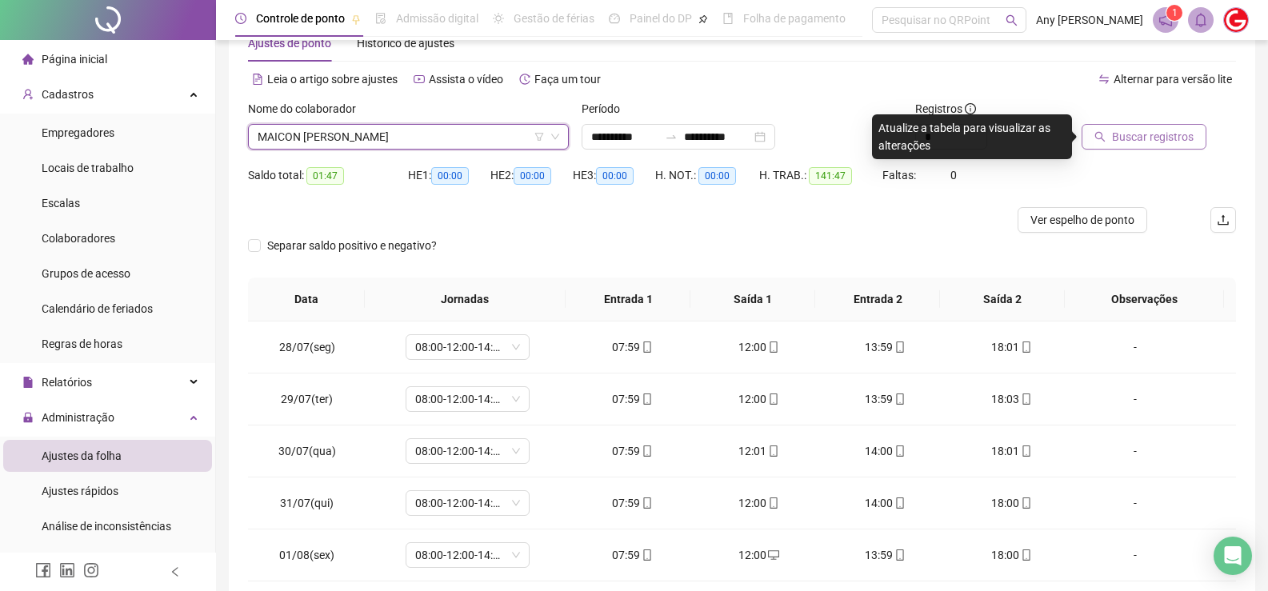
click at [1121, 140] on span "Buscar registros" at bounding box center [1153, 137] width 82 height 18
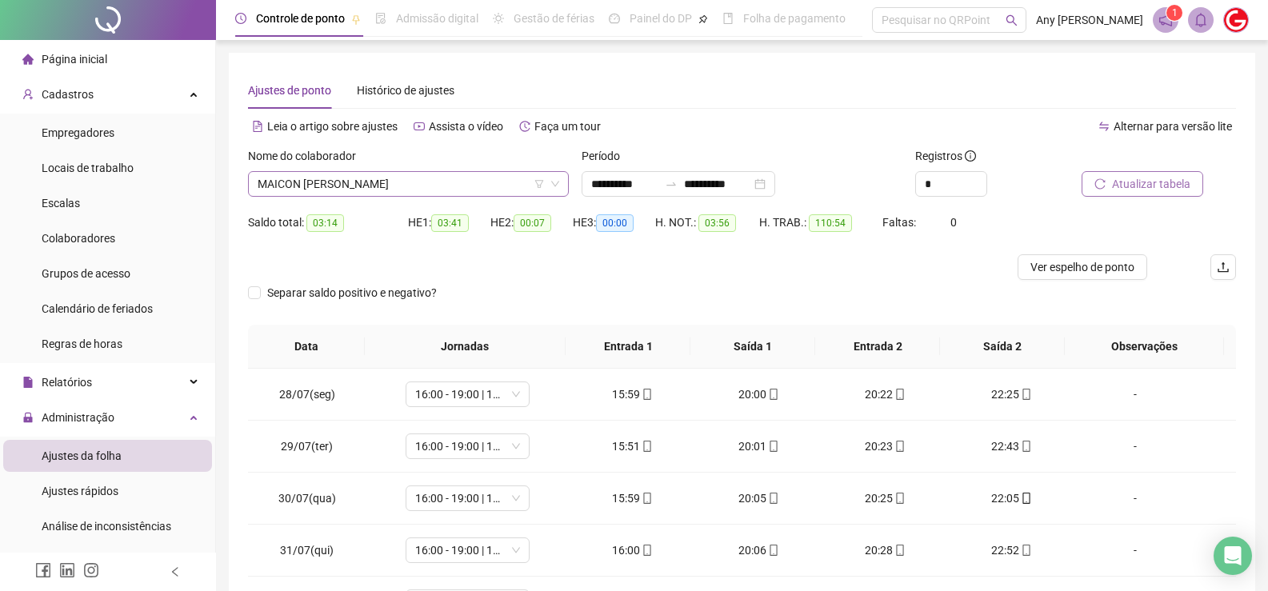
click at [349, 185] on span "MAICON [PERSON_NAME]" at bounding box center [409, 184] width 302 height 24
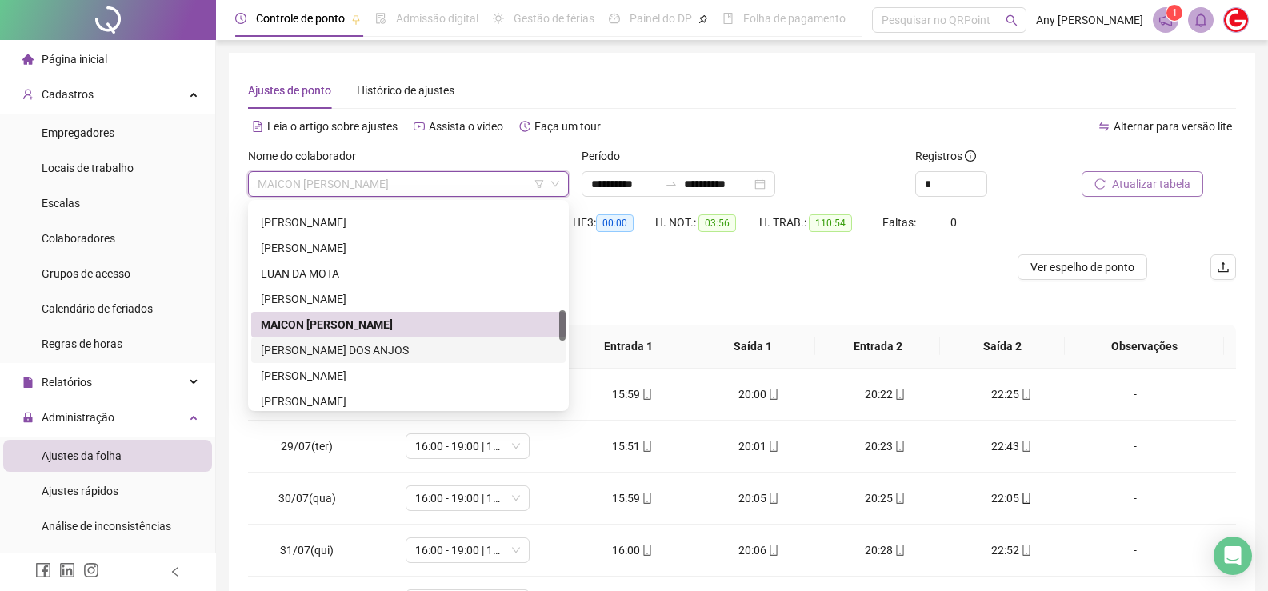
click at [350, 343] on div "[PERSON_NAME] DOS ANJOS" at bounding box center [408, 351] width 295 height 18
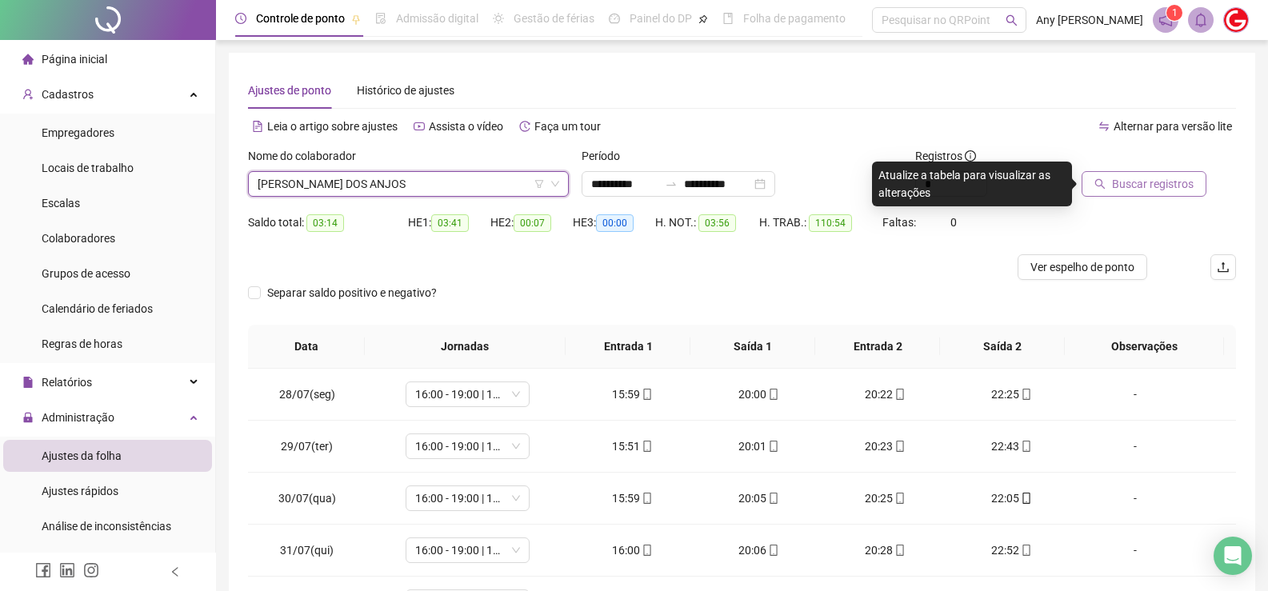
click at [1141, 169] on div at bounding box center [1138, 159] width 114 height 24
click at [1143, 182] on span "Buscar registros" at bounding box center [1153, 184] width 82 height 18
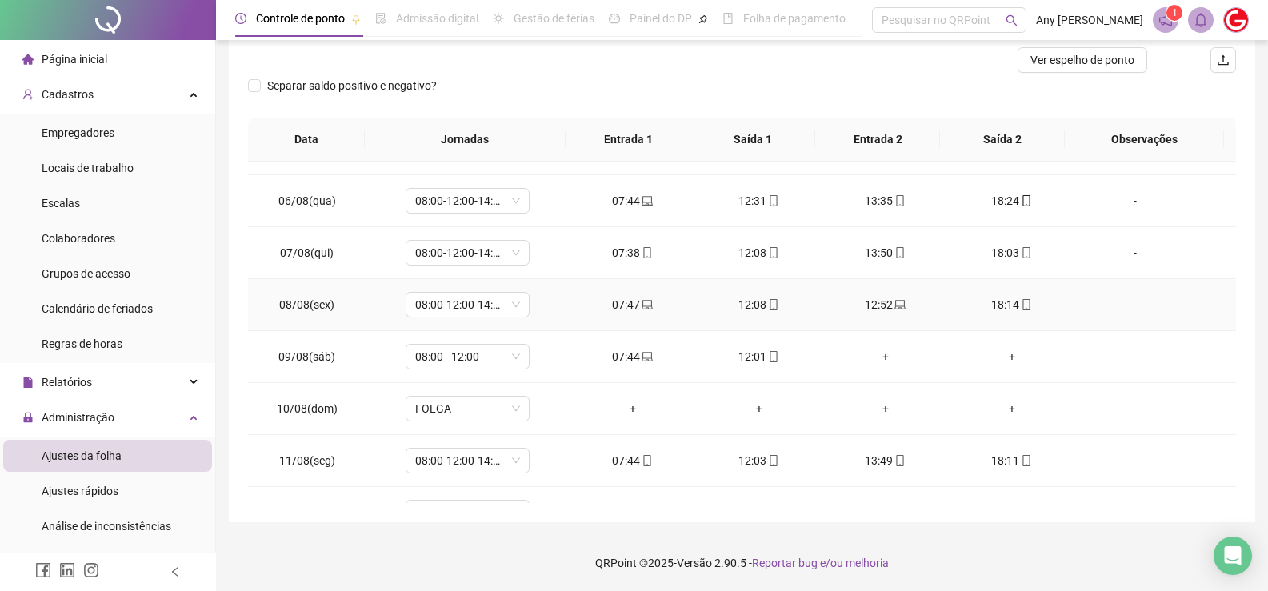
scroll to position [54, 0]
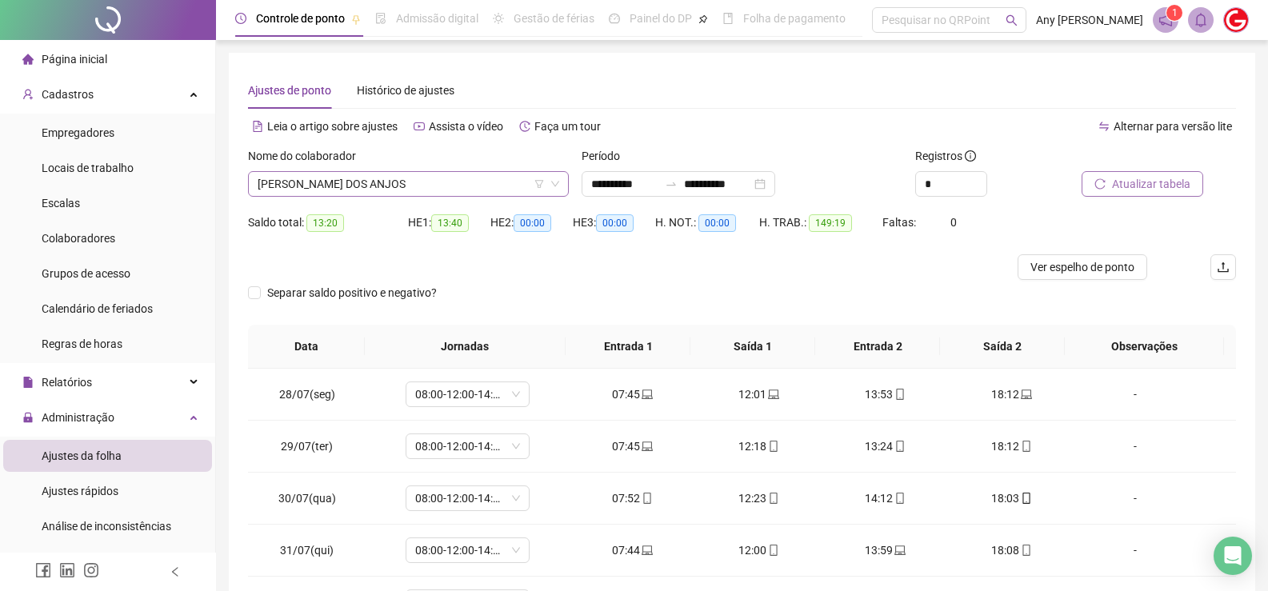
click at [330, 185] on span "[PERSON_NAME] DOS ANJOS" at bounding box center [409, 184] width 302 height 24
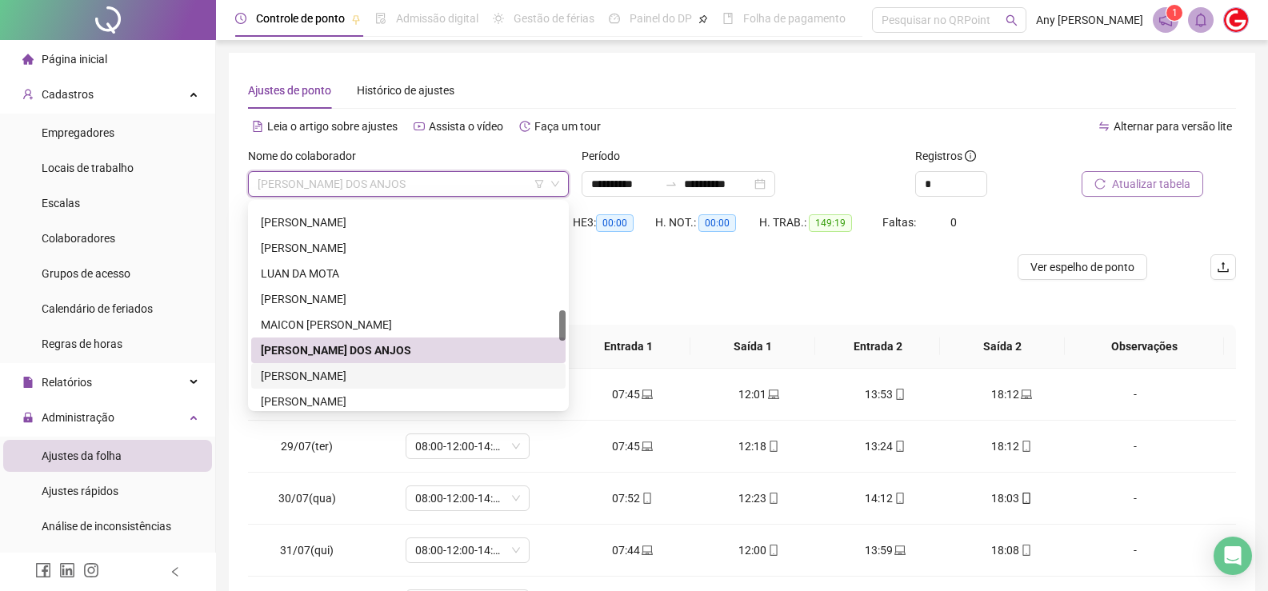
click at [317, 374] on div "[PERSON_NAME]" at bounding box center [408, 376] width 295 height 18
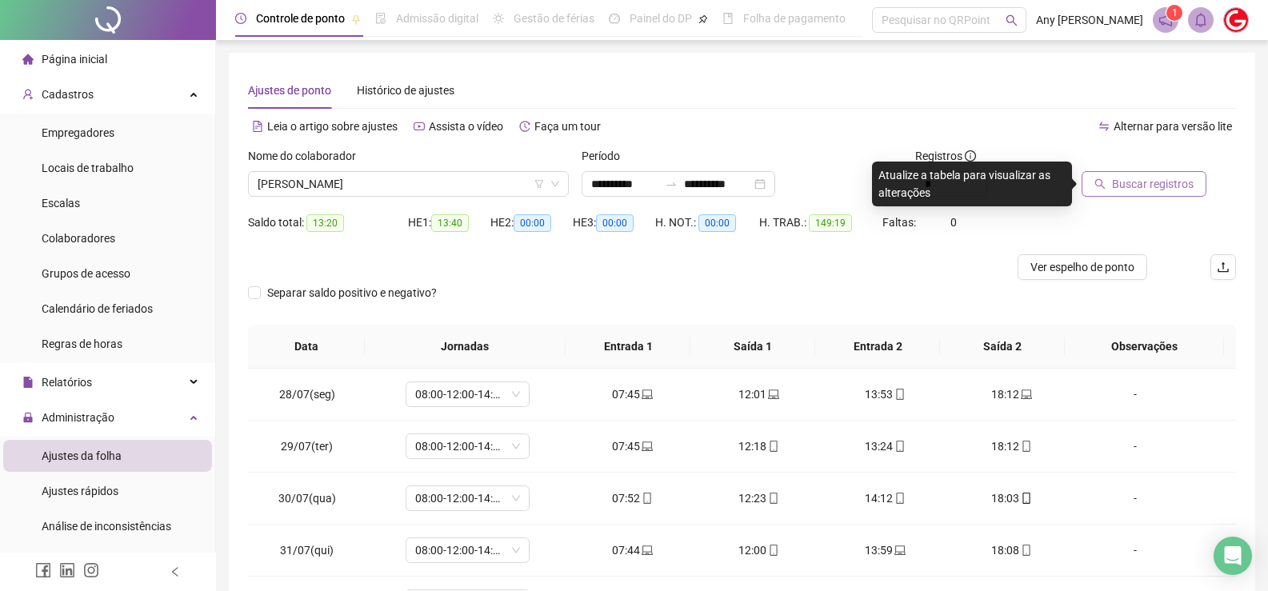
click at [1160, 182] on span "Buscar registros" at bounding box center [1153, 184] width 82 height 18
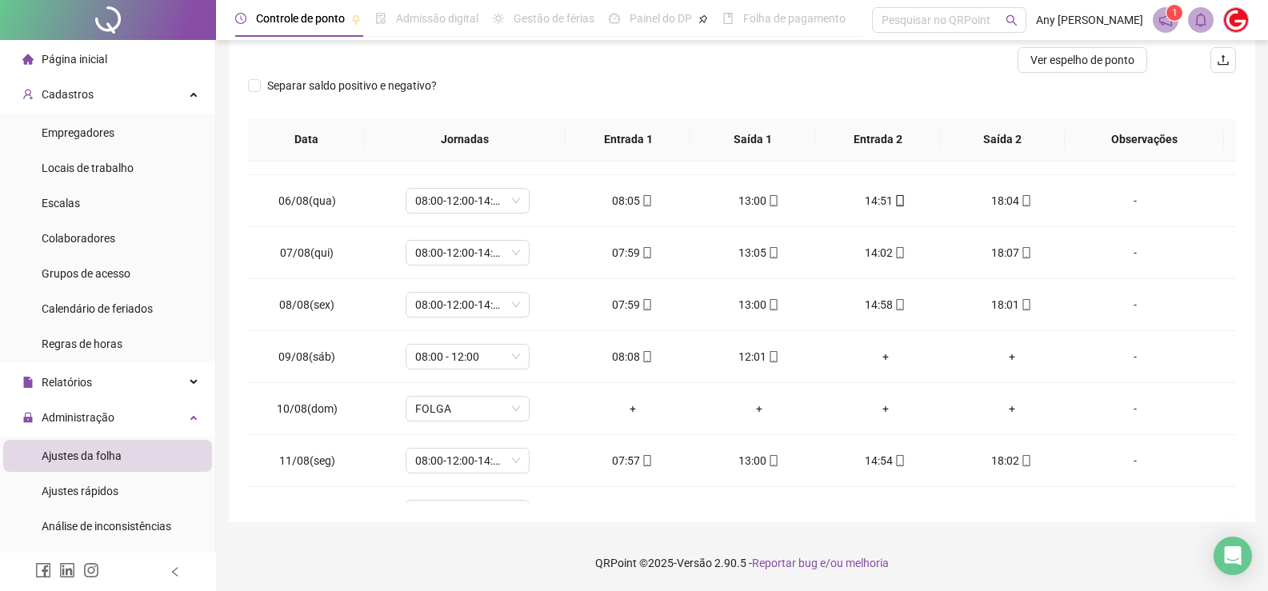
scroll to position [214, 0]
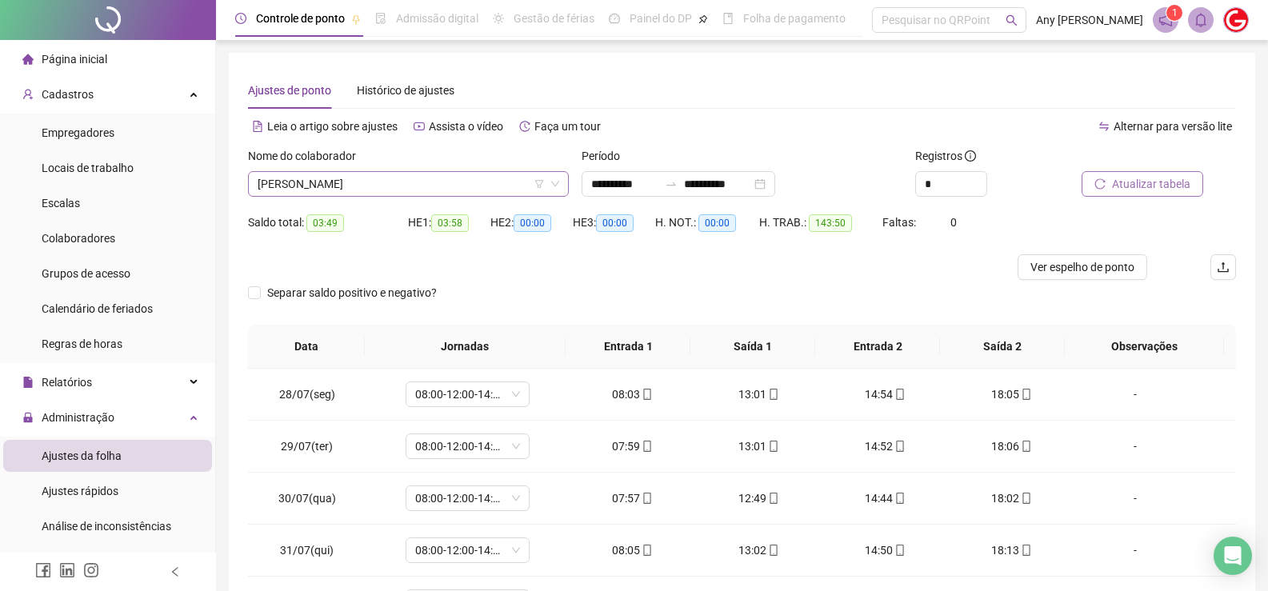
click at [334, 189] on span "[PERSON_NAME]" at bounding box center [409, 184] width 302 height 24
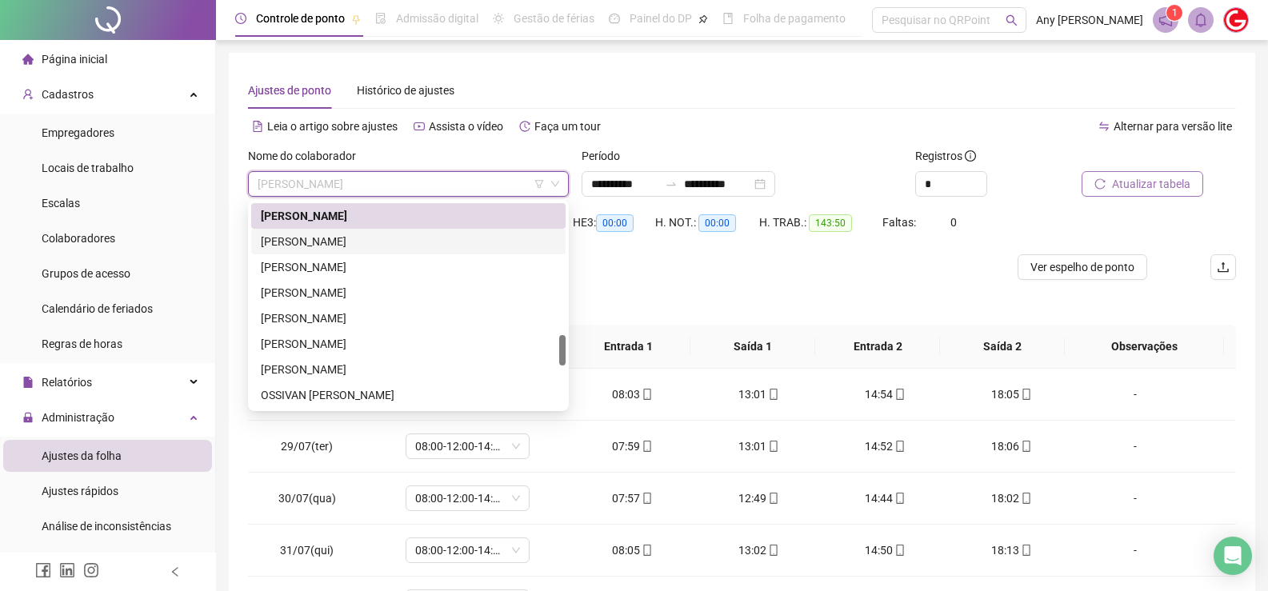
click at [308, 237] on div "[PERSON_NAME]" at bounding box center [408, 242] width 295 height 18
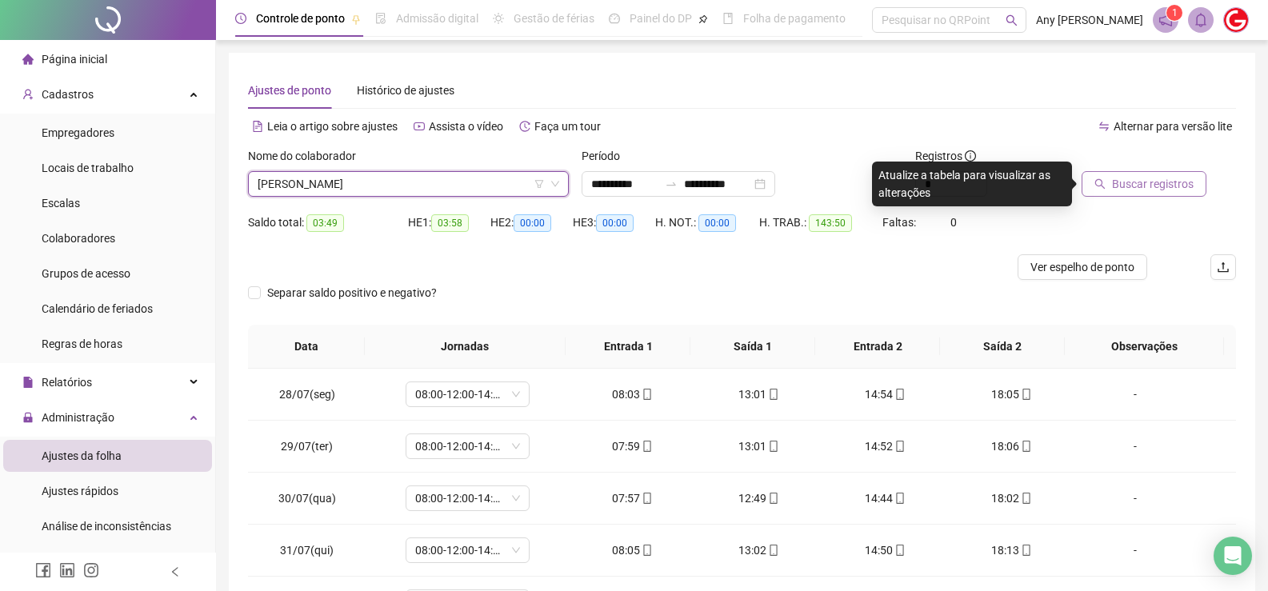
click at [1138, 191] on span "Buscar registros" at bounding box center [1153, 184] width 82 height 18
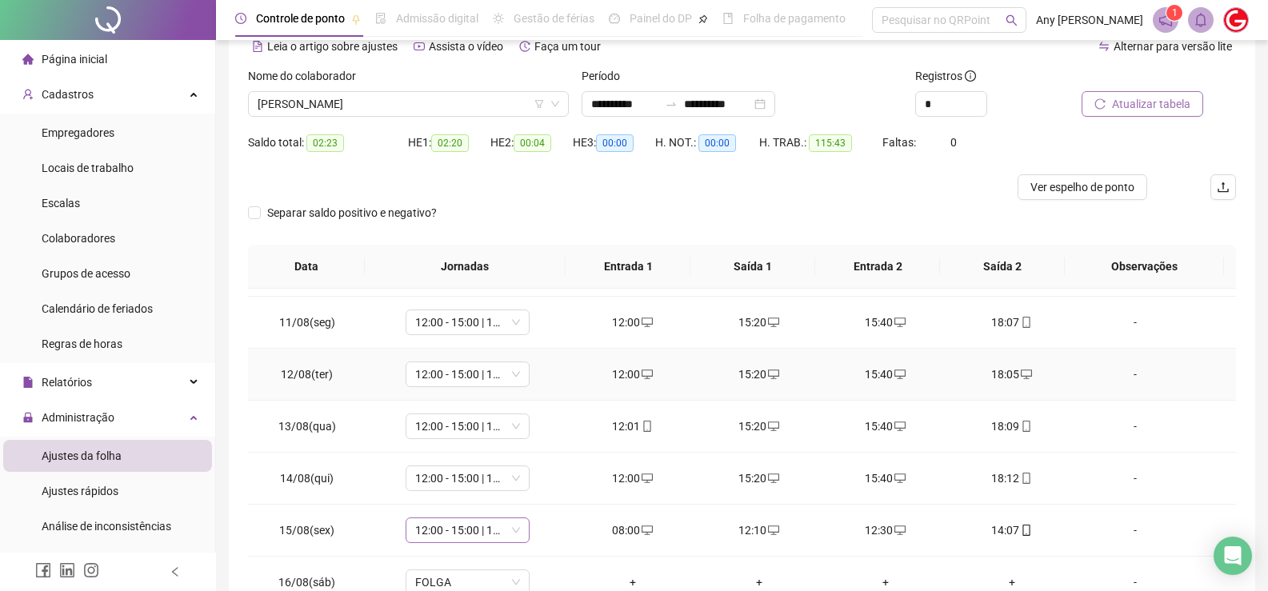
scroll to position [854, 0]
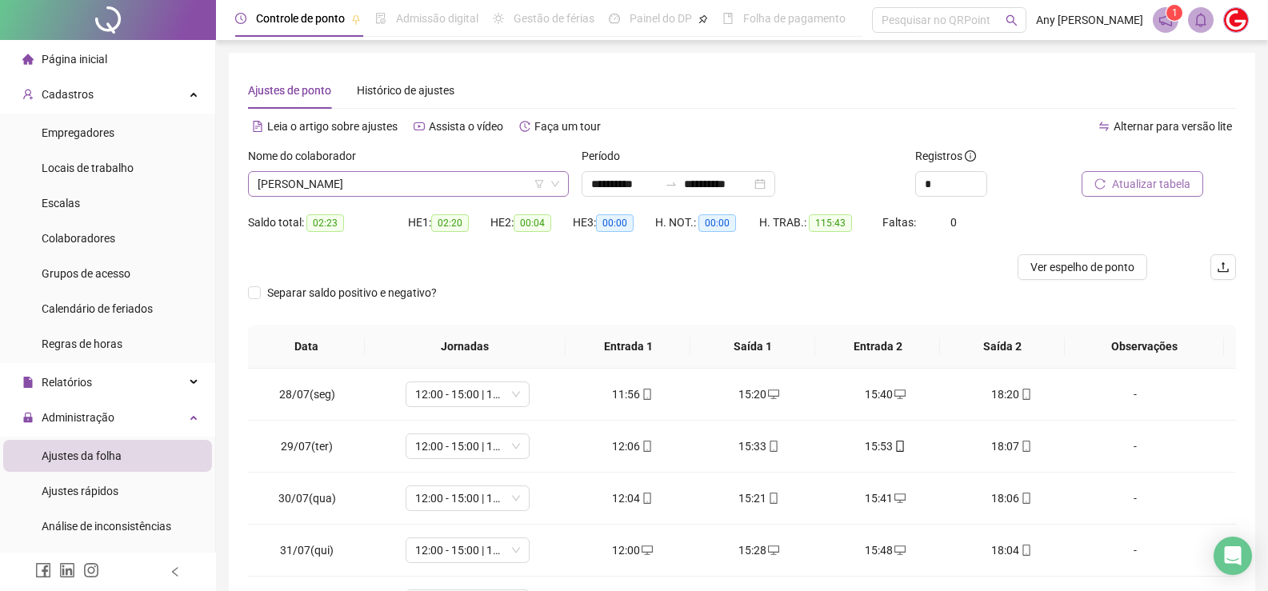
click at [338, 183] on span "[PERSON_NAME]" at bounding box center [409, 184] width 302 height 24
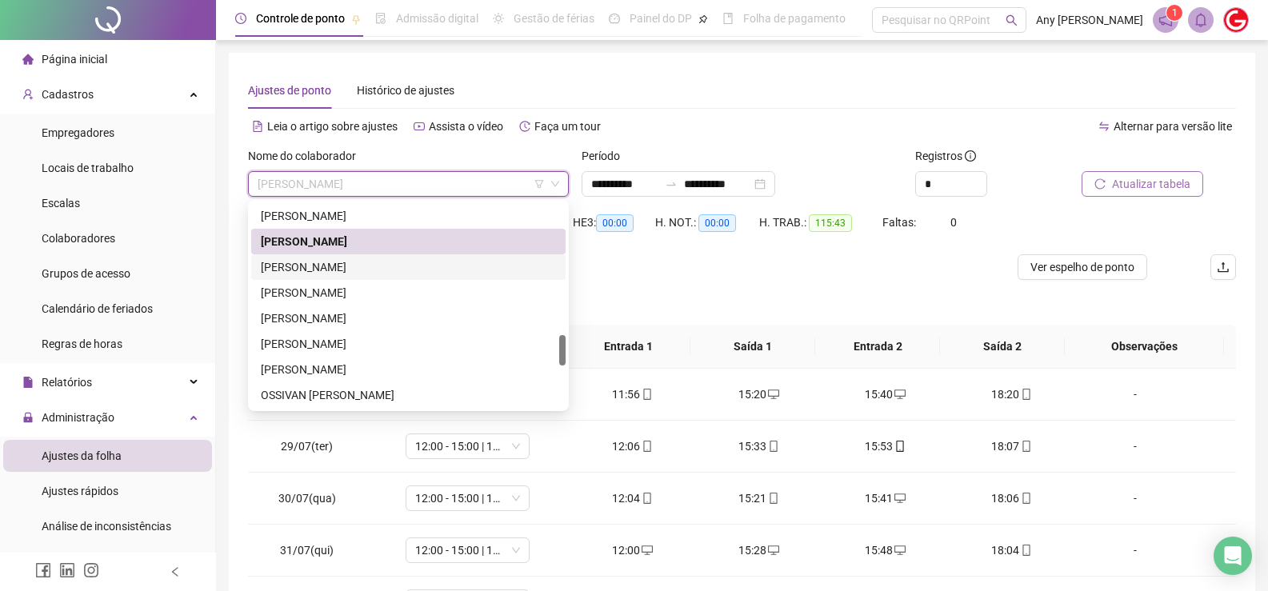
click at [639, 293] on div "Separar saldo positivo e negativo?" at bounding box center [742, 302] width 988 height 45
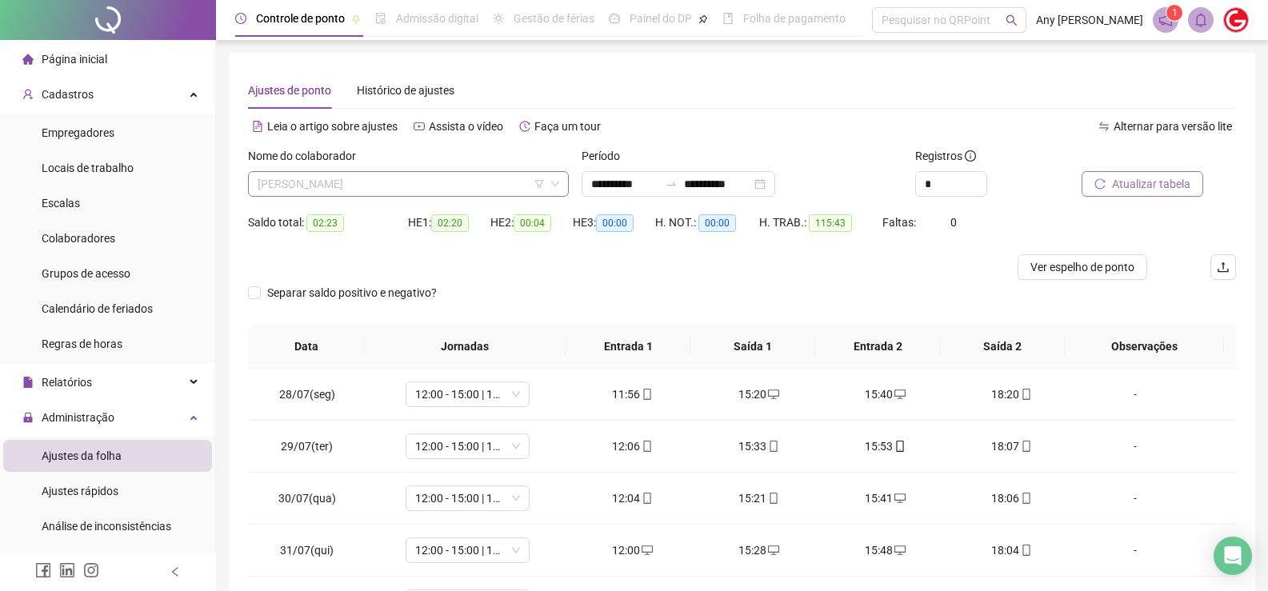
click at [362, 182] on span "[PERSON_NAME]" at bounding box center [409, 184] width 302 height 24
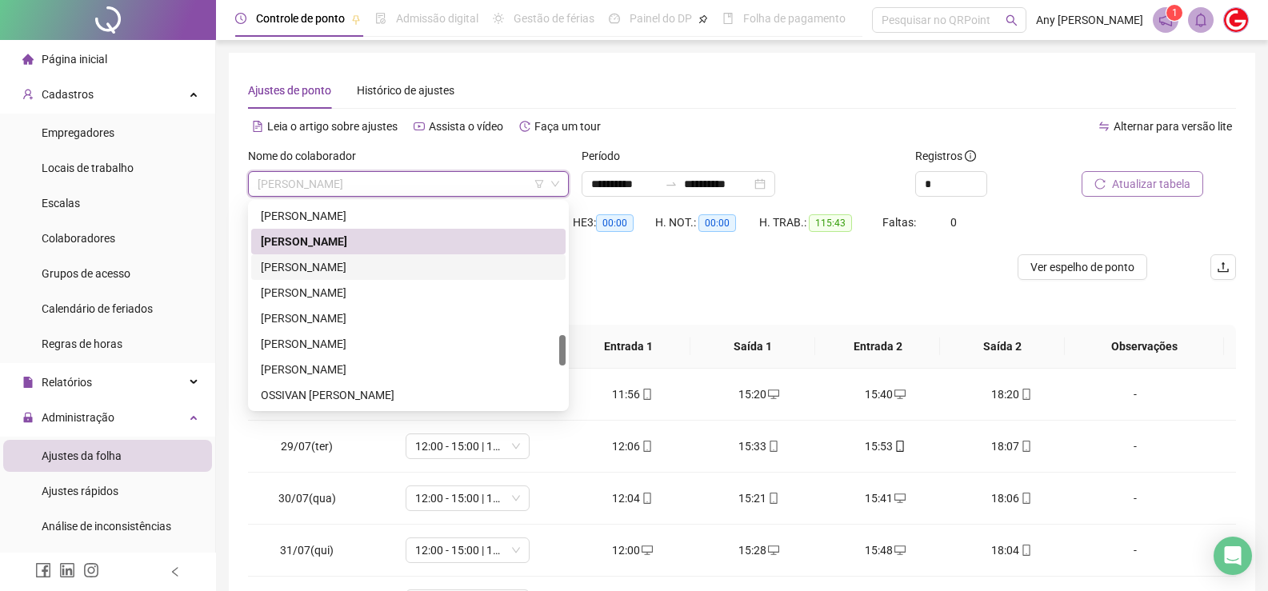
click at [317, 262] on div "[PERSON_NAME]" at bounding box center [408, 267] width 295 height 18
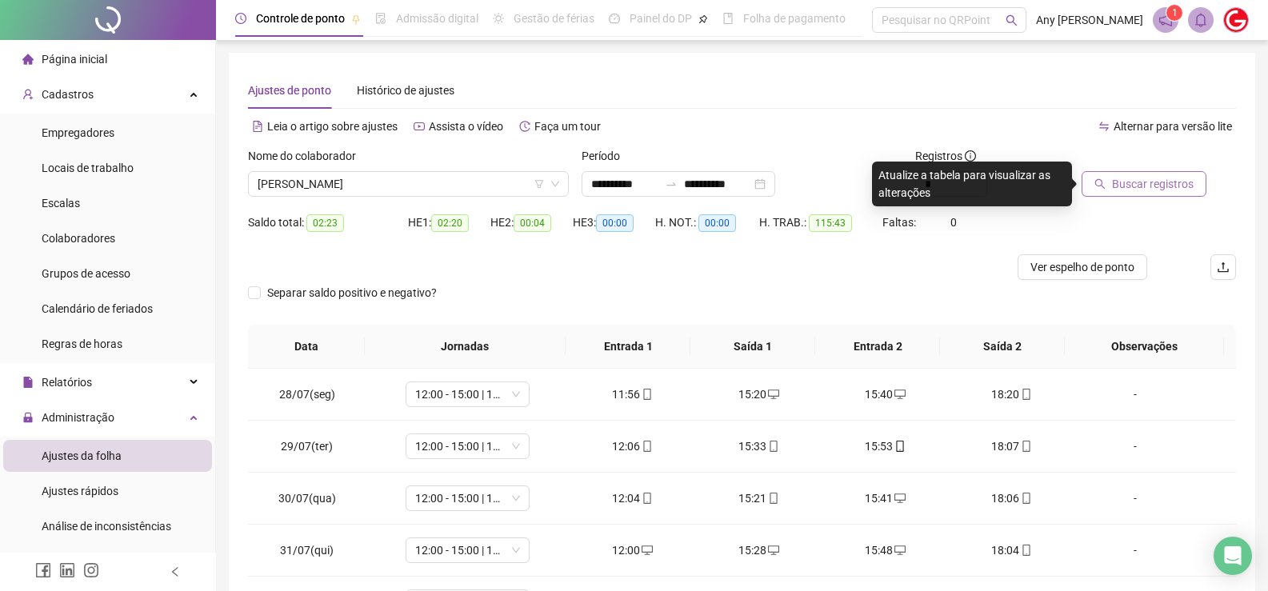
click at [1154, 187] on span "Buscar registros" at bounding box center [1153, 184] width 82 height 18
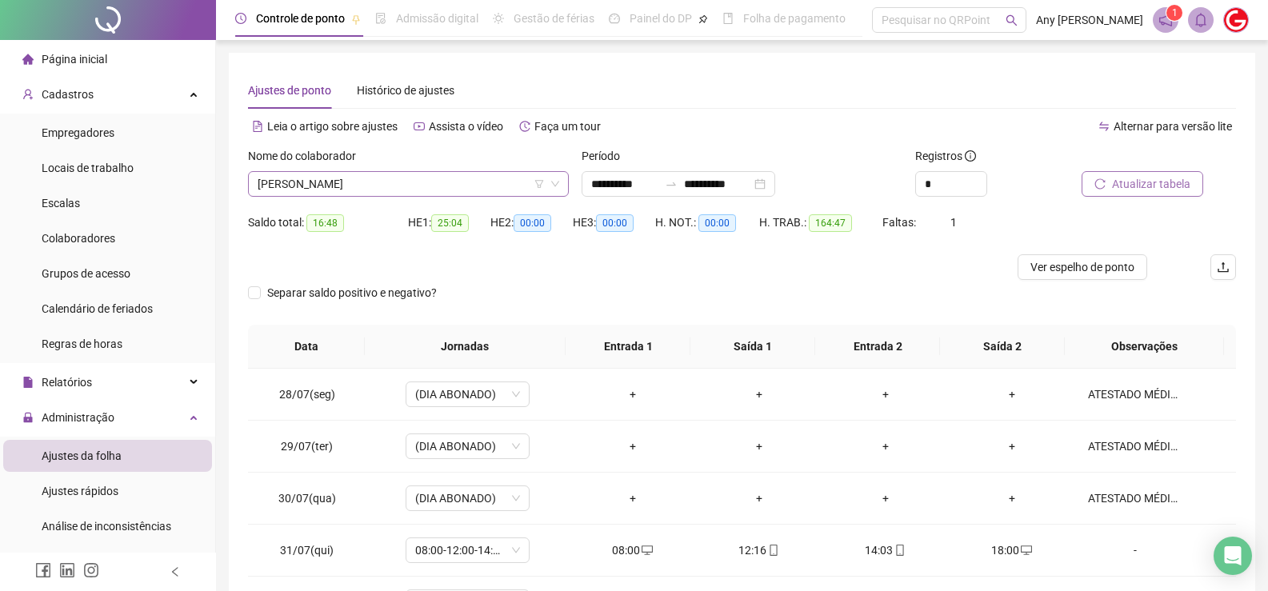
click at [329, 182] on span "[PERSON_NAME]" at bounding box center [409, 184] width 302 height 24
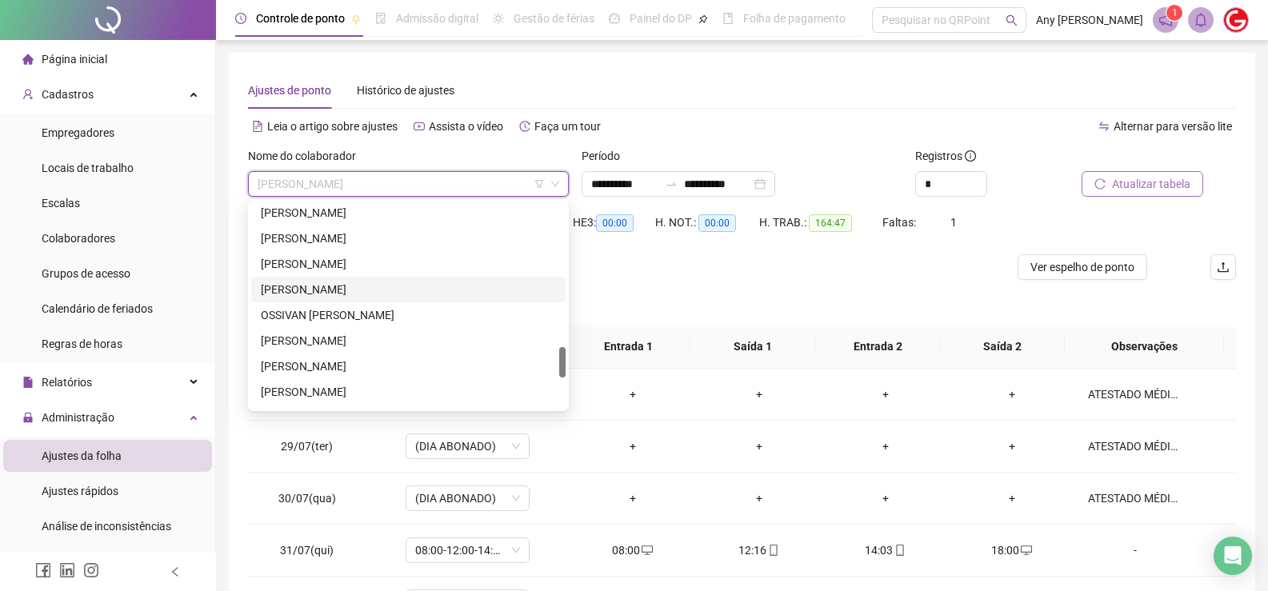
scroll to position [1110, 0]
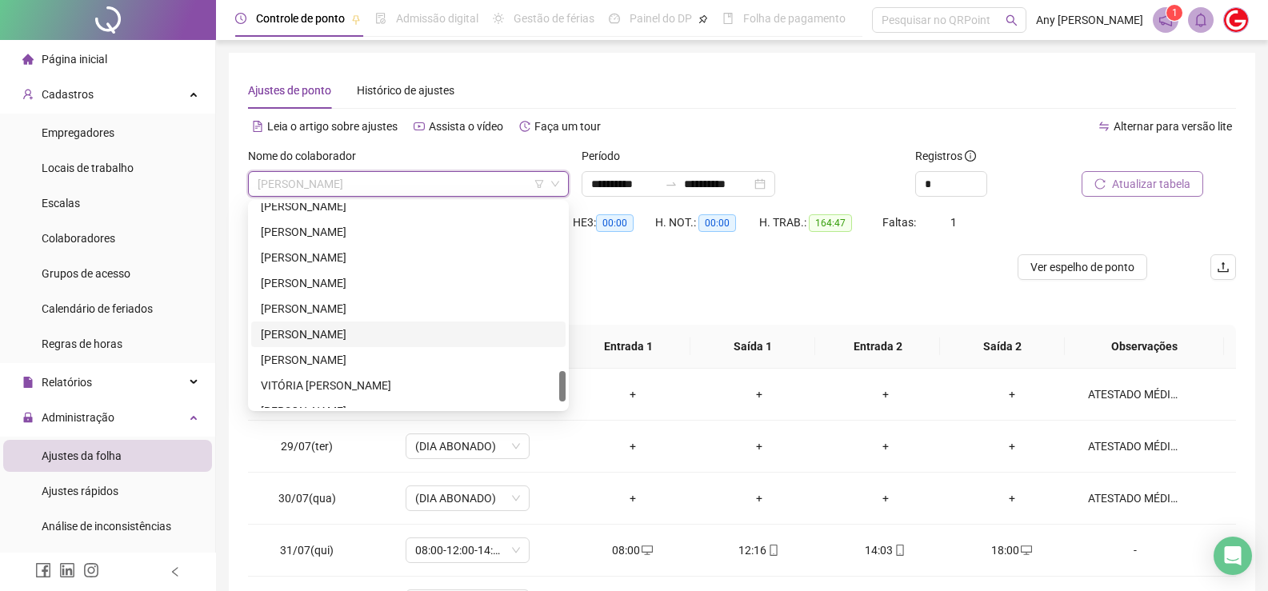
click at [639, 293] on div "Separar saldo positivo e negativo?" at bounding box center [742, 302] width 988 height 45
